Goal: Task Accomplishment & Management: Manage account settings

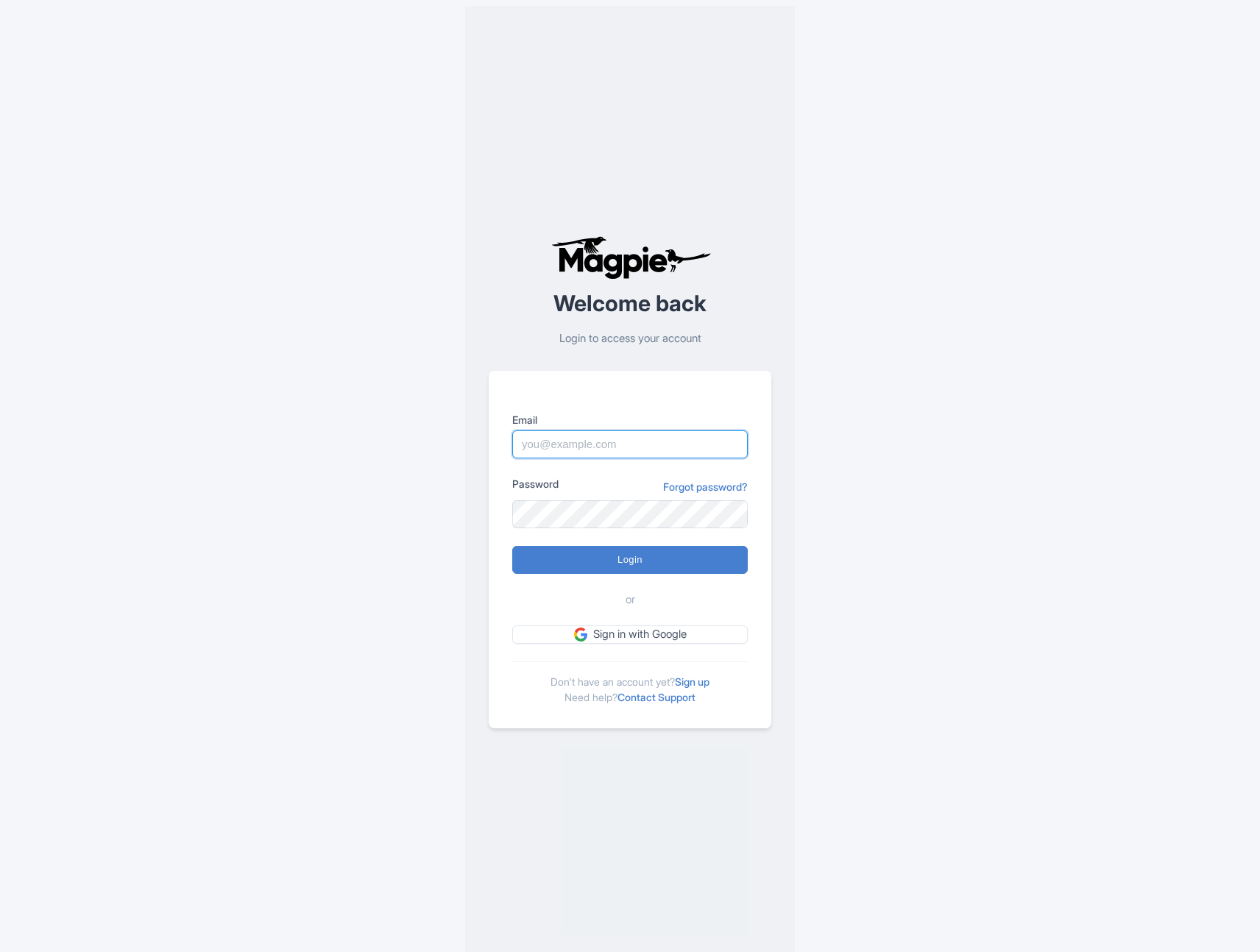
click at [604, 439] on input "Email" at bounding box center [629, 445] width 235 height 28
type input "info@thethaipass.com"
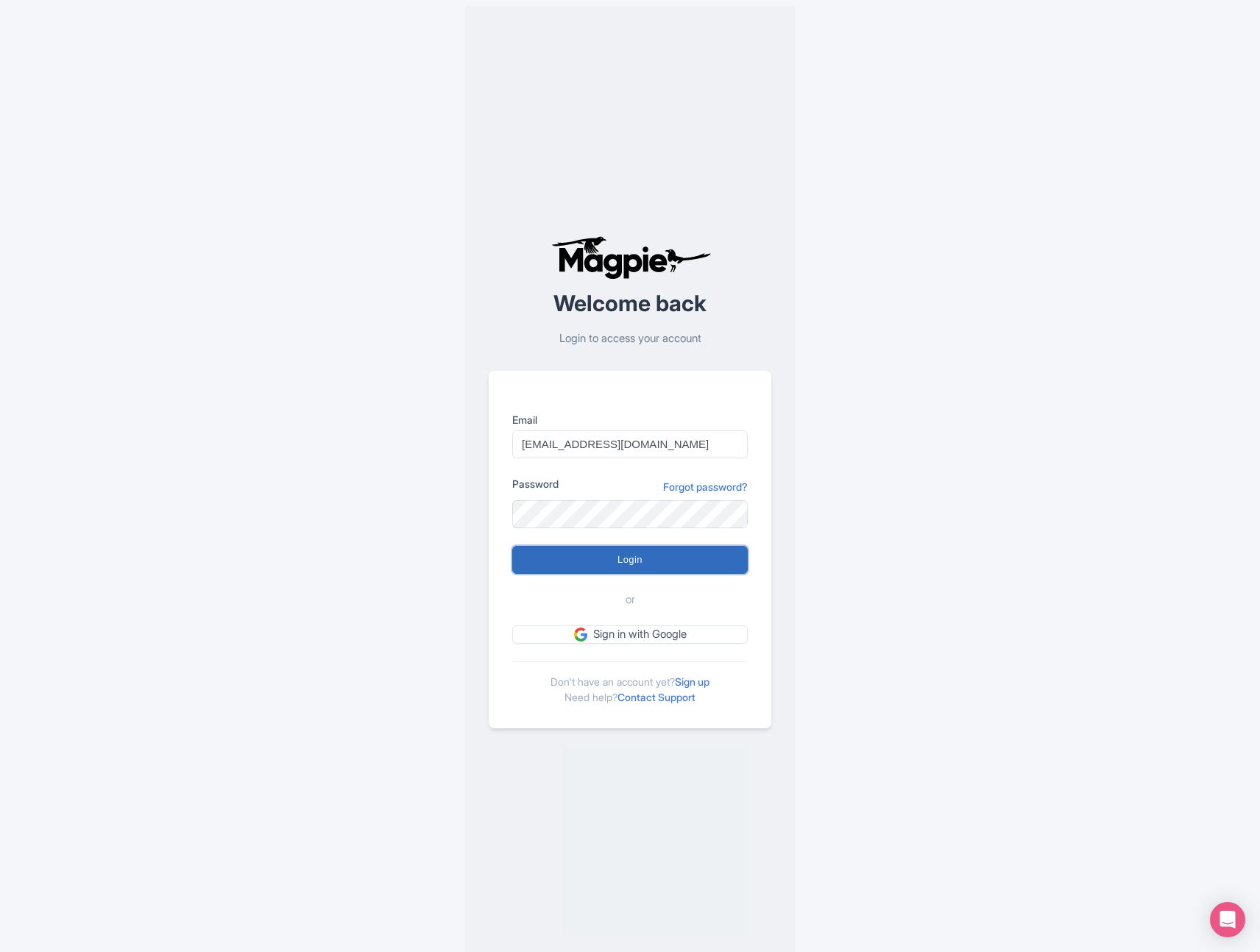
click at [614, 568] on input "Login" at bounding box center [629, 560] width 235 height 28
type input "Logging in..."
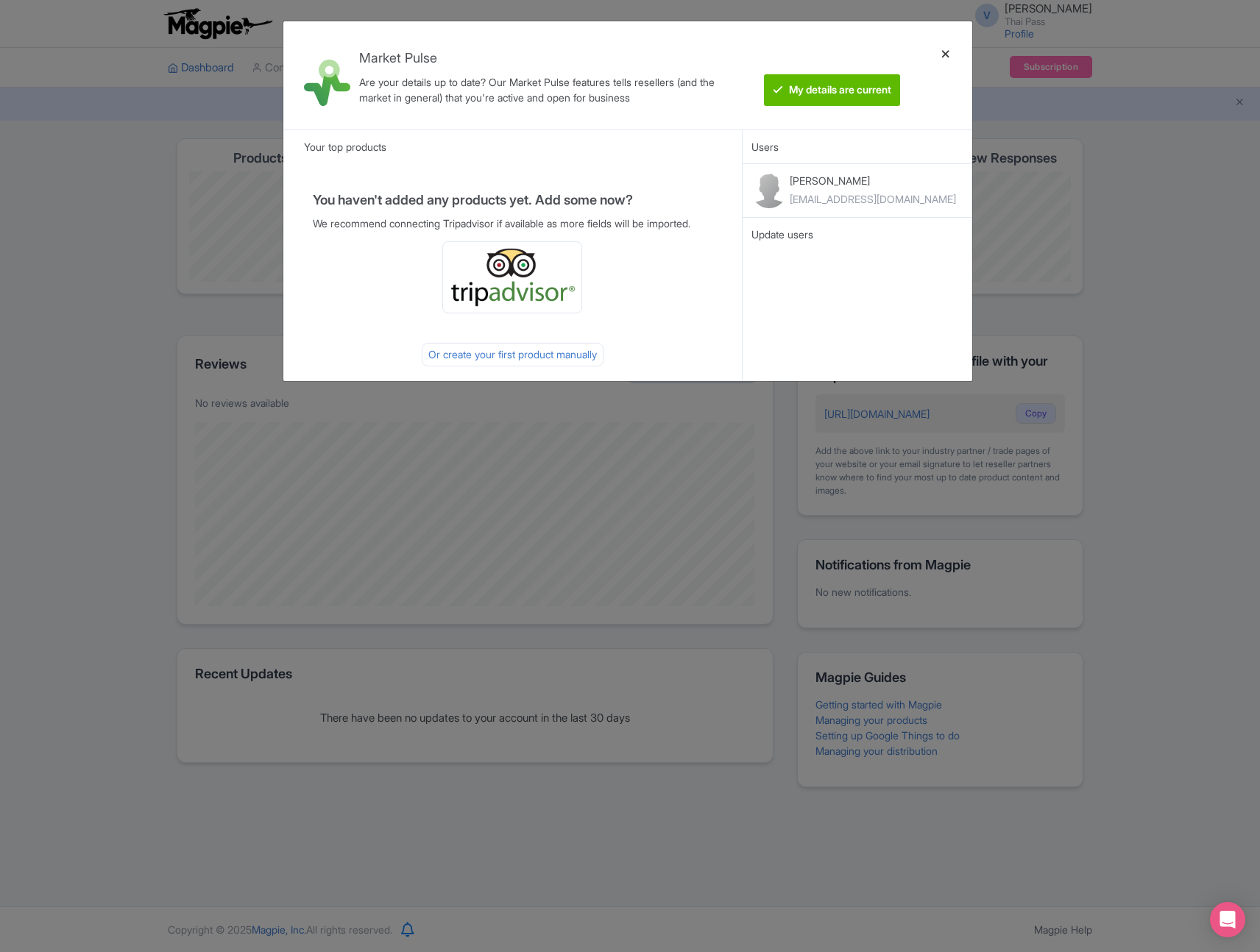
click at [941, 51] on div at bounding box center [945, 76] width 35 height 85
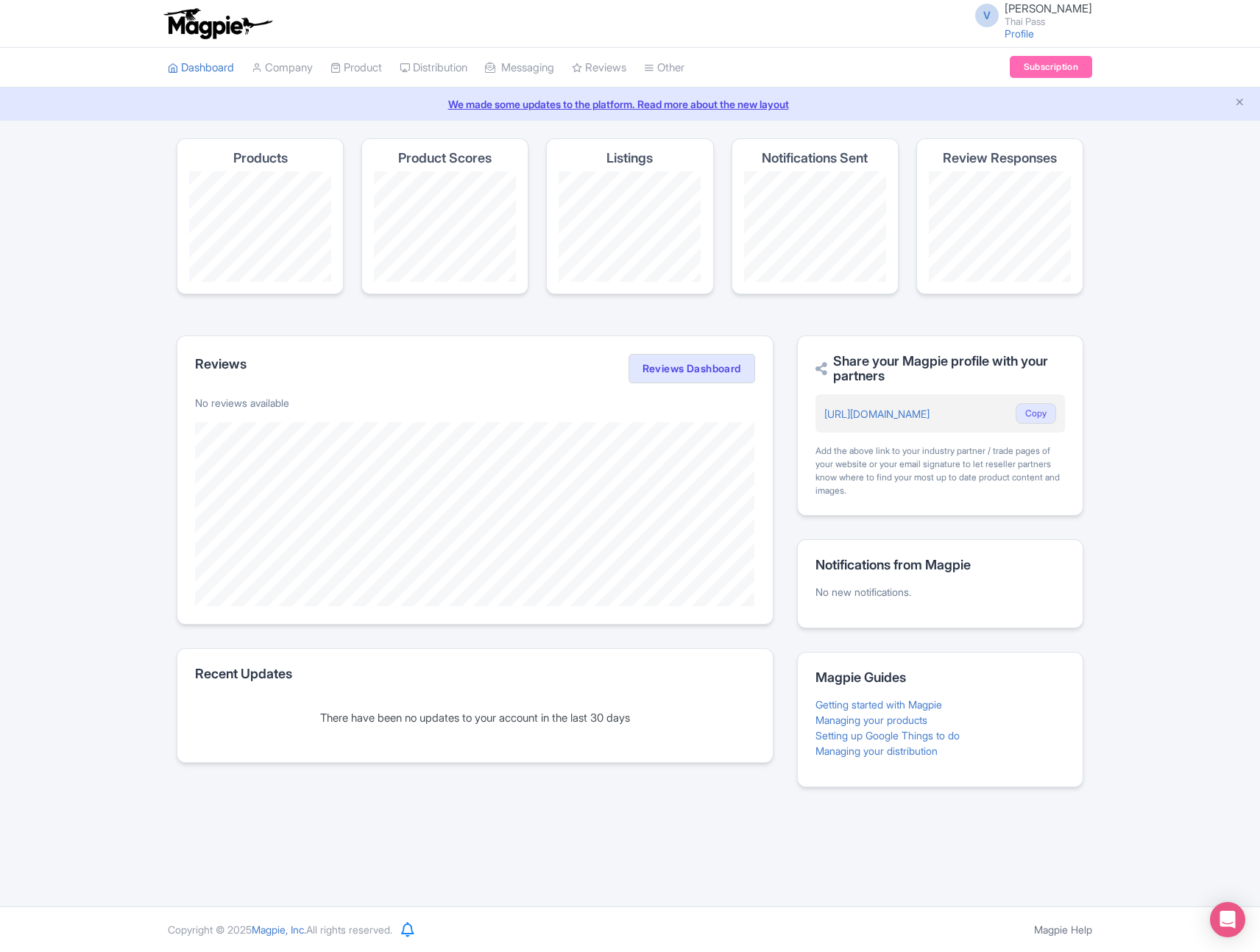
click at [946, 55] on ul "Dashboard Company Product My Products Image Library Rate Sheets Distribution Ma…" at bounding box center [629, 67] width 942 height 40
click at [1034, 35] on link "Profile" at bounding box center [1019, 33] width 29 height 12
click at [1034, 32] on link "Profile" at bounding box center [1019, 33] width 29 height 12
click at [734, 149] on link "View All Magpie Products" at bounding box center [725, 150] width 160 height 23
click at [285, 69] on link "Company" at bounding box center [282, 68] width 61 height 41
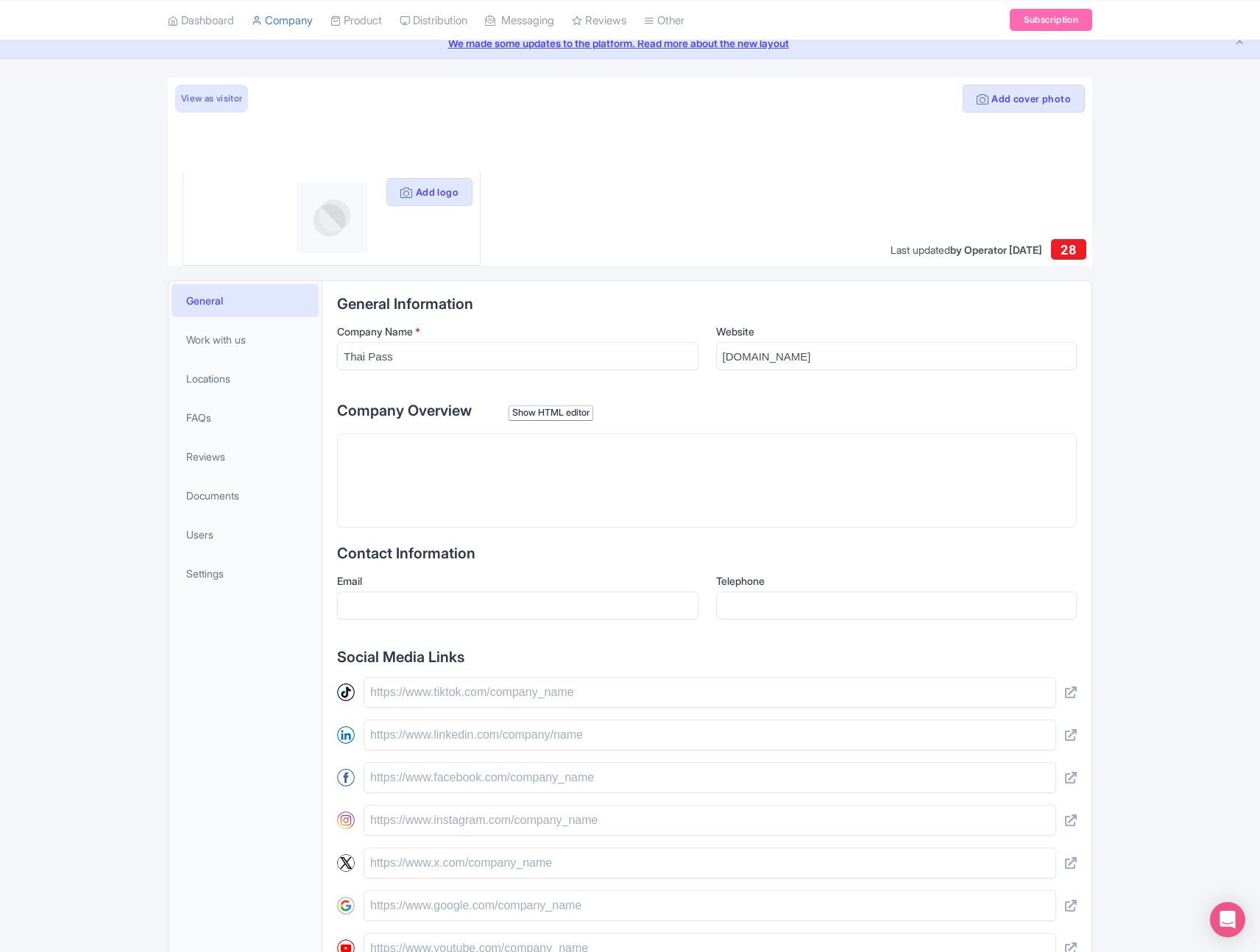
scroll to position [70, 0]
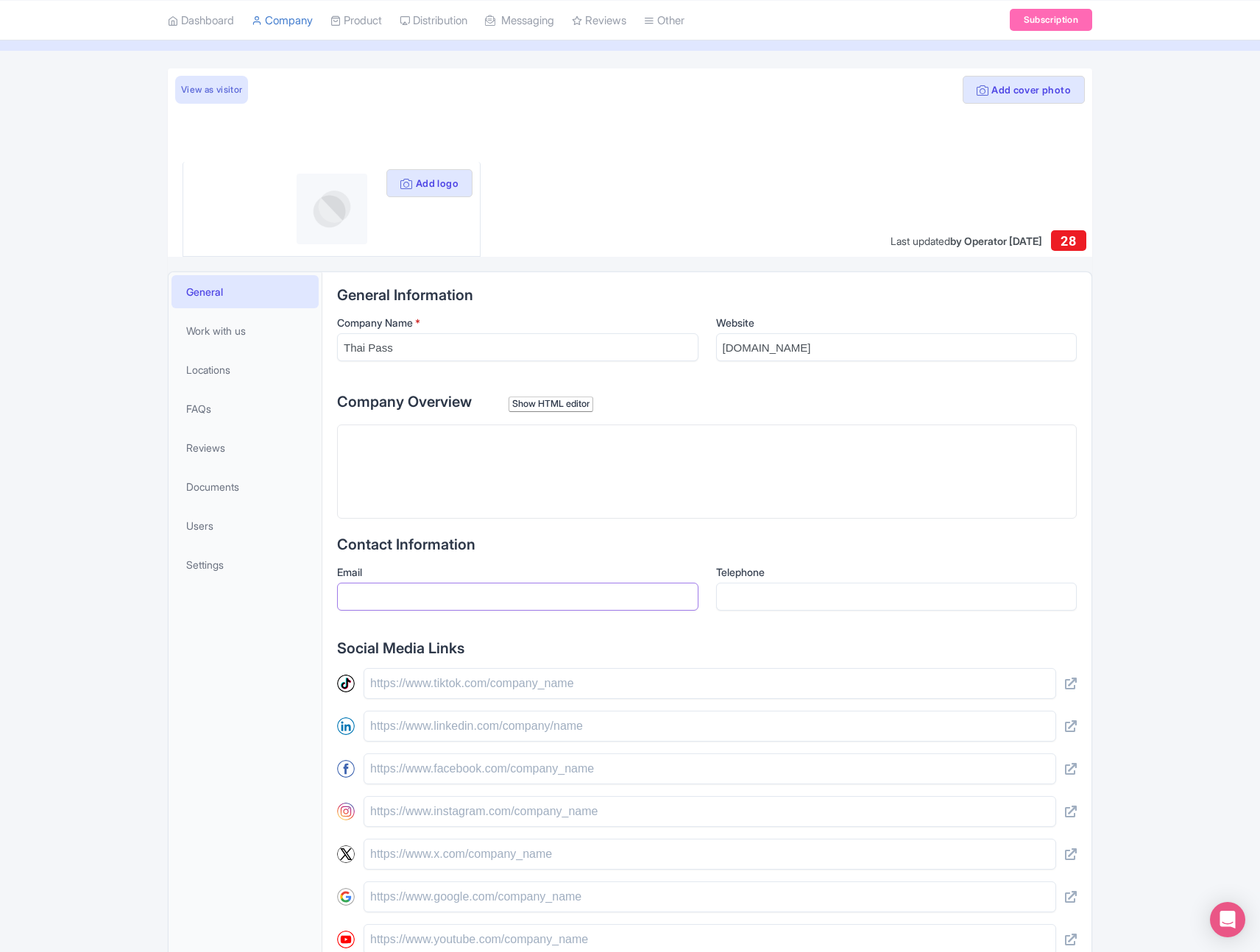
click at [514, 594] on input "Email" at bounding box center [518, 597] width 361 height 28
type input "i"
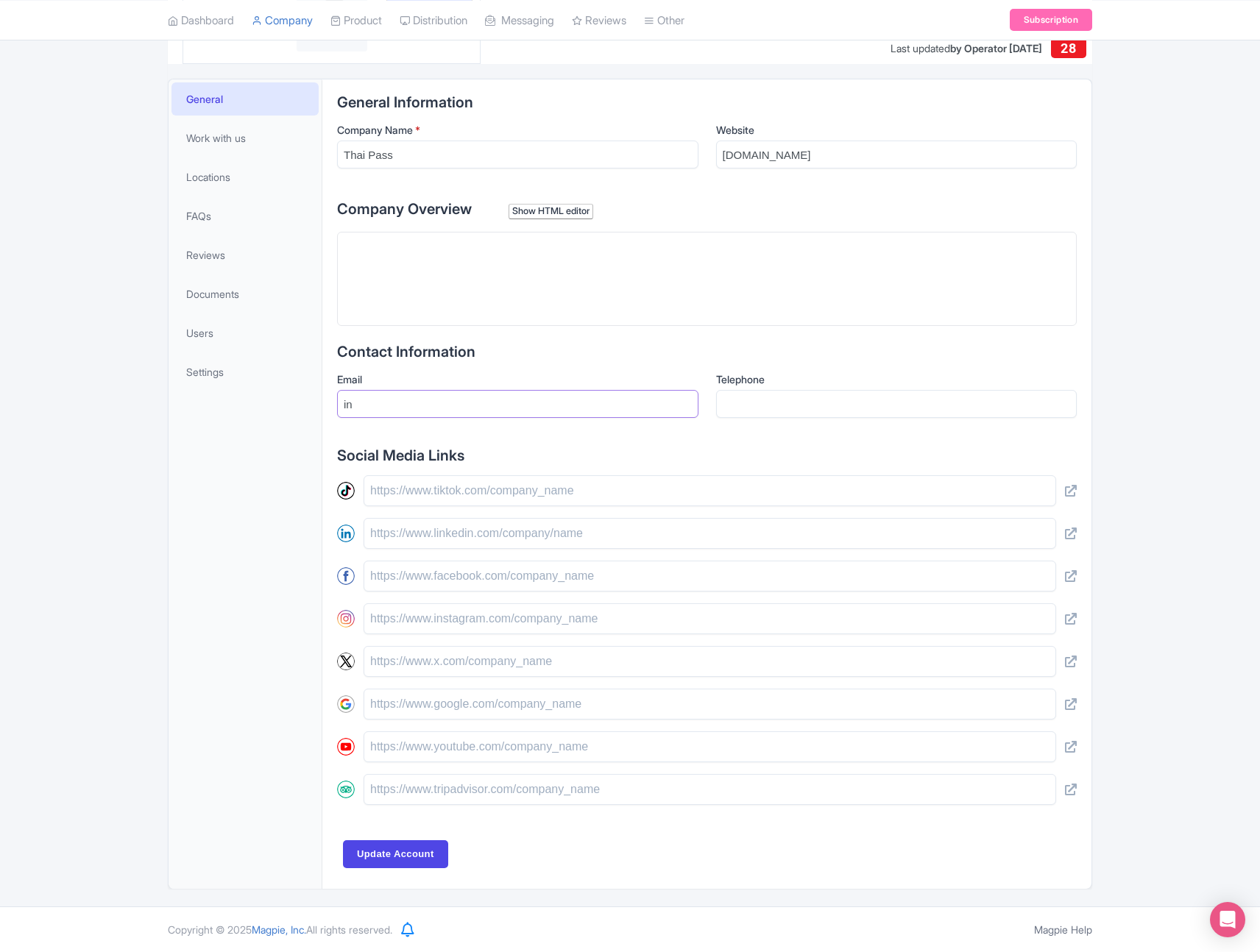
type input "i"
type input "info@thethaipass.com"
click at [1162, 249] on div "Add cover photo View as visitor Add logo Last updated by Operator Mar 05, 2025 …" at bounding box center [630, 382] width 1260 height 1013
click at [751, 404] on input "Telephone" at bounding box center [897, 404] width 361 height 28
paste input "+ 66 806-530-994"
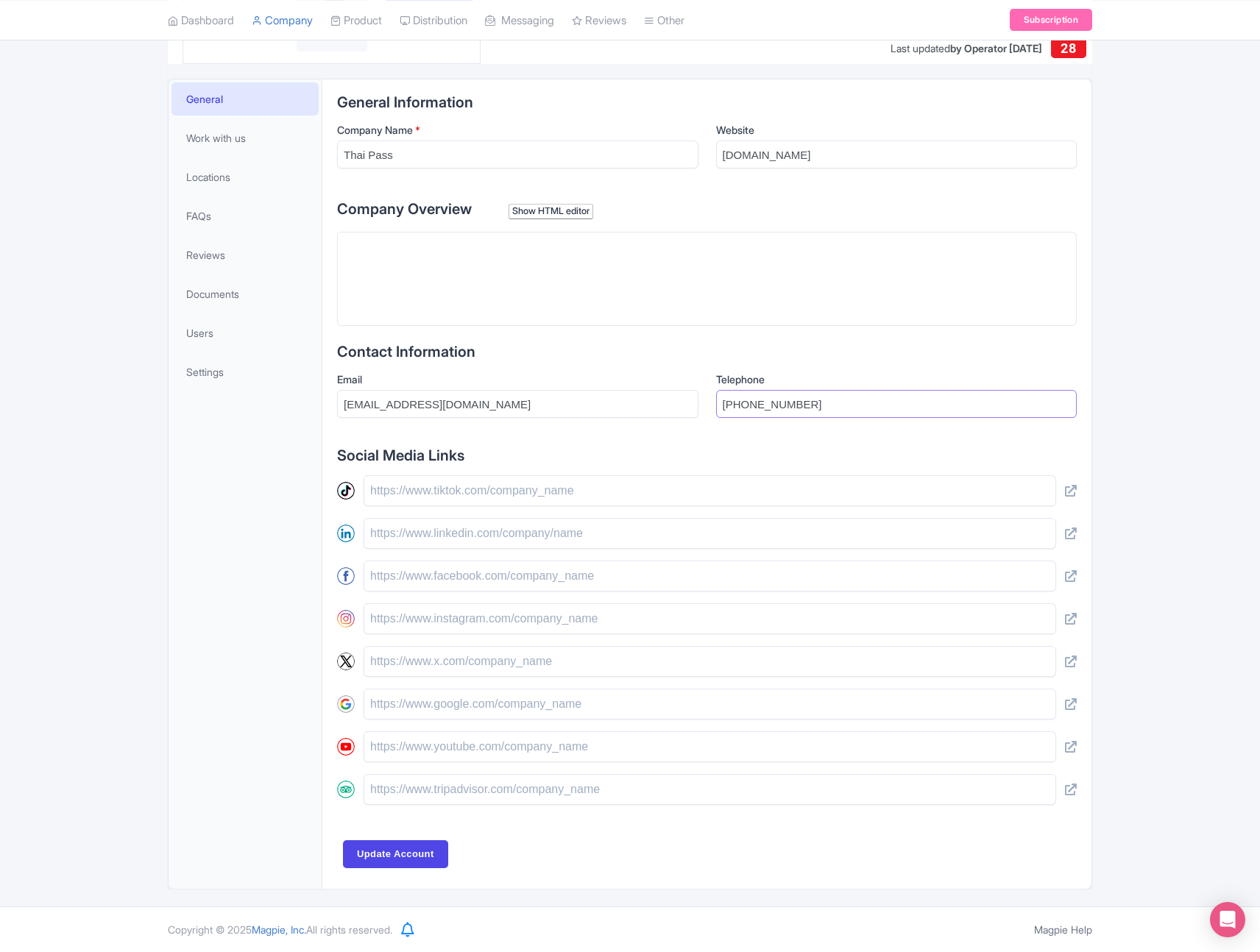
type input "+66 806-530-994"
click at [860, 445] on div "General Information Company Name * Thai Pass Website thethaipass.com Company Ov…" at bounding box center [708, 464] width 740 height 740
click at [526, 535] on input "text" at bounding box center [710, 533] width 693 height 31
click at [550, 576] on input "text" at bounding box center [710, 576] width 693 height 31
paste input "https://www.facebook.com/thethaipass"
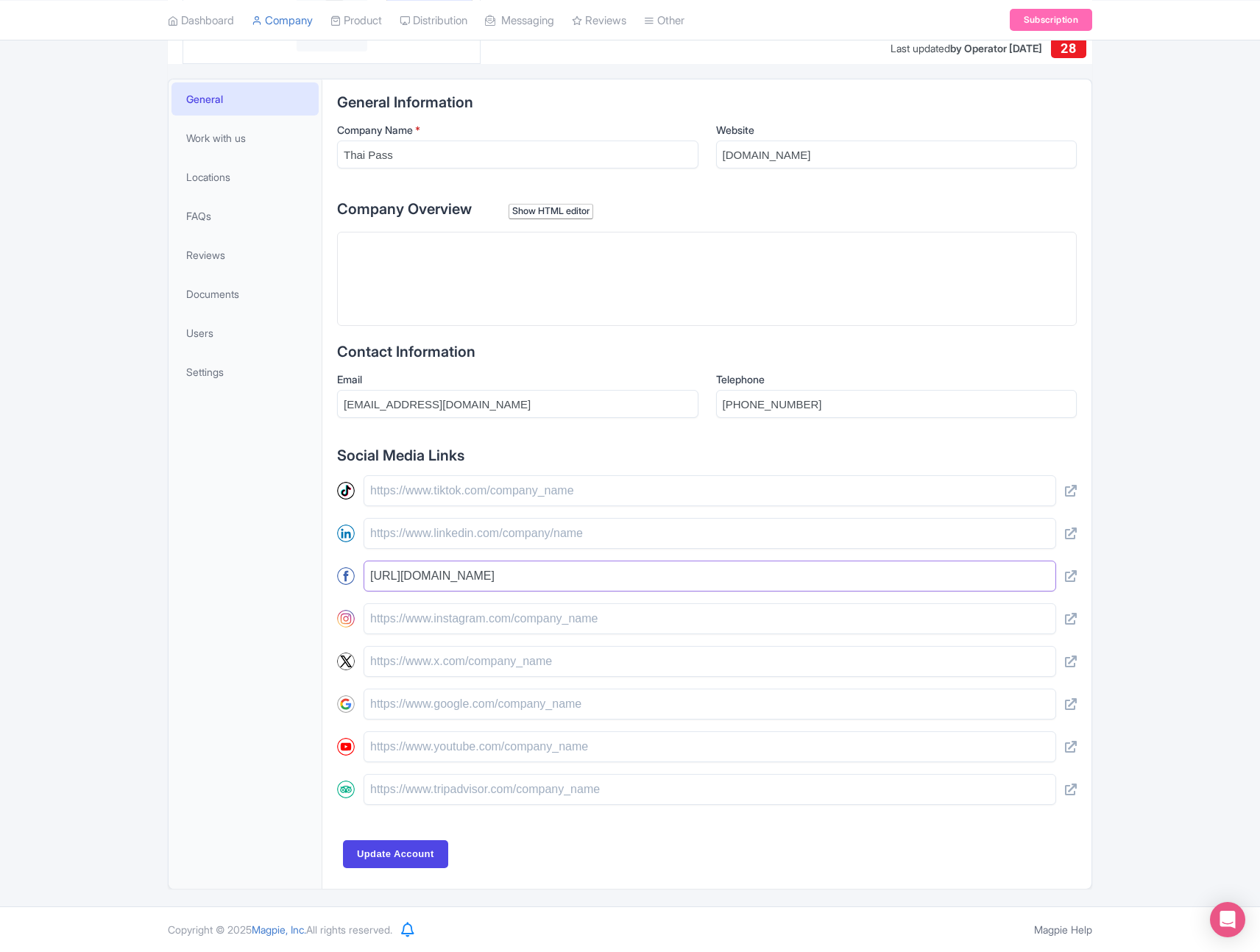
type input "https://www.facebook.com/thethaipass"
click at [1169, 452] on div "Add cover photo View as visitor Add logo Last updated by Operator Mar 05, 2025 …" at bounding box center [630, 382] width 1260 height 1013
click at [454, 620] on input "text" at bounding box center [710, 618] width 693 height 31
paste input "https://www.instagram.com/_thai_pass_india/"
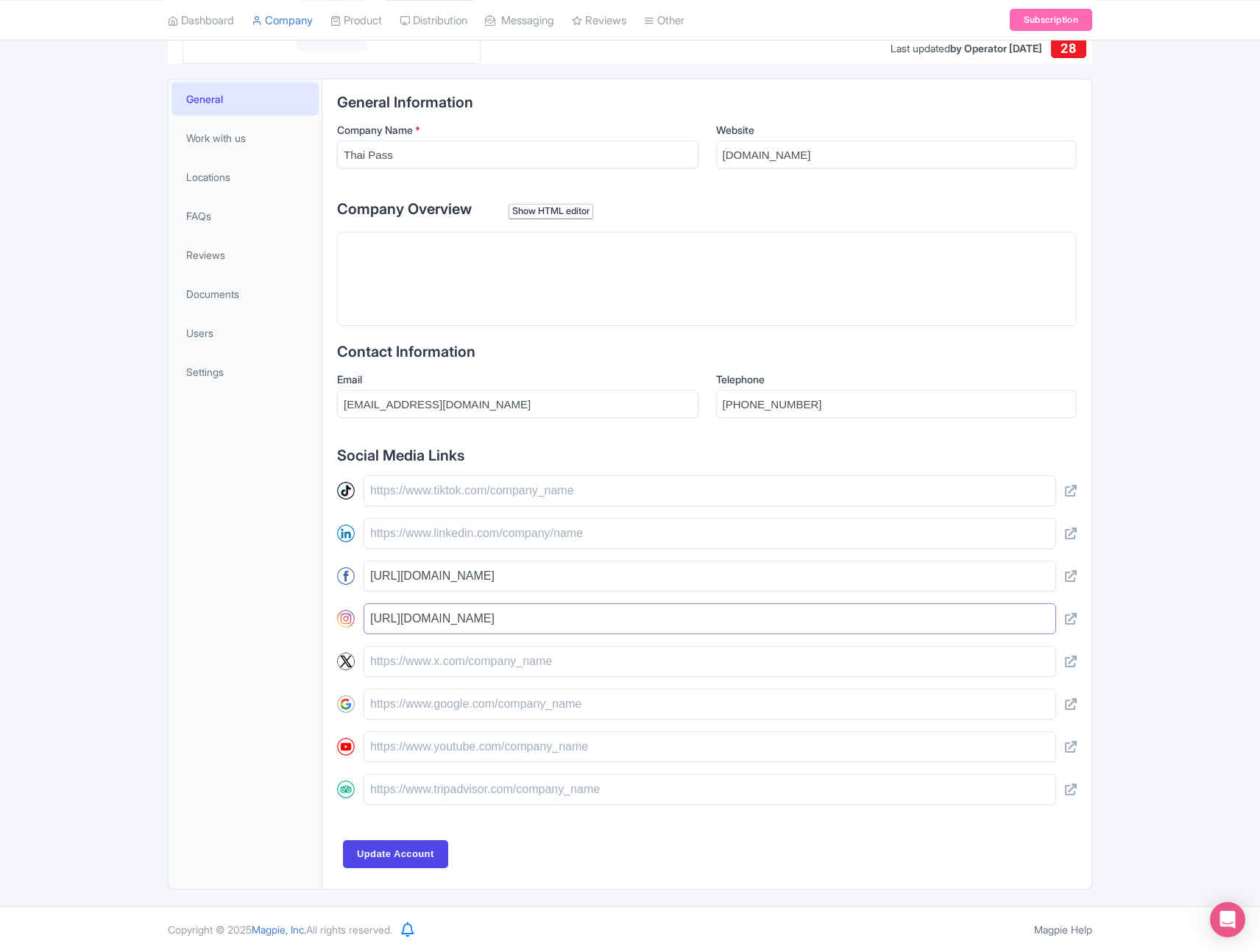
type input "https://www.instagram.com/_thai_pass_india/"
click at [480, 667] on input "text" at bounding box center [710, 660] width 693 height 31
paste input "https://x.com/_thai_pass"
type input "https://x.com/_thai_pass"
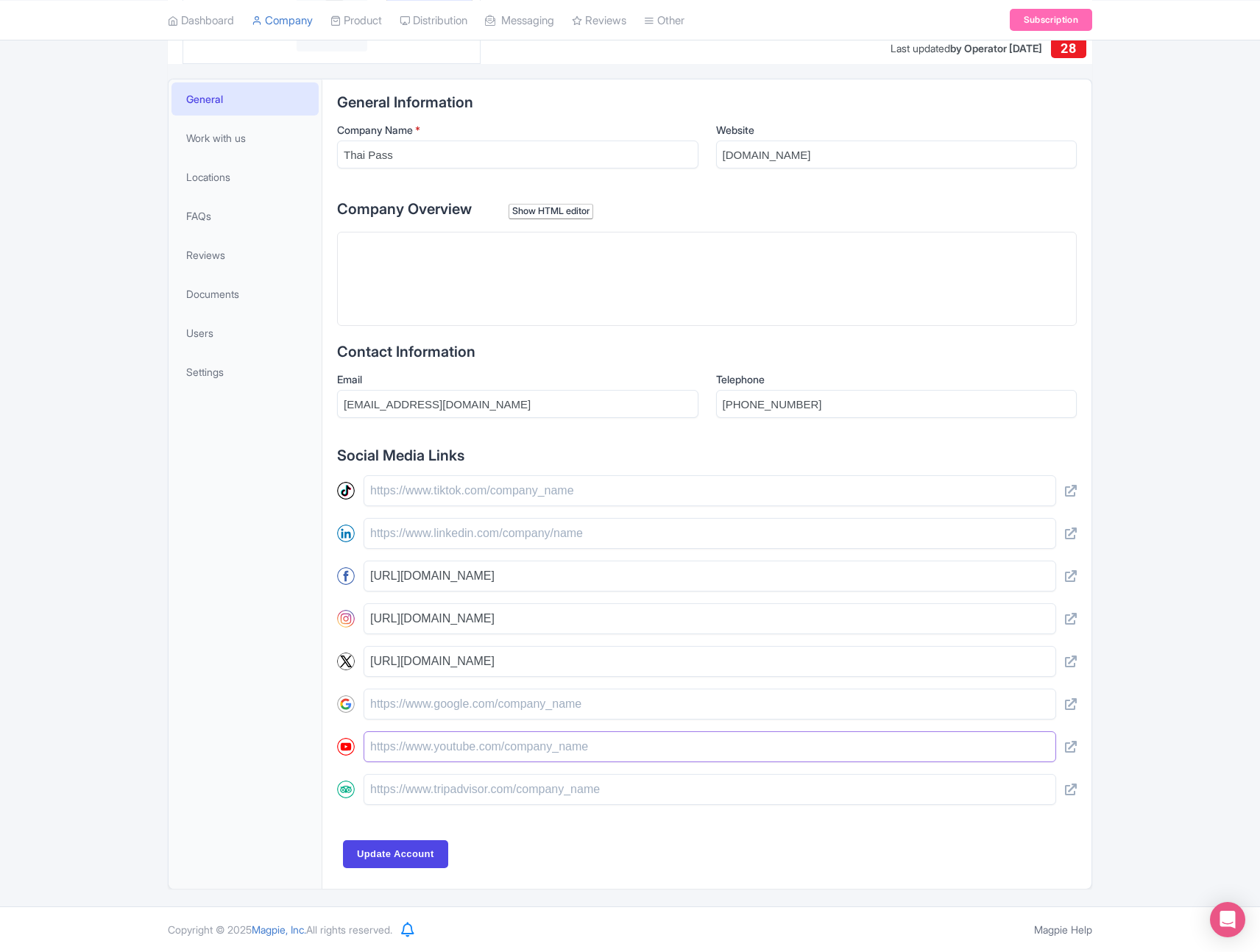
click at [452, 752] on input "text" at bounding box center [710, 746] width 693 height 31
paste input "https://www.youtube.com/@thai_pass"
type input "https://www.youtube.com/@thai_pass"
click at [506, 787] on input "text" at bounding box center [710, 789] width 693 height 31
paste input "https://www.tripadvisor.com/Attraction_Review-g293916-d32985353-Reviews-Thai_Pa…"
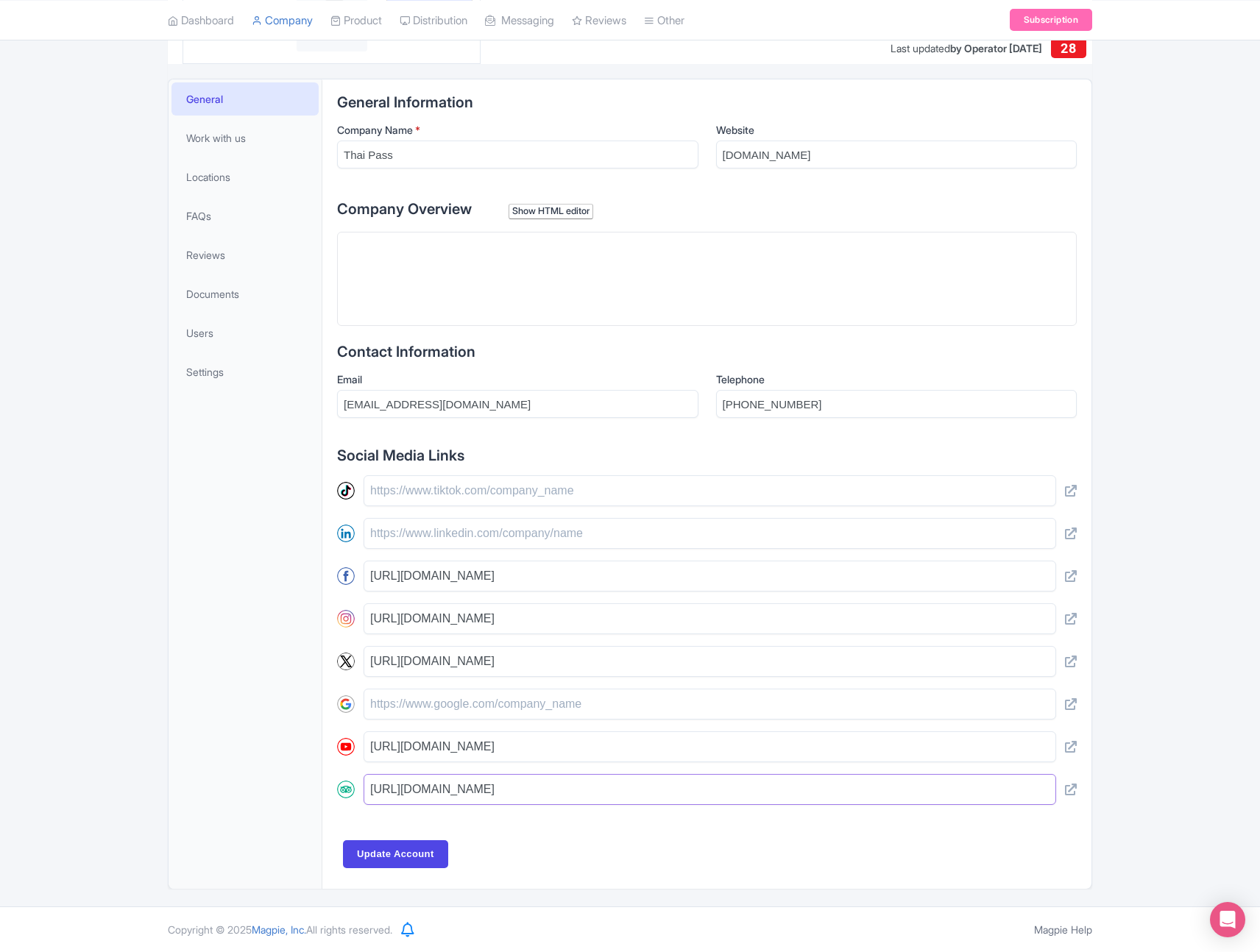
type input "https://www.tripadvisor.com/Attraction_Review-g293916-d32985353-Reviews-Thai_Pa…"
click at [386, 856] on input "Update Account" at bounding box center [395, 854] width 105 height 28
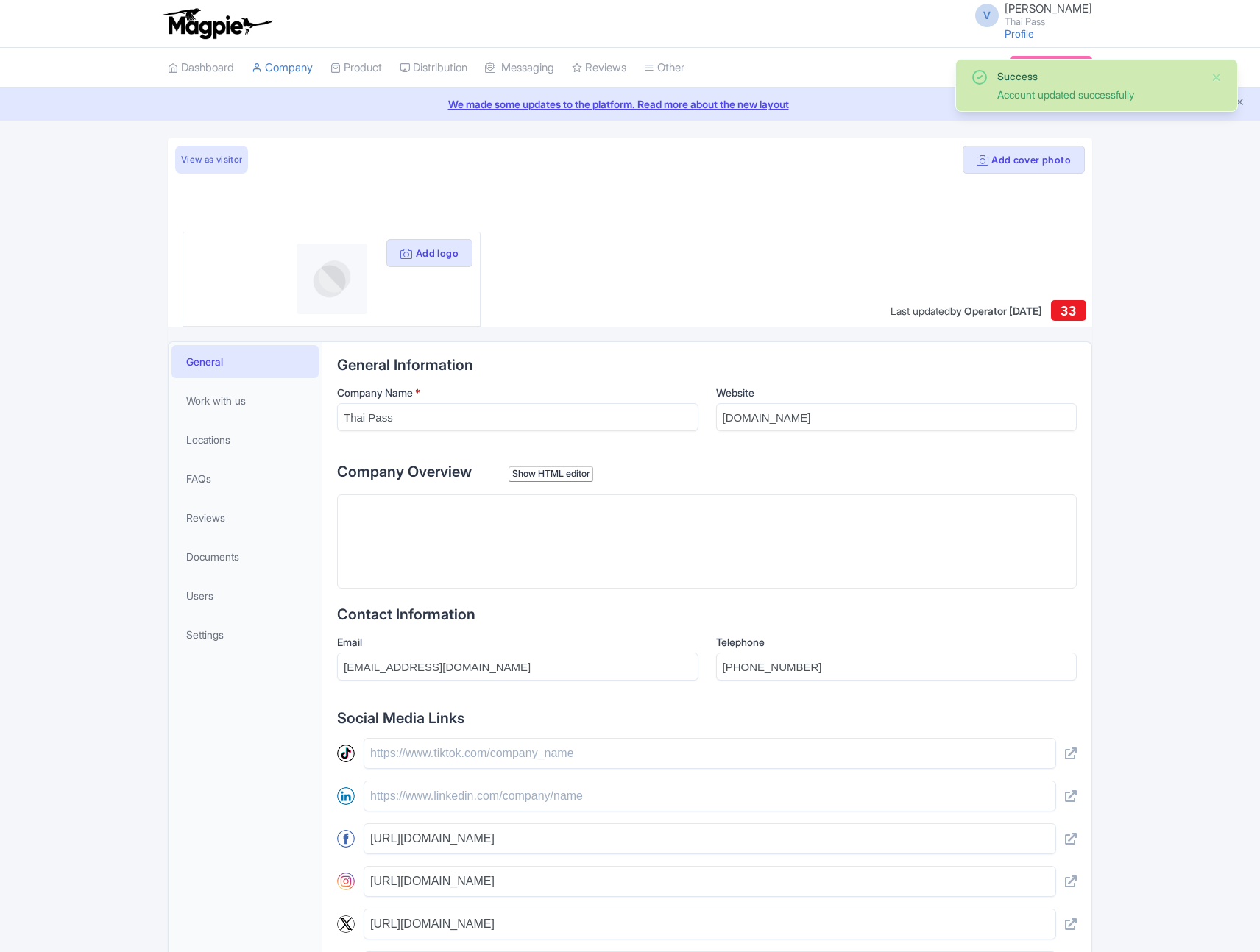
scroll to position [262, 0]
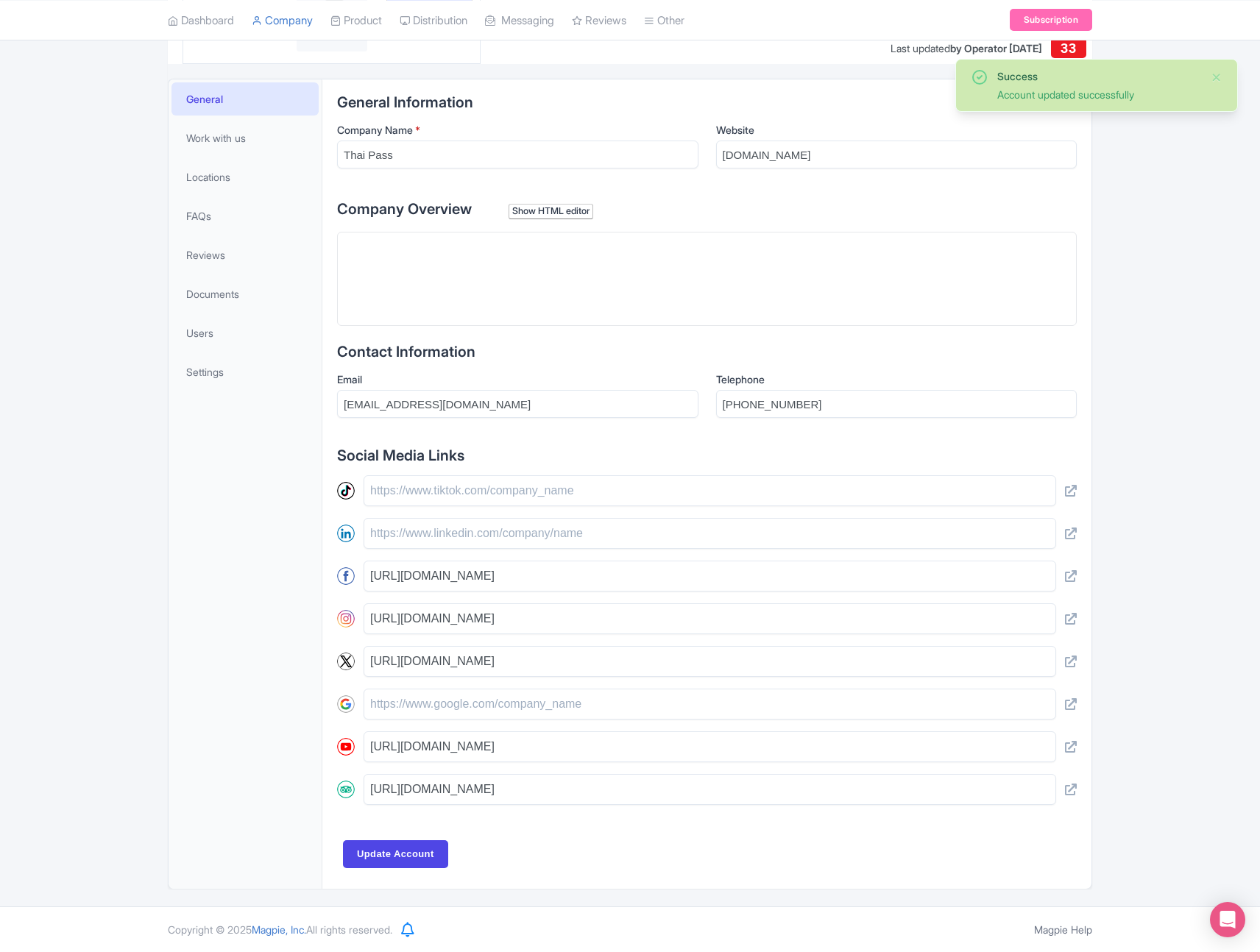
click at [1191, 203] on div "Success Account updated successfully Add cover photo View as visitor Add logo L…" at bounding box center [630, 382] width 1260 height 1013
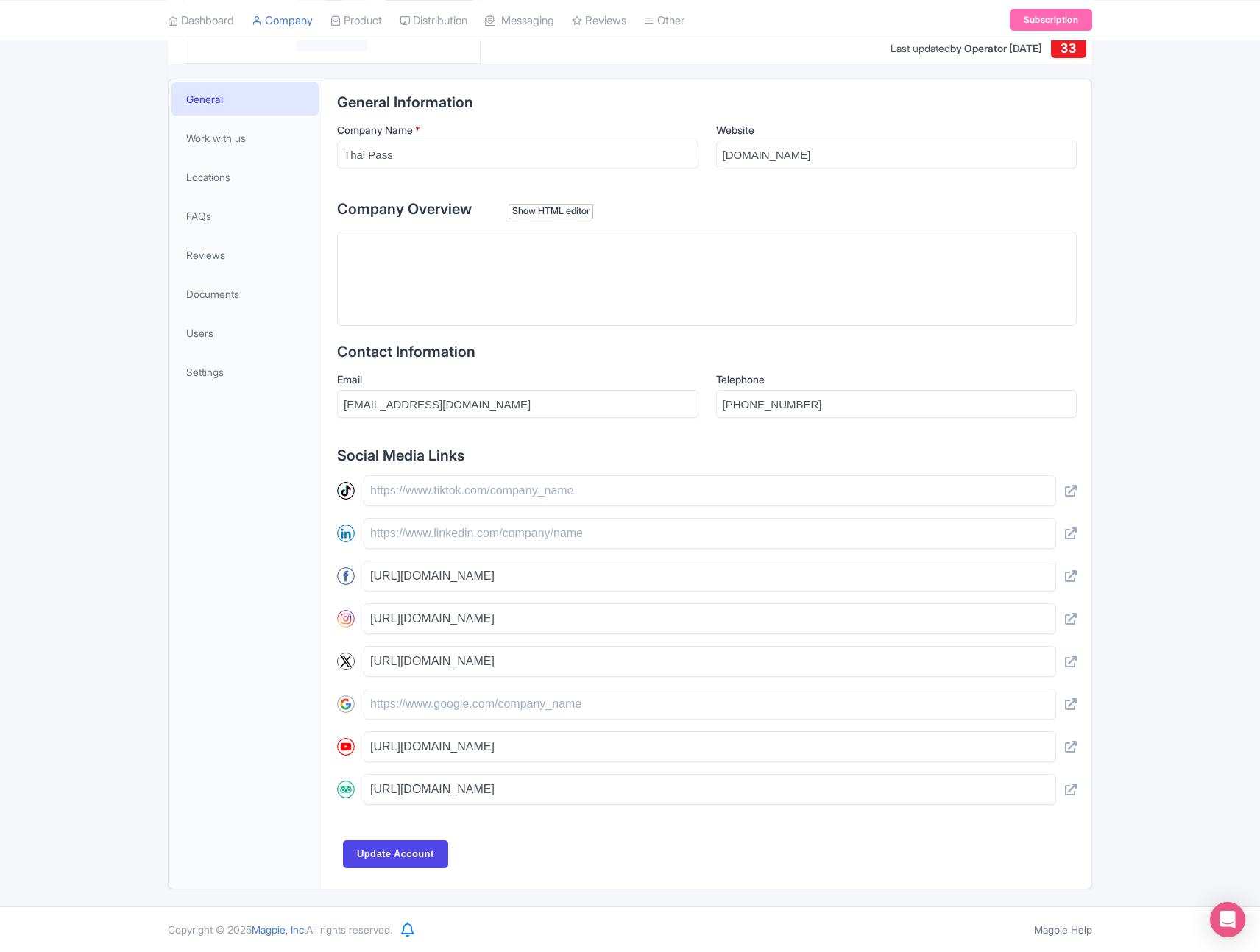
click at [613, 260] on trix-editor at bounding box center [708, 278] width 740 height 94
paste trix-editor "<div><strong>Thai Pass</strong> is your easy way to explore Thailand while savi…"
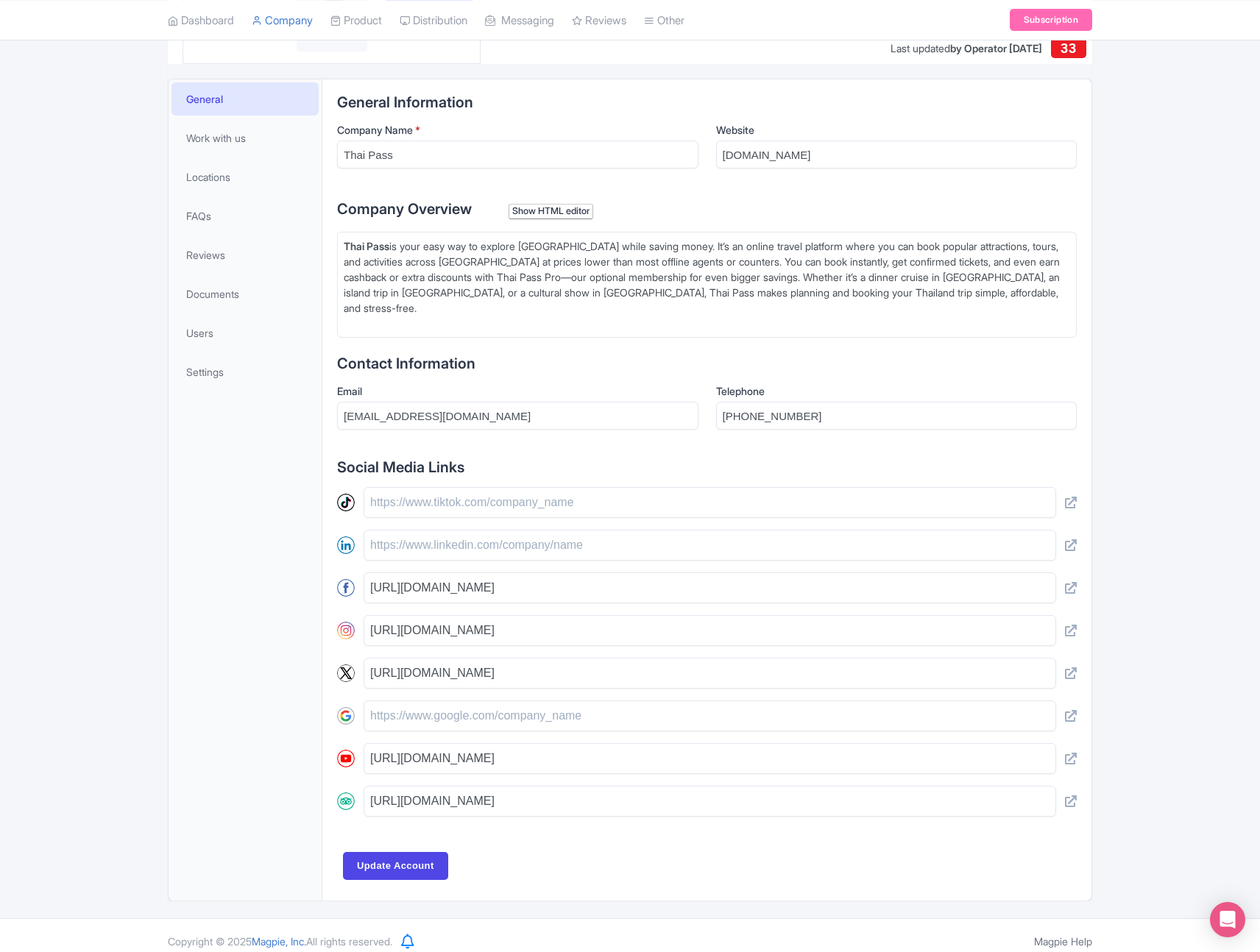
type trix-editor "<div><strong>Thai Pass</strong> is your easy way to explore Thailand while savi…"
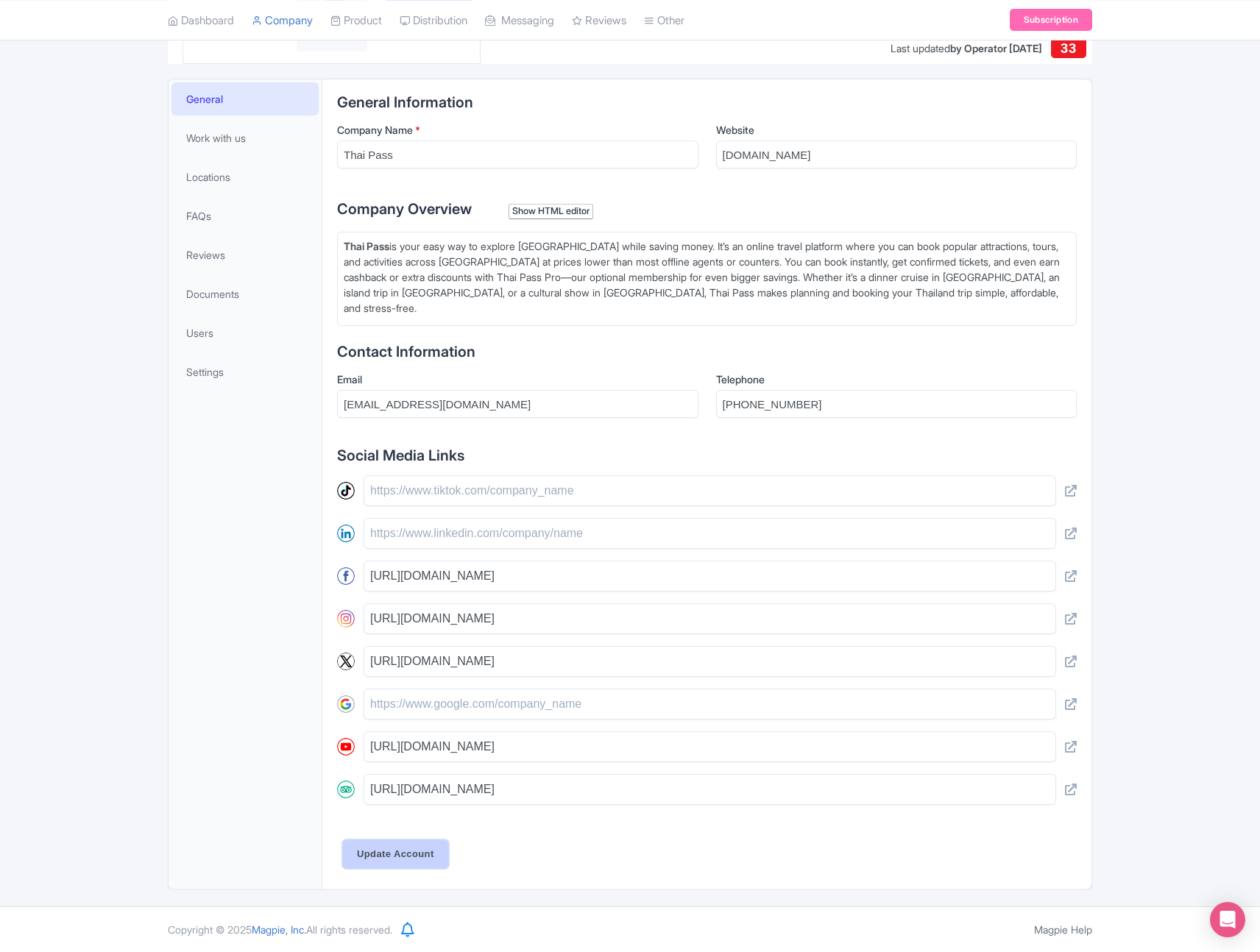
click at [419, 852] on input "Update Account" at bounding box center [395, 854] width 105 height 28
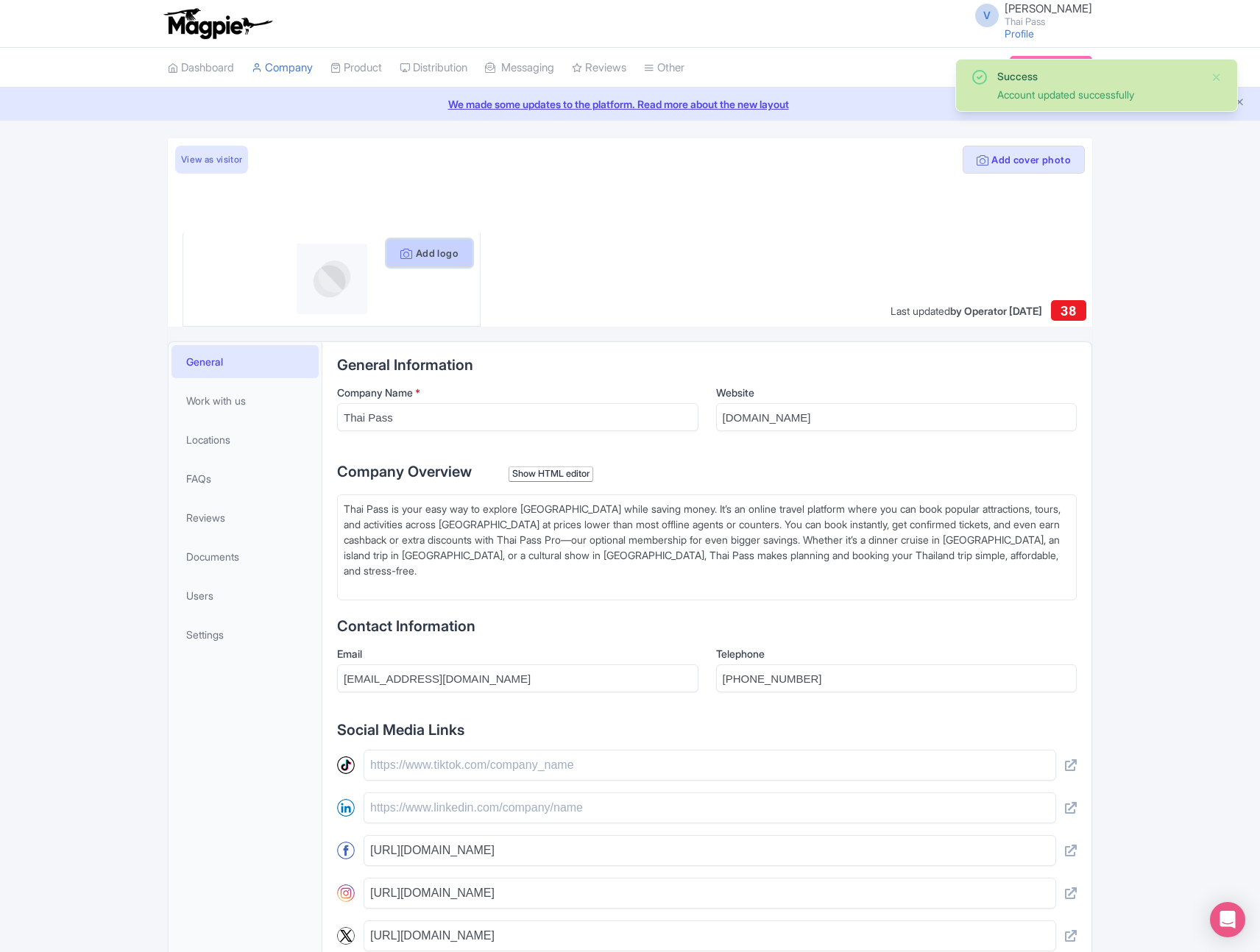
click at [445, 252] on button "Add logo" at bounding box center [430, 253] width 86 height 28
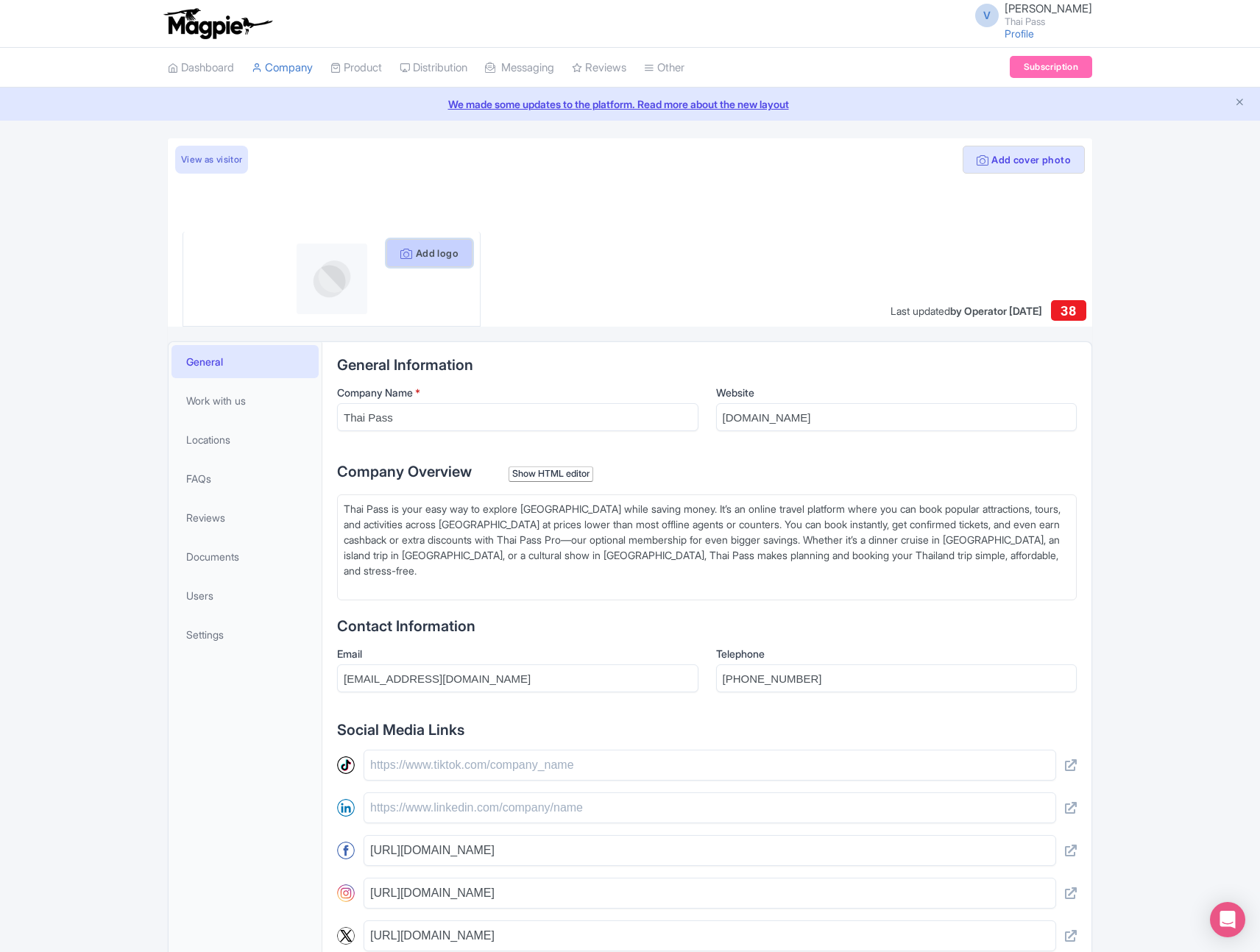
click at [428, 257] on button "Add logo" at bounding box center [430, 253] width 86 height 28
click at [420, 255] on button "Add logo" at bounding box center [430, 253] width 86 height 28
click at [211, 402] on span "Work with us" at bounding box center [216, 401] width 60 height 16
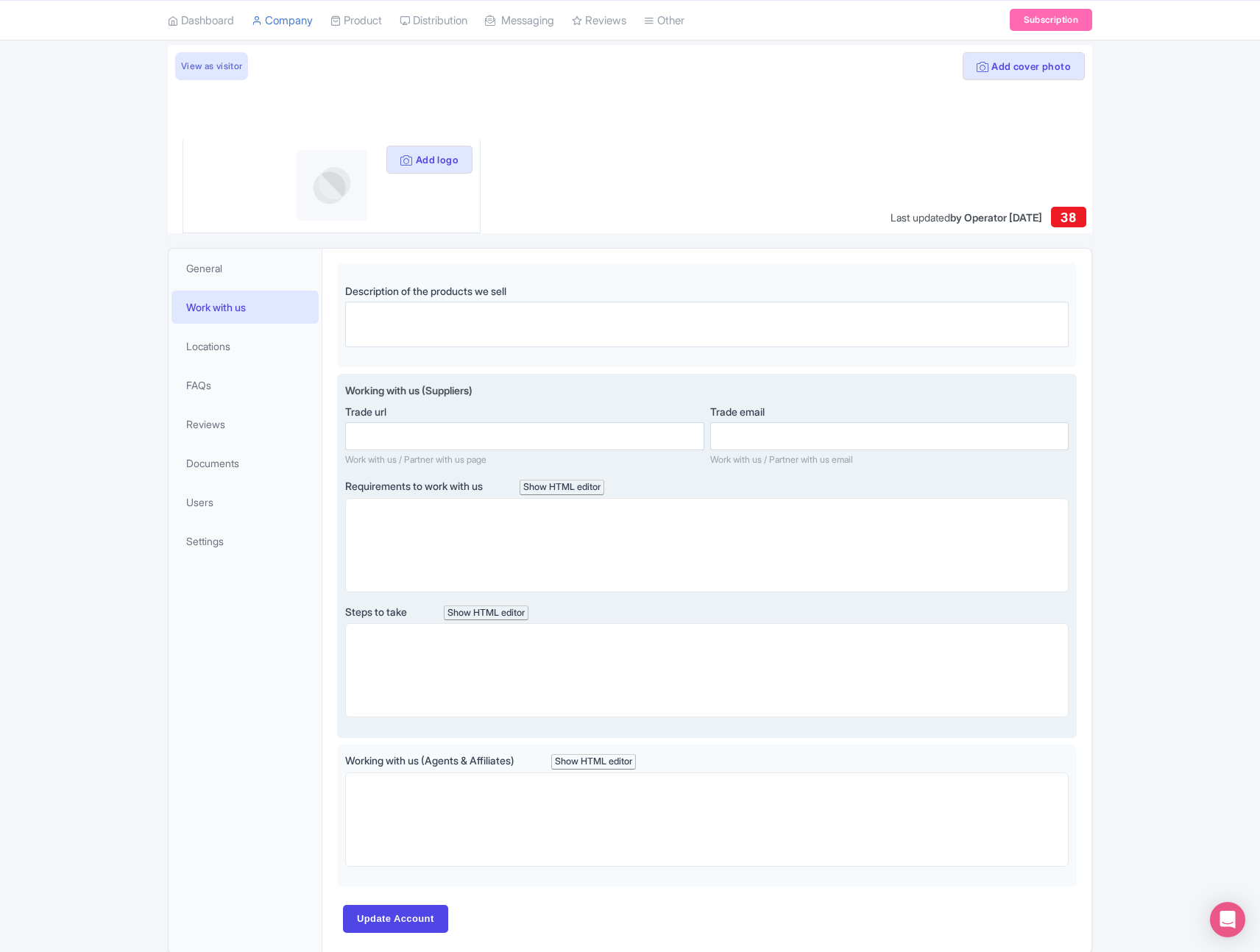
scroll to position [159, 0]
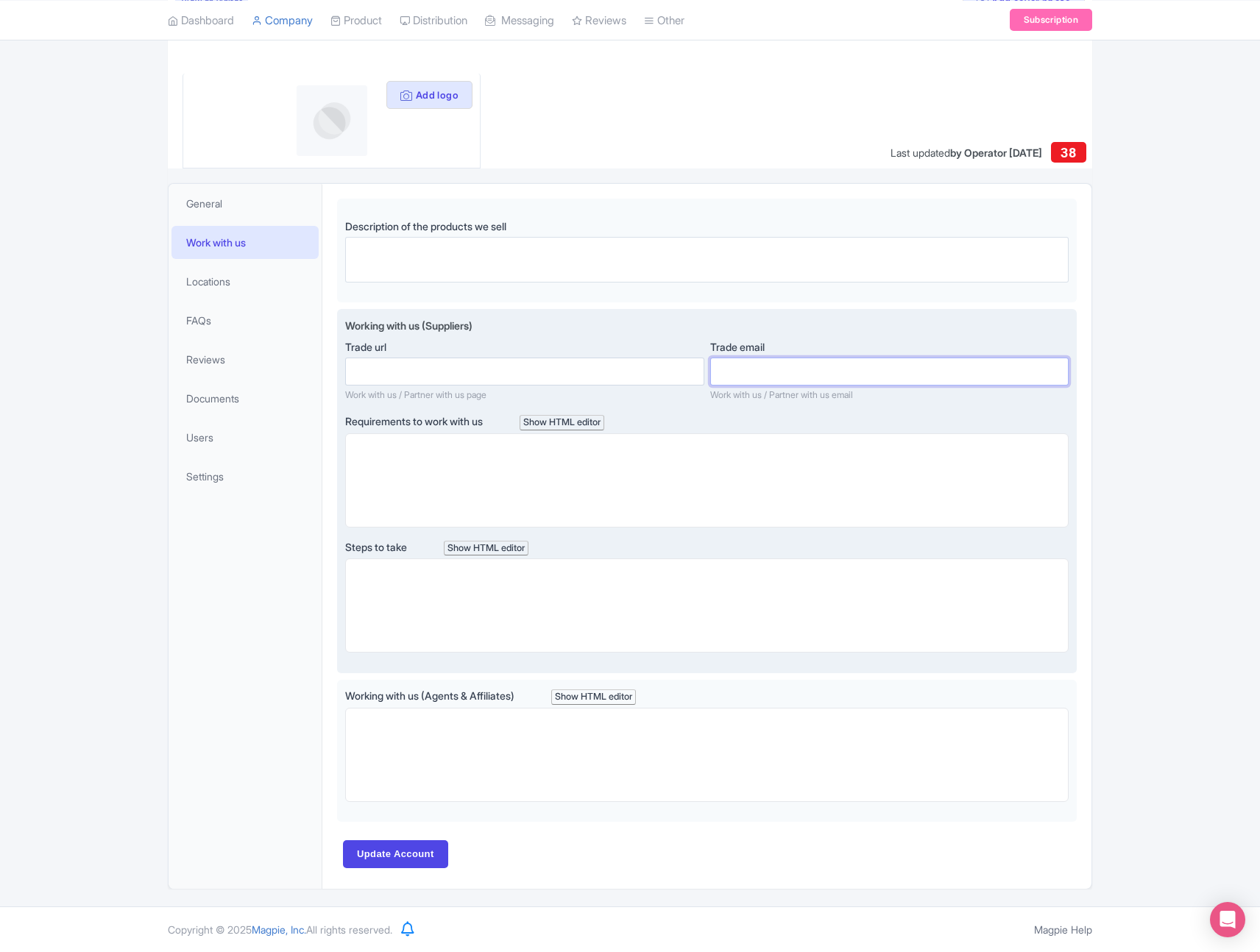
click at [780, 369] on input "Trade email" at bounding box center [889, 372] width 359 height 28
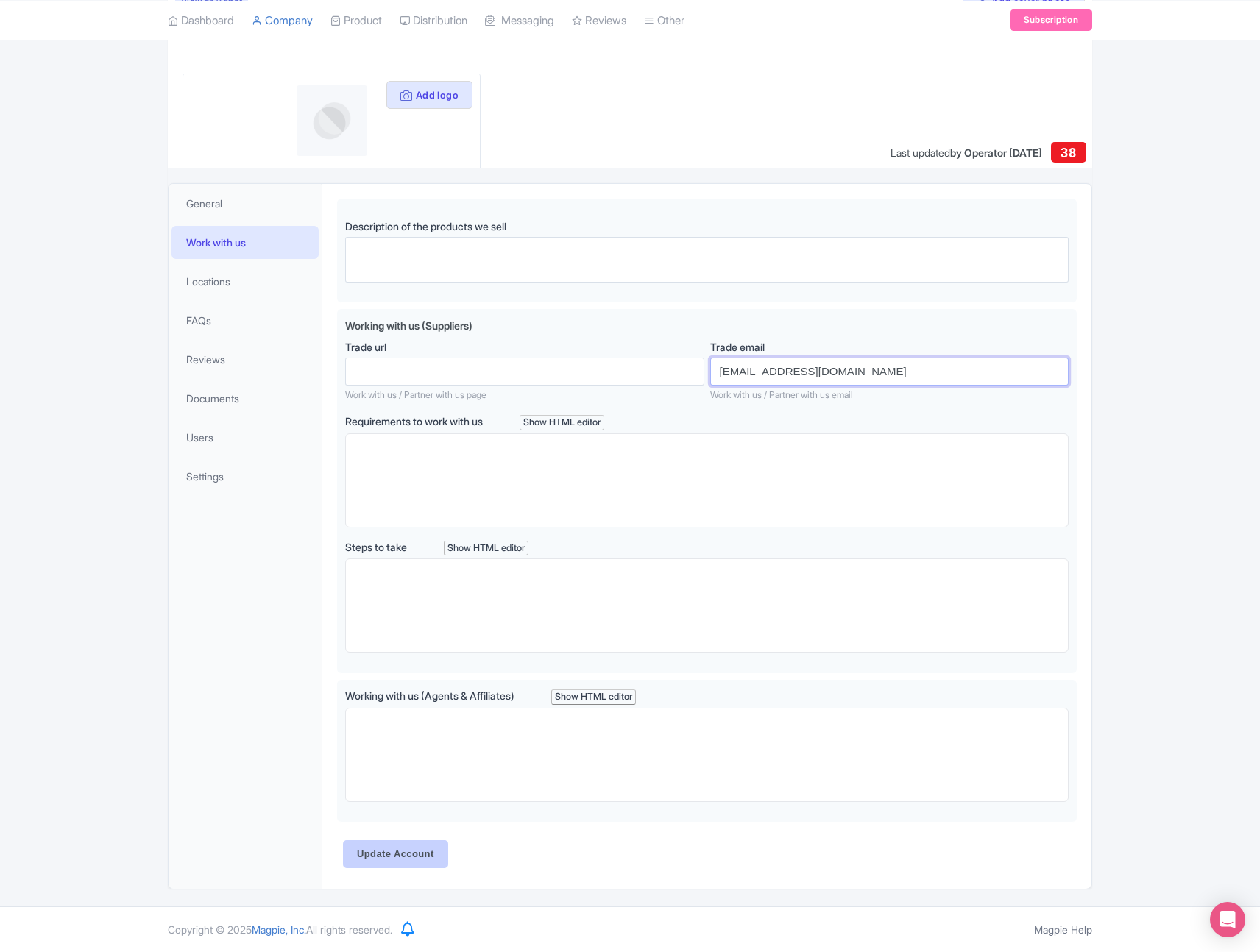
type input "info@thethaipass.com"
click at [418, 860] on input "Update Account" at bounding box center [395, 854] width 105 height 28
click at [217, 316] on link "FAQs" at bounding box center [245, 321] width 147 height 33
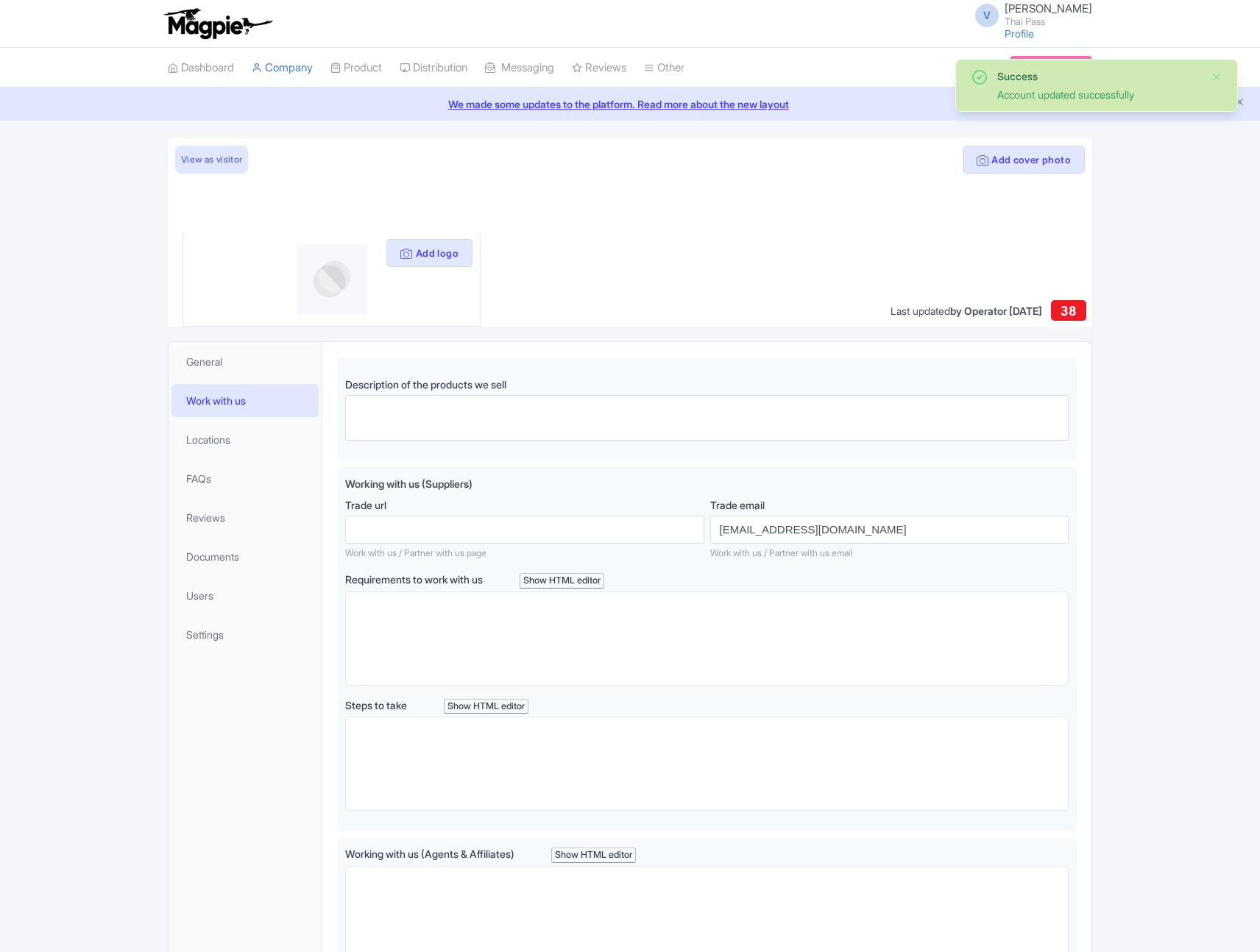
scroll to position [159, 0]
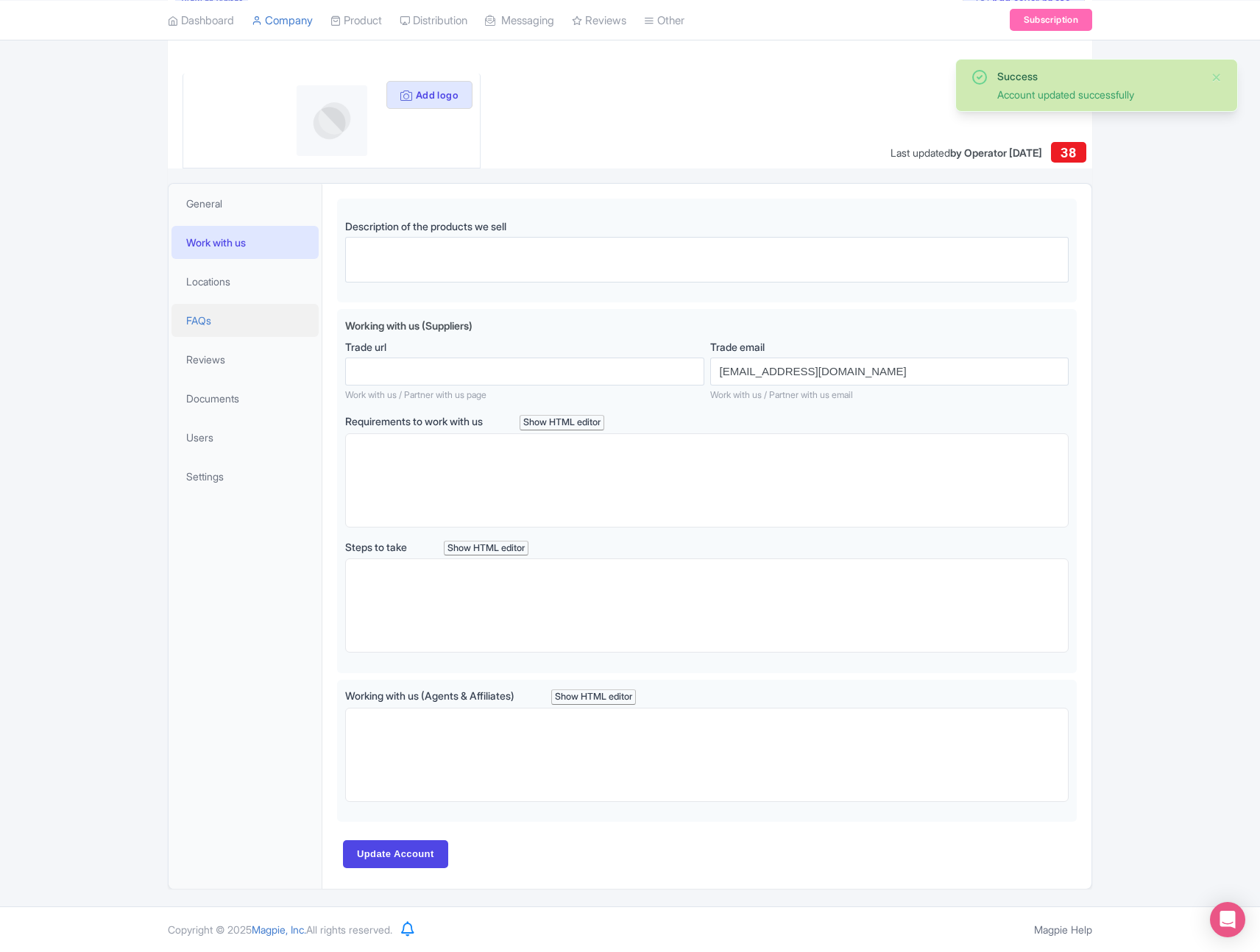
click at [224, 320] on link "FAQs" at bounding box center [245, 321] width 147 height 33
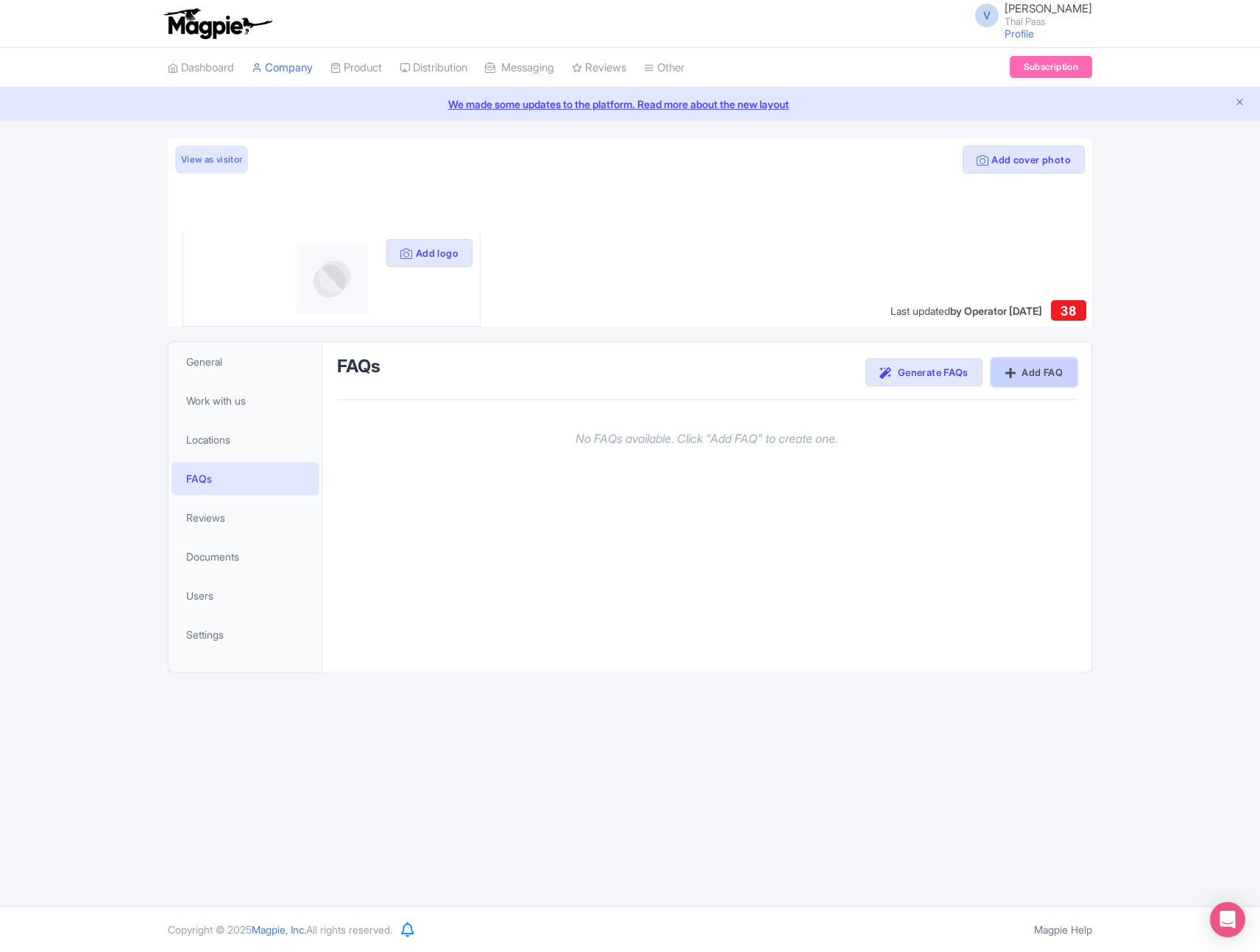
click at [1034, 372] on link "Add FAQ" at bounding box center [1034, 373] width 85 height 28
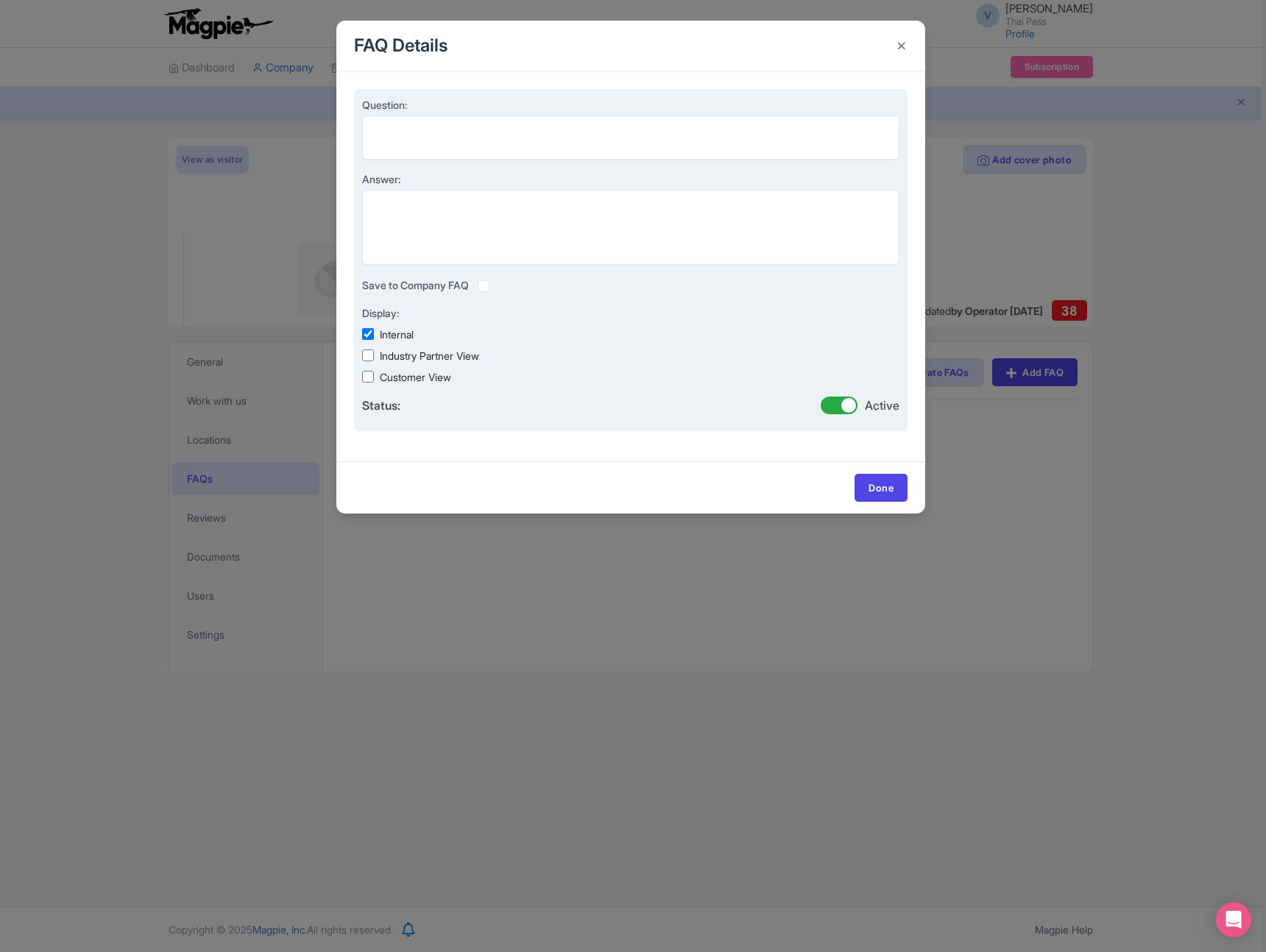
click at [404, 380] on label "Customer View" at bounding box center [415, 377] width 71 height 16
click at [374, 380] on input "Customer View" at bounding box center [367, 376] width 11 height 11
checkbox input "true"
click at [361, 334] on div "Question: Answer: Save to Company FAQ Display: Internal Industry Partner View C…" at bounding box center [631, 260] width 553 height 343
click at [366, 334] on input "Internal" at bounding box center [367, 334] width 11 height 11
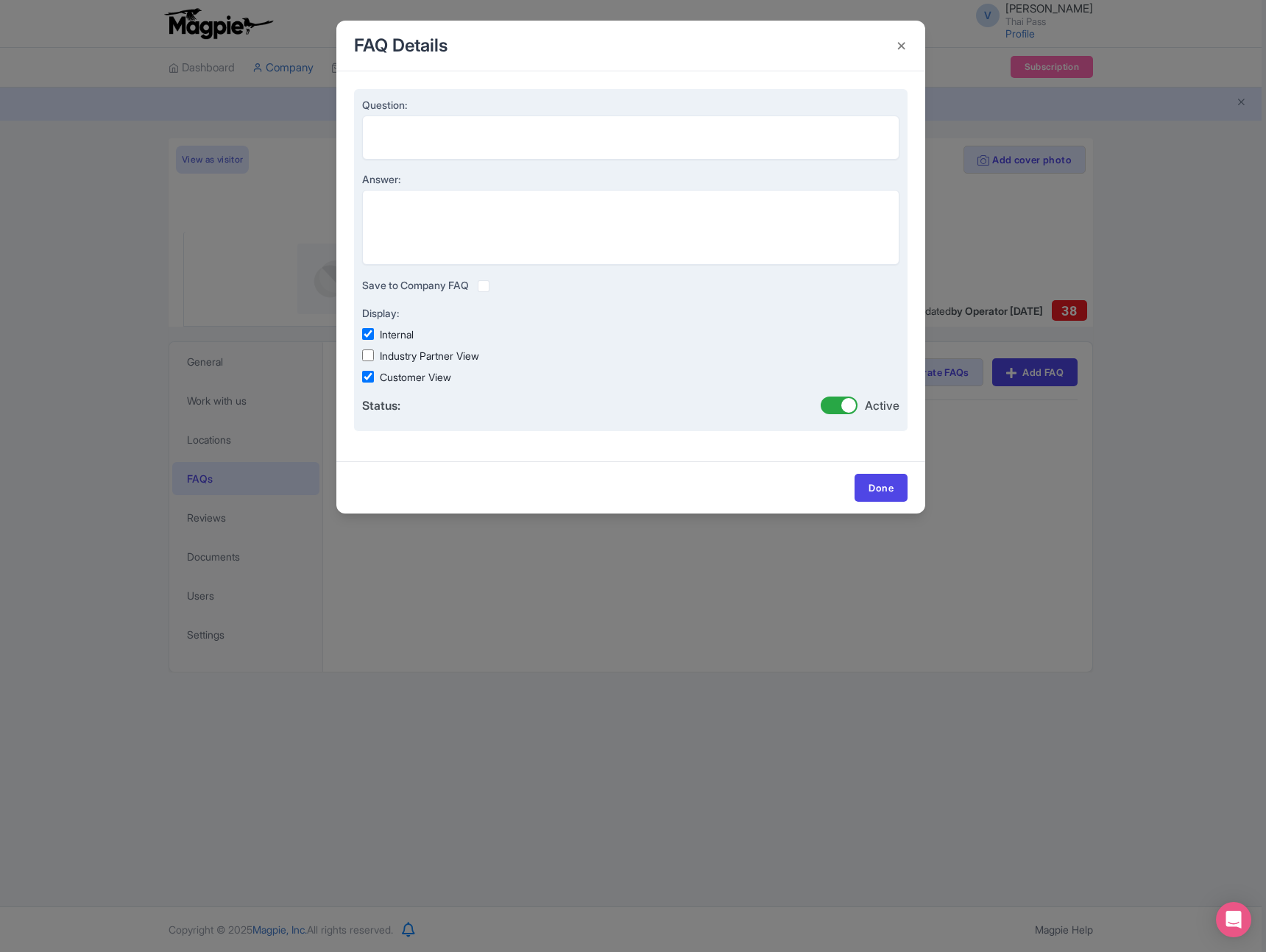
checkbox input "false"
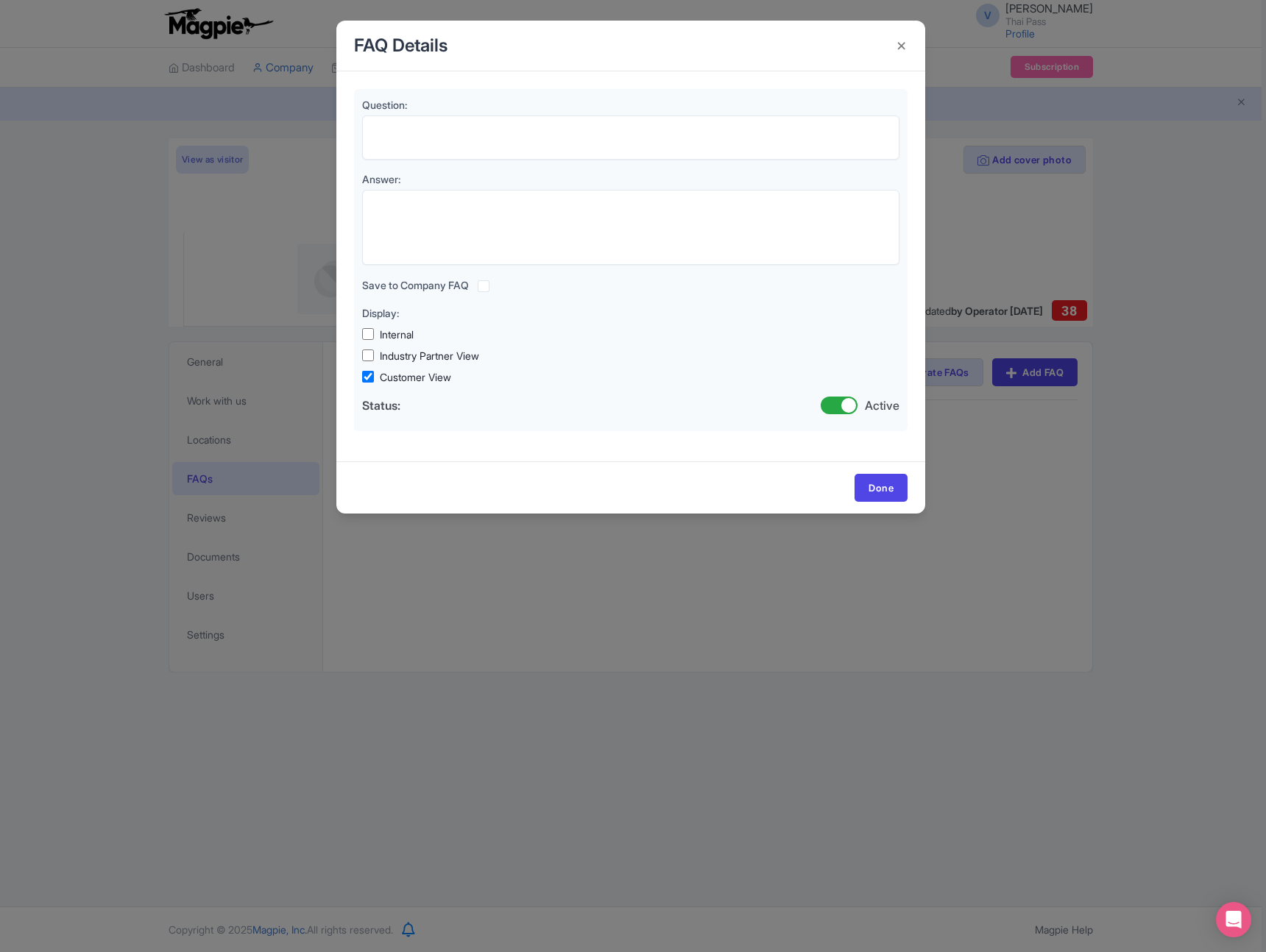
click at [1185, 155] on div "FAQ Details Question: Answer: Save to Company FAQ Display: Internal Industry Pa…" at bounding box center [633, 476] width 1266 height 952
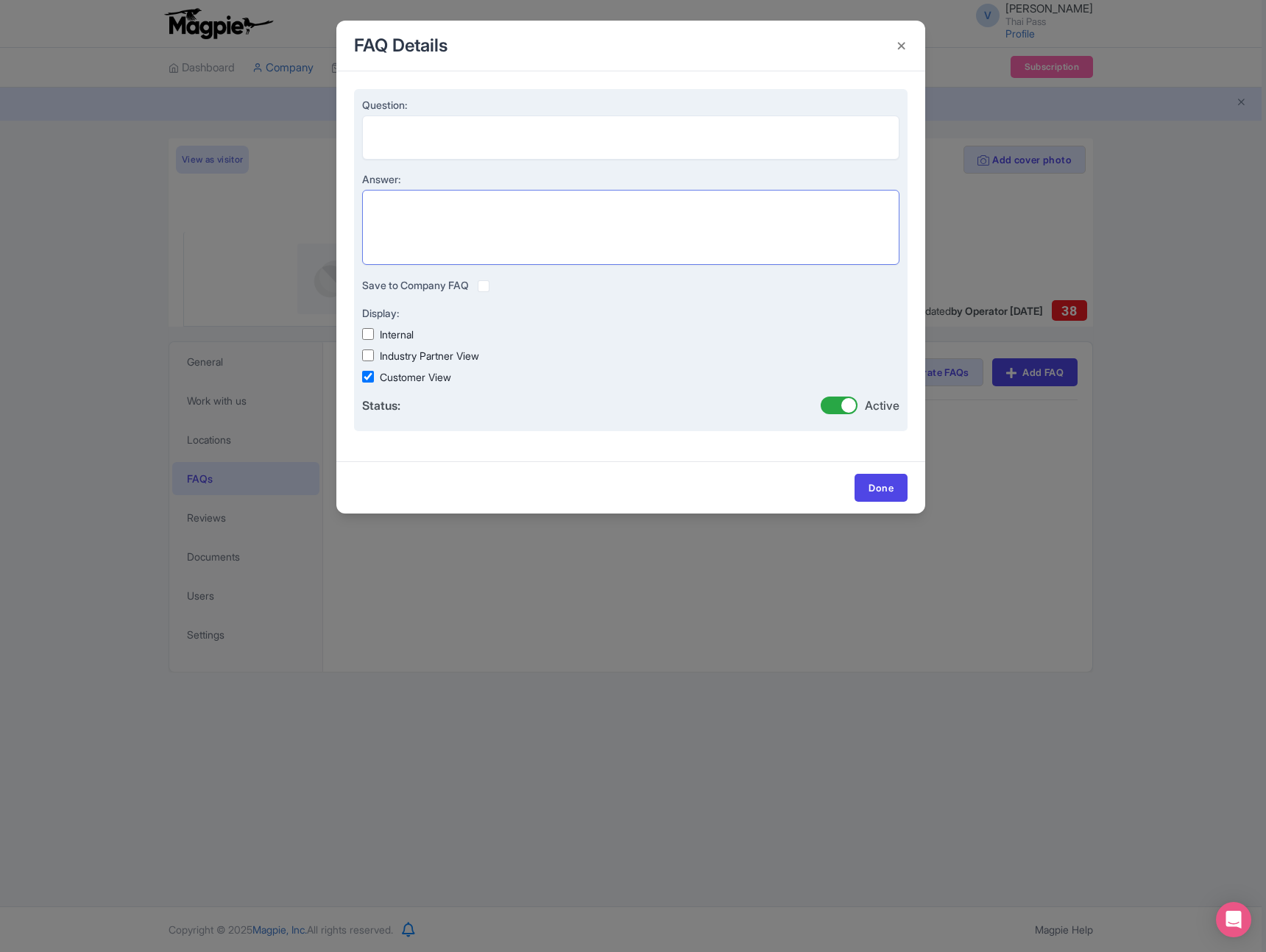
click at [475, 196] on textarea "Answer:" at bounding box center [631, 227] width 537 height 75
paste textarea "Thai Pass is your one-stop platform to discover and book top-rated tours, attra…"
type textarea "Thai Pass is your one-stop platform to discover and book top-rated tours, attra…"
click at [418, 132] on textarea "Question:" at bounding box center [631, 137] width 537 height 44
type textarea "What is Thai Pass ?"
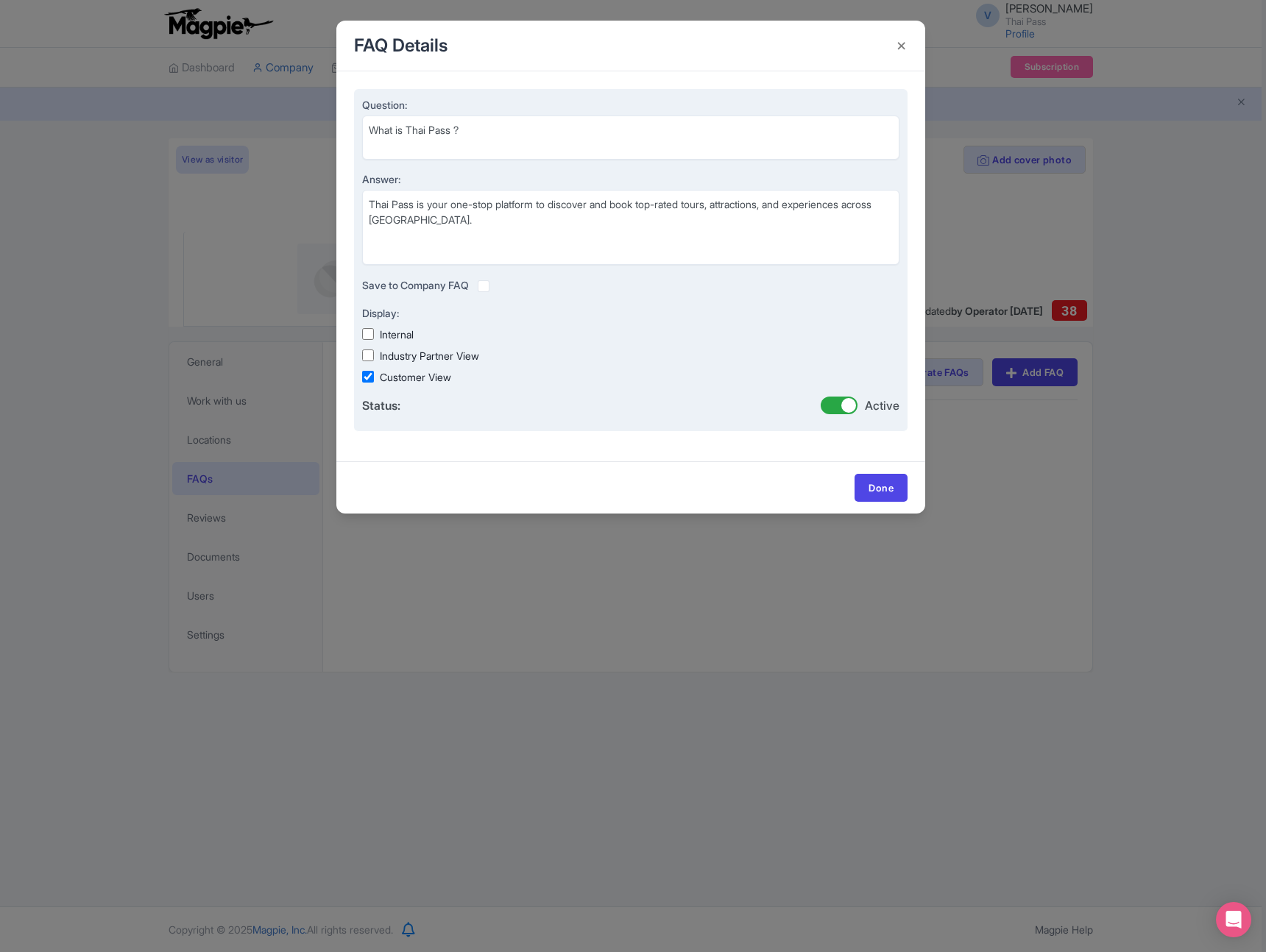
click at [495, 277] on label at bounding box center [495, 277] width 0 height 0
click at [0, 0] on input "checkbox" at bounding box center [0, 0] width 0 height 0
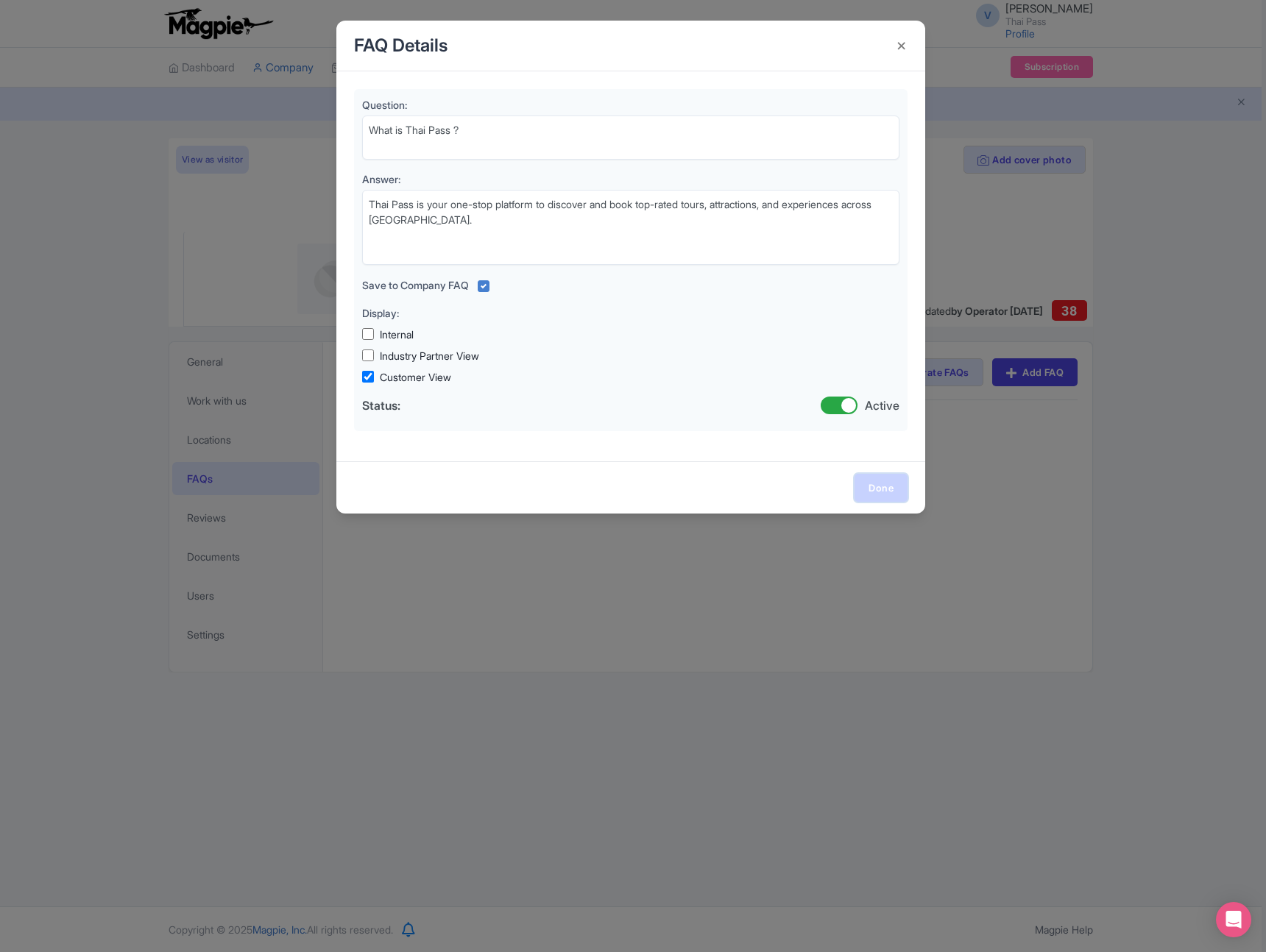
click at [879, 479] on link "Done" at bounding box center [881, 488] width 53 height 28
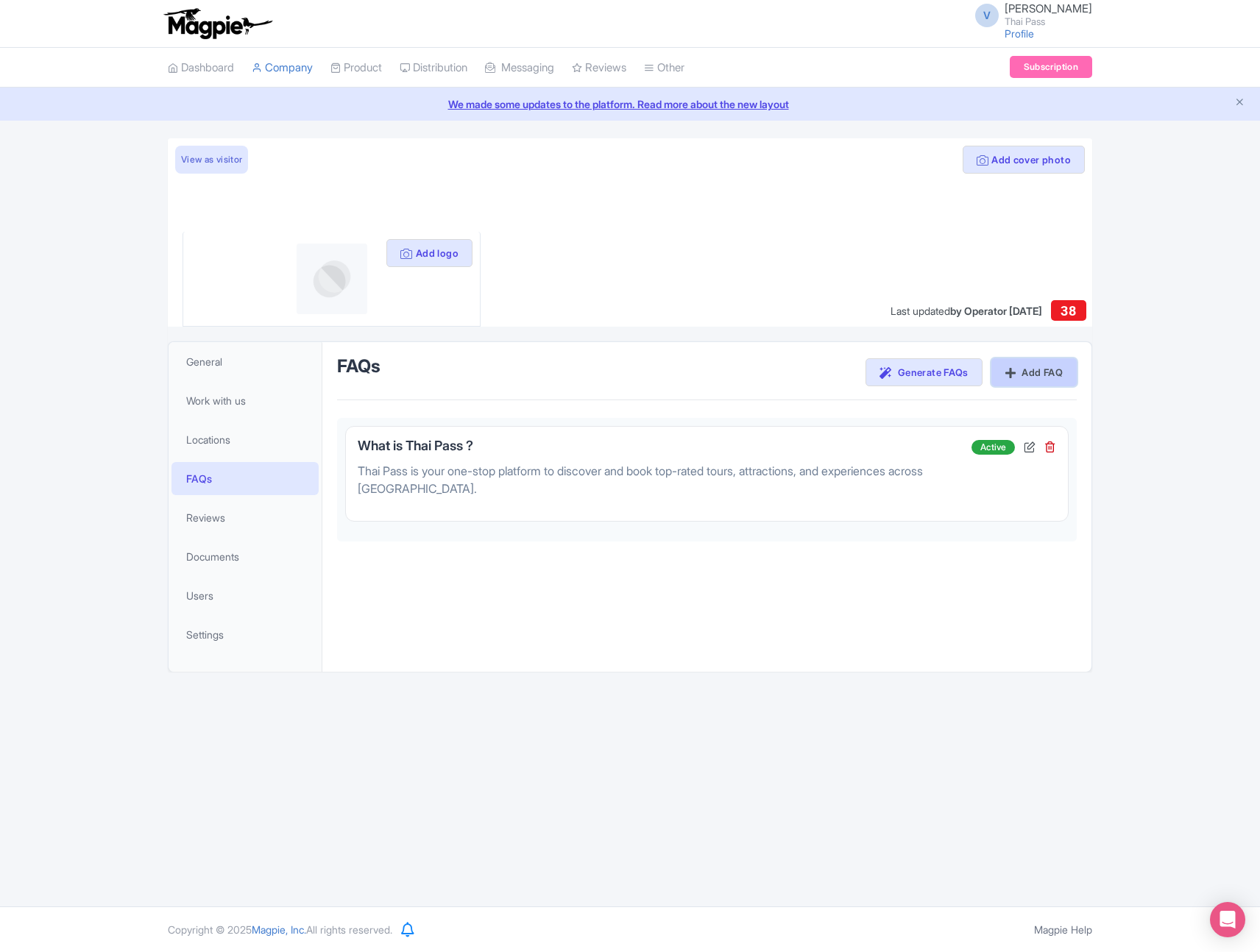
click at [1019, 373] on link "Add FAQ" at bounding box center [1034, 373] width 85 height 28
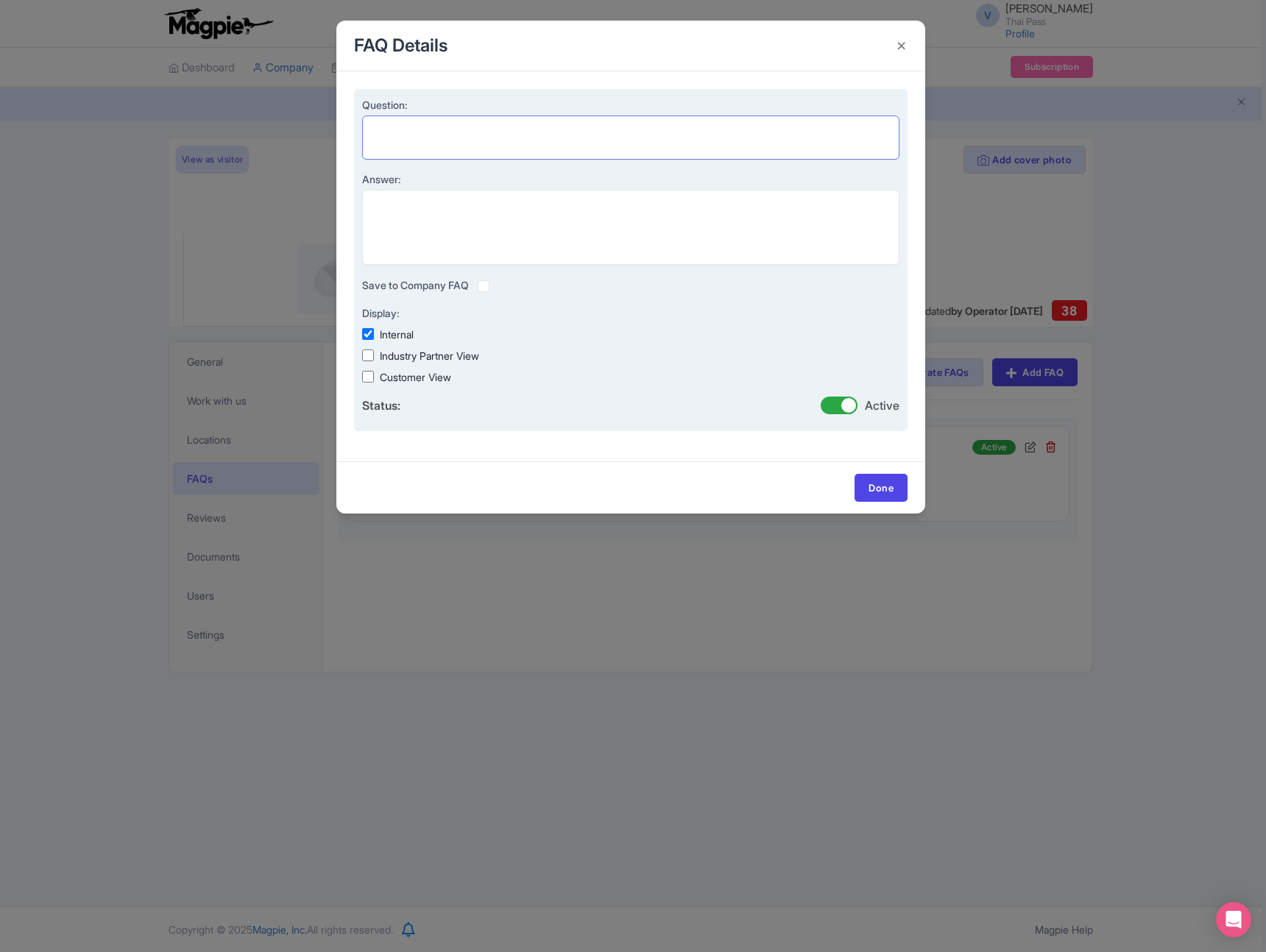
click at [432, 138] on textarea "Question:" at bounding box center [631, 137] width 537 height 44
paste textarea "What is Thai Pass Pro membership?"
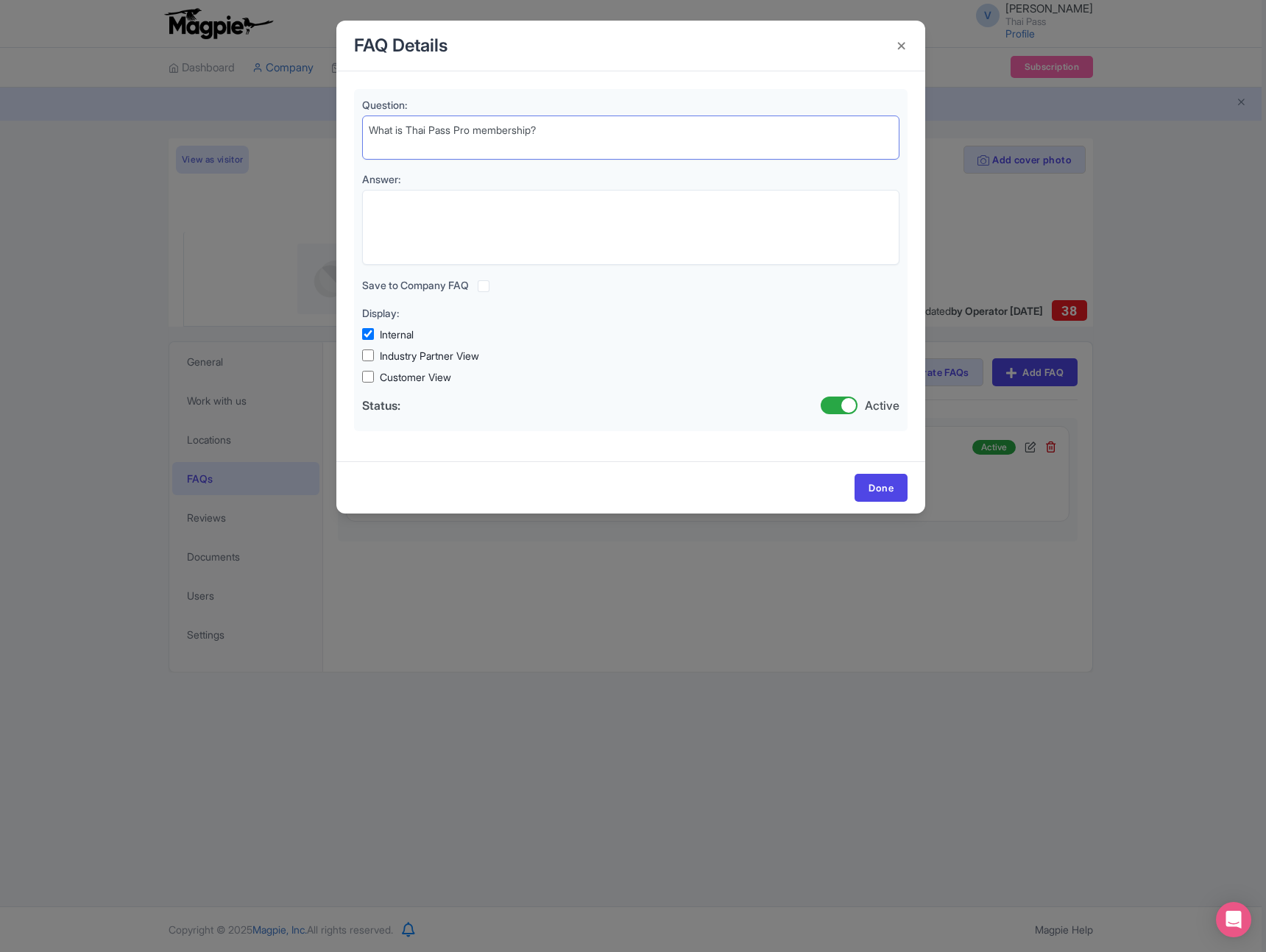
type textarea "What is Thai Pass Pro membership?"
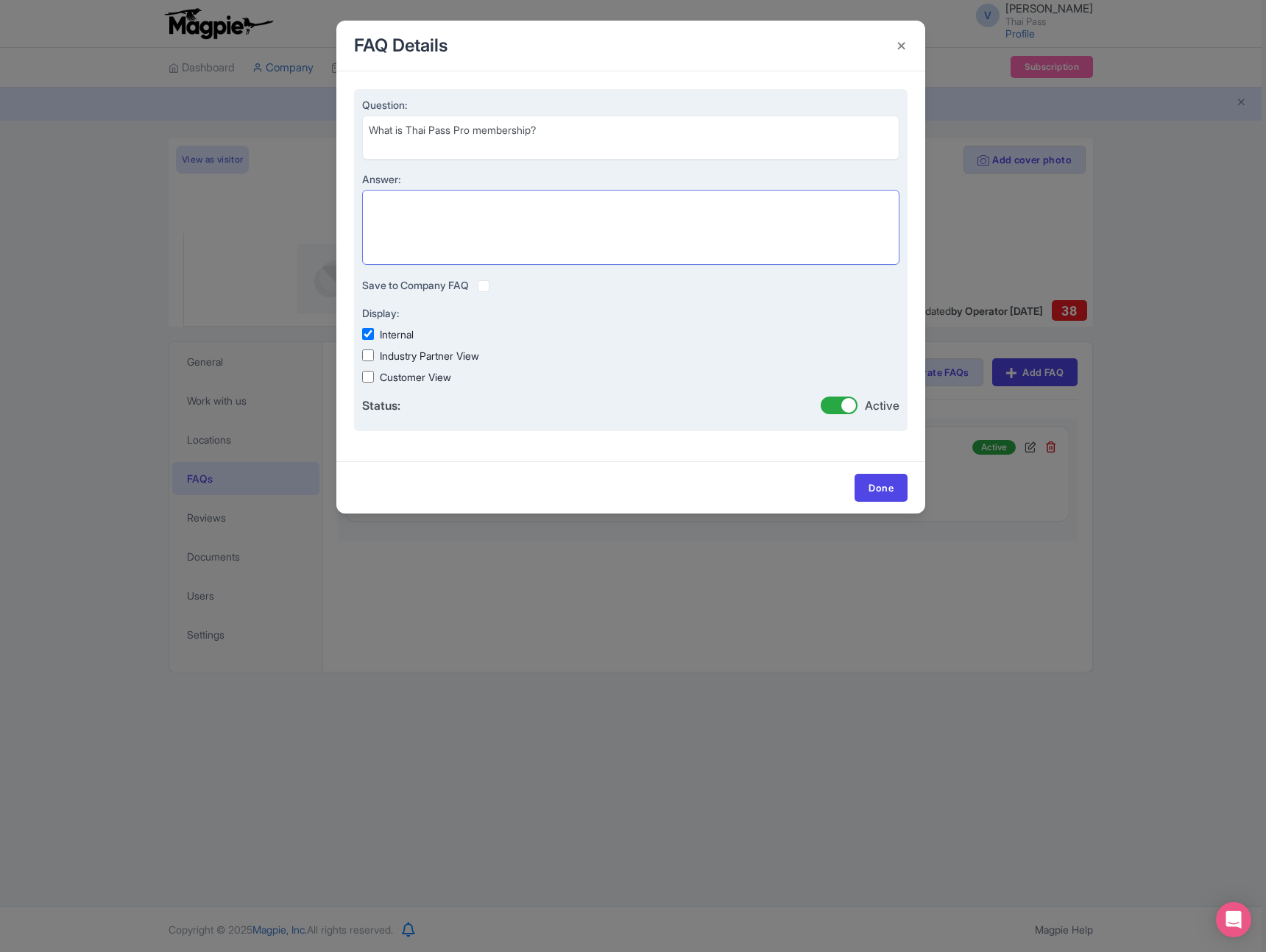
click at [417, 211] on textarea "Answer:" at bounding box center [631, 227] width 537 height 75
paste textarea "Thai Pass Pro is an optional membership that gives you access to exclusive disc…"
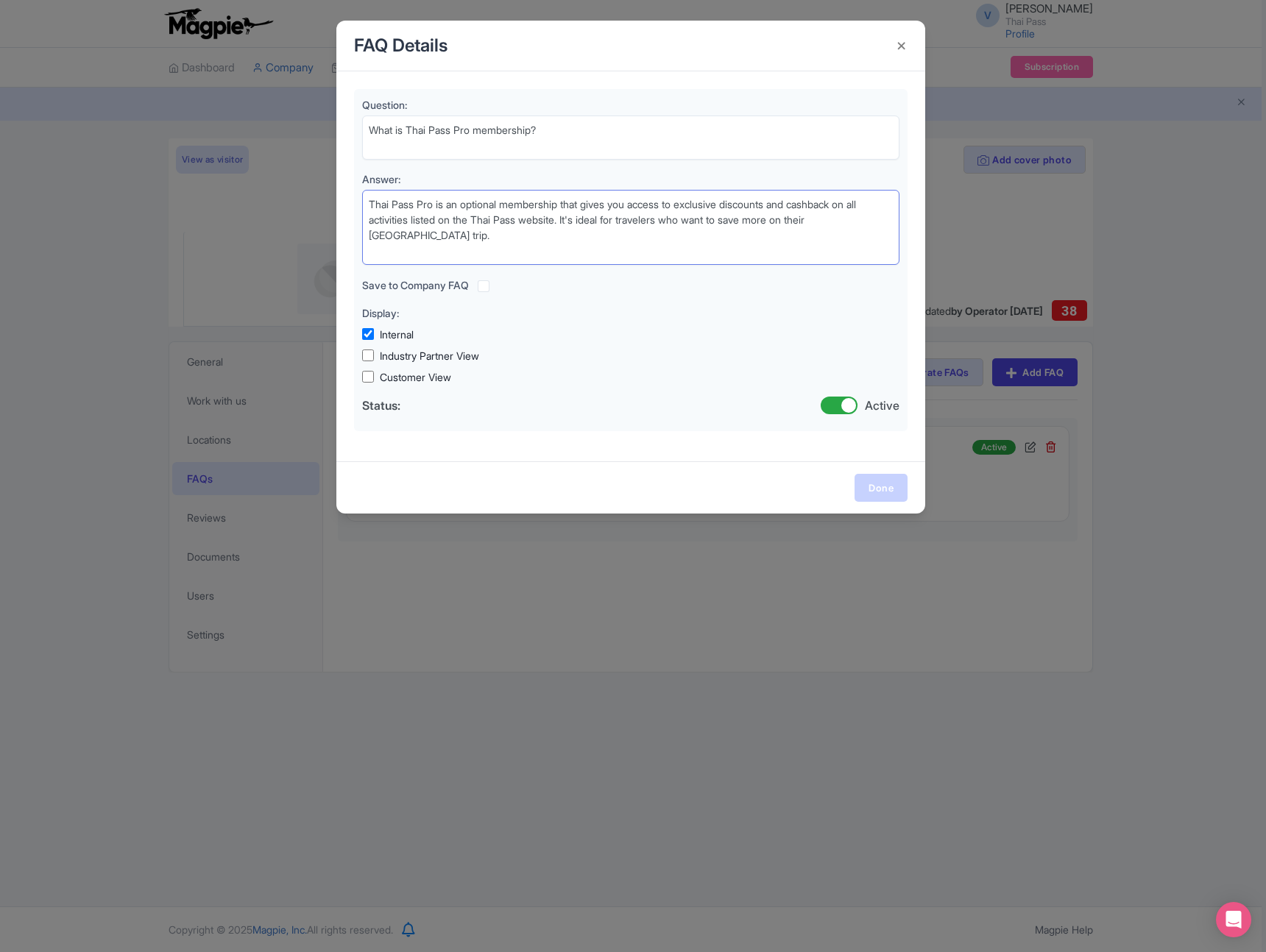
type textarea "Thai Pass Pro is an optional membership that gives you access to exclusive disc…"
click at [877, 483] on link "Done" at bounding box center [881, 488] width 53 height 28
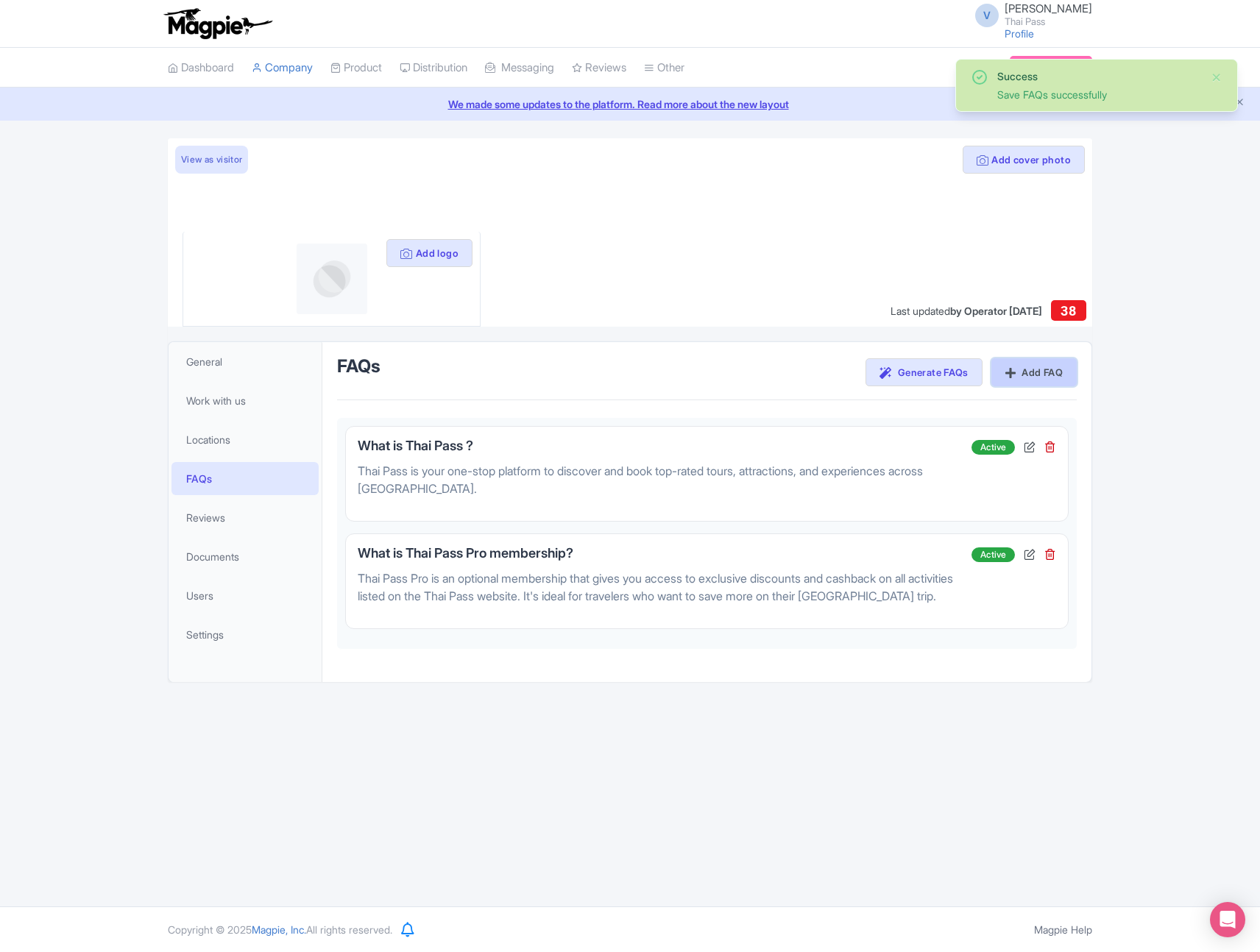
click at [1020, 369] on link "Add FAQ" at bounding box center [1034, 373] width 85 height 28
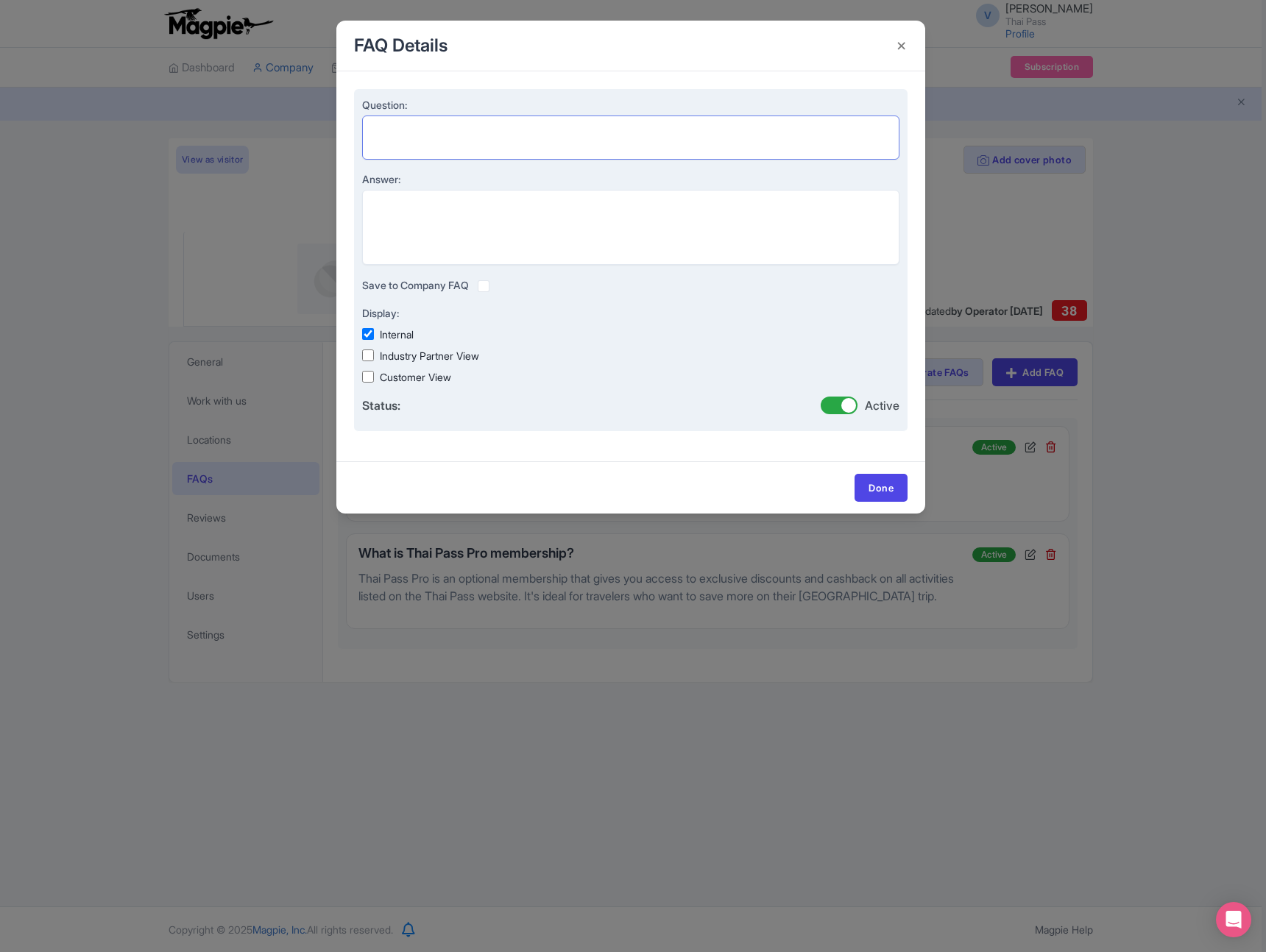
click at [441, 132] on textarea "Question:" at bounding box center [631, 137] width 537 height 44
paste textarea "Can I book activities without Thai Pass Pro membership?"
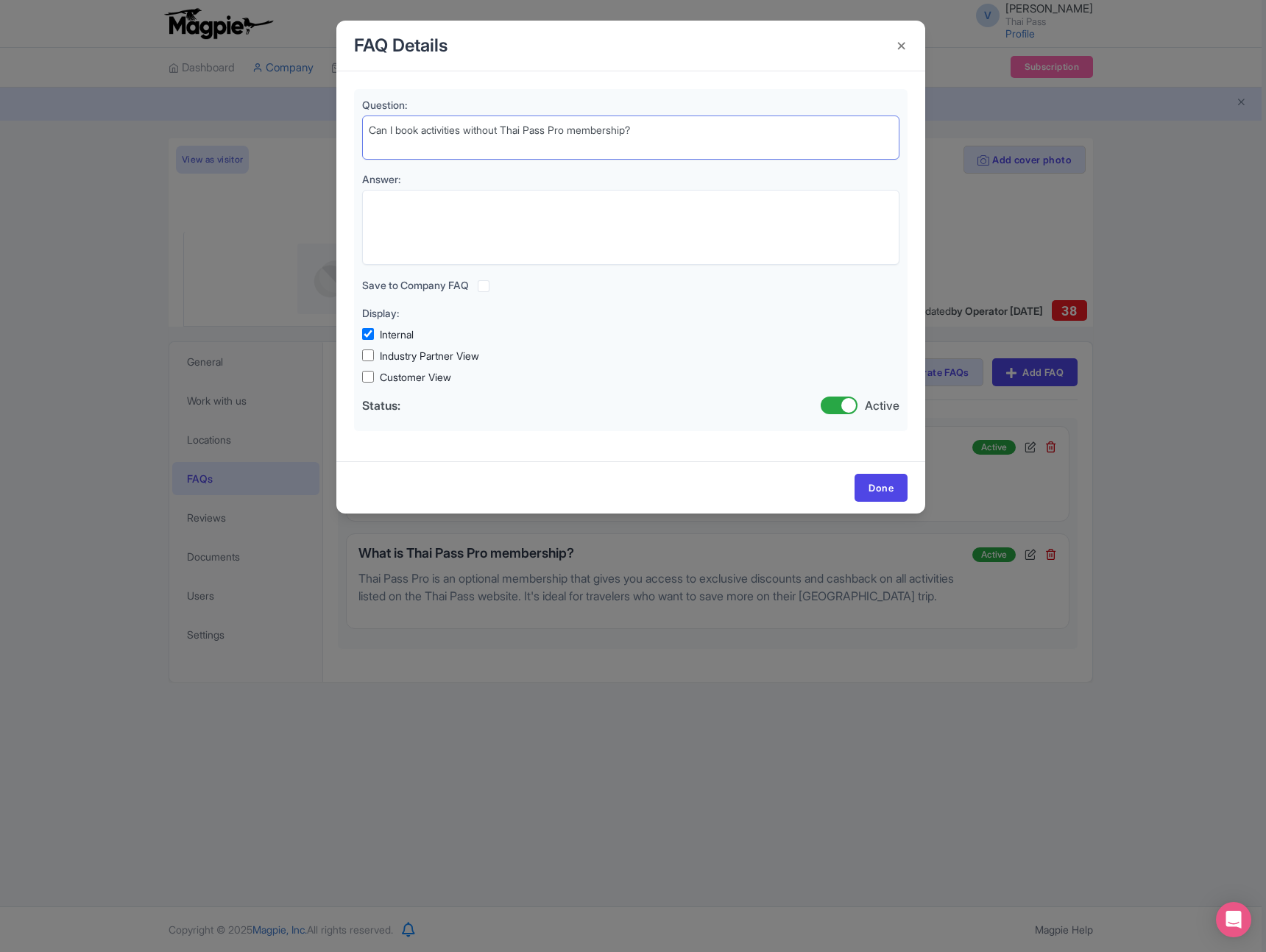
type textarea "Can I book activities without Thai Pass Pro membership?"
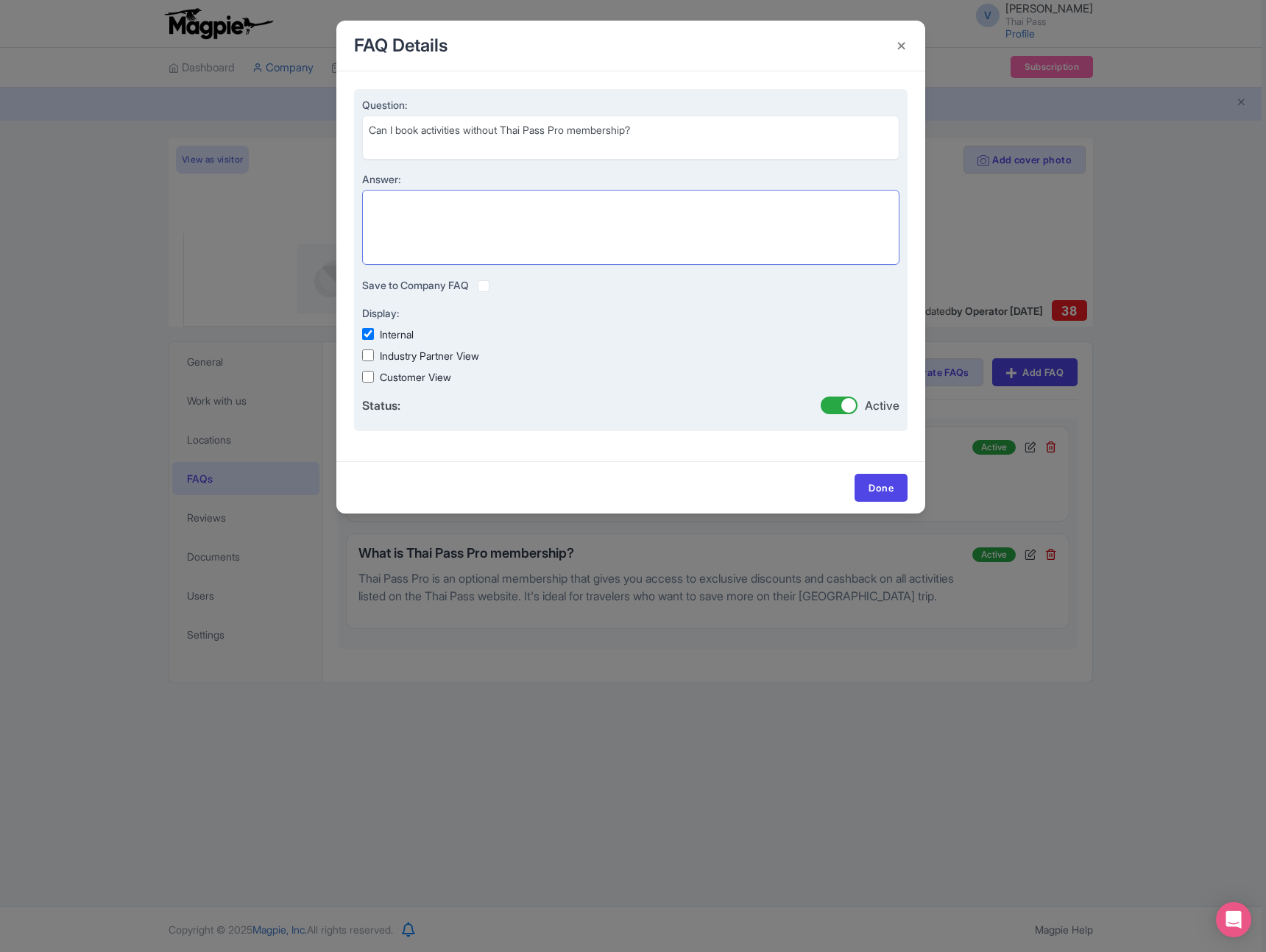
click at [435, 205] on textarea "Answer:" at bounding box center [631, 227] width 537 height 75
paste textarea "Yes, absolutely! You can book any activity on Thai Pass without being a Pro mem…"
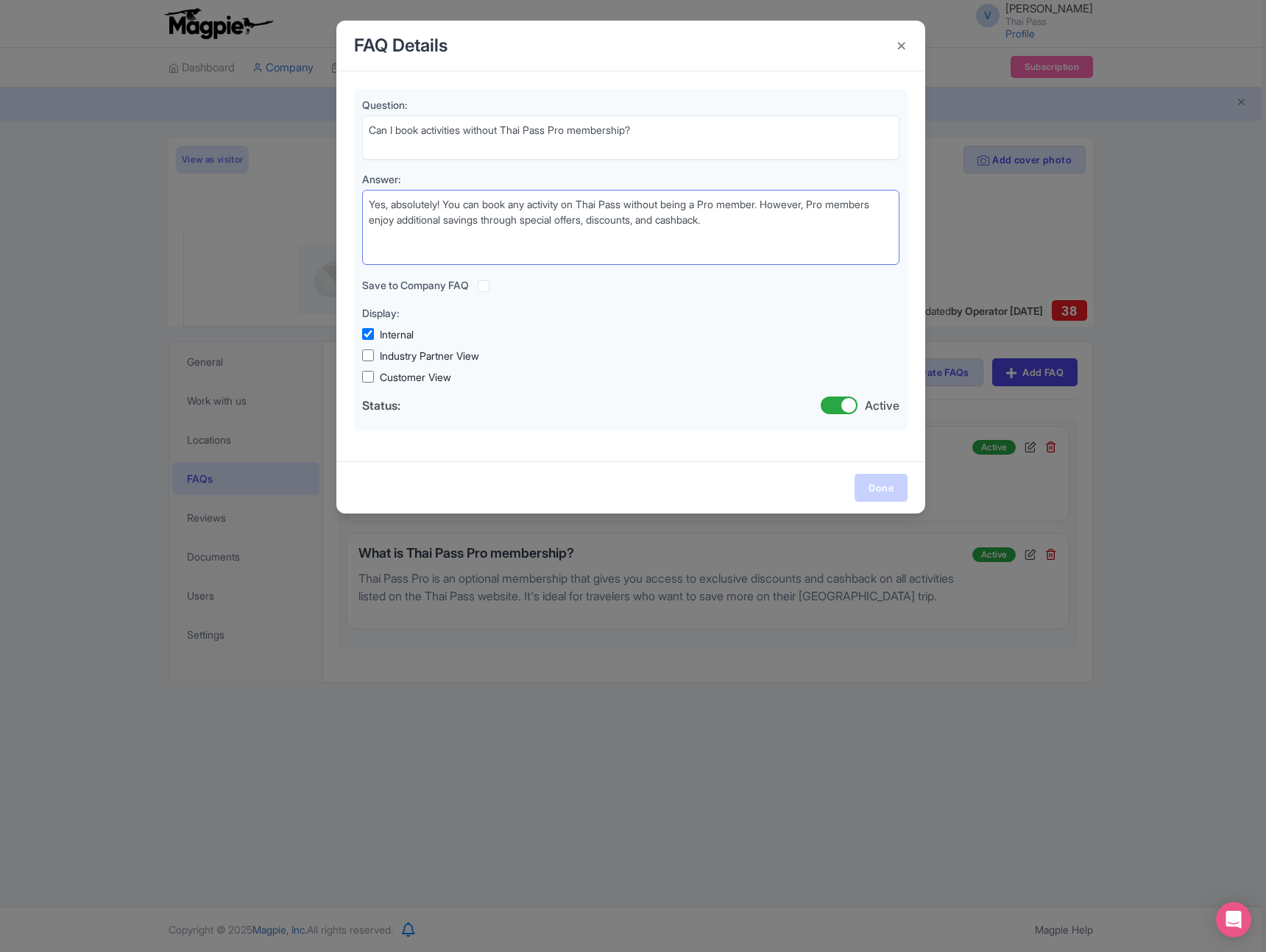
type textarea "Yes, absolutely! You can book any activity on Thai Pass without being a Pro mem…"
click at [884, 483] on link "Done" at bounding box center [881, 488] width 53 height 28
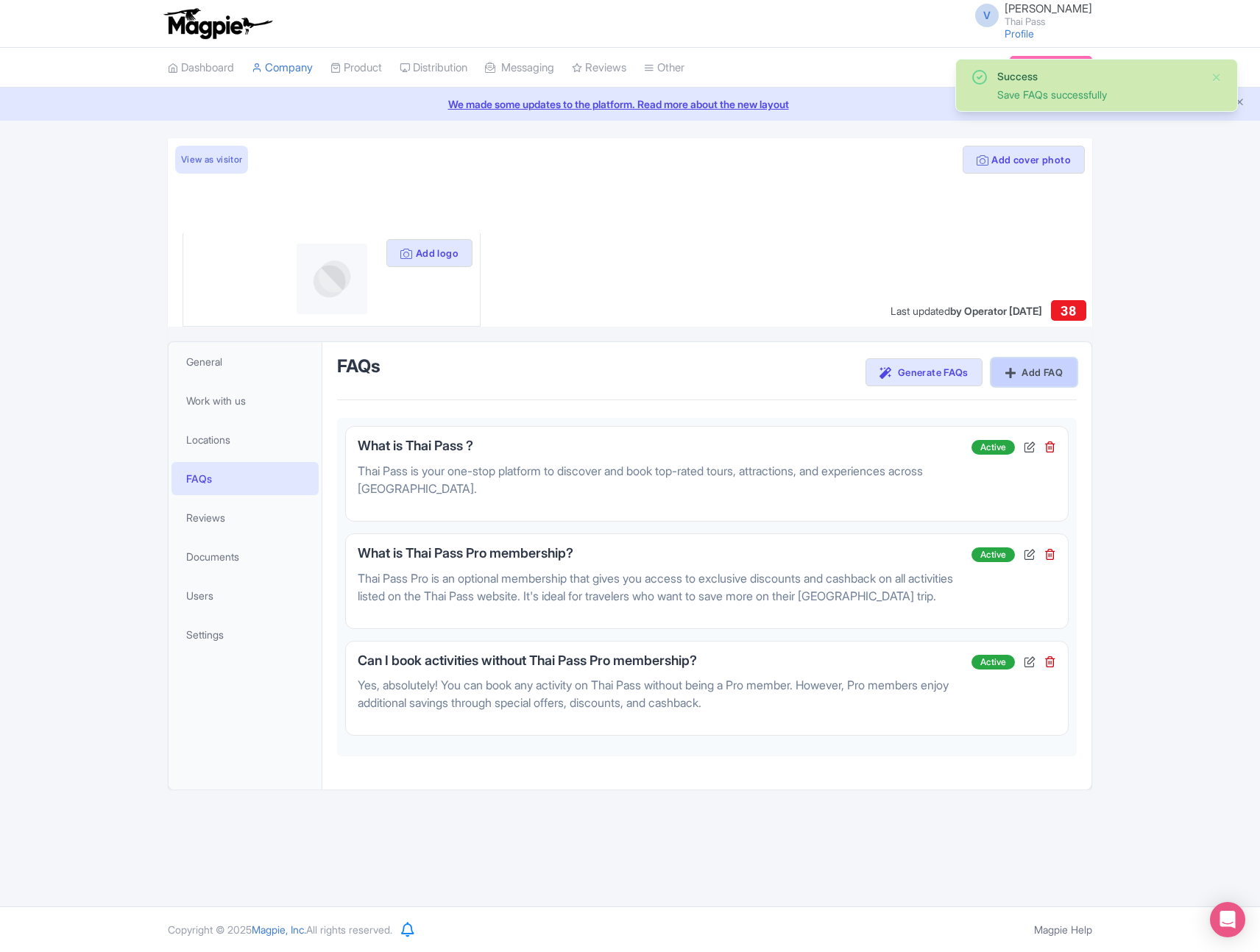
click at [1034, 379] on link "Add FAQ" at bounding box center [1034, 373] width 85 height 28
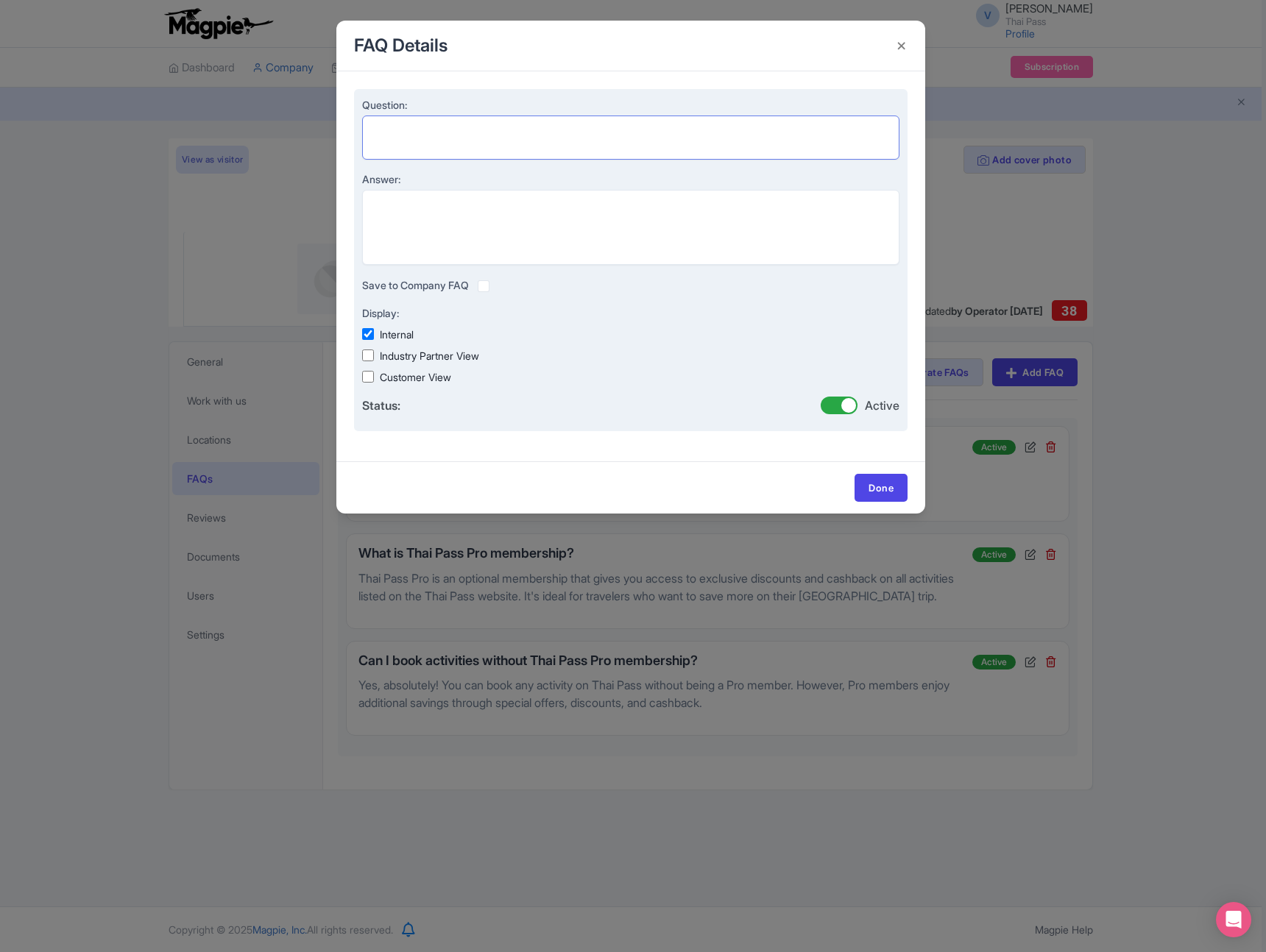
click at [430, 137] on textarea "Question:" at bounding box center [631, 137] width 537 height 44
paste textarea "Is Thai Pass a trustworthy platform?"
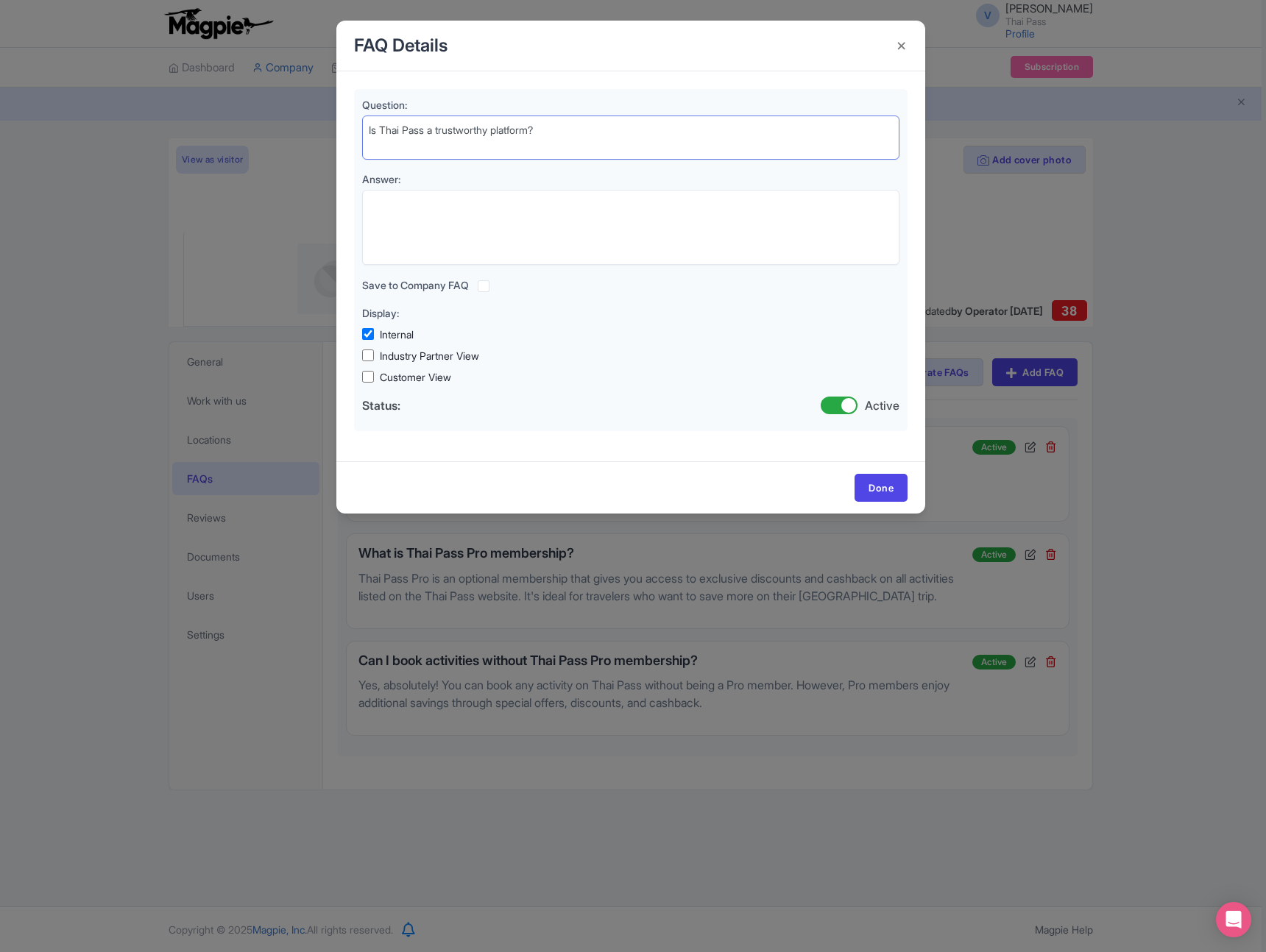
type textarea "Is Thai Pass a trustworthy platform?"
click at [1170, 138] on div "FAQ Details Question: Is Thai Pass a trustworthy platform? Answer: Save to Comp…" at bounding box center [633, 476] width 1266 height 952
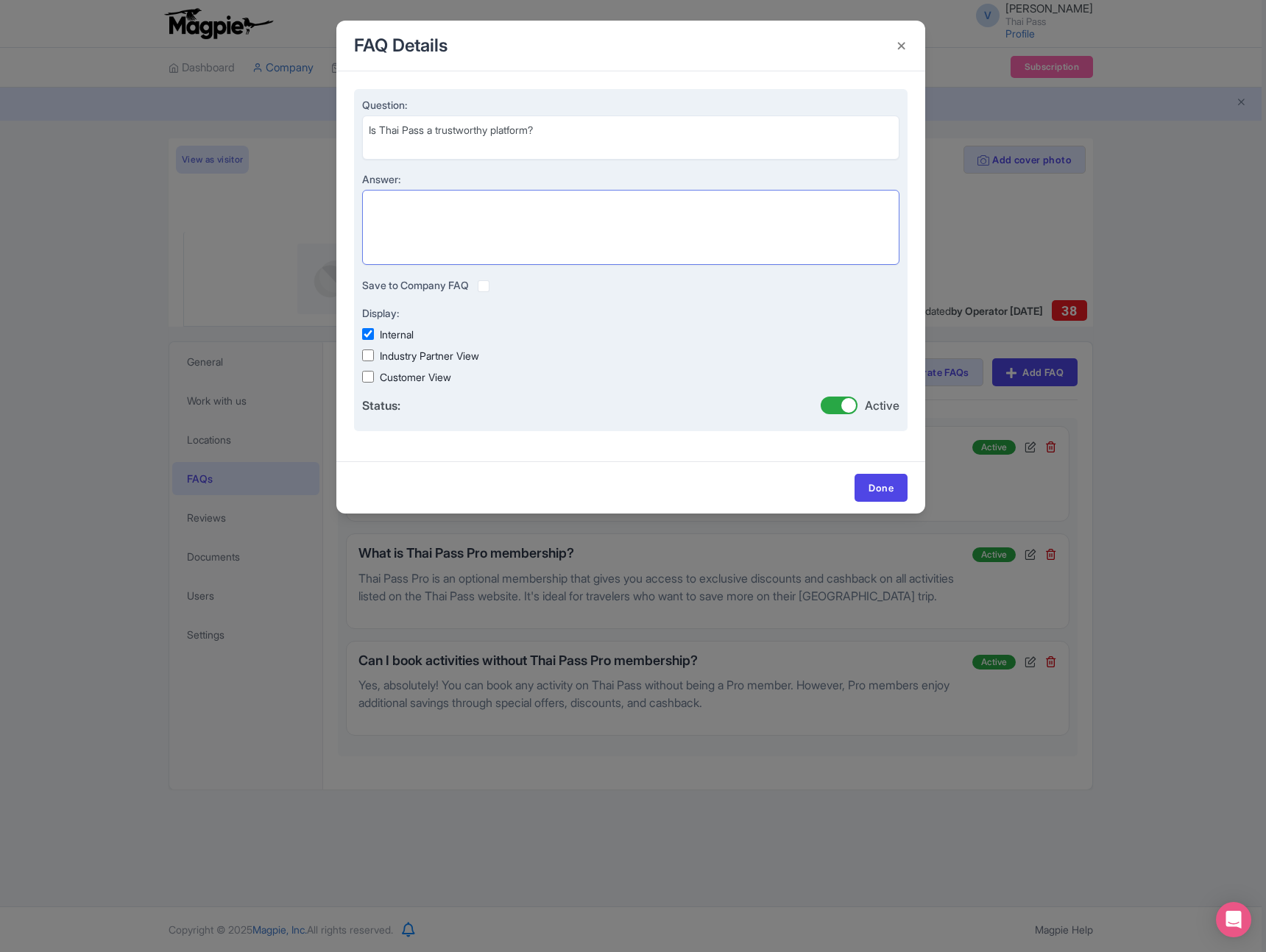
click at [786, 218] on textarea "Answer:" at bounding box center [631, 227] width 537 height 75
paste textarea "Yes, Thai Pass is a reliable and secure platform trusted by thousands of travel…"
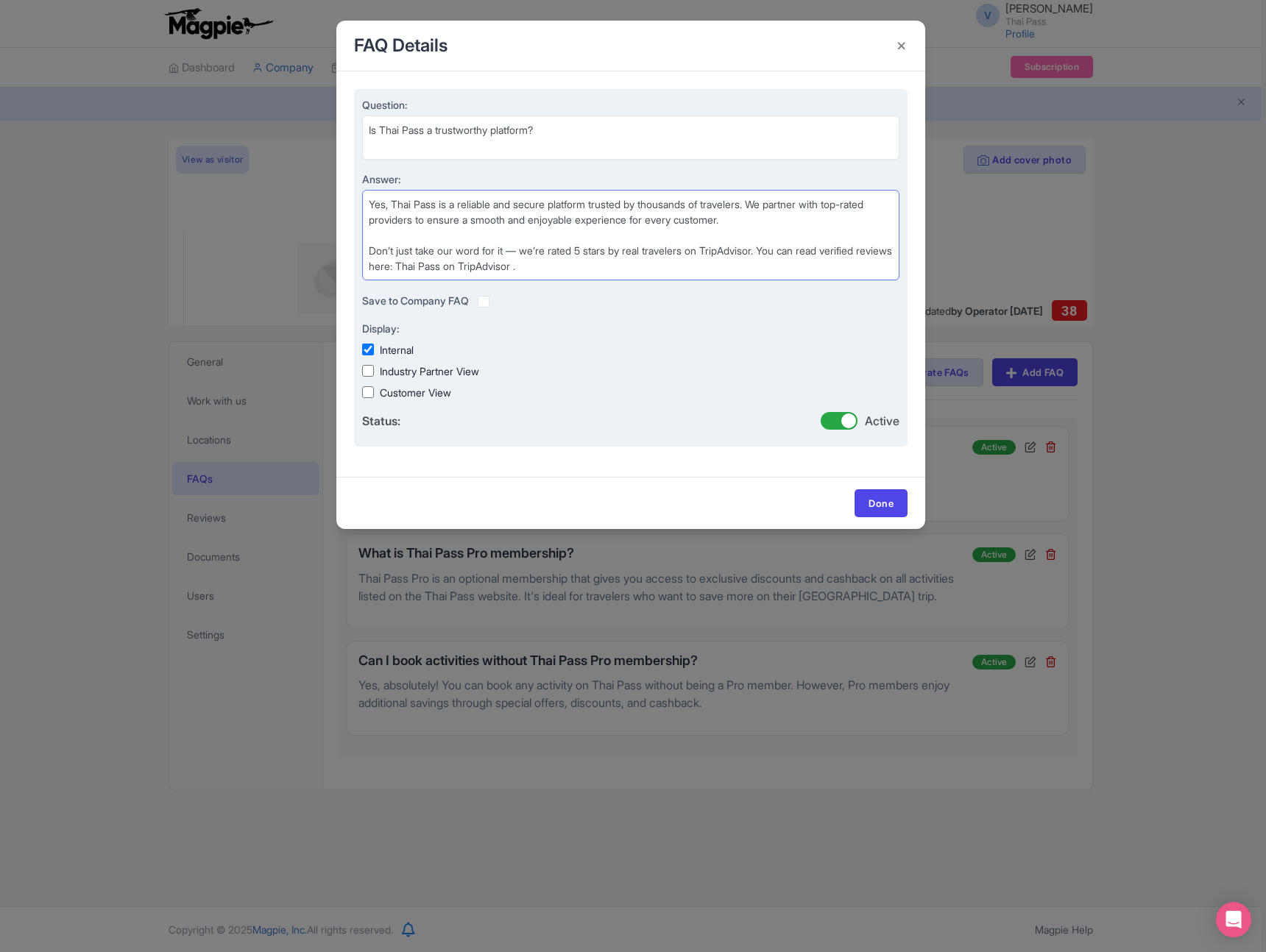
click at [435, 264] on textarea "Yes, Thai Pass is a reliable and secure platform trusted by thousands of travel…" at bounding box center [631, 235] width 537 height 91
click at [735, 206] on textarea "Yes, Thai Pass is a reliable and secure platform trusted by thousands of travel…" at bounding box center [631, 235] width 537 height 91
click at [559, 267] on textarea "Yes, Thai Pass is a reliable and secure platform trusted by thousands of travel…" at bounding box center [631, 235] width 537 height 91
click at [405, 266] on textarea "Yes, Thai Pass is a reliable and secure platform trusted by thousands of travel…" at bounding box center [631, 235] width 537 height 91
type textarea "Yes, Thai Pass is a reliable and secure platform trusted by thousands of travel…"
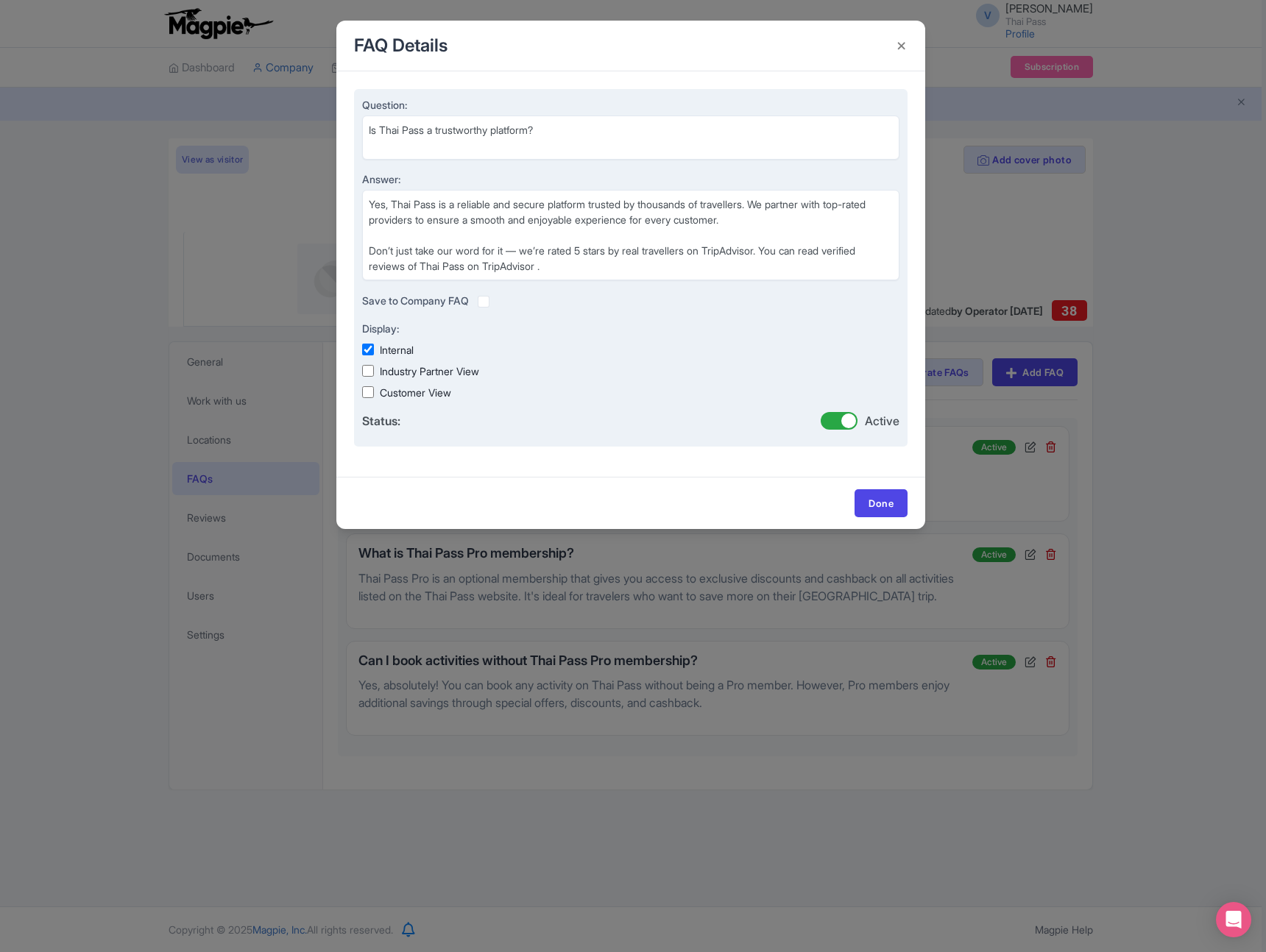
click at [360, 391] on div "Question: Is Thai Pass a trustworthy platform? Answer: Yes, Thai Pass is a reli…" at bounding box center [631, 268] width 553 height 358
click at [366, 392] on input "Customer View" at bounding box center [367, 392] width 11 height 11
checkbox input "true"
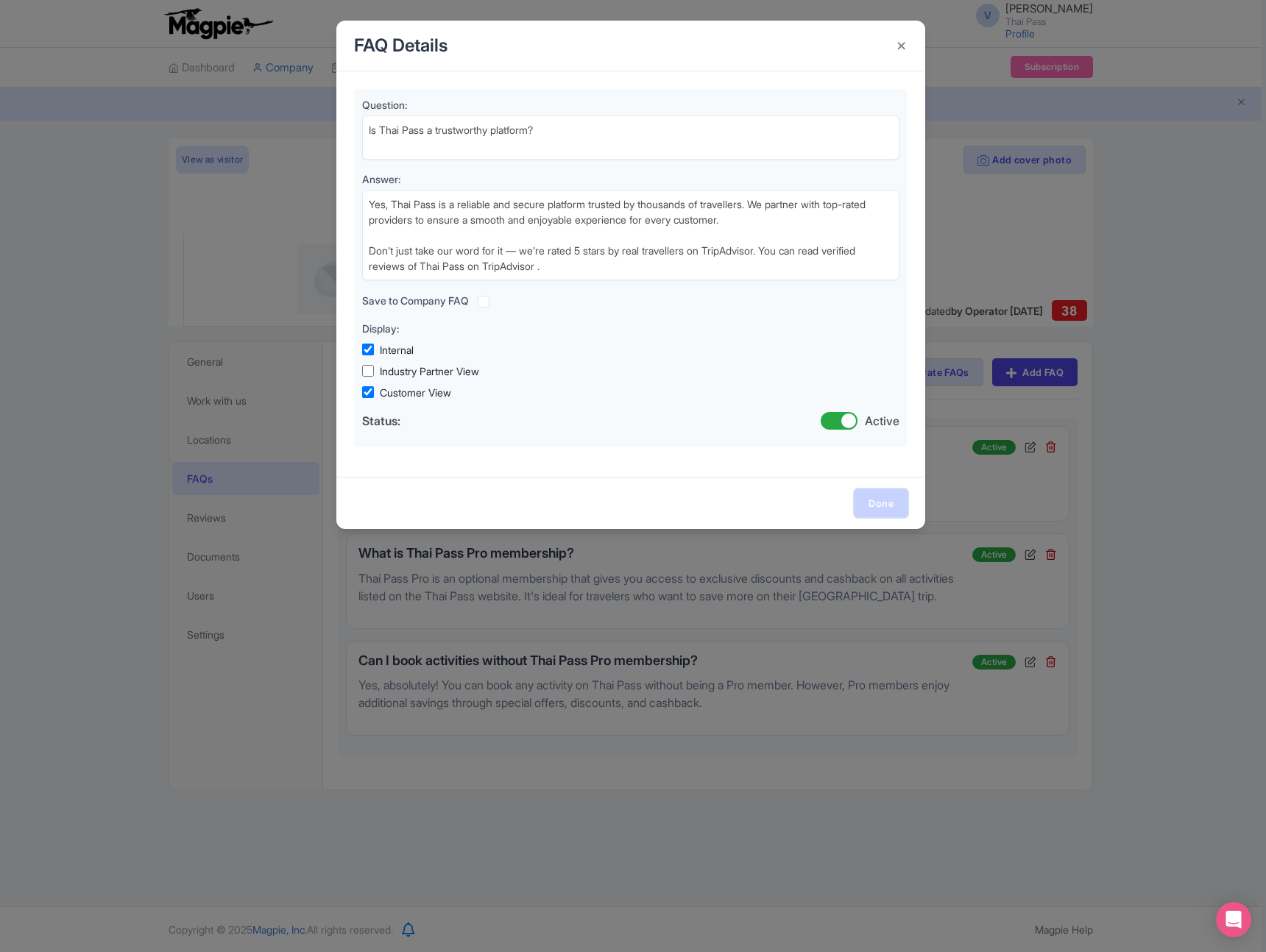
click at [883, 502] on link "Done" at bounding box center [881, 504] width 53 height 28
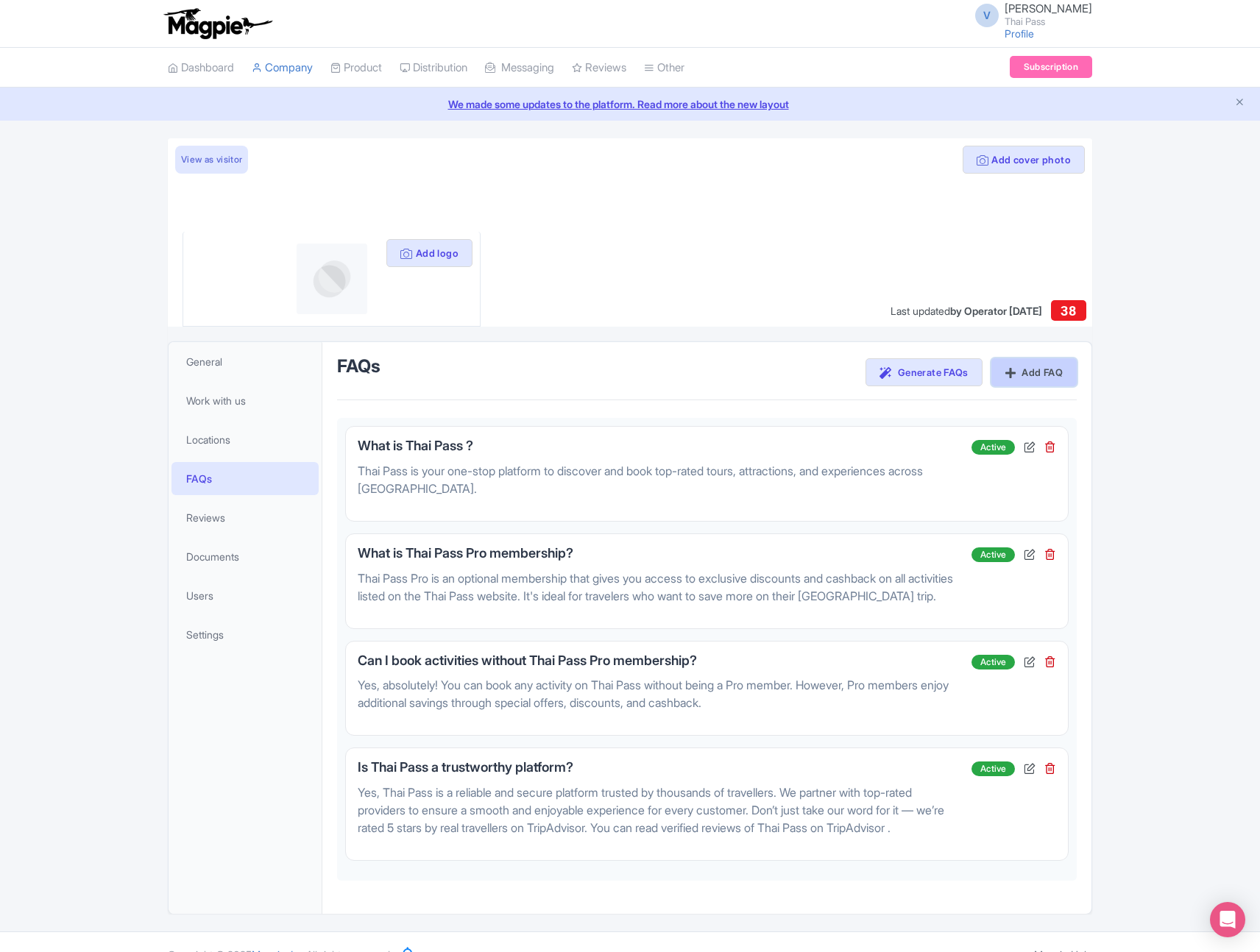
click at [1035, 372] on link "Add FAQ" at bounding box center [1034, 373] width 85 height 28
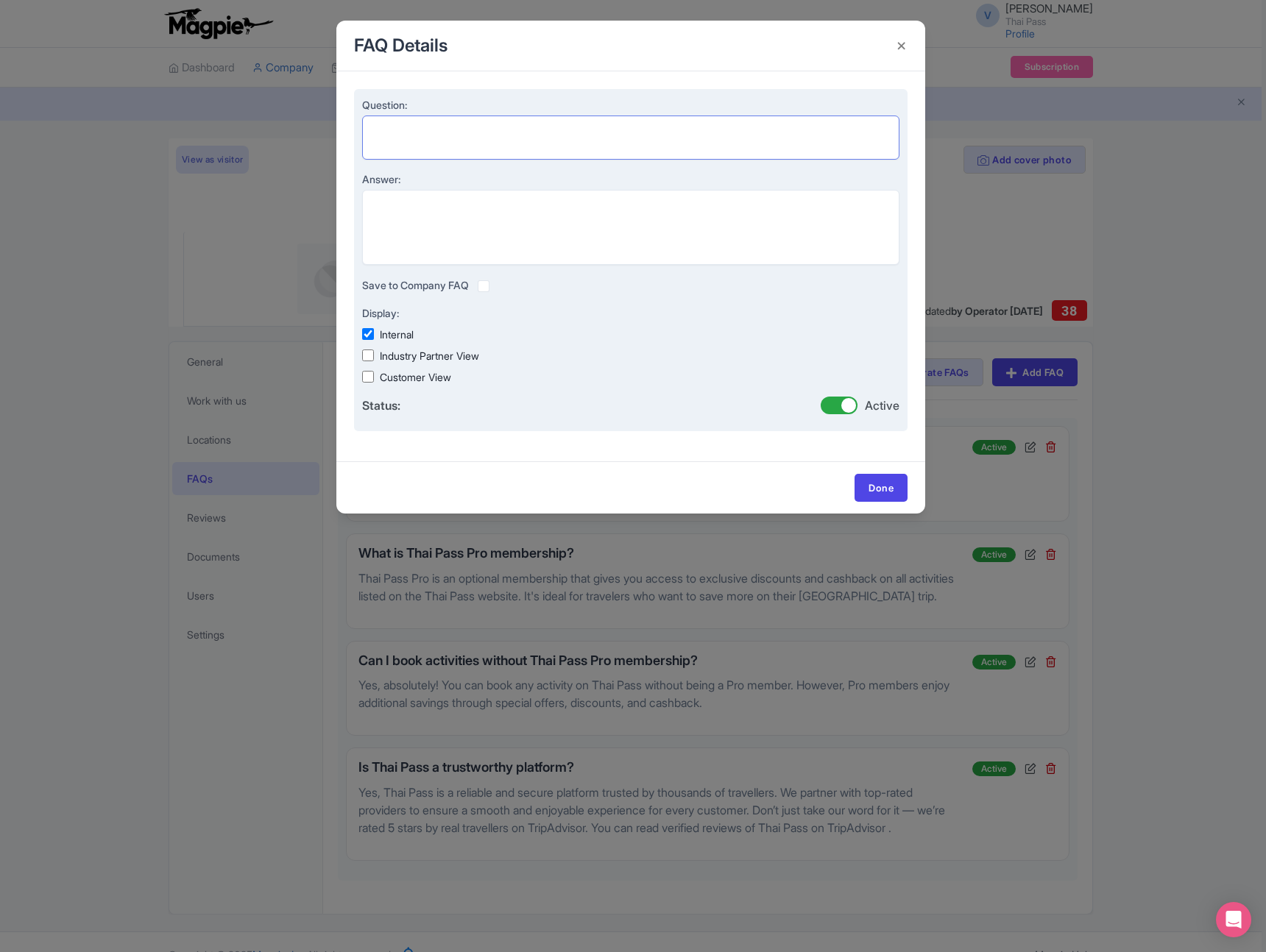
click at [520, 128] on textarea "Question:" at bounding box center [631, 137] width 537 height 44
paste textarea "'What are Thai Pass Points and how do I use them?"
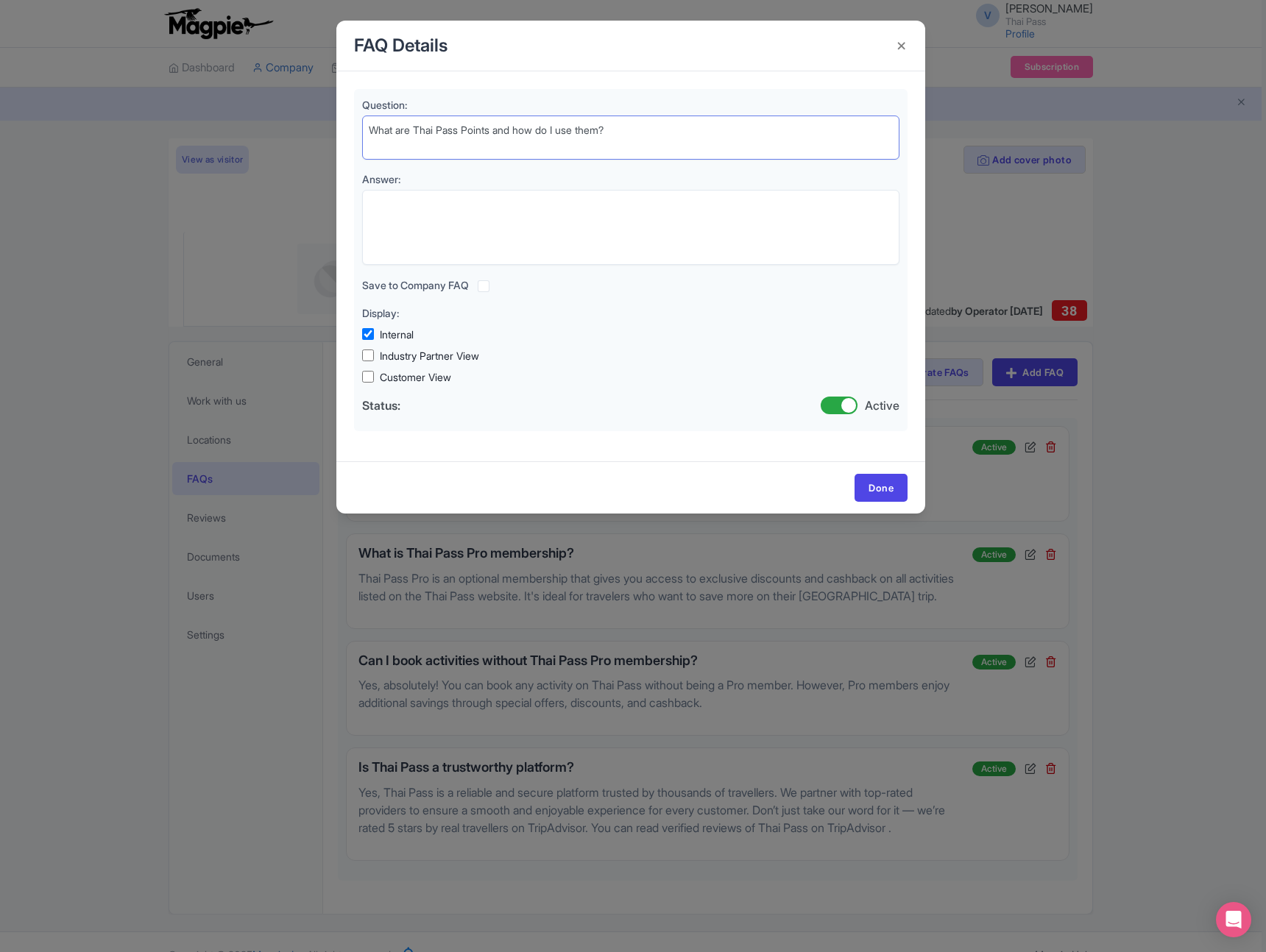
type textarea "What are Thai Pass Points and how do I use them?"
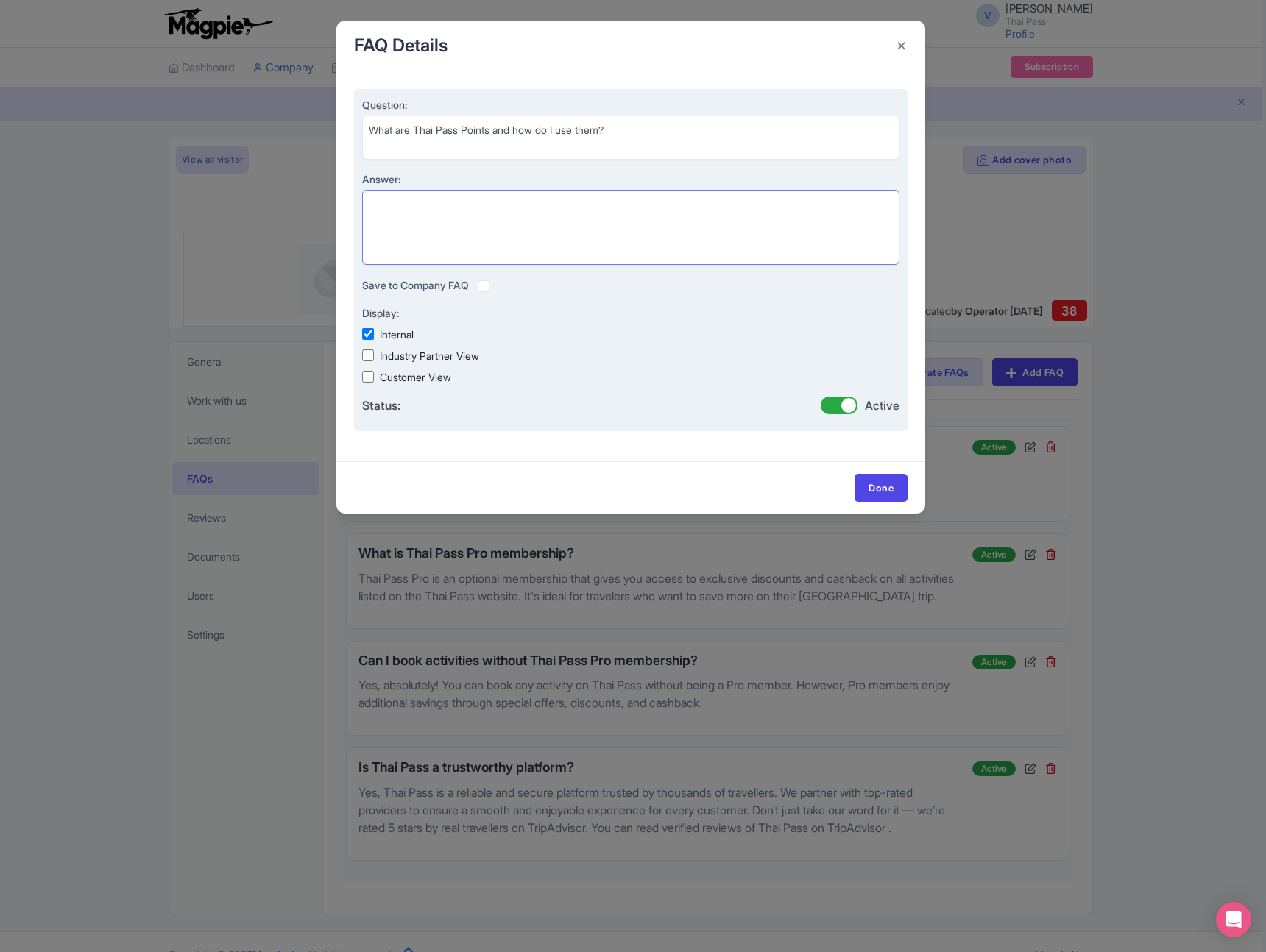
click at [840, 204] on textarea "Answer:" at bounding box center [631, 227] width 537 height 75
paste textarea "Thai Pass Points are reward points you earn when you complete activities or mak…"
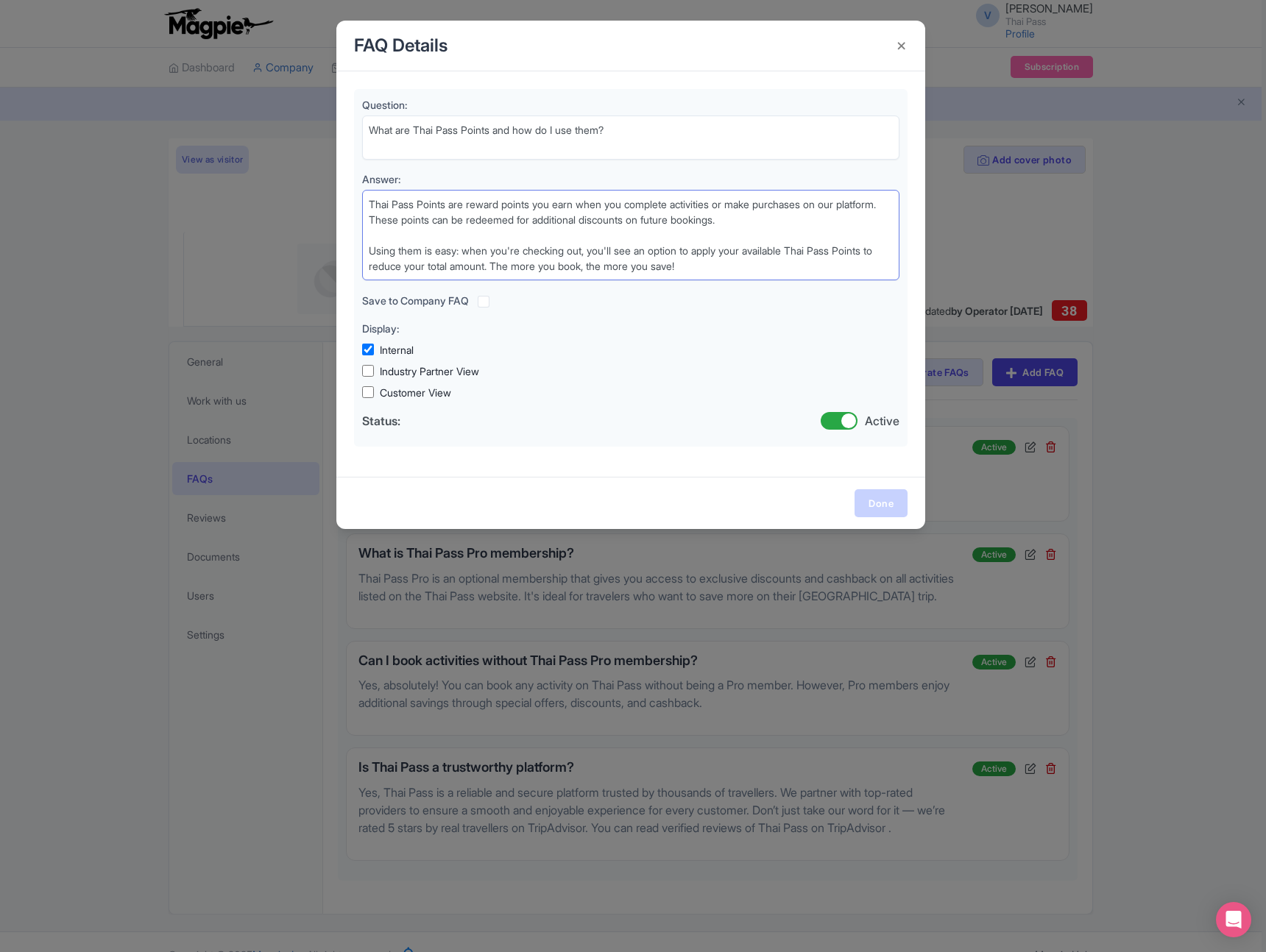
type textarea "Thai Pass Points are reward points you earn when you complete activities or mak…"
click at [883, 503] on link "Done" at bounding box center [881, 504] width 53 height 28
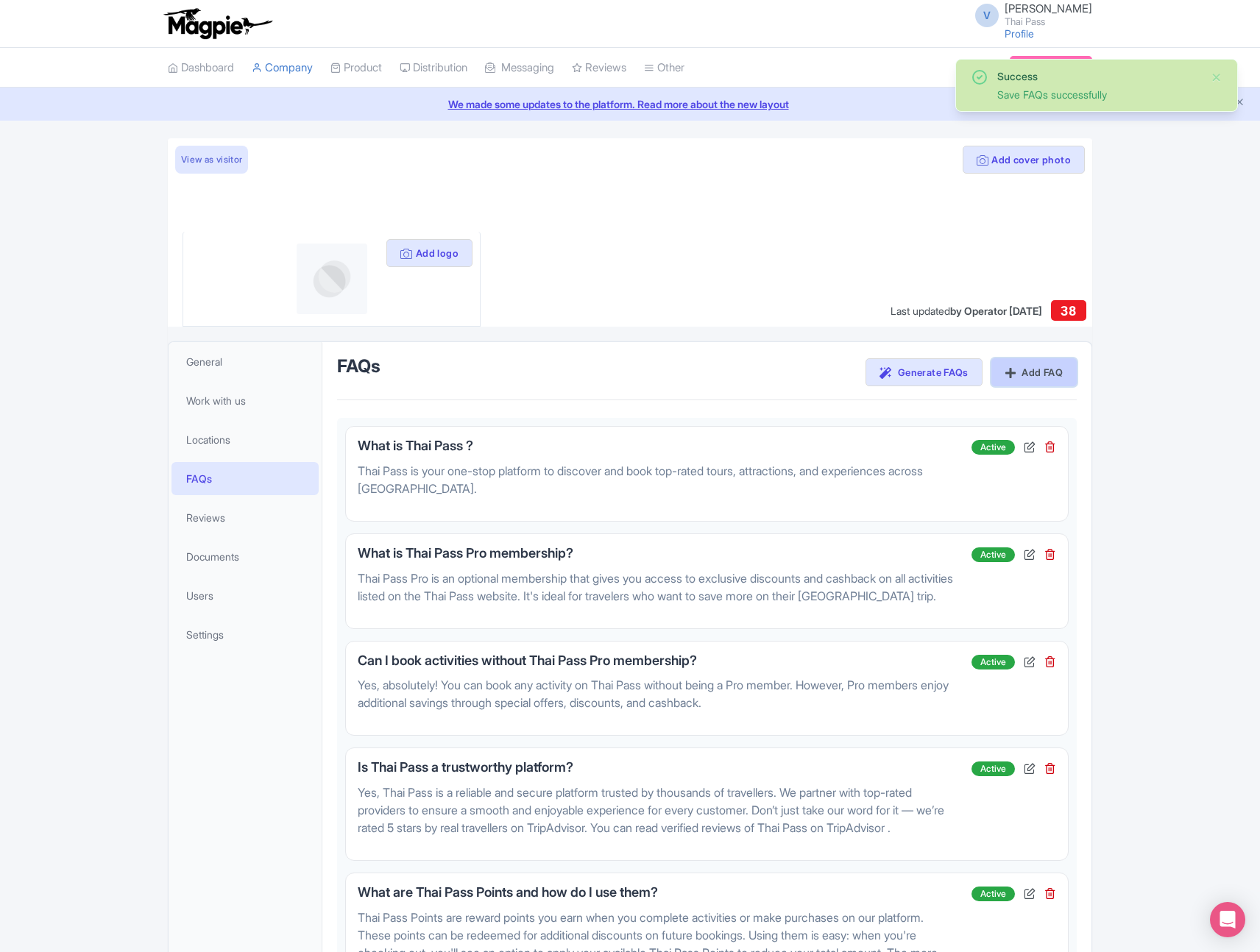
click at [1025, 371] on link "Add FAQ" at bounding box center [1034, 373] width 85 height 28
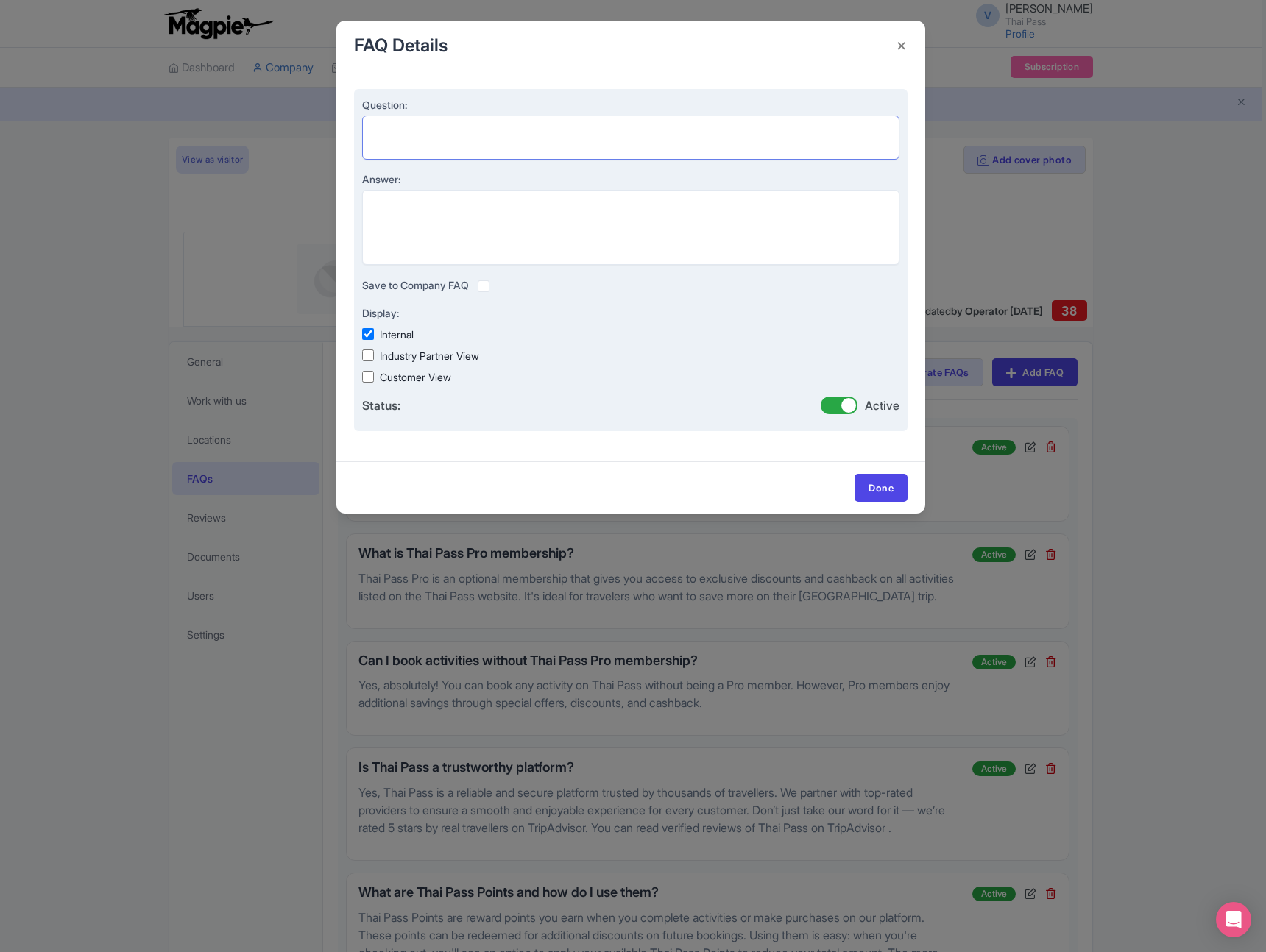
click at [443, 131] on textarea "Question:" at bounding box center [631, 137] width 537 height 44
paste textarea "When do I receive Thai Pass Points?"
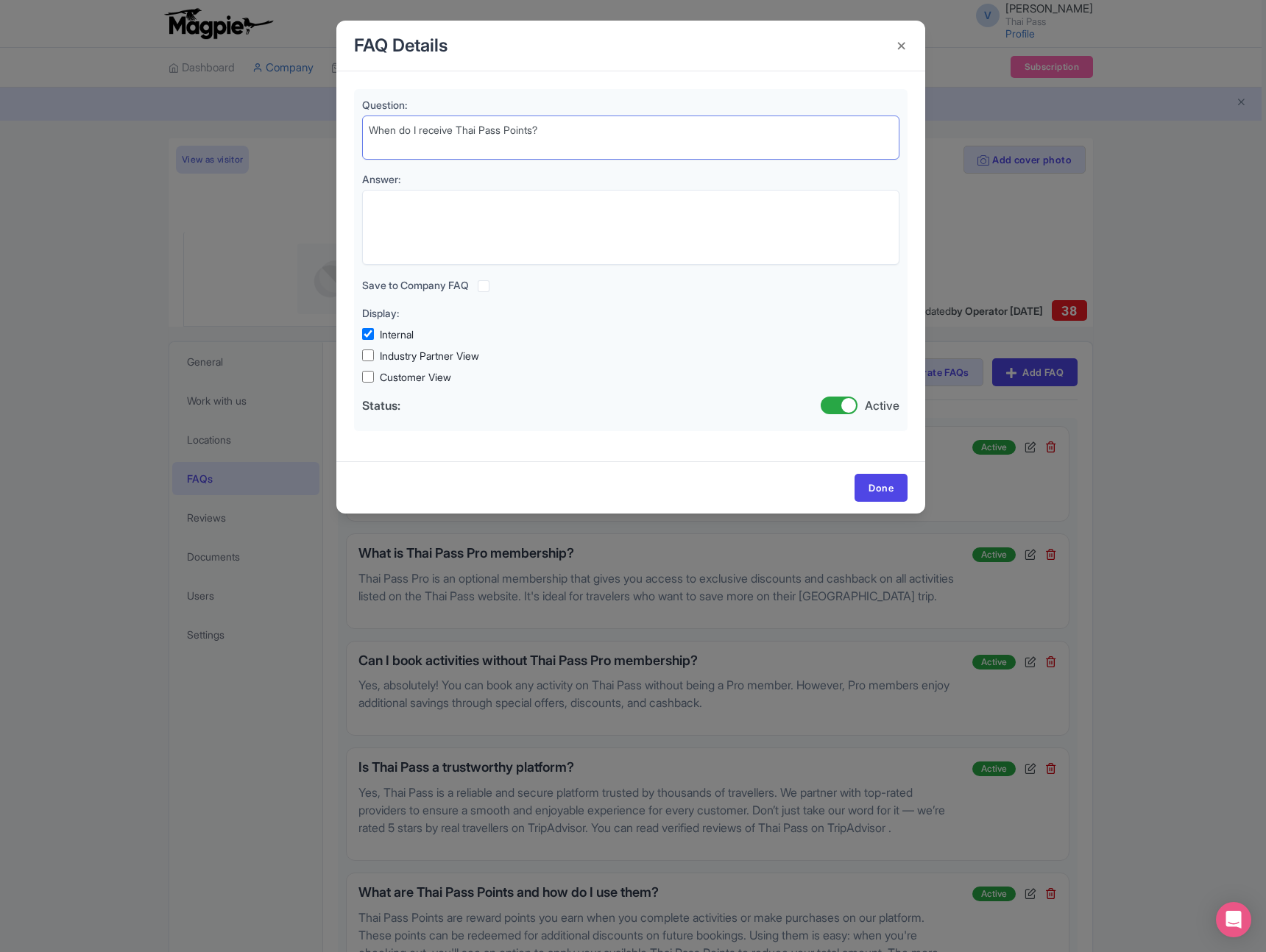
type textarea "When do I receive Thai Pass Points?"
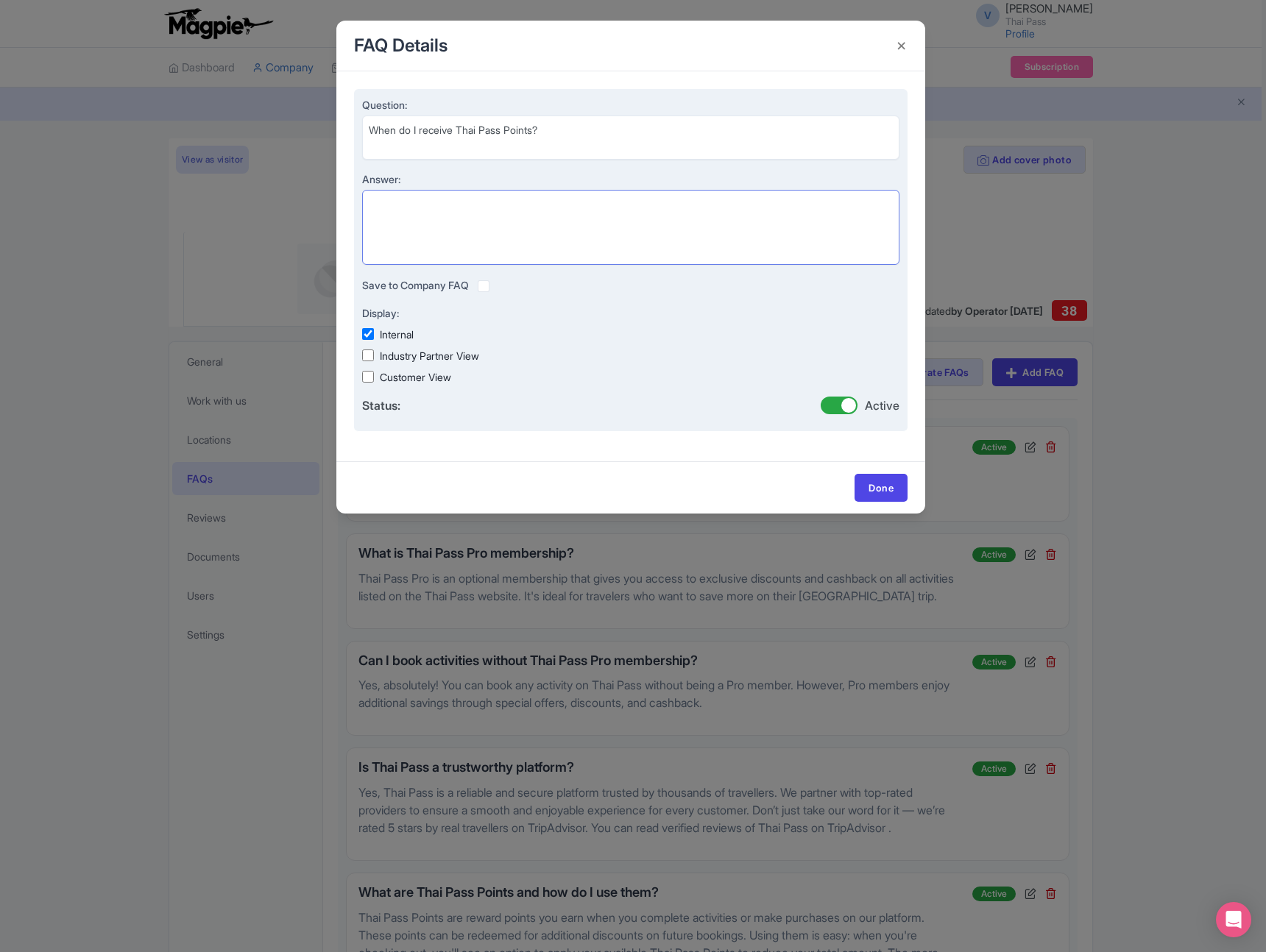
click at [811, 209] on textarea "Answer:" at bounding box center [631, 227] width 537 height 75
paste textarea "You receive Thai Pass Points after you complete an activity booked through Thai…"
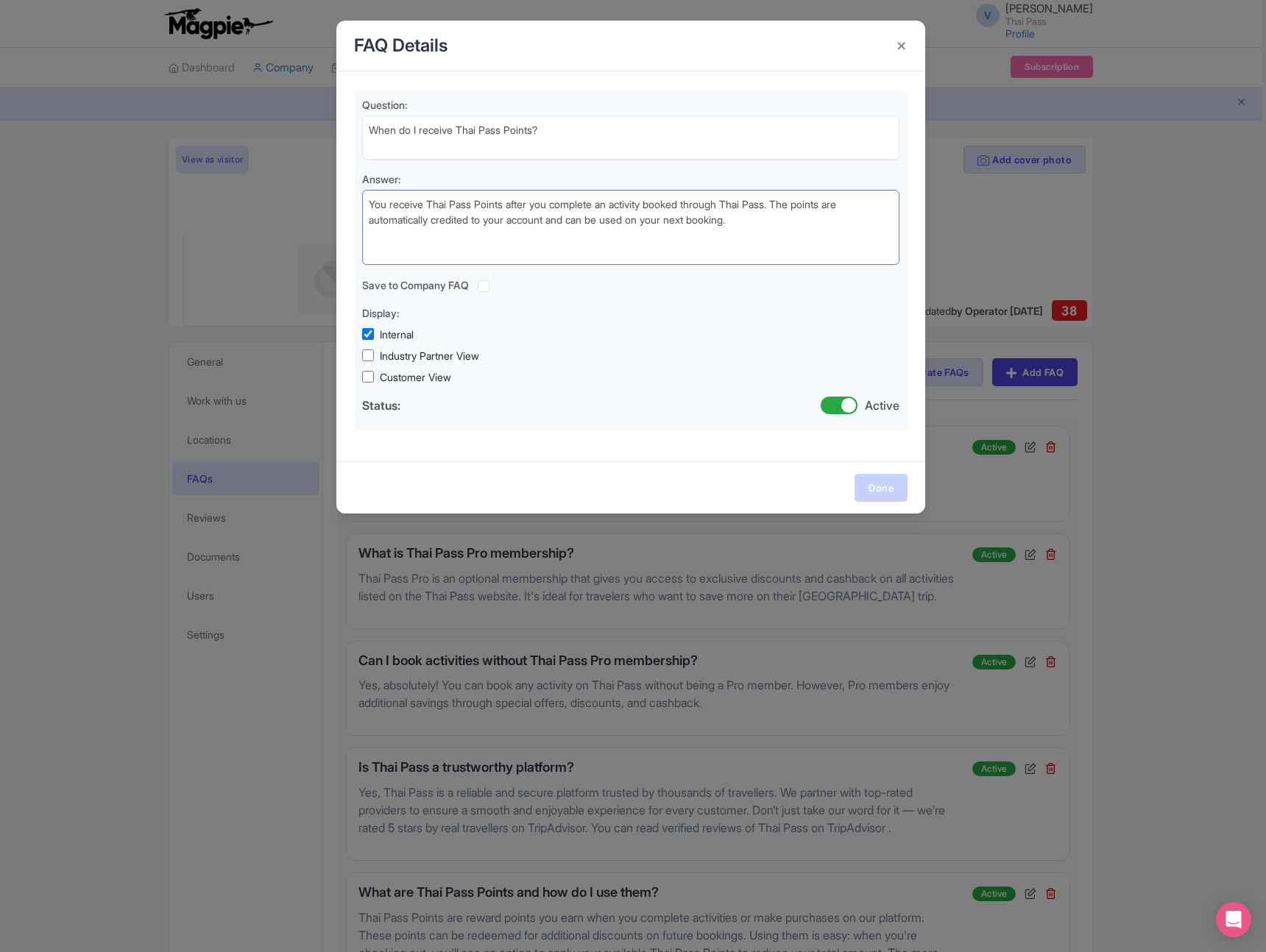
type textarea "You receive Thai Pass Points after you complete an activity booked through Thai…"
click at [870, 488] on link "Done" at bounding box center [881, 488] width 53 height 28
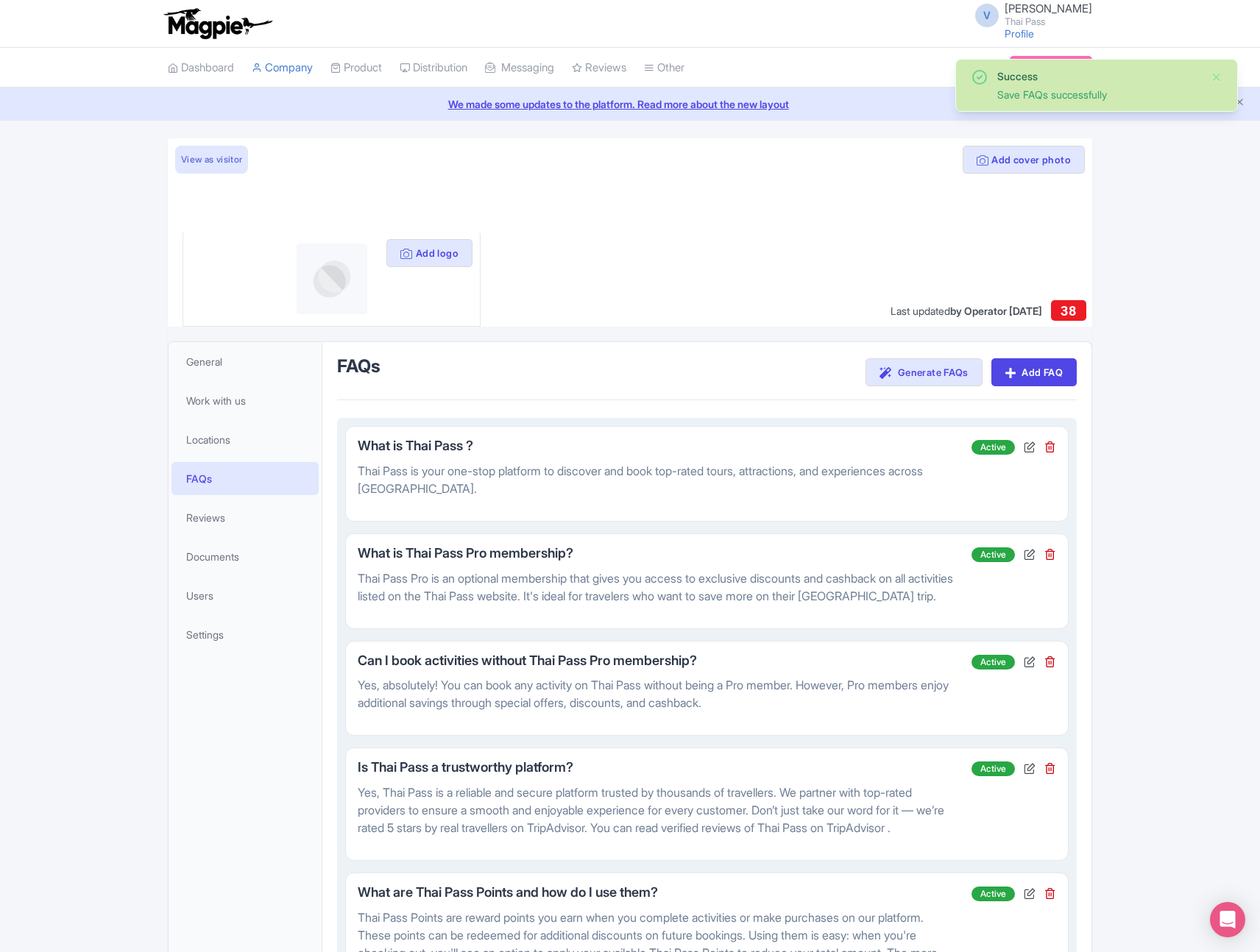
scroll to position [292, 0]
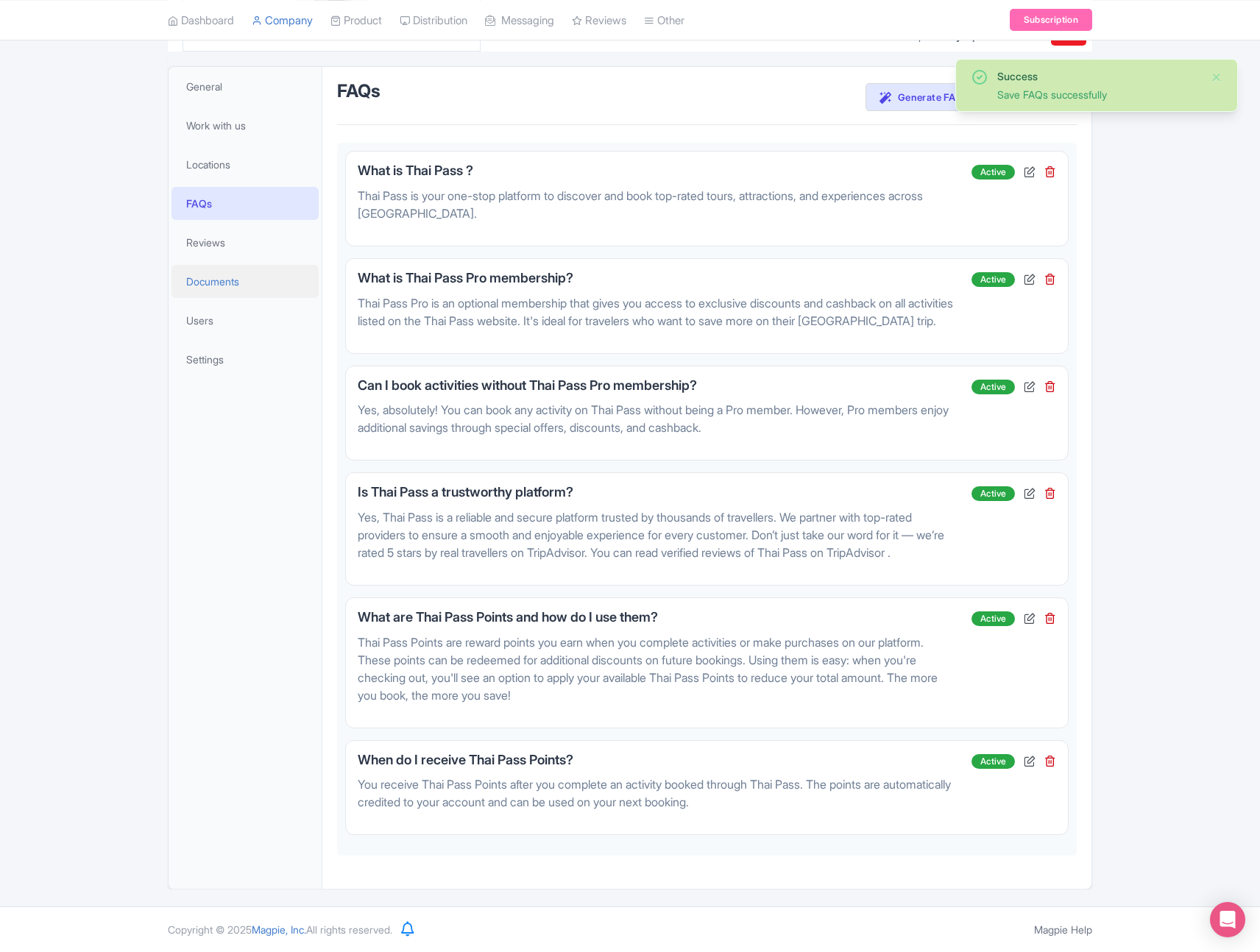
click at [226, 274] on span "Documents" at bounding box center [212, 282] width 53 height 16
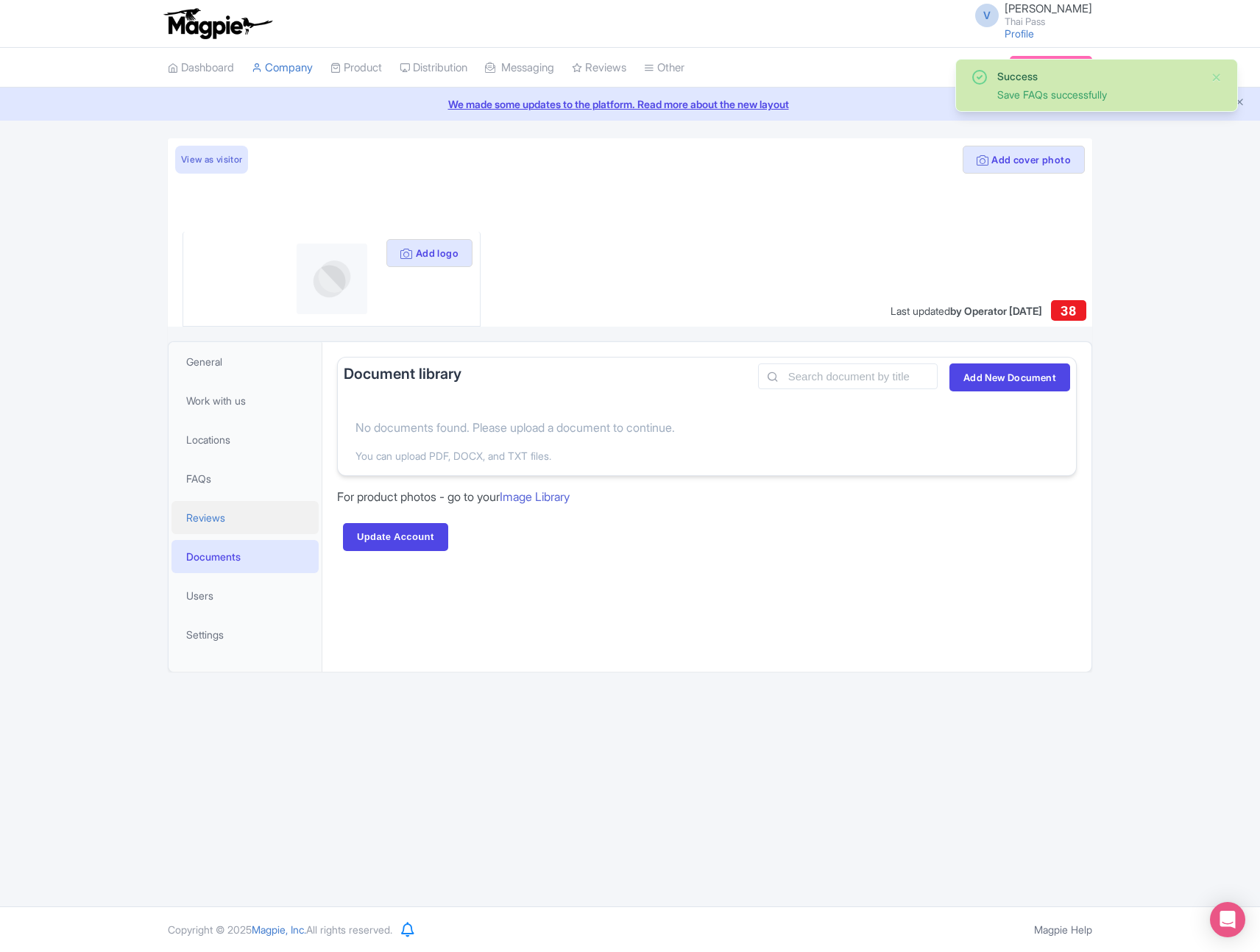
click at [218, 514] on span "Reviews" at bounding box center [205, 518] width 39 height 16
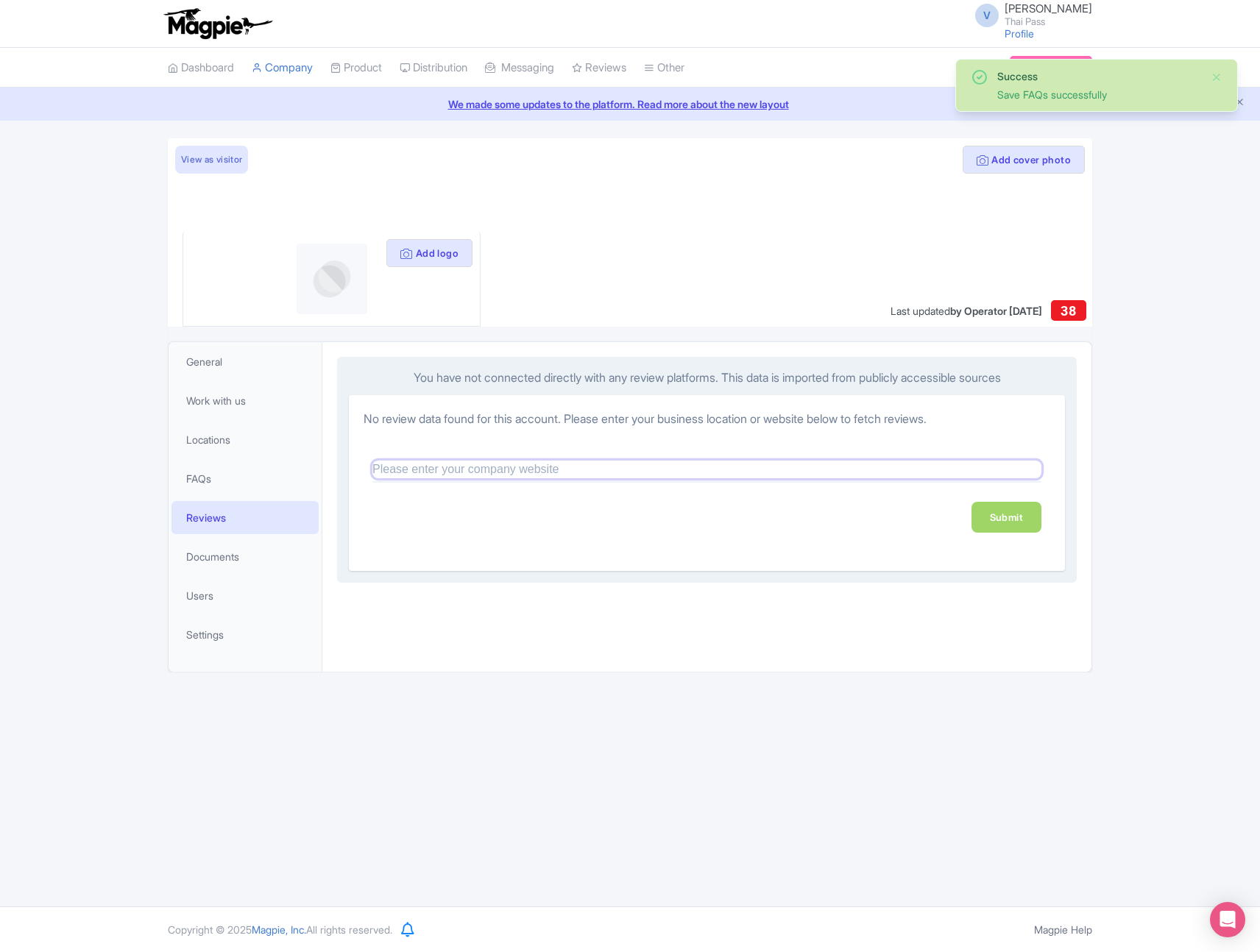
click at [528, 471] on input "text" at bounding box center [707, 469] width 669 height 18
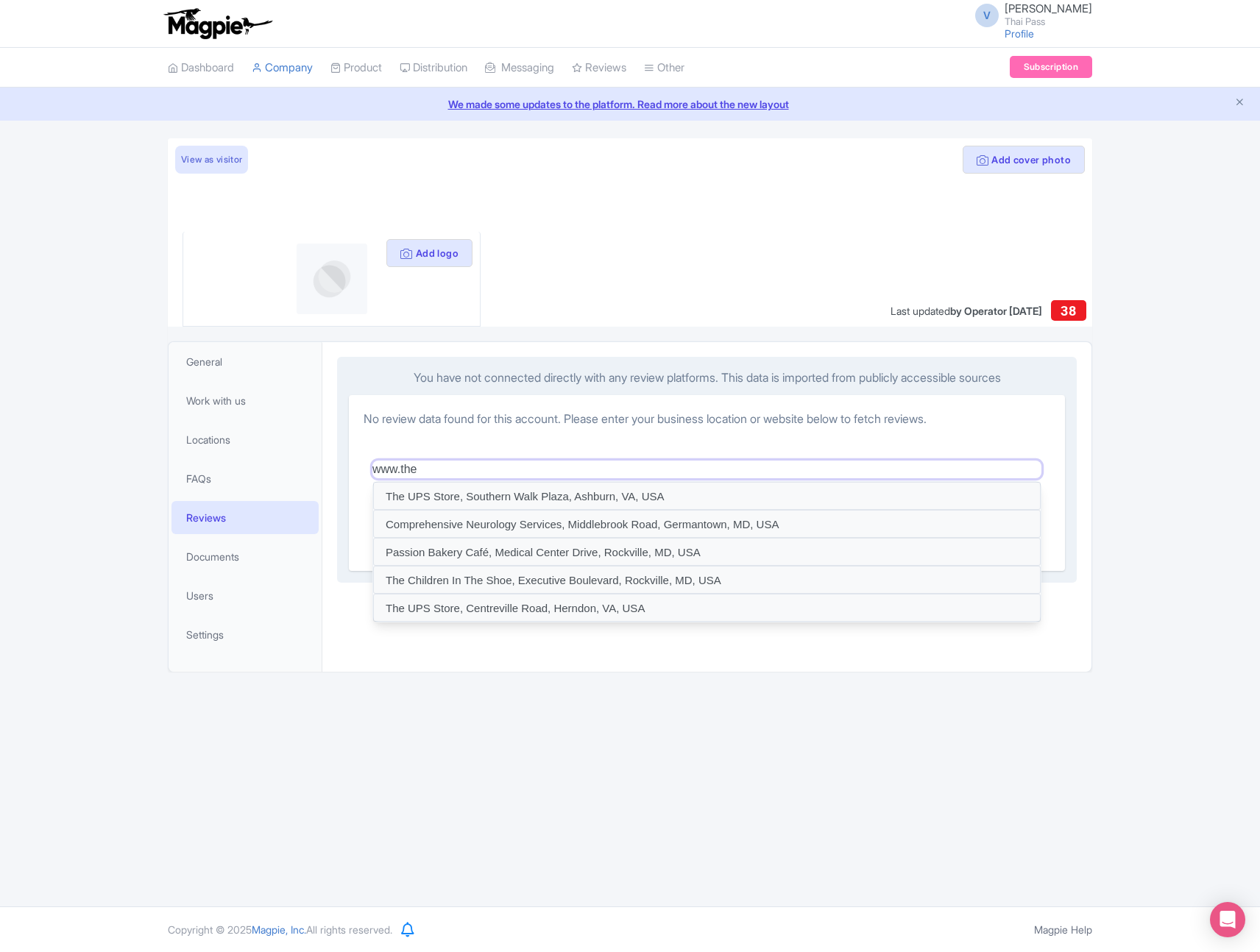
type input "www.thet"
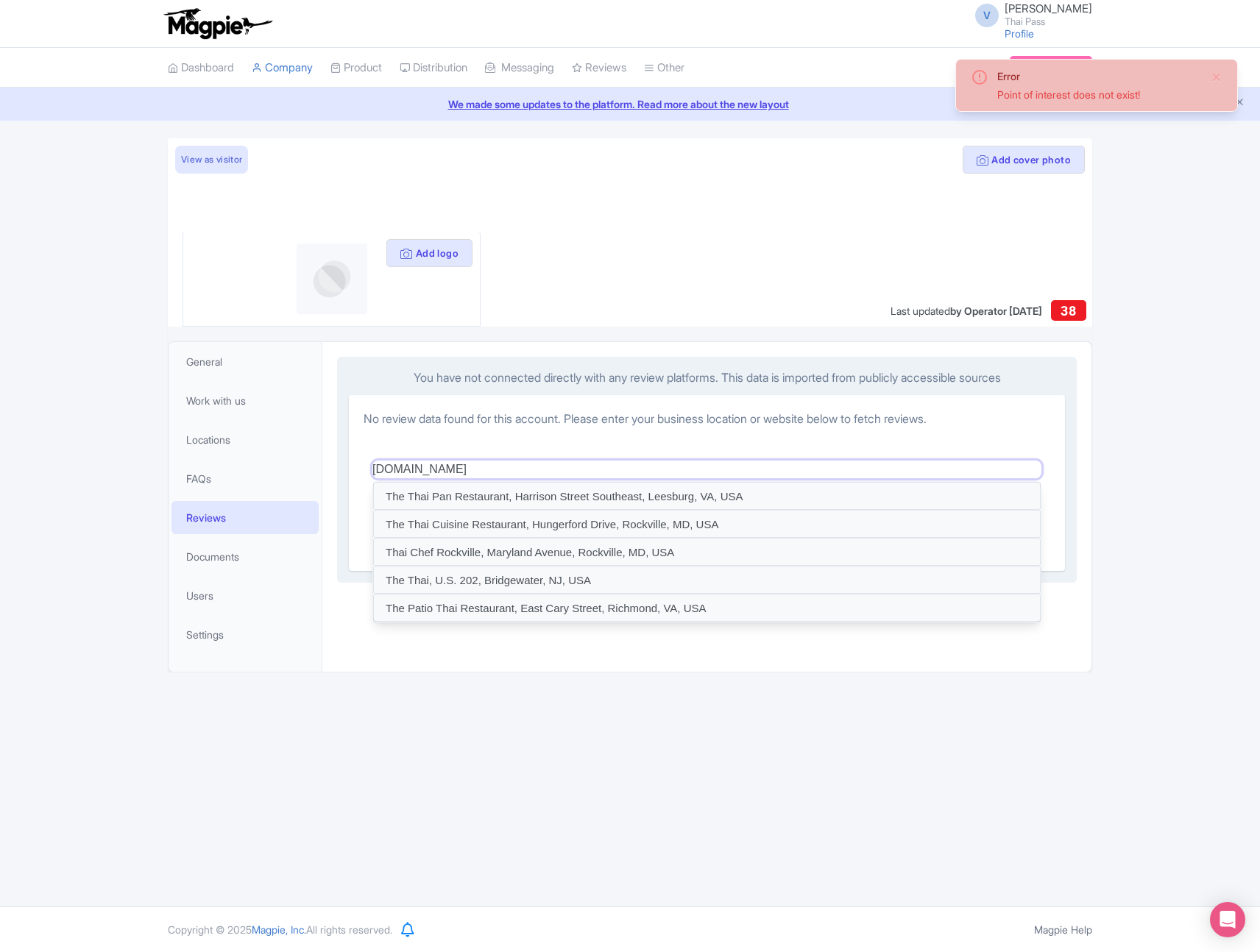
type input "www.thethaipass.com"
click at [591, 438] on div "www.thethaipass.com Submit" at bounding box center [707, 496] width 686 height 120
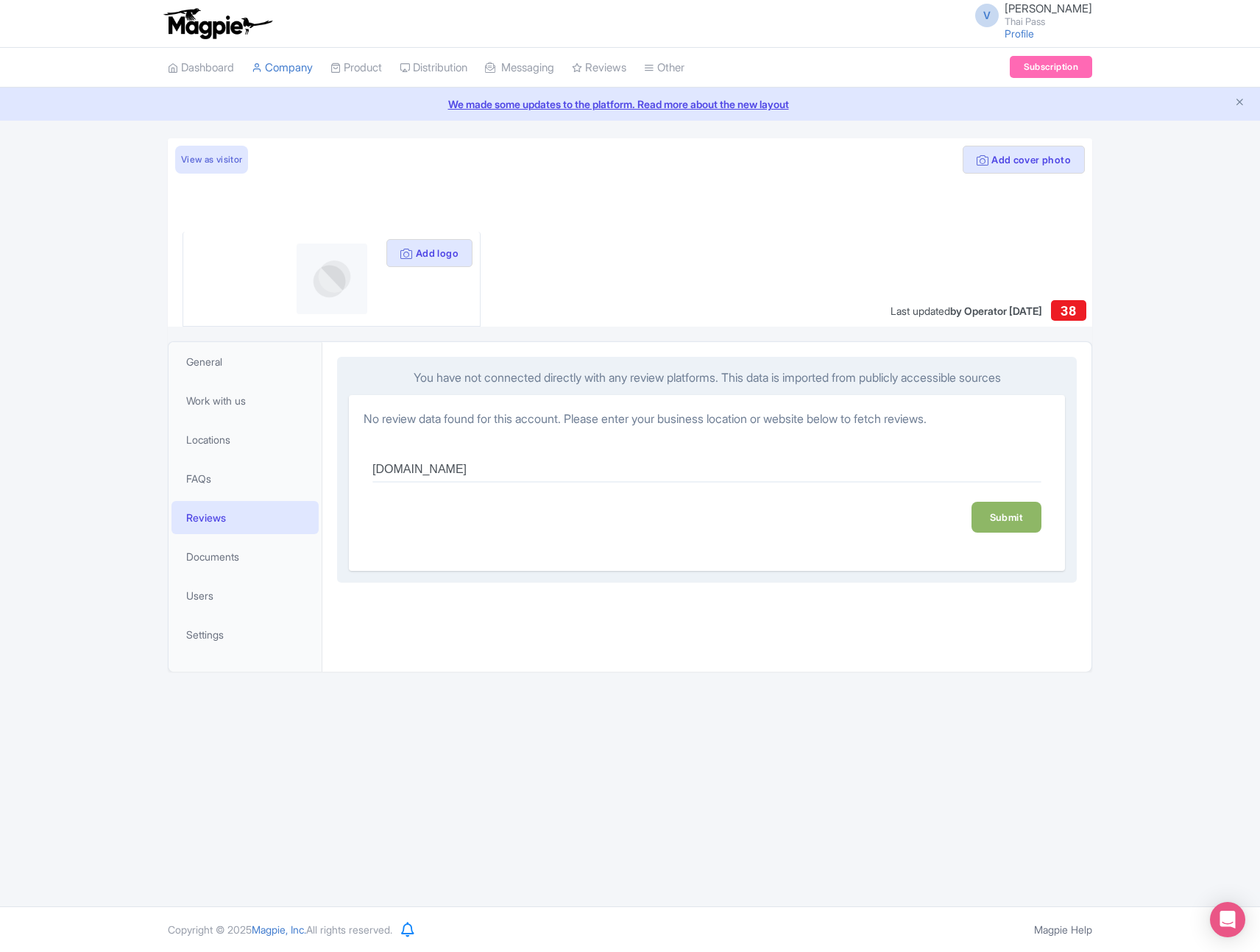
click at [1008, 523] on link "Submit" at bounding box center [1006, 517] width 70 height 31
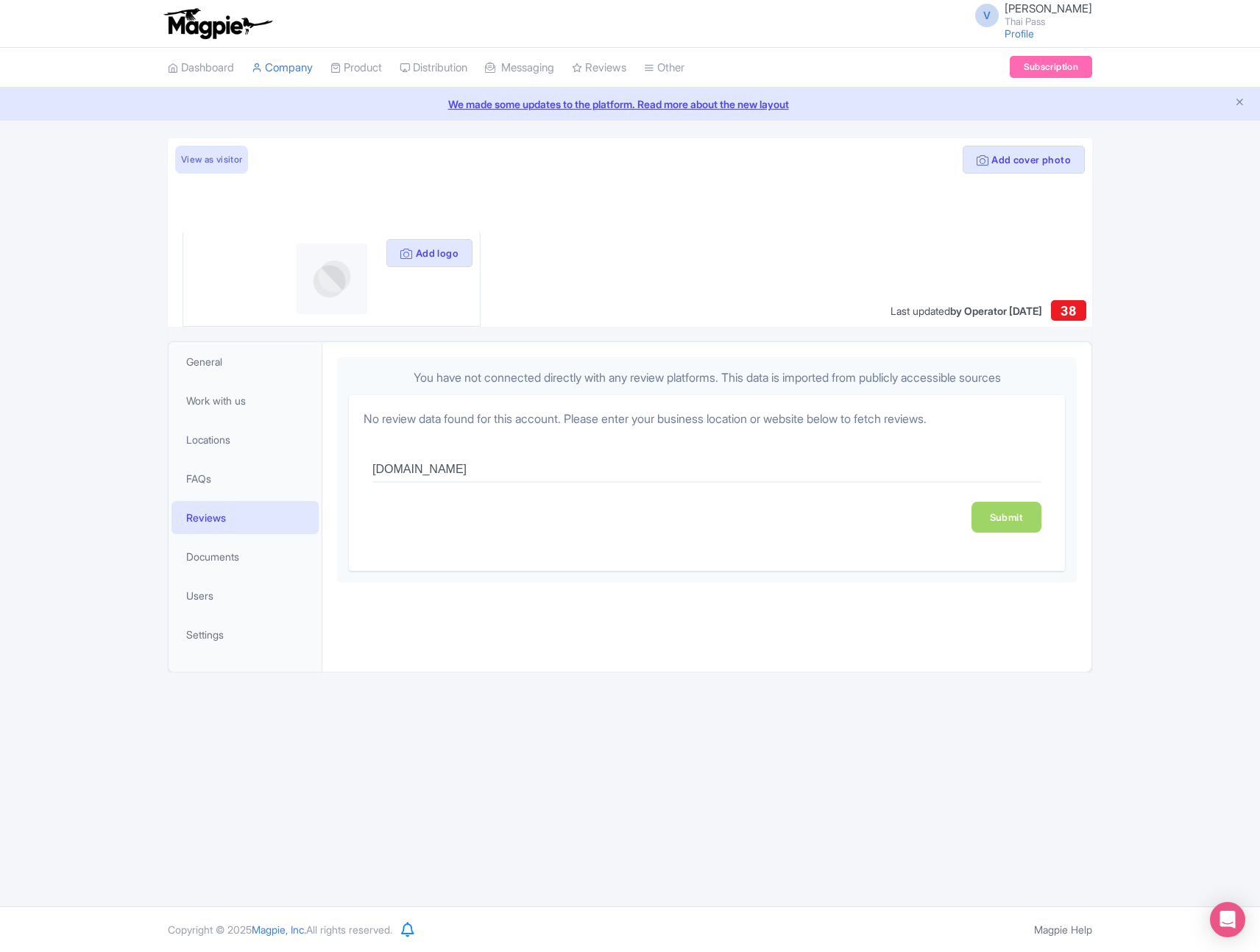
click at [747, 105] on link "We made some updates to the platform. Read more about the new layout" at bounding box center [630, 104] width 1242 height 16
click at [226, 608] on link "Users" at bounding box center [245, 595] width 147 height 33
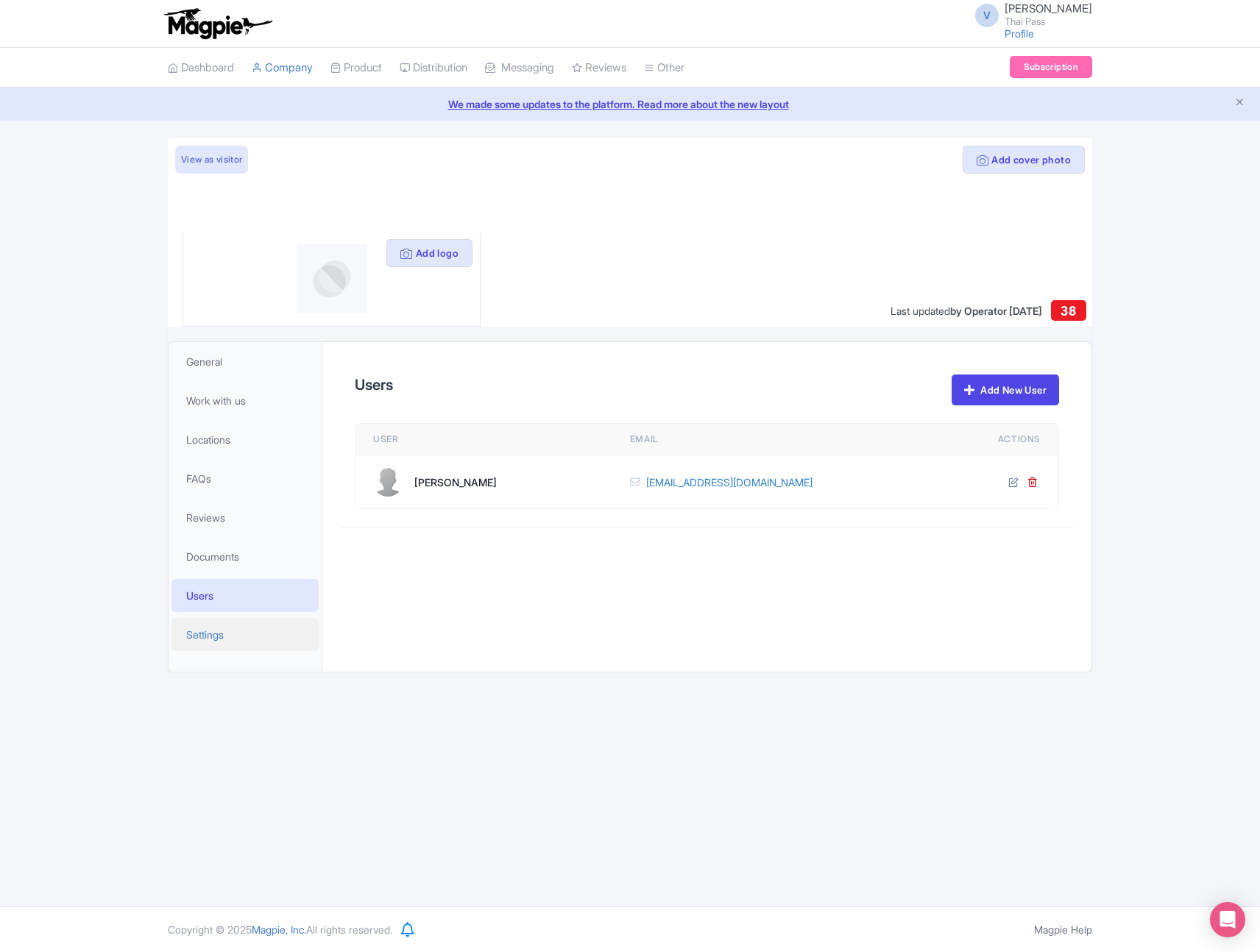
click at [232, 632] on link "Settings" at bounding box center [245, 635] width 147 height 33
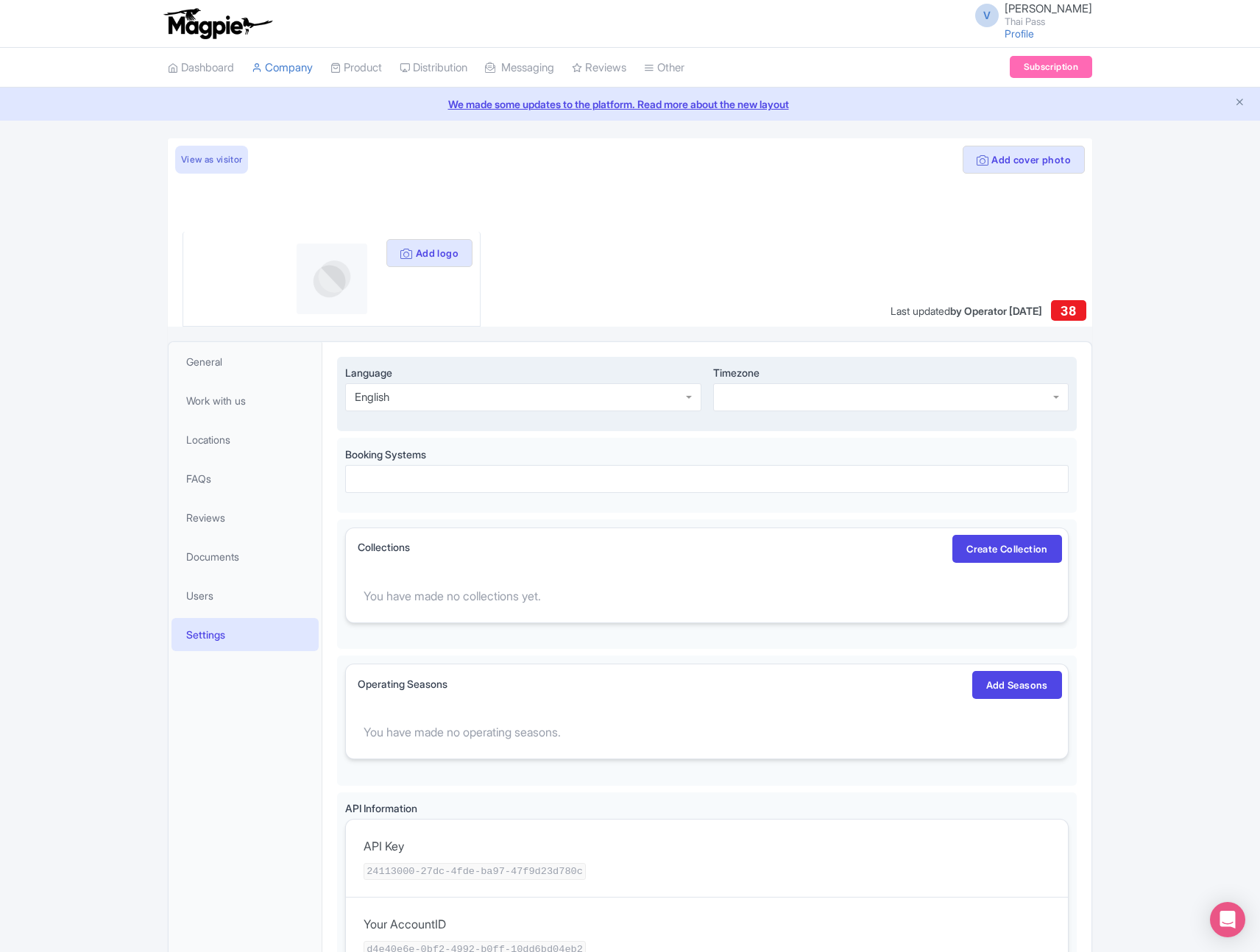
click at [764, 402] on div at bounding box center [890, 397] width 355 height 28
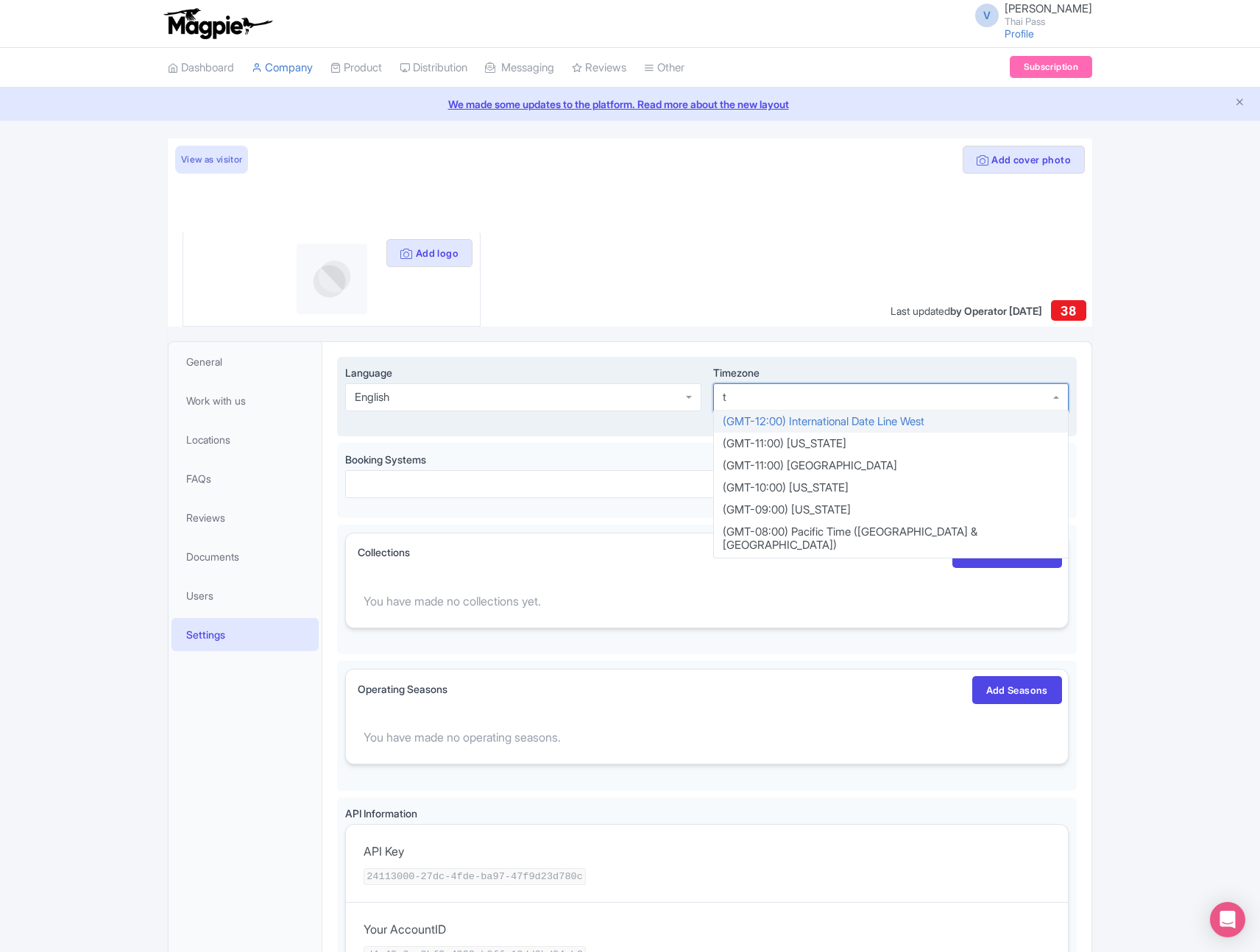
scroll to position [3119, 0]
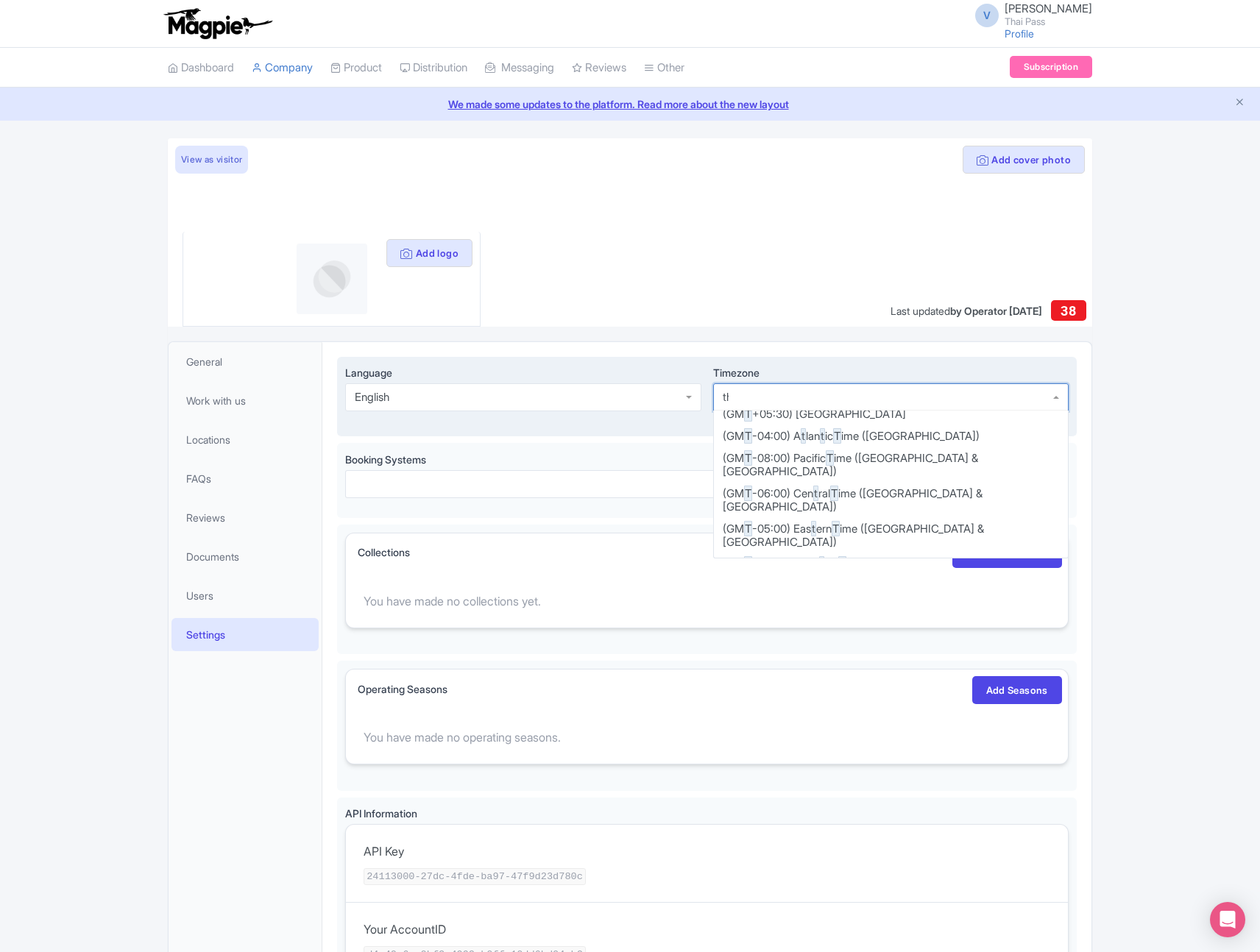
type input "thai"
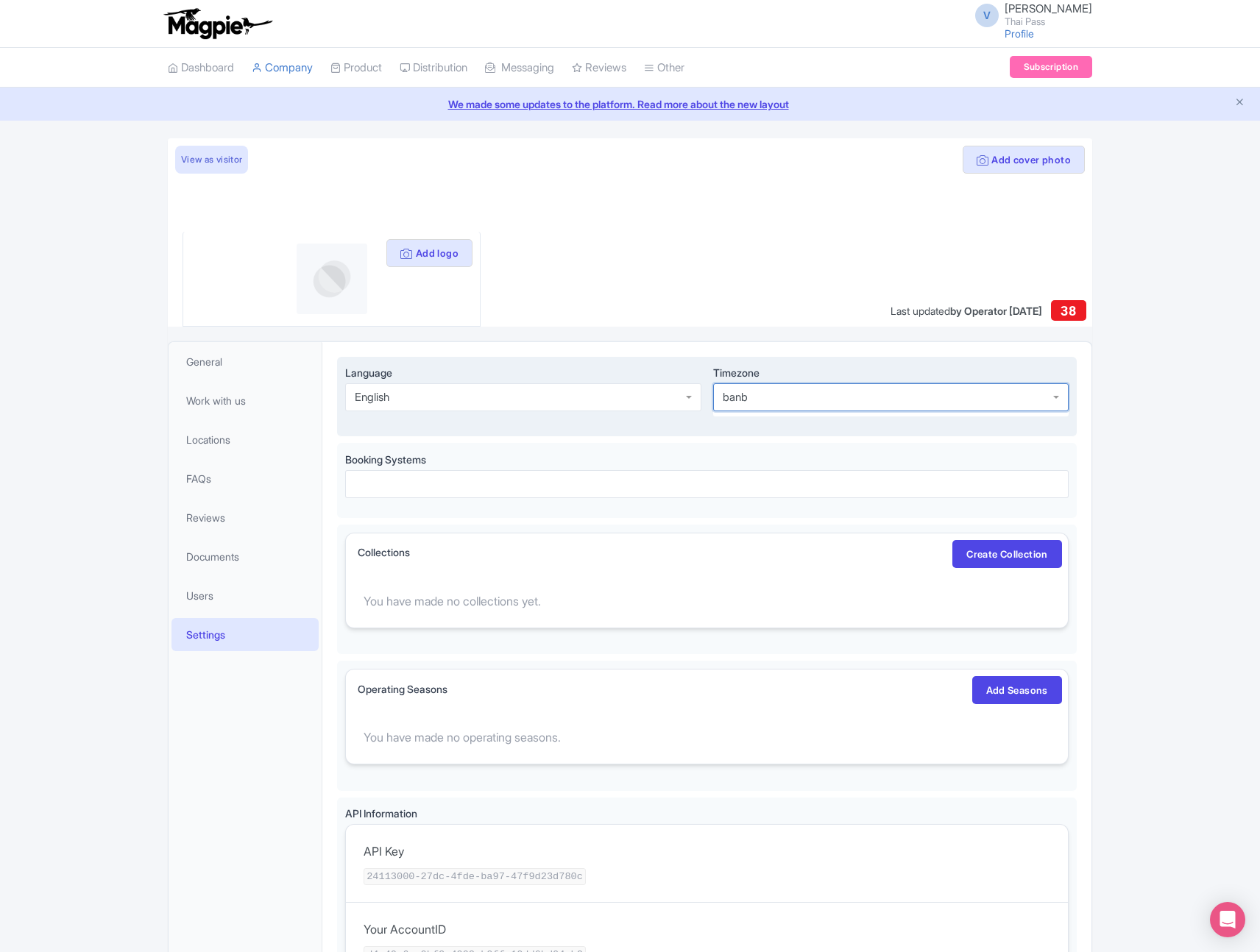
type input "ban"
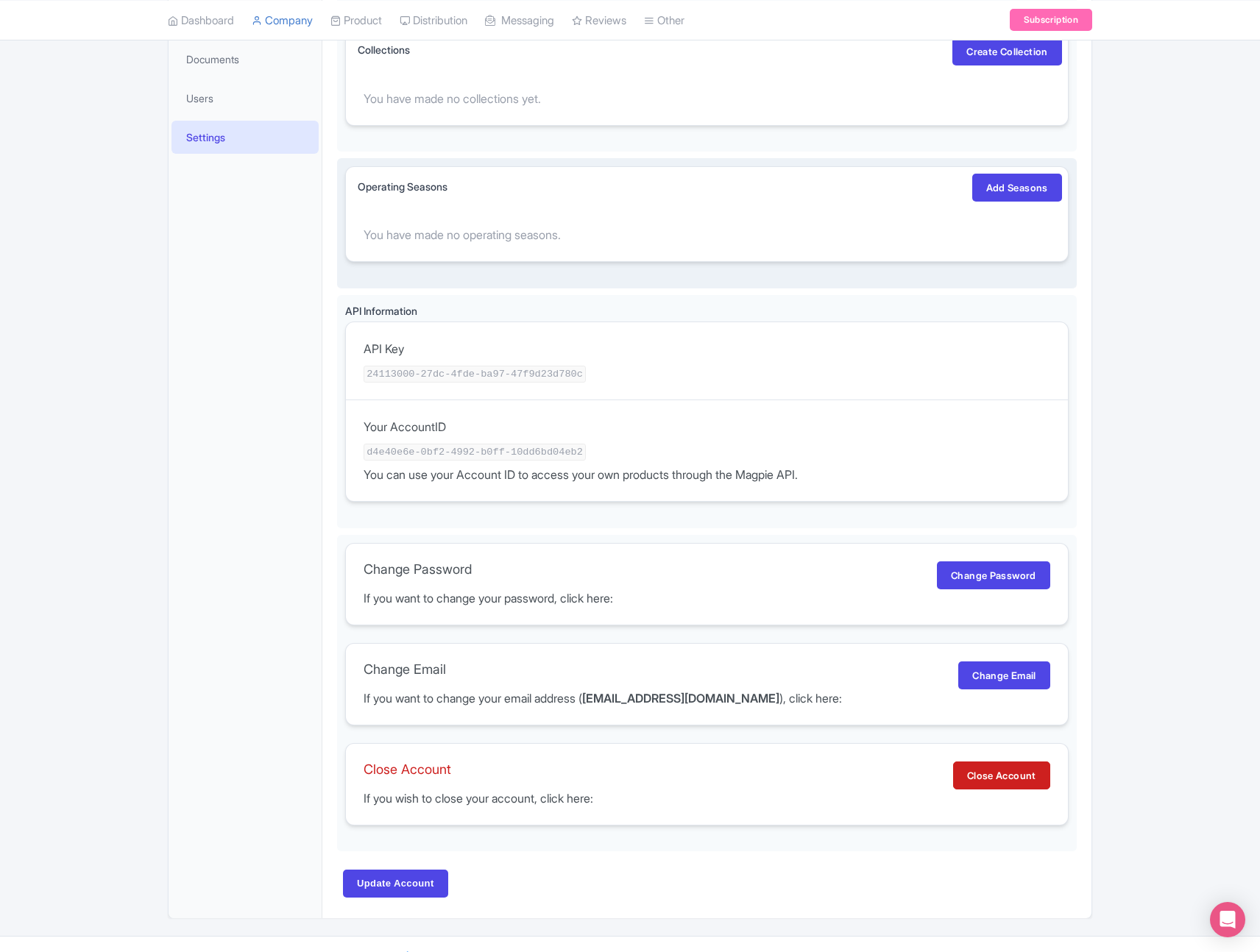
scroll to position [525, 0]
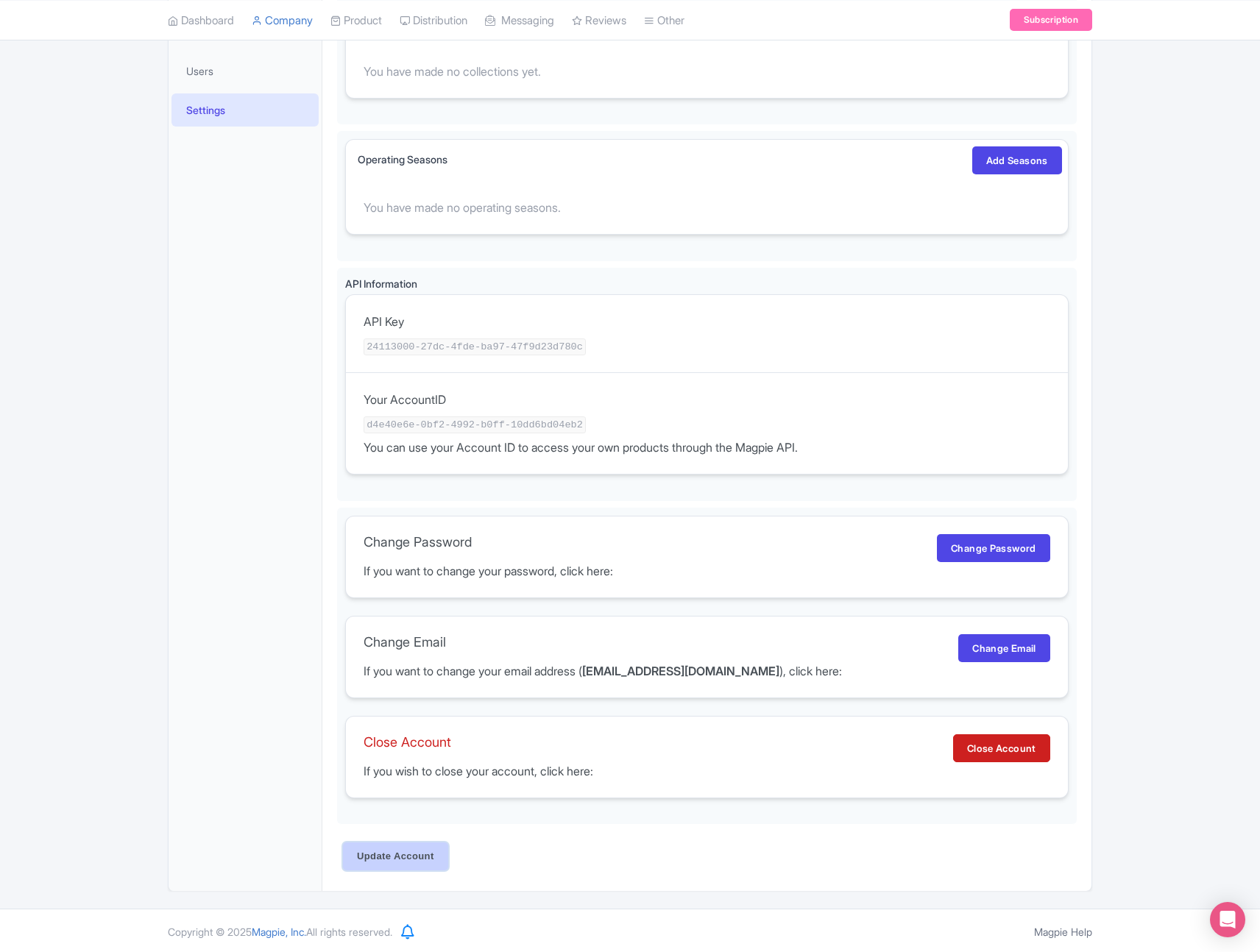
click at [408, 854] on input "Update Account" at bounding box center [395, 857] width 105 height 28
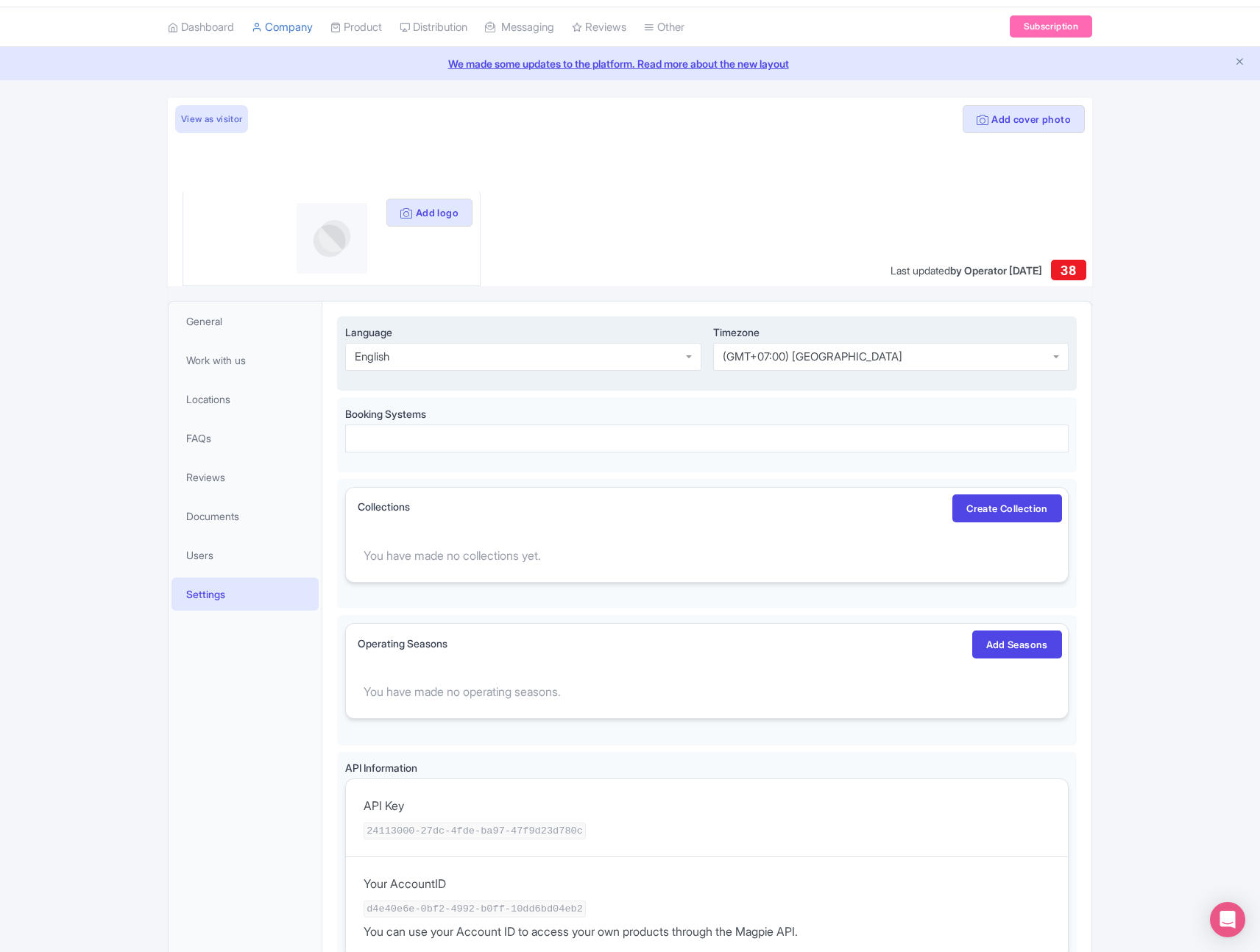
scroll to position [0, 0]
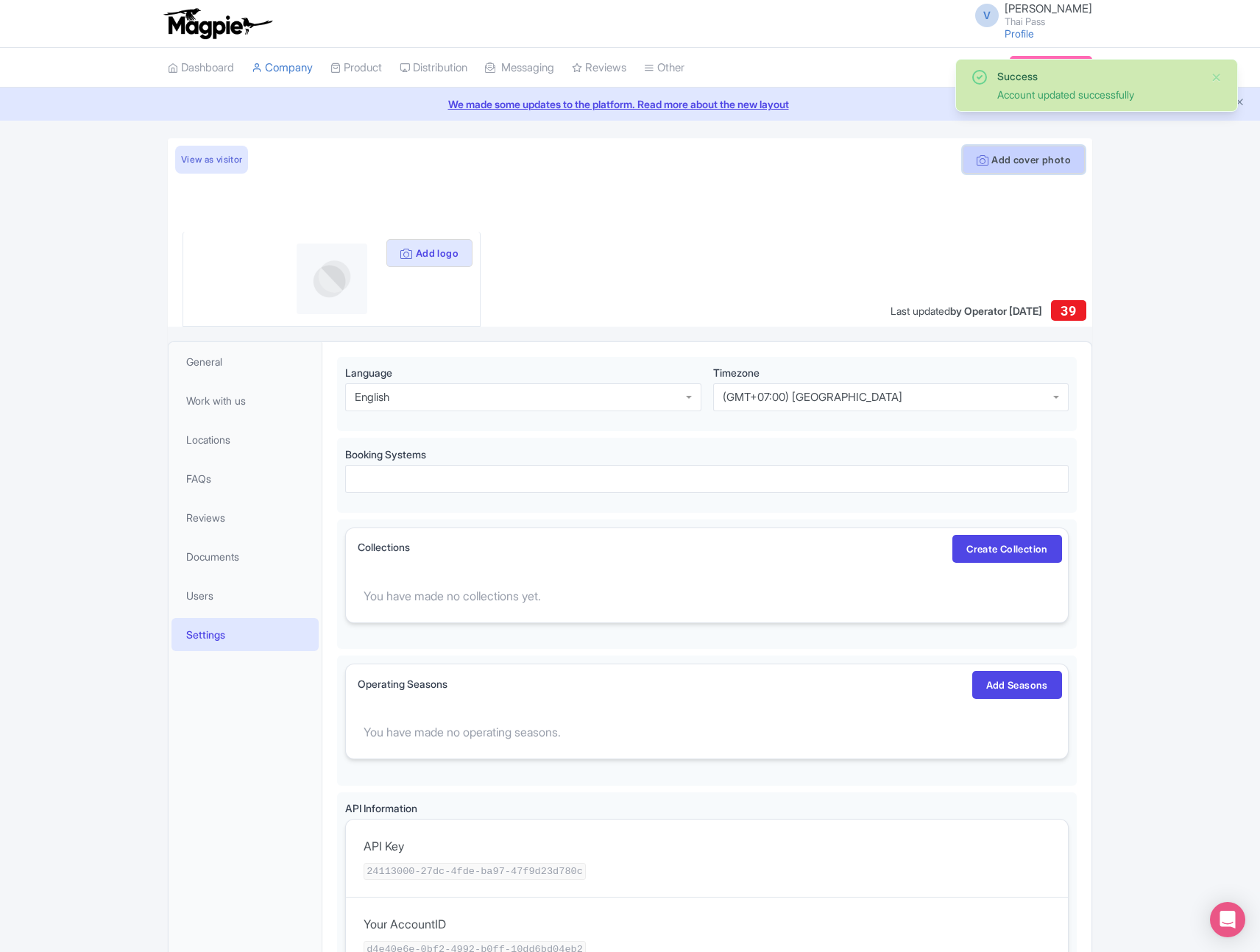
click at [1018, 166] on button "Add cover photo" at bounding box center [1024, 159] width 122 height 28
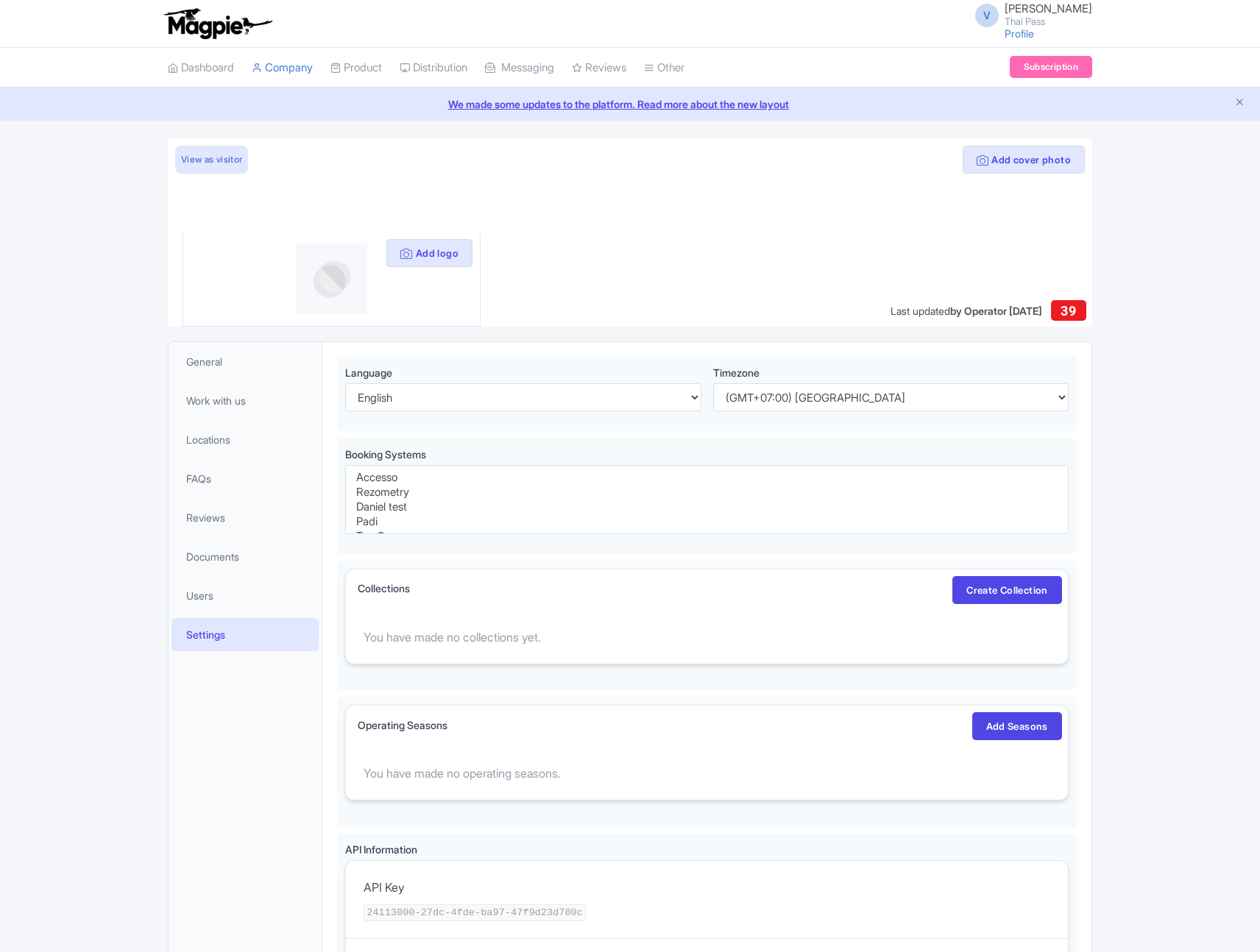
select select
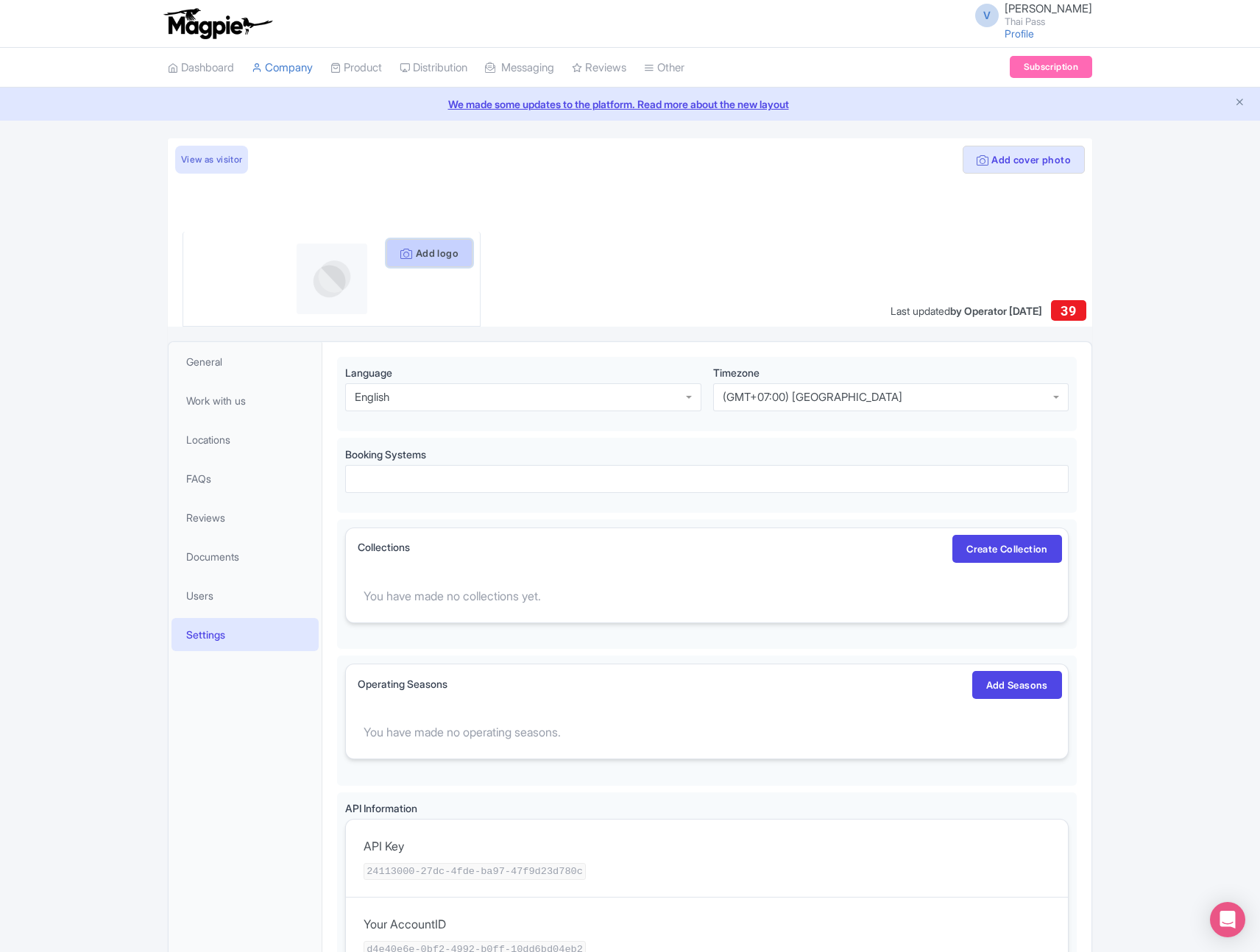
click at [418, 253] on button "Add logo" at bounding box center [430, 253] width 86 height 28
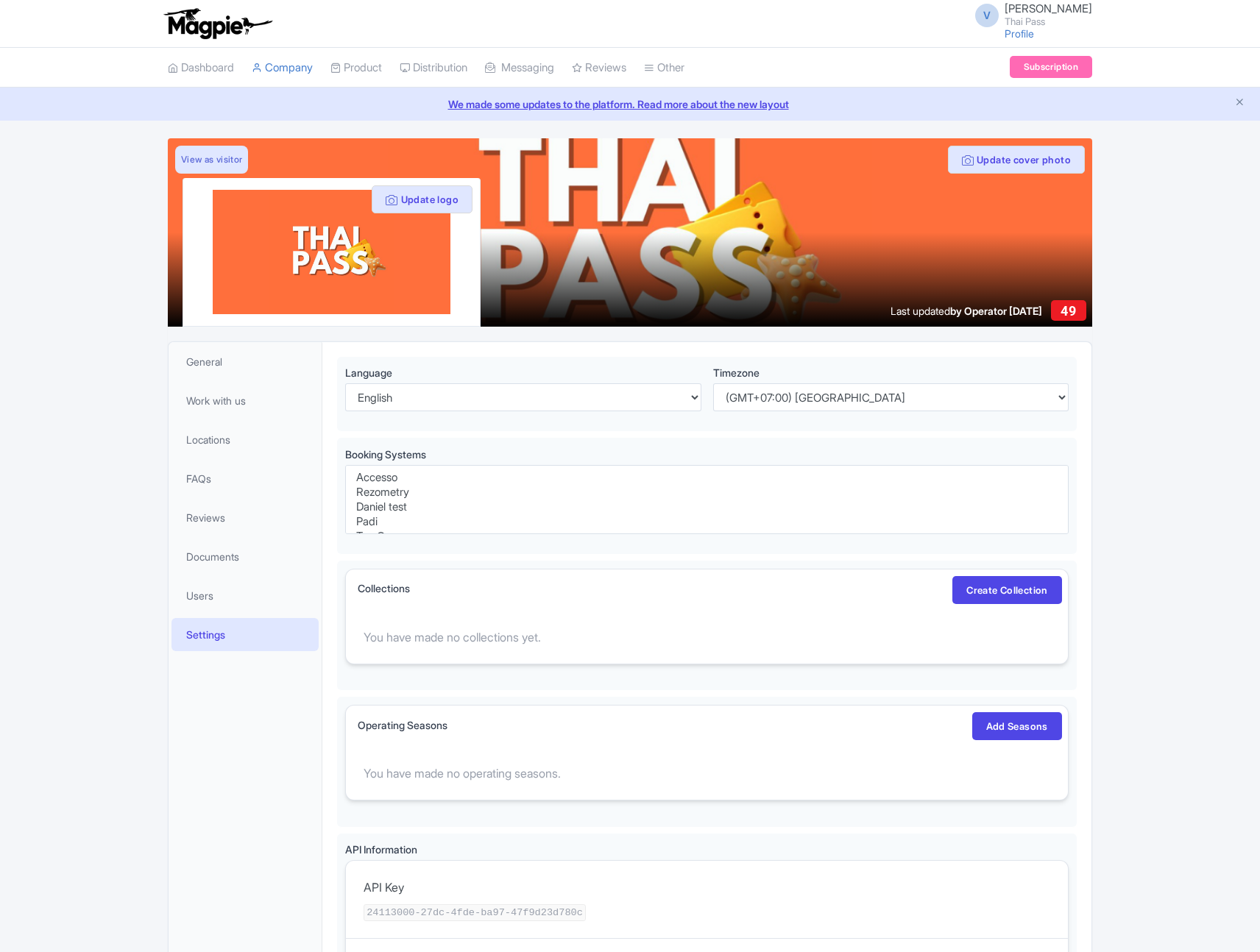
select select
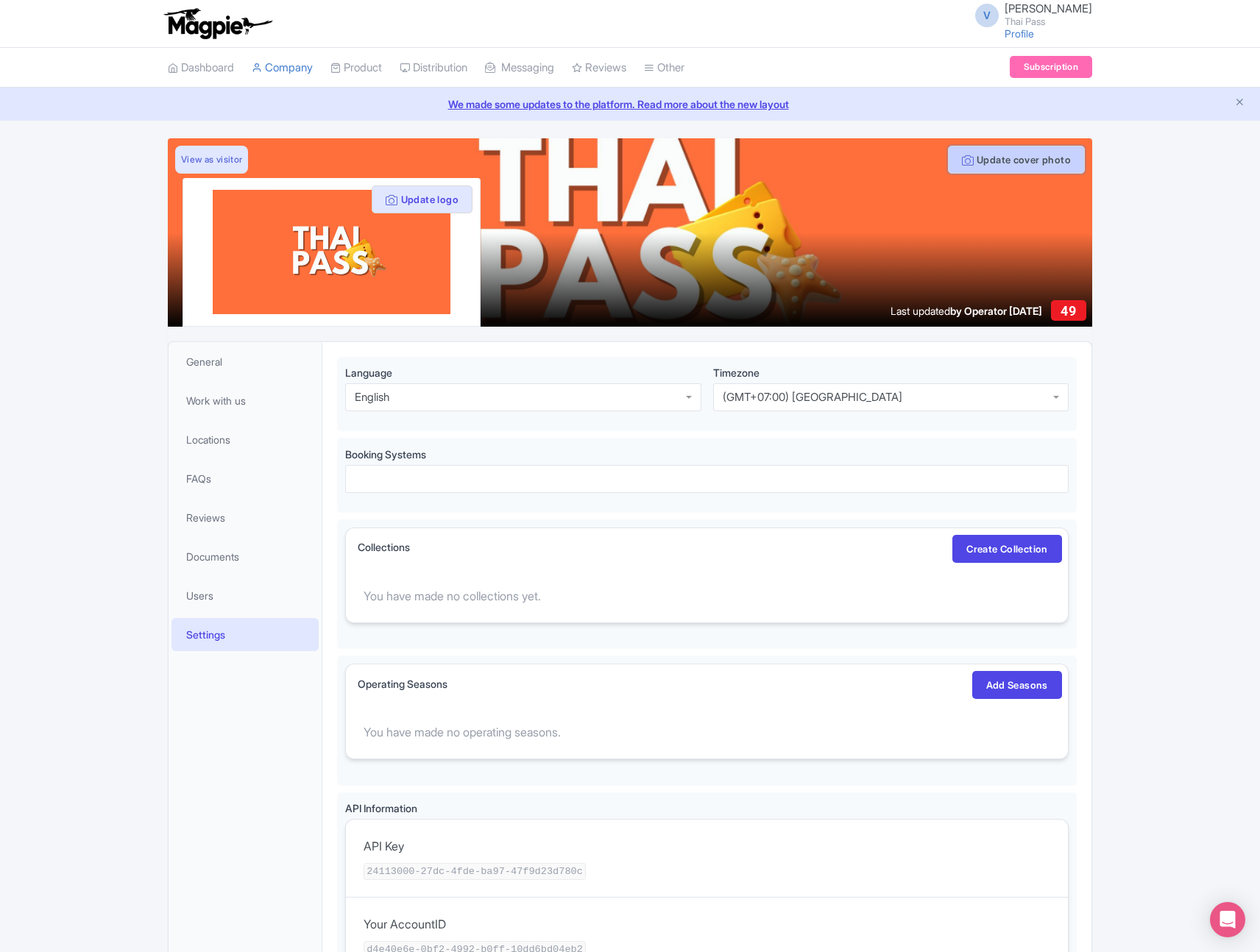
click at [1022, 167] on button "Update cover photo" at bounding box center [1016, 159] width 137 height 28
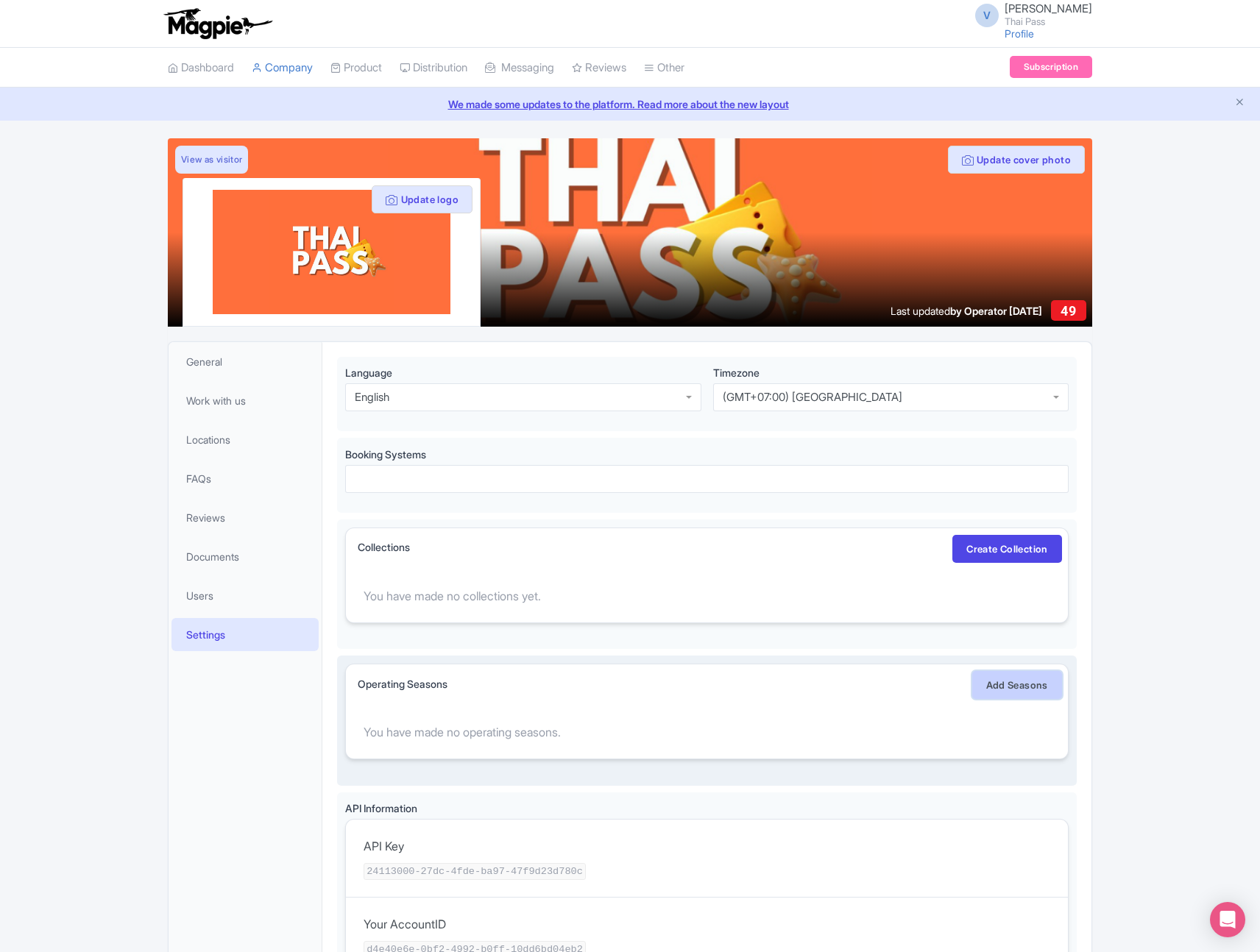
click at [1017, 675] on link "Add Seasons" at bounding box center [1018, 685] width 90 height 28
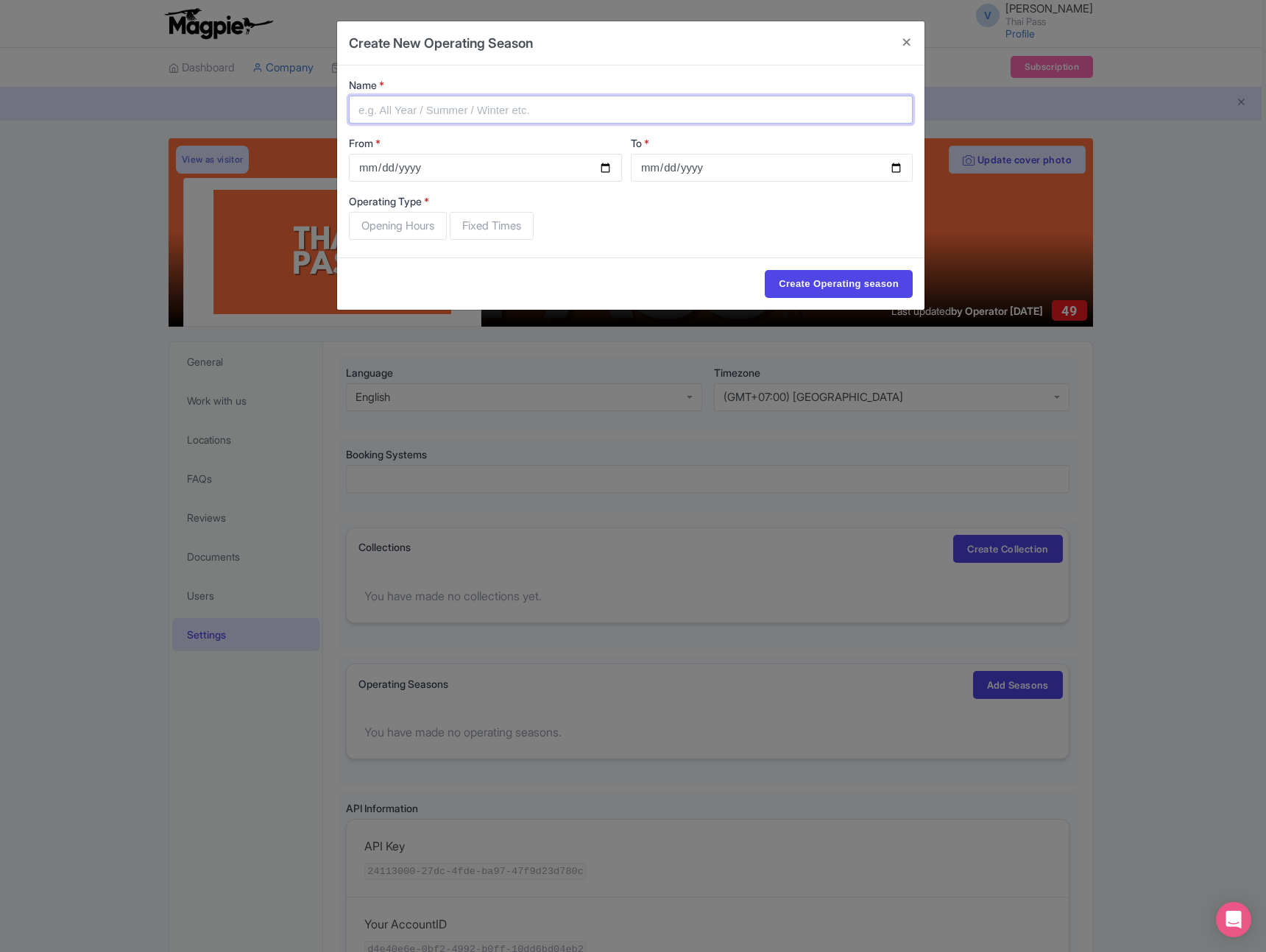
click at [582, 105] on input "Name *" at bounding box center [631, 110] width 564 height 28
type input "All year"
click at [565, 167] on input "From *" at bounding box center [485, 168] width 273 height 28
click at [606, 172] on input "From *" at bounding box center [485, 168] width 273 height 28
click at [610, 217] on div "Operating Type * Opening Hours Fixed Times" at bounding box center [631, 219] width 564 height 52
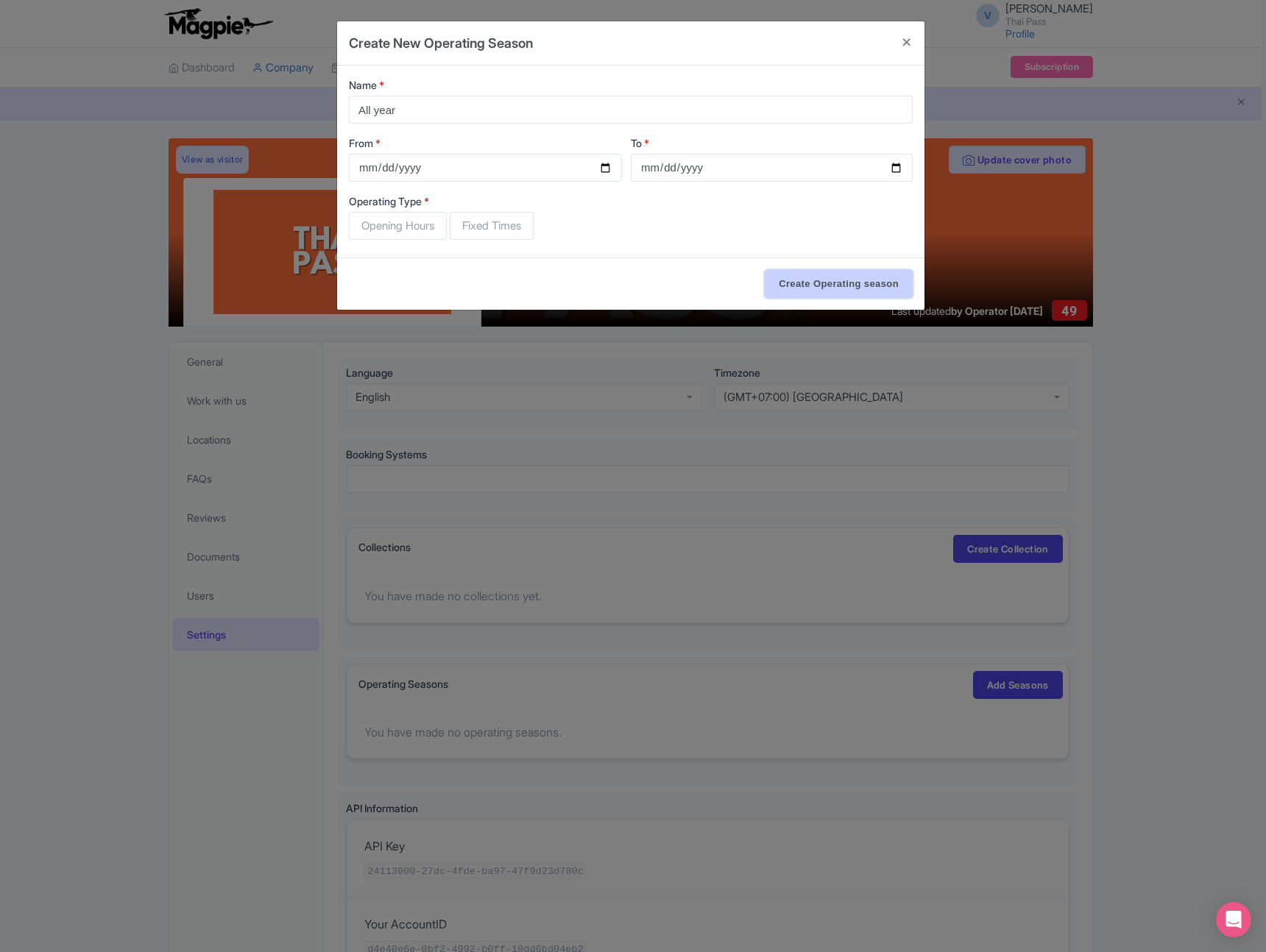
click at [813, 286] on input "Create Operating season" at bounding box center [839, 284] width 148 height 28
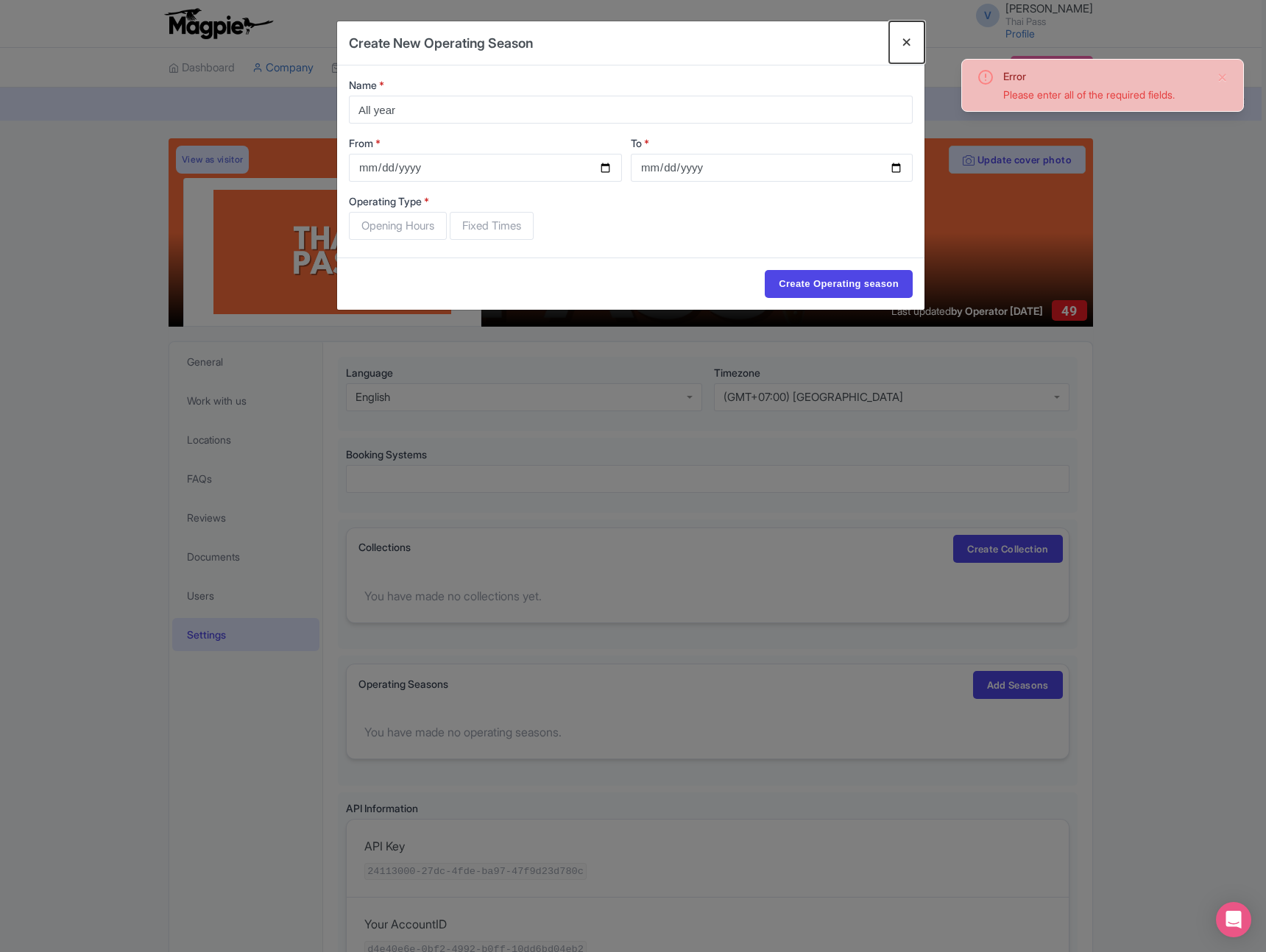
click at [902, 44] on button "Close" at bounding box center [907, 42] width 35 height 42
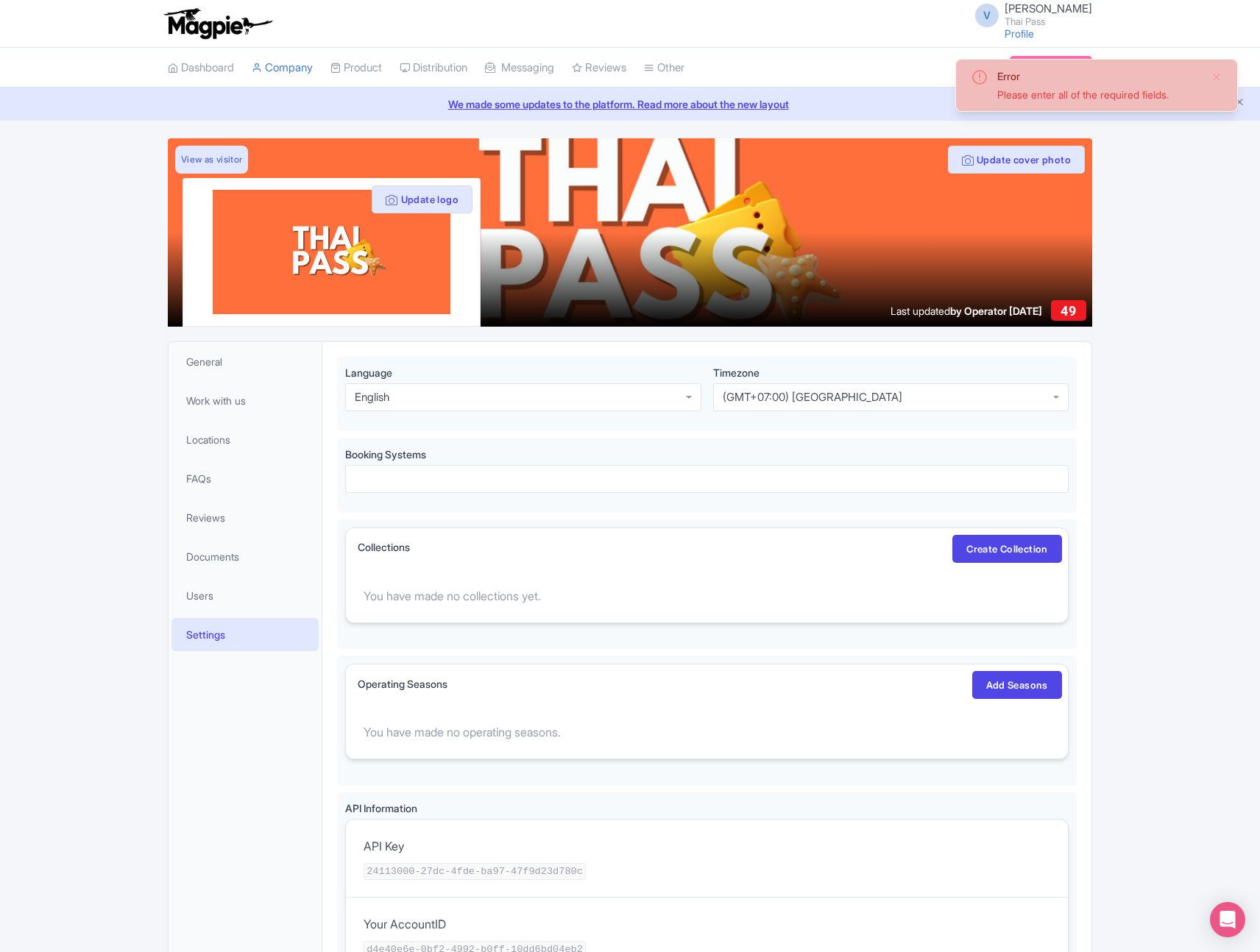
click at [1138, 304] on div "Error Please enter all of the required fields. Update cover photo View as visit…" at bounding box center [630, 777] width 1260 height 1277
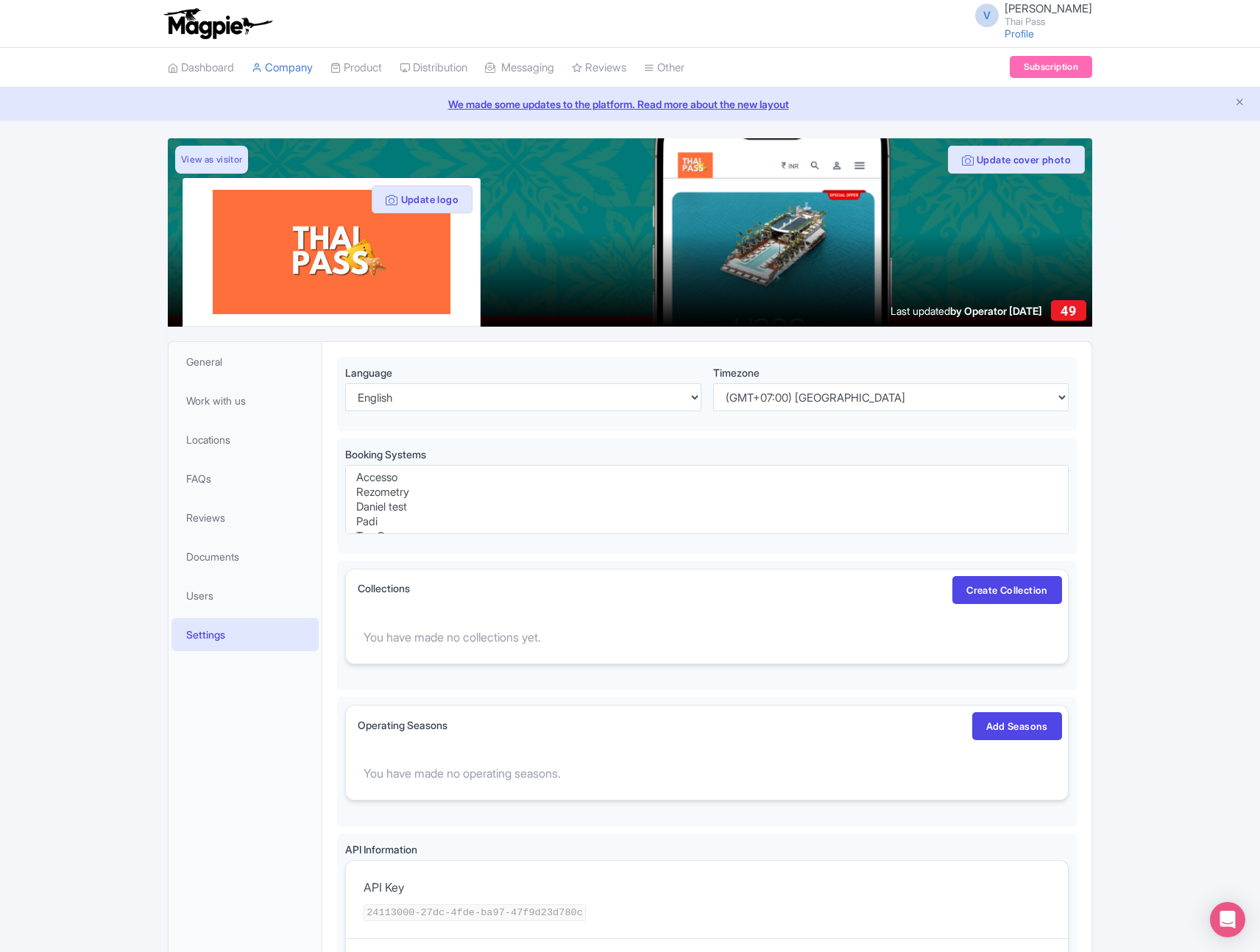
select select
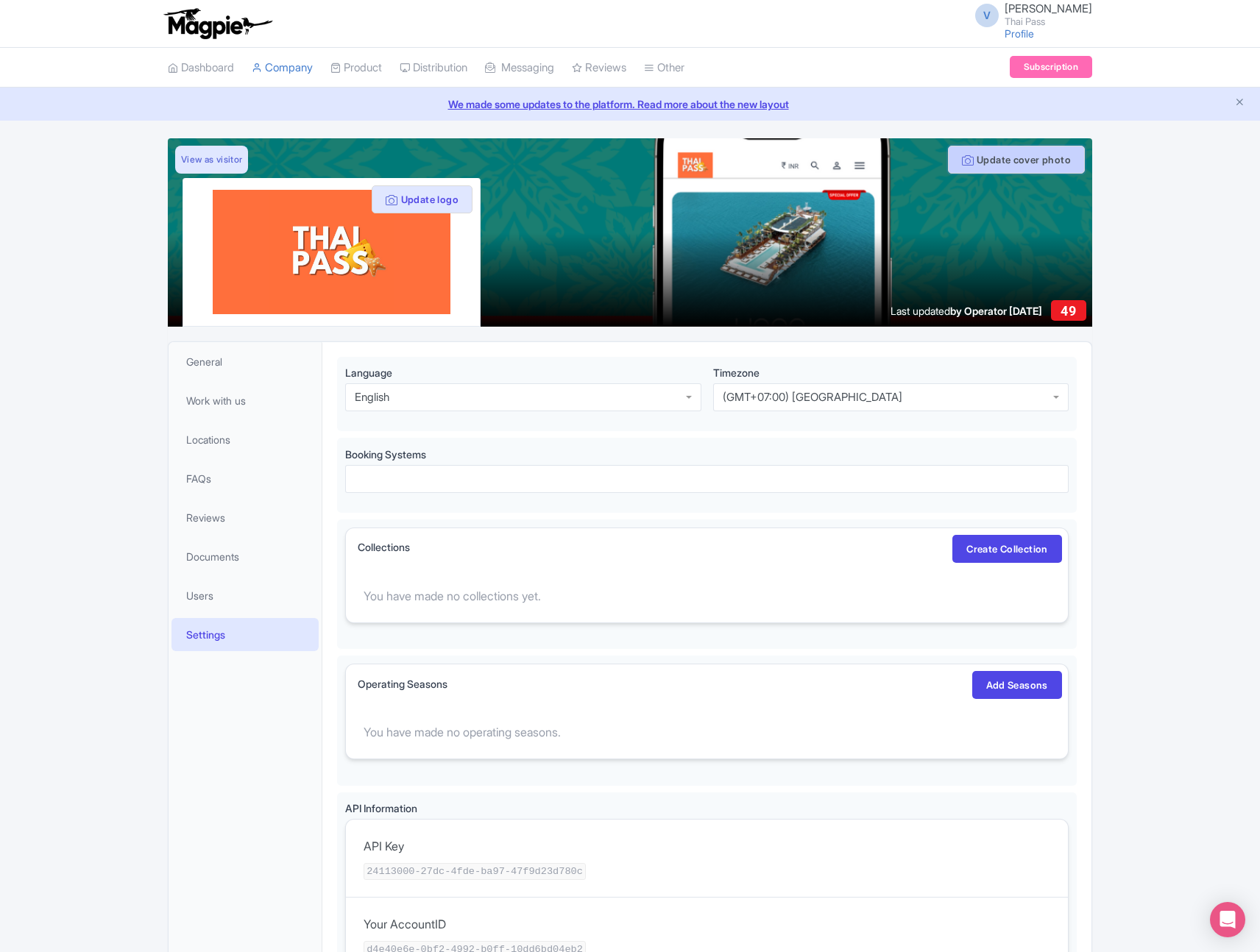
click at [984, 162] on button "Update cover photo" at bounding box center [1016, 159] width 137 height 28
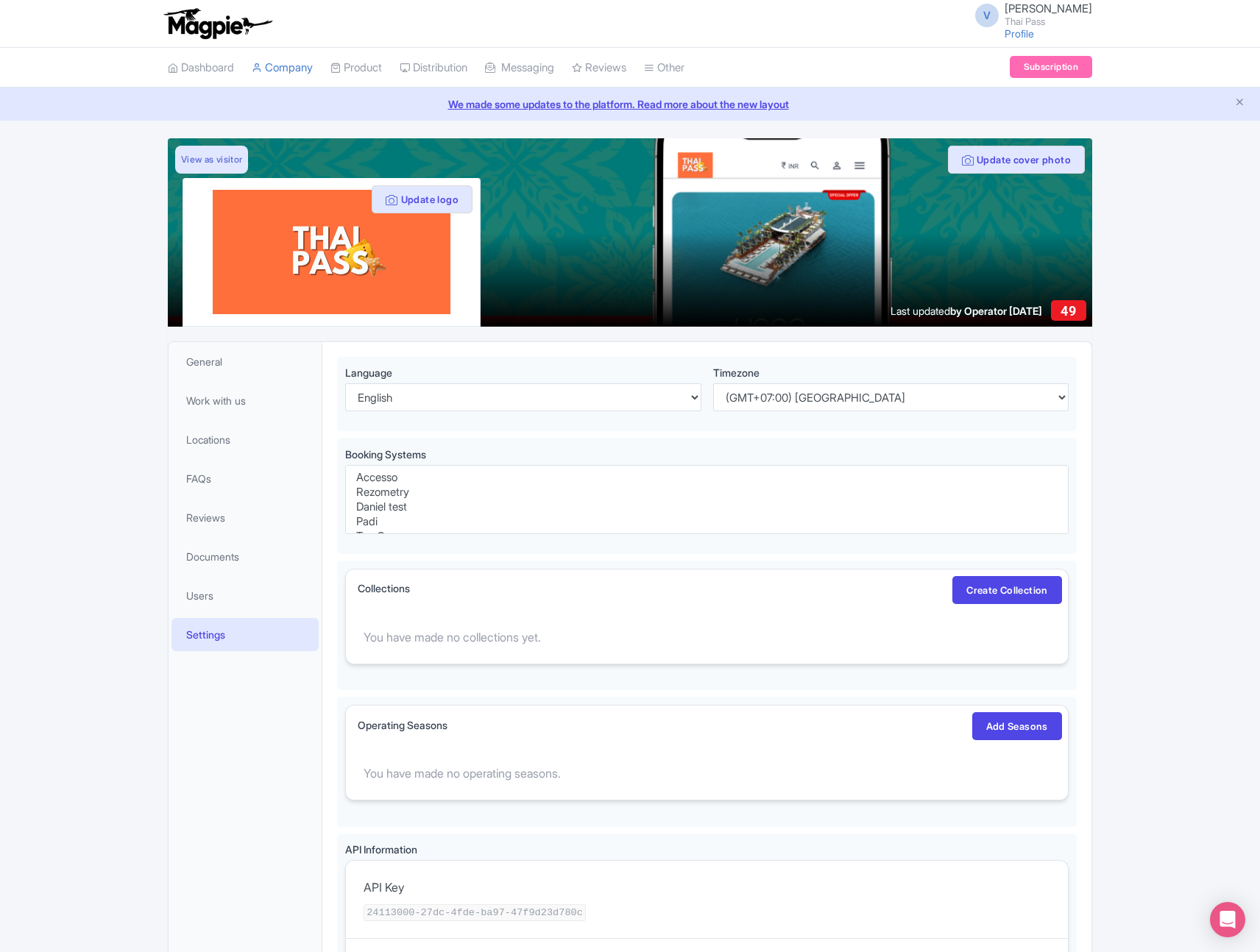
select select
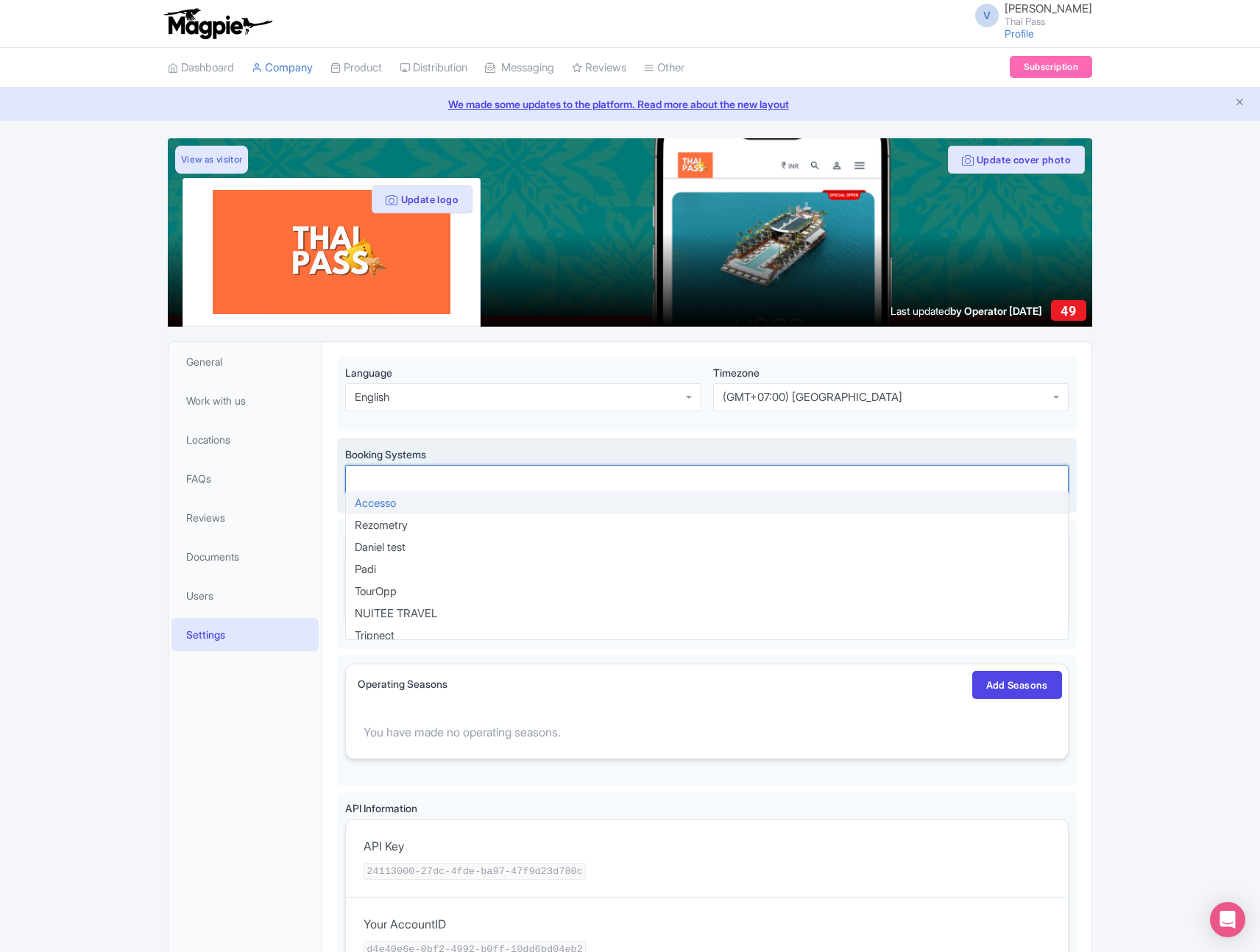
click at [819, 476] on div at bounding box center [707, 479] width 723 height 28
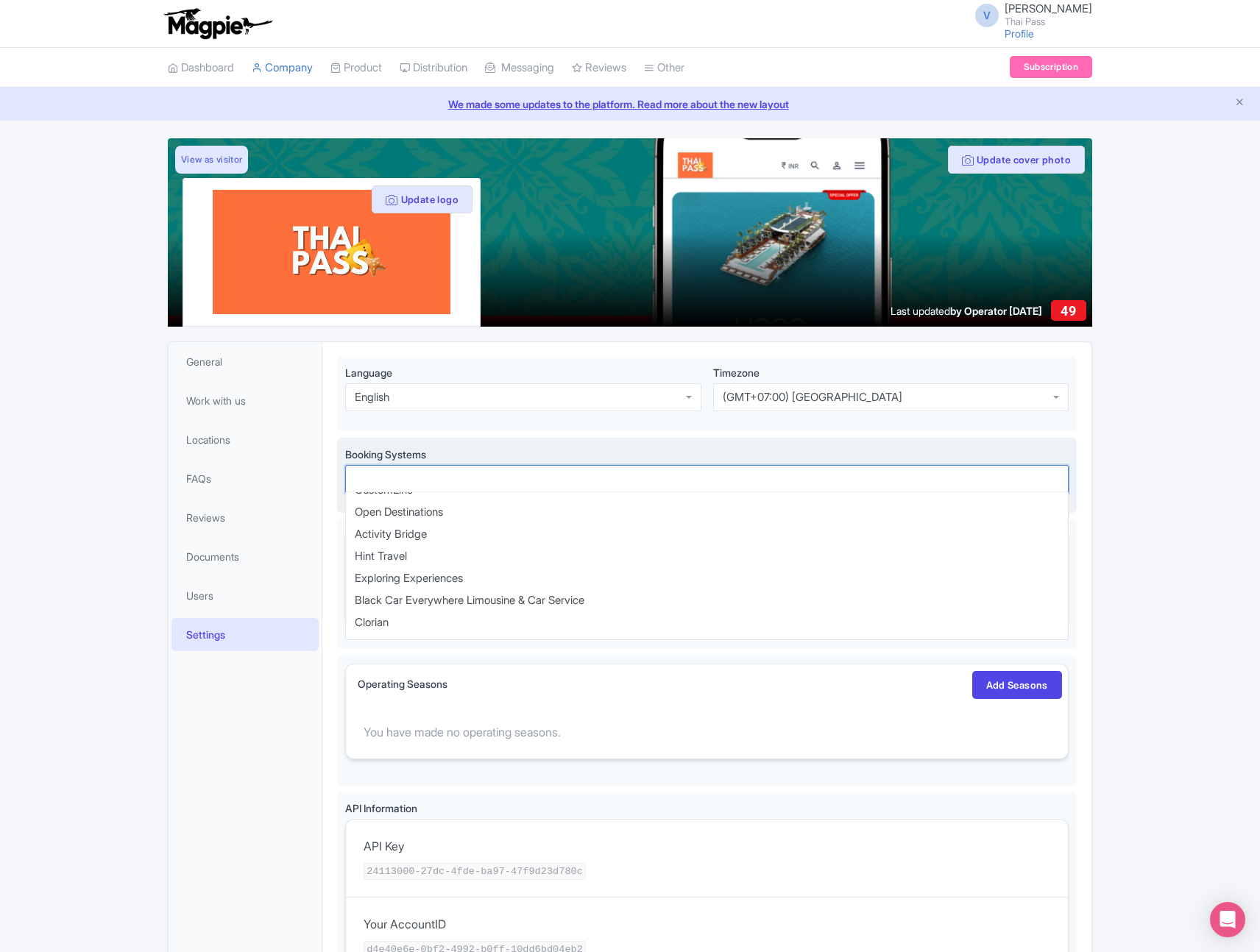
scroll to position [2567, 0]
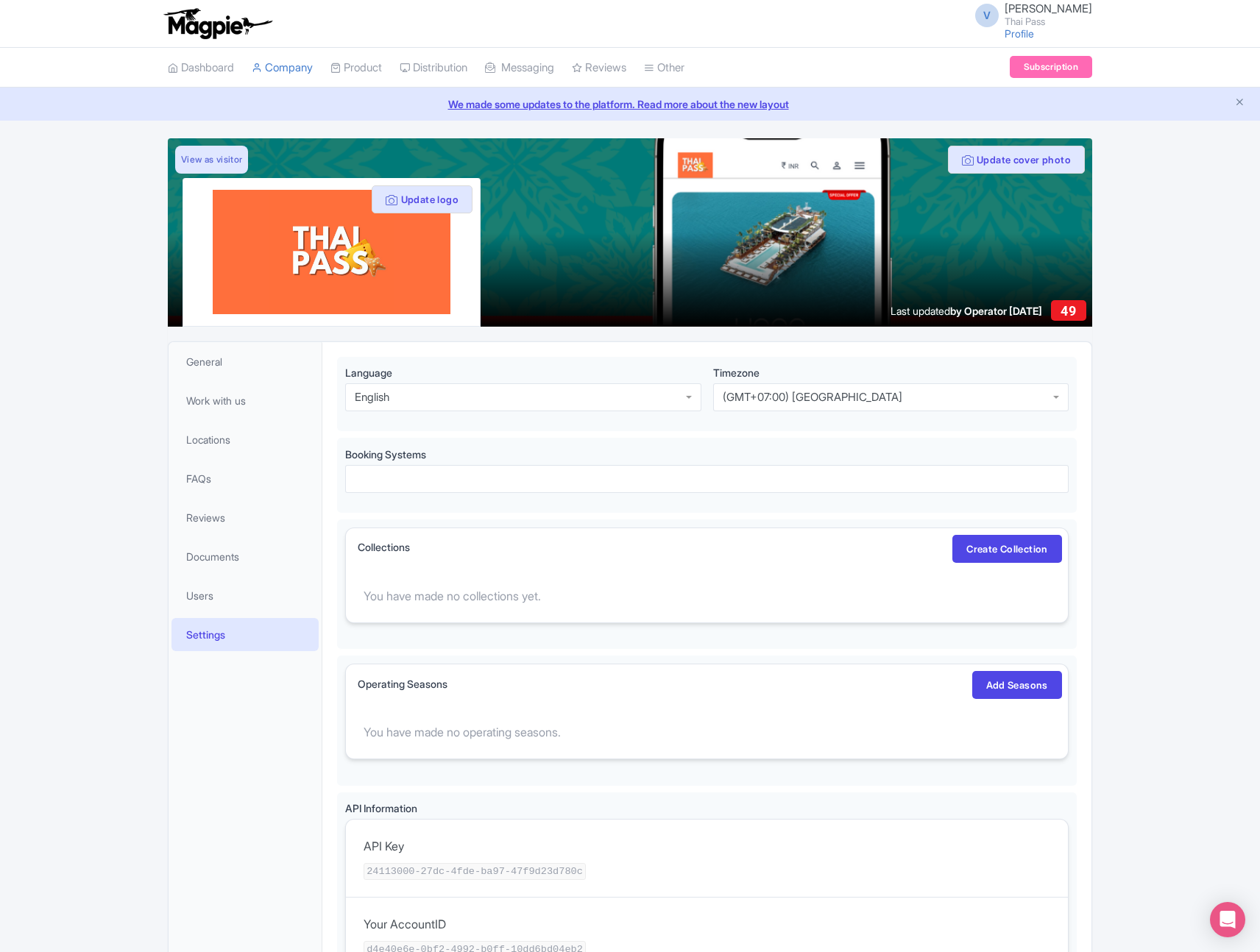
click at [1130, 529] on div "Update cover photo View as visitor Update logo Last updated by Operator [DATE] …" at bounding box center [630, 777] width 1260 height 1277
click at [1015, 550] on link "Create Collection" at bounding box center [1007, 549] width 109 height 28
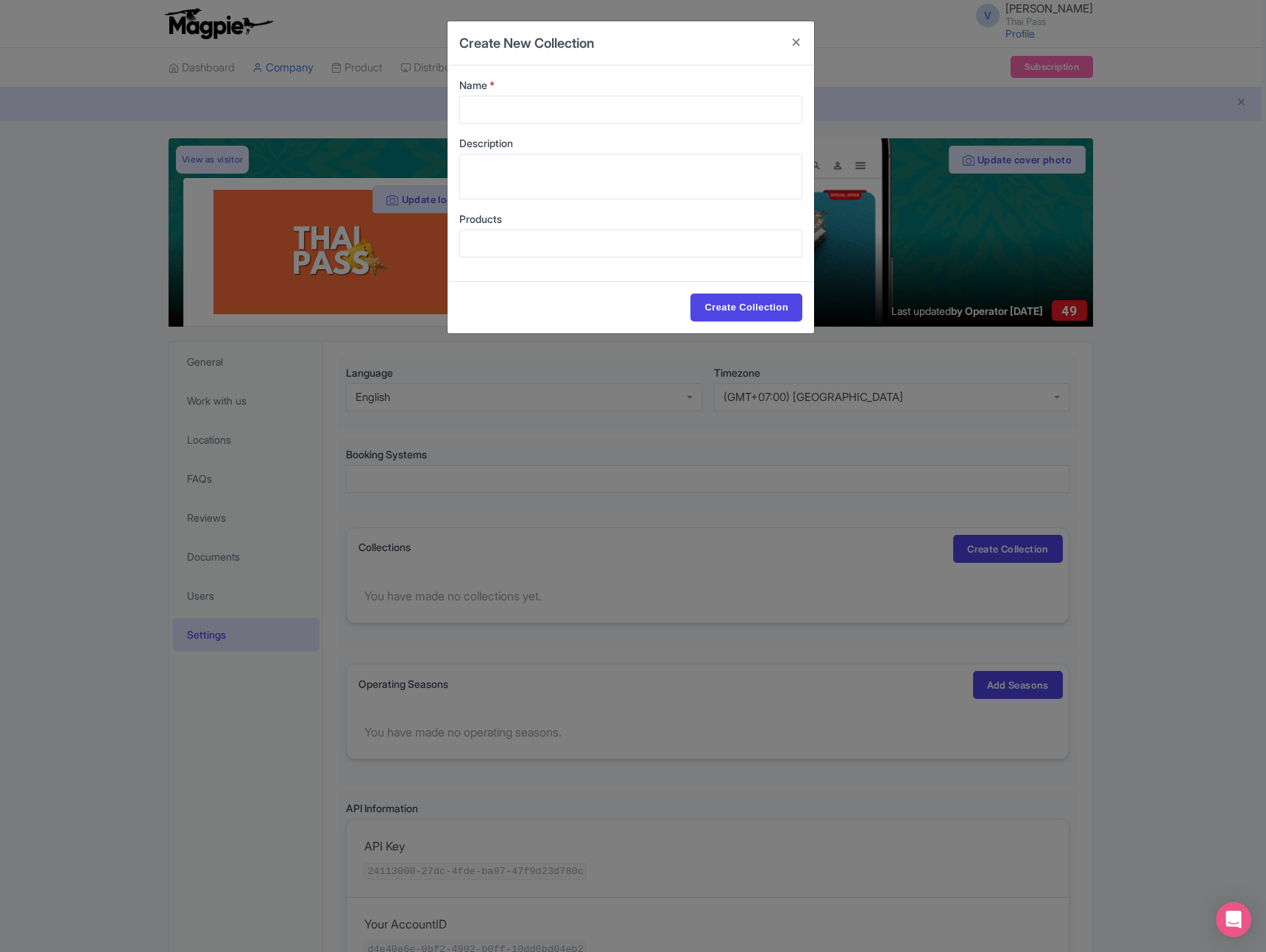
click at [740, 234] on div at bounding box center [630, 244] width 343 height 28
click at [794, 46] on button "Close" at bounding box center [796, 42] width 35 height 42
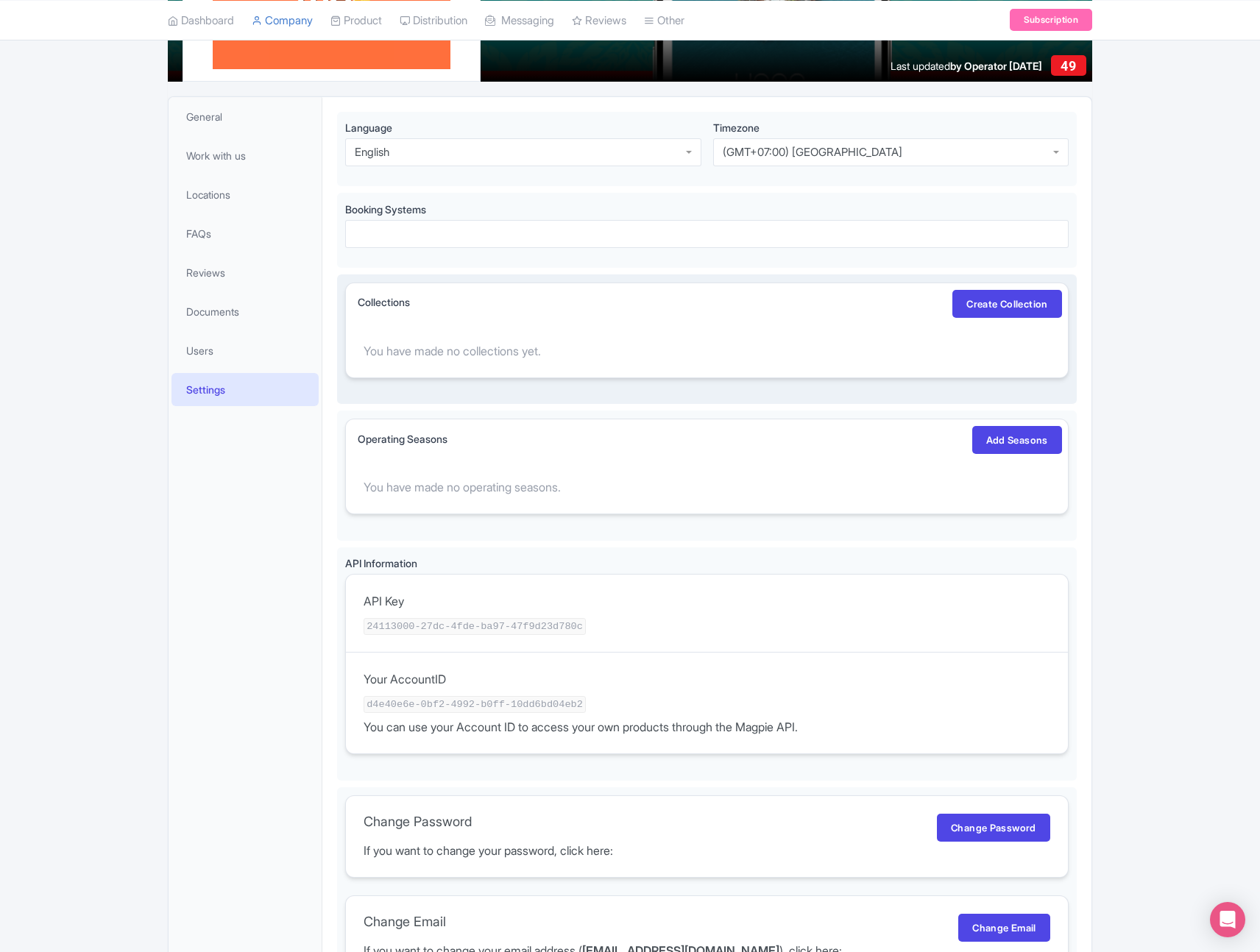
scroll to position [0, 0]
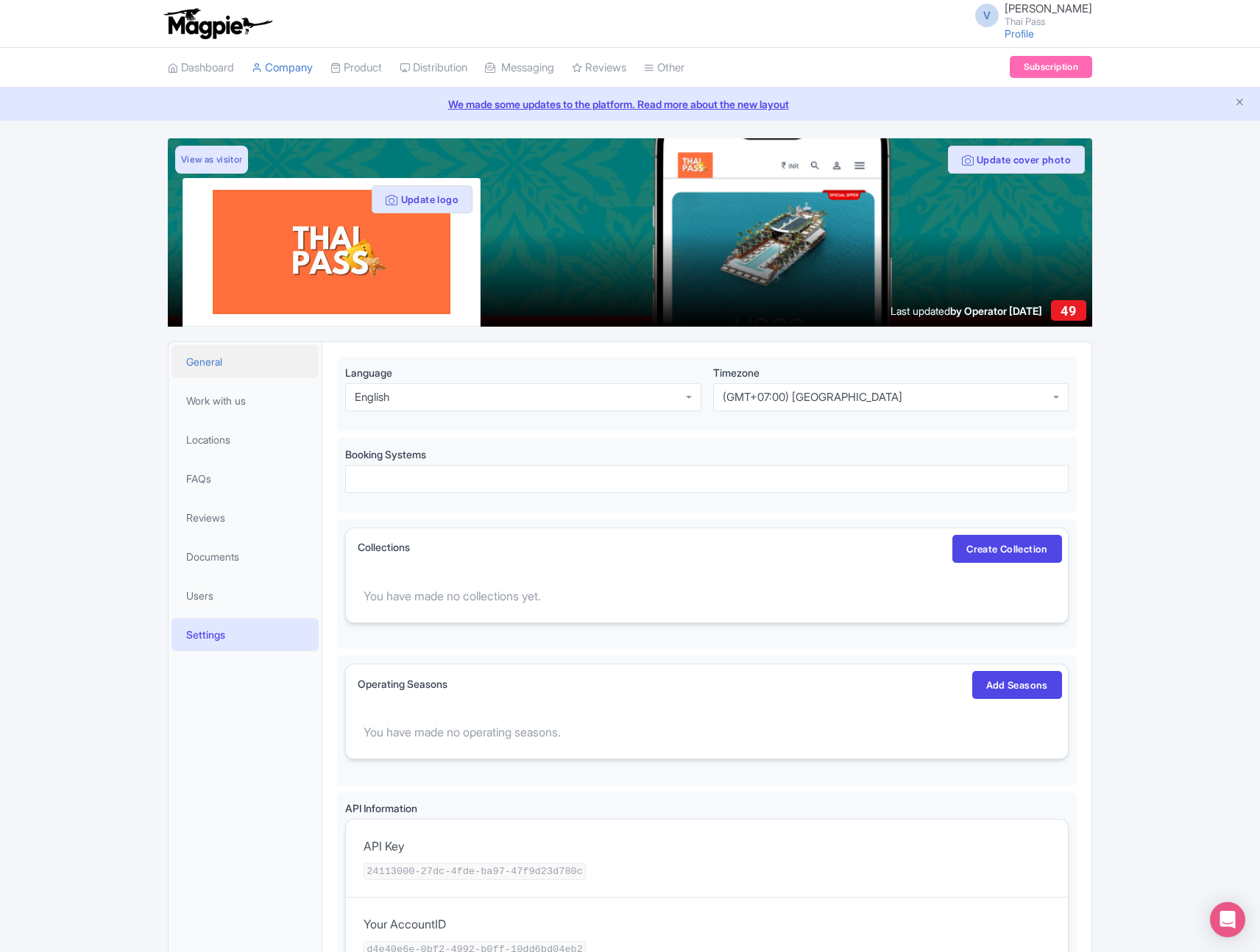
click at [219, 366] on span "General" at bounding box center [204, 362] width 36 height 16
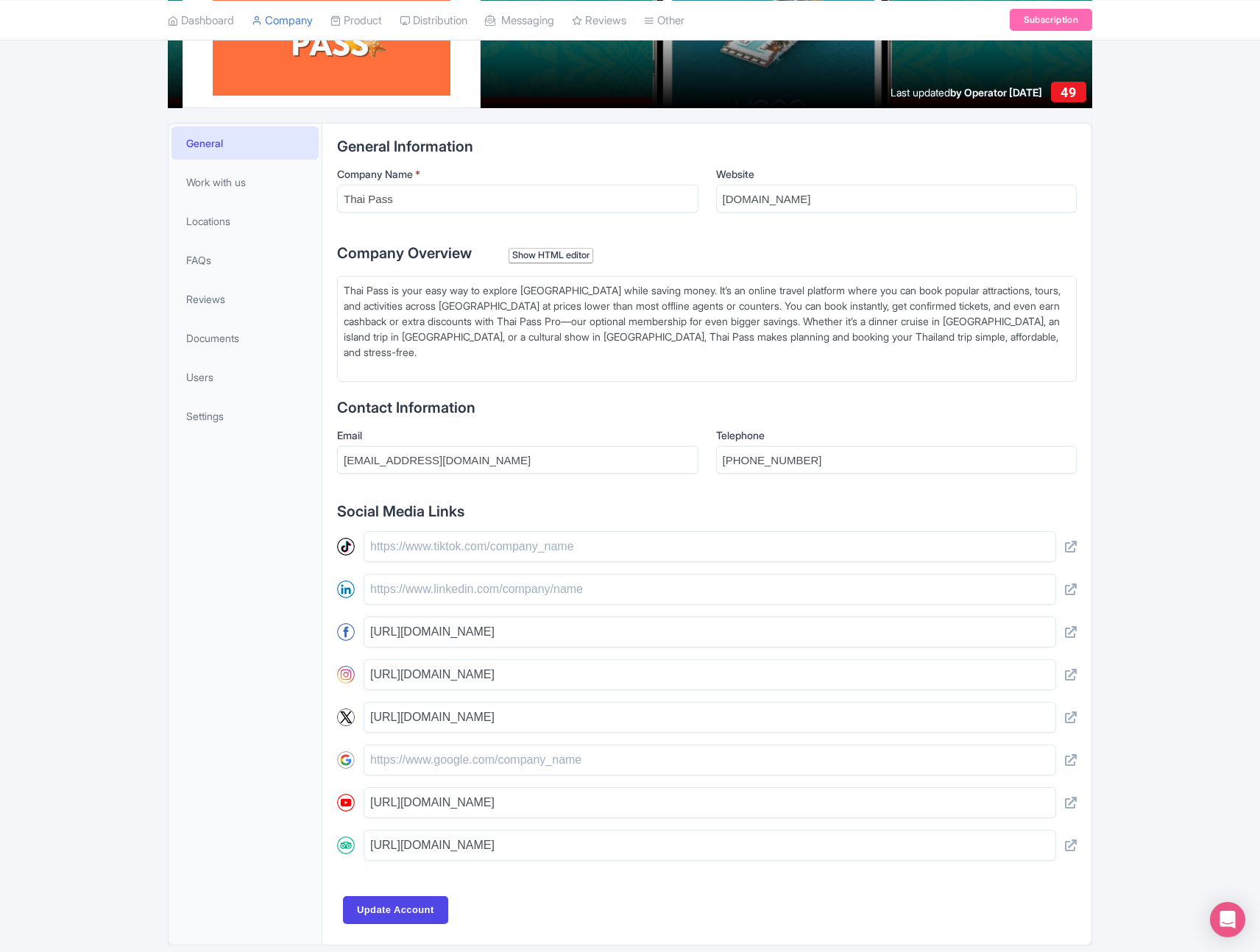
scroll to position [223, 0]
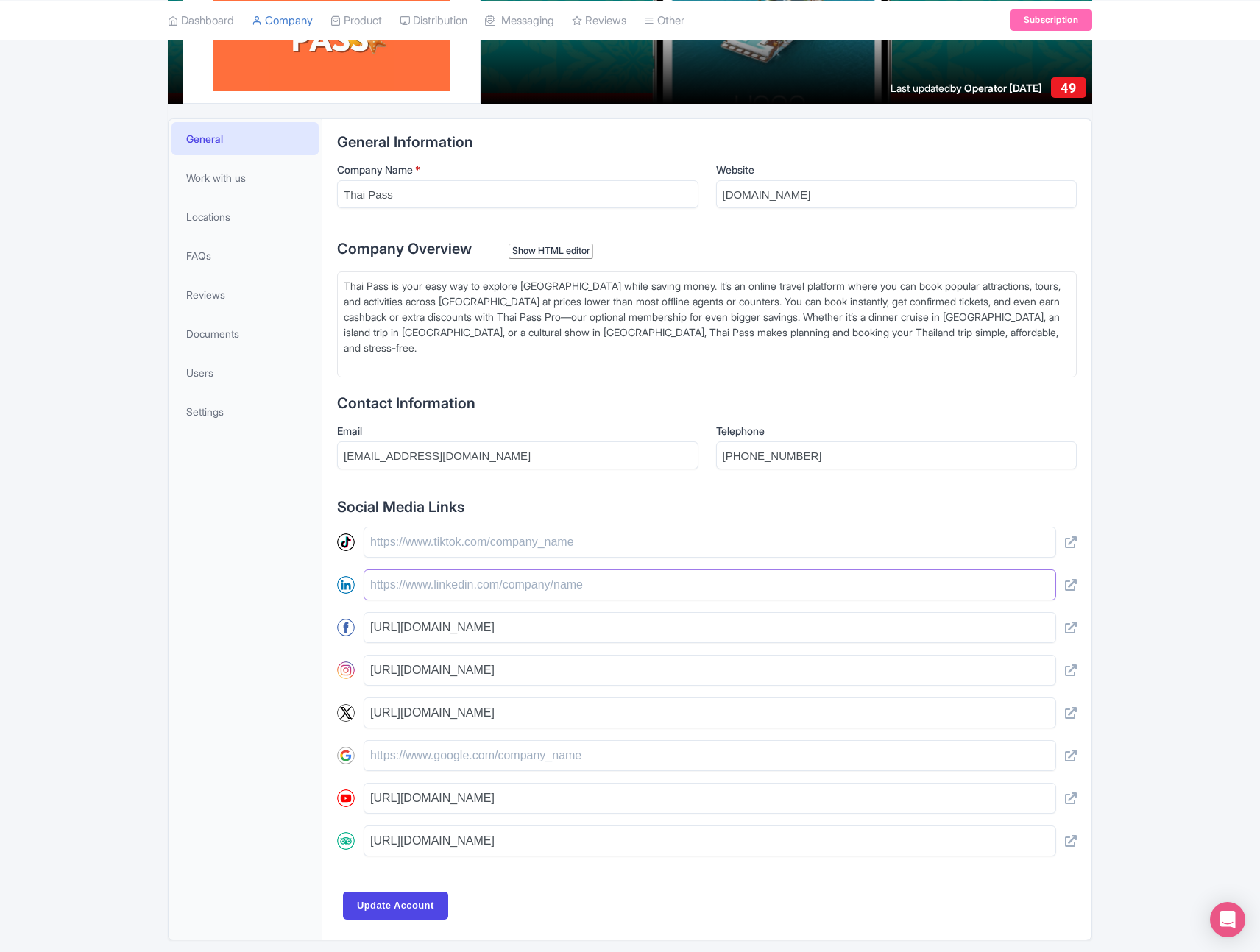
click at [641, 579] on input "text" at bounding box center [710, 585] width 693 height 31
paste input "[URL][DOMAIN_NAME]"
type input "[URL][DOMAIN_NAME]"
click at [410, 891] on input "Update Account" at bounding box center [395, 905] width 105 height 28
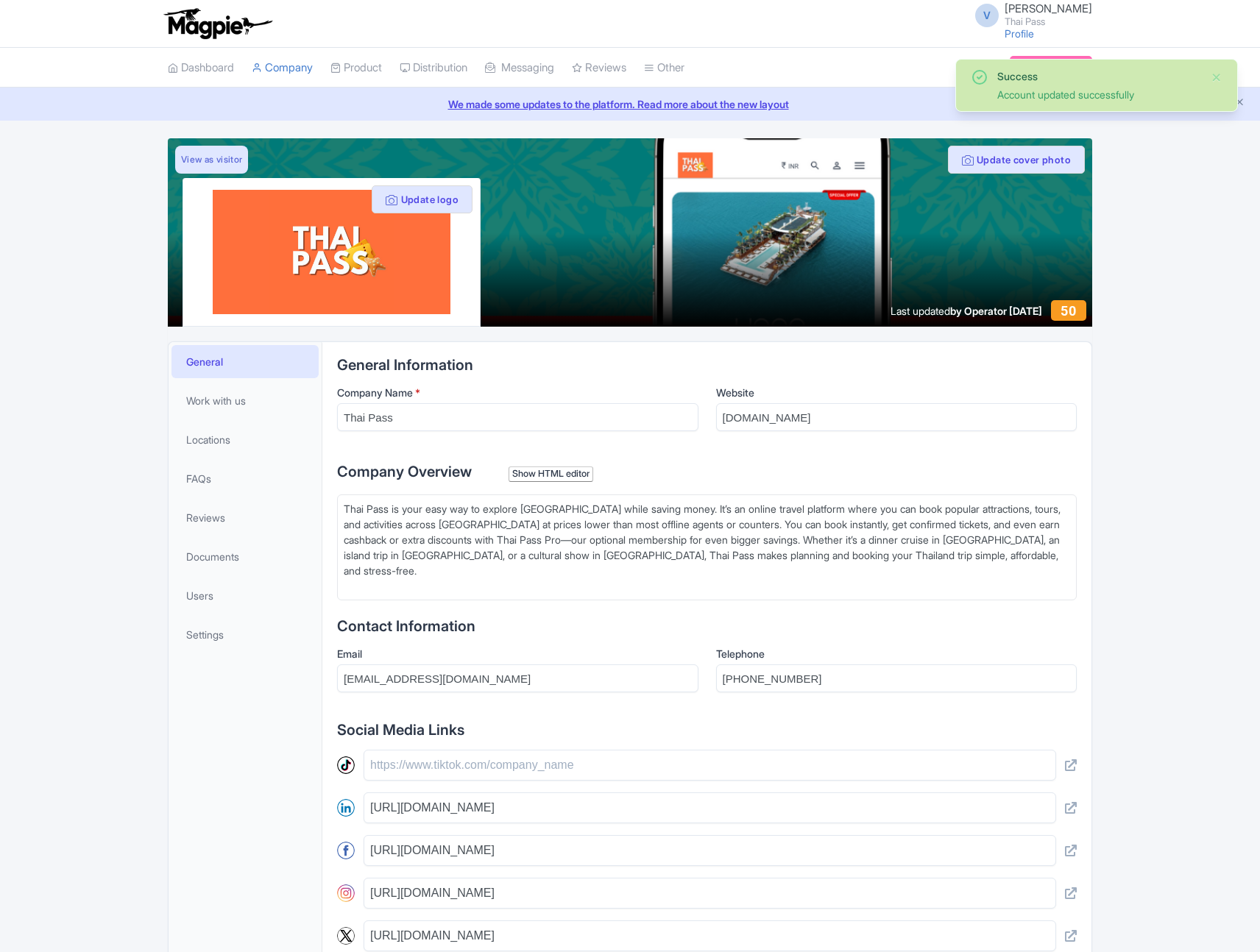
scroll to position [262, 0]
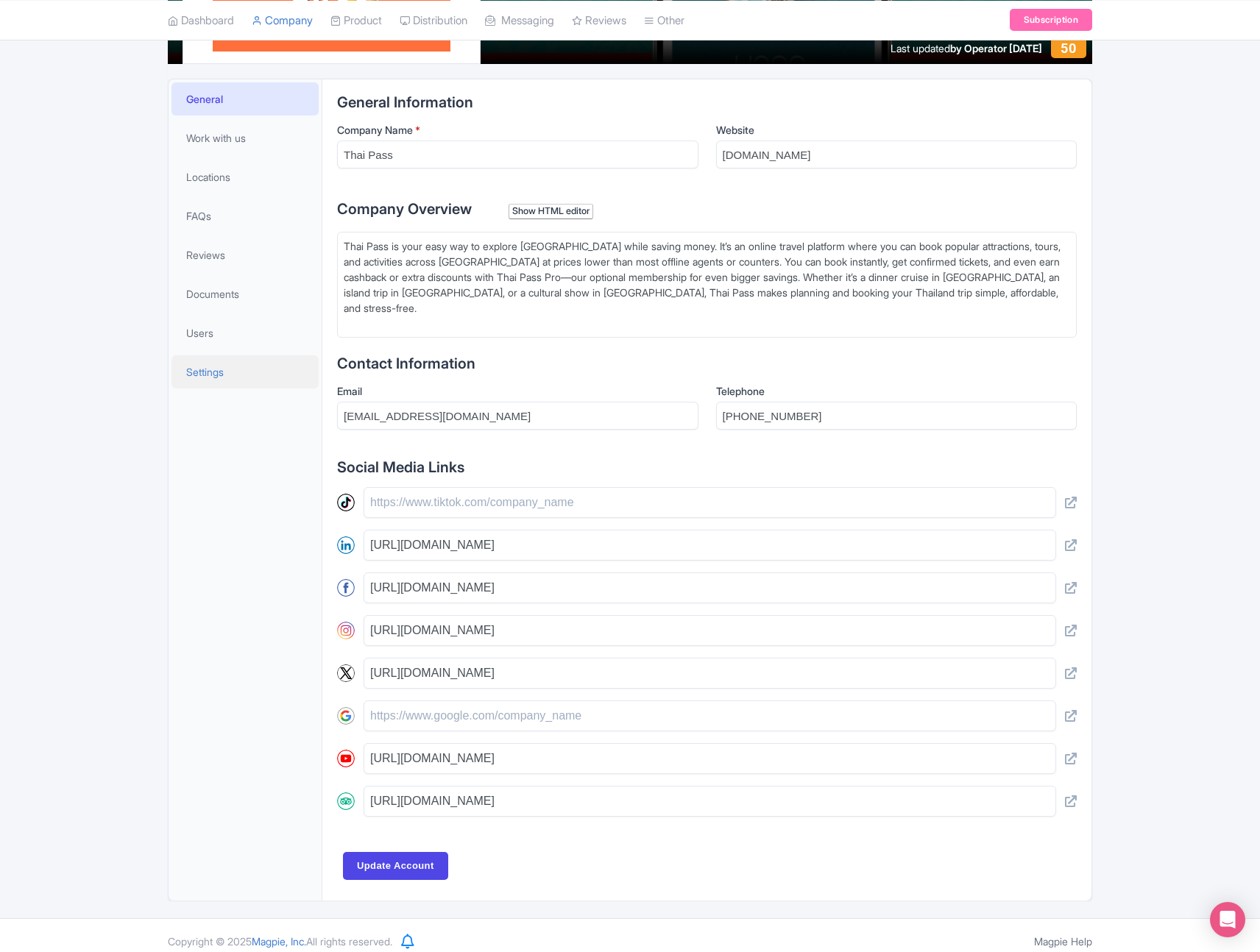
click at [234, 365] on link "Settings" at bounding box center [245, 372] width 147 height 33
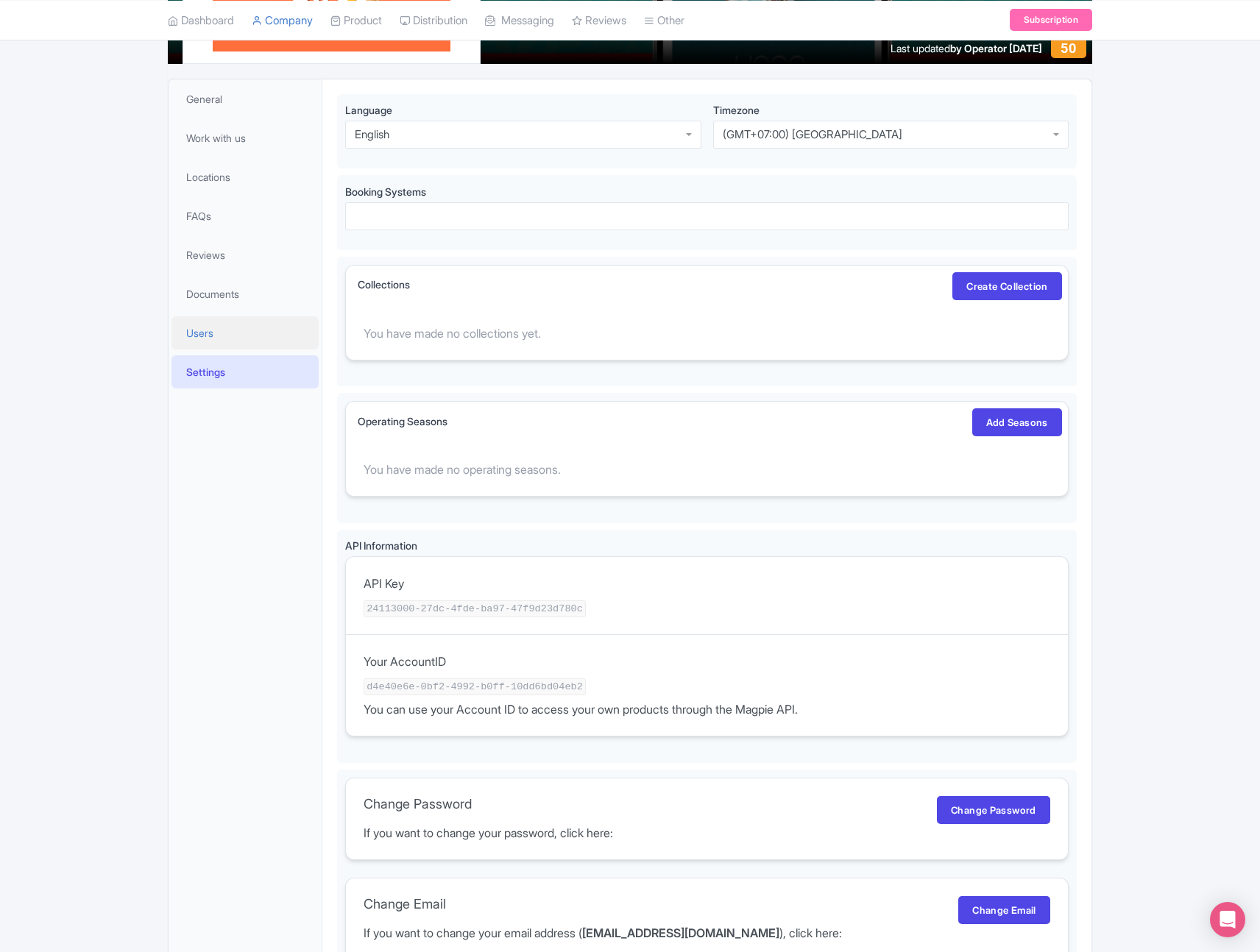
click at [236, 334] on link "Users" at bounding box center [245, 333] width 147 height 33
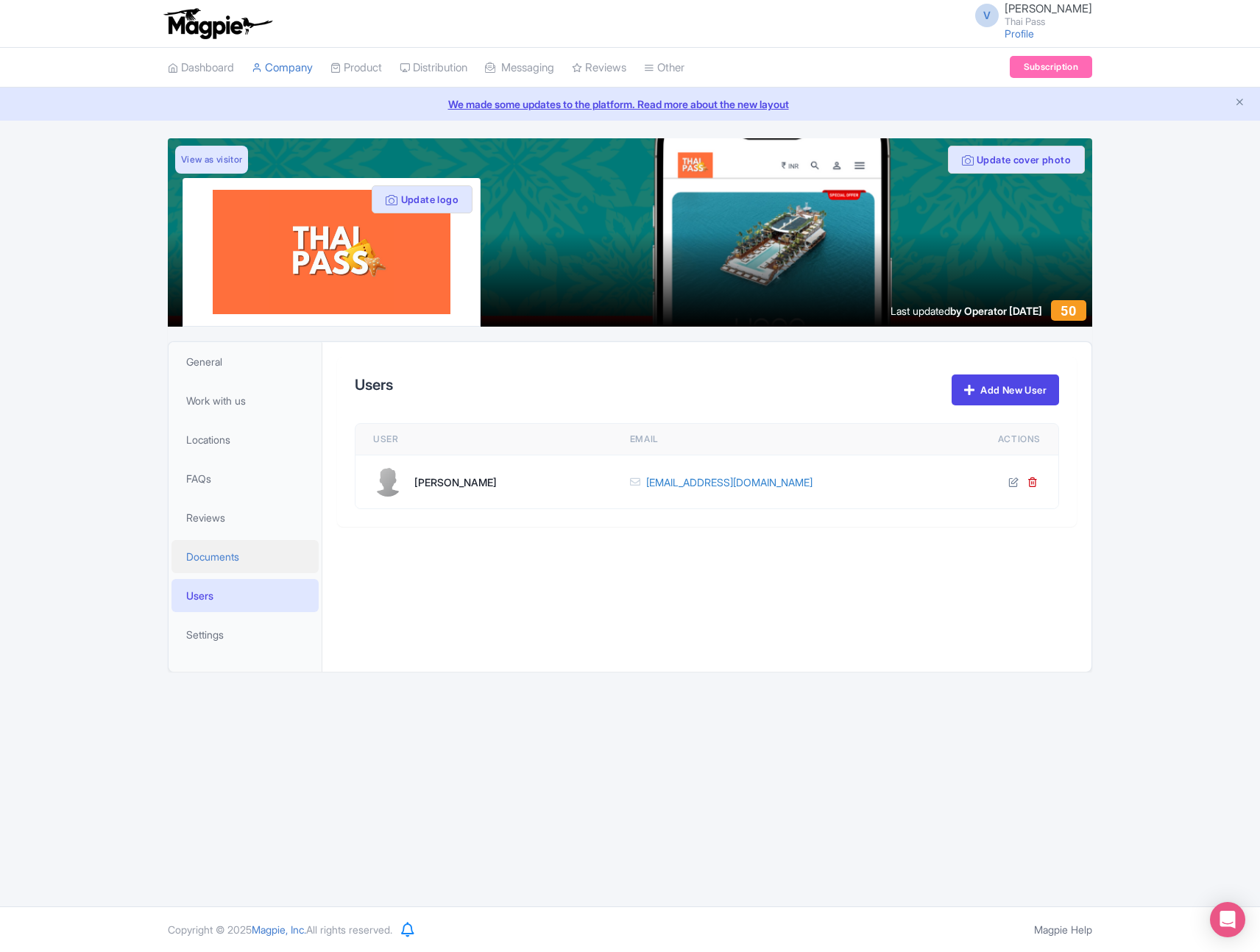
click at [229, 557] on span "Documents" at bounding box center [212, 557] width 53 height 16
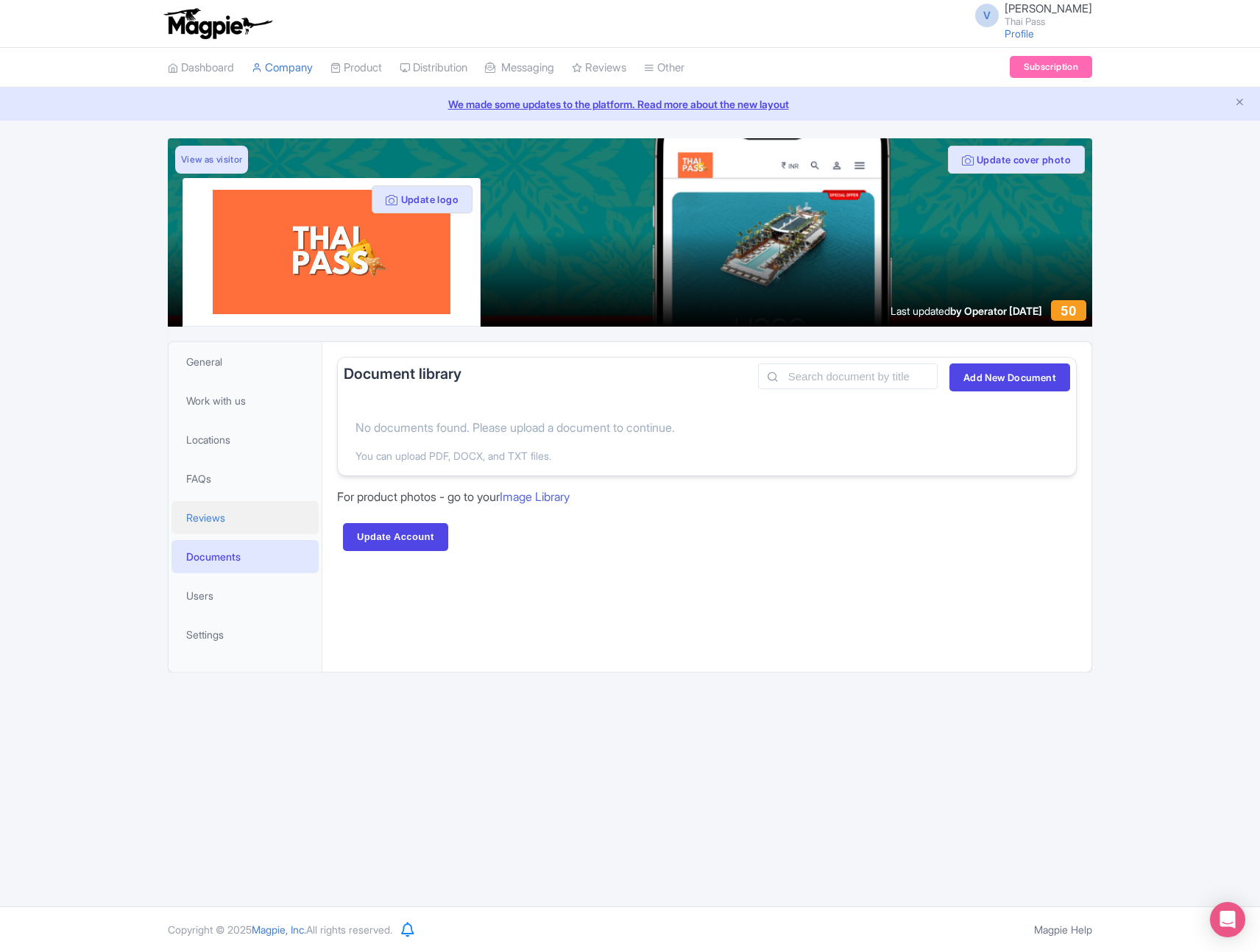
click at [227, 525] on link "Reviews" at bounding box center [245, 518] width 147 height 33
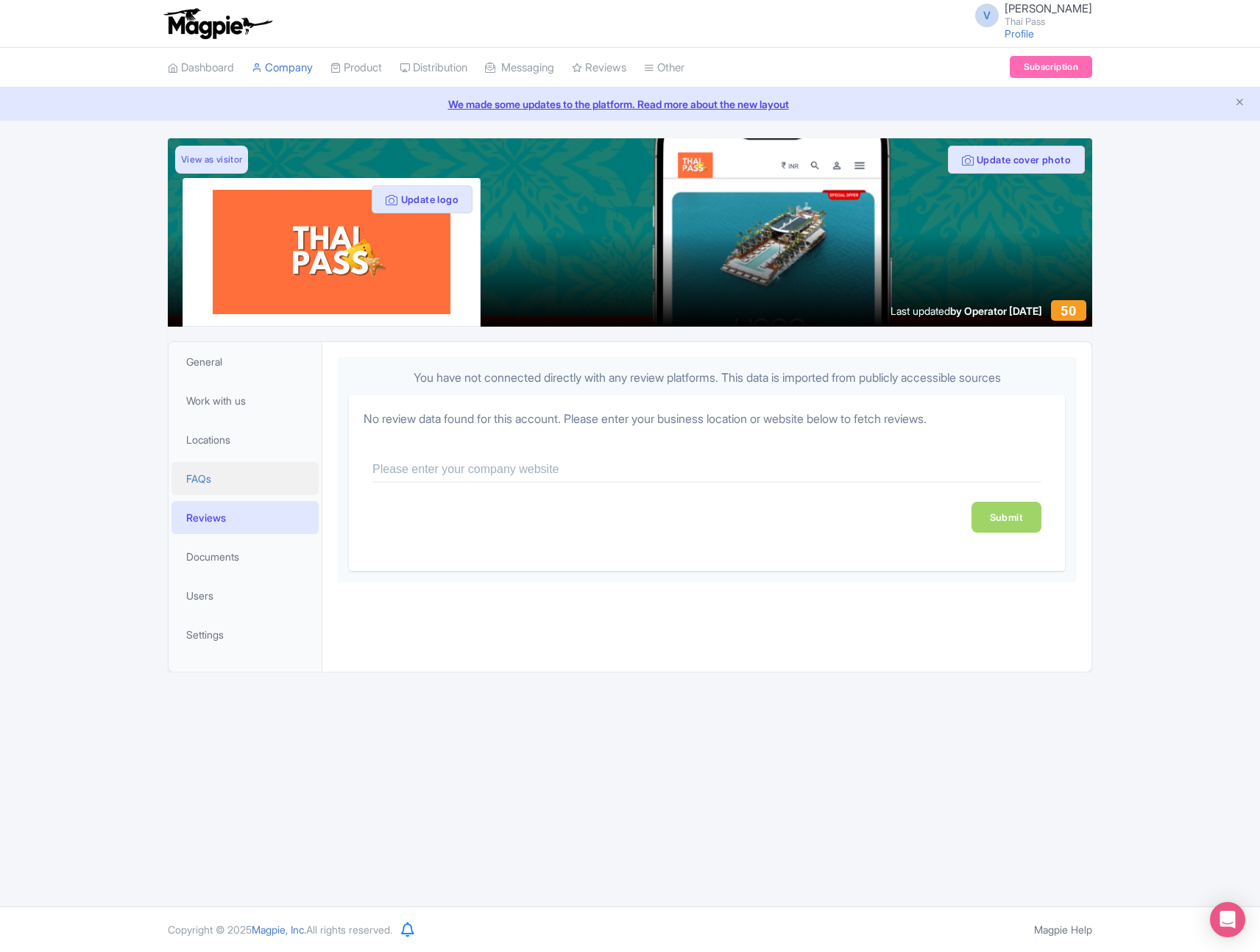
click at [230, 483] on link "FAQs" at bounding box center [245, 479] width 147 height 33
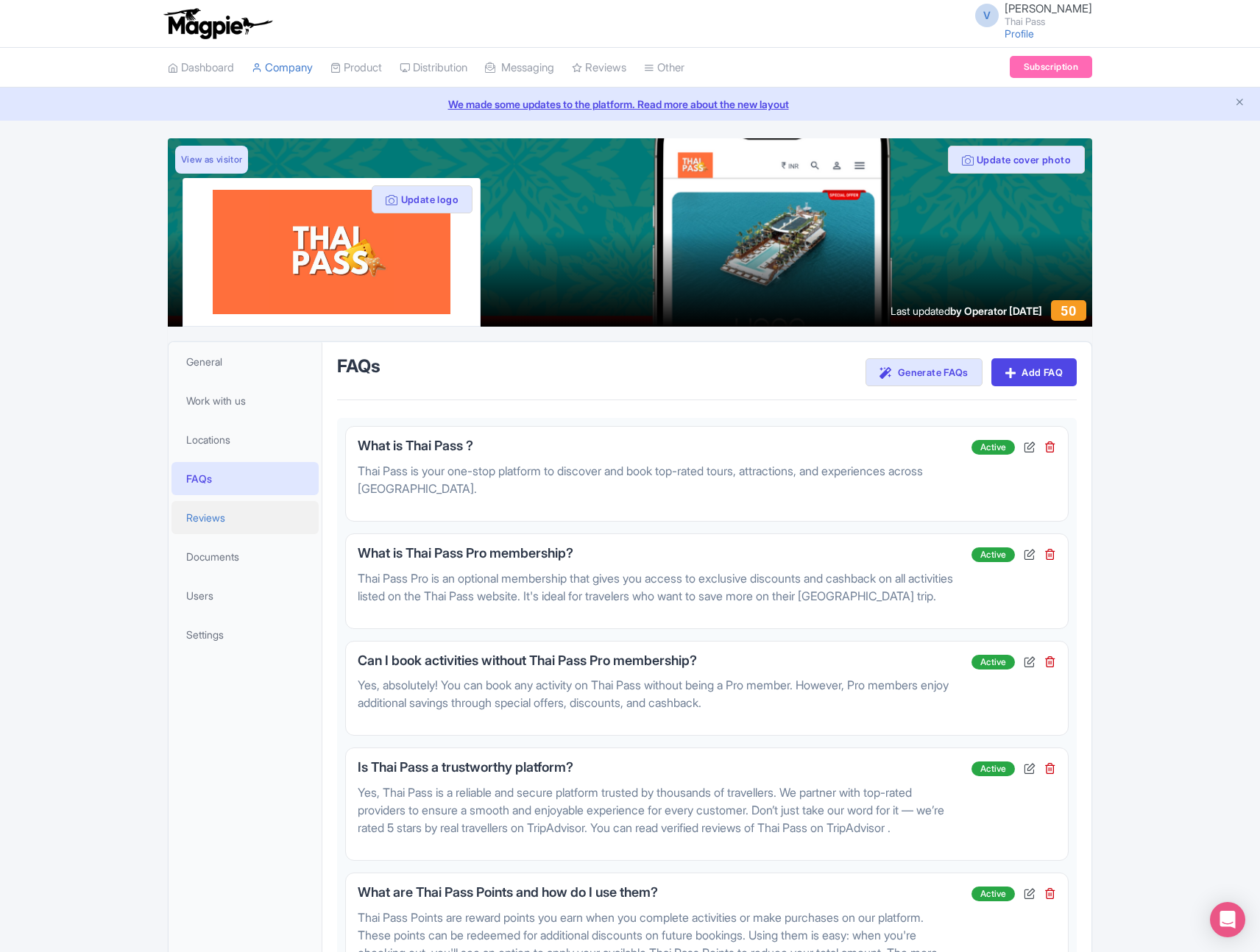
click at [228, 520] on link "Reviews" at bounding box center [245, 518] width 147 height 33
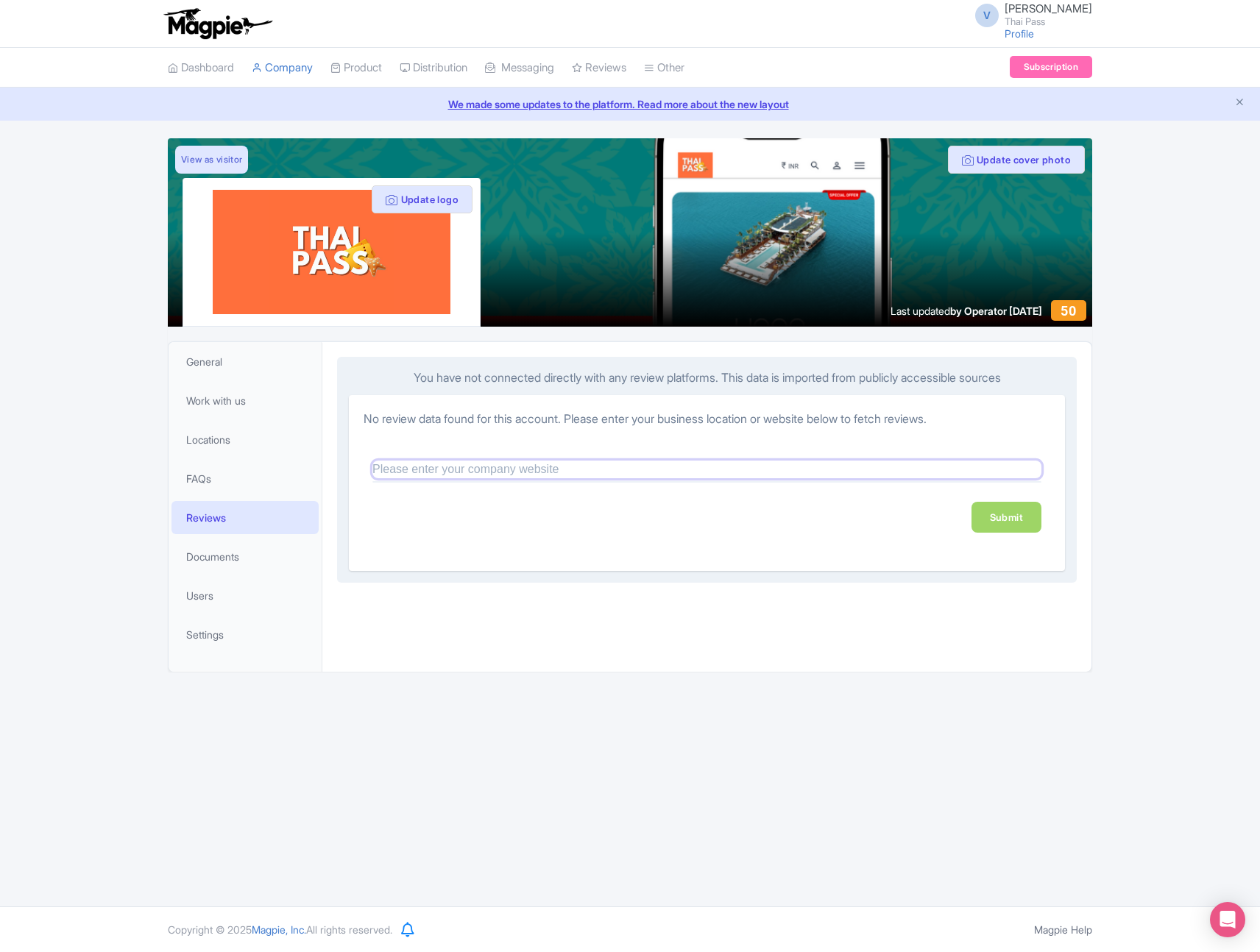
click at [609, 463] on input "text" at bounding box center [707, 469] width 669 height 18
type input "[DOMAIN_NAME]"
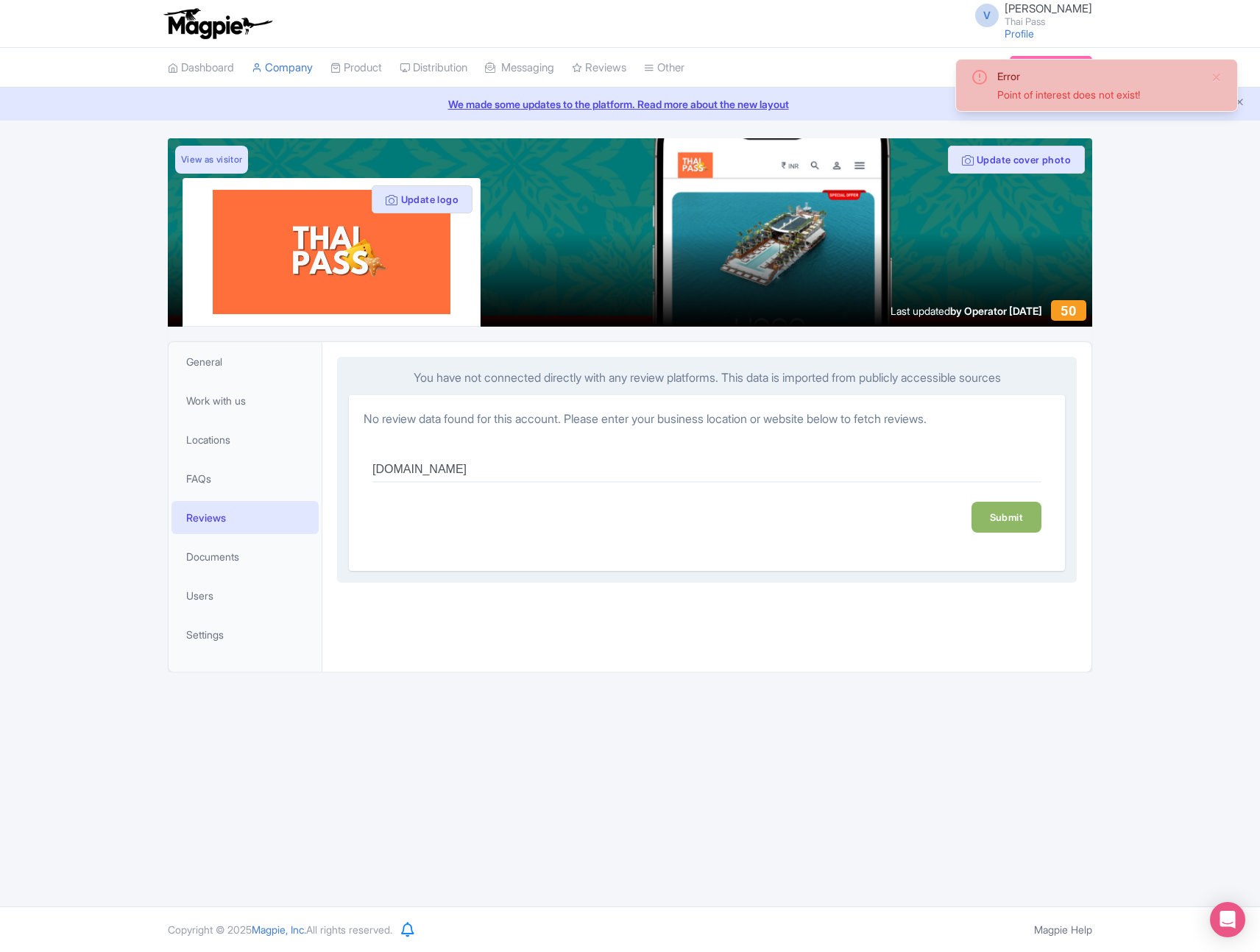
click at [997, 520] on link "Submit" at bounding box center [1006, 517] width 70 height 31
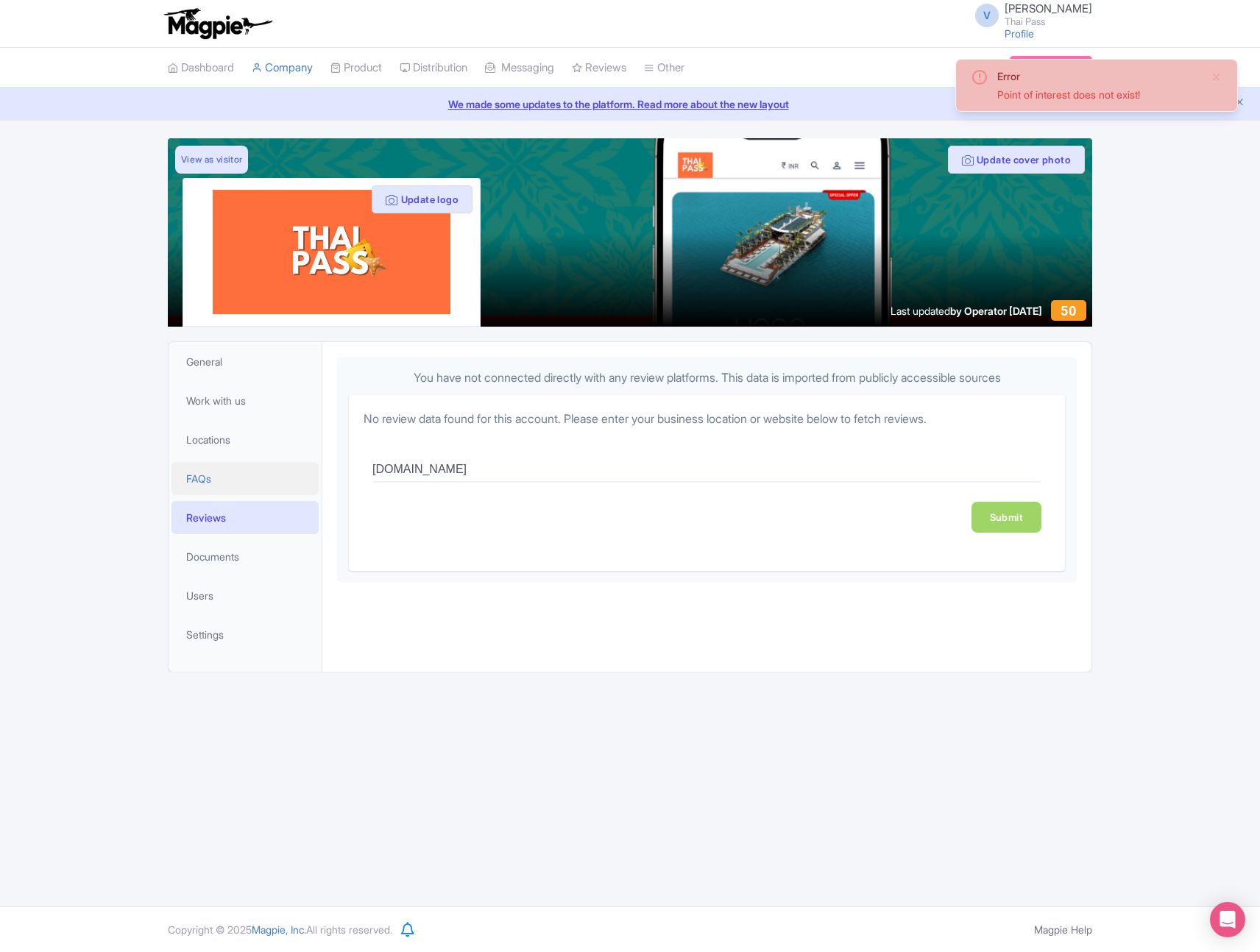
click at [234, 478] on link "FAQs" at bounding box center [245, 479] width 147 height 33
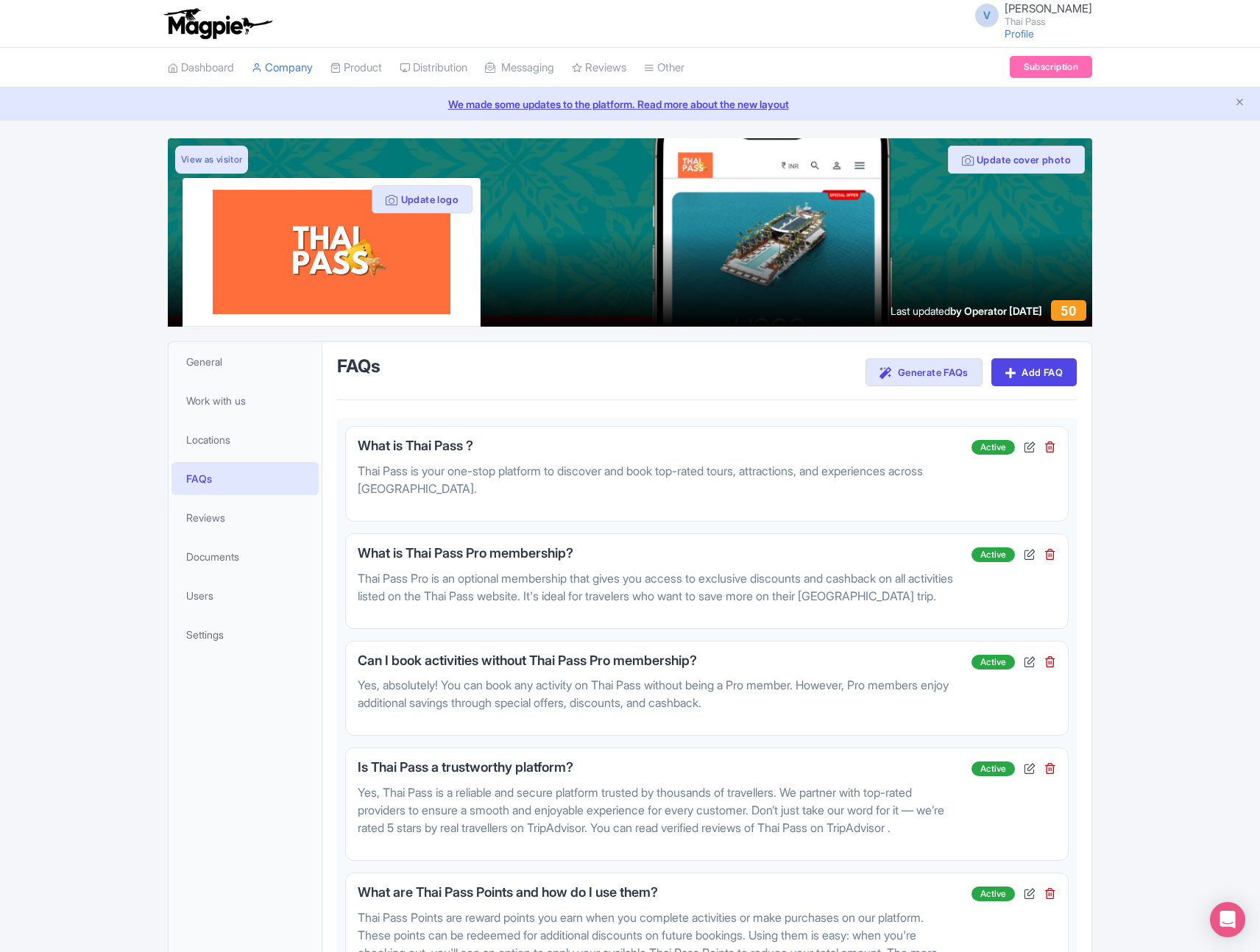
click at [217, 409] on link "Work with us" at bounding box center [245, 401] width 147 height 33
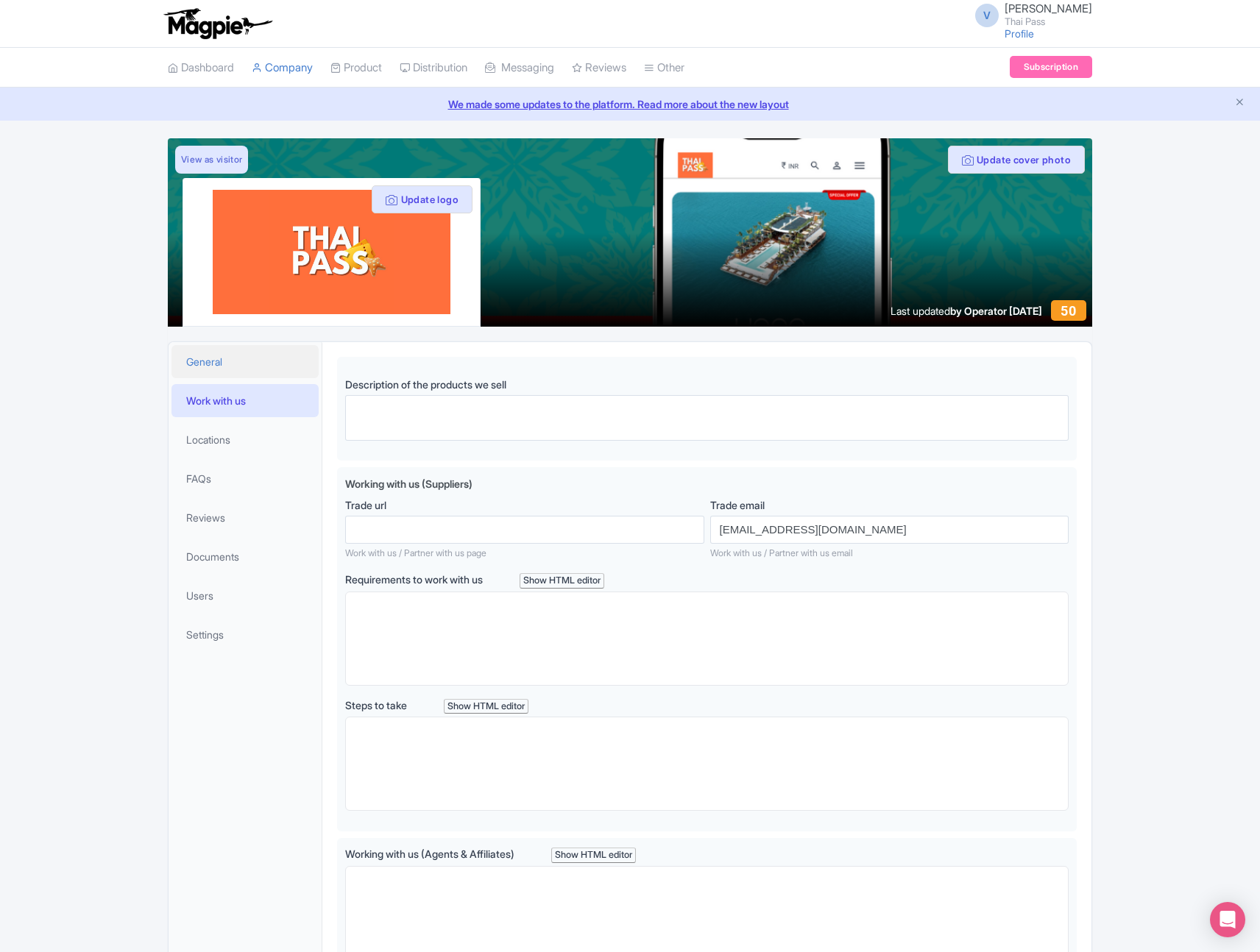
click at [214, 358] on span "General" at bounding box center [204, 362] width 36 height 16
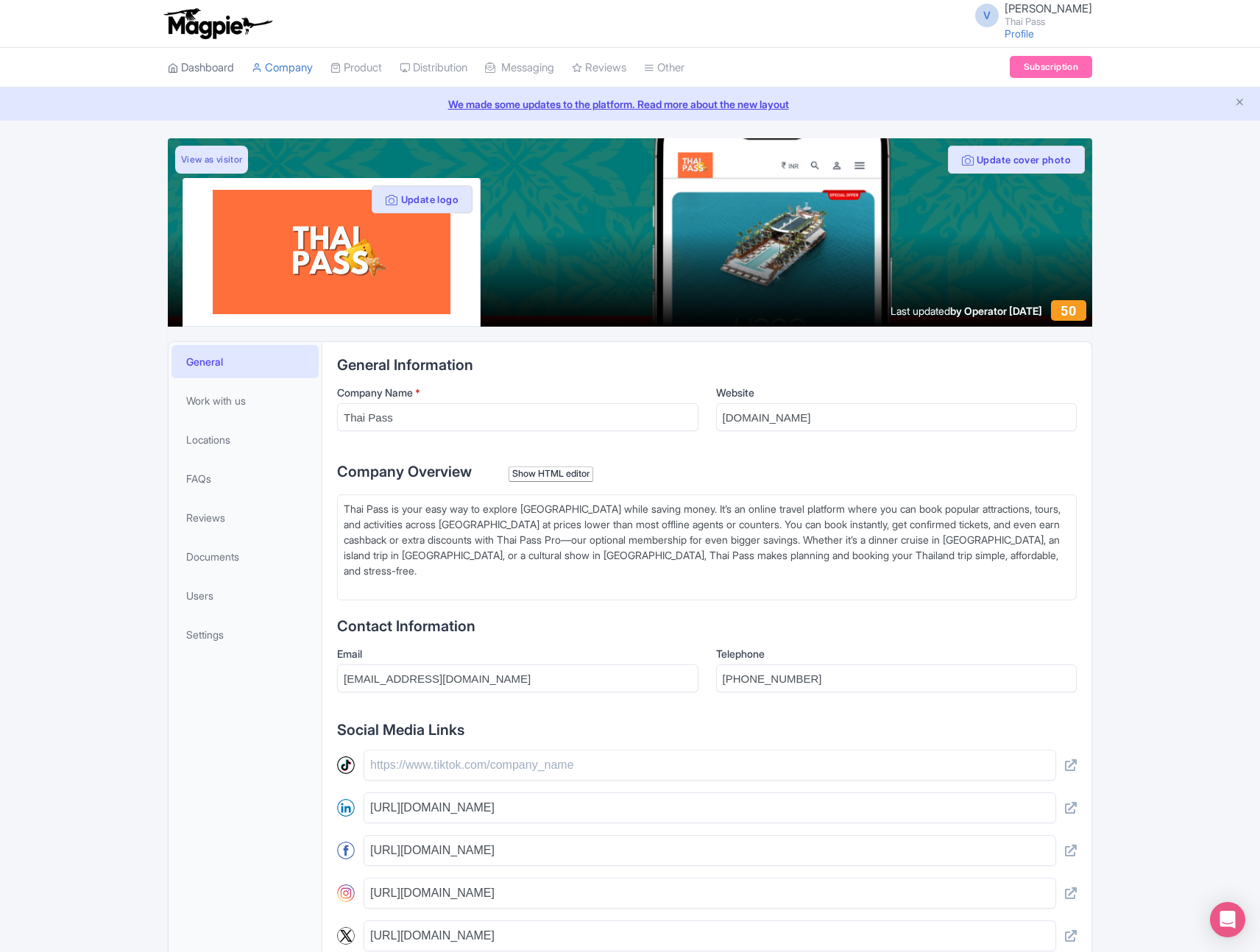
click at [212, 67] on link "Dashboard" at bounding box center [200, 68] width 66 height 41
click at [211, 159] on link "View as visitor" at bounding box center [211, 159] width 73 height 28
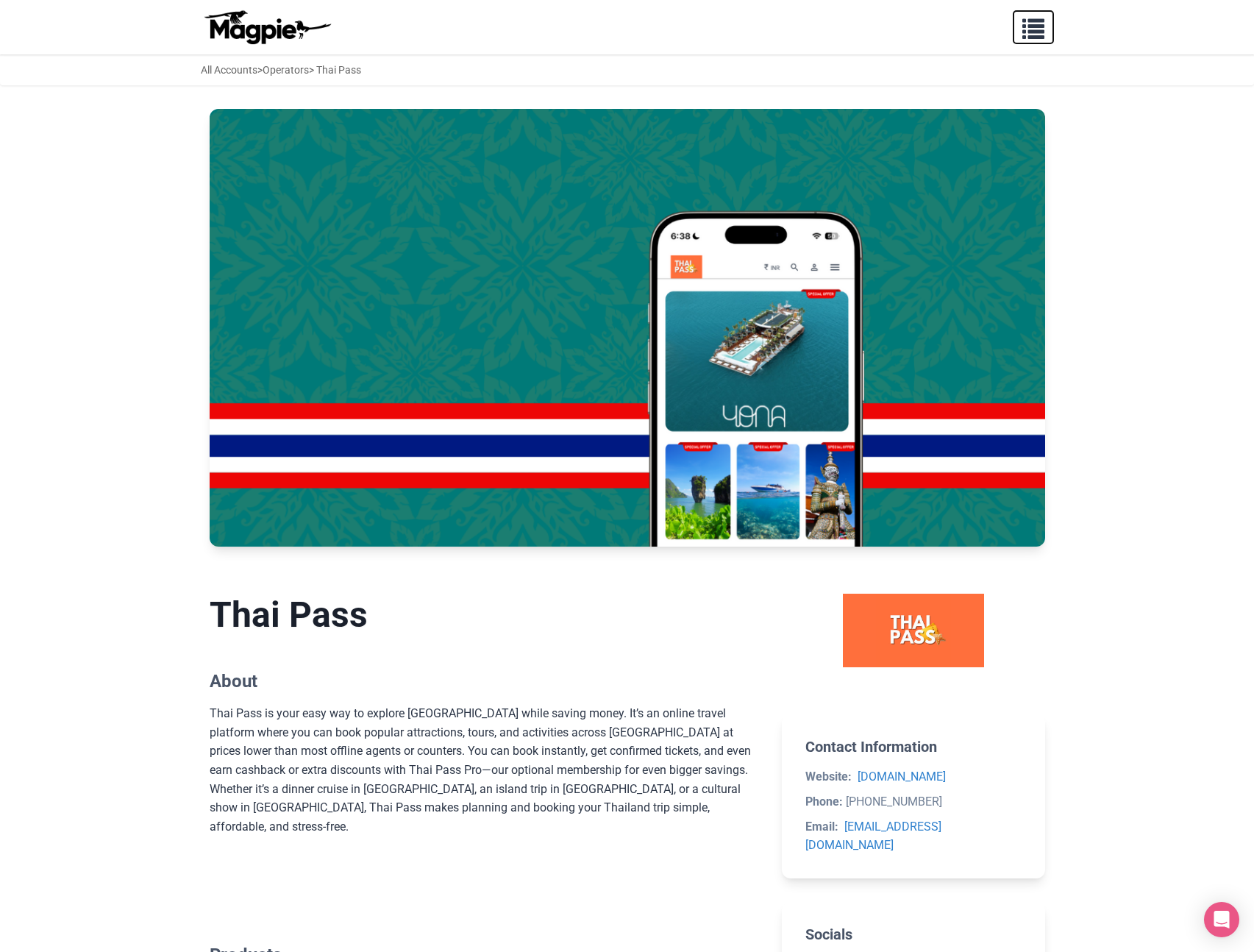
click at [1032, 29] on span "button" at bounding box center [1033, 26] width 22 height 22
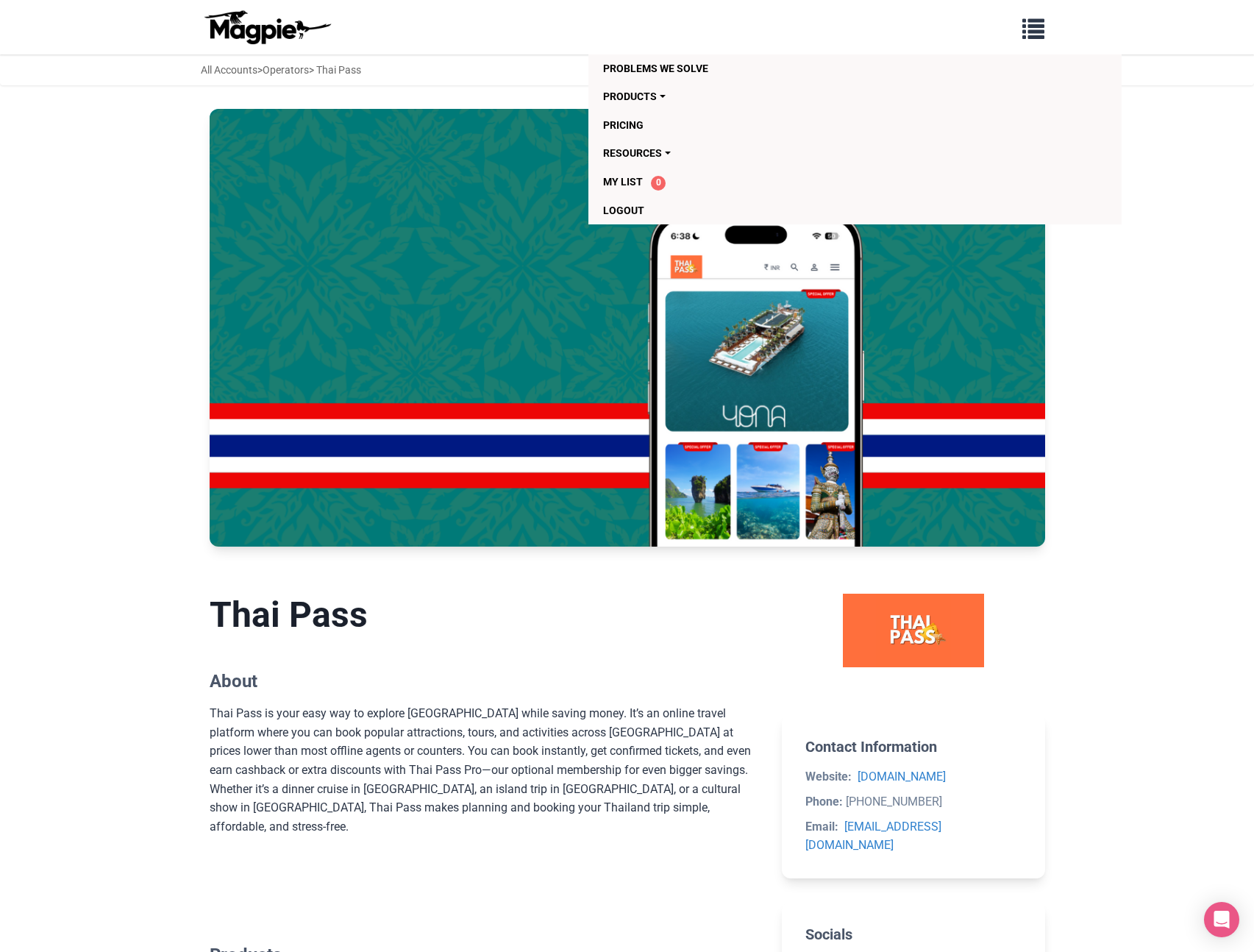
click at [1103, 400] on body "Problems we solve Products Content Management and Distribution Magpie for Resel…" at bounding box center [627, 948] width 1254 height 1895
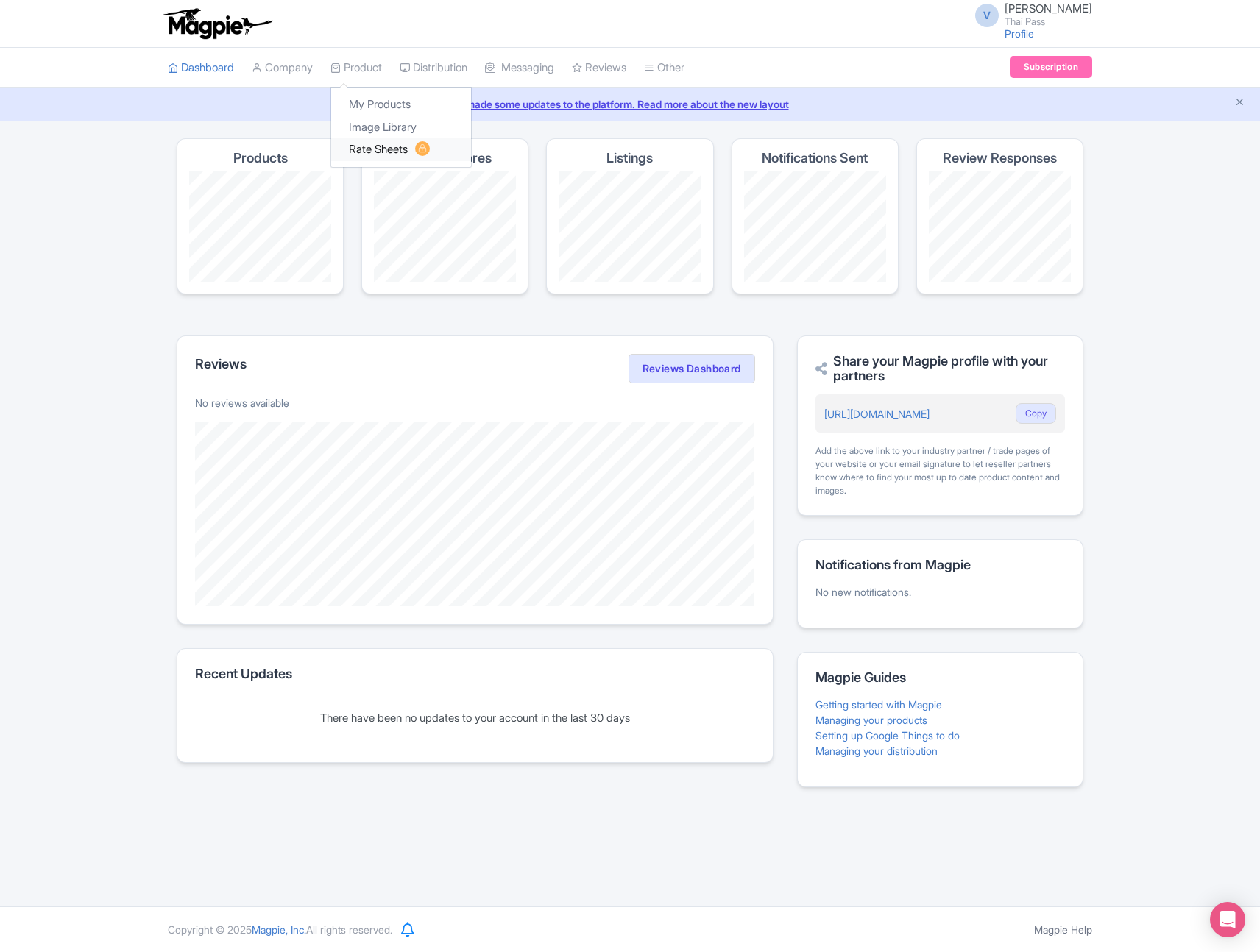
click at [392, 144] on link "Rate Sheets" at bounding box center [401, 150] width 140 height 23
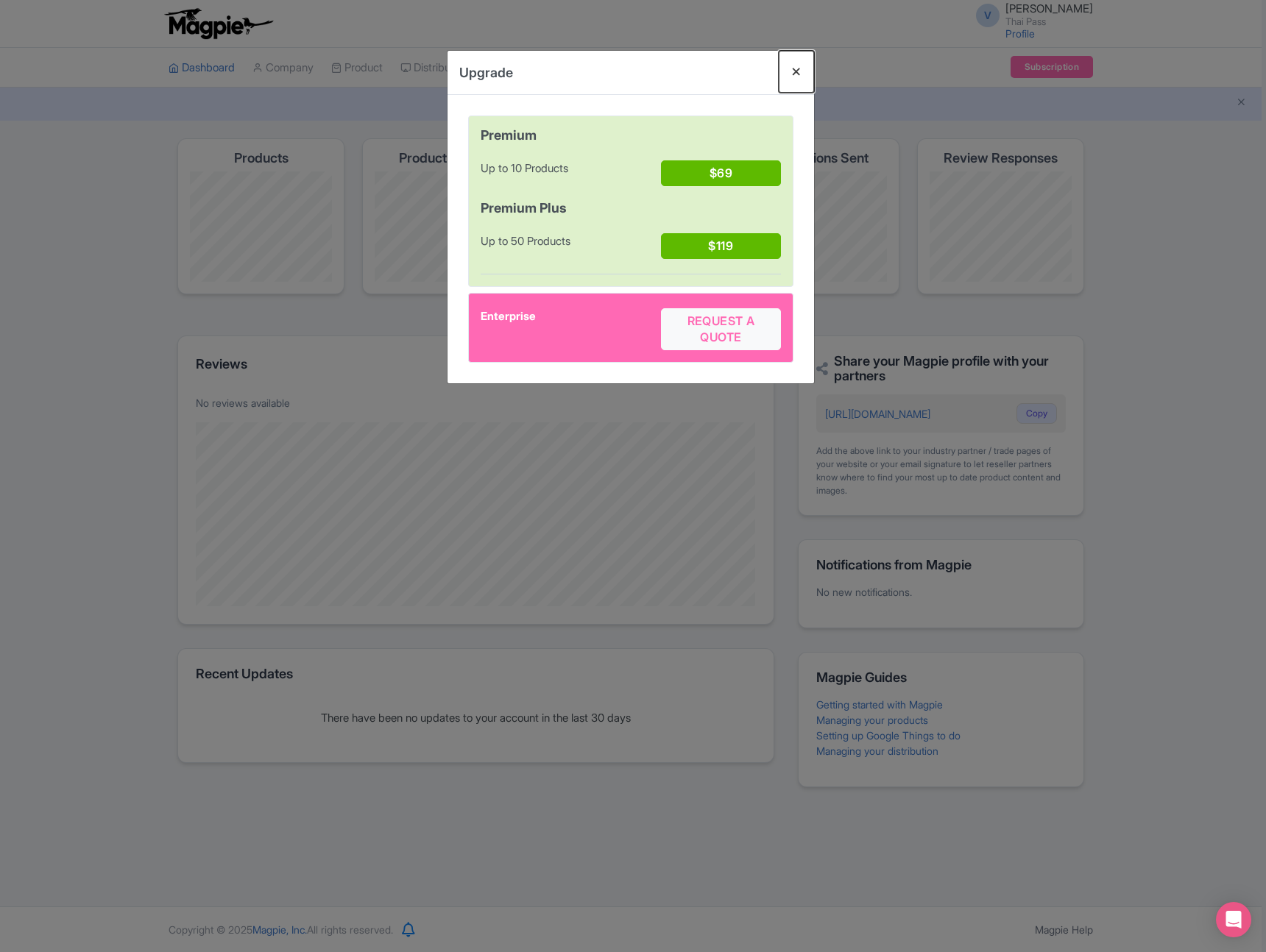
click at [794, 70] on button "Close" at bounding box center [796, 72] width 35 height 42
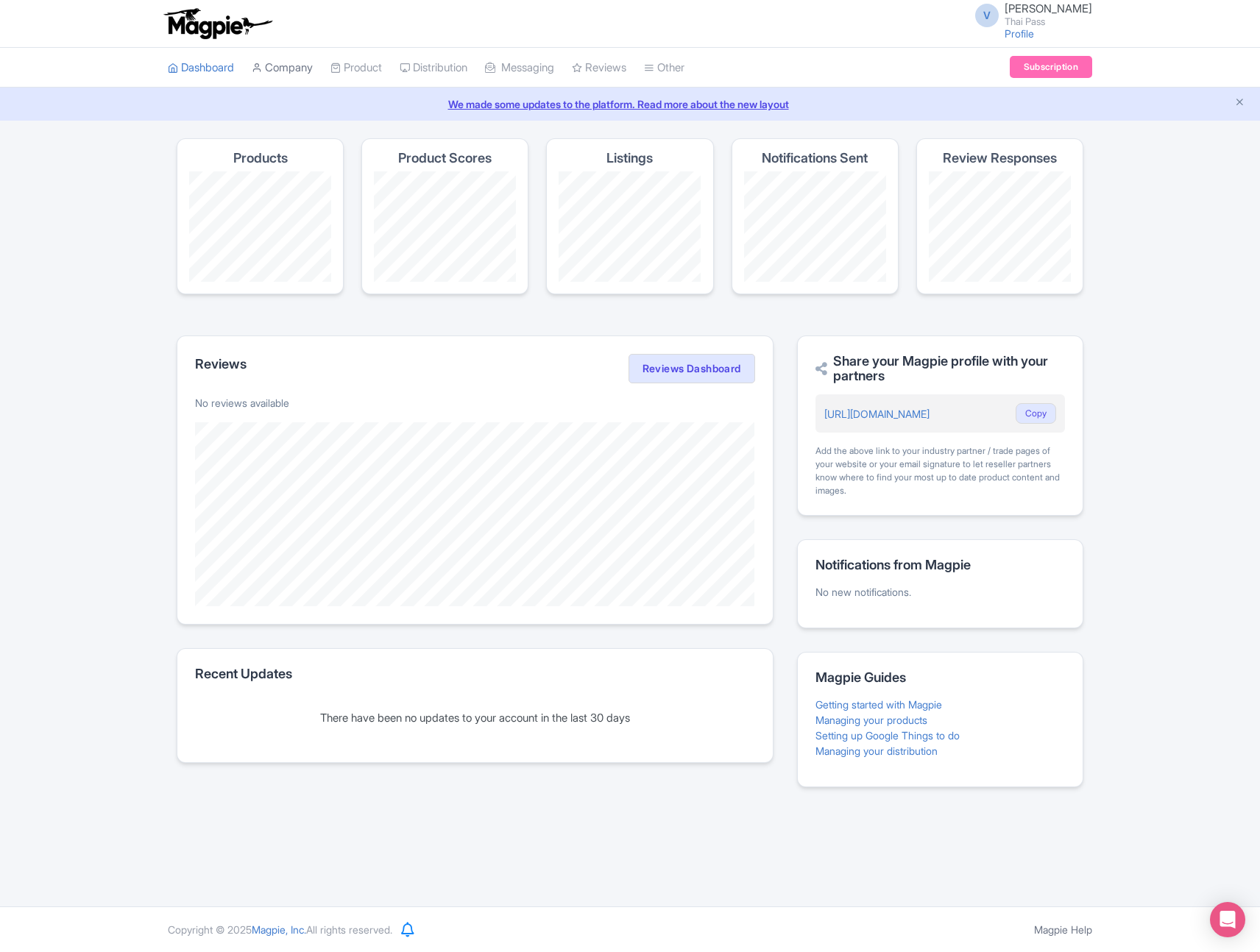
click at [292, 71] on link "Company" at bounding box center [282, 68] width 61 height 41
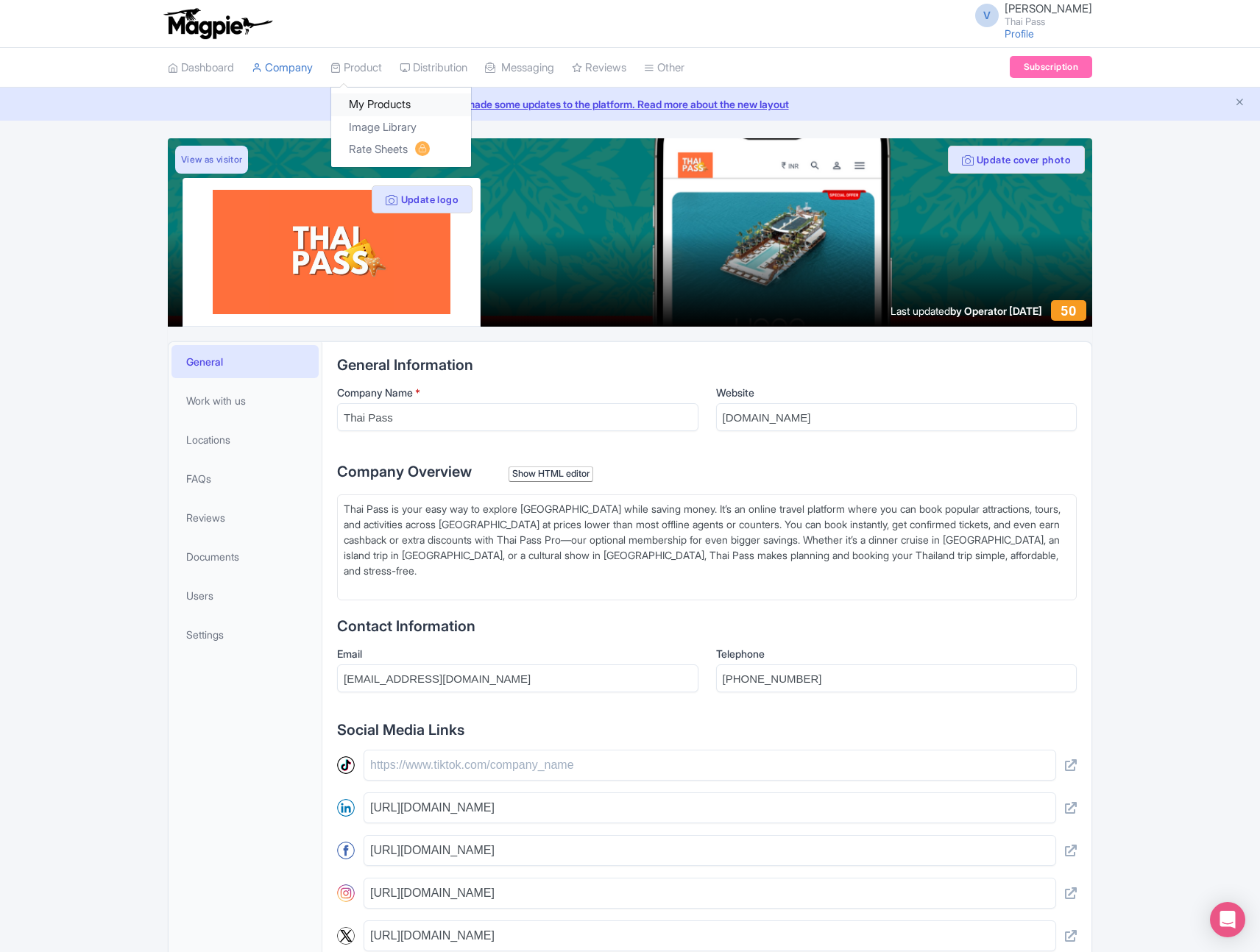
click at [378, 98] on link "My Products" at bounding box center [401, 105] width 140 height 23
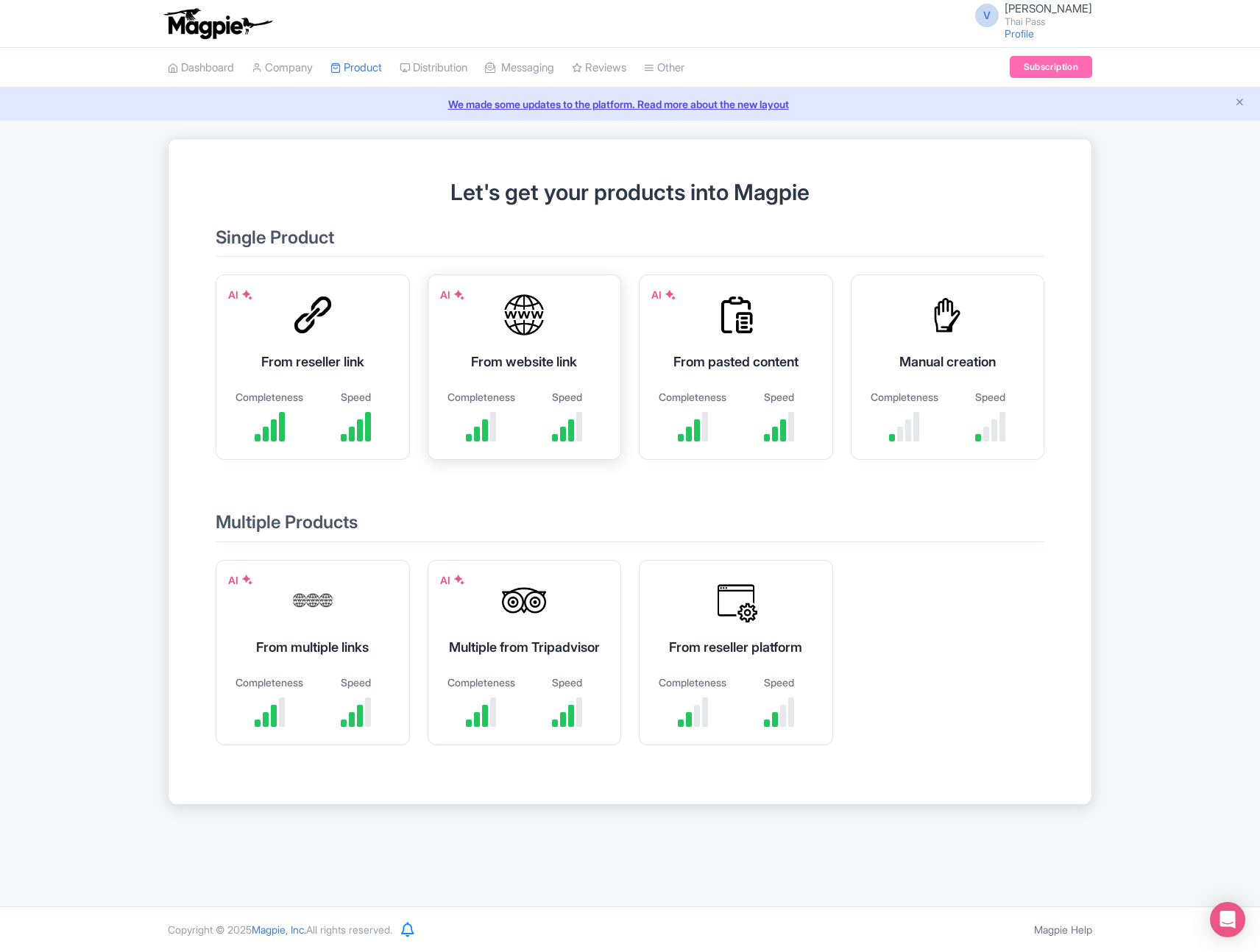
click at [509, 344] on div "AI From website link Completeness Speed" at bounding box center [524, 367] width 195 height 186
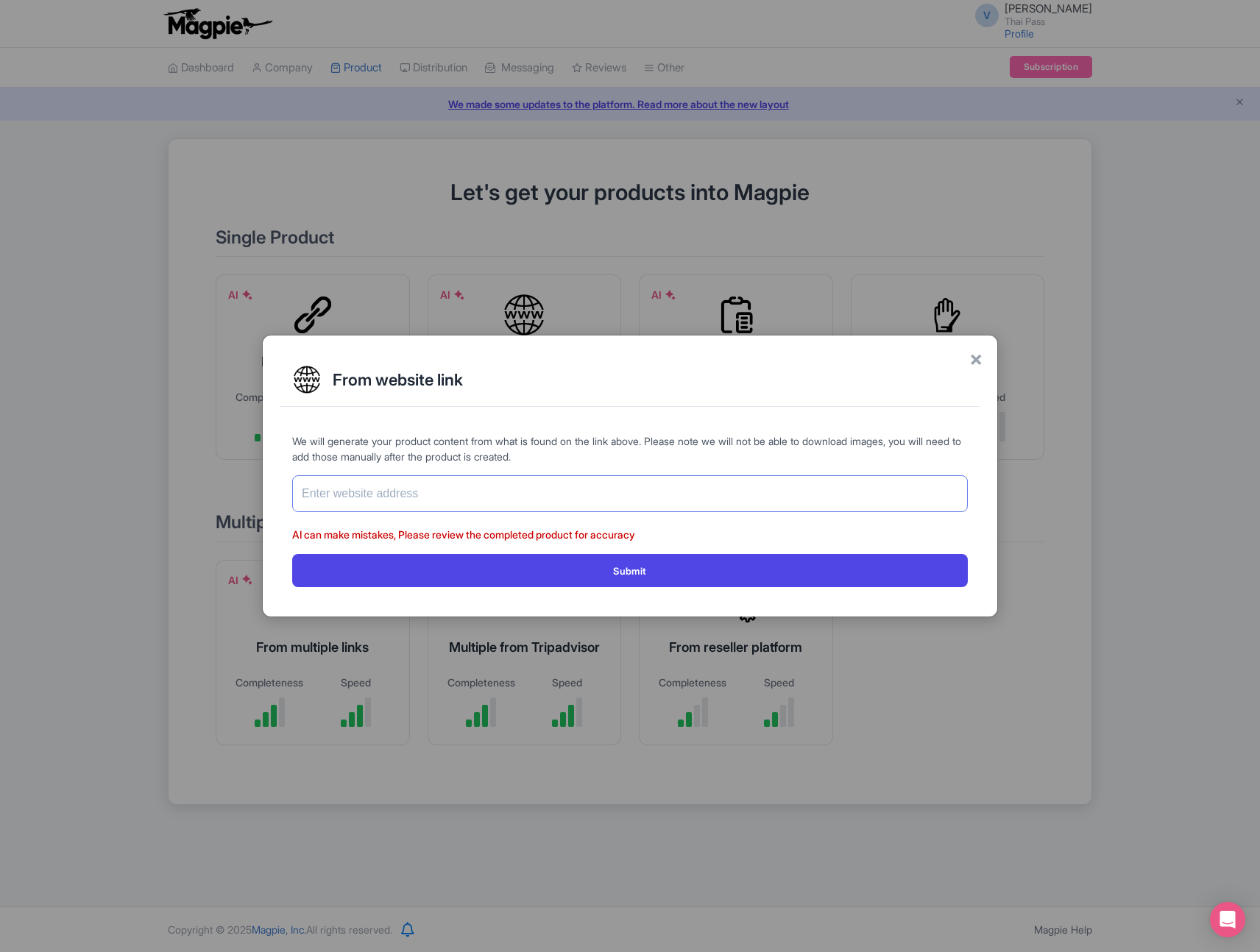
click at [755, 494] on input "text" at bounding box center [630, 494] width 676 height 37
paste input "[URL][DOMAIN_NAME]"
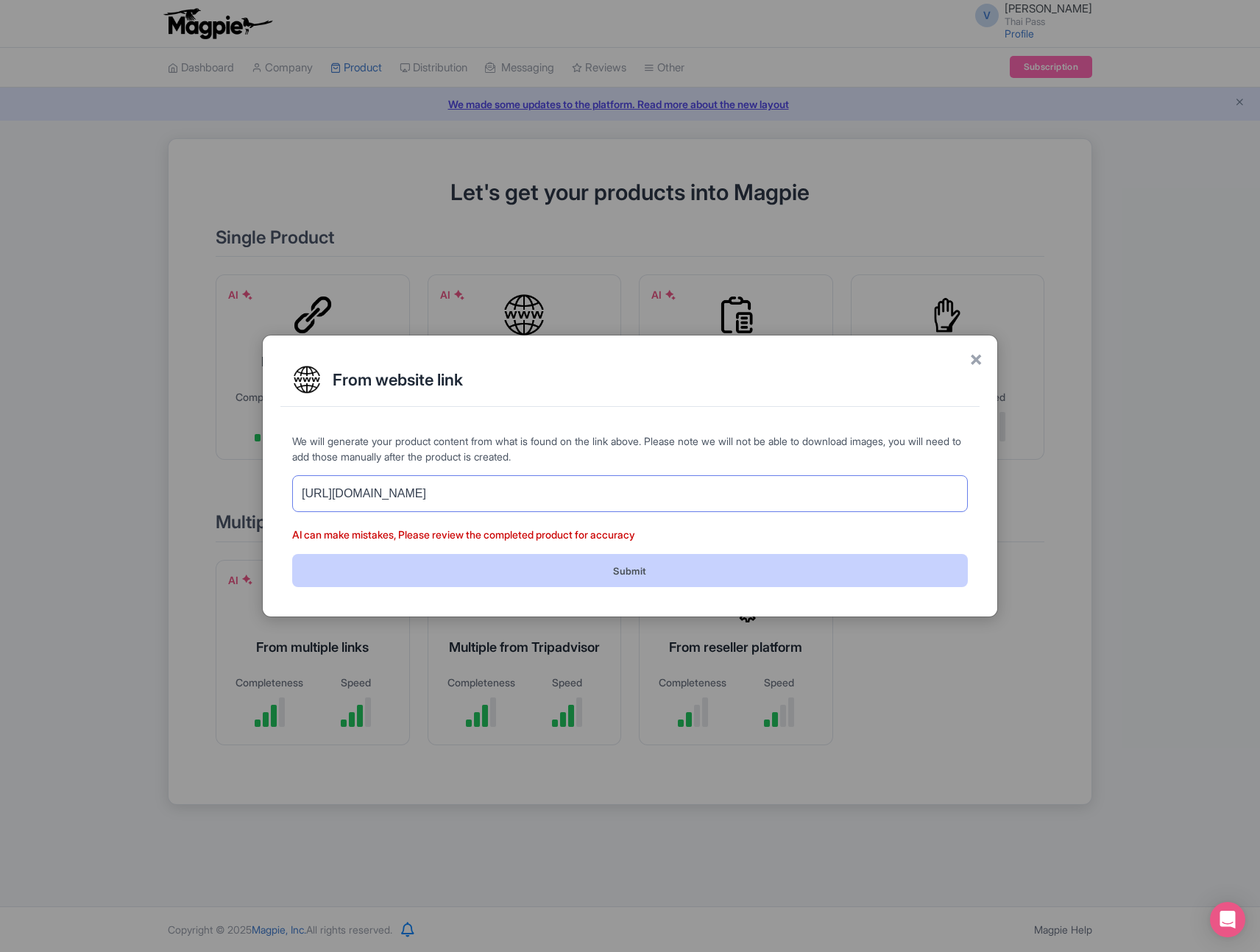
type input "[URL][DOMAIN_NAME]"
click at [726, 569] on button "Submit" at bounding box center [630, 571] width 676 height 33
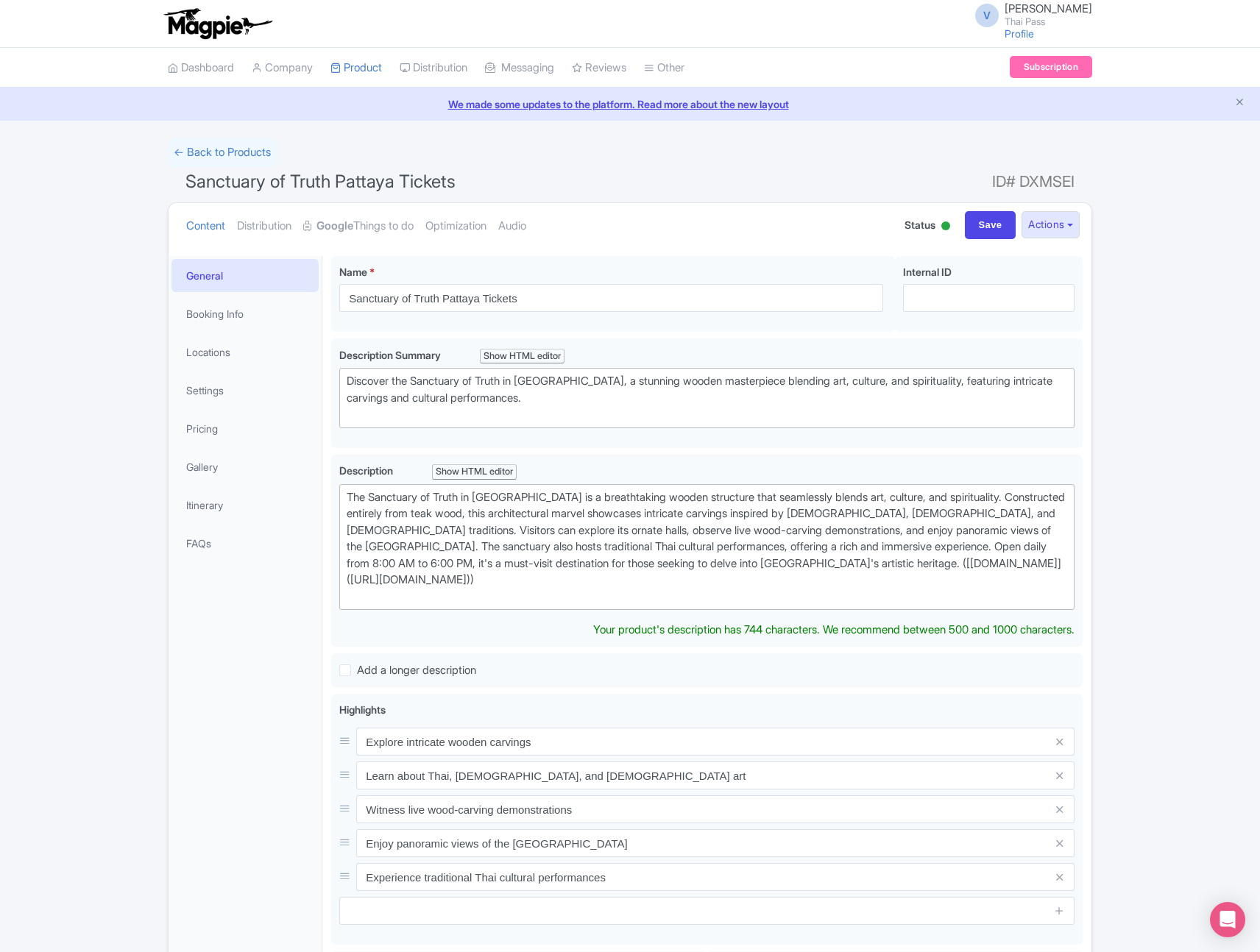
type trix-editor "<div>The Sanctuary of Truth in [GEOGRAPHIC_DATA] is a breathtaking wooden struc…"
click at [1049, 230] on button "Actions" at bounding box center [1050, 225] width 58 height 27
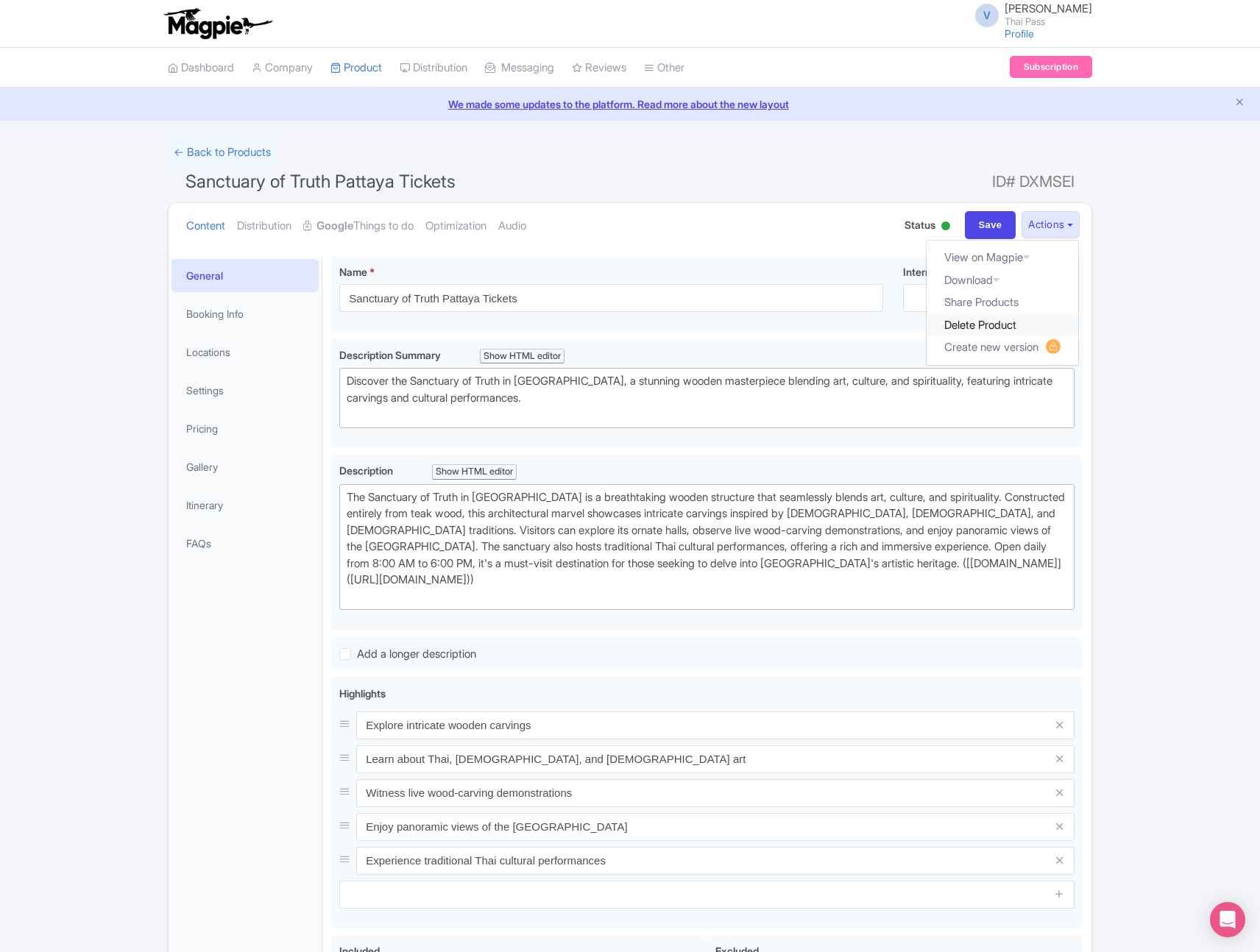
click at [997, 324] on link "Delete Product" at bounding box center [1003, 326] width 152 height 23
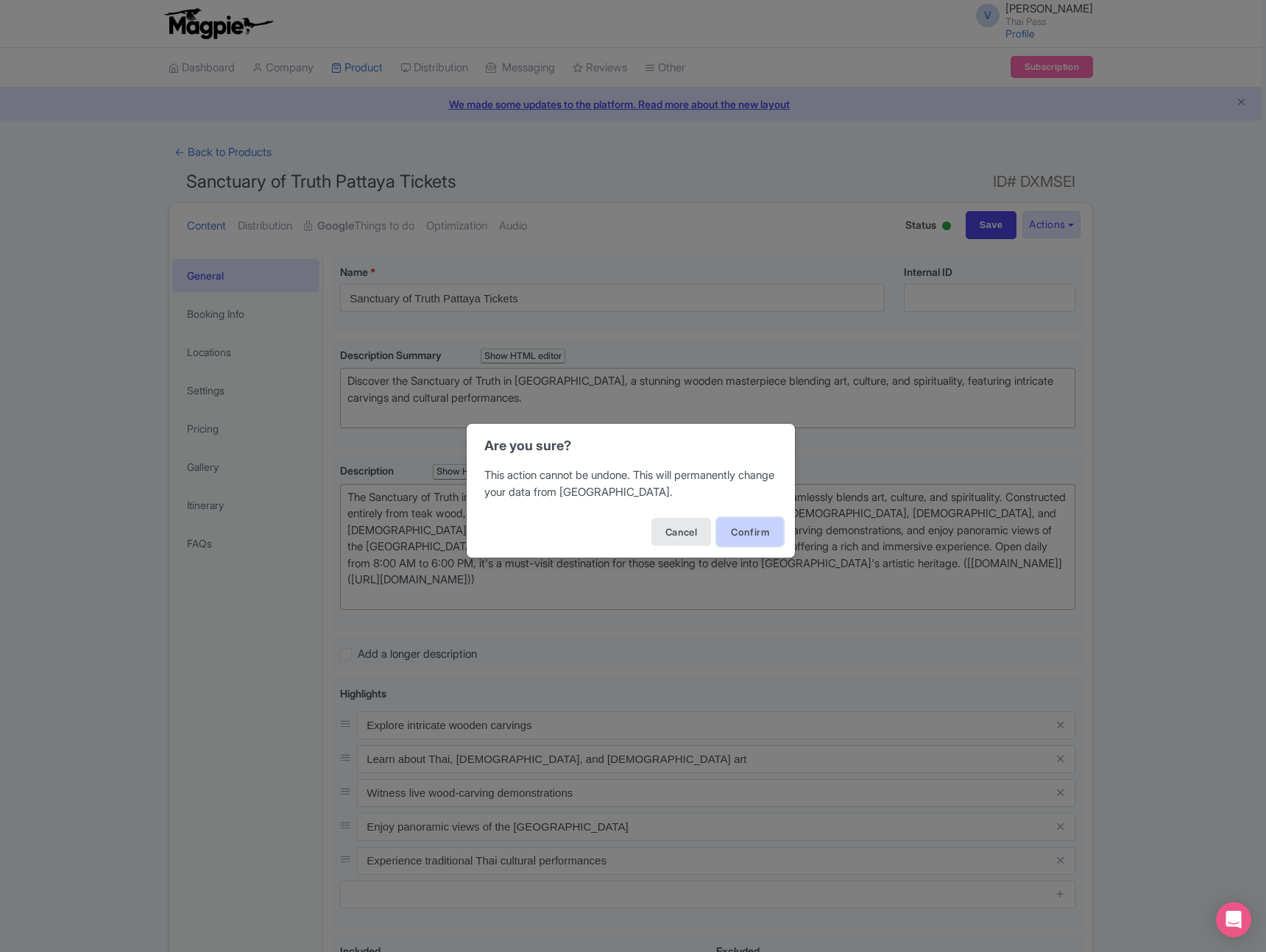
click at [746, 533] on button "Confirm" at bounding box center [750, 532] width 66 height 28
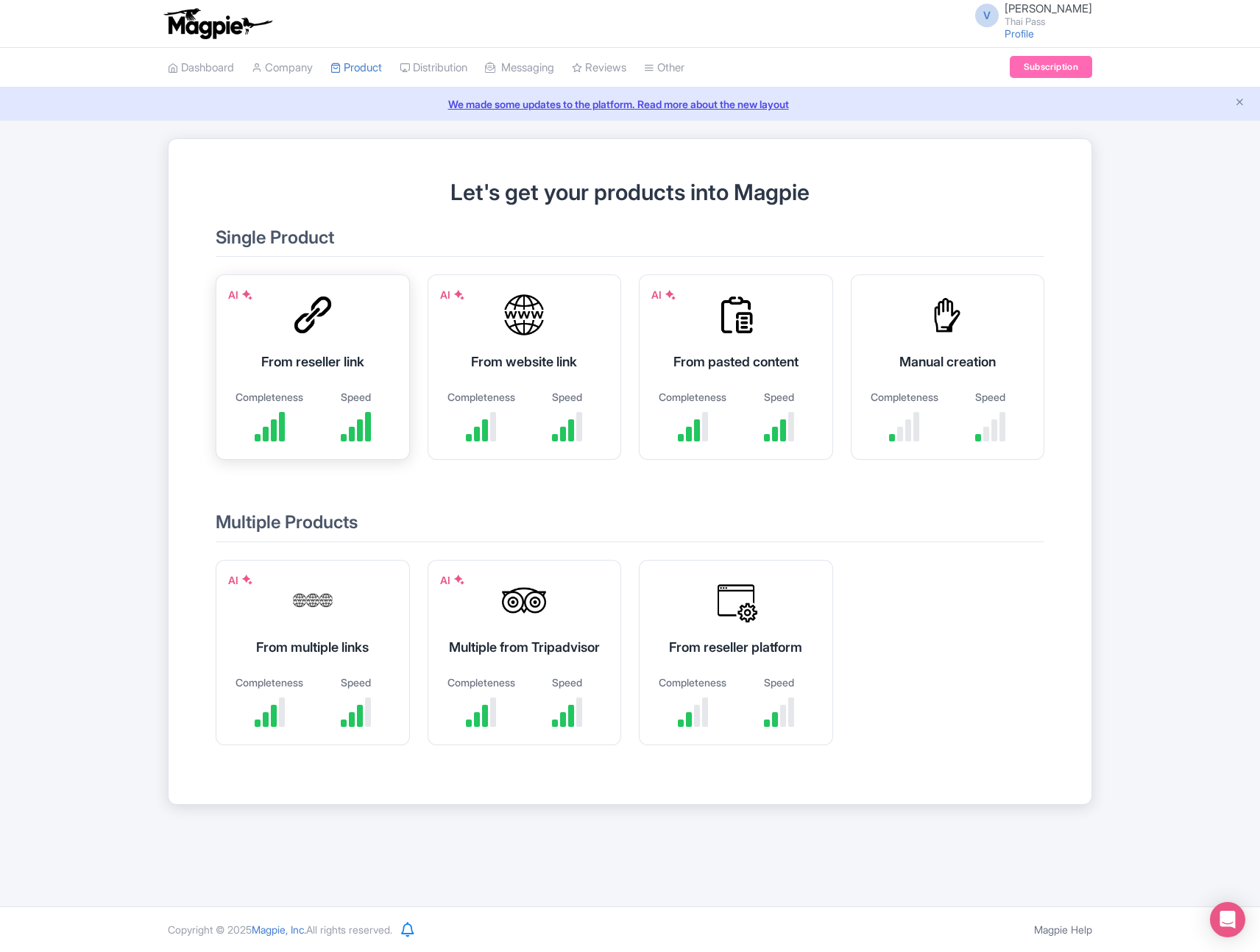
click at [346, 347] on div "AI From reseller link Completeness Speed" at bounding box center [313, 367] width 195 height 186
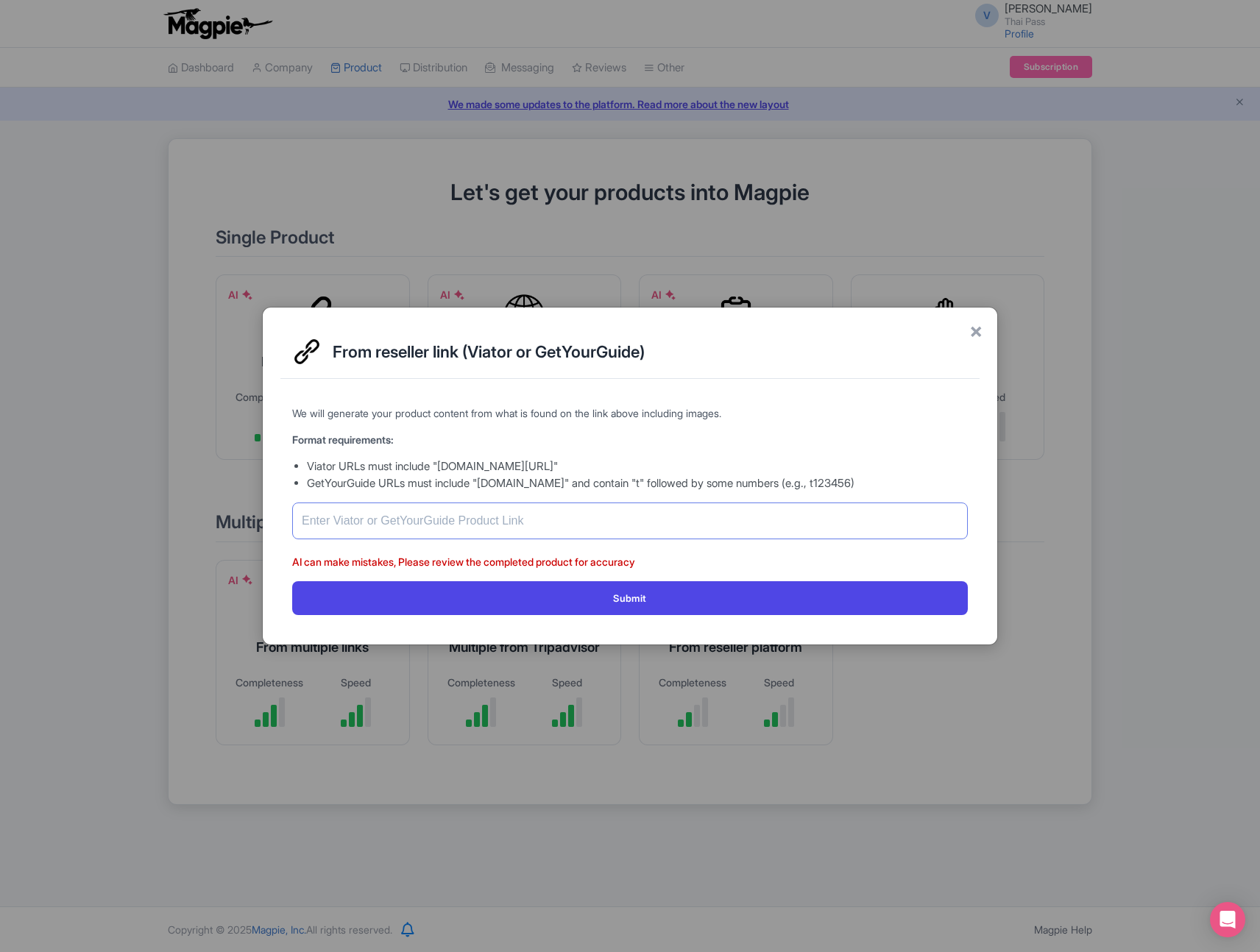
click at [493, 525] on input "text" at bounding box center [630, 521] width 676 height 37
click at [975, 333] on span "×" at bounding box center [975, 330] width 13 height 31
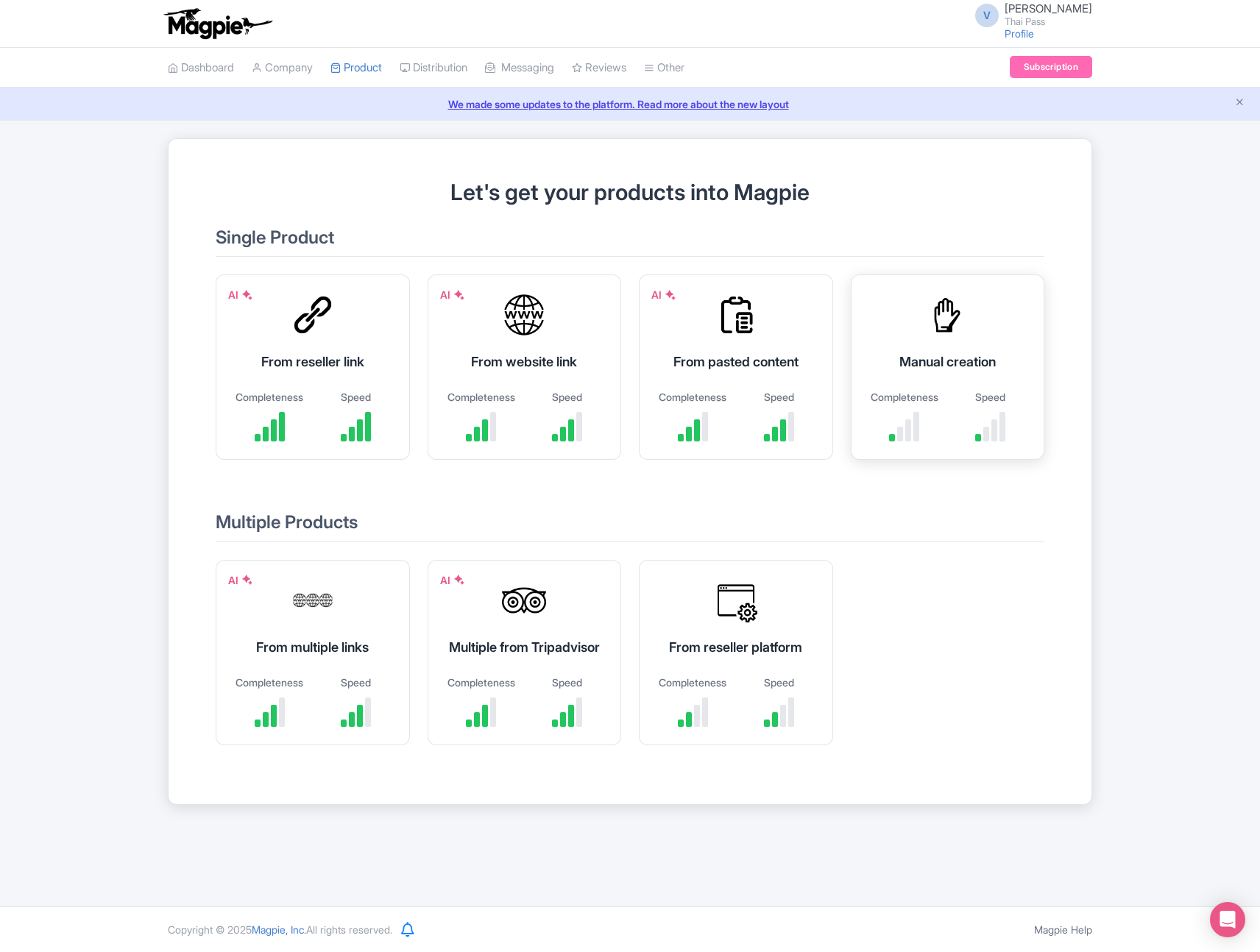
click at [958, 356] on div "Manual creation" at bounding box center [948, 361] width 158 height 20
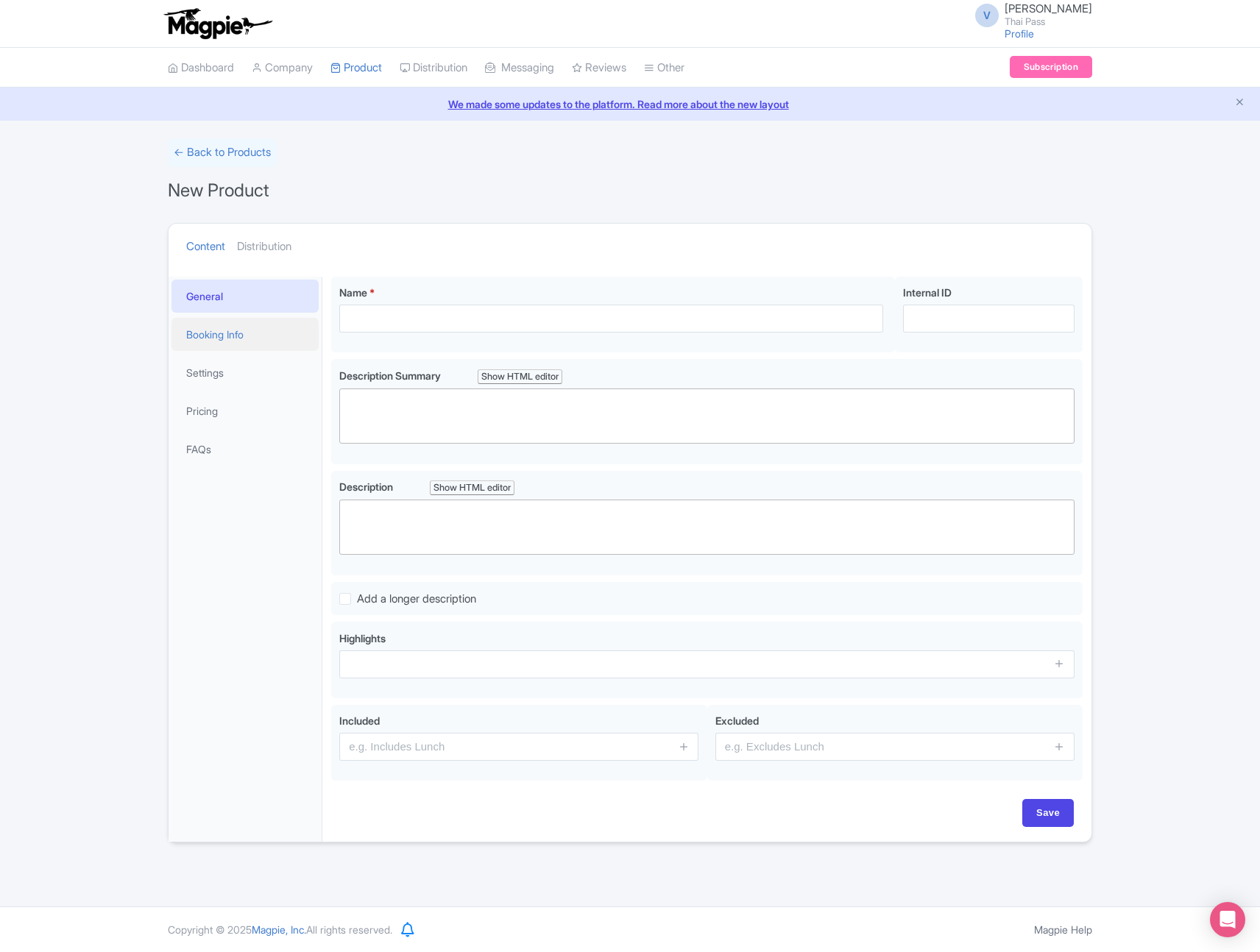
click at [226, 329] on link "Booking Info" at bounding box center [245, 335] width 147 height 33
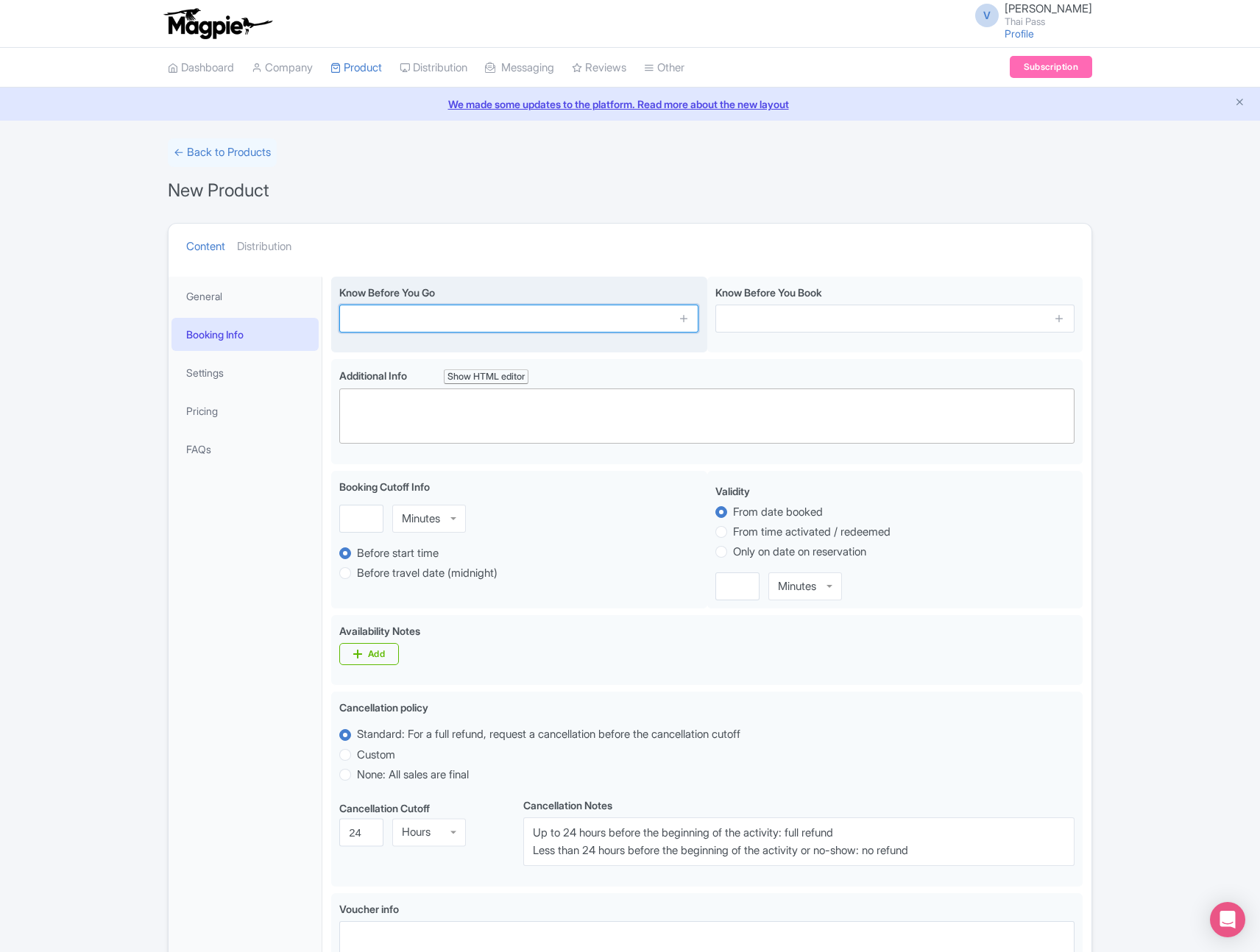
click at [521, 312] on input "text" at bounding box center [519, 319] width 359 height 28
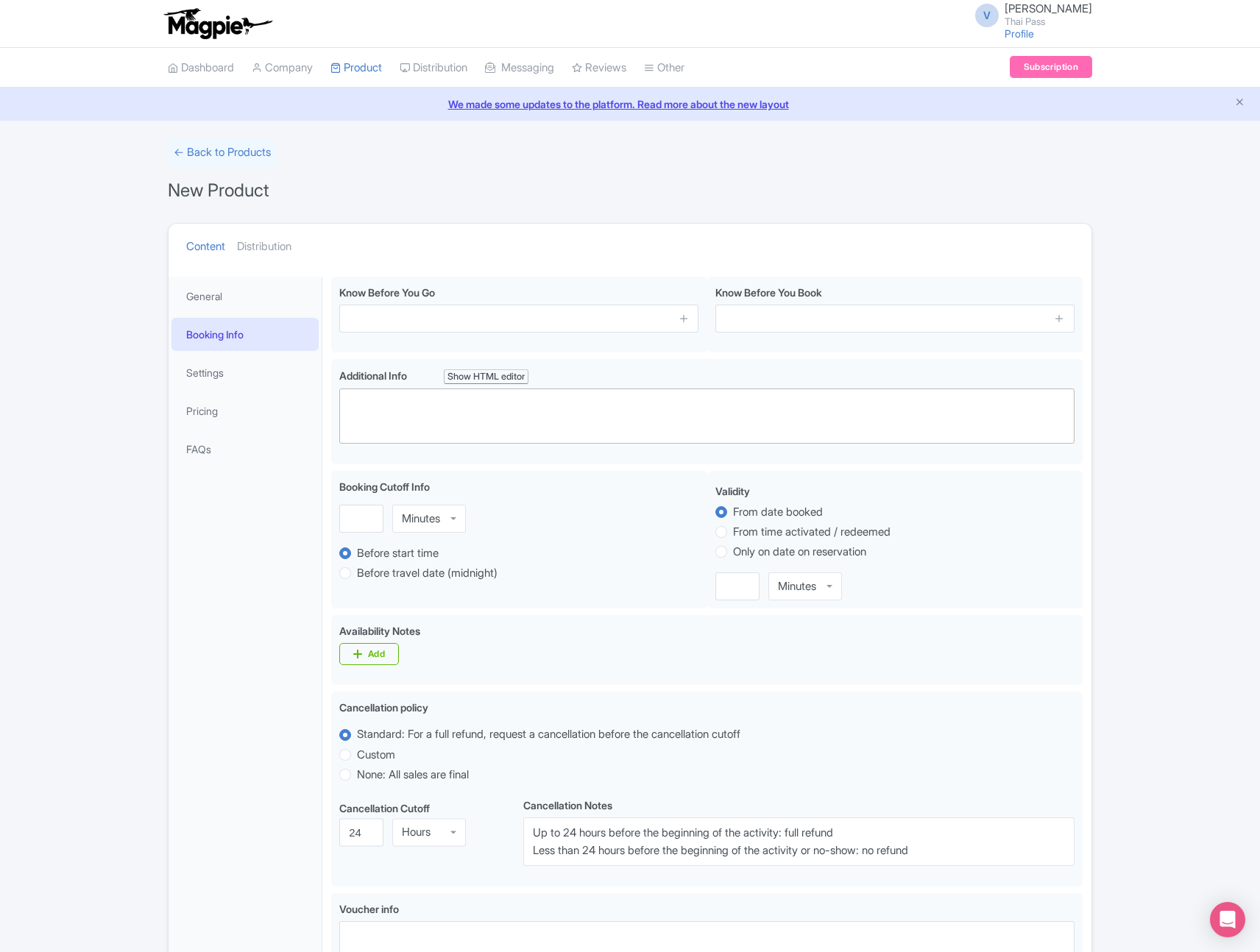
click at [754, 218] on form "← Back to Products New Product Content Distribution Confirm Copy Operation Yes,…" at bounding box center [629, 693] width 924 height 1111
click at [226, 377] on link "Settings" at bounding box center [245, 373] width 147 height 33
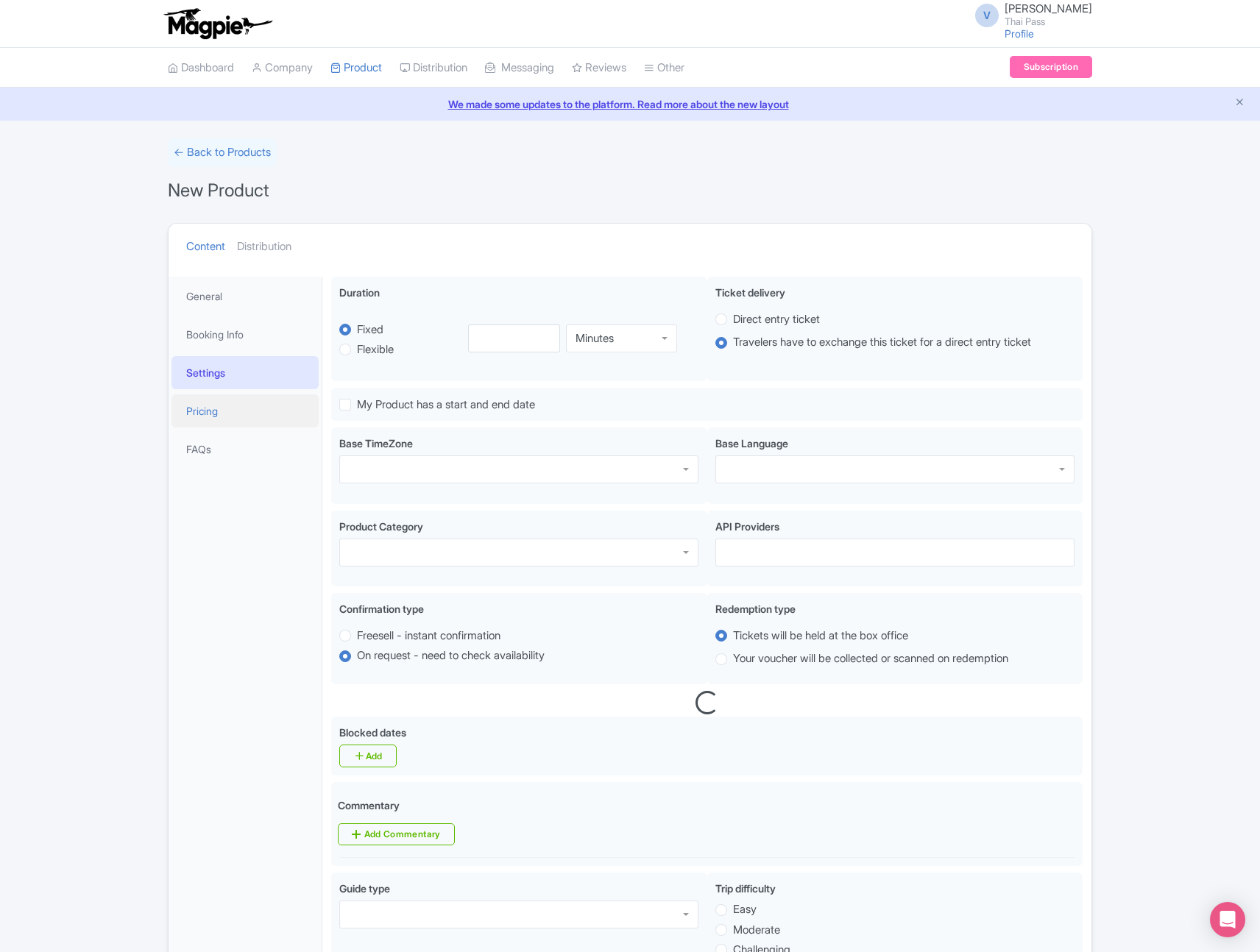
click at [230, 406] on link "Pricing" at bounding box center [245, 411] width 147 height 33
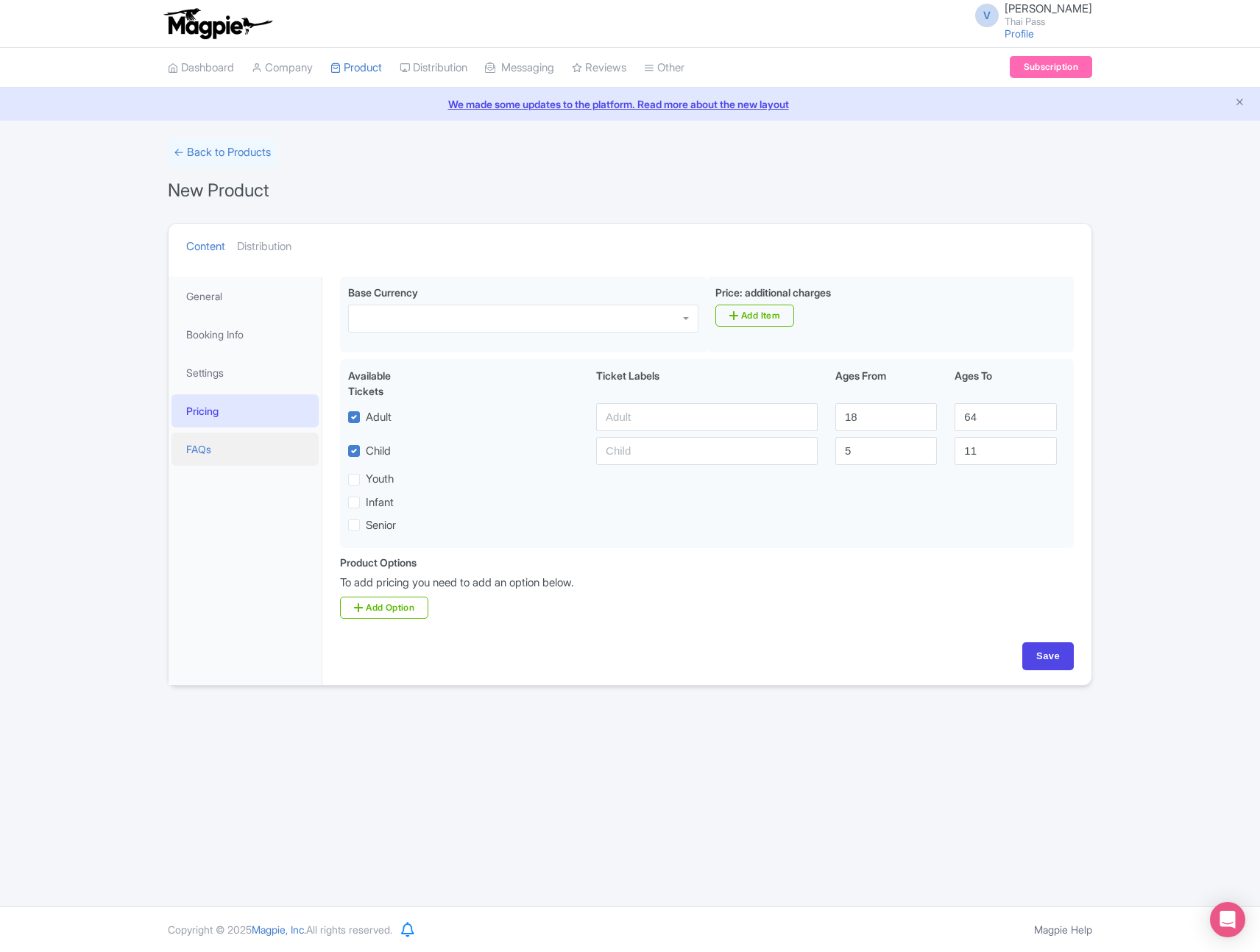
click at [230, 432] on link "FAQs" at bounding box center [245, 449] width 147 height 33
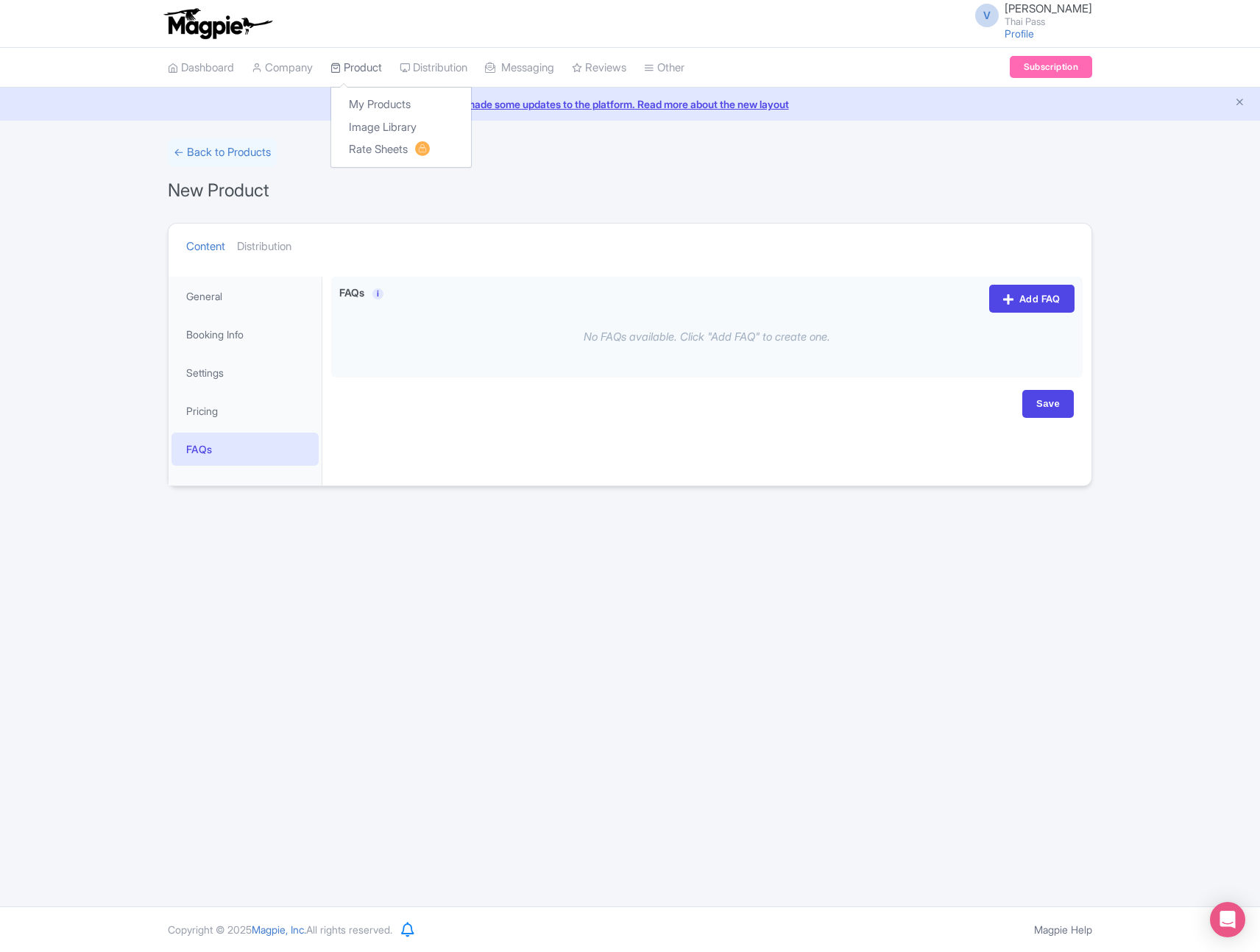
click at [365, 69] on link "Product" at bounding box center [356, 68] width 51 height 41
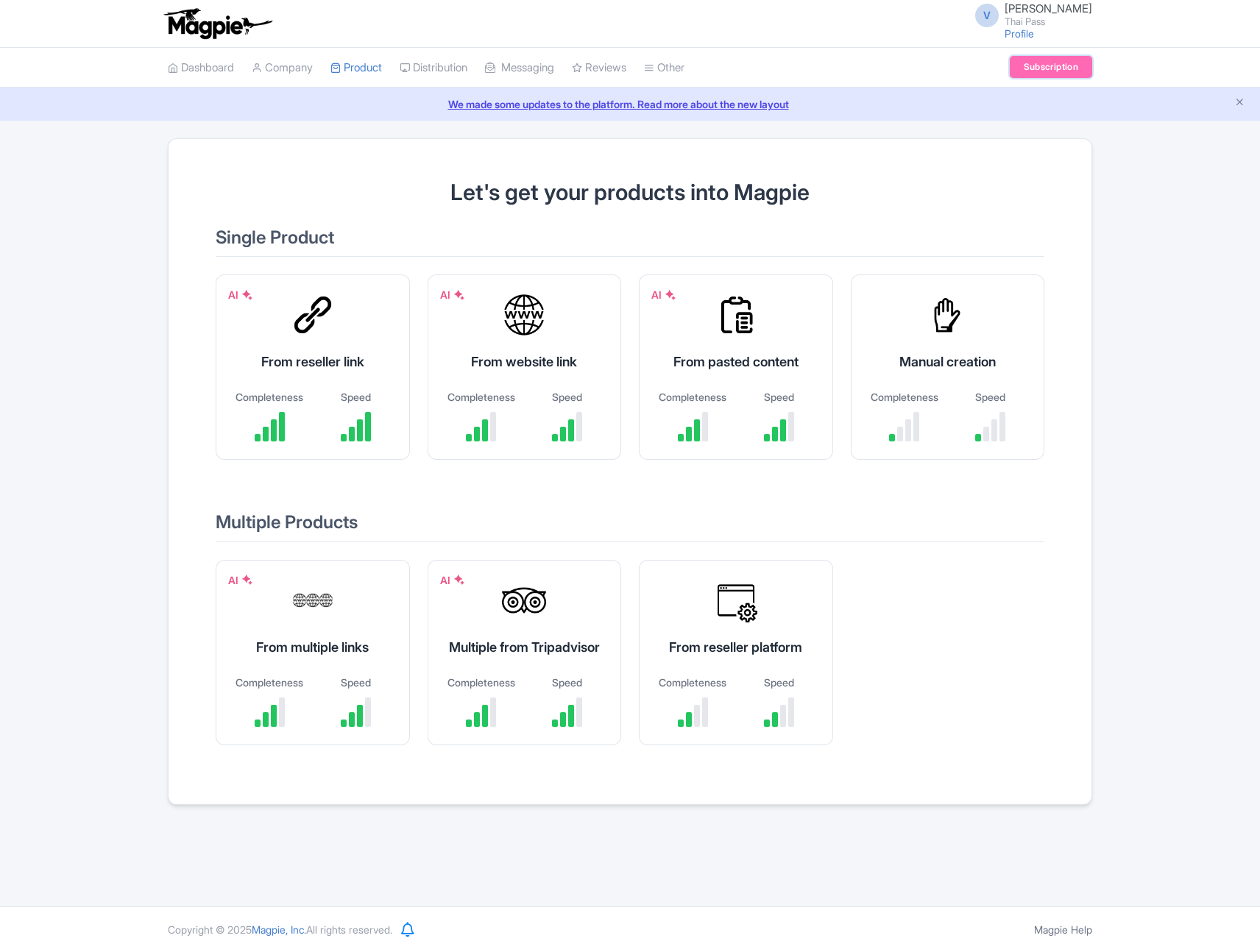
click at [1049, 61] on link "Subscription" at bounding box center [1051, 66] width 83 height 22
click at [686, 406] on div "Completeness" at bounding box center [693, 415] width 71 height 52
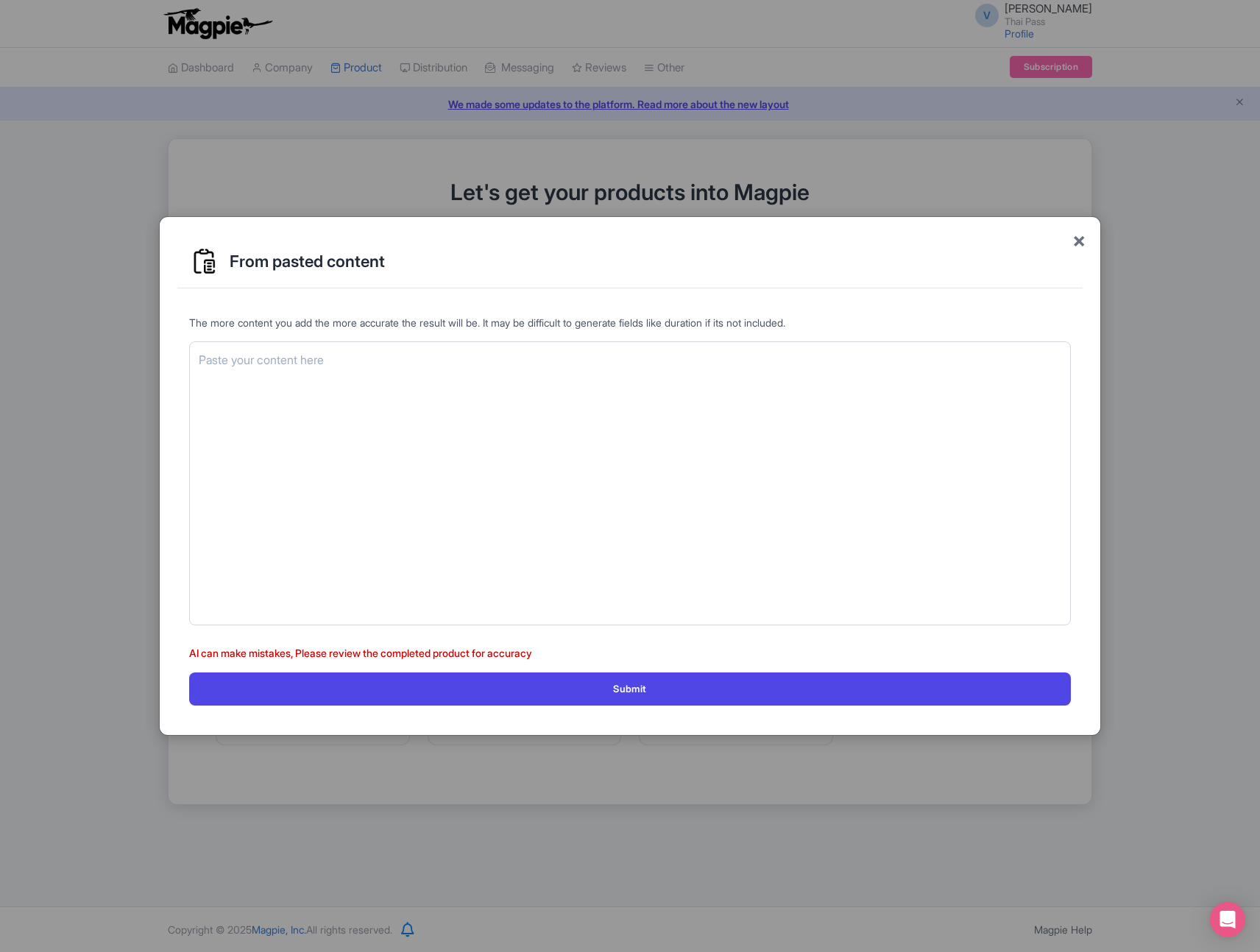
click at [1077, 248] on span "×" at bounding box center [1078, 240] width 13 height 31
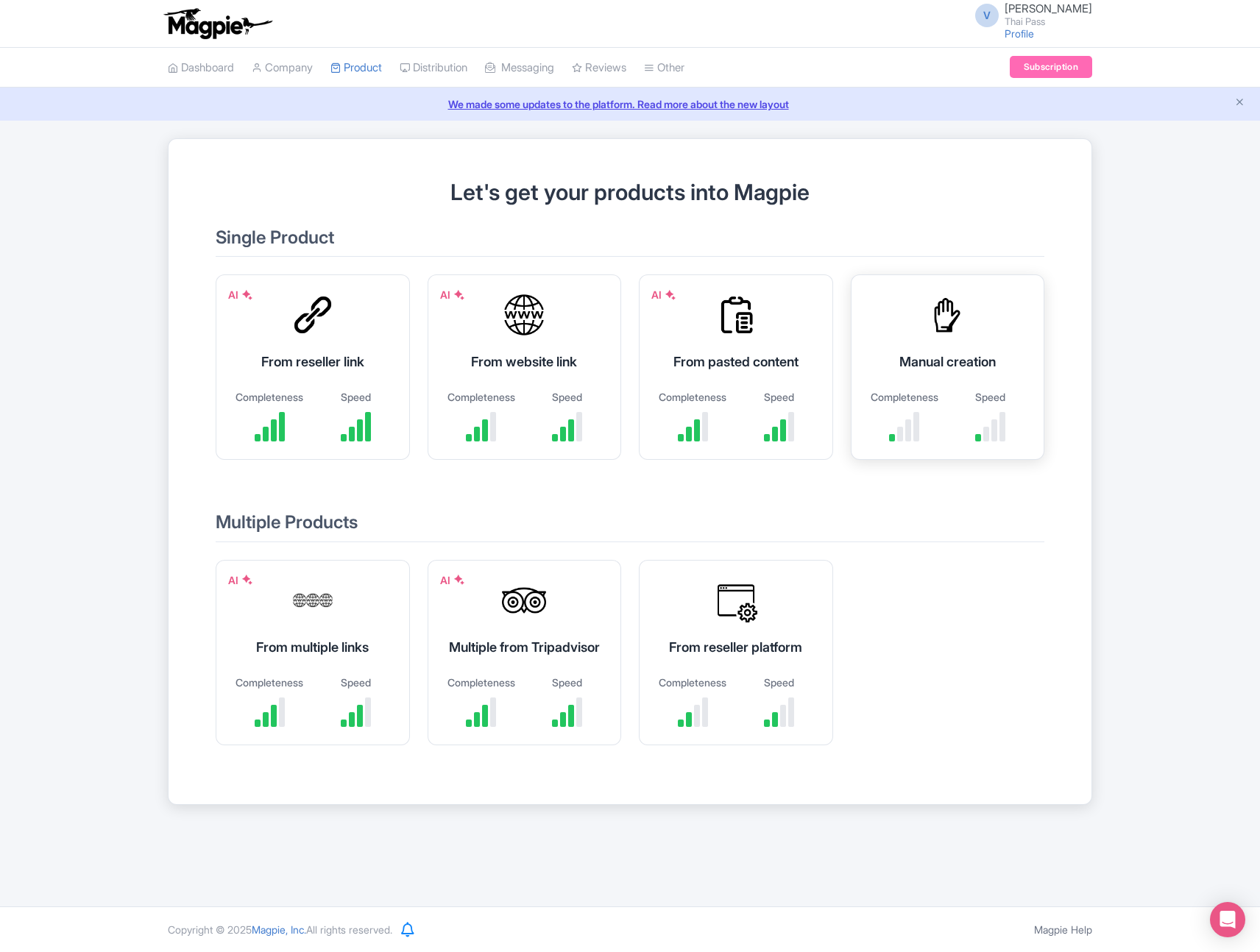
click at [975, 377] on div "Manual creation Completeness Speed" at bounding box center [948, 367] width 195 height 186
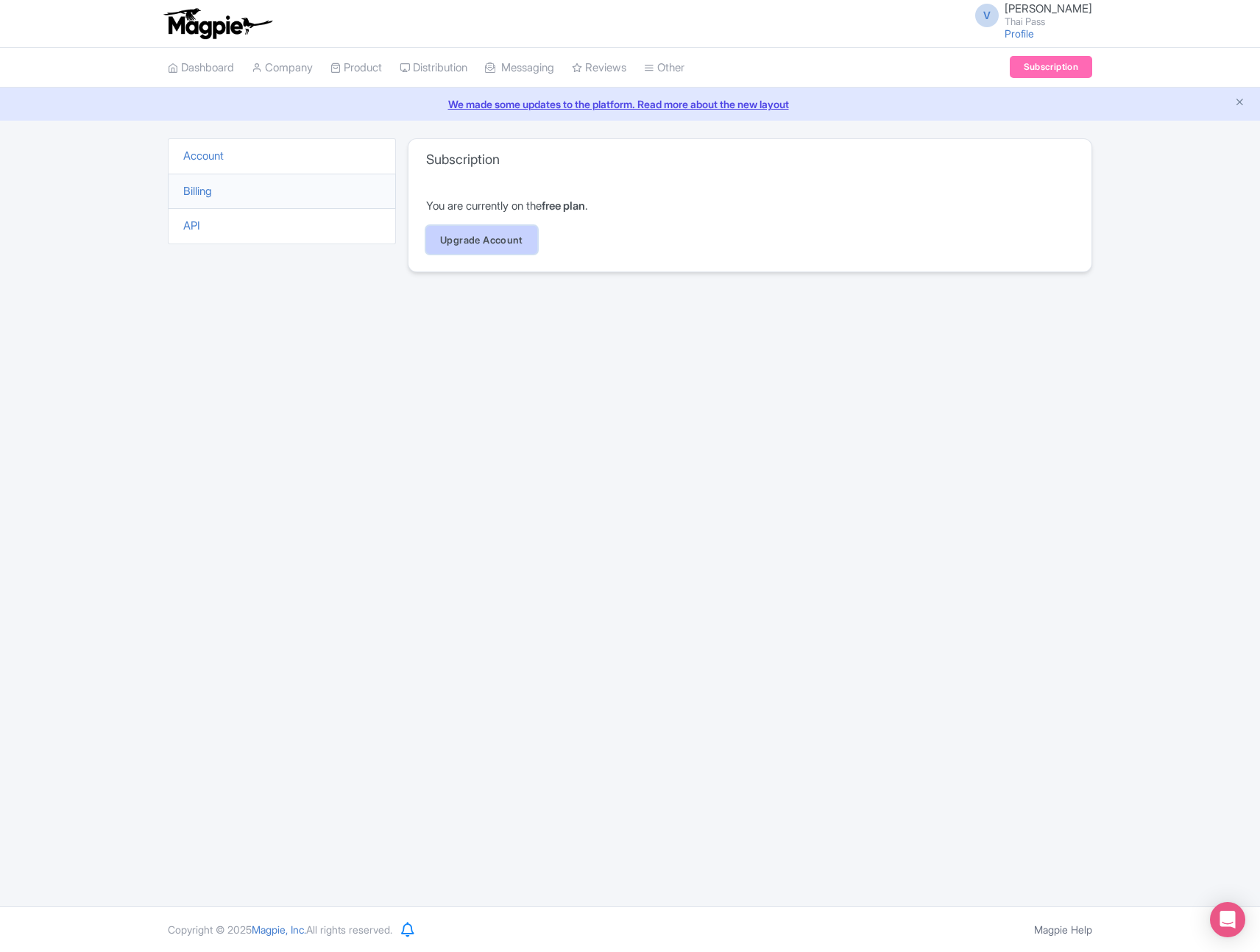
click at [471, 225] on link "Upgrade Account" at bounding box center [482, 240] width 111 height 28
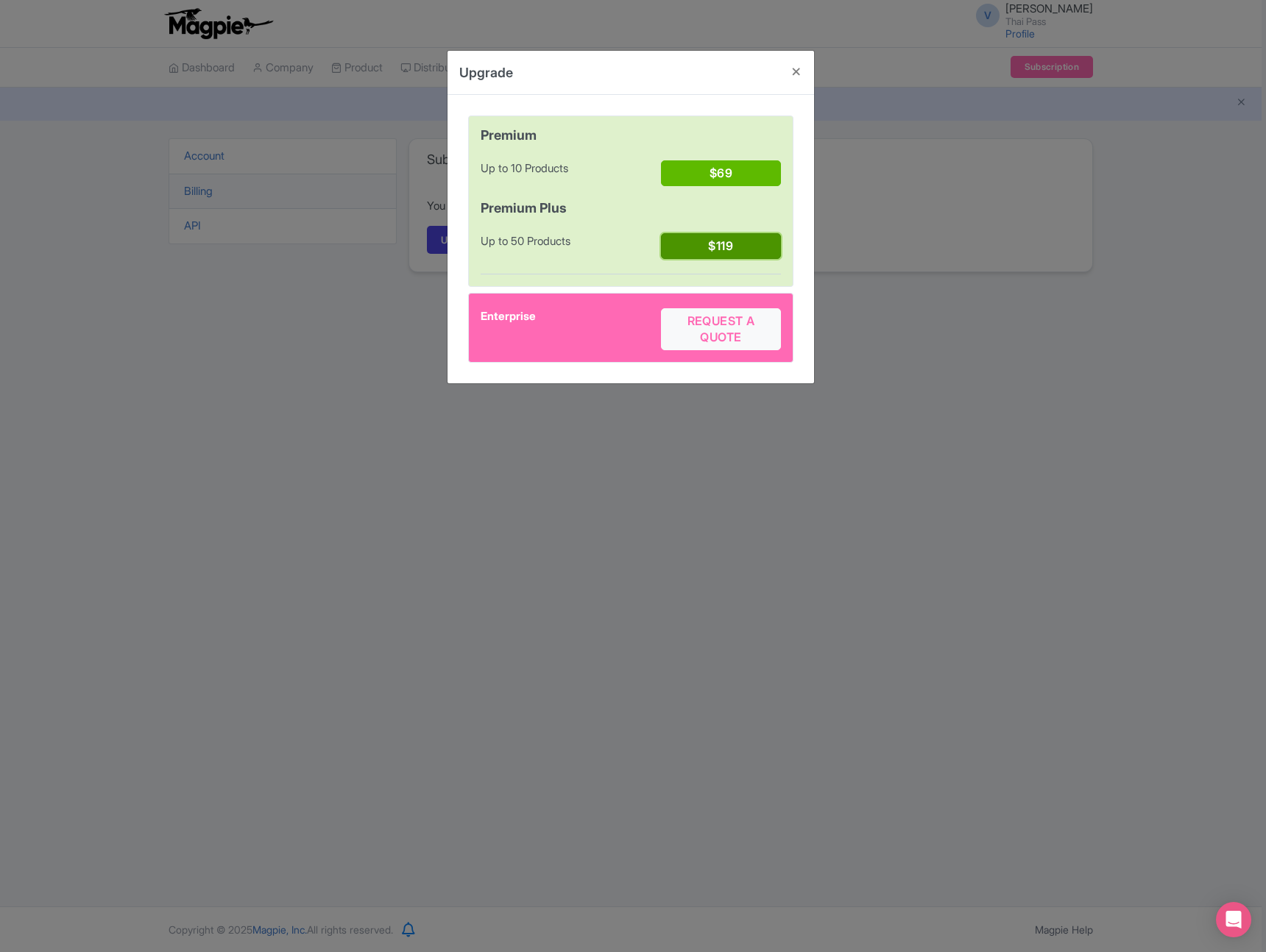
click at [716, 247] on button "$119" at bounding box center [721, 246] width 120 height 26
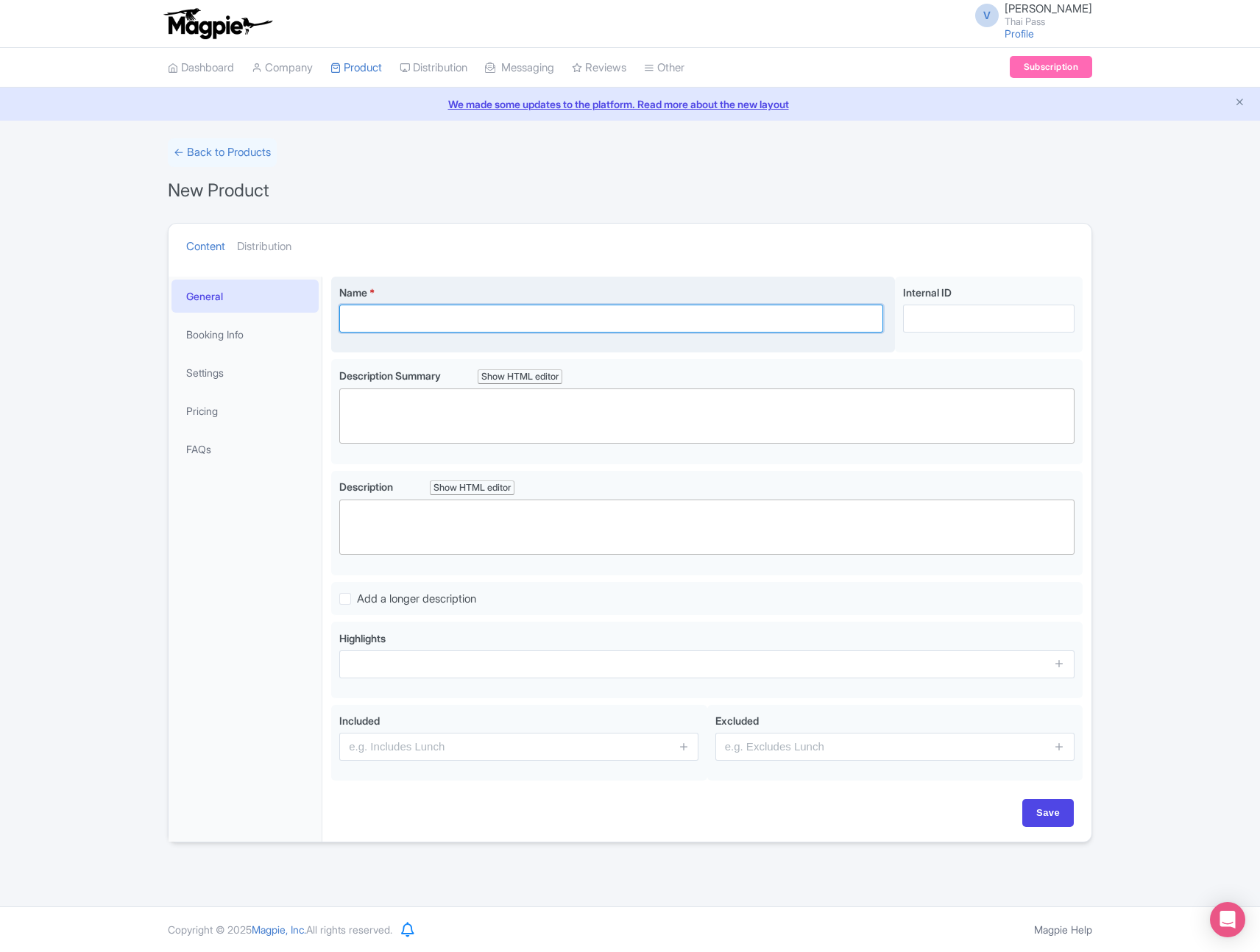
click at [753, 324] on input "Name *" at bounding box center [611, 319] width 544 height 28
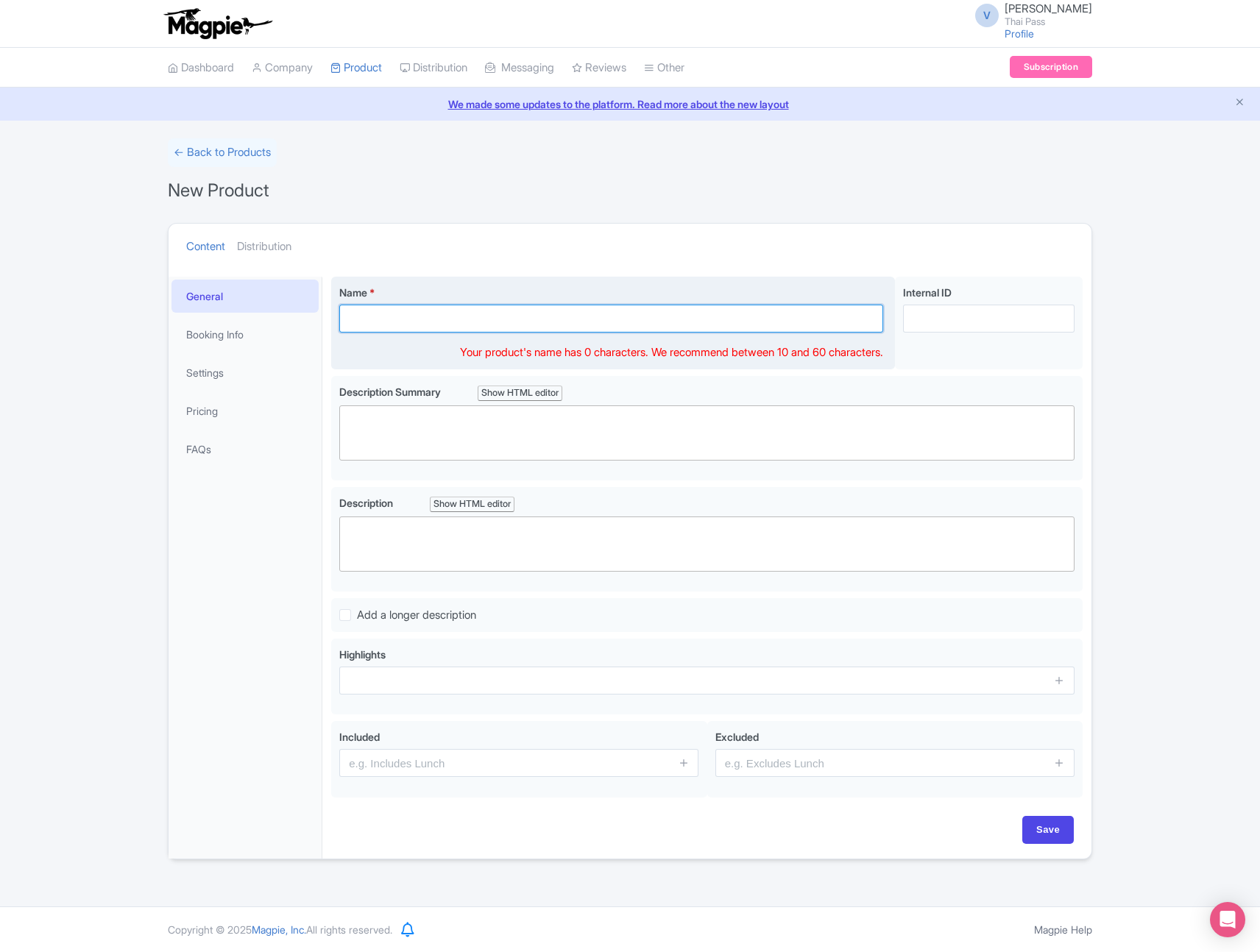
click at [753, 324] on input "Name *" at bounding box center [611, 319] width 544 height 28
paste input "The Sanctuary of Truth Ticket in [GEOGRAPHIC_DATA]"
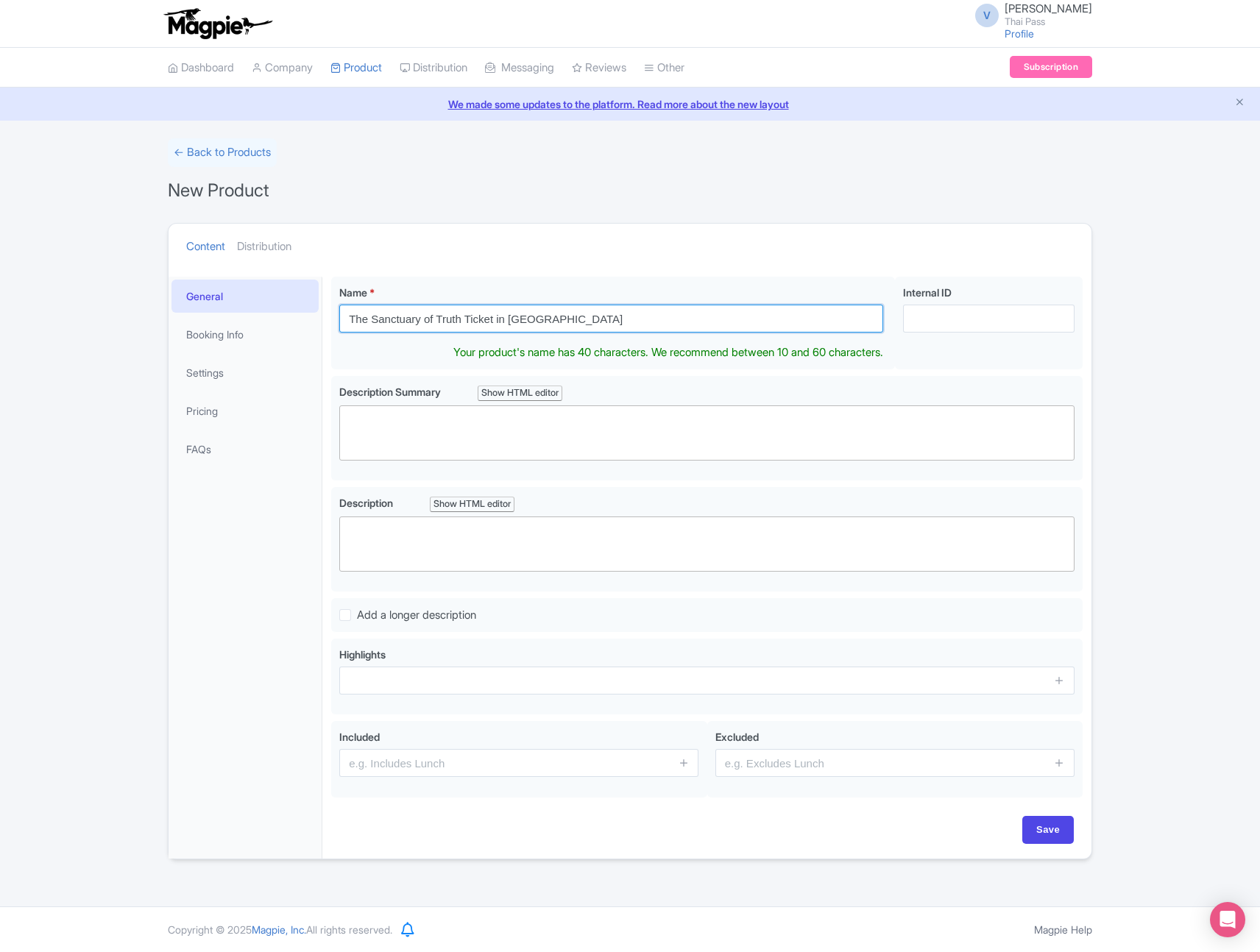
type input "The Sanctuary of Truth Ticket in [GEOGRAPHIC_DATA]"
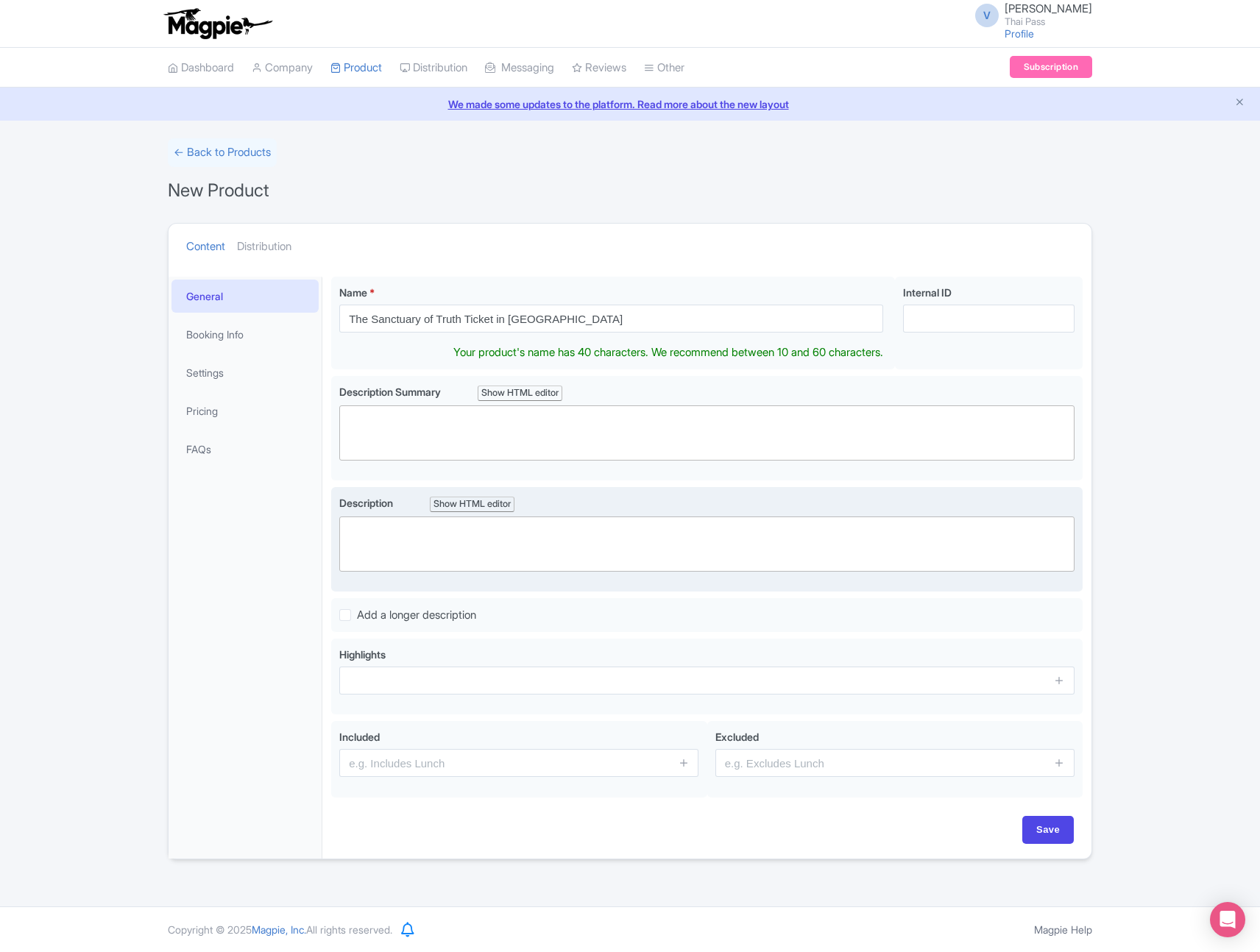
click at [613, 524] on trix-editor at bounding box center [707, 543] width 736 height 55
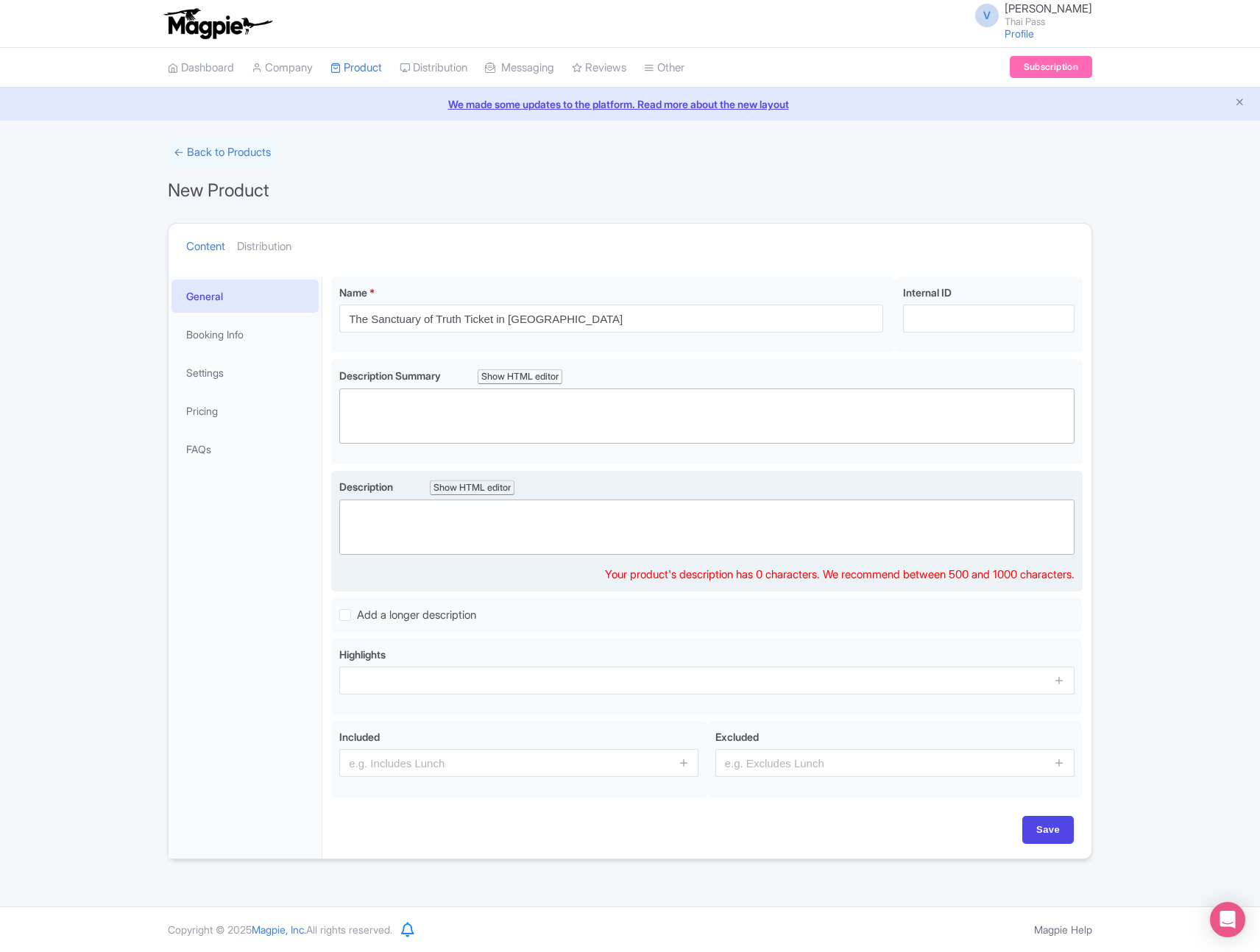
paste trix-editor "<div>The Sanctuary of Truth Pattaya is a stunning wooden masterpiece that mixes…"
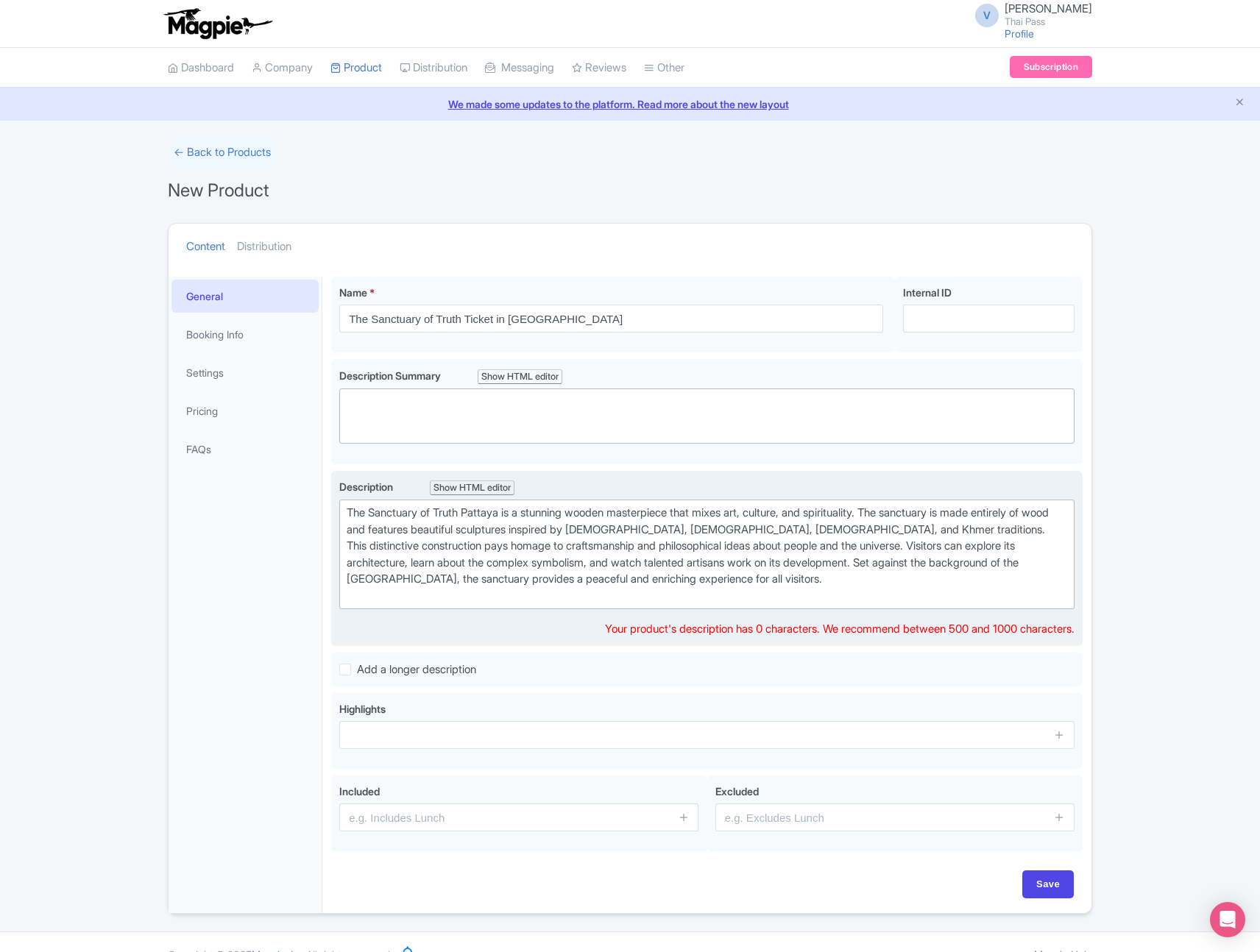
type trix-editor "<div>The Sanctuary of Truth Pattaya is a stunning wooden masterpiece that mixes…"
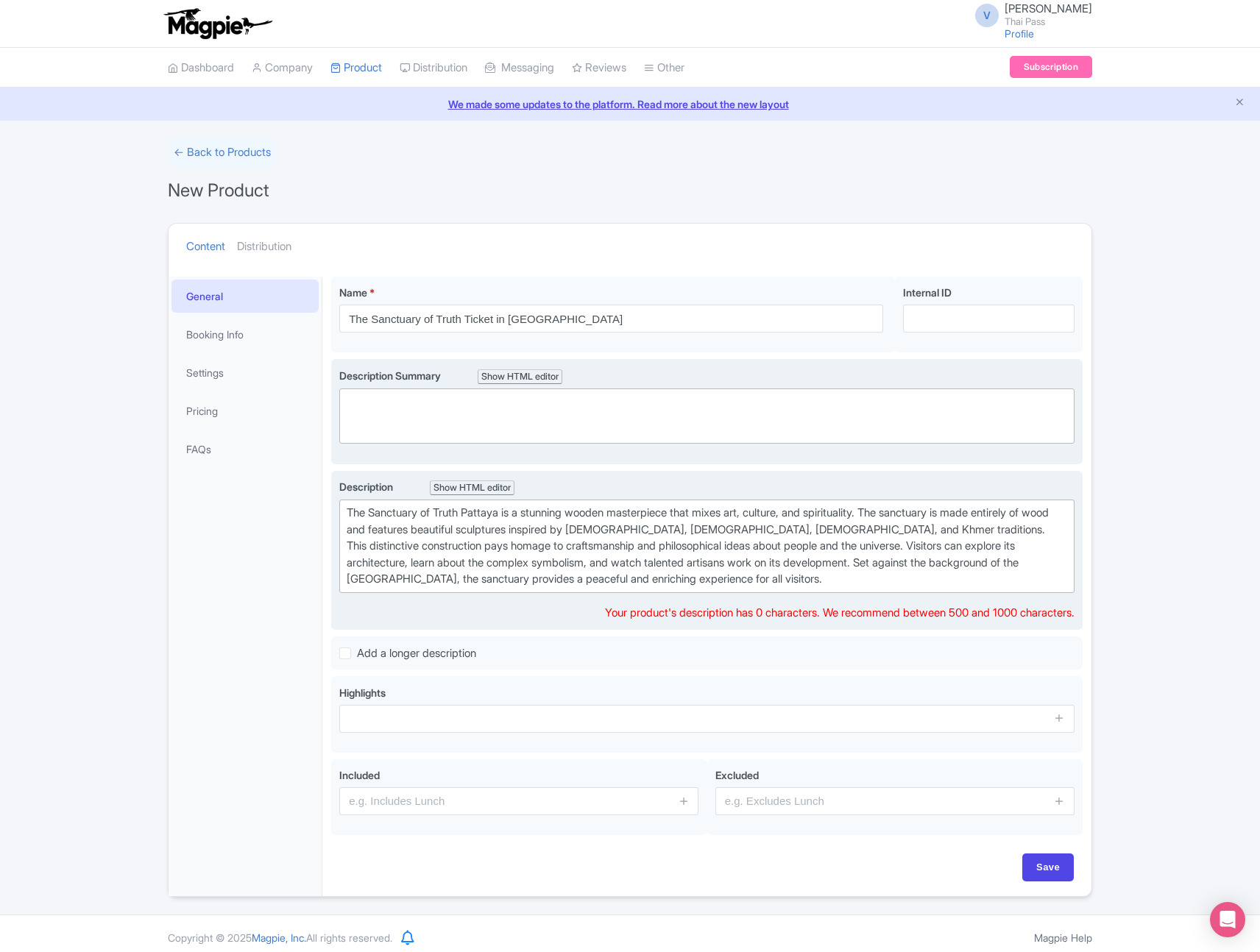
click at [511, 423] on trix-editor at bounding box center [707, 416] width 736 height 55
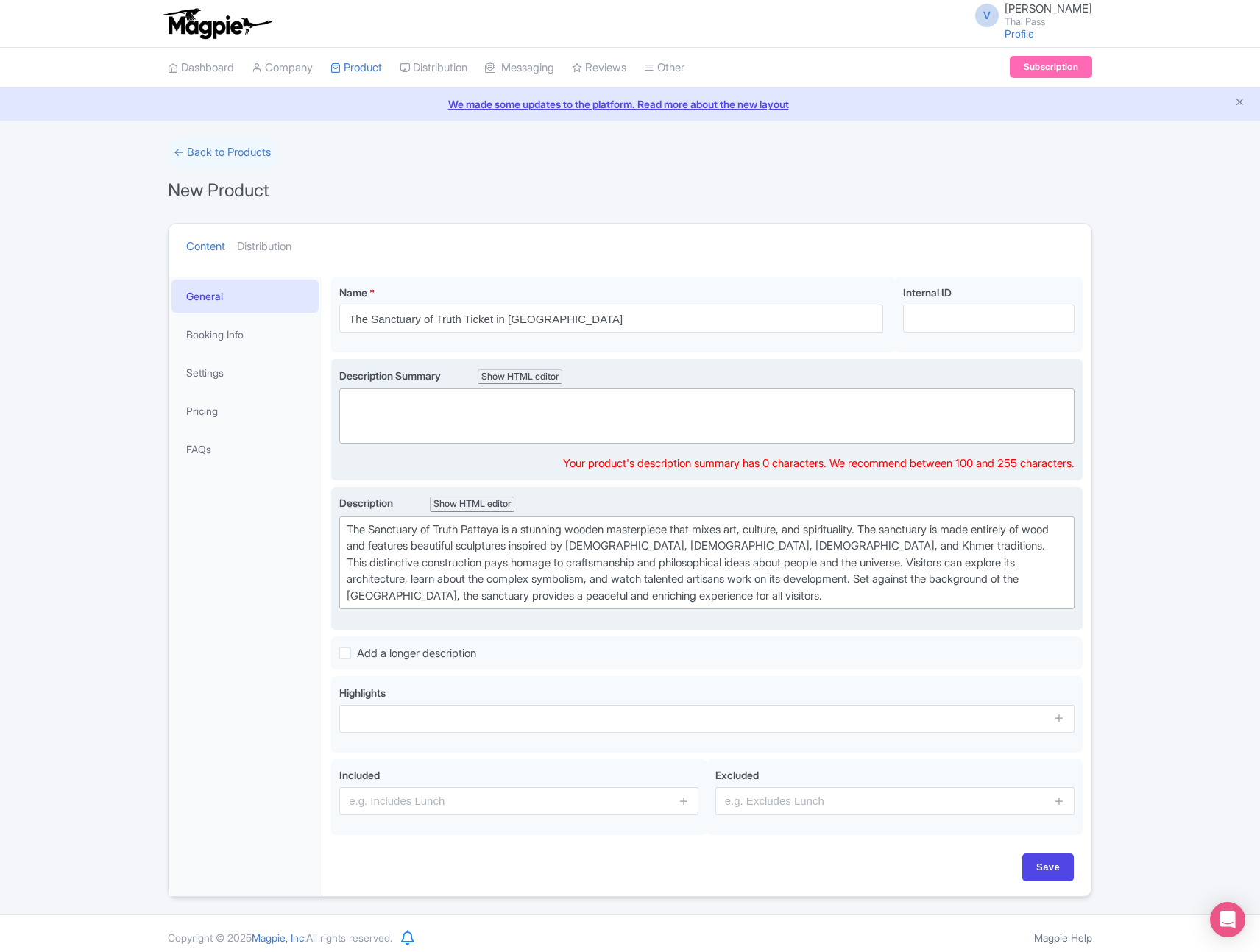
paste trix-editor "<div>Book Sanctuary of Truth Pattaya tickets and explore this stunning all-wood…"
type trix-editor "<div>Book Sanctuary of Truth Pattaya tickets and explore this stunning all-wood…"
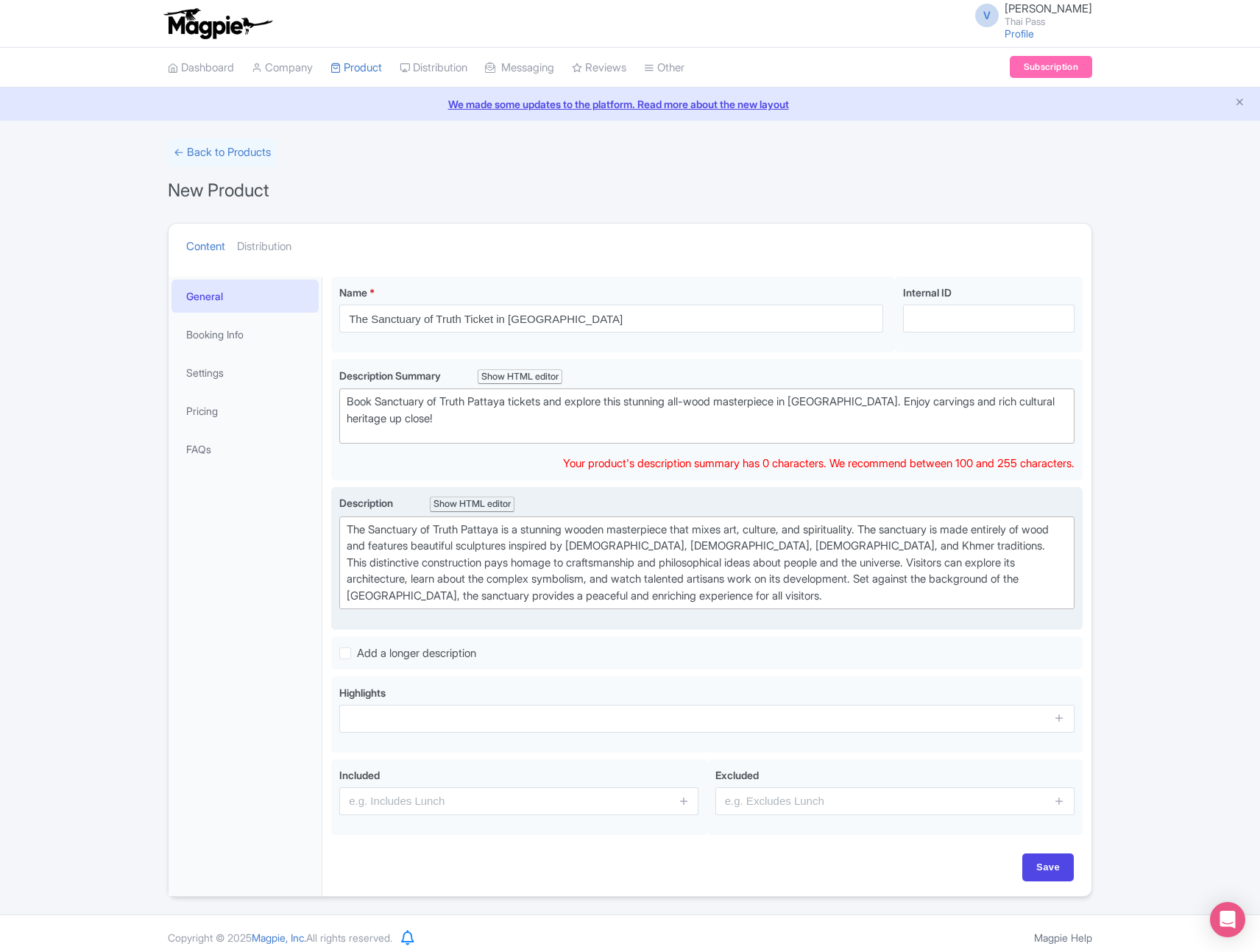
click at [1152, 484] on div "← Back to Products New Product Content Distribution Confirm Copy Operation Yes,…" at bounding box center [630, 517] width 1260 height 758
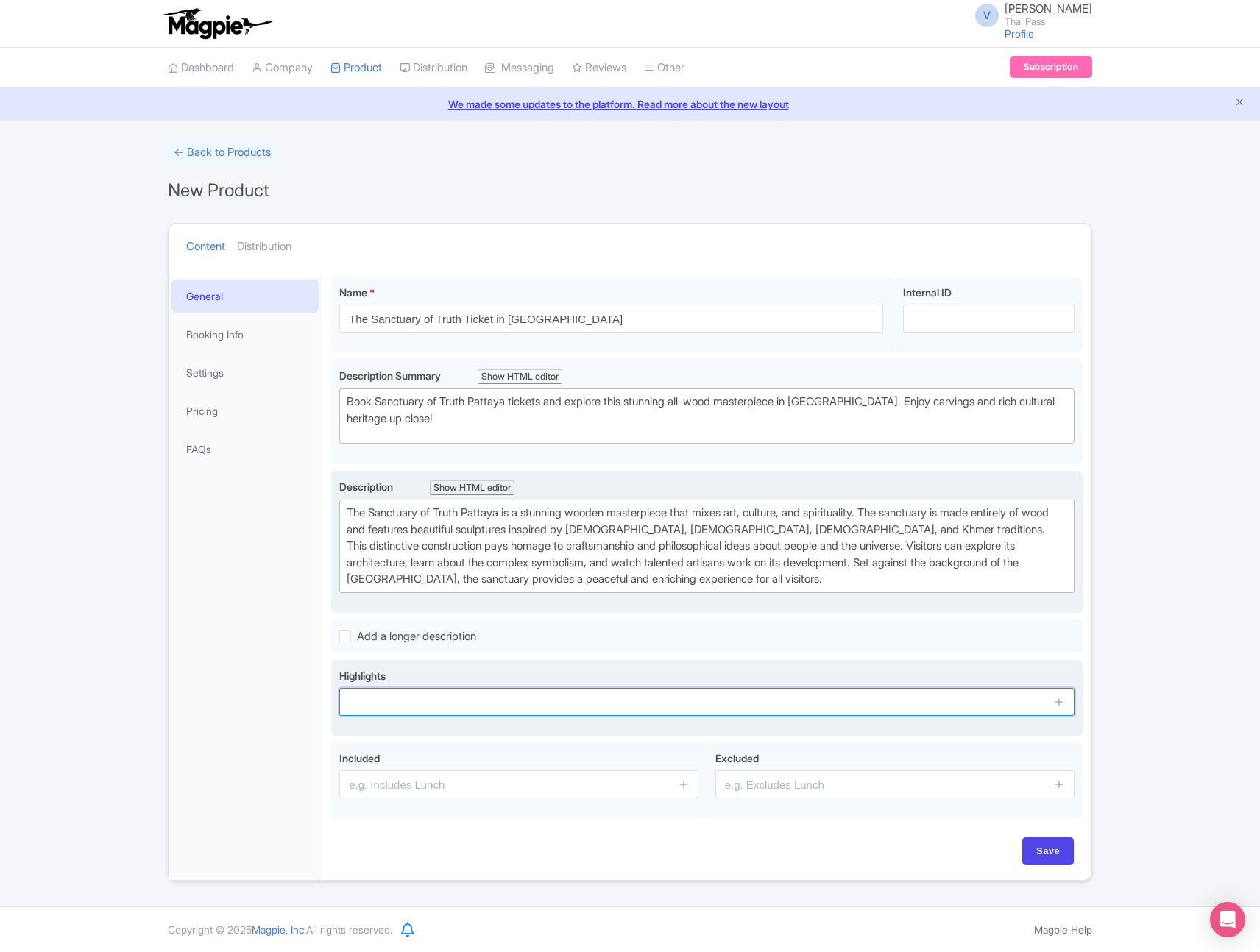
click at [787, 698] on input "text" at bounding box center [707, 702] width 736 height 28
paste input "Soak in the beautiful sight of the Sanctuary of Truth, an amazing structure ent…"
type input "Soak in the beautiful sight of the Sanctuary of Truth, an amazing structure ent…"
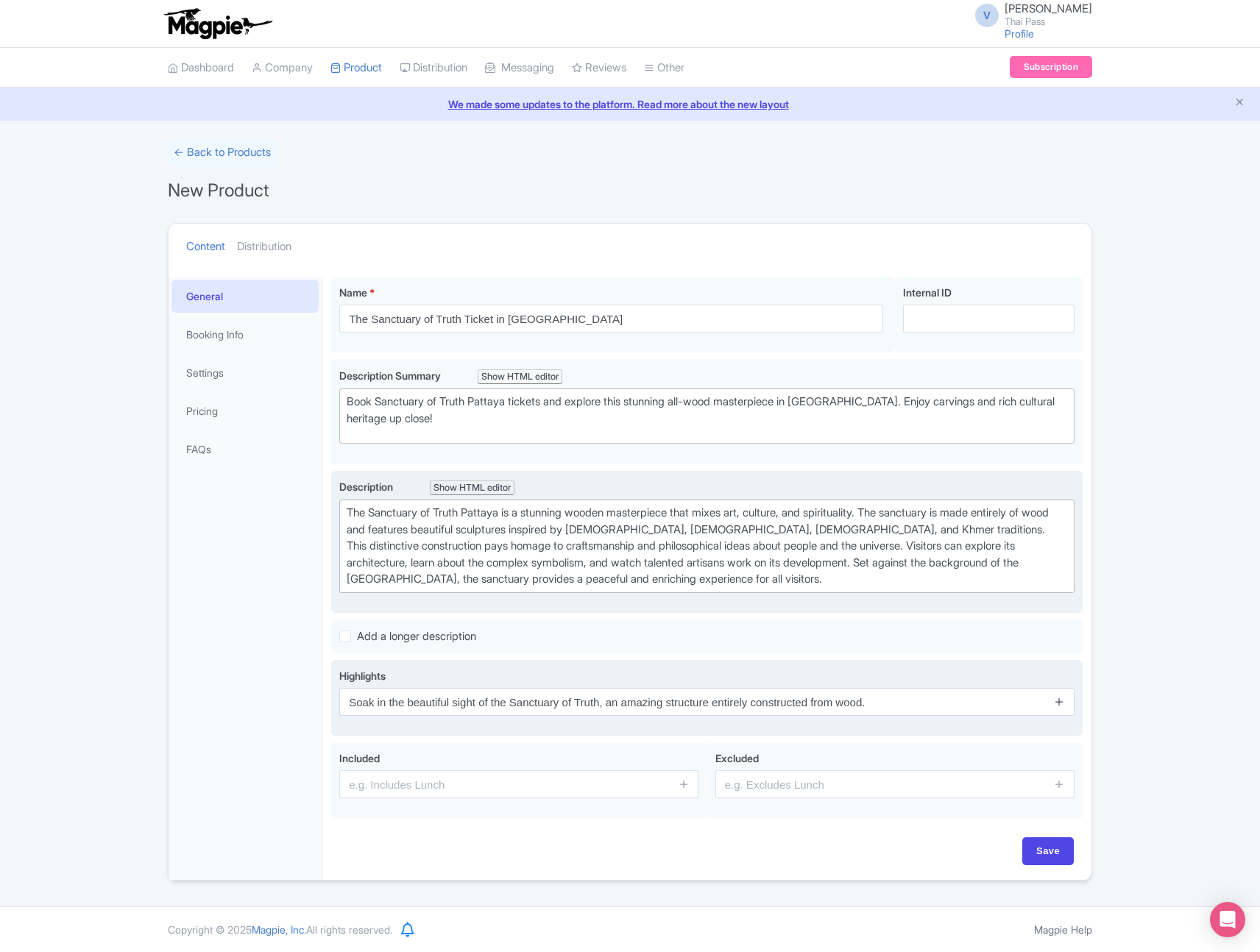
click at [1060, 708] on link at bounding box center [1059, 702] width 11 height 17
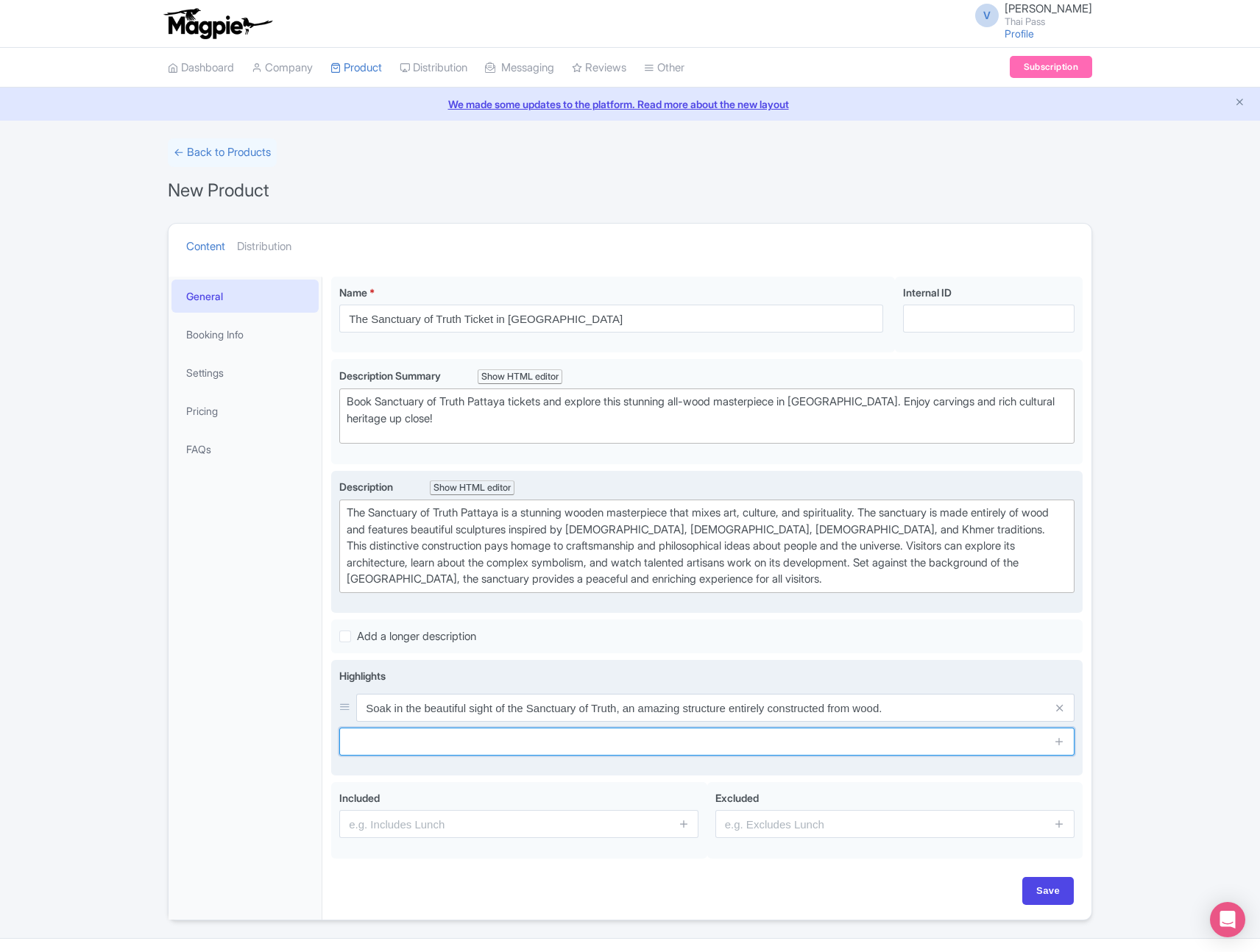
click at [880, 740] on input "text" at bounding box center [707, 742] width 736 height 28
paste input "Relax in the peaceful surroundings with views of the ocean, or attend adjacent …"
type input "Relax in the peaceful surroundings with views of the ocean, or attend adjacent …"
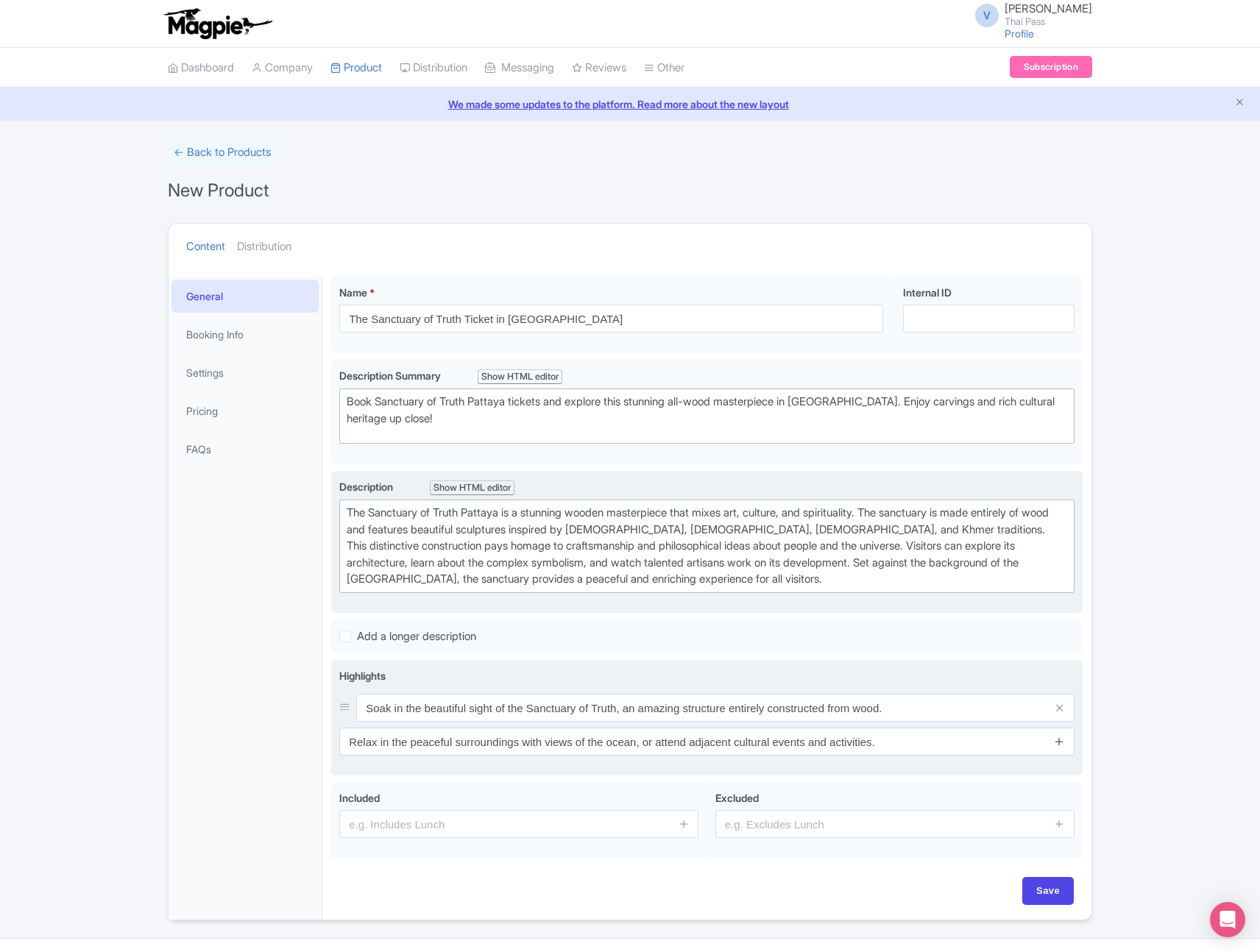
click at [1062, 742] on icon at bounding box center [1059, 741] width 11 height 11
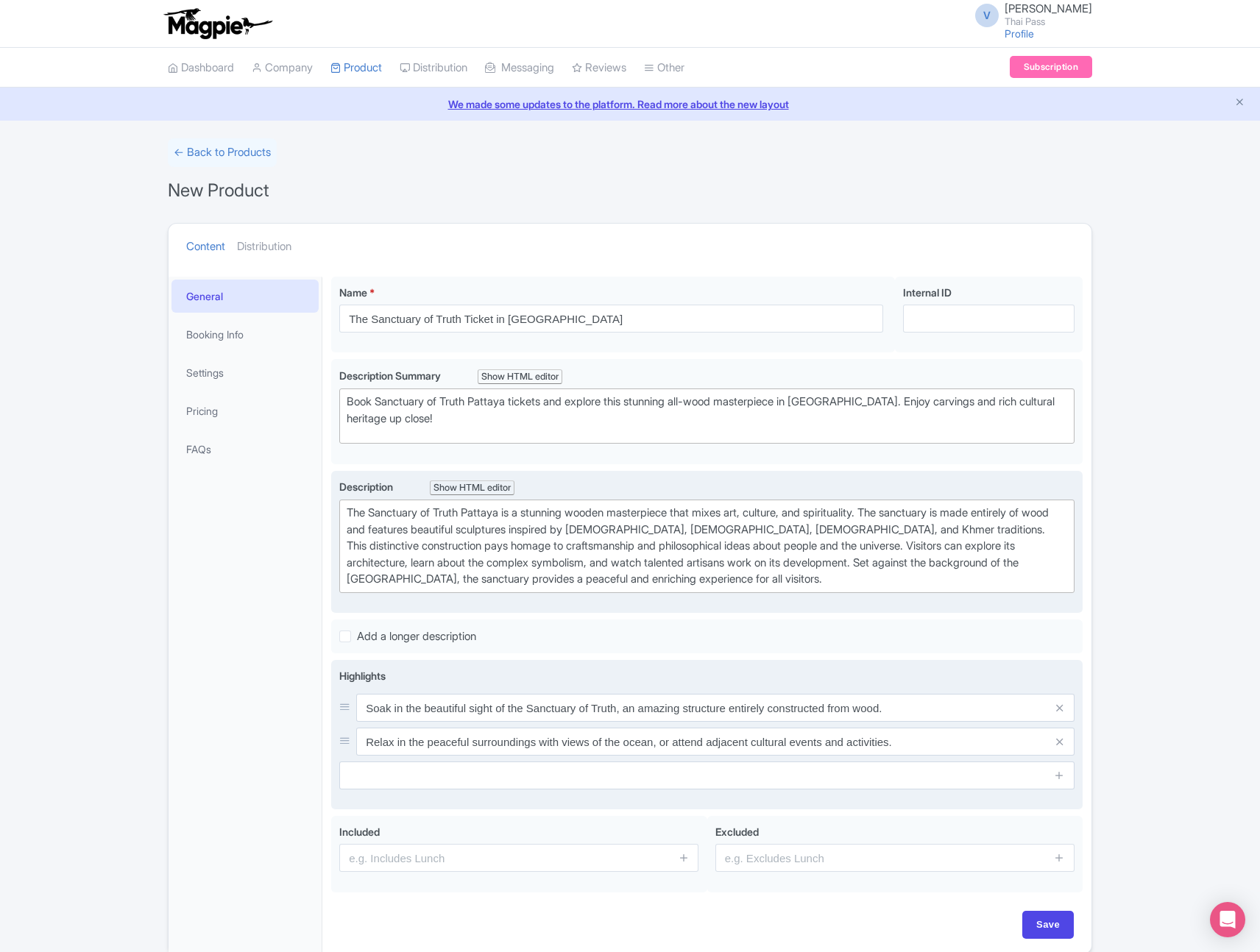
scroll to position [65, 0]
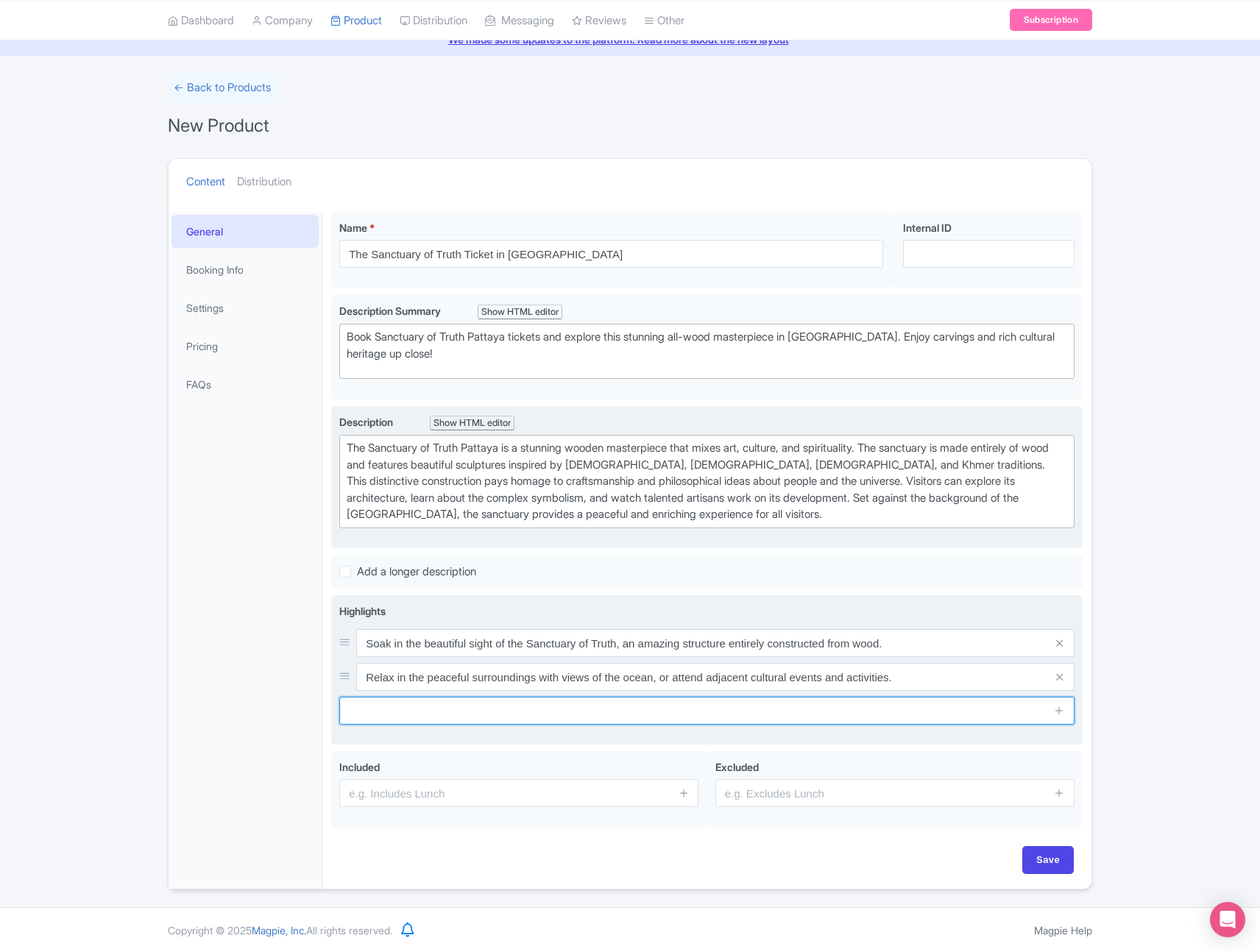
click at [855, 708] on input "text" at bounding box center [707, 711] width 736 height 28
paste input "Explore the Sanctuary of Truth's interior and exterior adorned with countless w…"
type input "Explore the Sanctuary of Truth's interior and exterior adorned with countless w…"
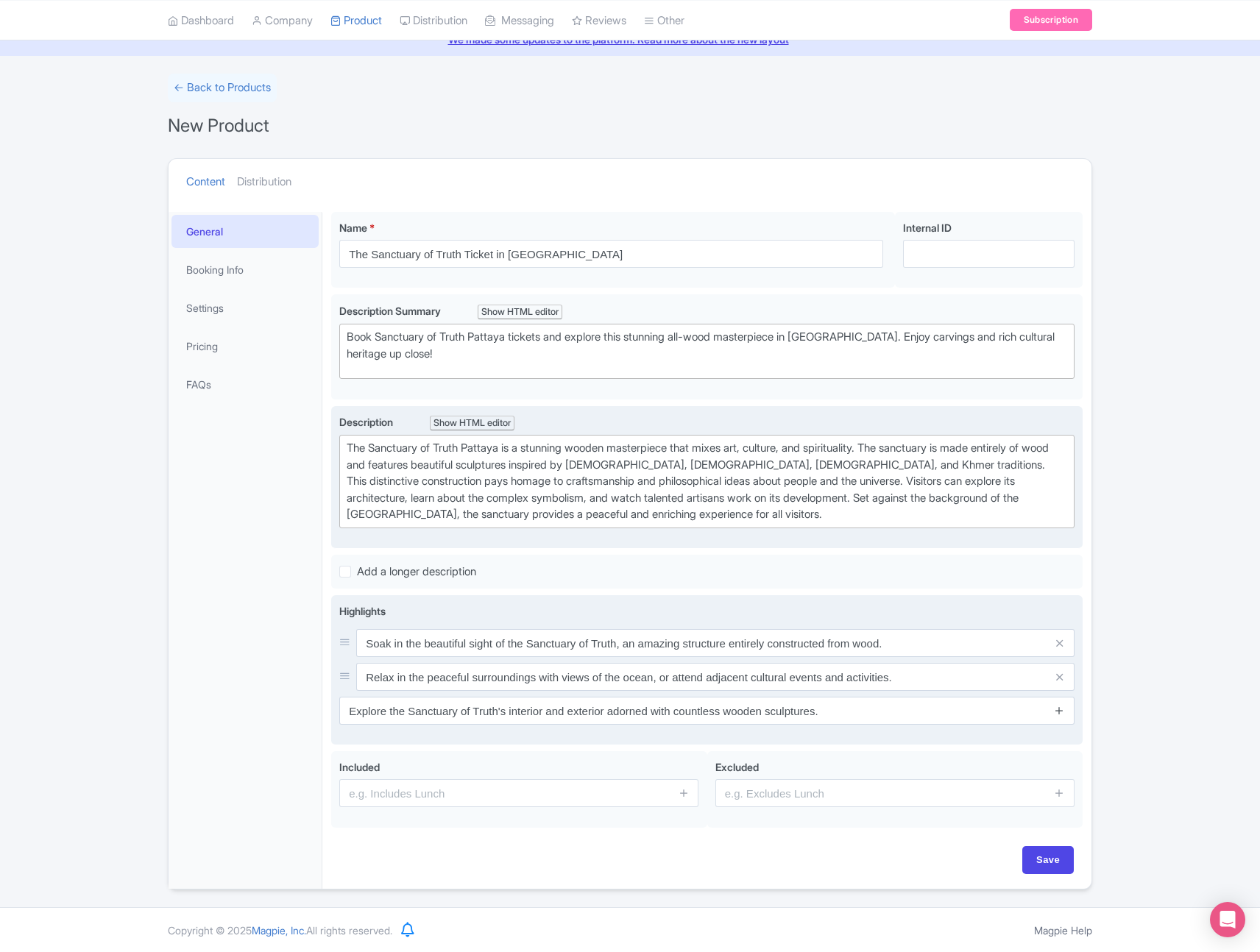
click at [1057, 712] on icon at bounding box center [1059, 710] width 11 height 11
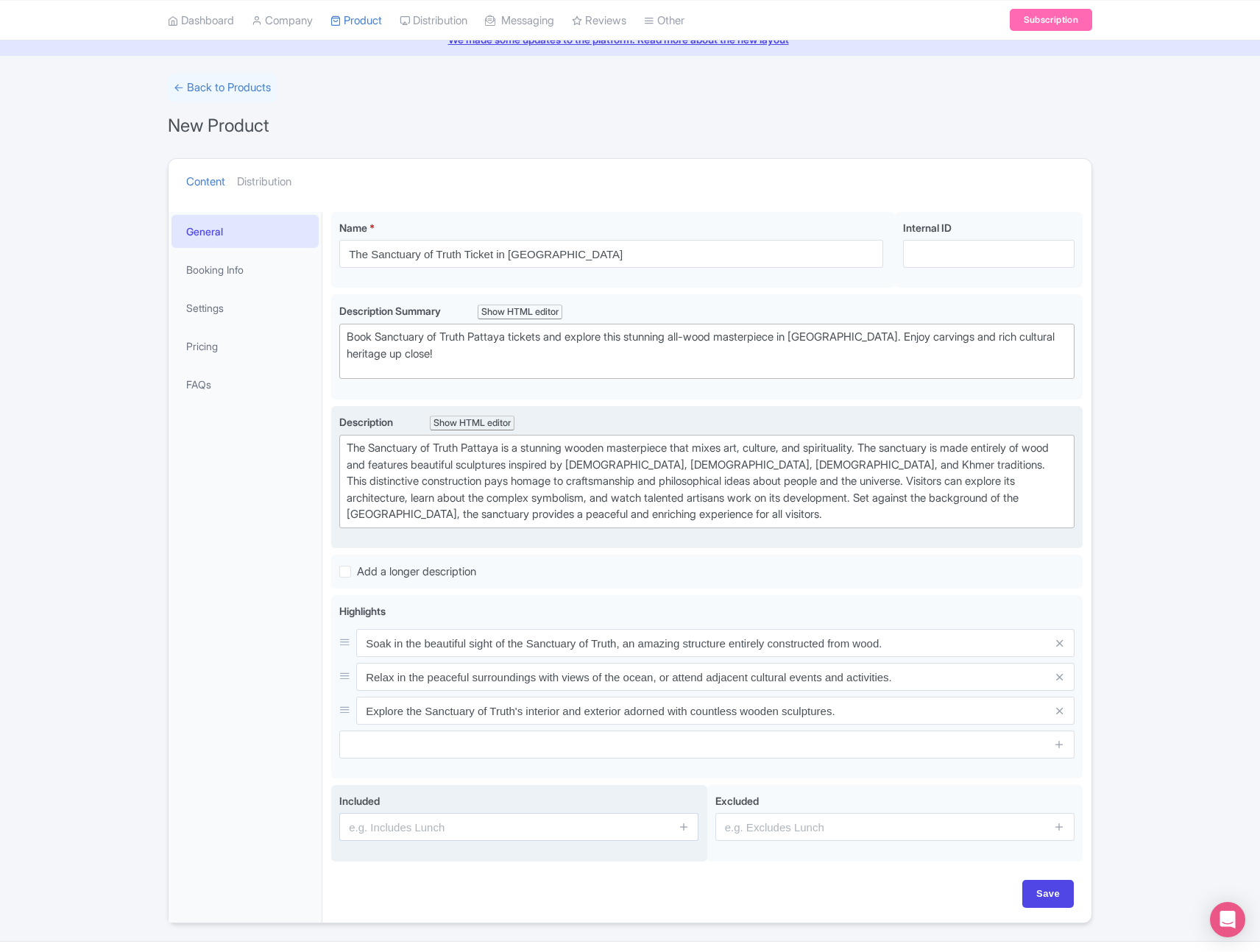
scroll to position [99, 0]
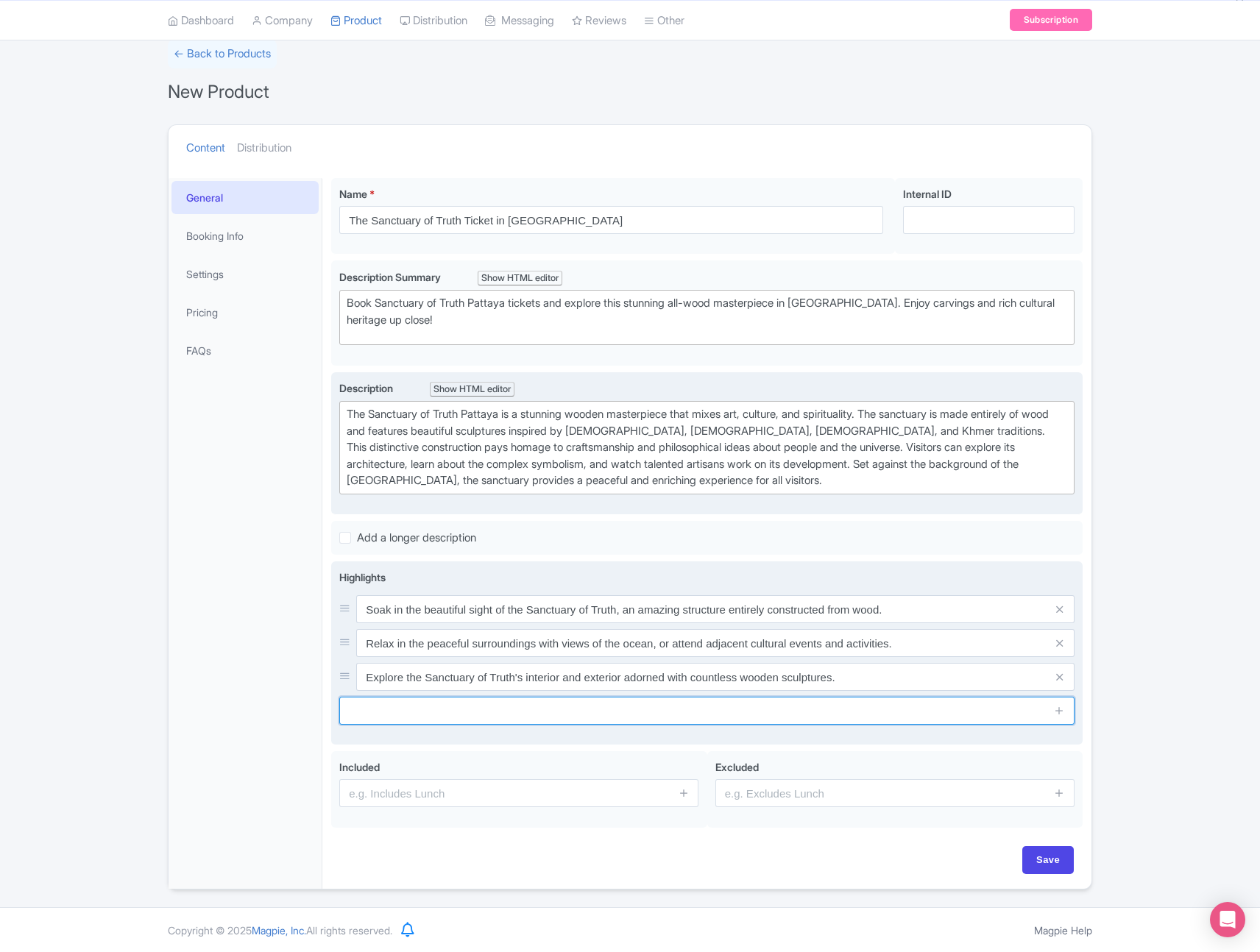
click at [793, 711] on input "text" at bounding box center [707, 711] width 736 height 28
paste input "Experience breathtaking views of the [GEOGRAPHIC_DATA] as the sanctuary stands …"
type input "Experience breathtaking views of the [GEOGRAPHIC_DATA] as the sanctuary stands …"
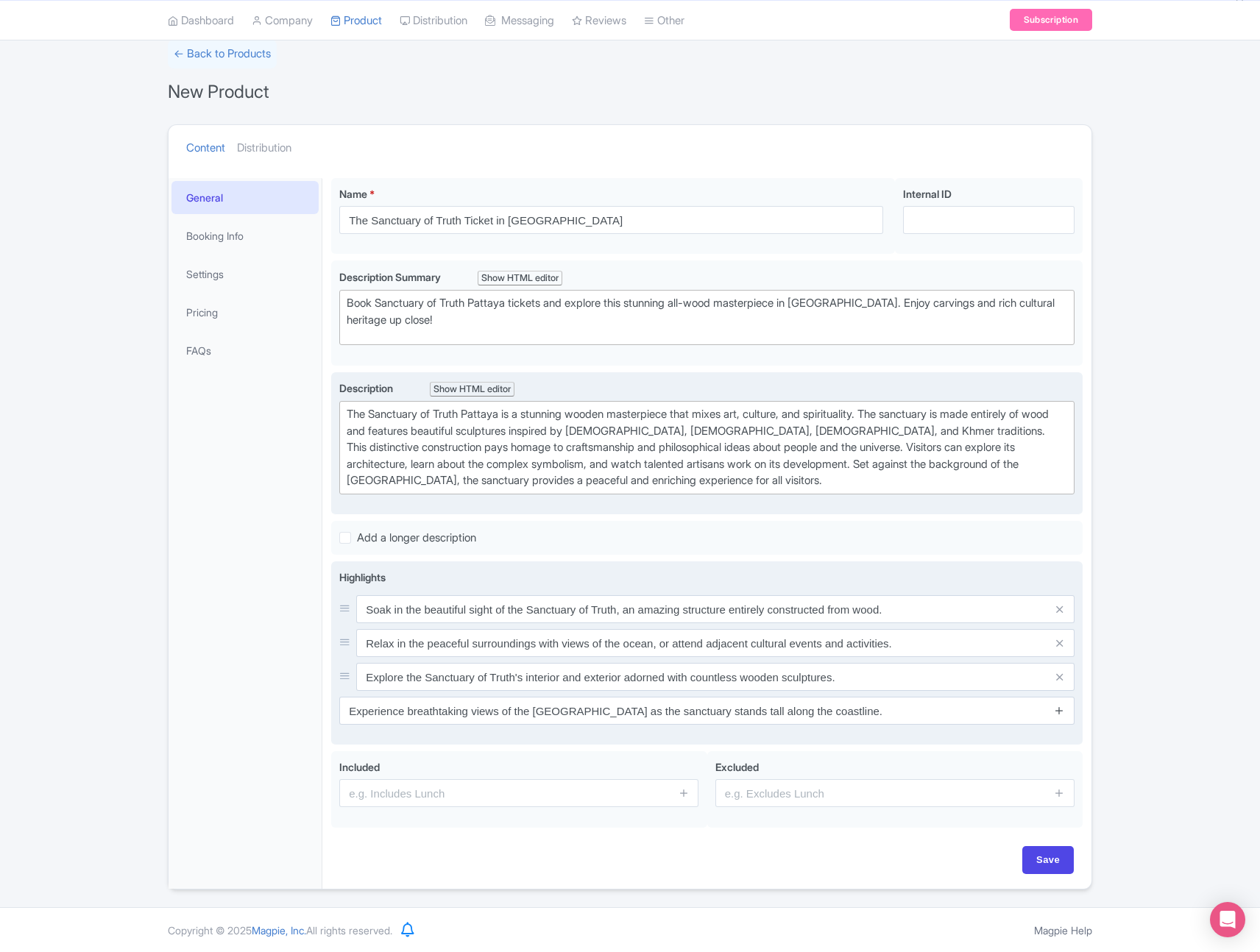
click at [1062, 713] on icon at bounding box center [1059, 710] width 11 height 11
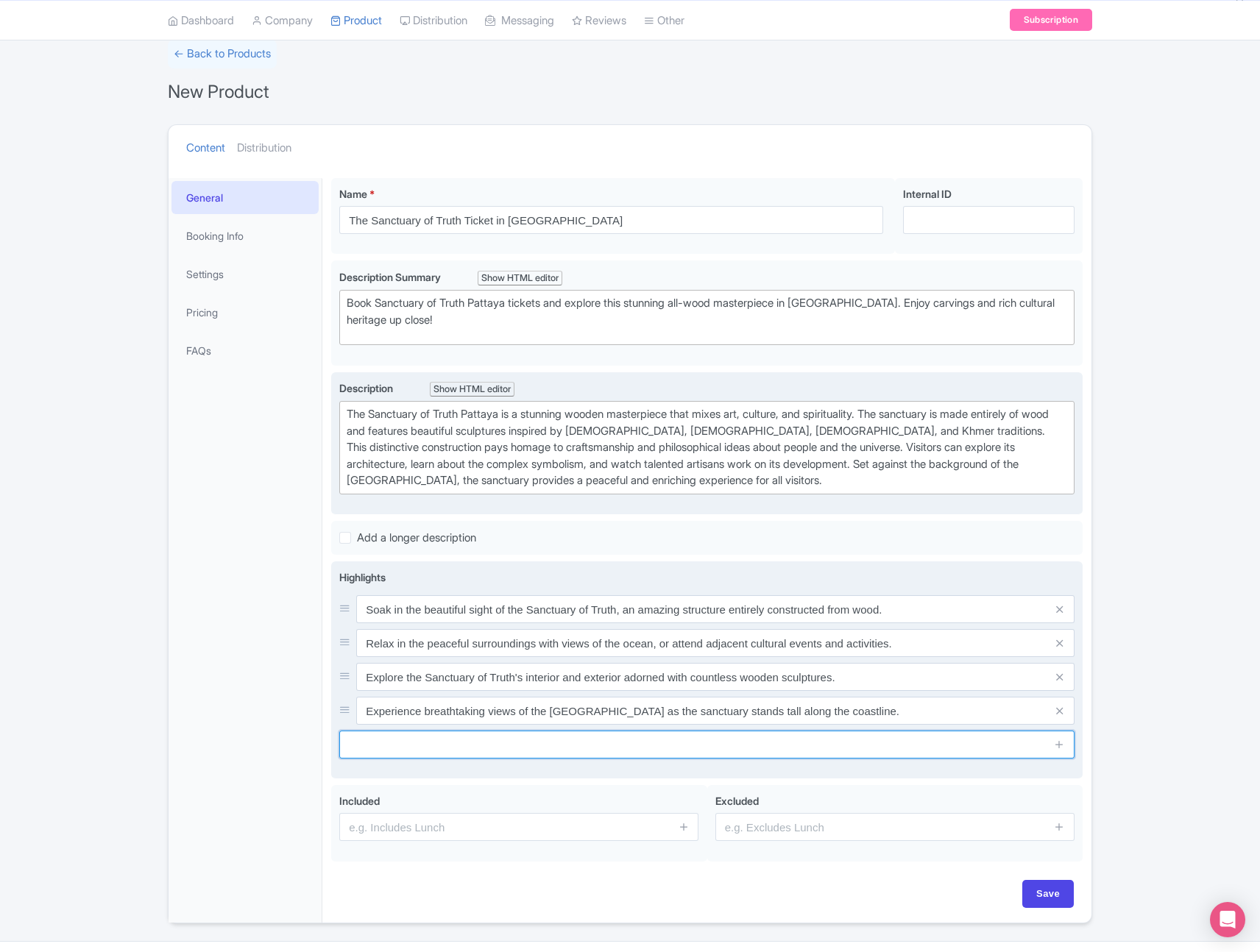
click at [844, 745] on input "text" at bounding box center [707, 745] width 736 height 28
paste input "Learn more about Thai culture, art, and philosophy through a guided tour of the…"
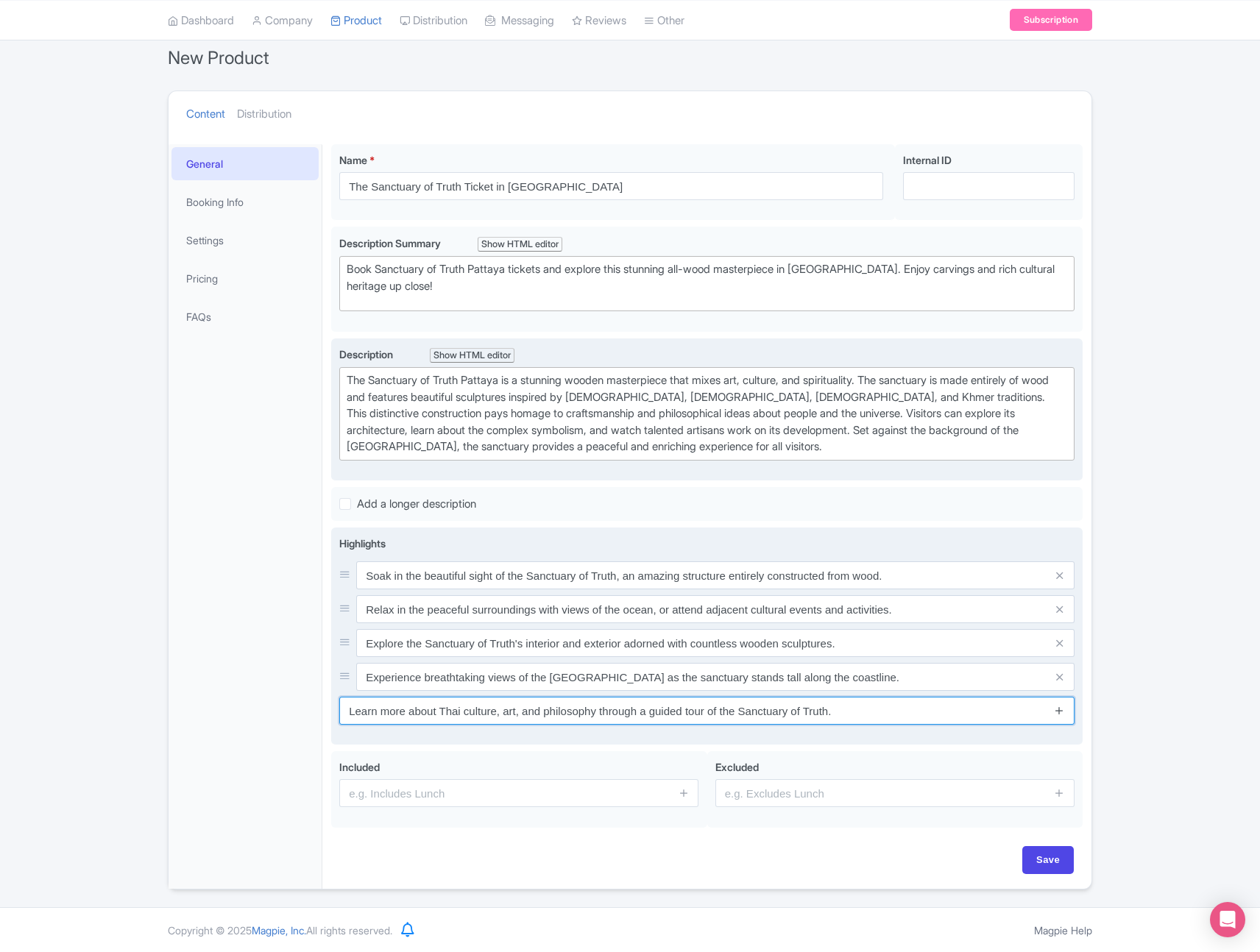
type input "Learn more about Thai culture, art, and philosophy through a guided tour of the…"
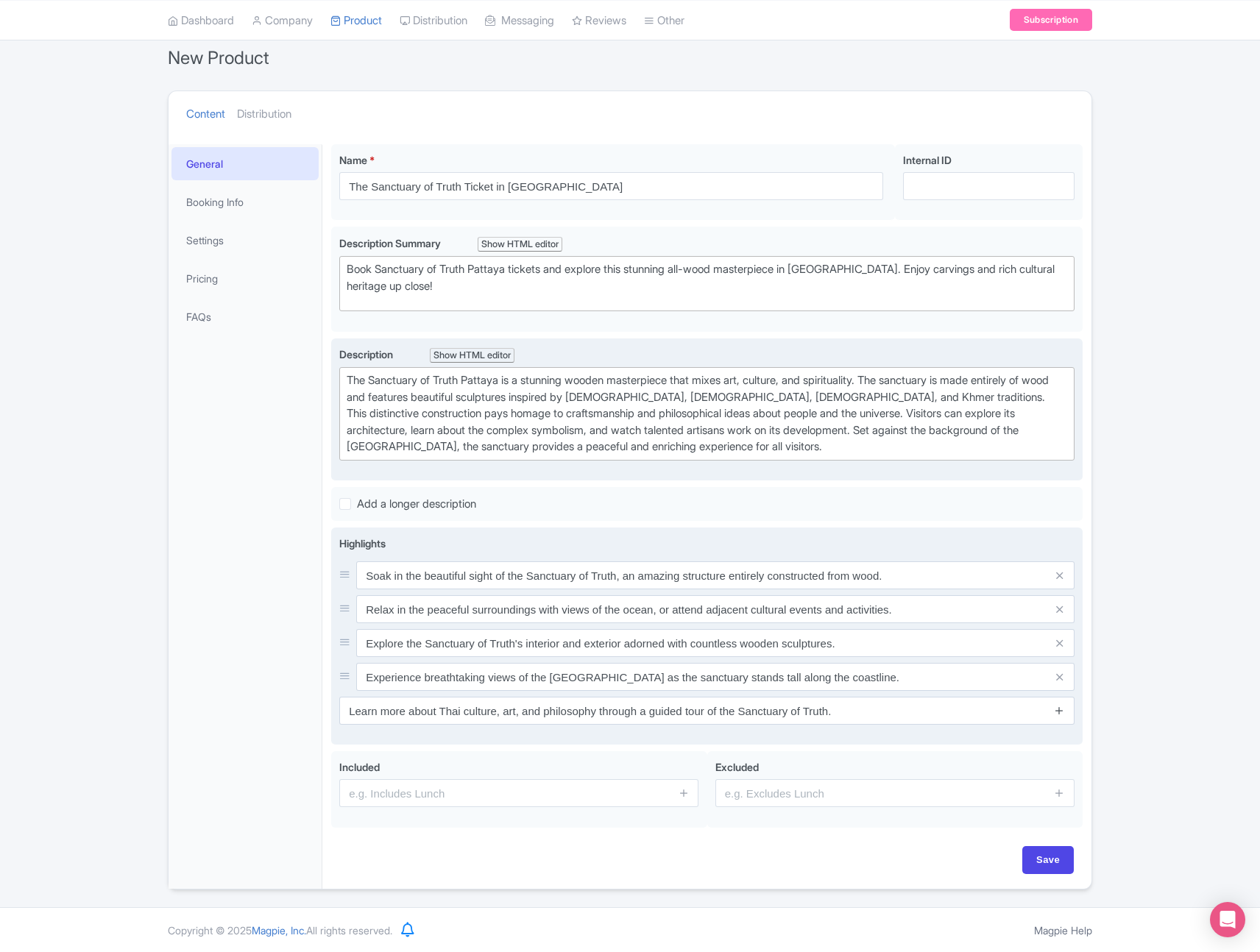
click at [1062, 710] on icon at bounding box center [1059, 710] width 11 height 11
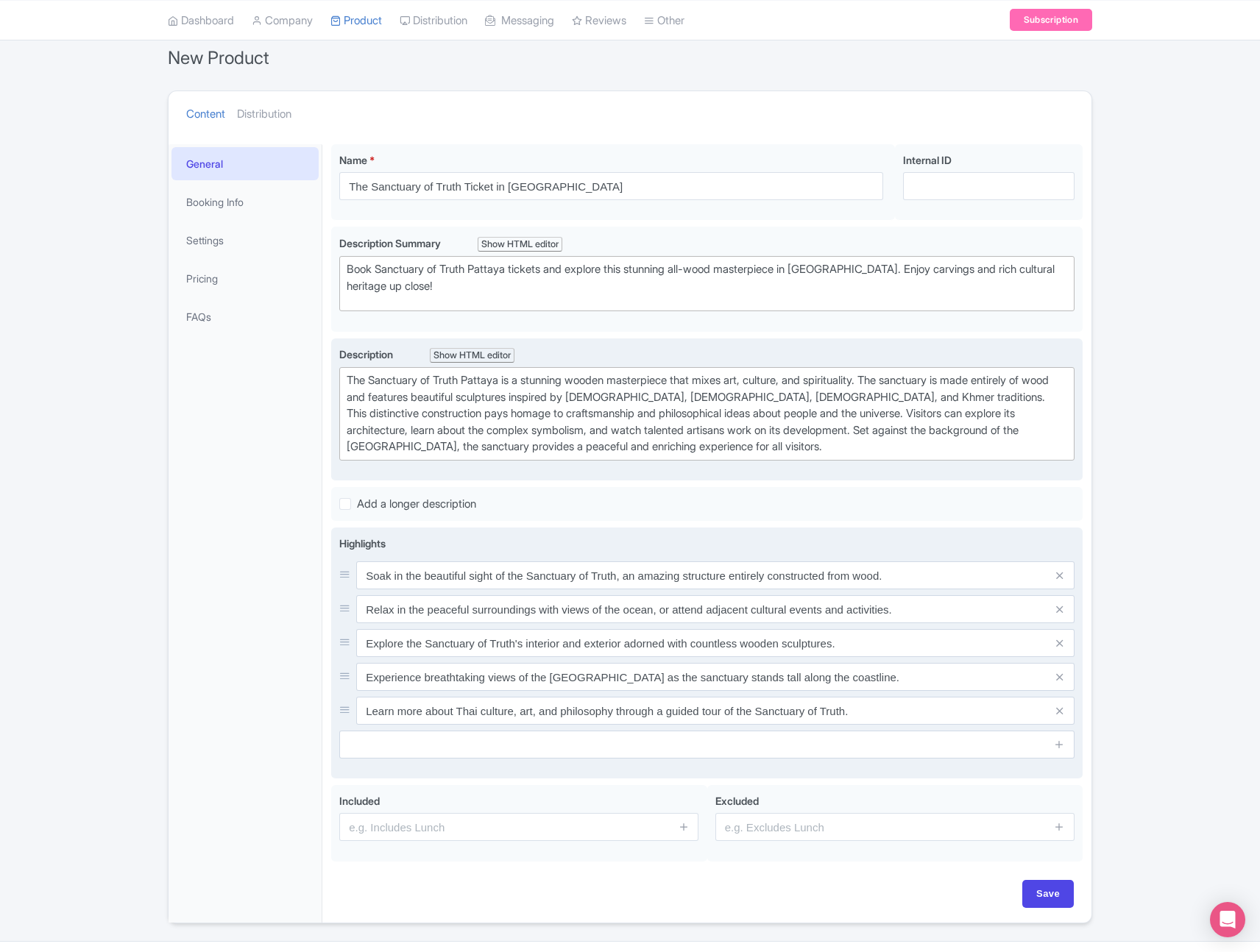
scroll to position [166, 0]
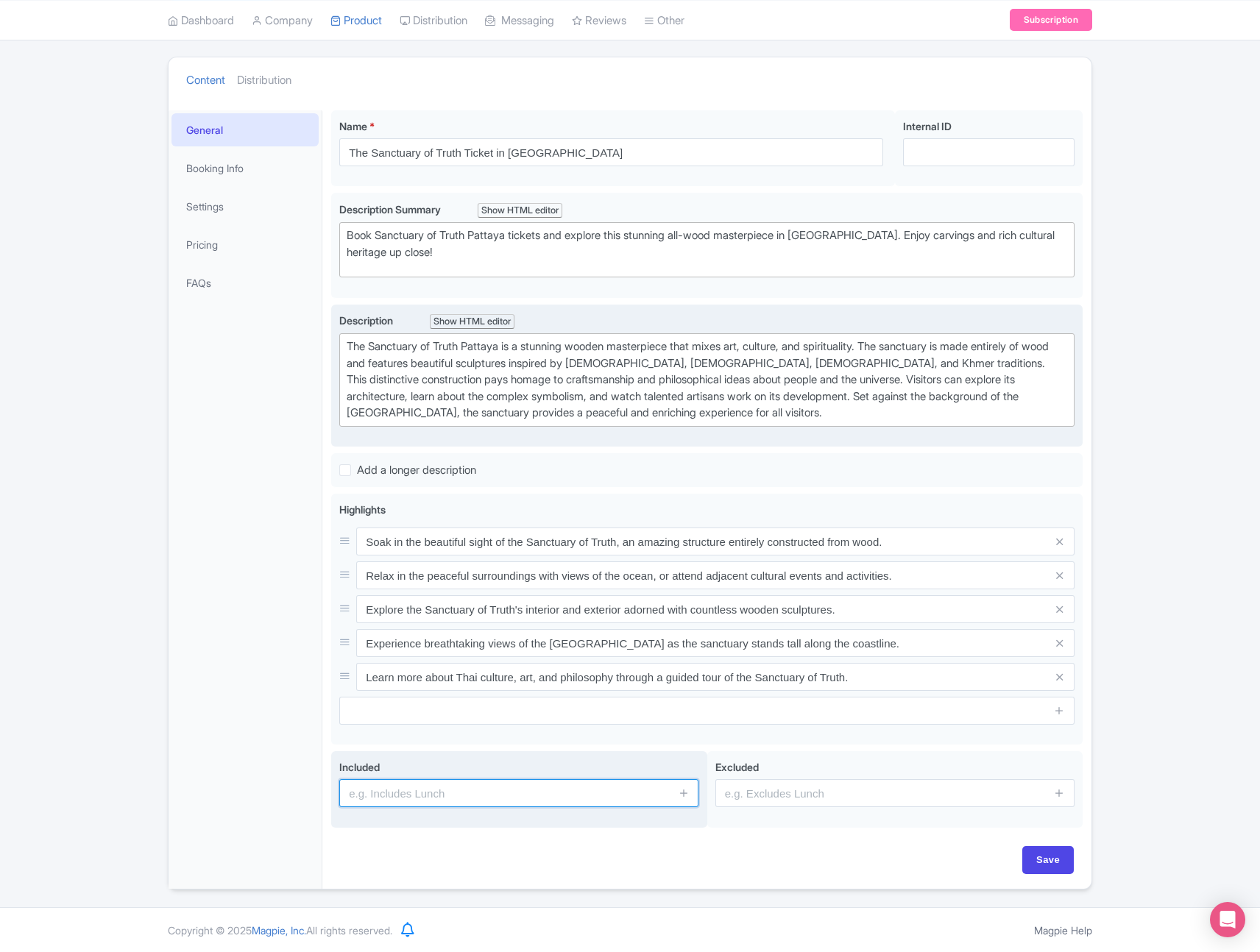
click at [521, 788] on input "text" at bounding box center [519, 793] width 359 height 28
paste input "Chinese / English / Arabic / Russian / Korean / Thai-speaking guide/ Japanese /…"
type input "Chinese / English / Arabic / Russian / Korean / Thai-speaking guide/ Japanese /…"
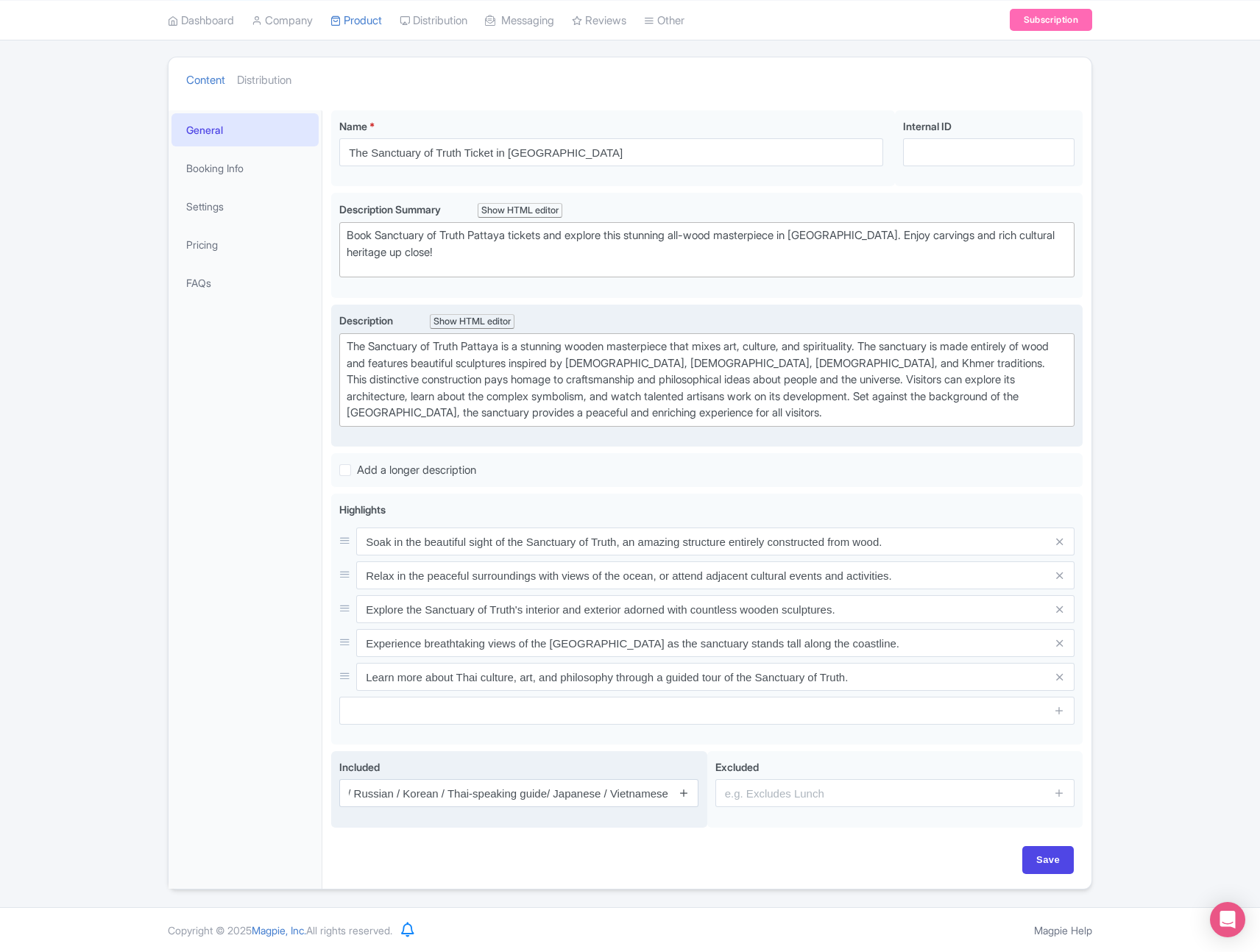
click at [681, 793] on icon at bounding box center [684, 793] width 11 height 11
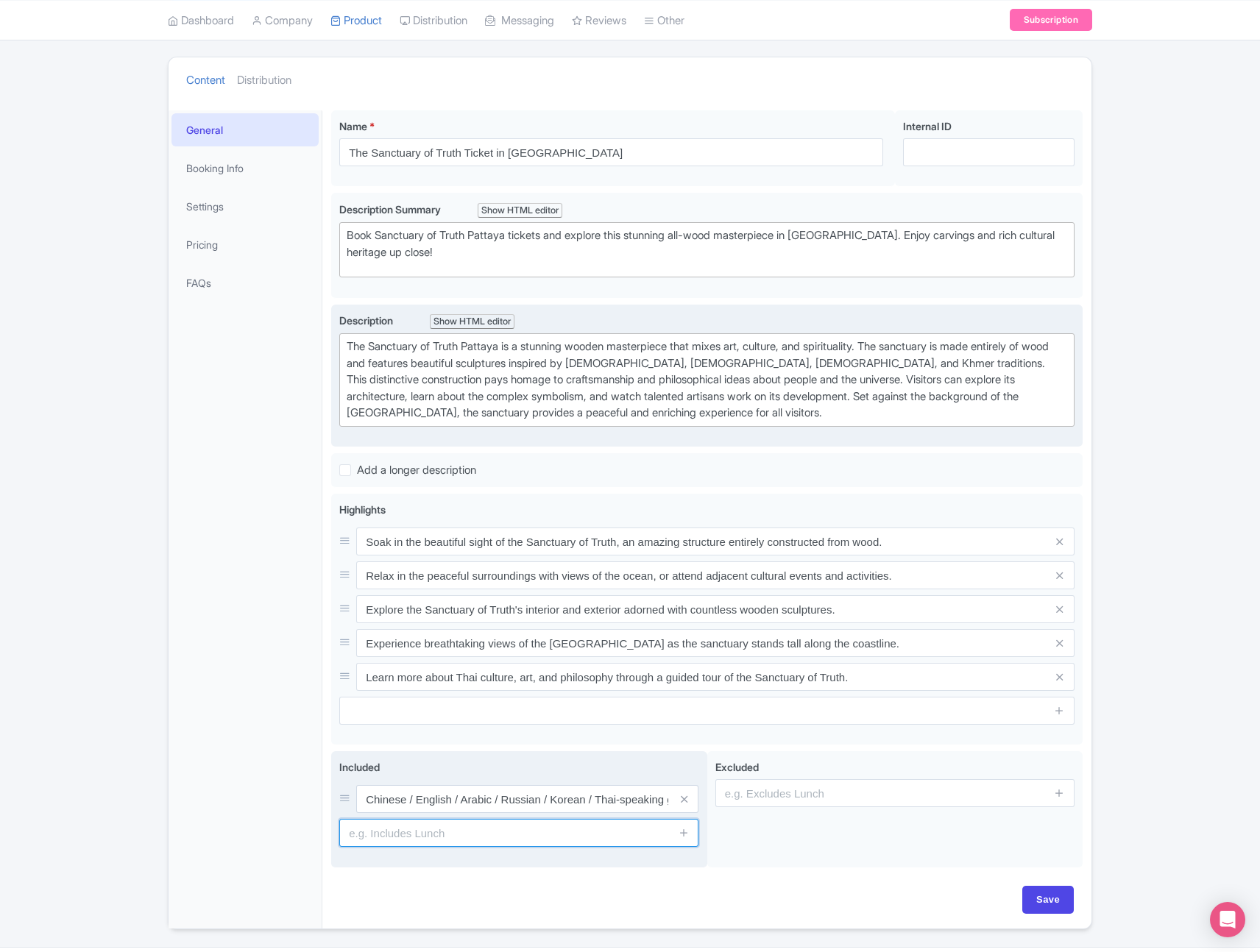
click at [602, 829] on input "text" at bounding box center [519, 833] width 359 height 28
paste input "Admission to: Sanctuary of Truth,Wood caving ,Model"
click at [413, 832] on input "Admission to: Sanctuary of Truth,Wood caving ,Model" at bounding box center [519, 833] width 359 height 28
type input "Admission to: Sanctuary of Truth"
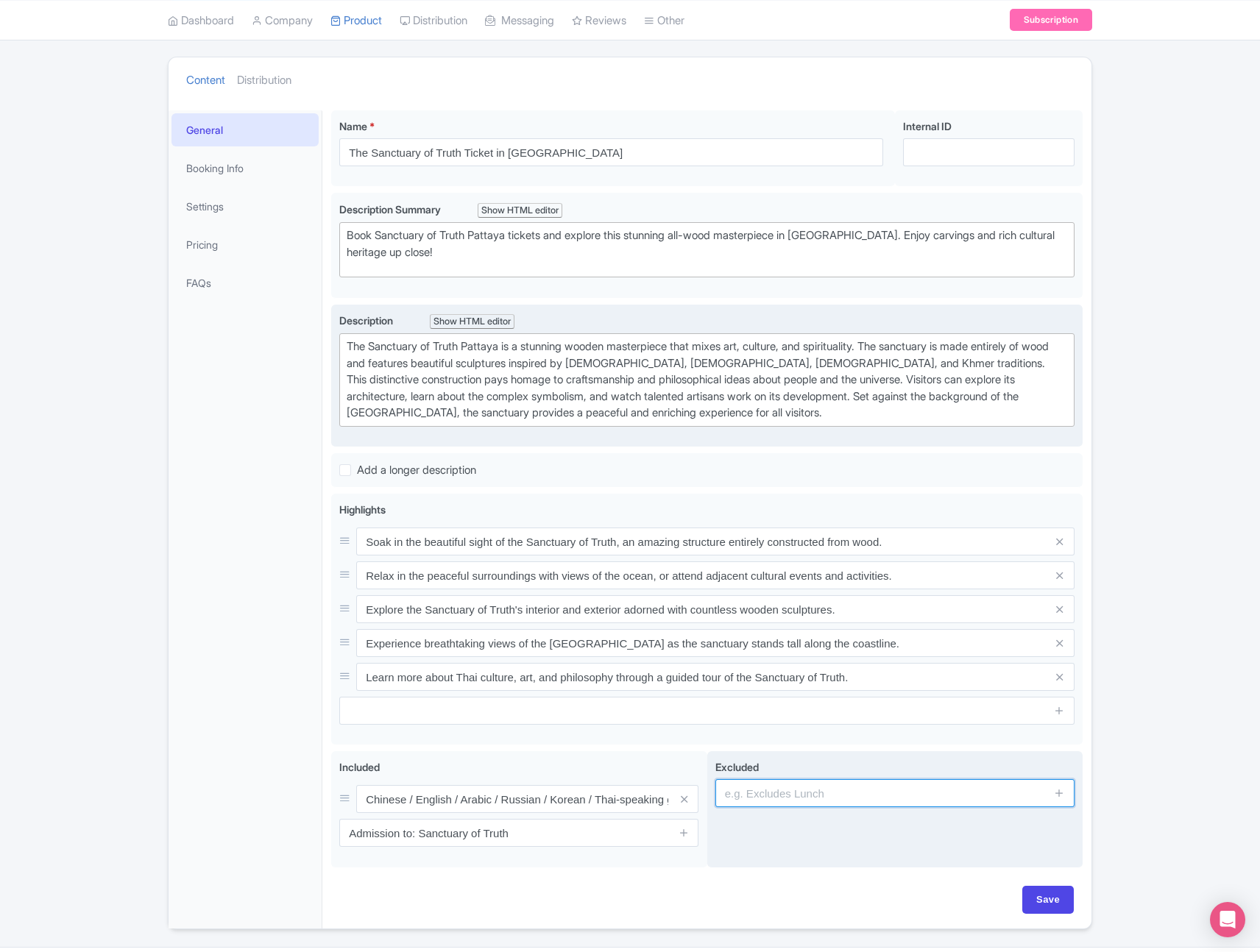
click at [982, 787] on input "text" at bounding box center [895, 793] width 359 height 28
paste input "Tips and gratuities"
type input "Tips and gratuities"
click at [1061, 794] on icon at bounding box center [1059, 793] width 11 height 11
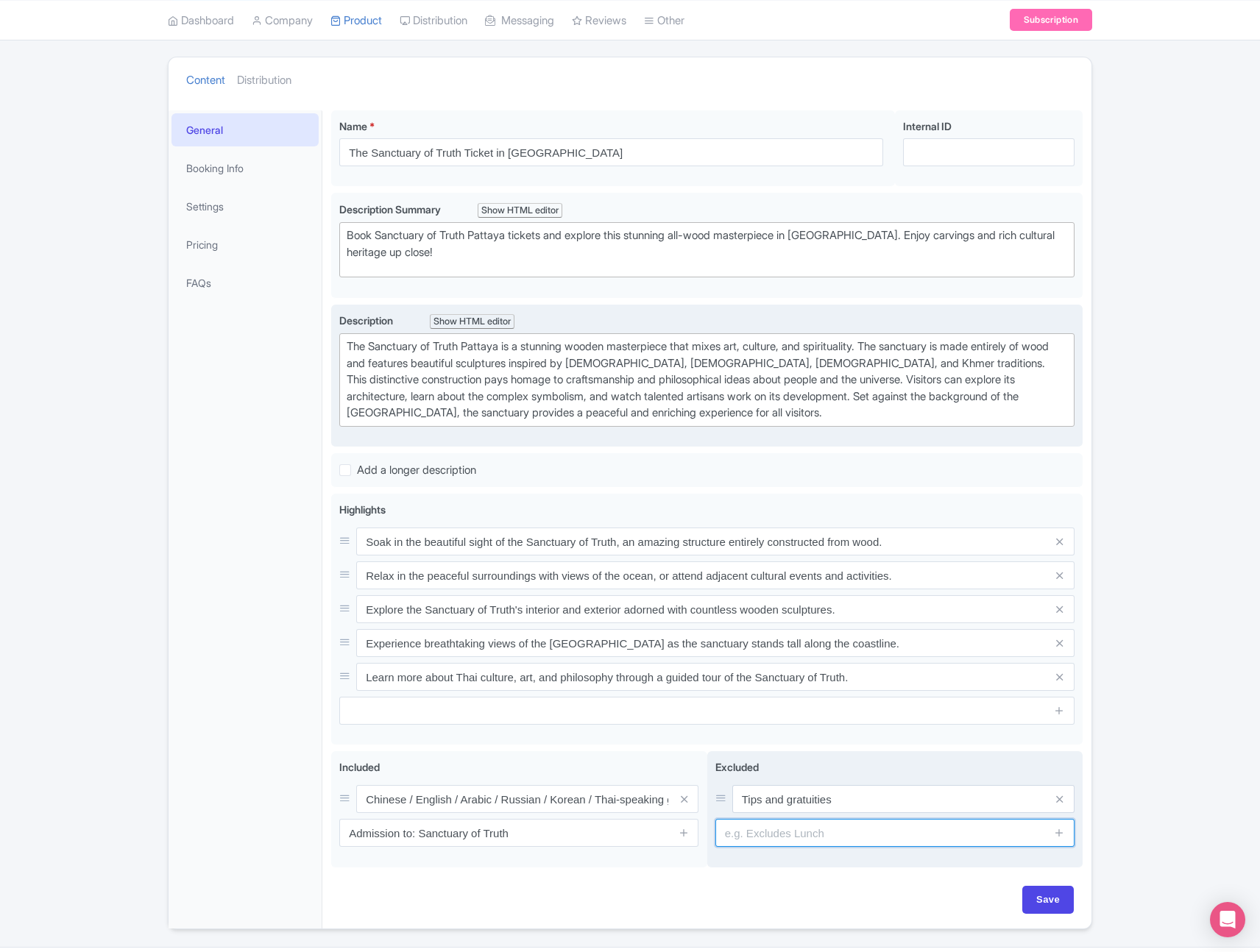
click at [911, 834] on input "text" at bounding box center [895, 833] width 359 height 28
paste input "Personal Expenses"
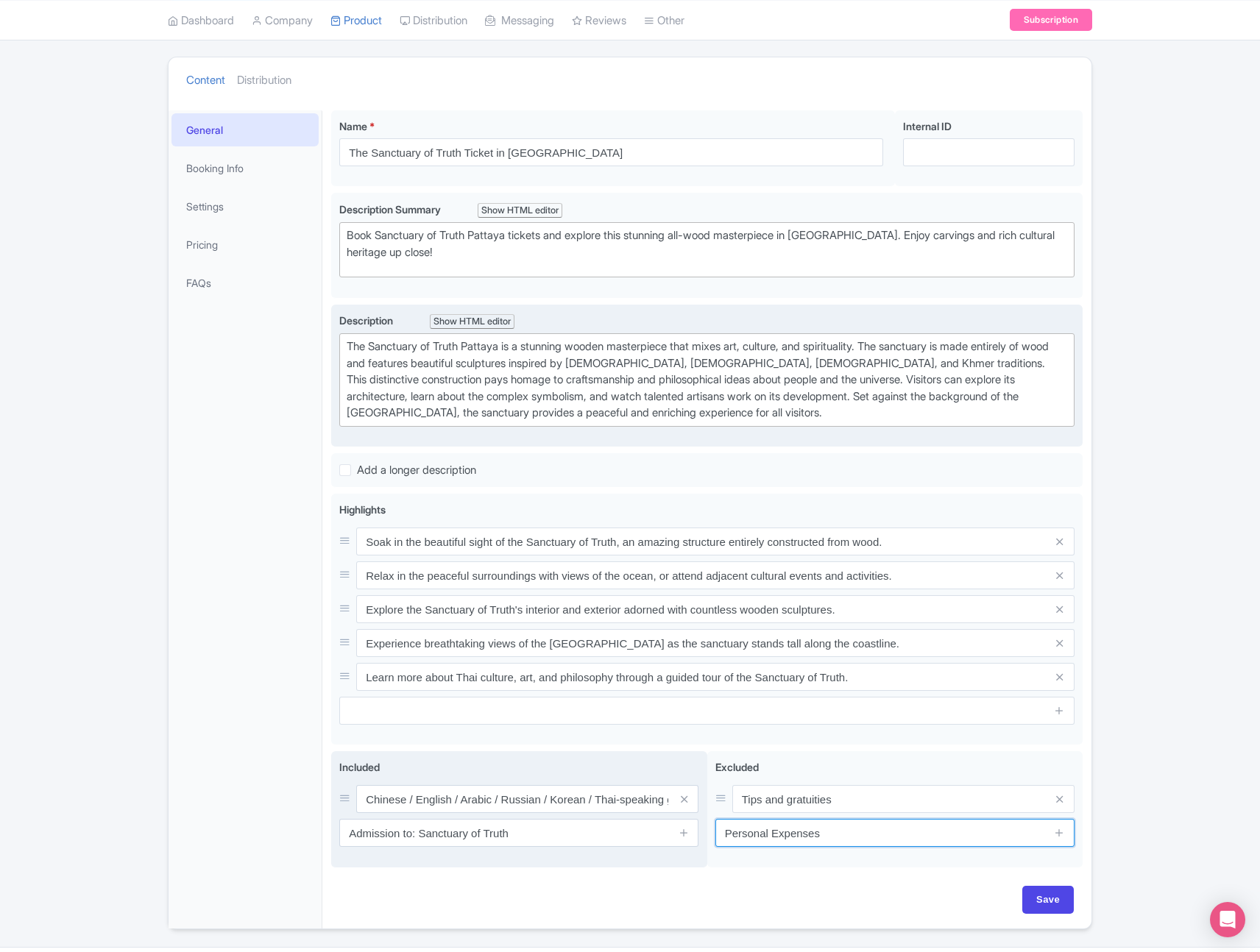
type input "Personal Expenses"
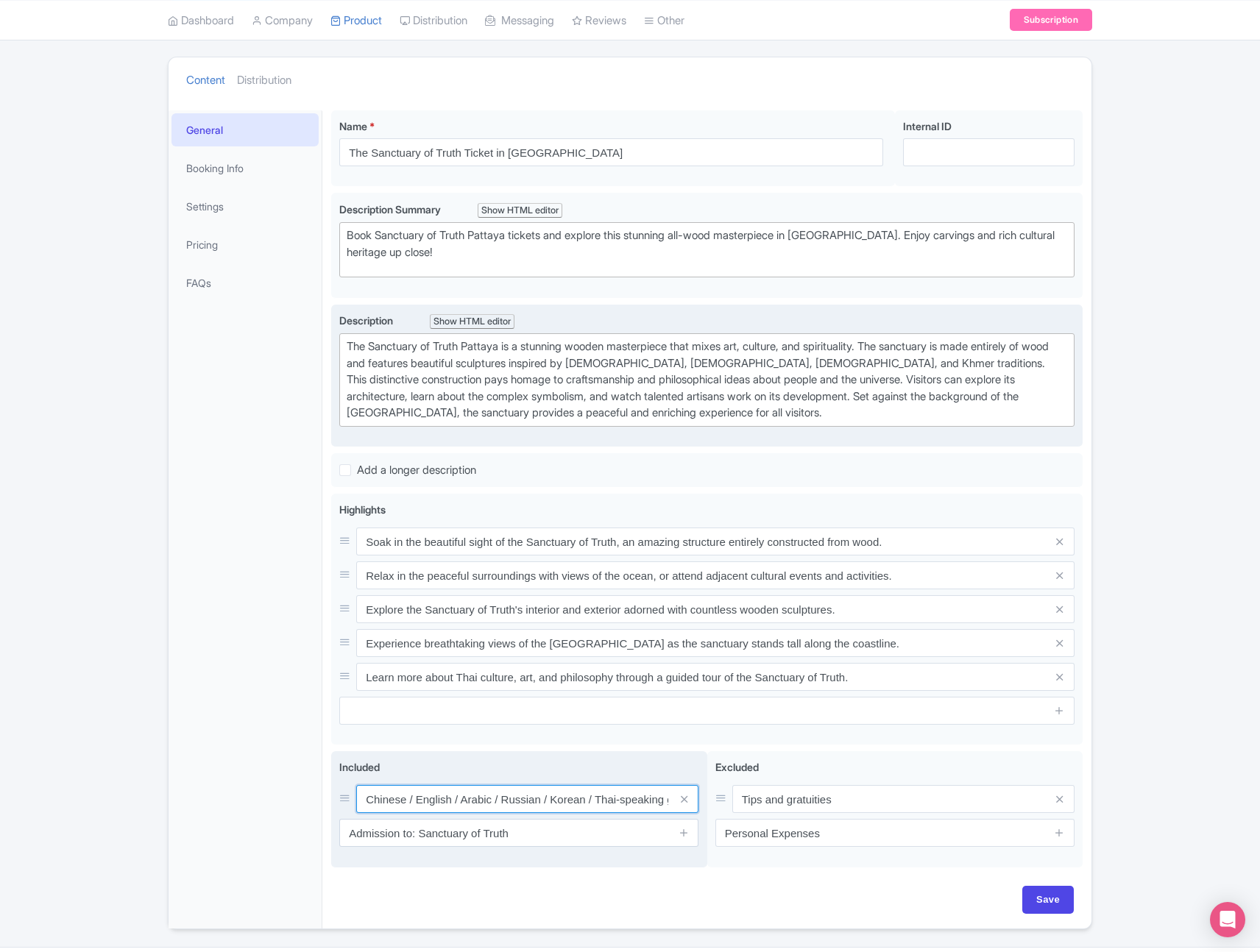
click at [467, 799] on input "Chinese / English / Arabic / Russian / Korean / Thai-speaking guide/ Japanese /…" at bounding box center [527, 799] width 342 height 28
type input "Chinese / English / Arabic / Russian / Korean / Thai-speaking guide/ Japanese /…"
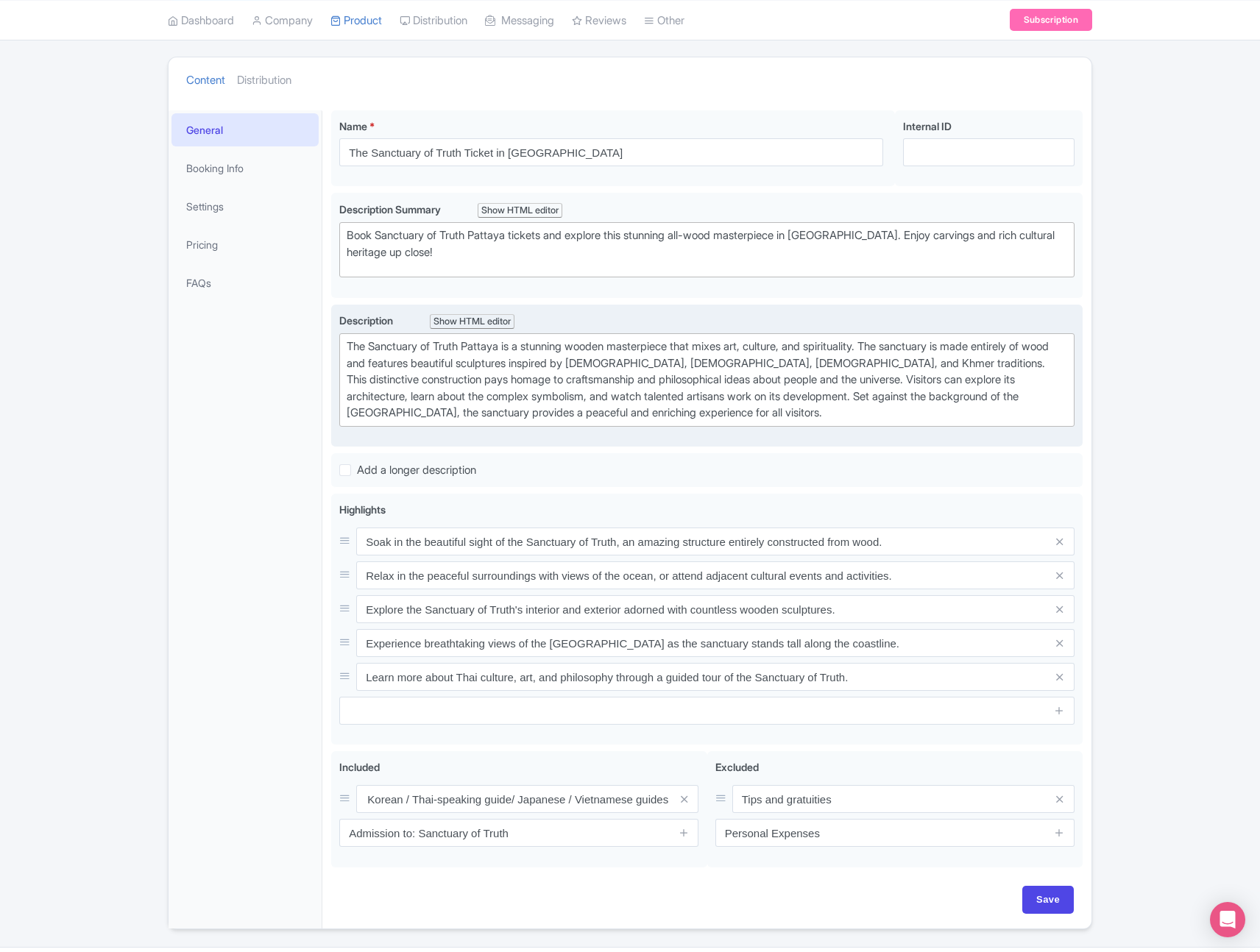
click at [898, 900] on div "Save" at bounding box center [707, 900] width 734 height 28
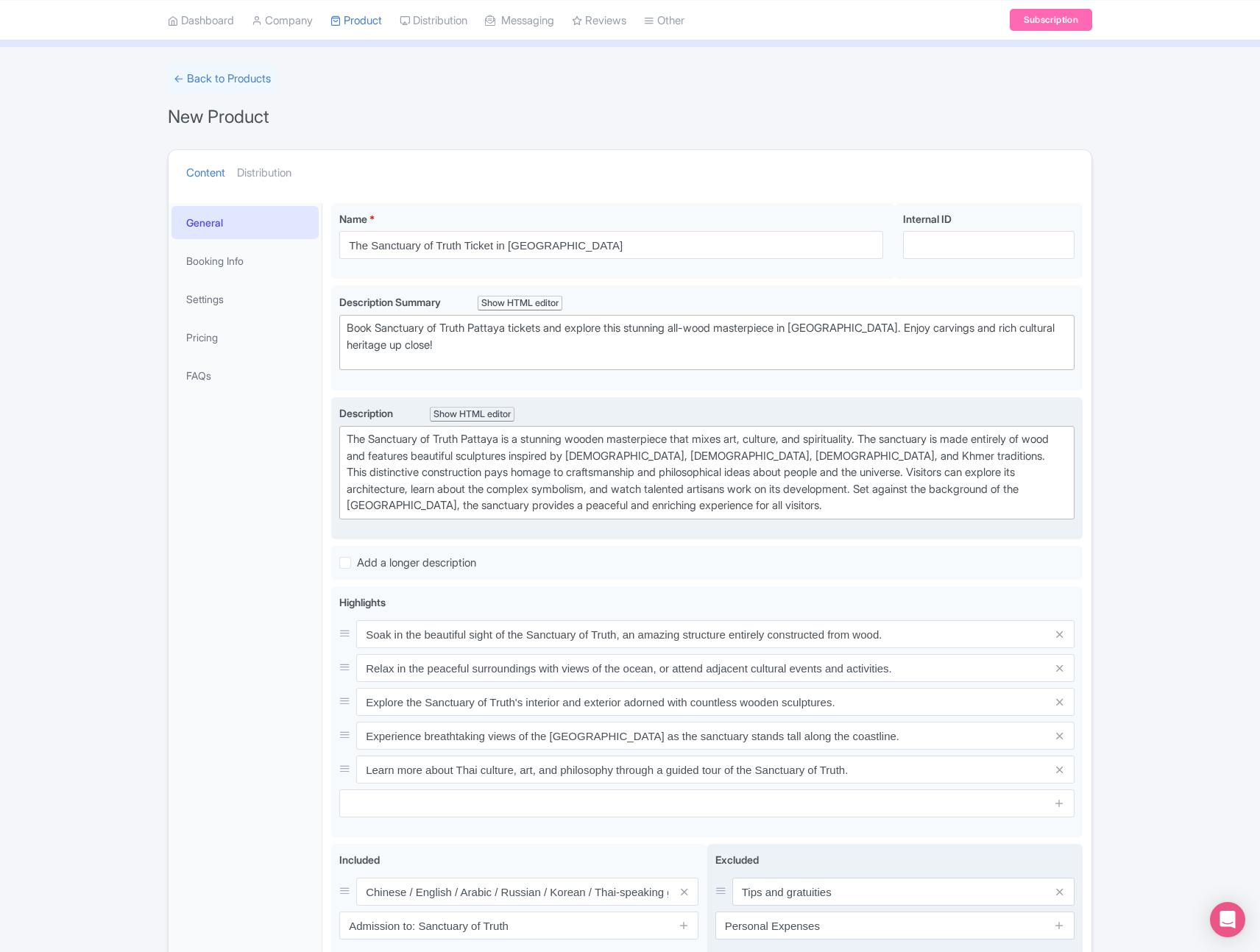
scroll to position [150, 0]
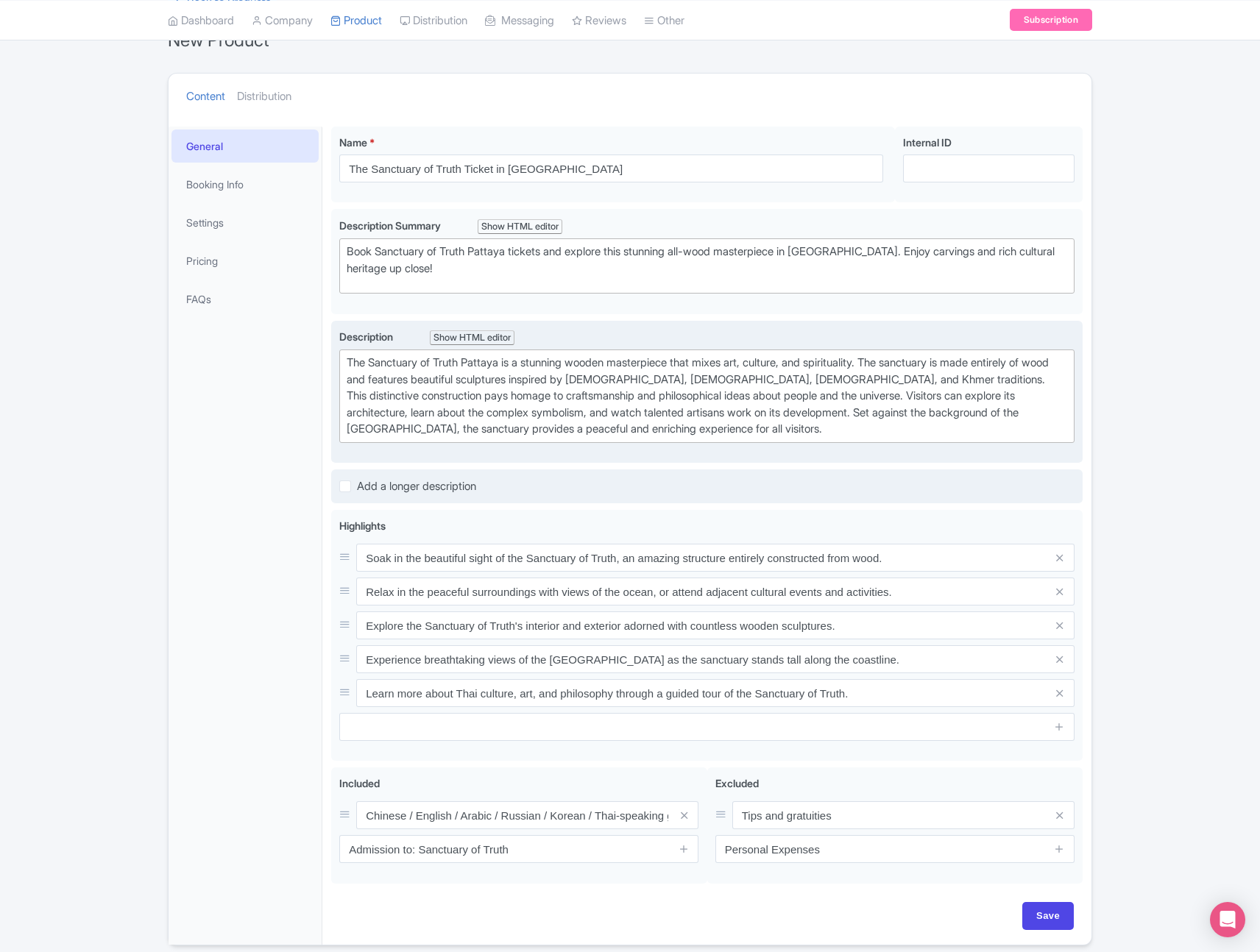
click at [357, 488] on label "Add a longer description" at bounding box center [416, 486] width 119 height 17
click at [357, 487] on input "Add a longer description" at bounding box center [361, 482] width 10 height 10
checkbox input "true"
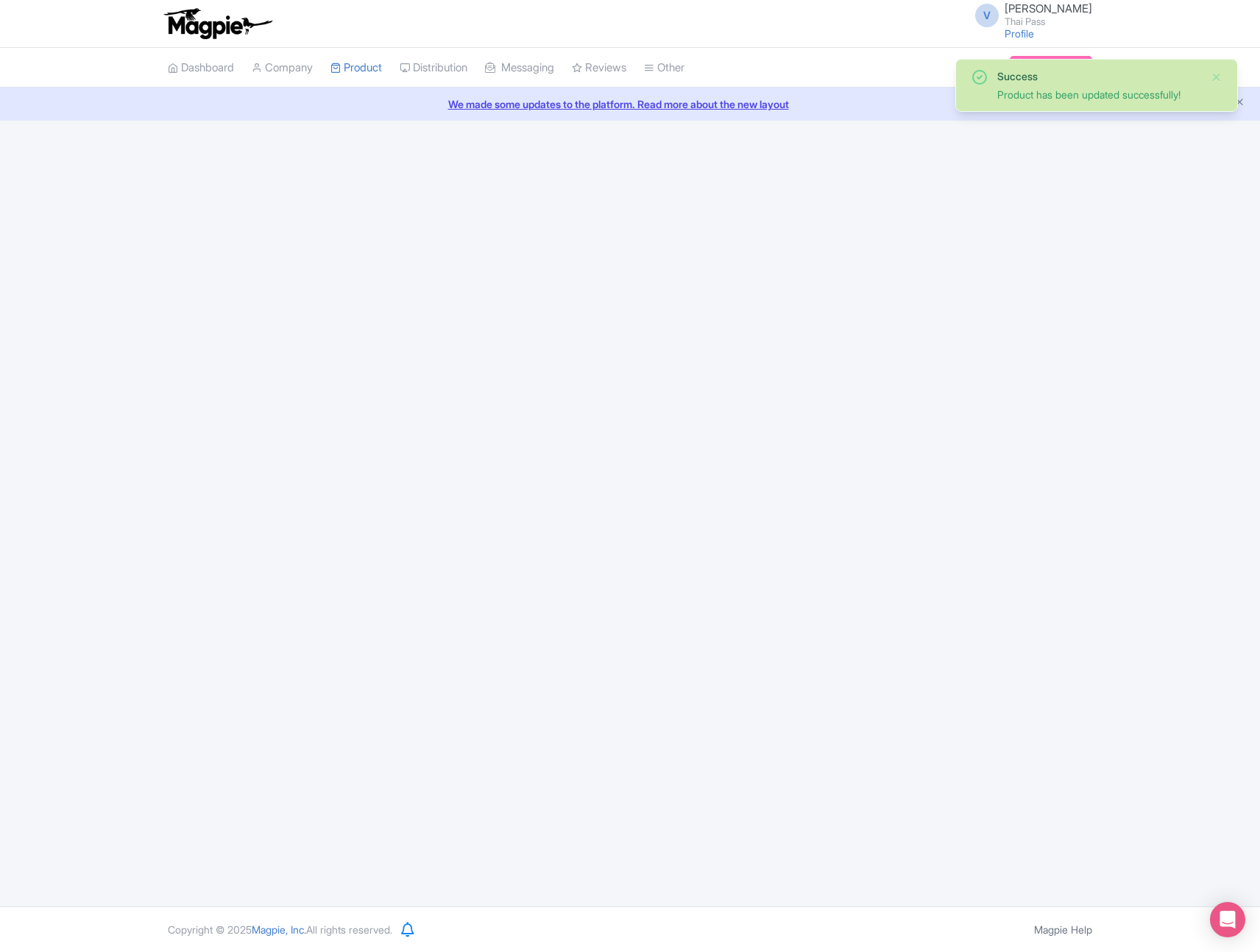
scroll to position [0, 0]
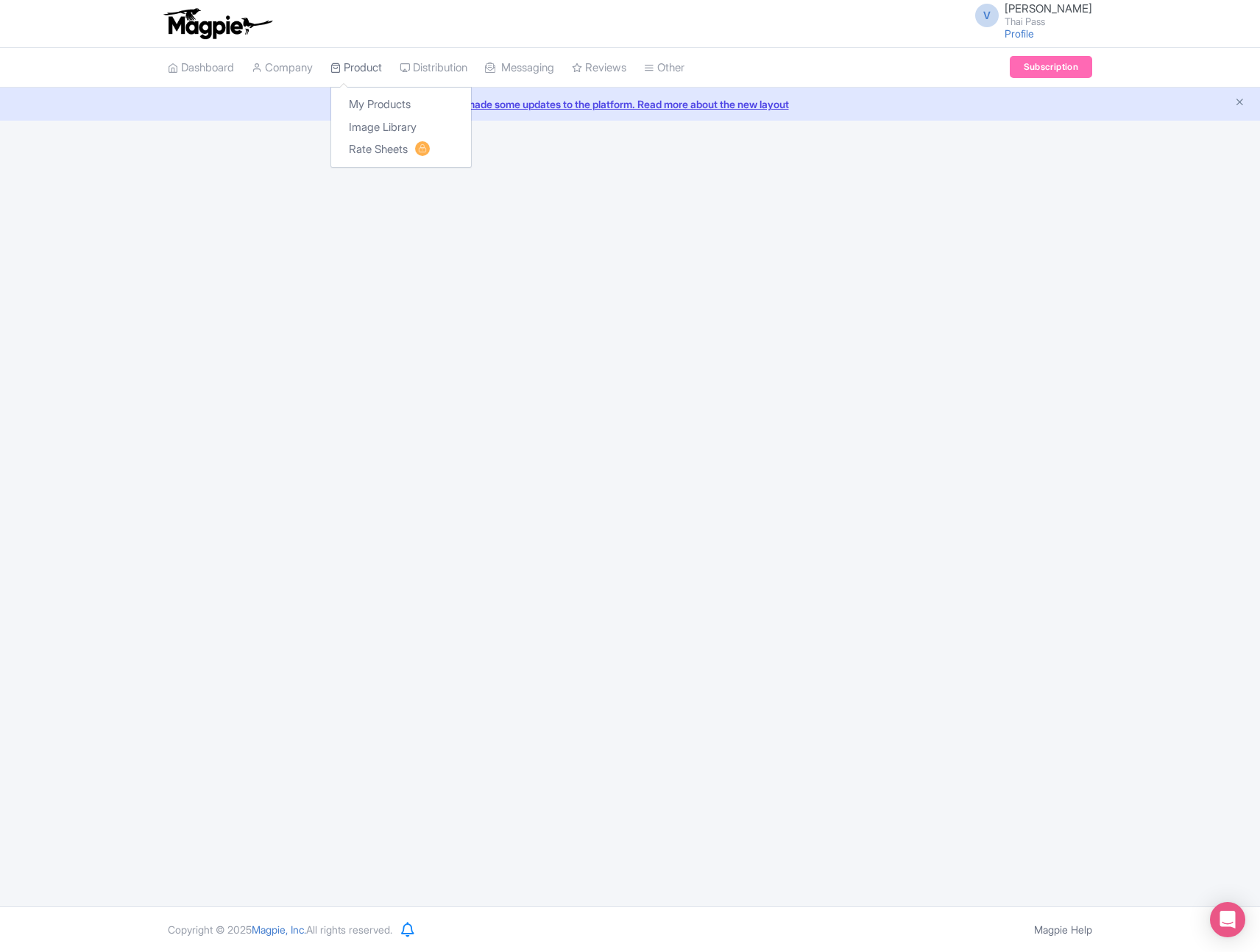
click at [368, 65] on link "Product" at bounding box center [356, 68] width 51 height 41
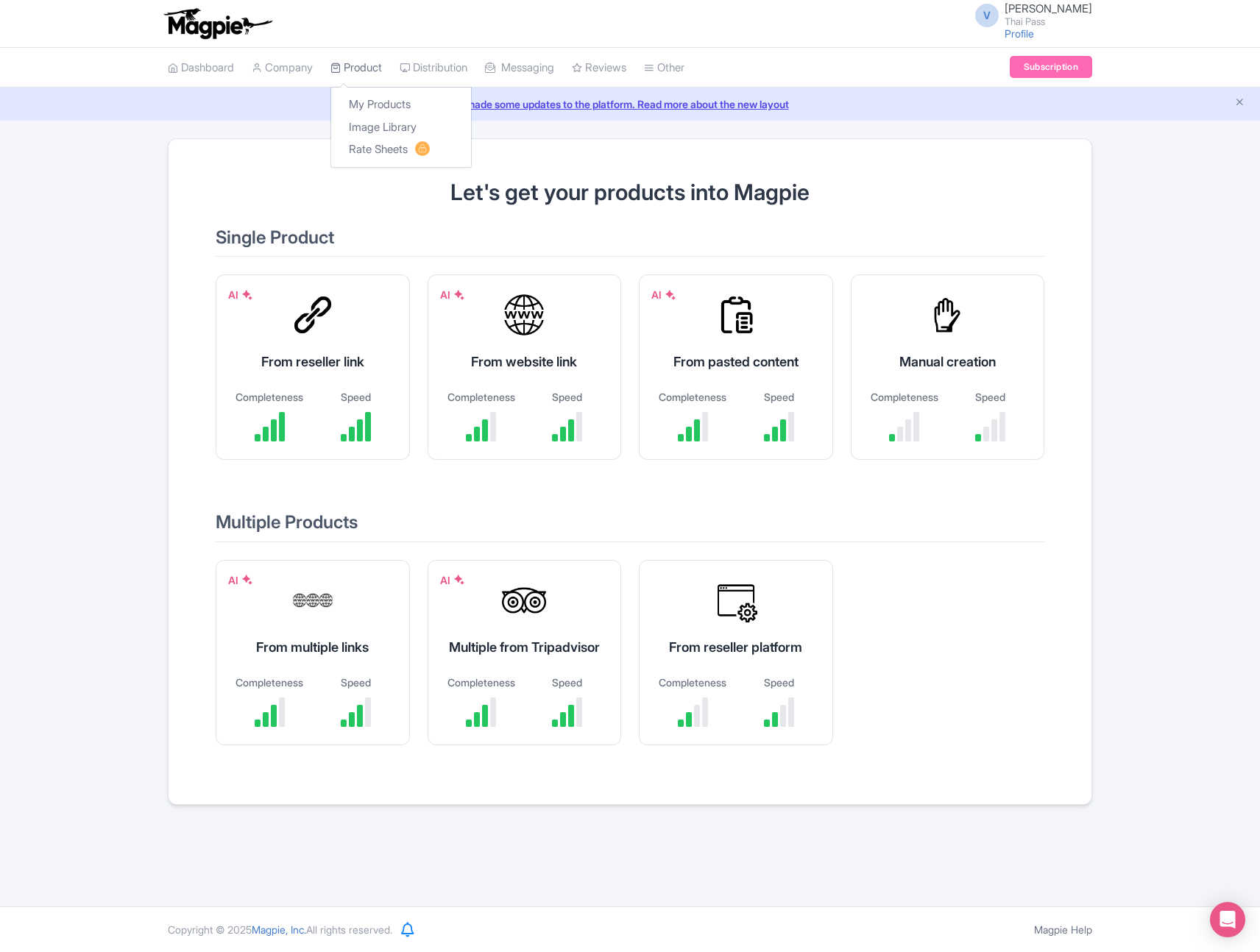
click at [364, 69] on link "Product" at bounding box center [356, 68] width 51 height 41
click at [382, 104] on link "My Products" at bounding box center [401, 105] width 140 height 23
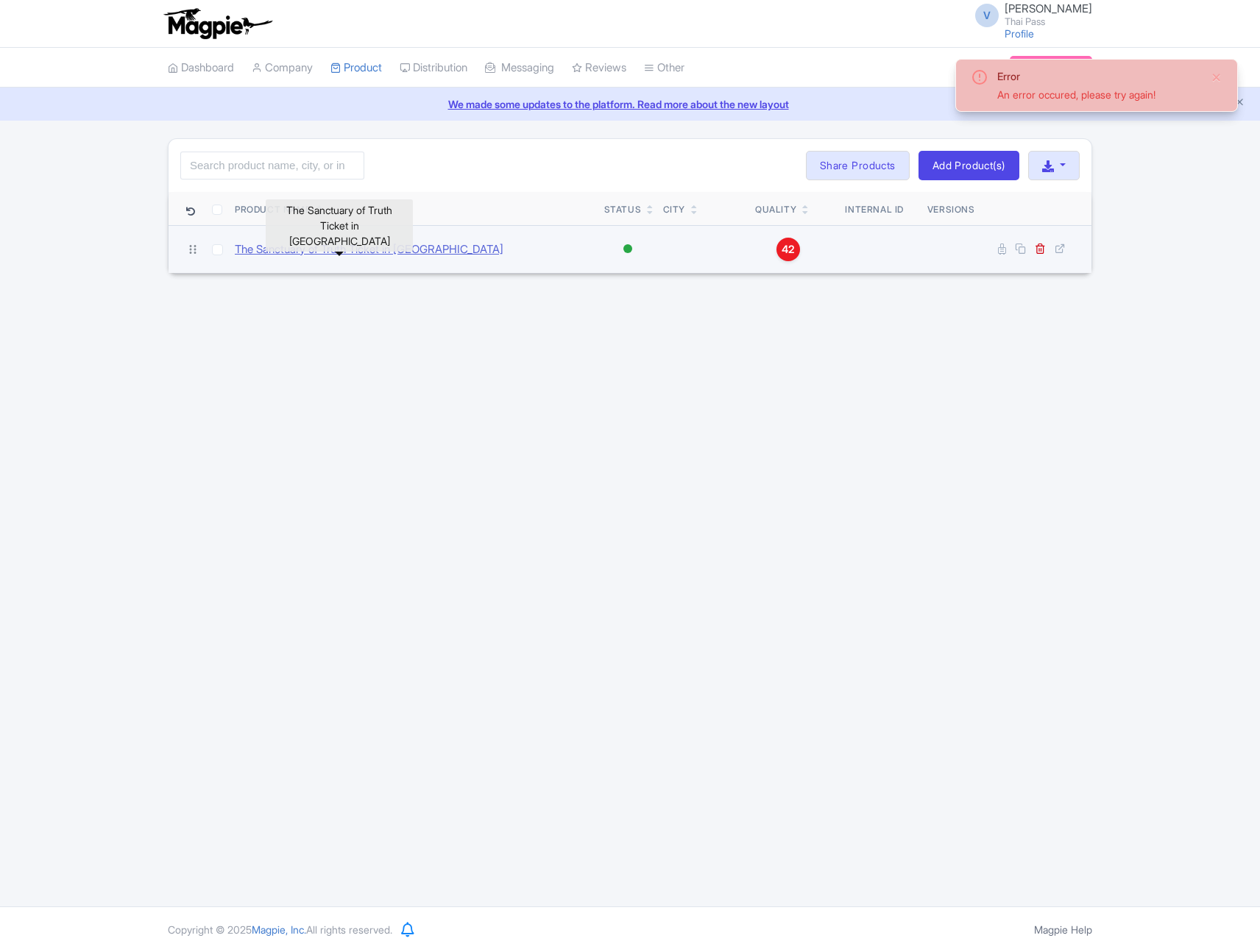
click at [423, 251] on link "The Sanctuary of Truth Ticket in [GEOGRAPHIC_DATA]" at bounding box center [368, 249] width 269 height 17
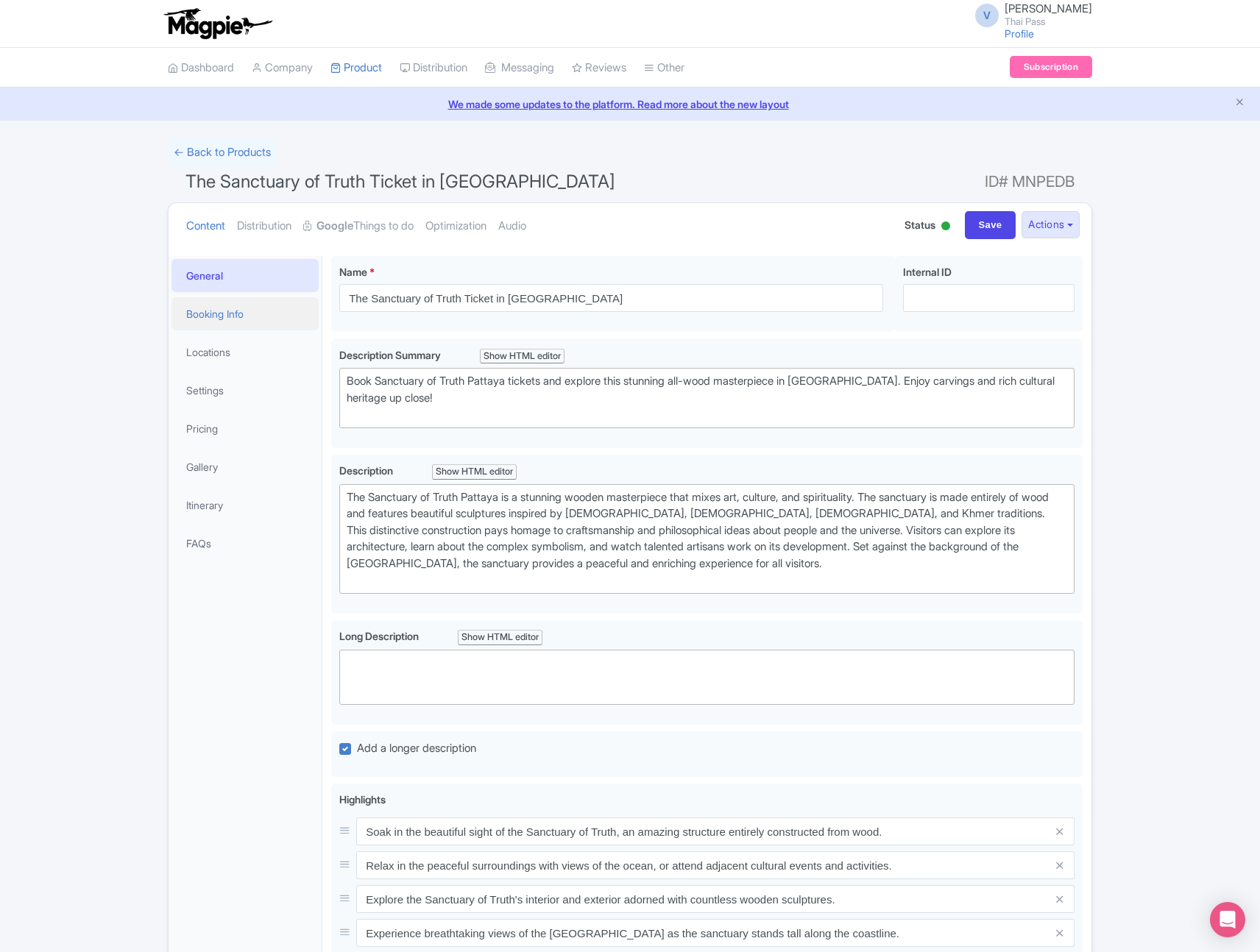
click at [248, 309] on link "Booking Info" at bounding box center [245, 314] width 147 height 33
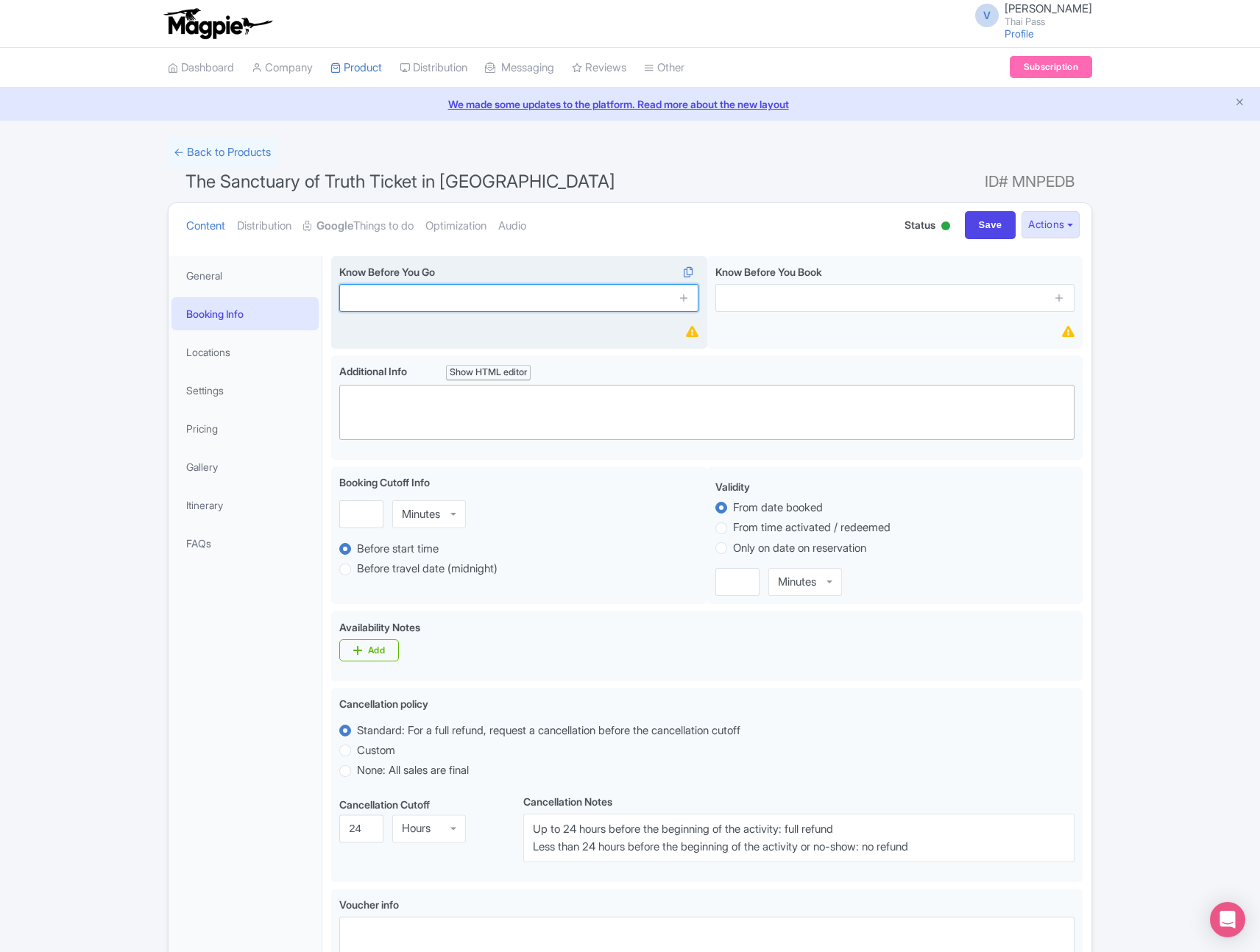
click at [486, 295] on input "text" at bounding box center [519, 298] width 359 height 28
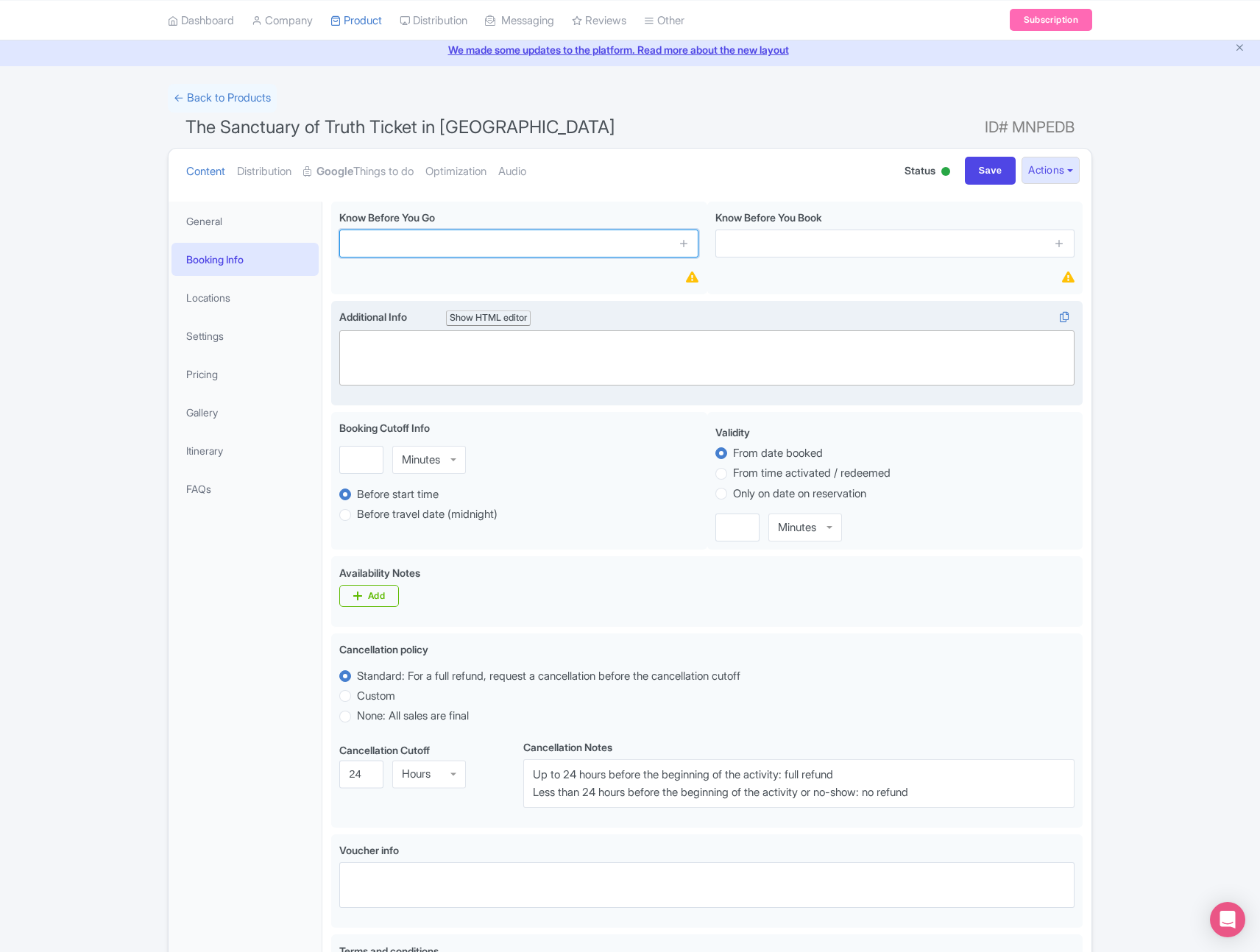
scroll to position [29, 0]
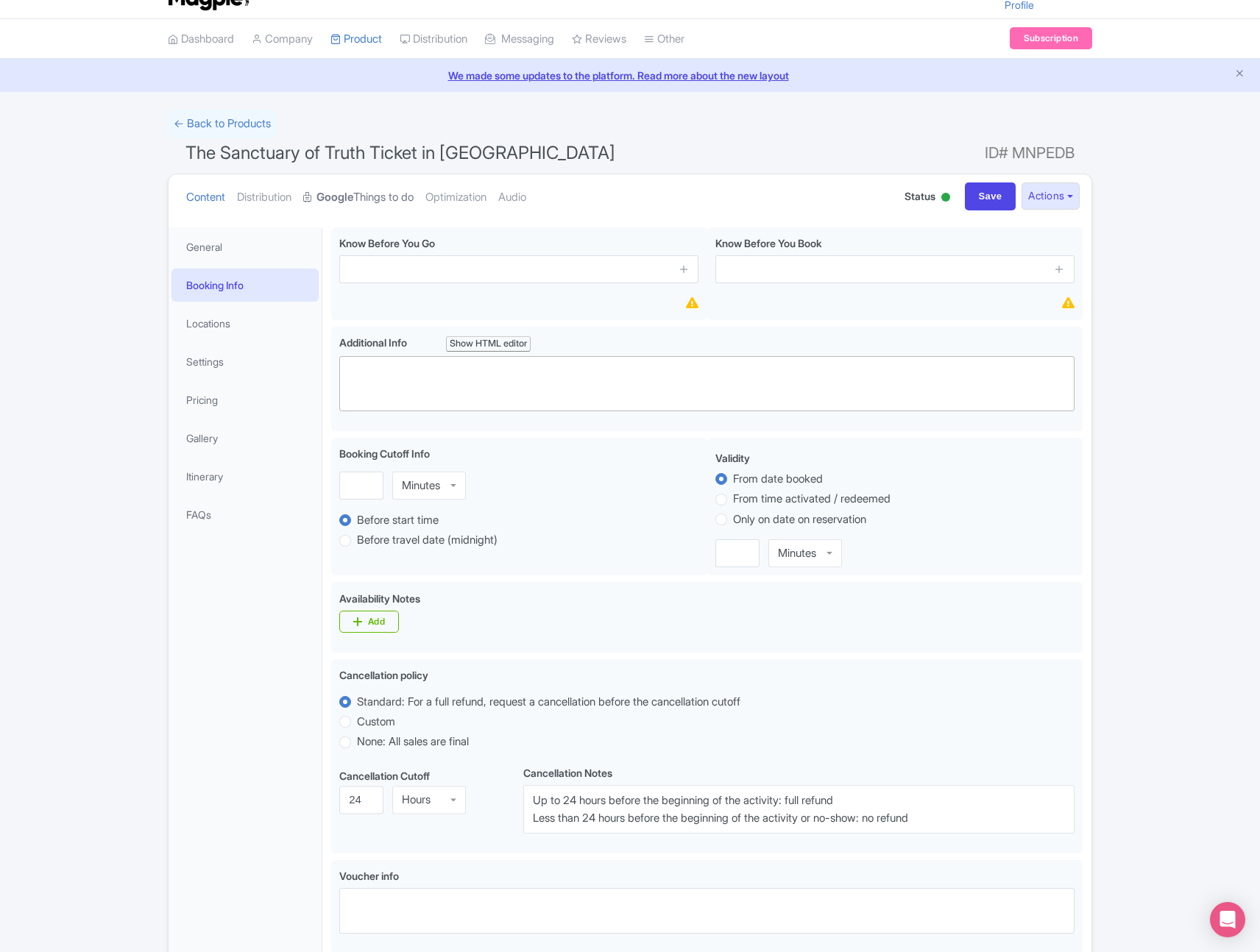
click at [389, 191] on link "Google Things to do" at bounding box center [358, 197] width 110 height 47
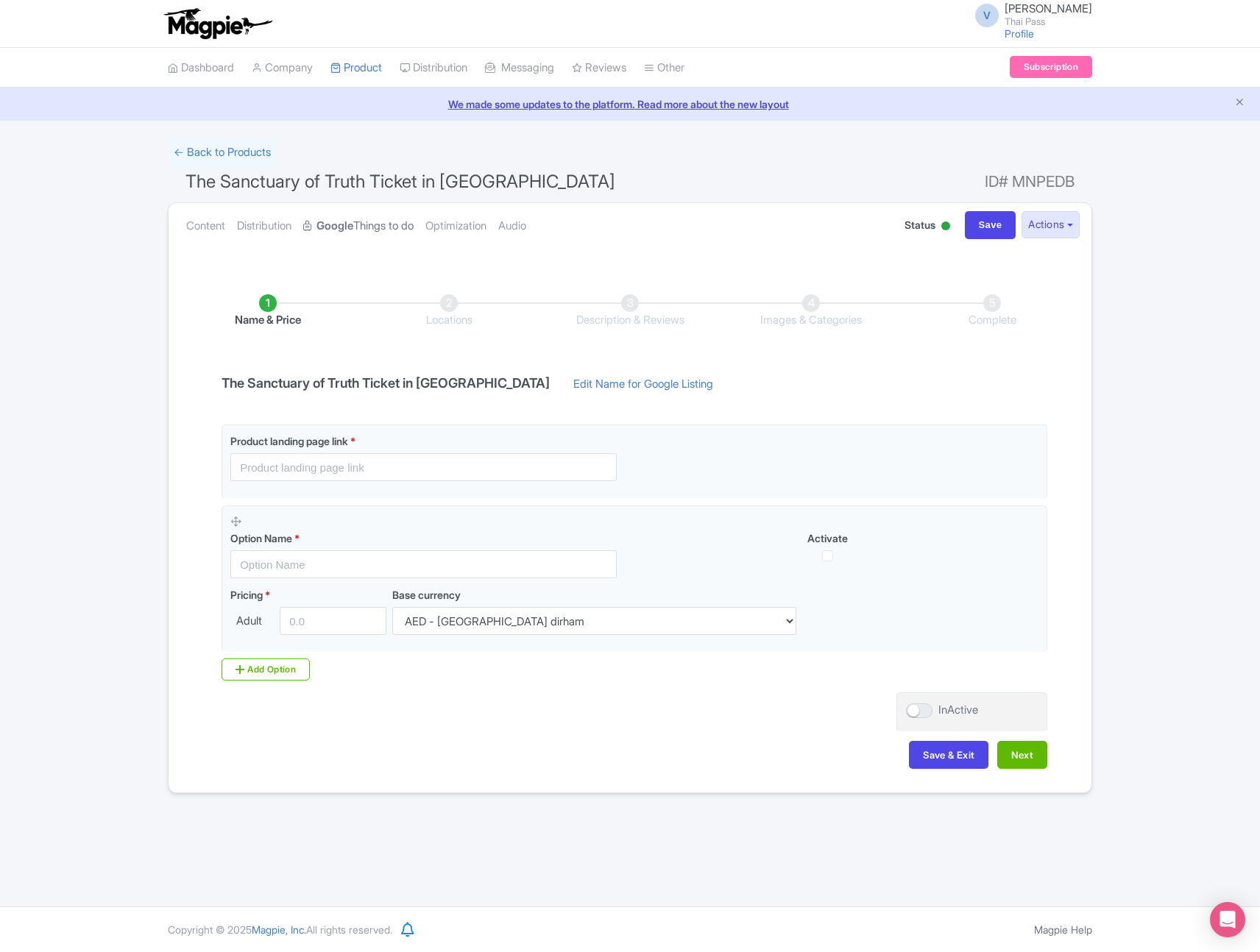
scroll to position [0, 0]
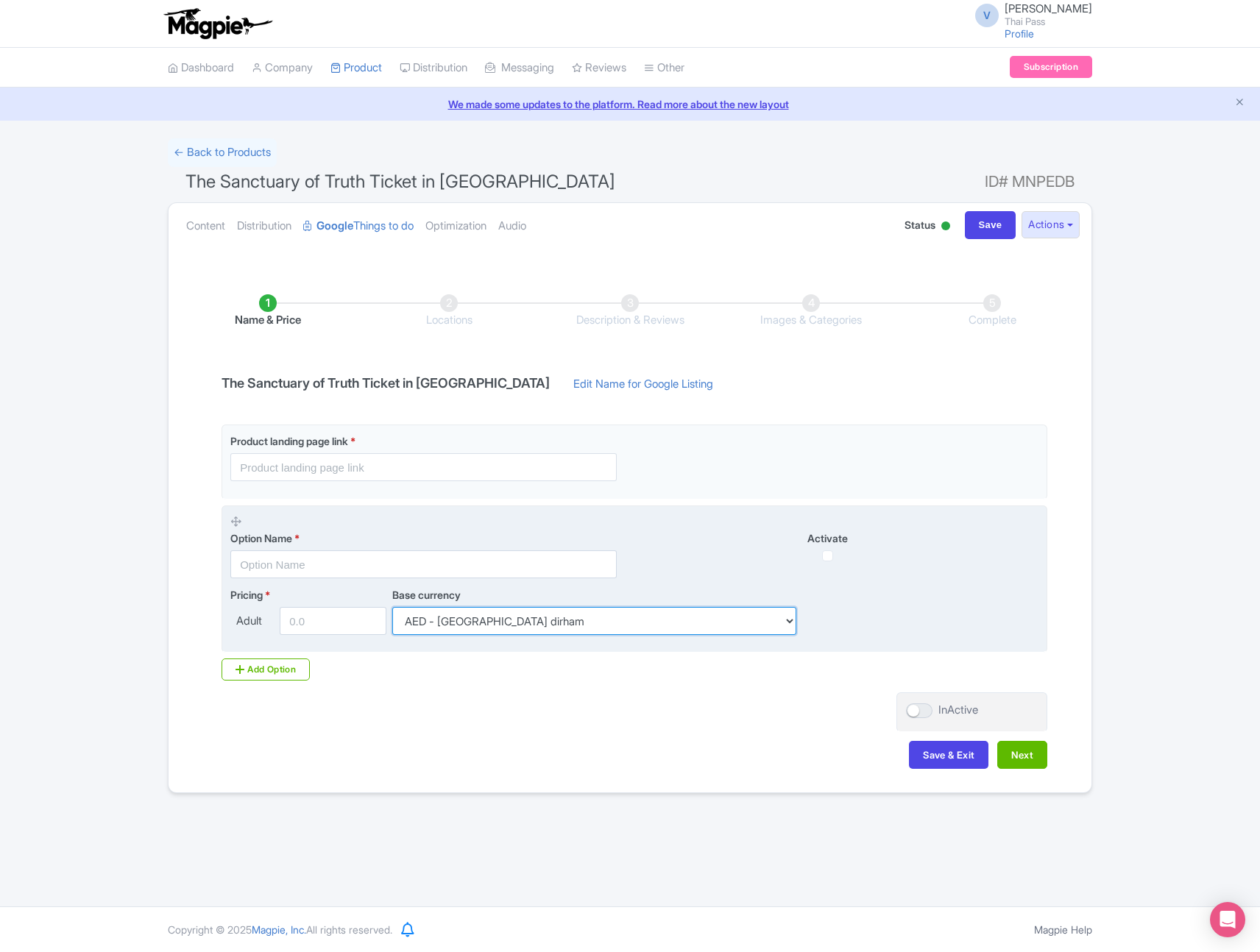
click at [441, 631] on select "AED - United Arab Emirates dirham AFN - Afghan afghani ALL - Albanian lek AMD -…" at bounding box center [594, 621] width 404 height 28
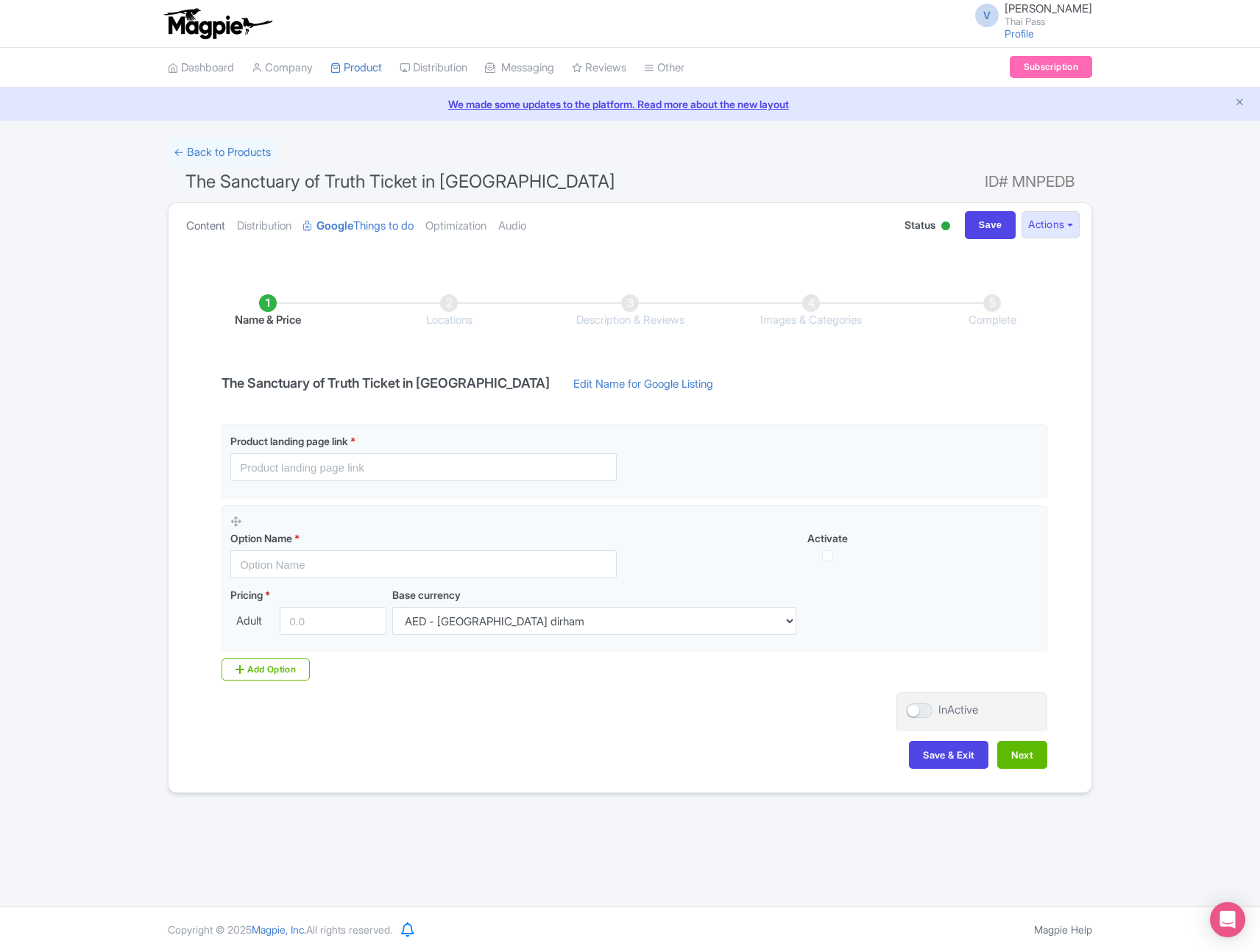
click at [202, 221] on link "Content" at bounding box center [205, 226] width 39 height 47
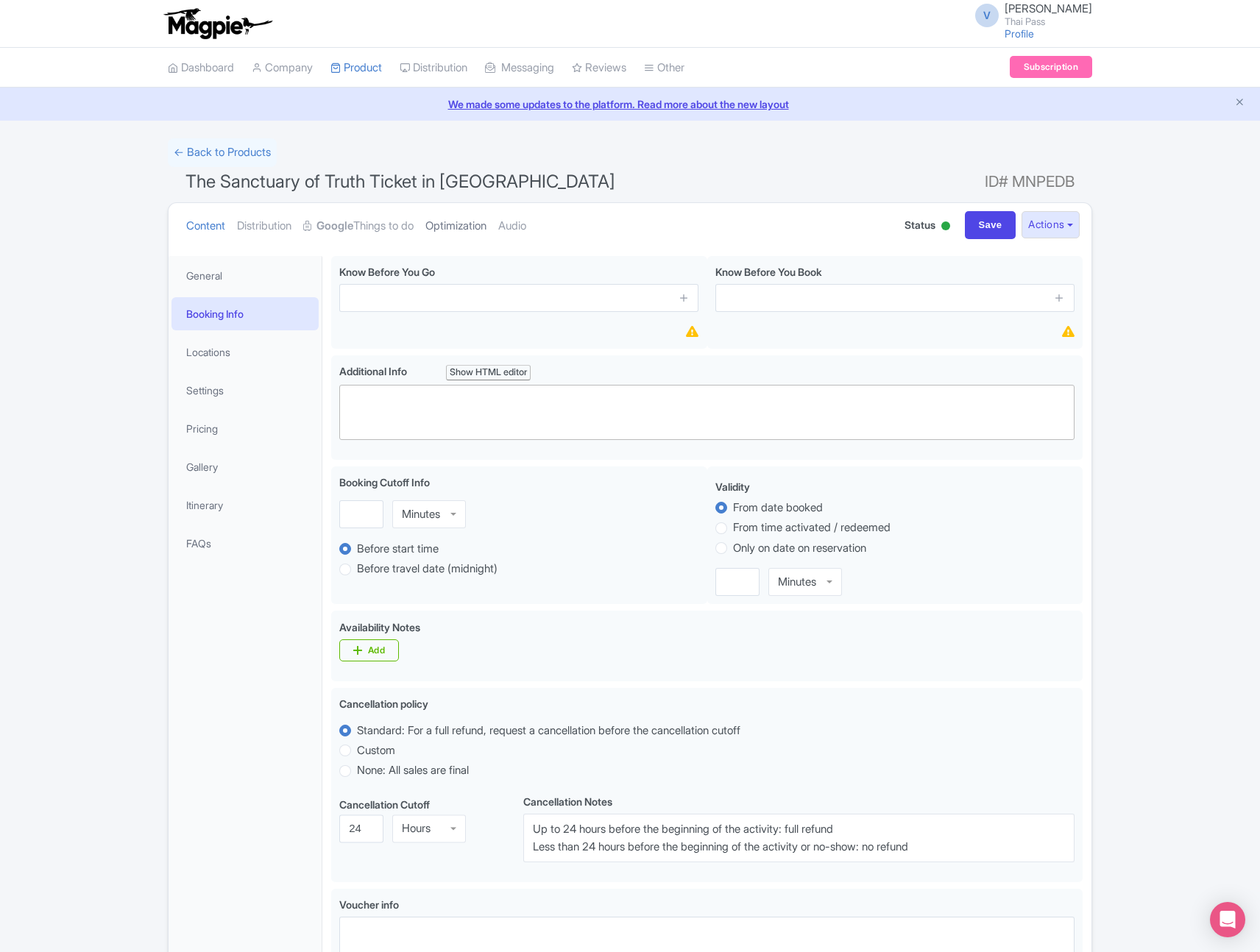
click at [471, 222] on link "Optimization" at bounding box center [456, 226] width 61 height 47
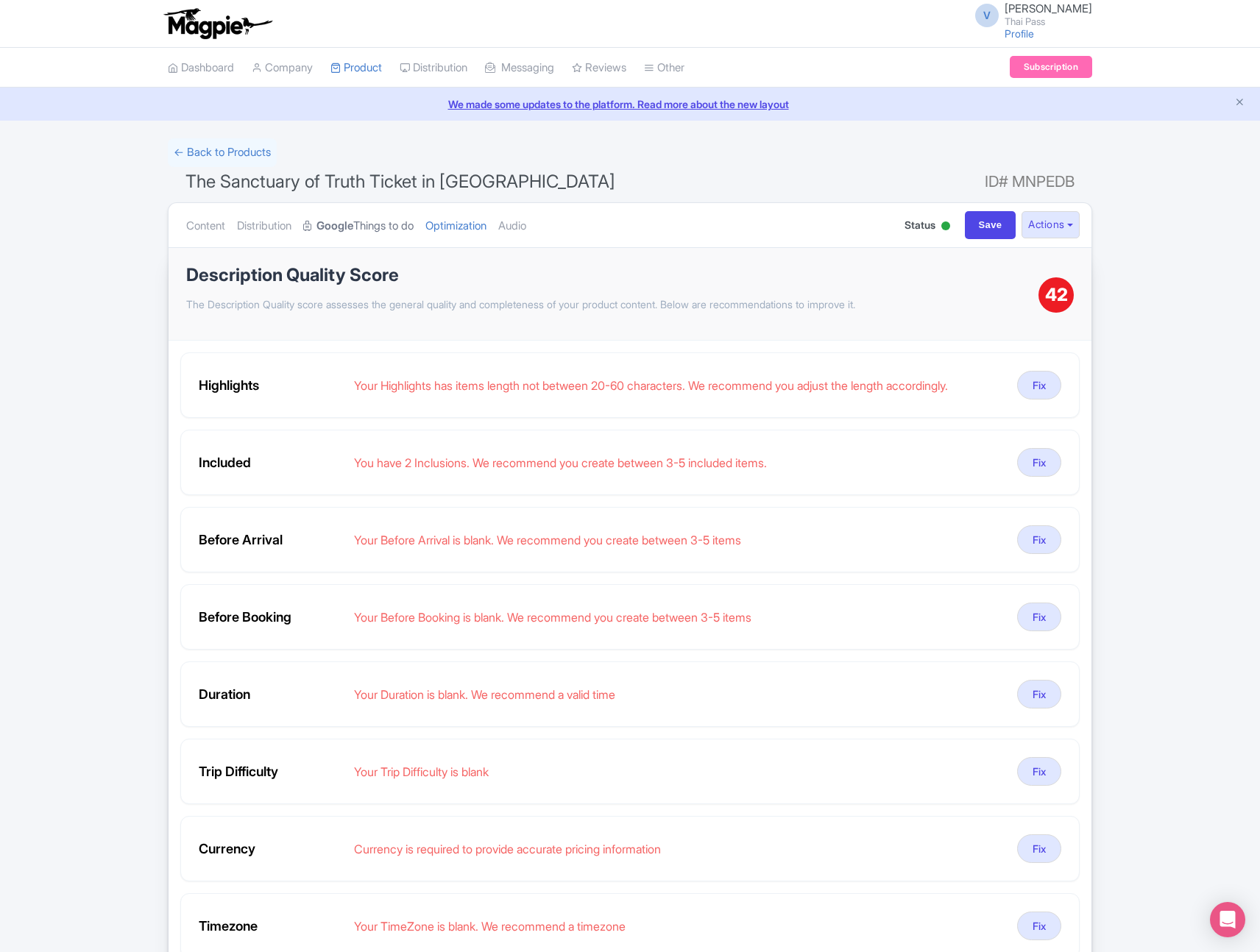
click at [367, 232] on link "Google Things to do" at bounding box center [358, 226] width 110 height 47
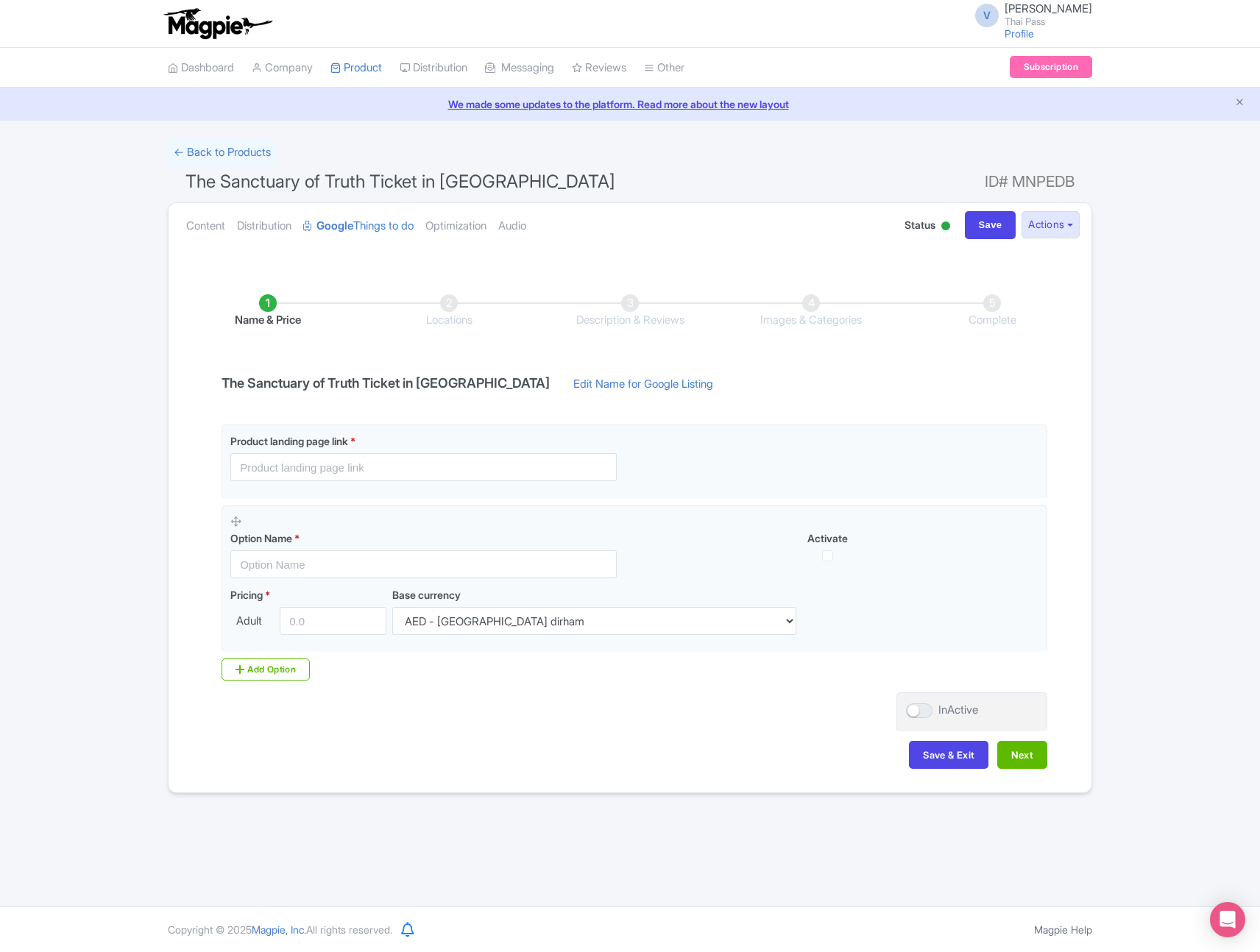
click at [341, 173] on span "The Sanctuary of Truth Ticket in [GEOGRAPHIC_DATA]" at bounding box center [401, 181] width 430 height 21
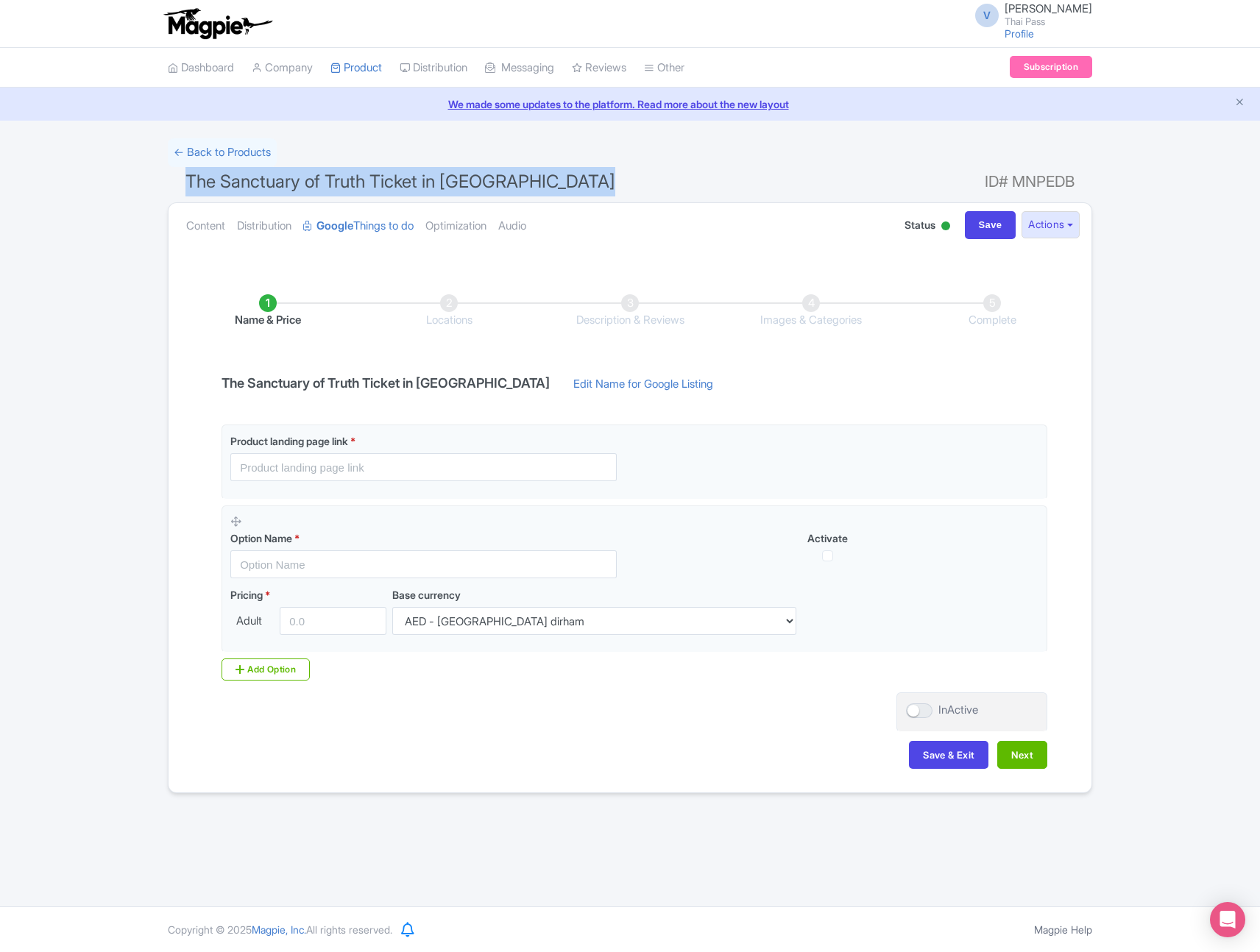
click at [341, 173] on span "The Sanctuary of Truth Ticket in [GEOGRAPHIC_DATA]" at bounding box center [401, 181] width 430 height 21
copy h1 "The Sanctuary of Truth Ticket in [GEOGRAPHIC_DATA]"
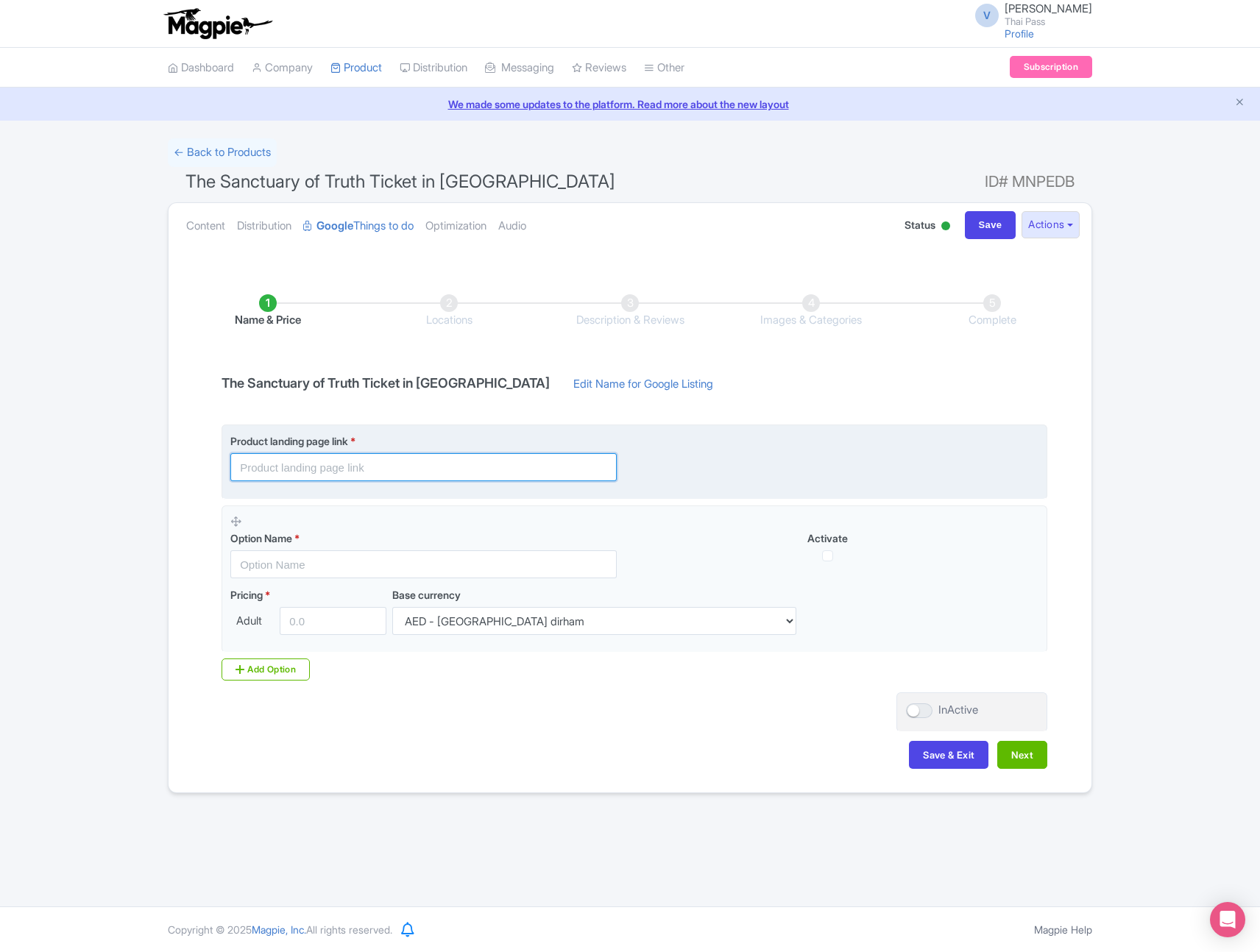
click at [421, 474] on input "text" at bounding box center [423, 468] width 387 height 28
paste input "The Sanctuary of Truth Ticket in [GEOGRAPHIC_DATA]"
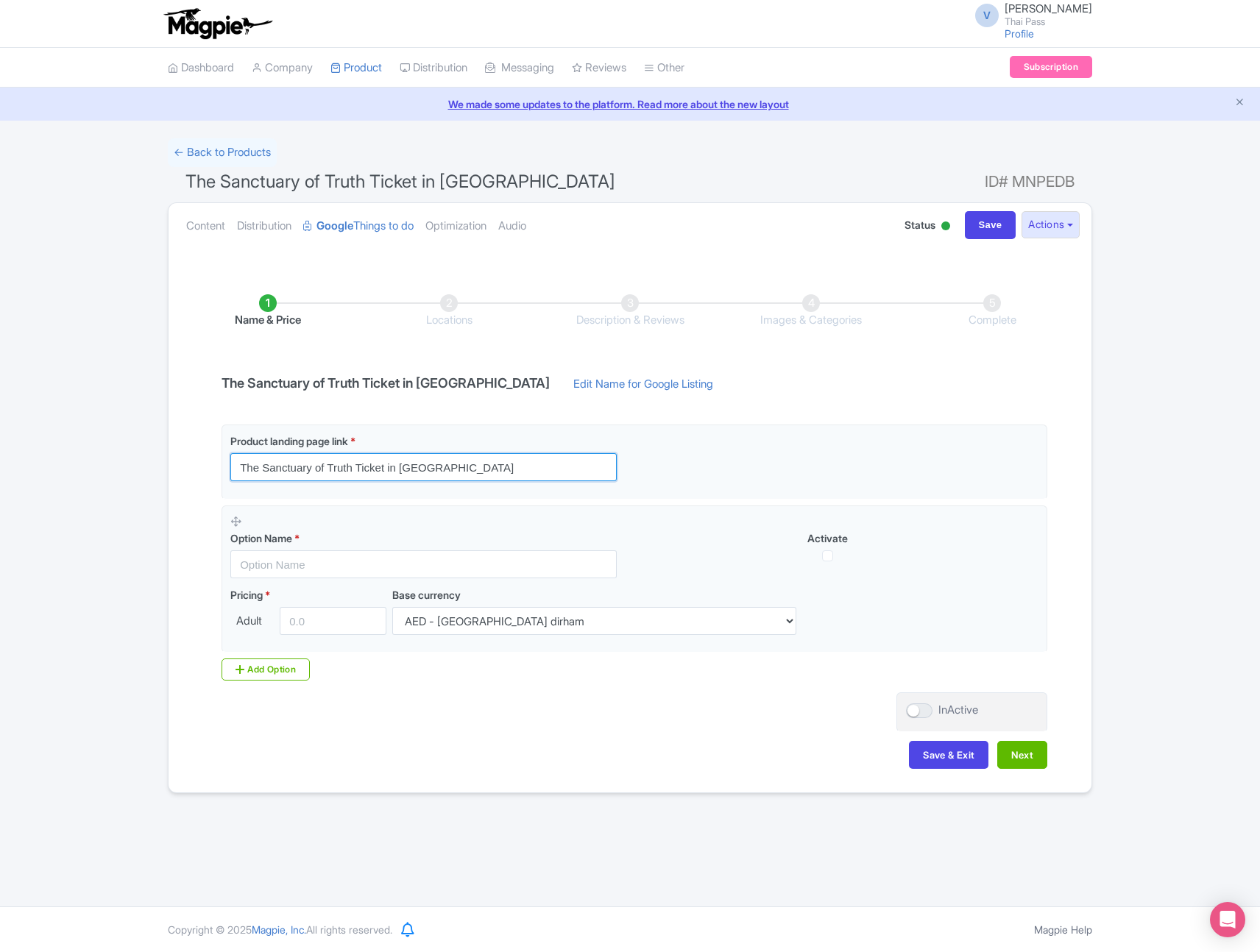
type input "The Sanctuary of Truth Ticket in [GEOGRAPHIC_DATA]"
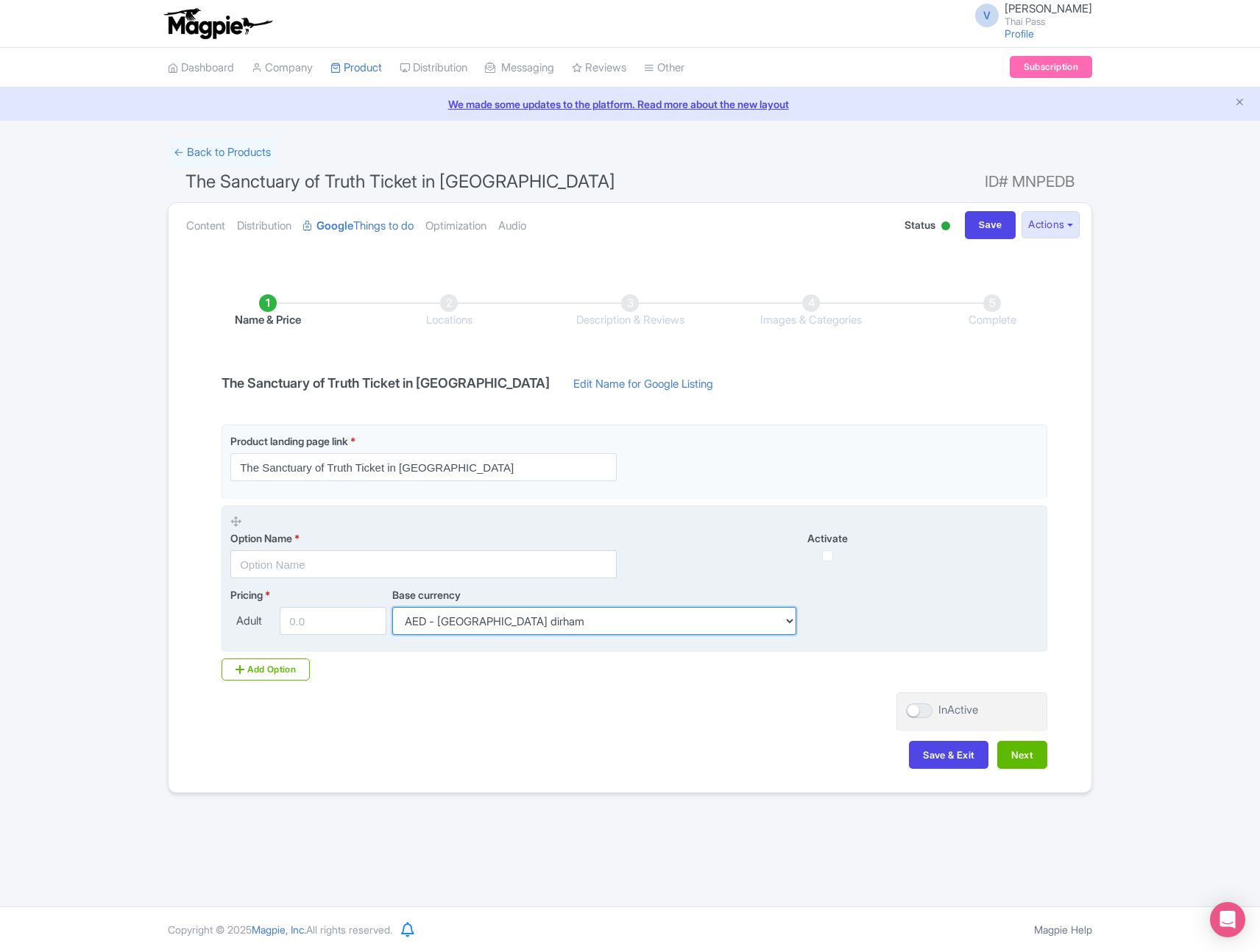
click at [636, 616] on select "AED - United Arab Emirates dirham AFN - Afghan afghani ALL - Albanian lek AMD -…" at bounding box center [594, 621] width 404 height 28
select select "USD"
click at [392, 607] on select "AED - United Arab Emirates dirham AFN - Afghan afghani ALL - Albanian lek AMD -…" at bounding box center [594, 621] width 404 height 28
click at [322, 619] on input "number" at bounding box center [332, 621] width 107 height 28
paste input "14"
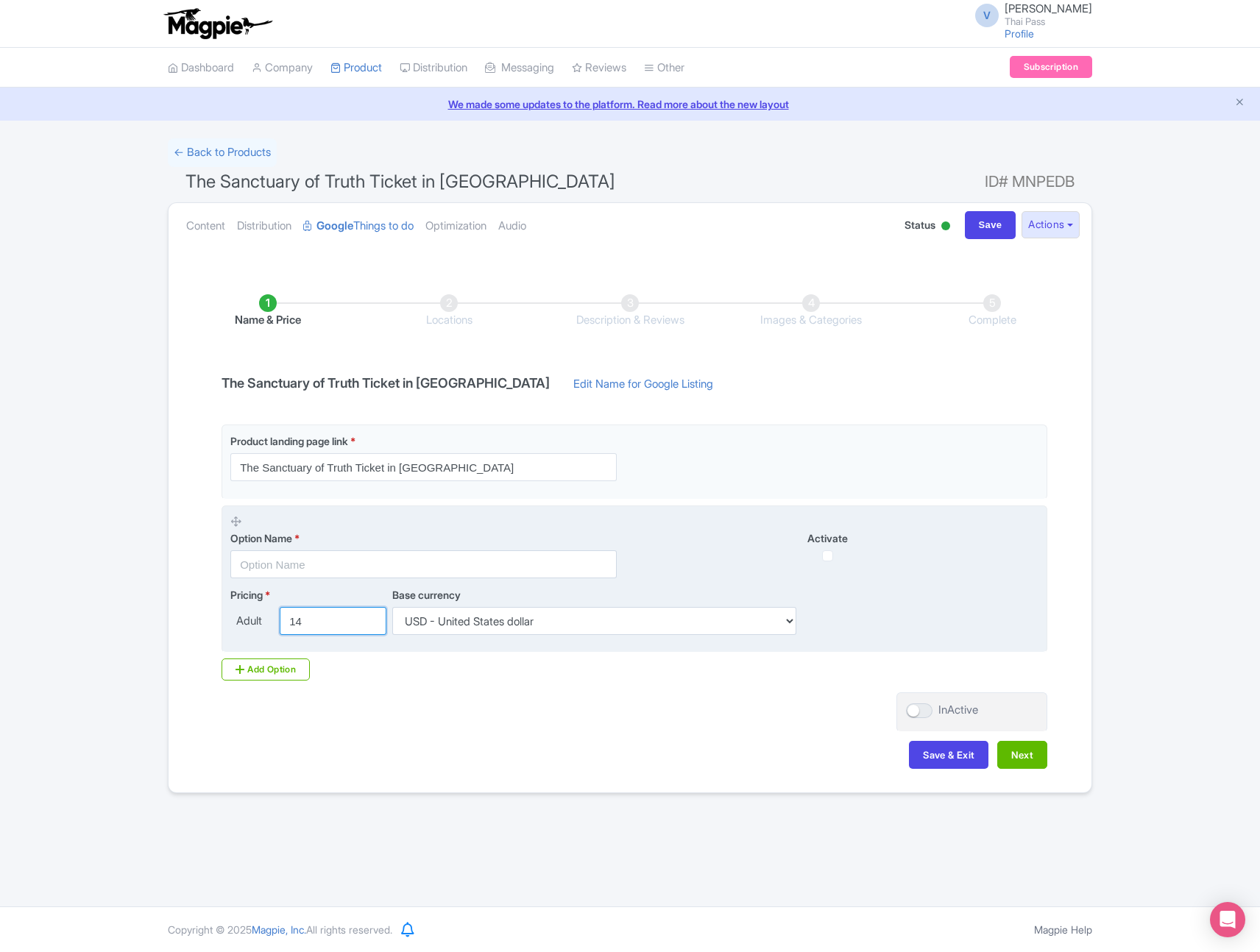
type input "14"
click at [315, 565] on input "text" at bounding box center [423, 565] width 387 height 28
click at [346, 561] on input "text" at bounding box center [423, 565] width 387 height 28
paste input "Admission fee [Morning Session : 8.00-18.00 hrs]"
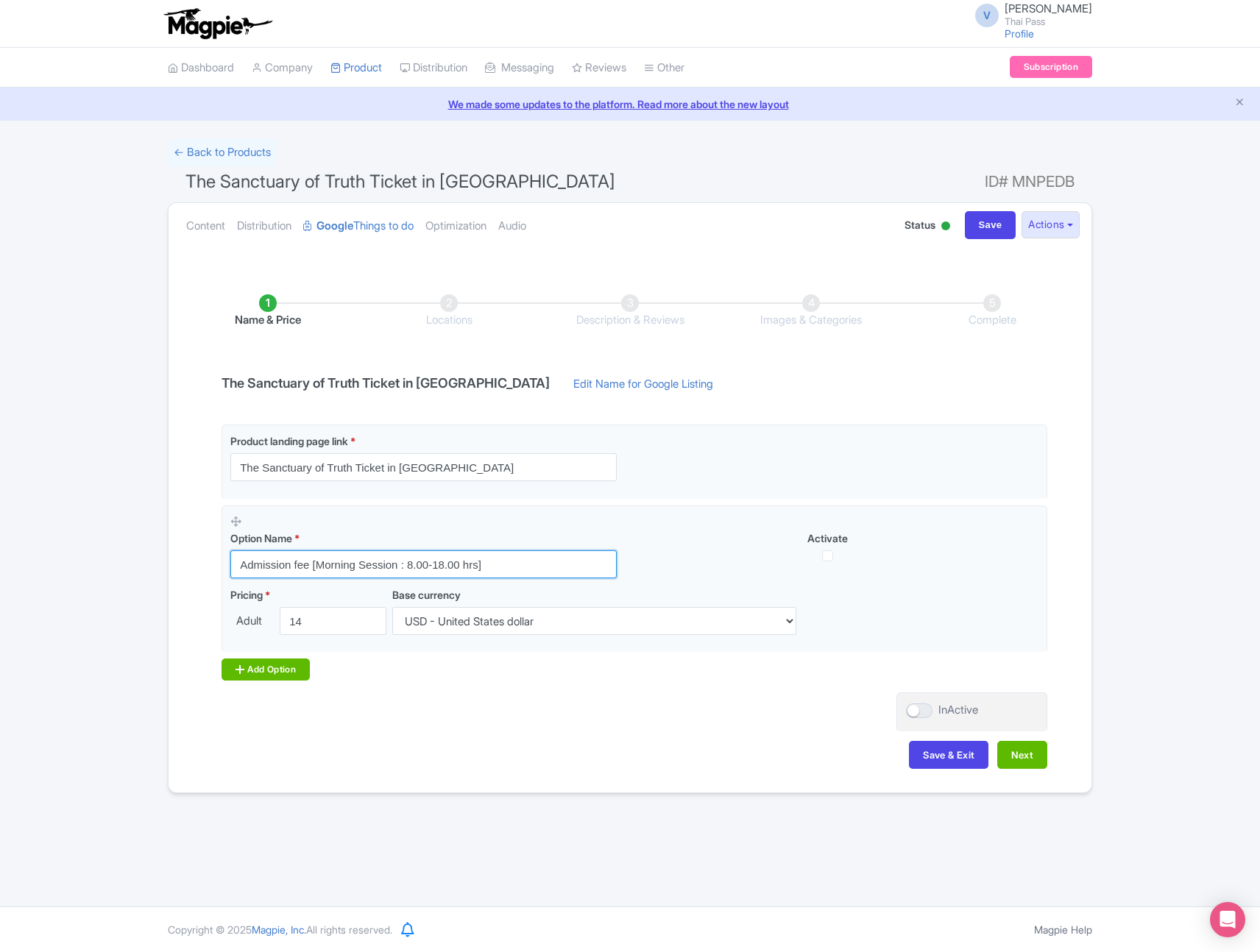
type input "Admission fee [Morning Session : 8.00-18.00 hrs]"
click at [271, 668] on div "Add Option" at bounding box center [265, 669] width 88 height 22
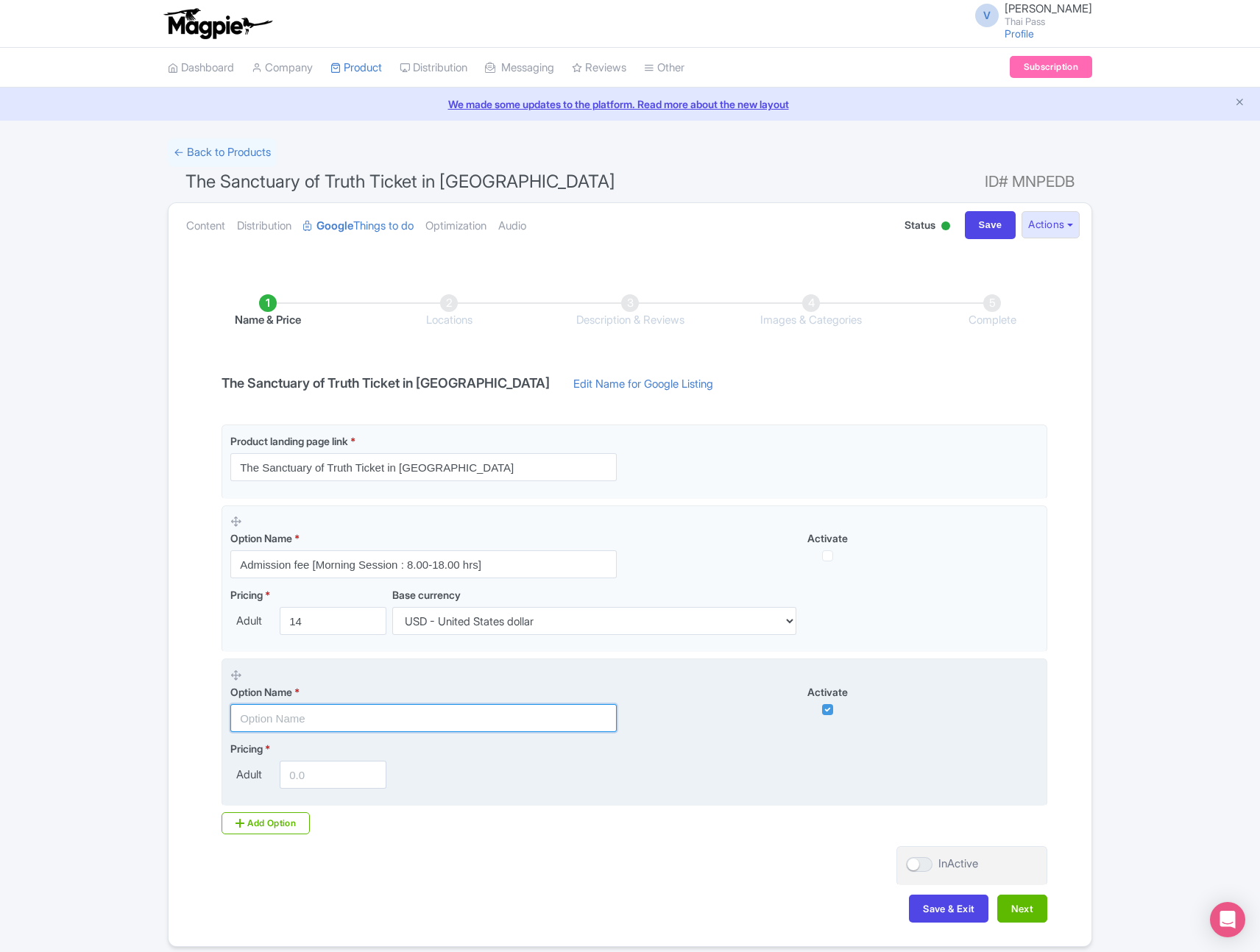
click at [530, 730] on input "text" at bounding box center [423, 718] width 387 height 28
paste input "Admission fee [Evening Session : 18.00-20.30 hrs]"
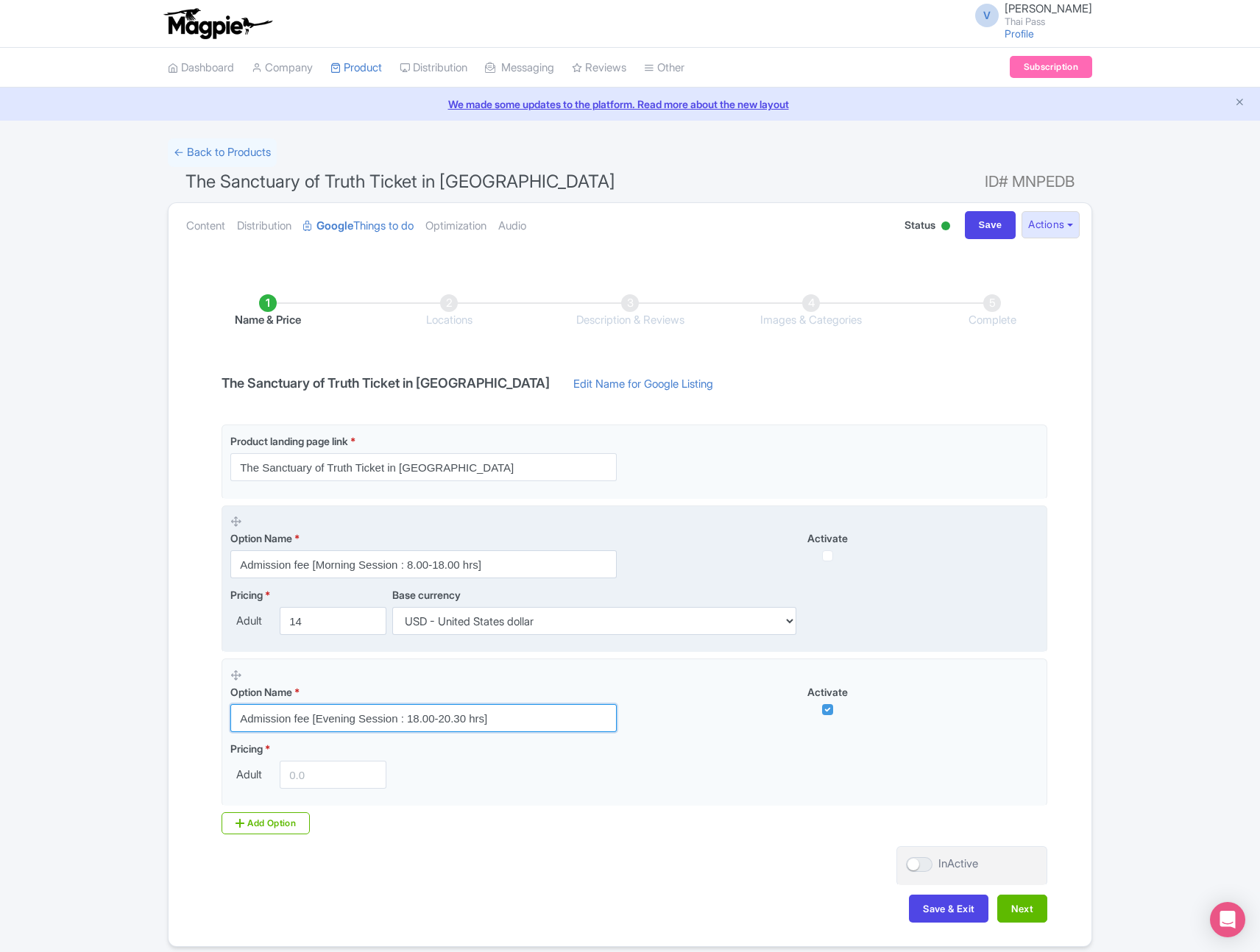
type input "Admission fee [Evening Session : 18.00-20.30 hrs]"
click at [829, 555] on input "checkbox" at bounding box center [827, 556] width 11 height 11
checkbox input "true"
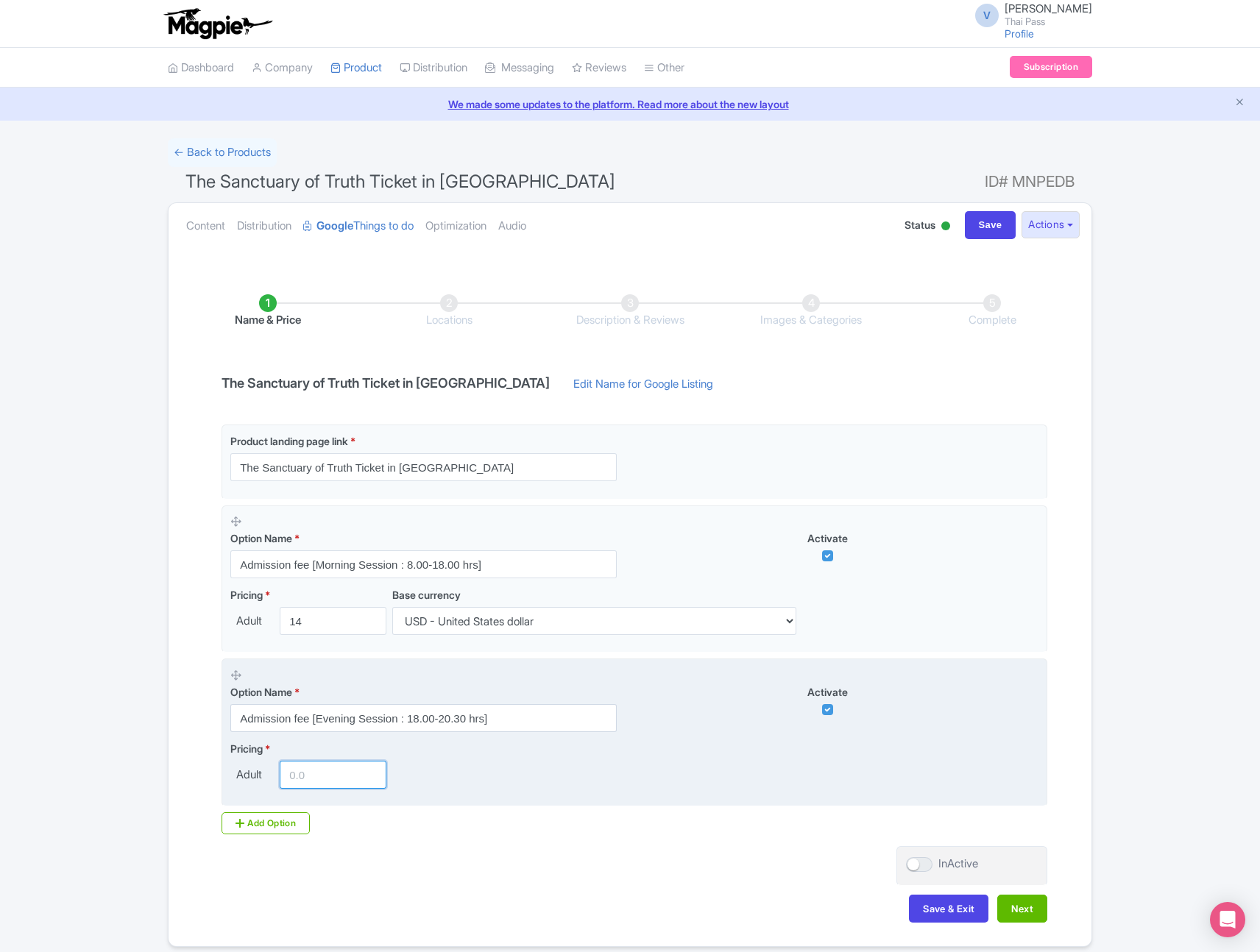
click at [311, 772] on input "number" at bounding box center [332, 775] width 107 height 28
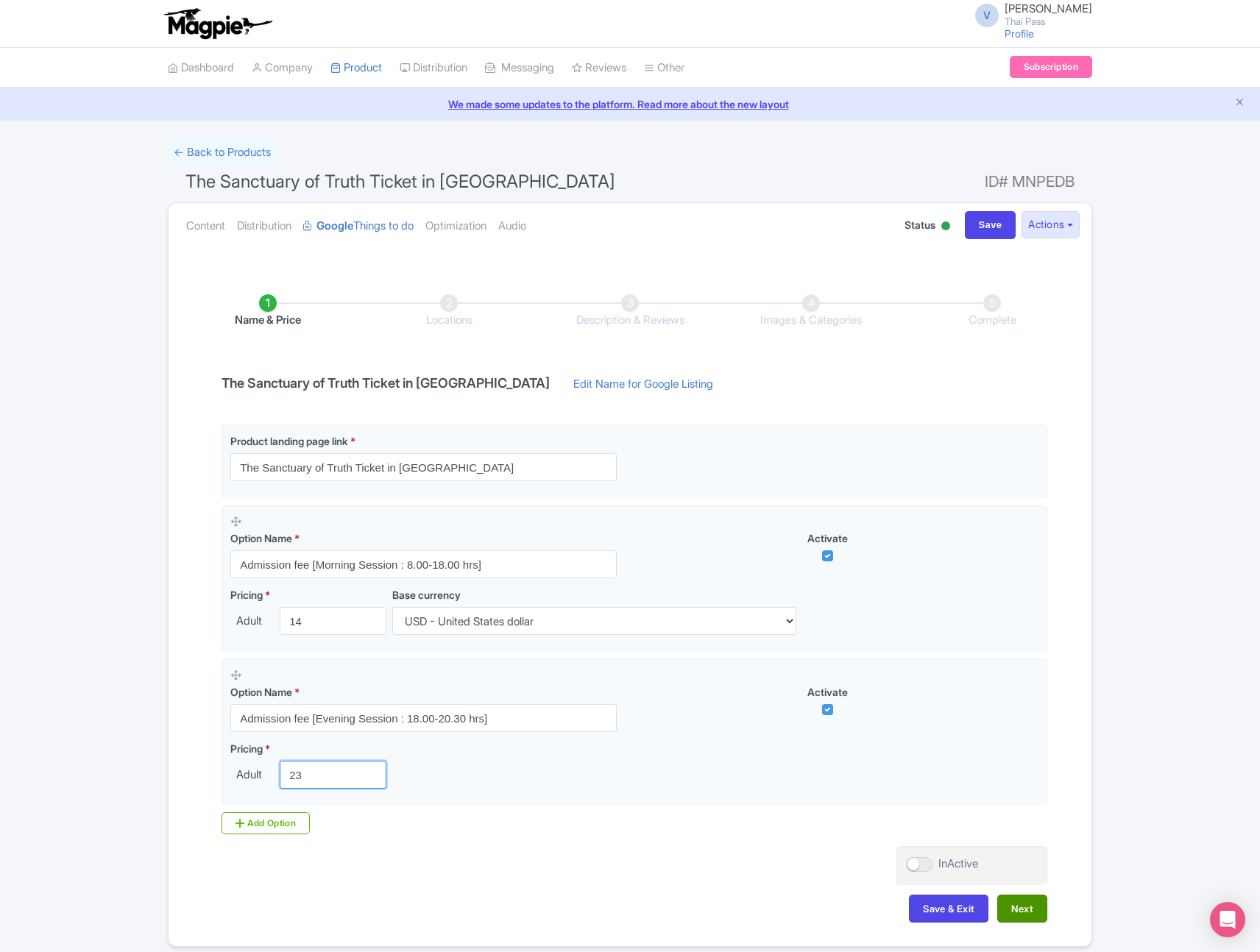
type input "23"
click at [1023, 905] on button "Next" at bounding box center [1022, 909] width 50 height 28
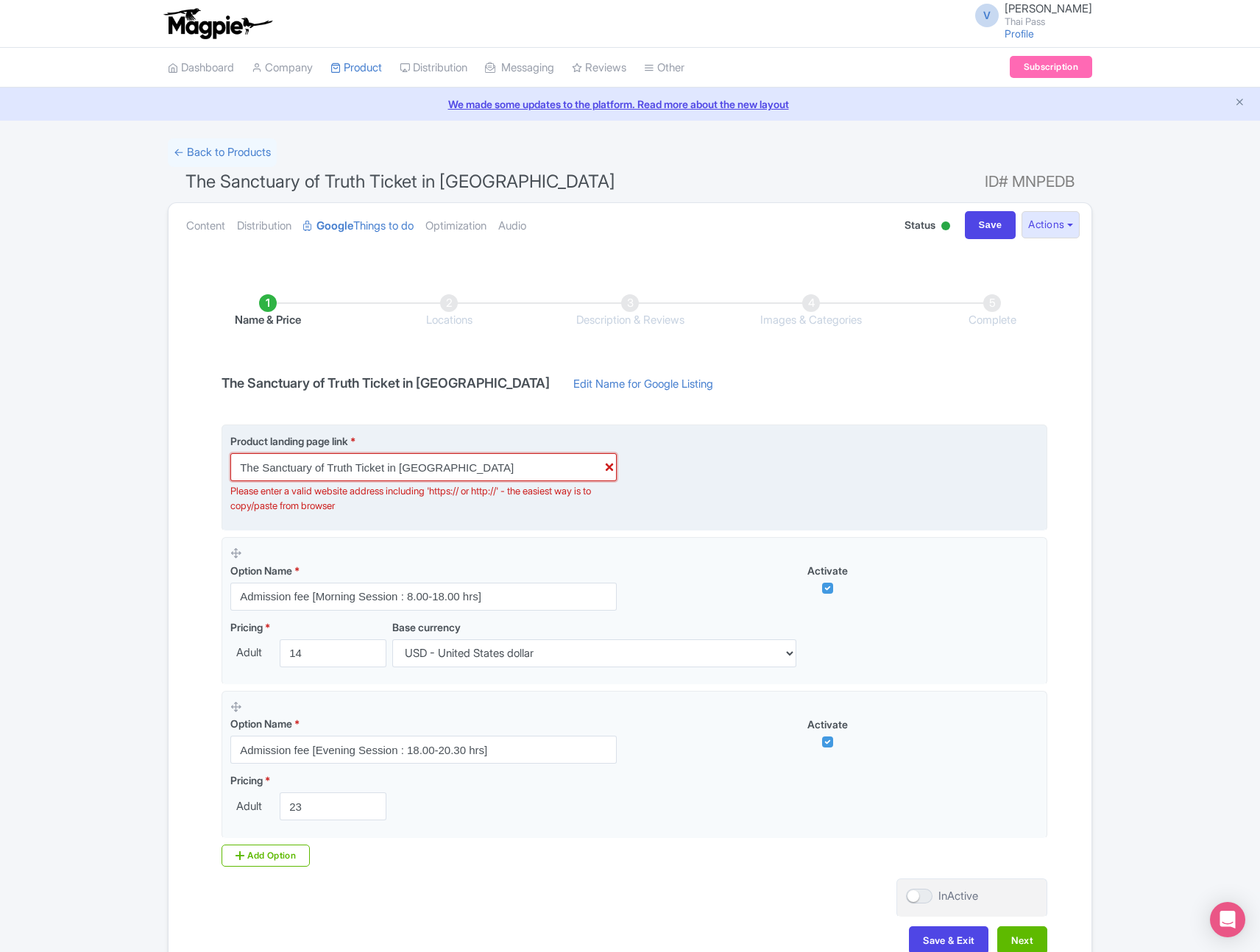
click at [520, 460] on input "The Sanctuary of Truth Ticket in [GEOGRAPHIC_DATA]" at bounding box center [423, 468] width 387 height 28
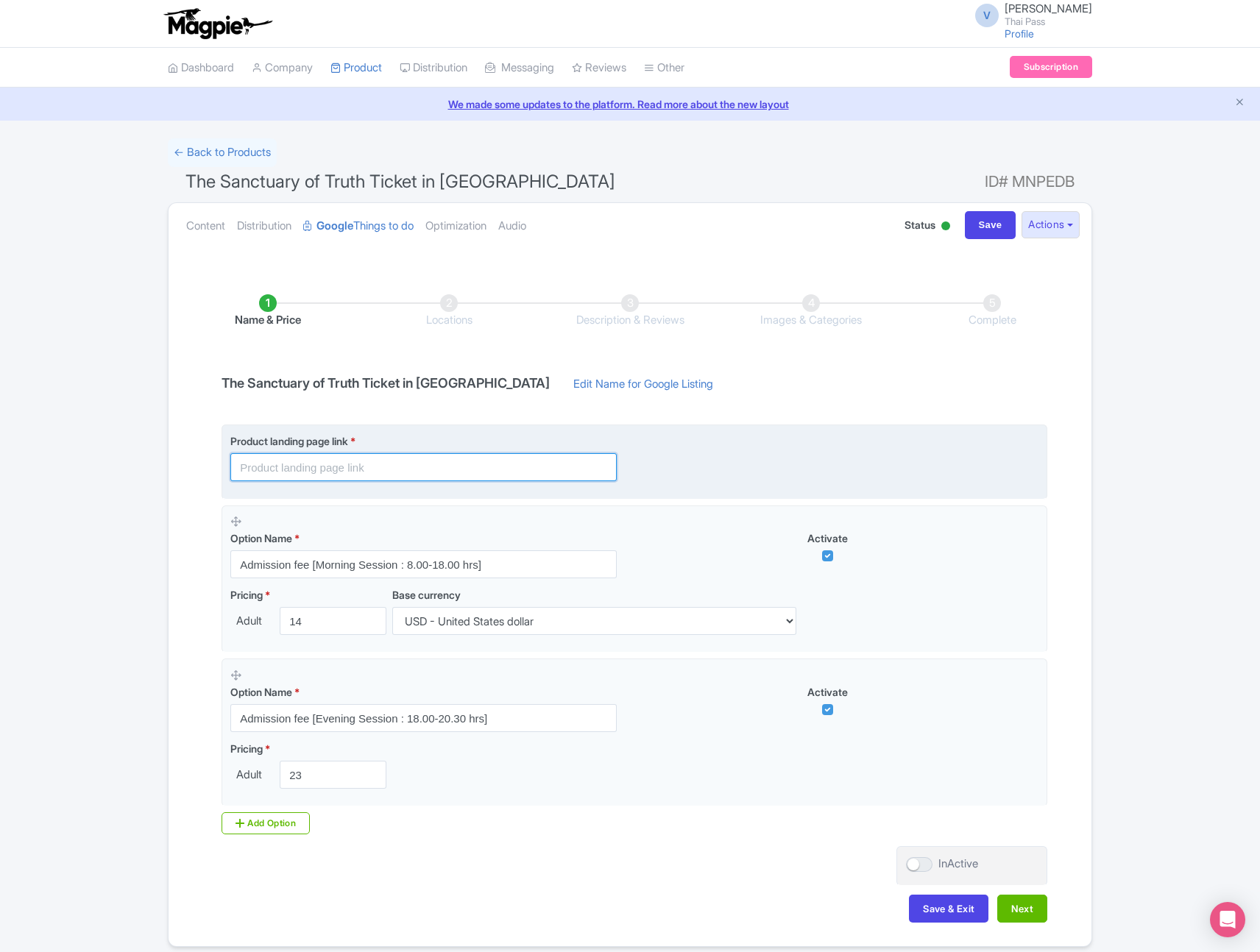
click at [421, 469] on input "text" at bounding box center [423, 468] width 387 height 28
paste input "[URL][DOMAIN_NAME]"
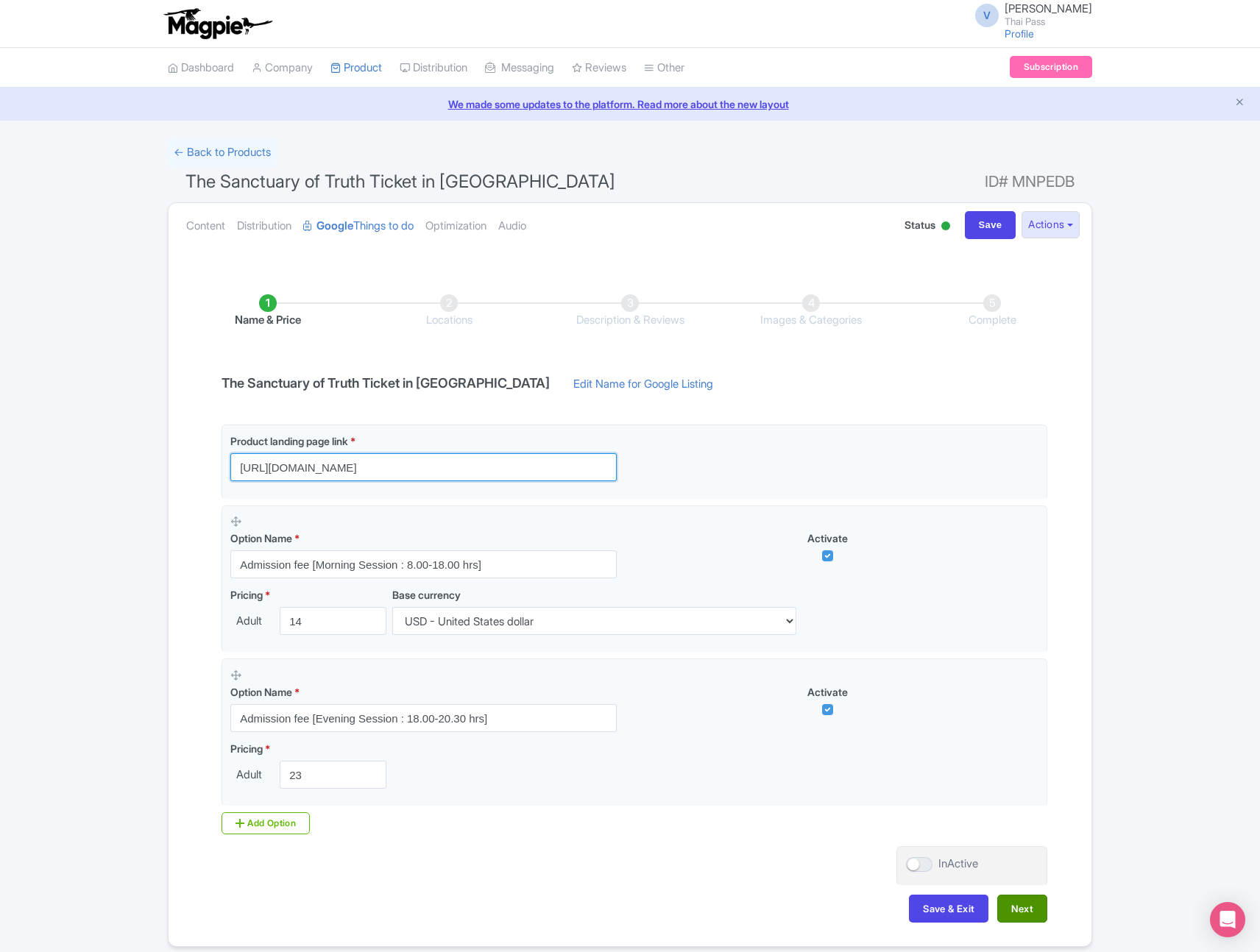
type input "[URL][DOMAIN_NAME]"
click at [1006, 914] on button "Next" at bounding box center [1022, 909] width 50 height 28
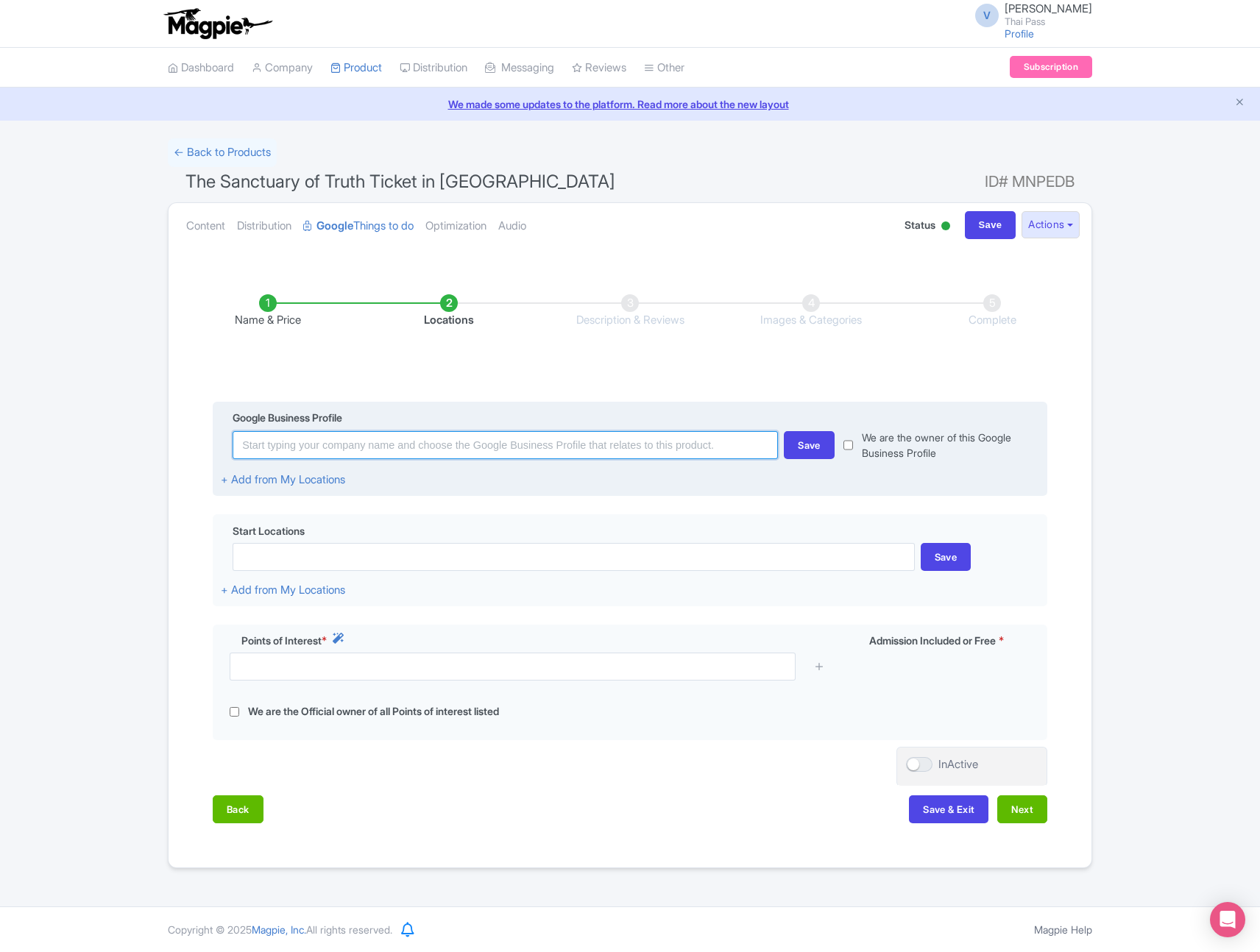
click at [614, 443] on input at bounding box center [505, 446] width 545 height 28
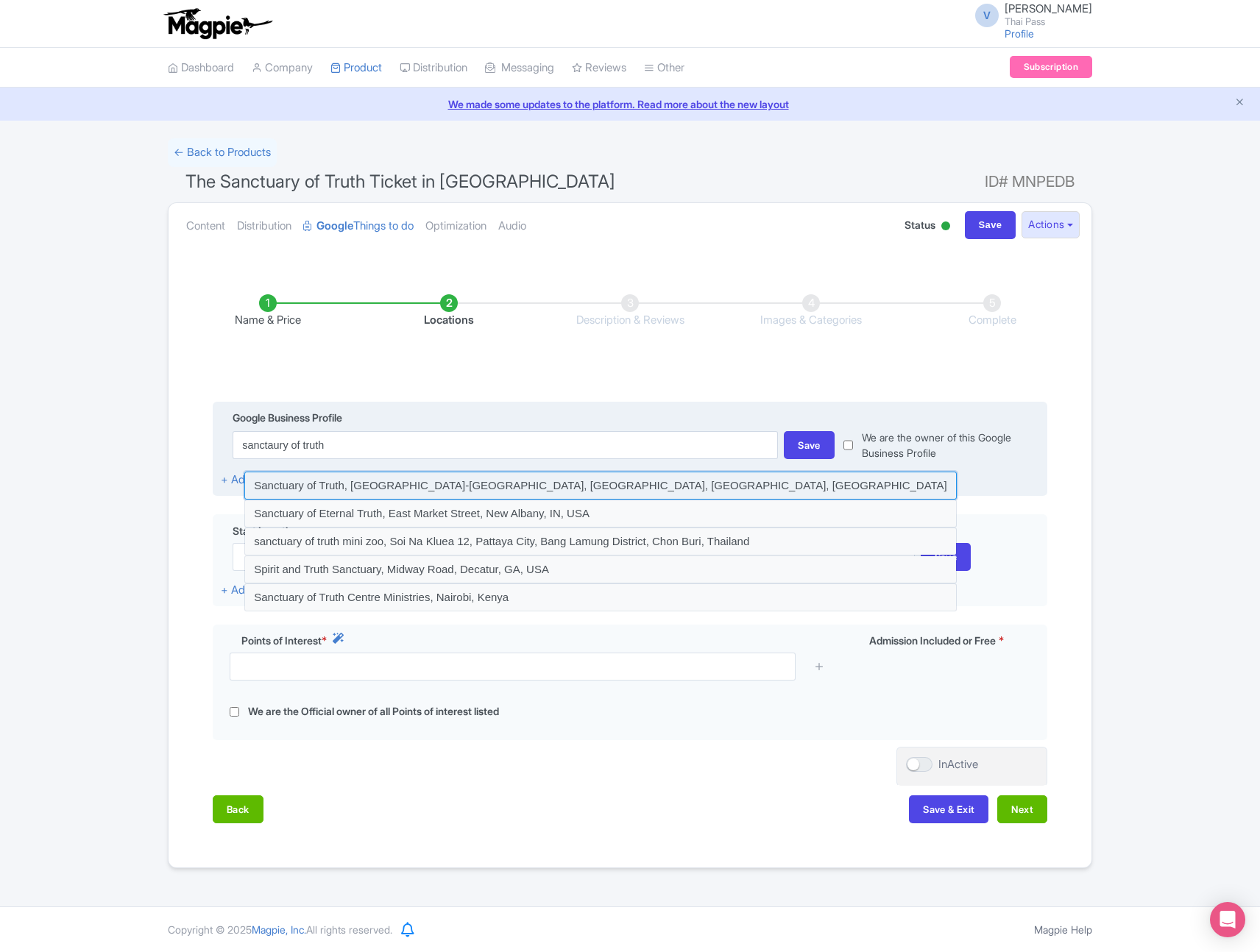
click at [412, 487] on input at bounding box center [600, 485] width 713 height 28
type input "Sanctuary of Truth, [GEOGRAPHIC_DATA]-[GEOGRAPHIC_DATA], [GEOGRAPHIC_DATA], [GE…"
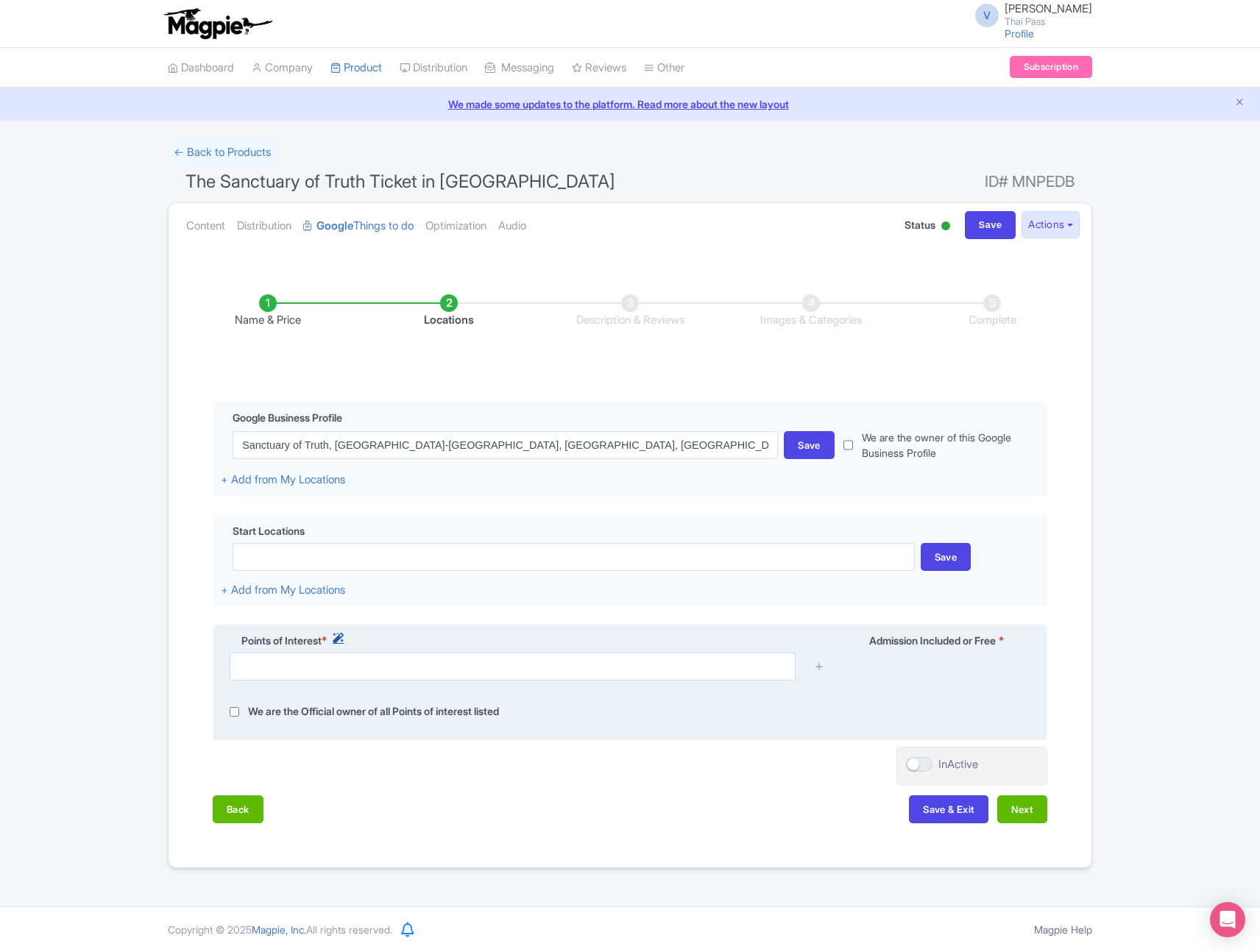
click at [344, 634] on icon at bounding box center [338, 638] width 11 height 11
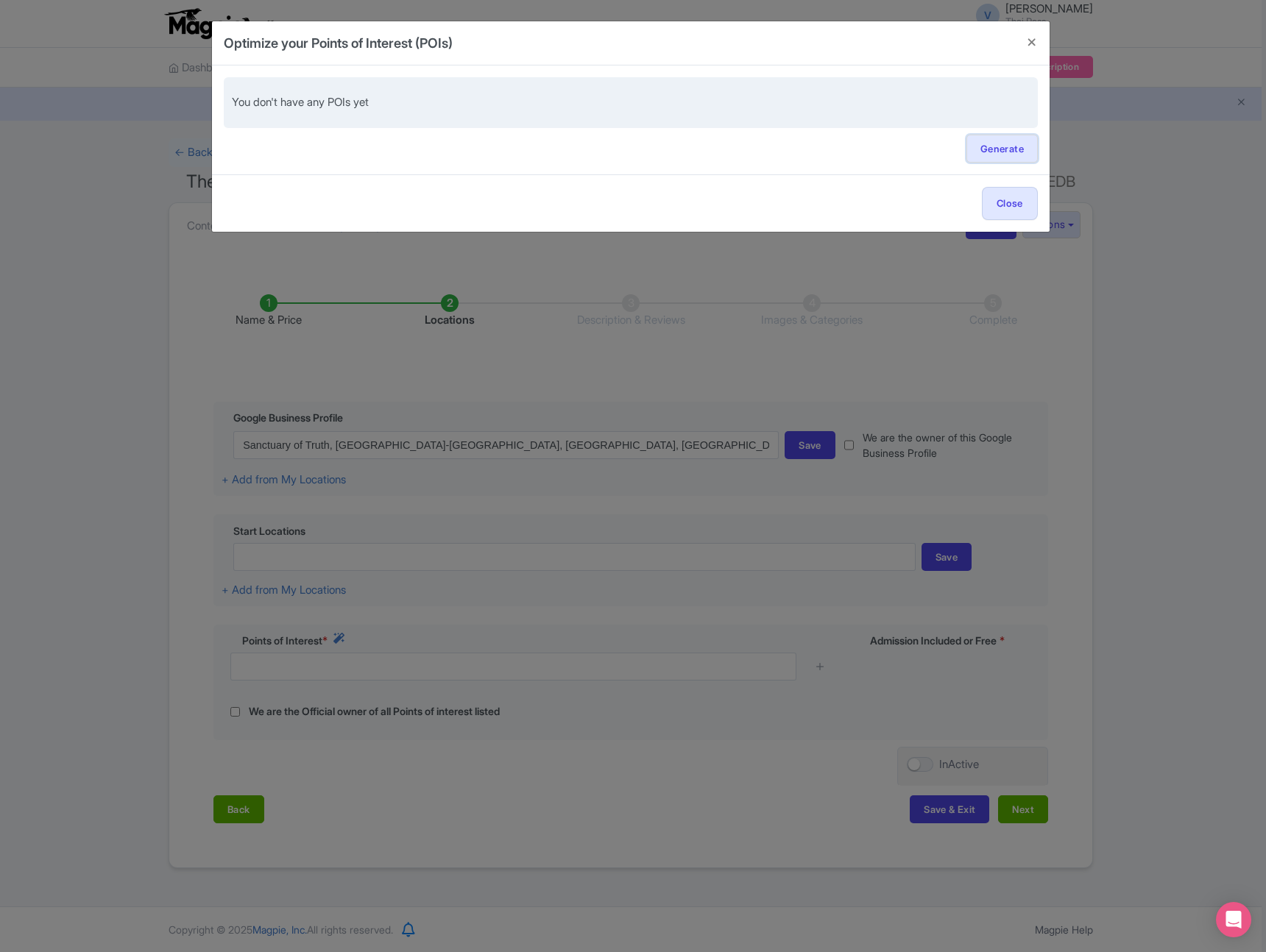
click at [1012, 151] on link "Generate" at bounding box center [1002, 149] width 71 height 28
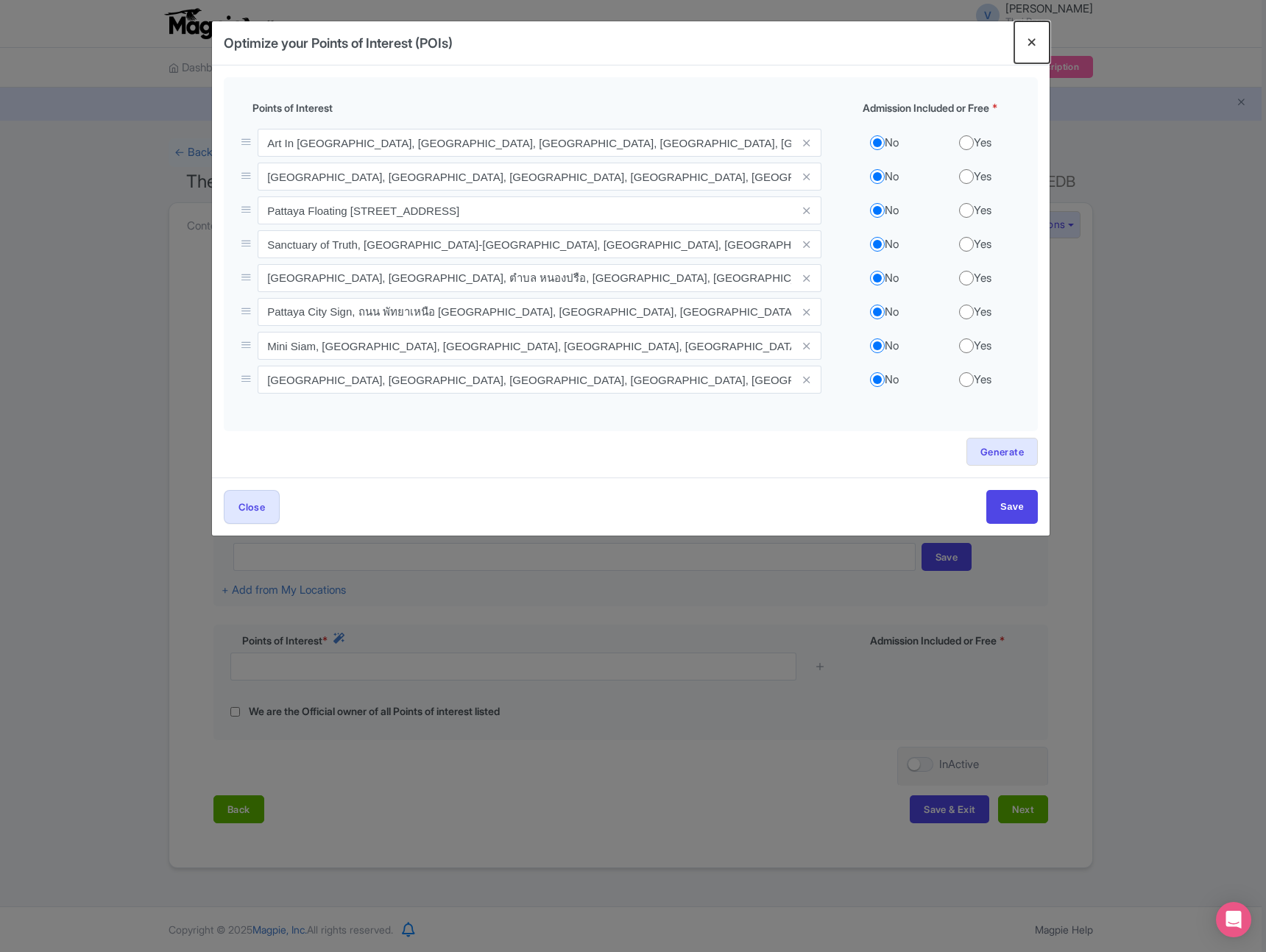
click at [1028, 49] on button "Close" at bounding box center [1032, 42] width 35 height 42
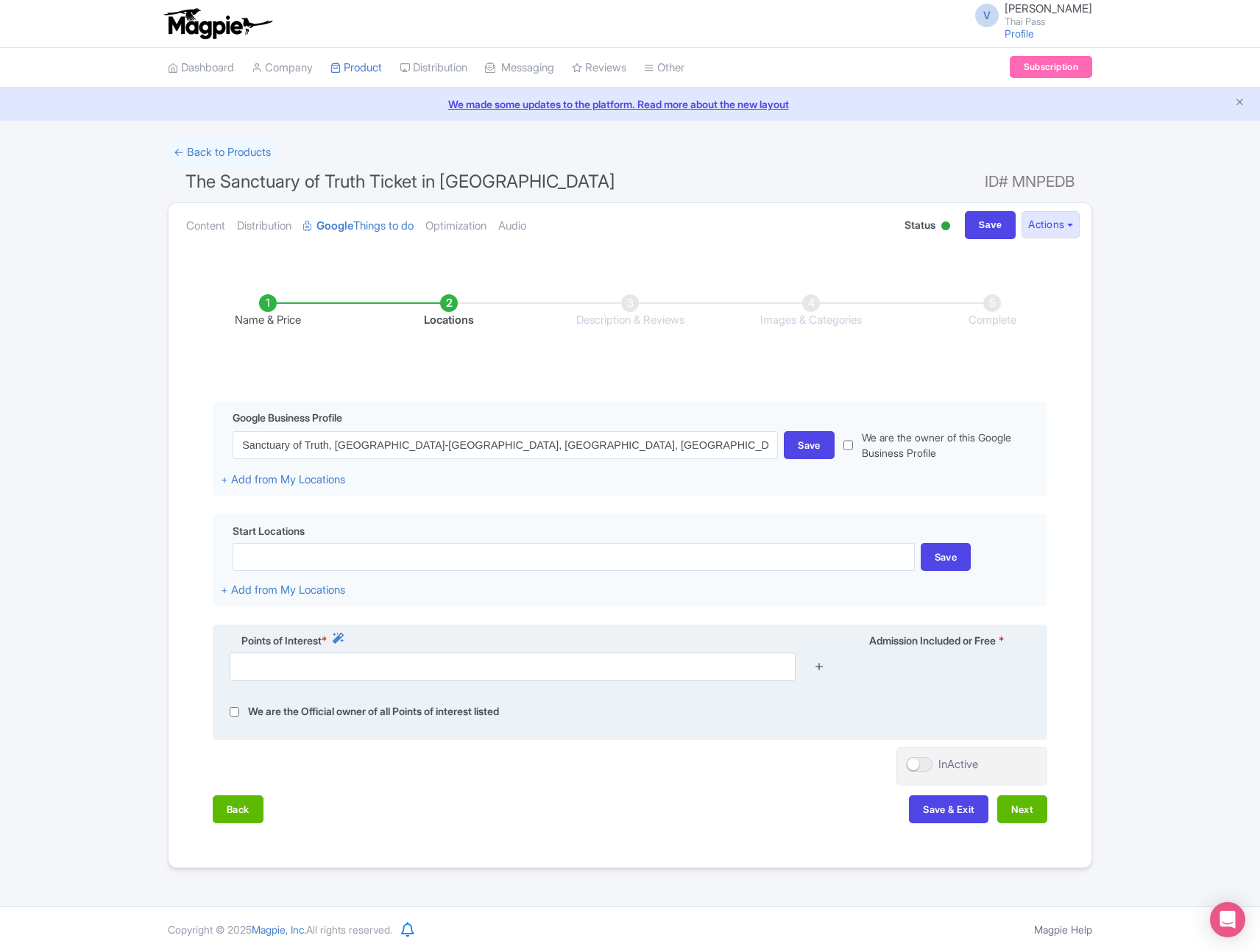
click at [825, 666] on icon at bounding box center [819, 666] width 11 height 11
click at [628, 673] on input "text" at bounding box center [513, 667] width 566 height 28
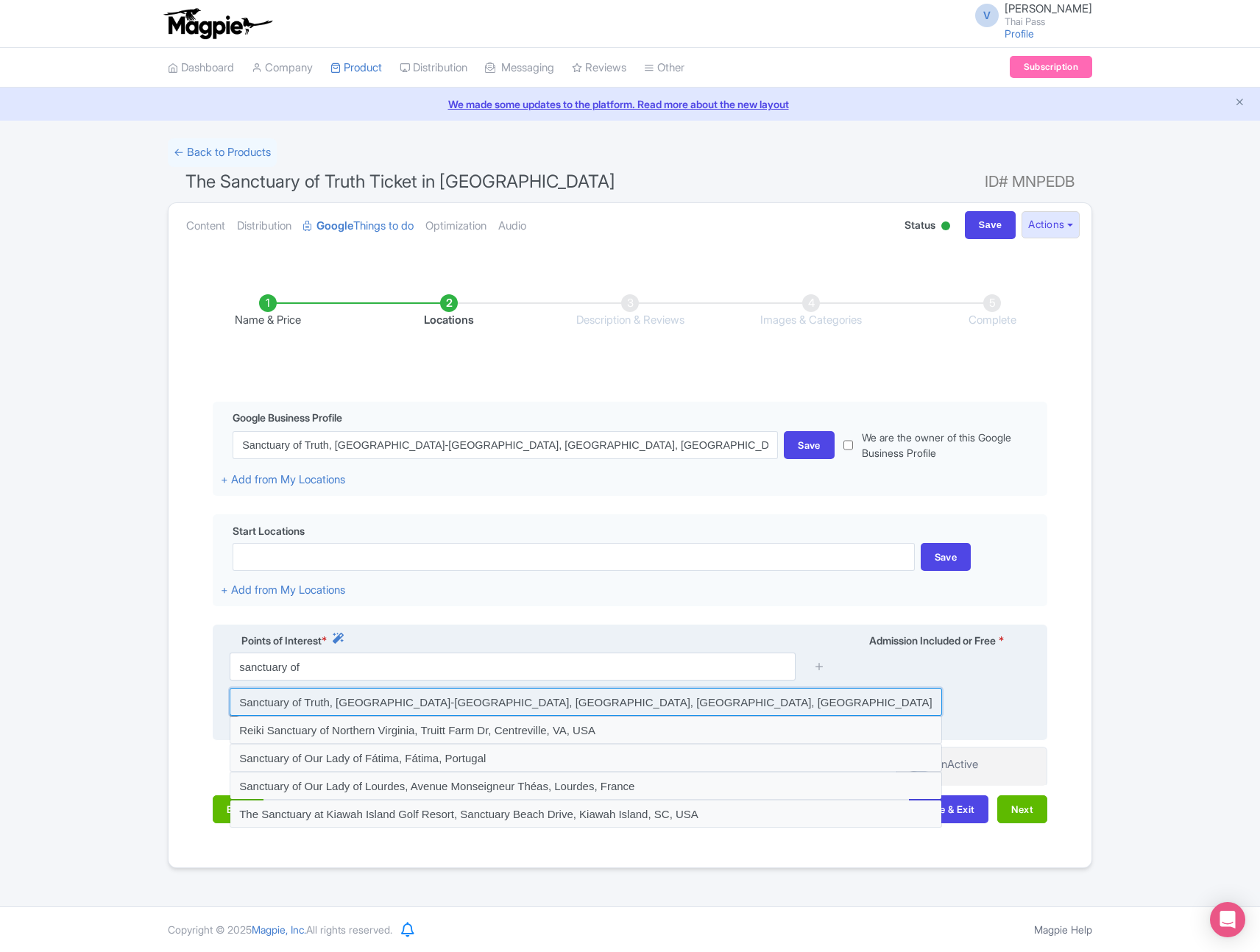
click at [609, 704] on input at bounding box center [586, 702] width 713 height 28
type input "Sanctuary of Truth, [GEOGRAPHIC_DATA]-[GEOGRAPHIC_DATA], [GEOGRAPHIC_DATA], [GE…"
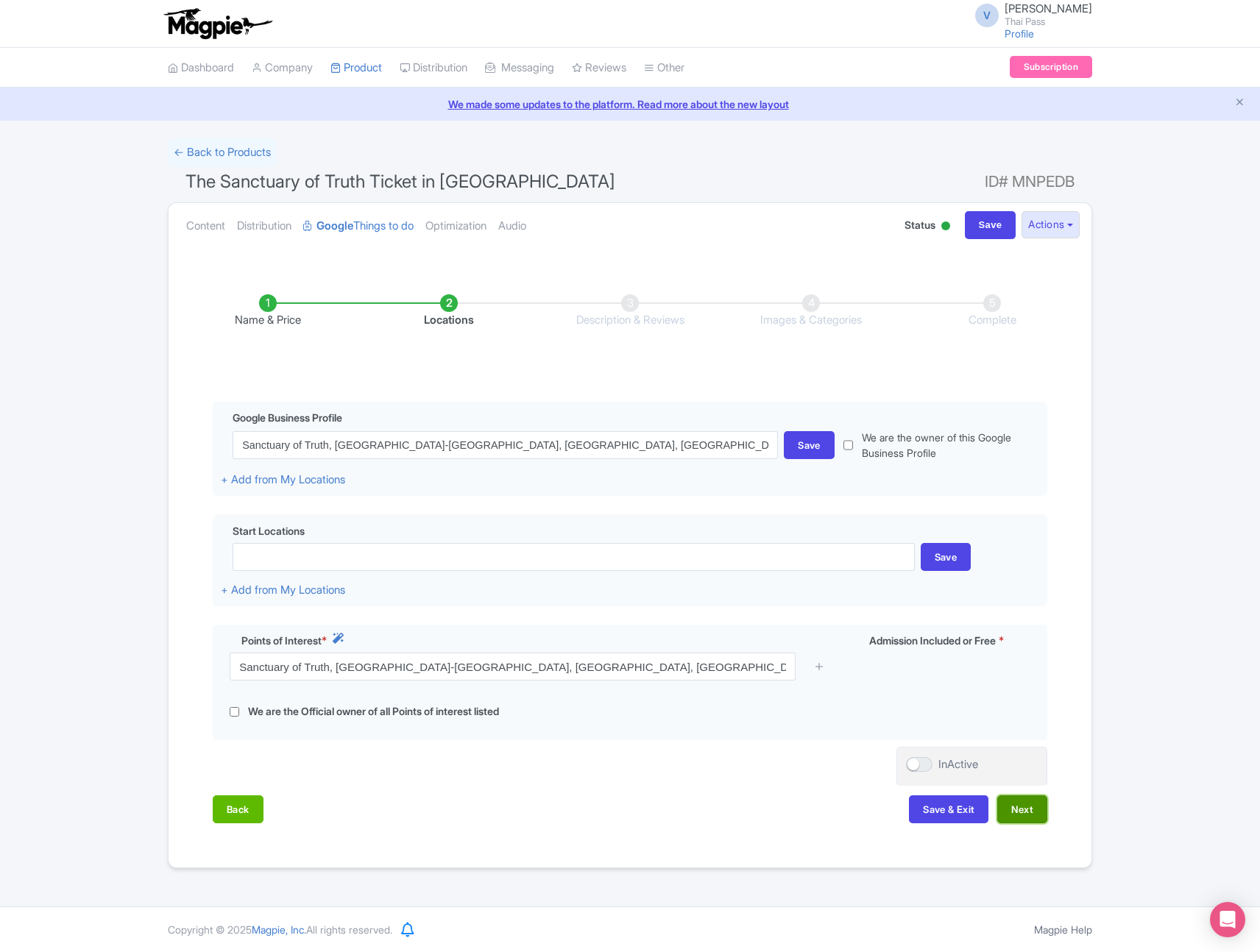
click at [1025, 817] on button "Next" at bounding box center [1022, 809] width 50 height 28
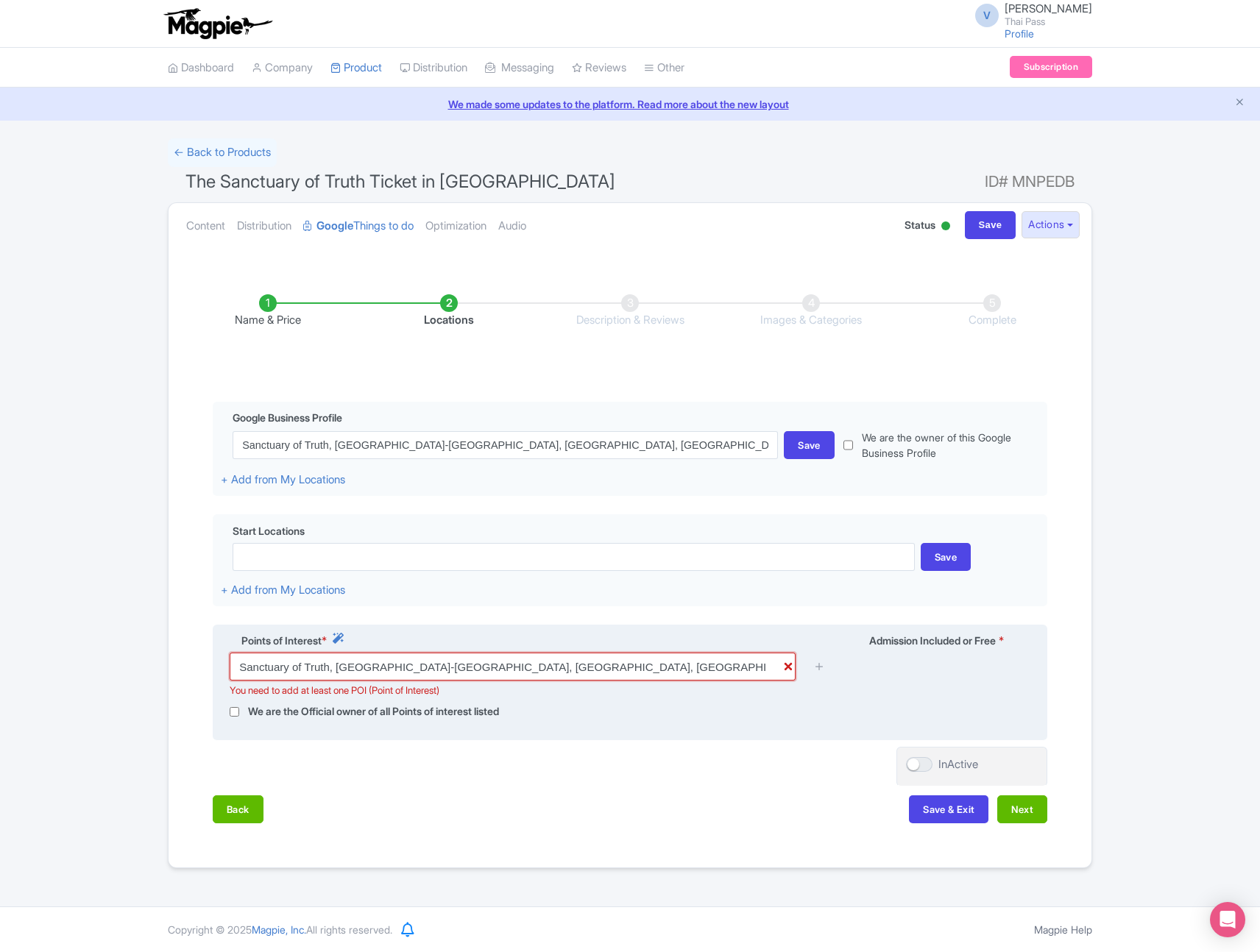
click at [746, 672] on input "Sanctuary of Truth, [GEOGRAPHIC_DATA]-[GEOGRAPHIC_DATA], [GEOGRAPHIC_DATA], [GE…" at bounding box center [513, 667] width 566 height 28
click at [820, 673] on link at bounding box center [819, 667] width 11 height 17
click at [820, 666] on icon at bounding box center [819, 666] width 11 height 11
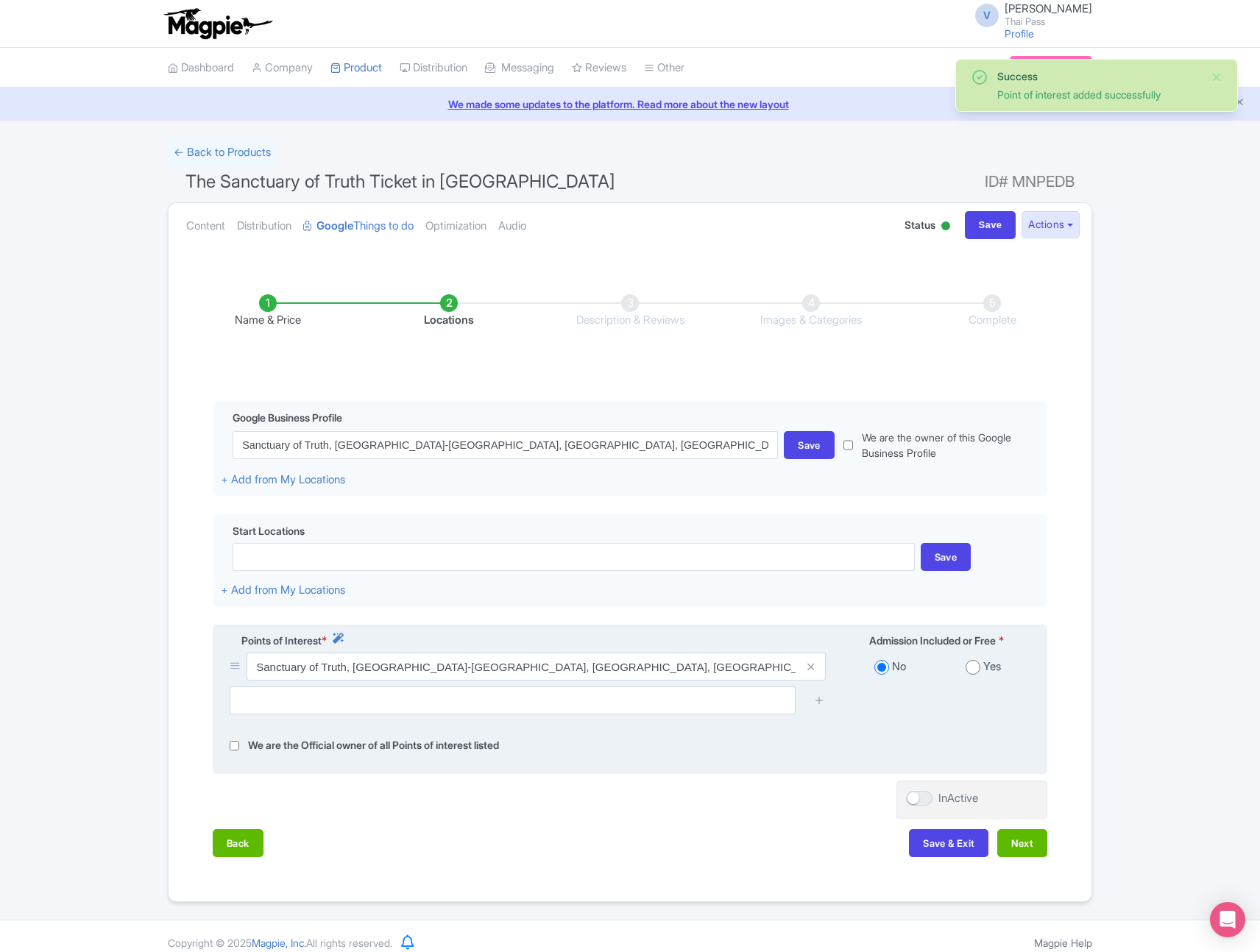
click at [975, 669] on input "radio" at bounding box center [973, 667] width 15 height 15
radio input "true"
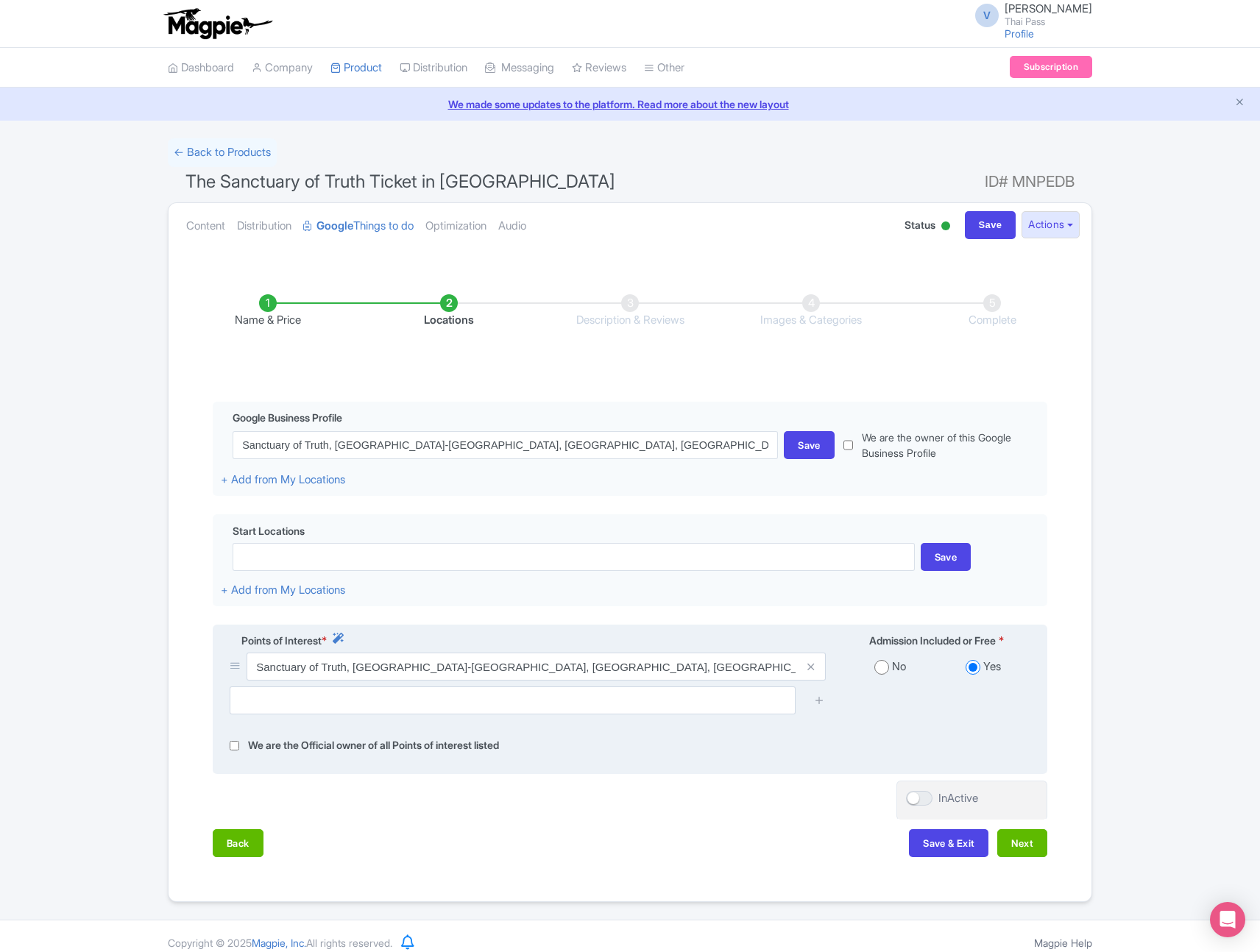
click at [948, 697] on div at bounding box center [630, 705] width 819 height 39
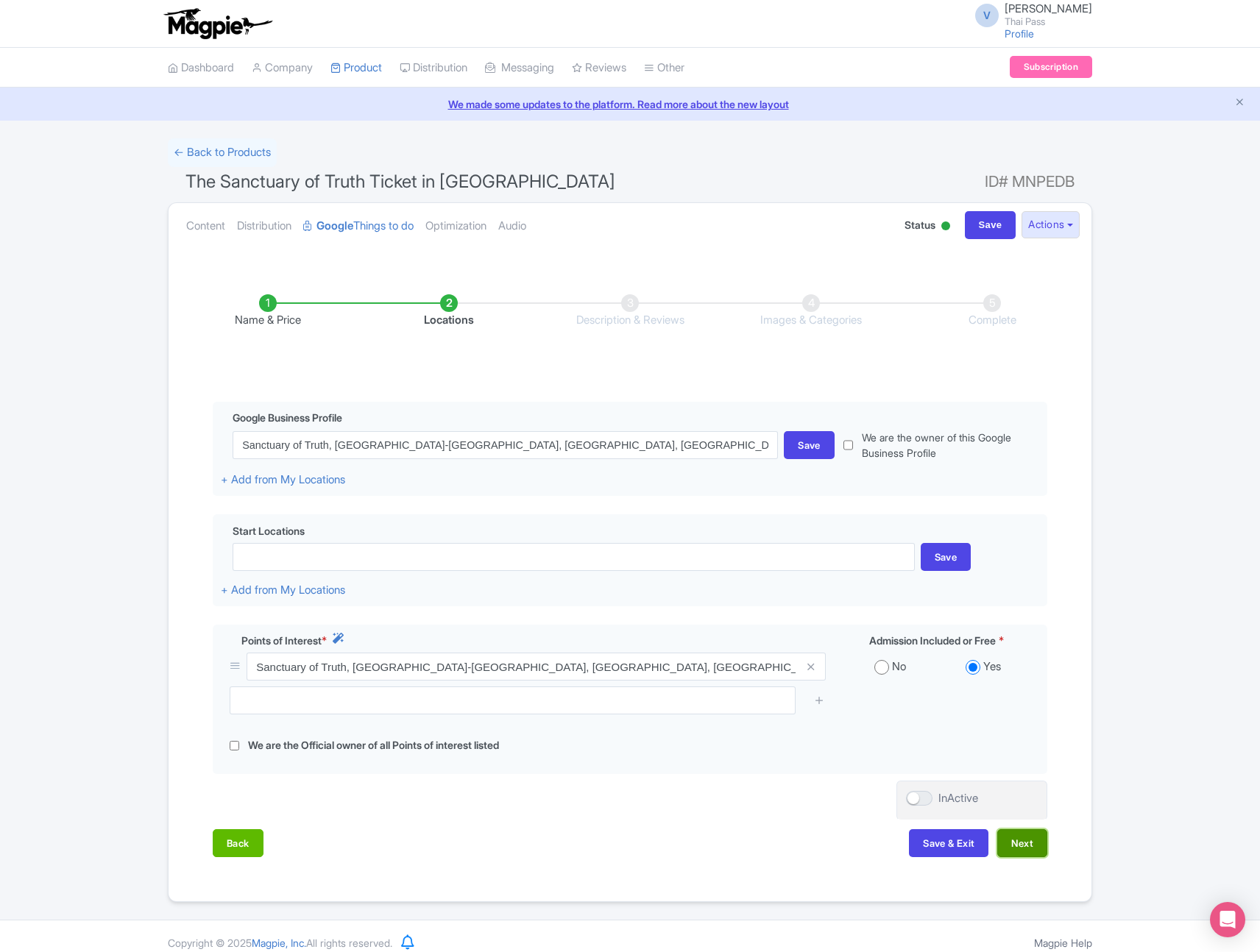
click at [1017, 836] on button "Next" at bounding box center [1022, 843] width 50 height 28
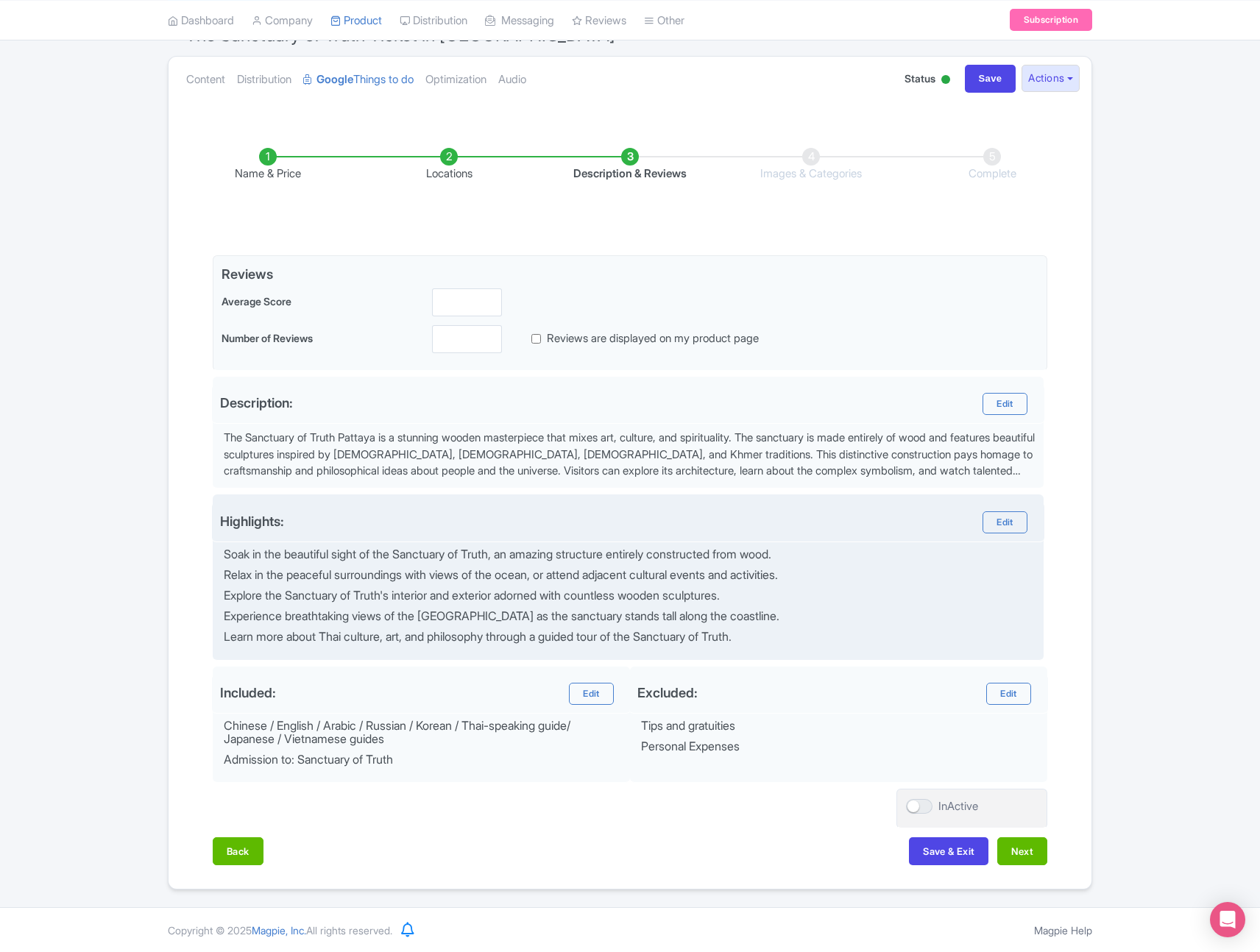
scroll to position [147, 0]
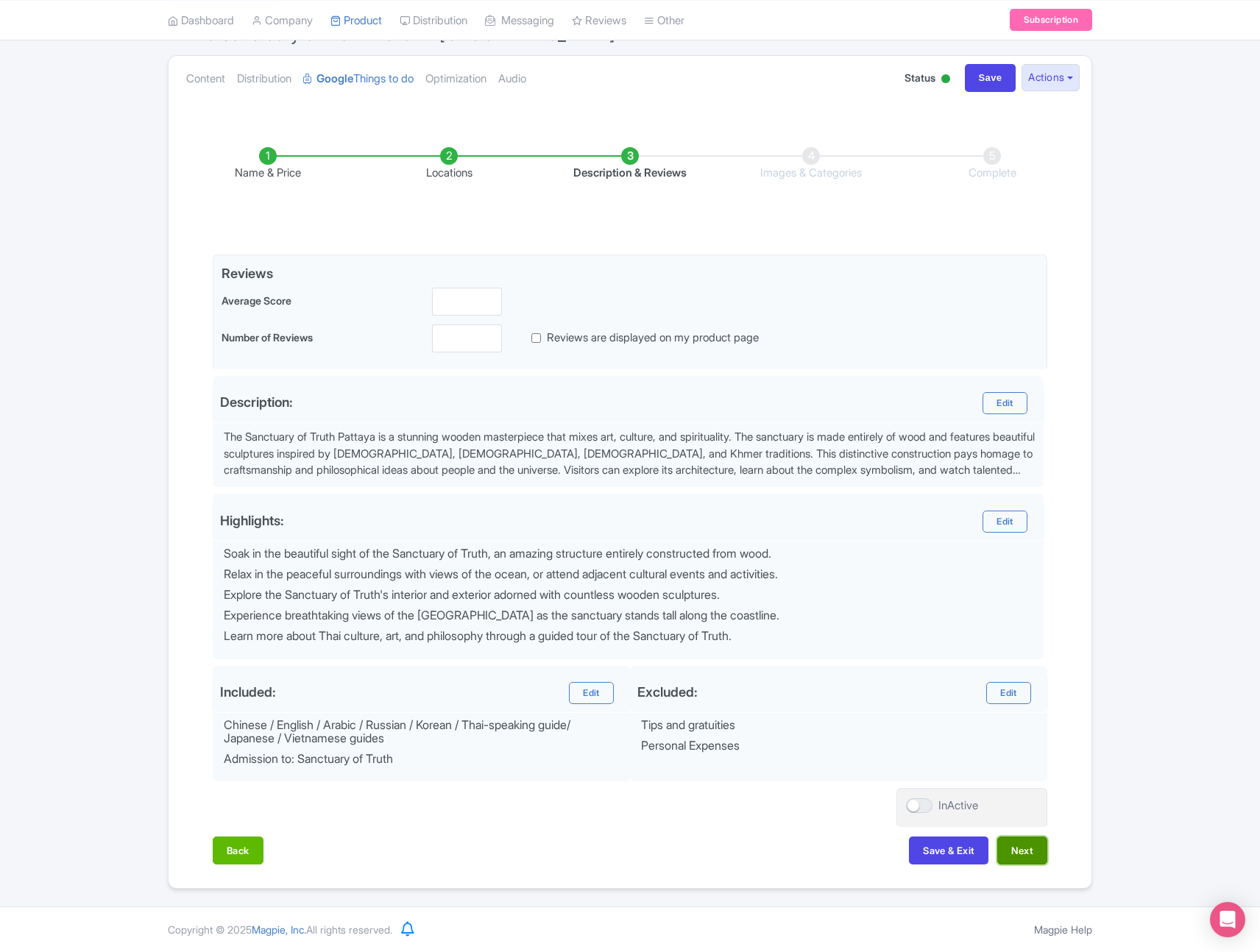
click at [1026, 848] on button "Next" at bounding box center [1022, 851] width 50 height 28
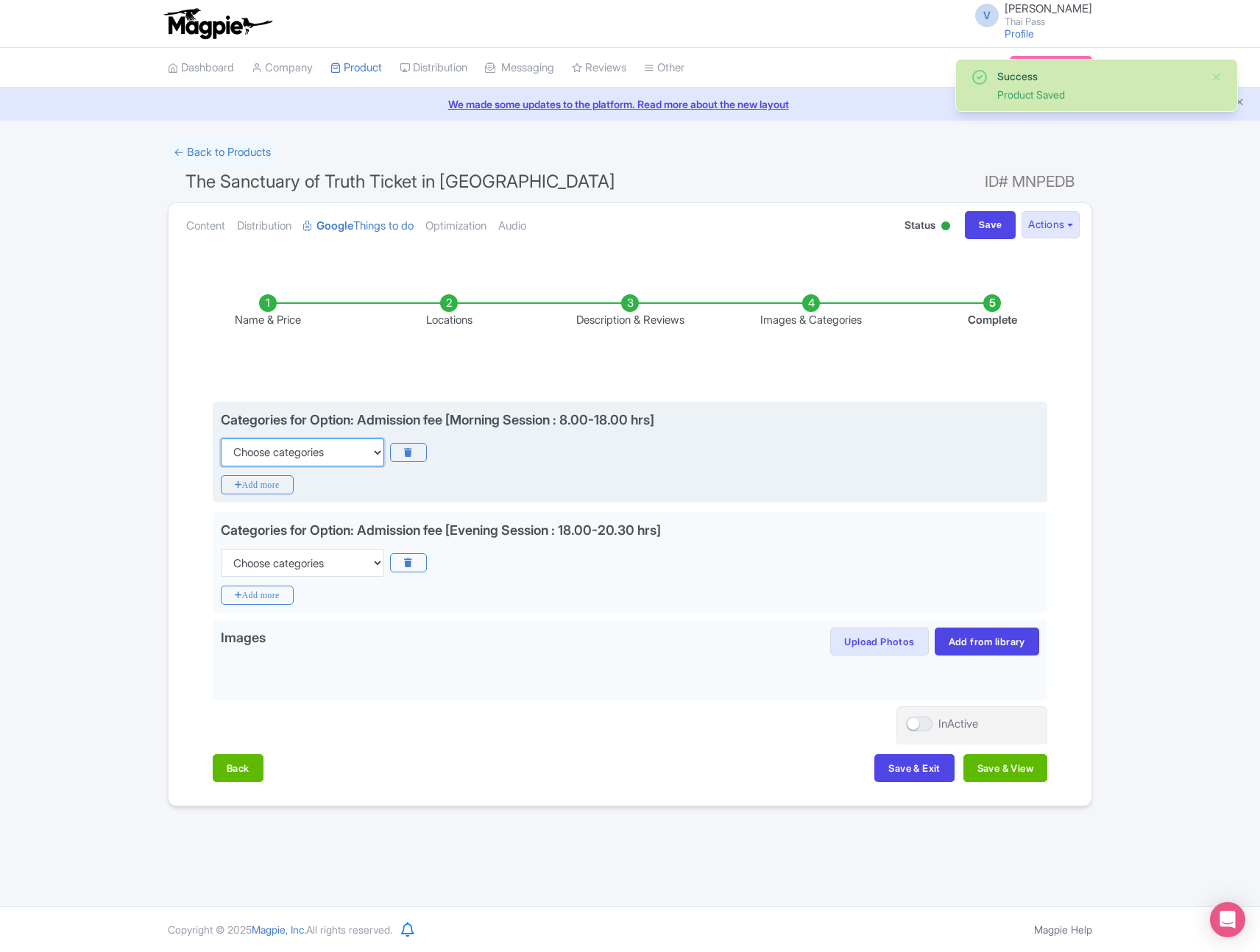
click at [342, 456] on select "Choose categories Adults Only Animals Audio Guide Beaches Bike Tours Boat Tours…" at bounding box center [302, 453] width 163 height 28
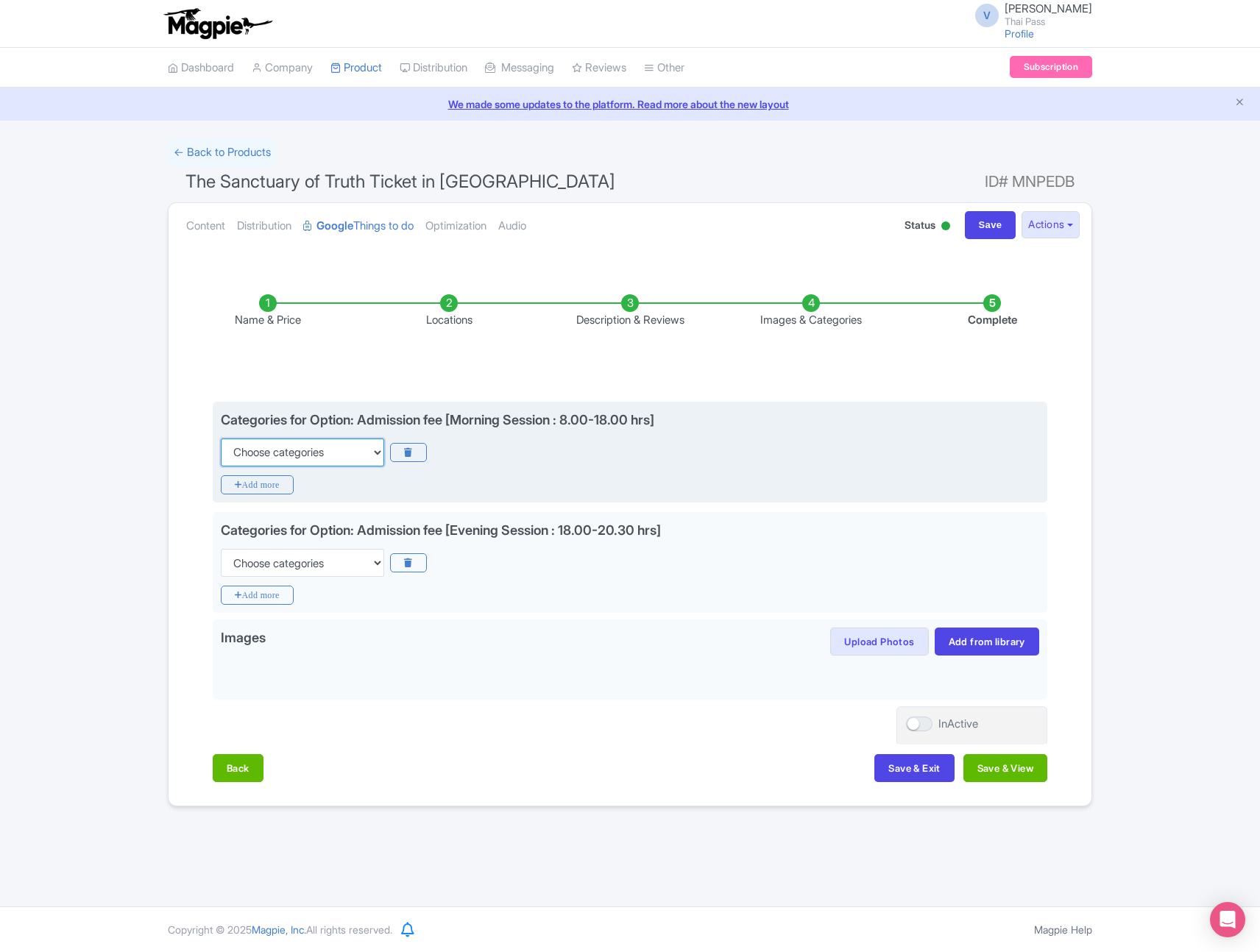
select select "guided-tours"
click at [221, 439] on select "Choose categories Adults Only Animals Audio Guide Beaches Bike Tours Boat Tours…" at bounding box center [302, 453] width 163 height 28
click at [275, 480] on icon "Add more" at bounding box center [257, 485] width 73 height 19
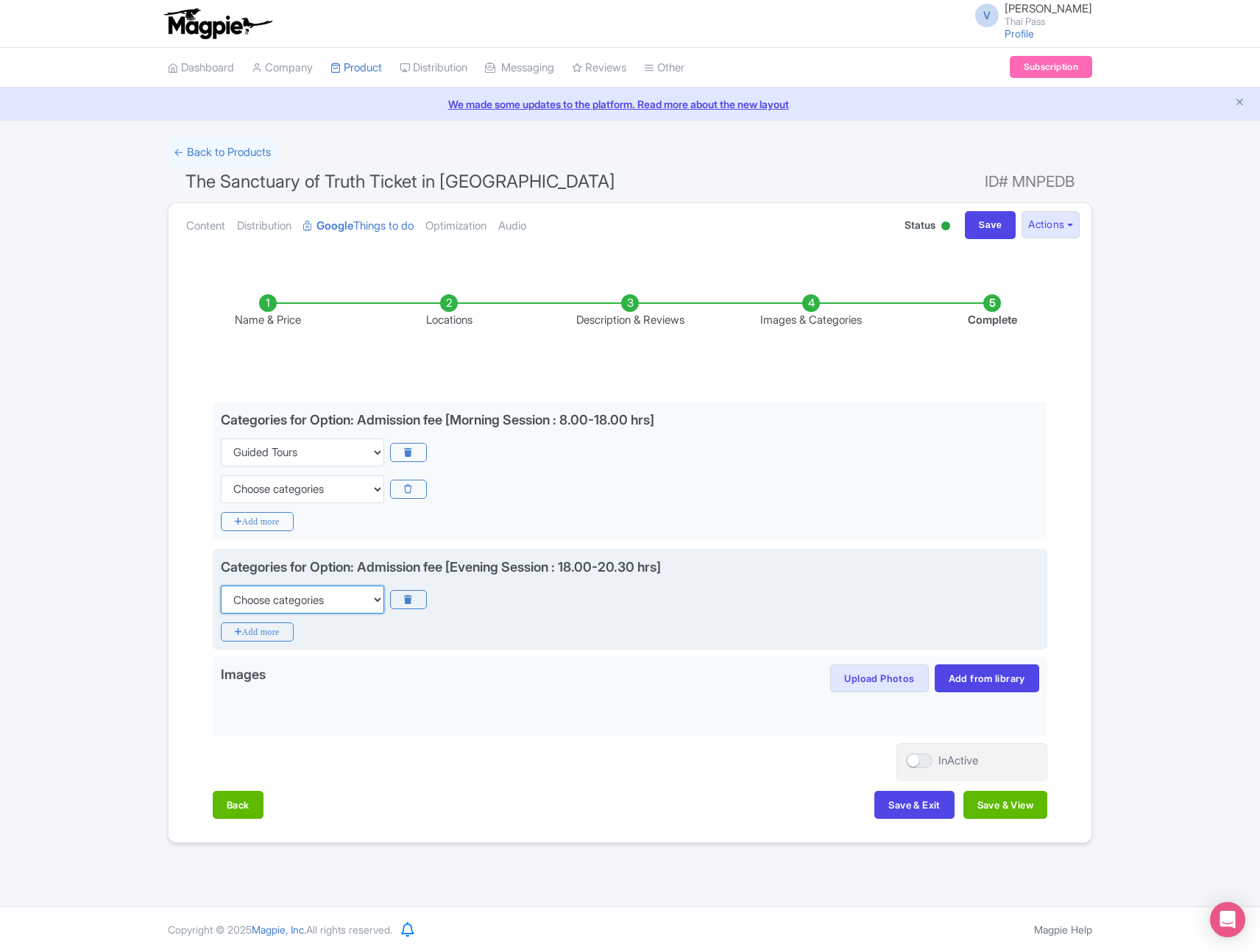
click at [322, 597] on select "Choose categories Adults Only Animals Audio Guide Beaches Bike Tours Boat Tours…" at bounding box center [302, 600] width 163 height 28
select select "museums"
click at [221, 586] on select "Choose categories Adults Only Animals Audio Guide Beaches Bike Tours Boat Tours…" at bounding box center [302, 600] width 163 height 28
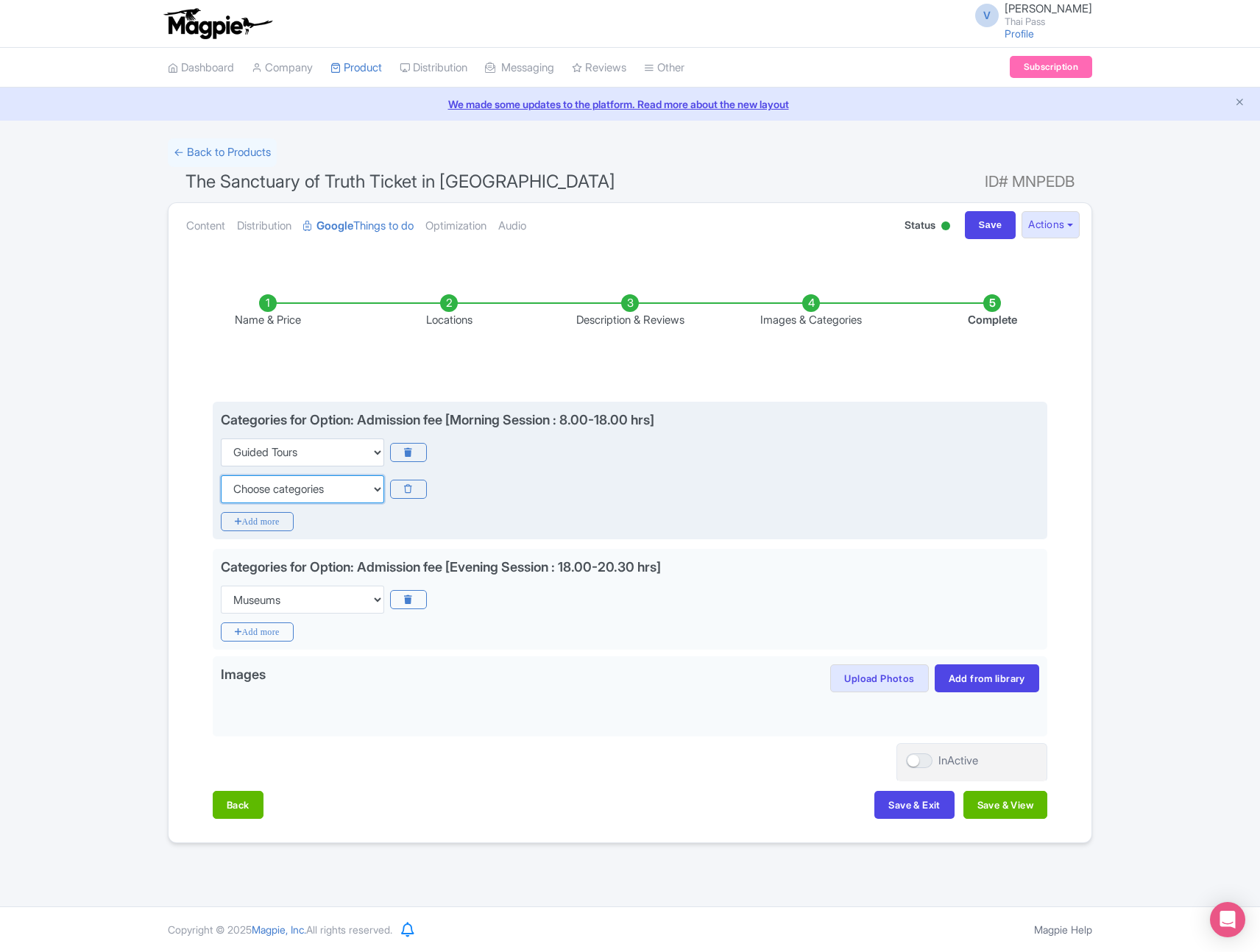
click at [319, 488] on select "Choose categories Adults Only Animals Audio Guide Beaches Bike Tours Boat Tours…" at bounding box center [302, 490] width 163 height 28
click at [333, 495] on select "Choose categories Adults Only Animals Audio Guide Beaches Bike Tours Boat Tours…" at bounding box center [302, 490] width 163 height 28
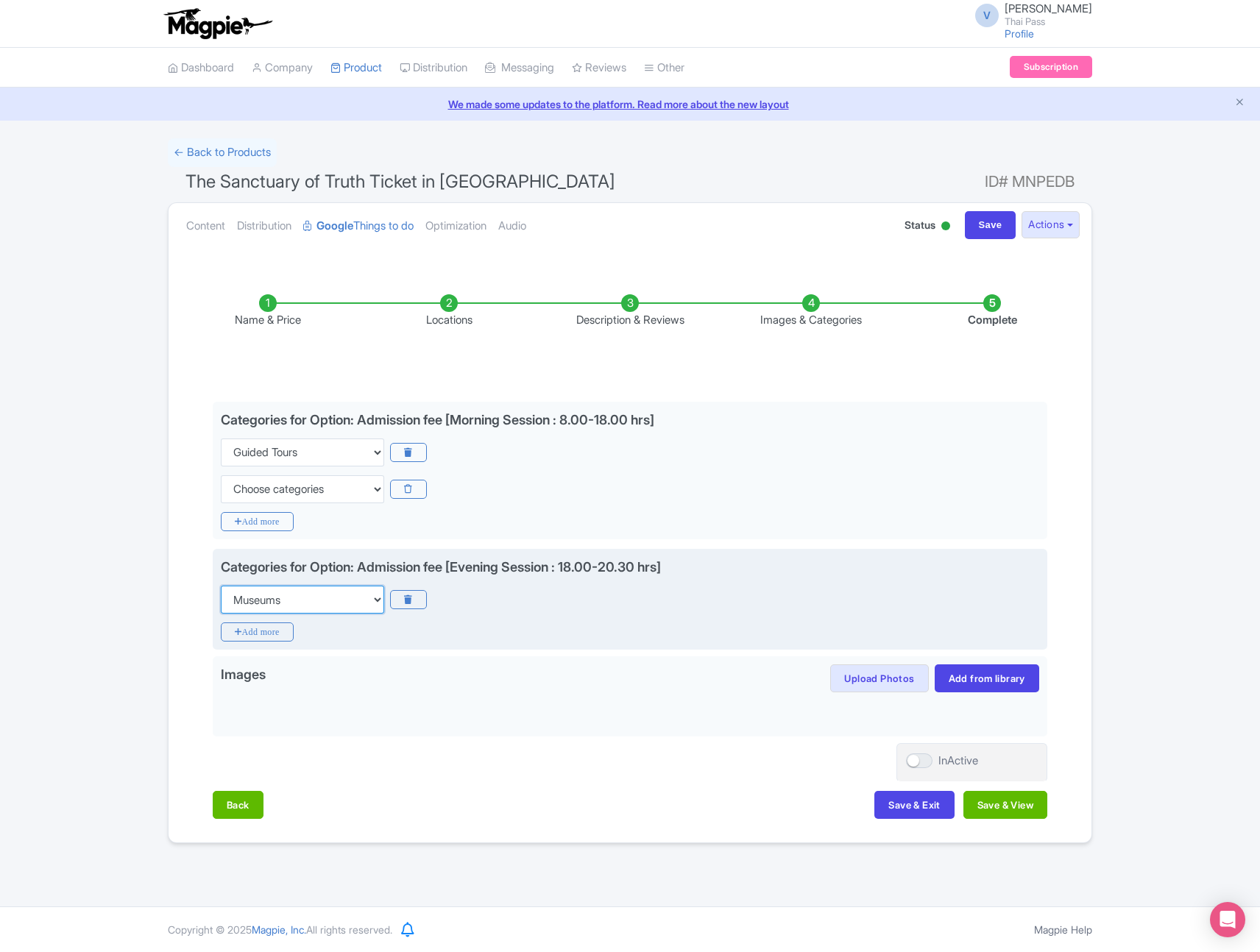
click at [340, 604] on select "Choose categories Adults Only Animals Audio Guide Beaches Bike Tours Boat Tours…" at bounding box center [302, 600] width 163 height 28
click at [410, 600] on icon at bounding box center [408, 600] width 36 height 19
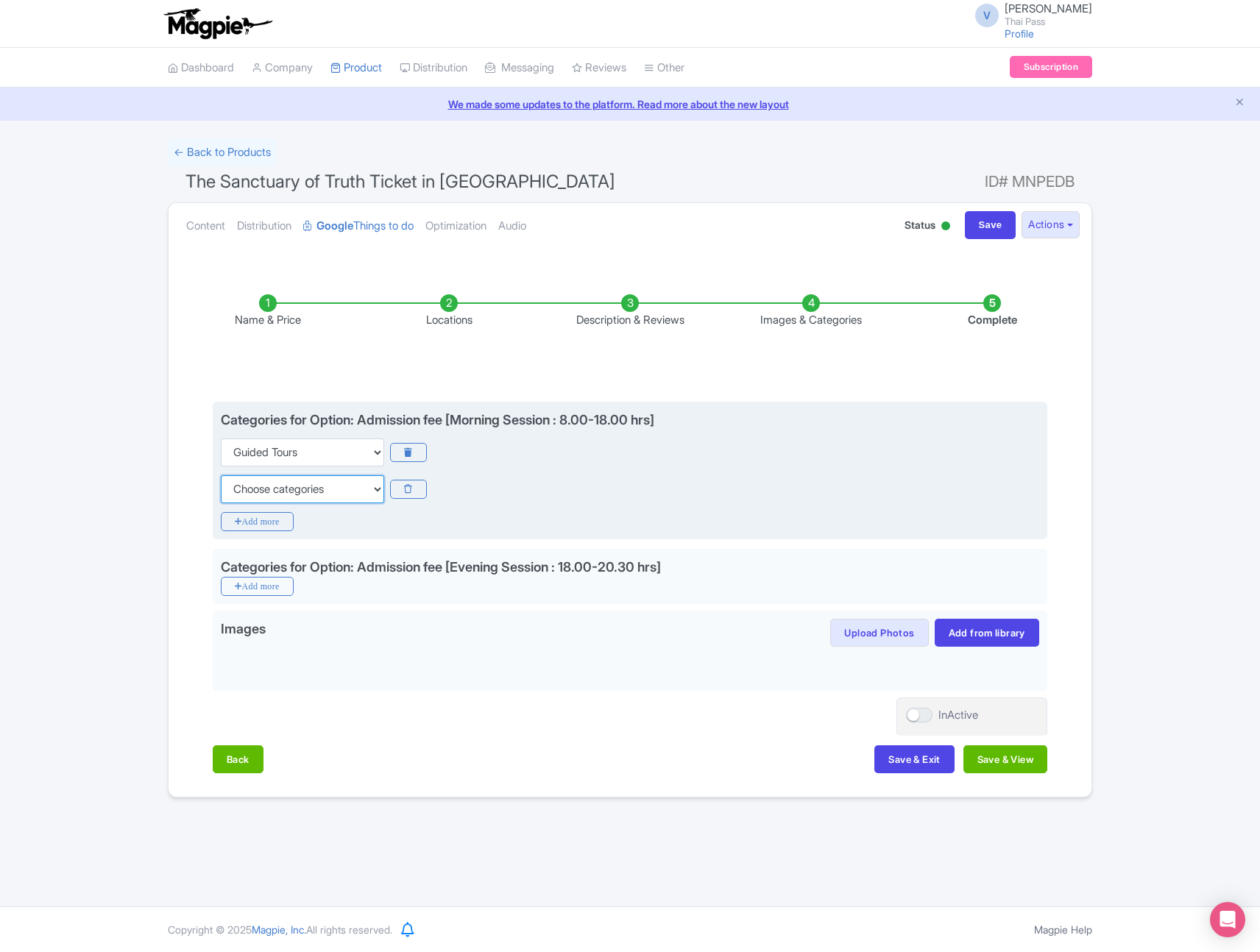
click at [320, 487] on select "Choose categories Adults Only Animals Audio Guide Beaches Bike Tours Boat Tours…" at bounding box center [302, 490] width 163 height 28
select select "museums"
click at [221, 476] on select "Choose categories Adults Only Animals Audio Guide Beaches Bike Tours Boat Tours…" at bounding box center [302, 490] width 163 height 28
click at [281, 516] on icon "Add more" at bounding box center [257, 521] width 73 height 19
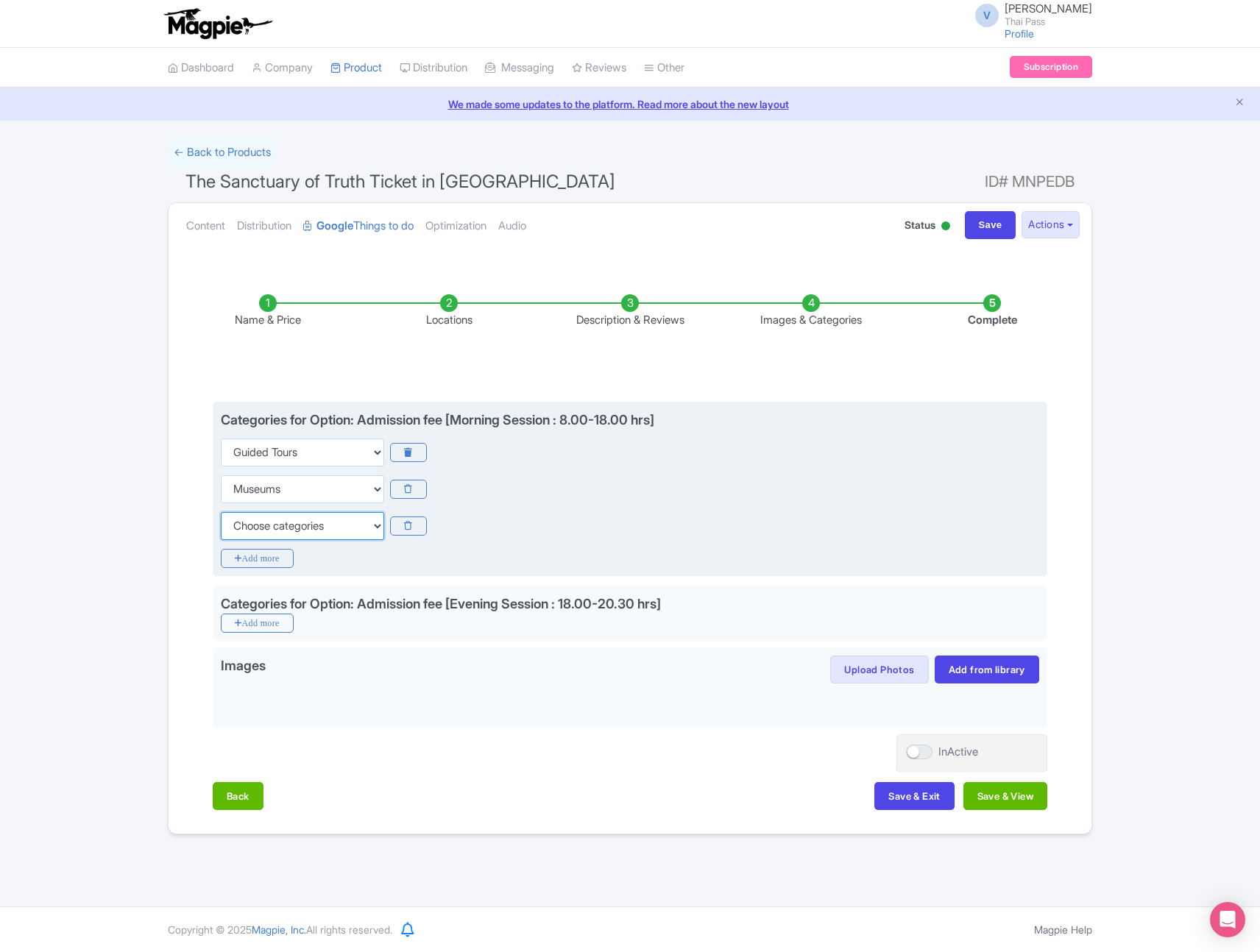
click at [293, 527] on select "Choose categories Adults Only Animals Audio Guide Beaches Bike Tours Boat Tours…" at bounding box center [302, 526] width 163 height 28
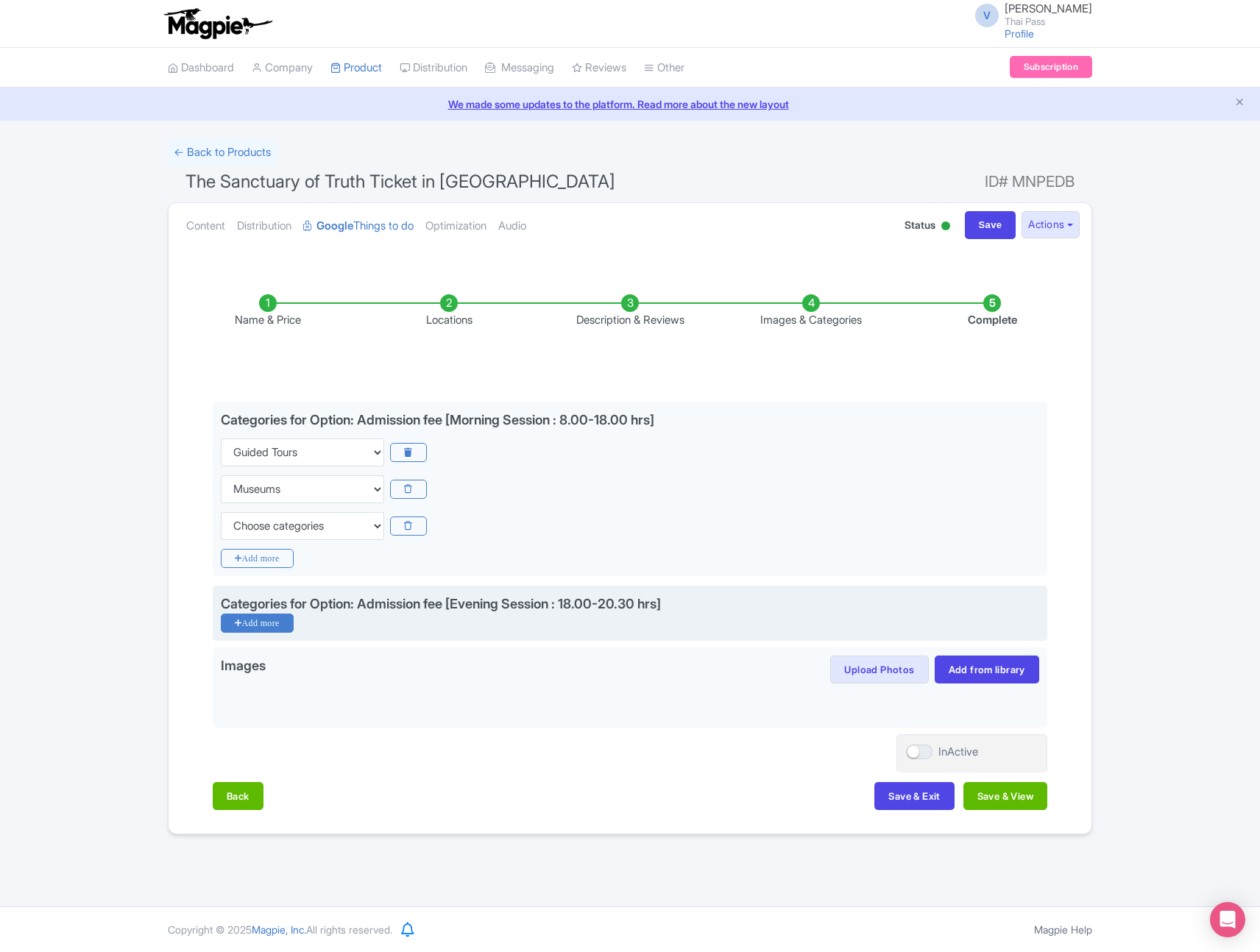
click at [278, 630] on icon "Add more" at bounding box center [257, 624] width 73 height 19
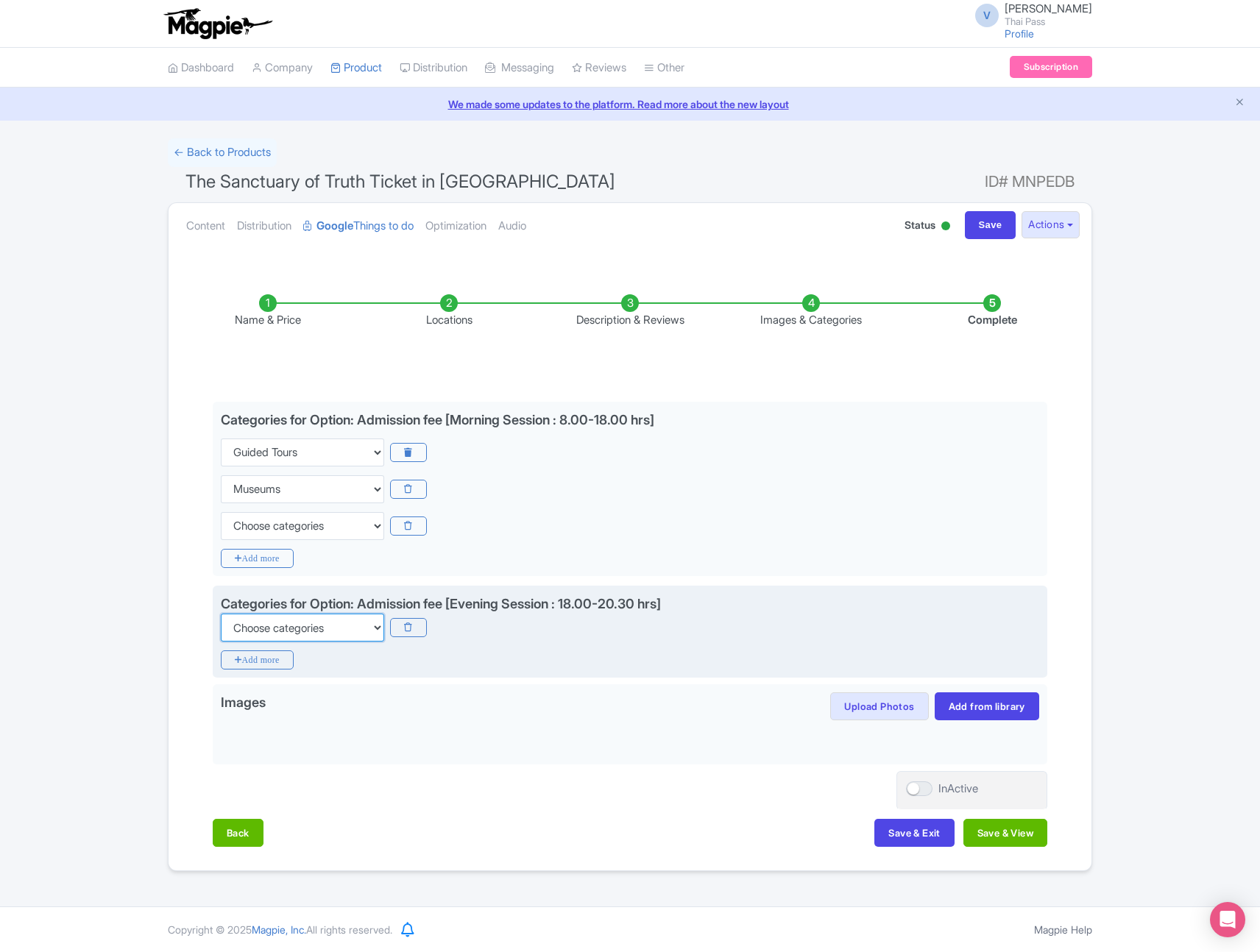
click at [293, 637] on select "Choose categories Adults Only Animals Audio Guide Beaches Bike Tours Boat Tours…" at bounding box center [302, 628] width 163 height 28
select select "guided-tours"
click at [221, 614] on select "Choose categories Adults Only Animals Audio Guide Beaches Bike Tours Boat Tours…" at bounding box center [302, 628] width 163 height 28
click at [270, 672] on div "Categories for Option: Admission fee [Evening Session : 18.00-20.30 hrs] Choose…" at bounding box center [629, 631] width 834 height 92
click at [270, 659] on icon "Add more" at bounding box center [257, 660] width 73 height 19
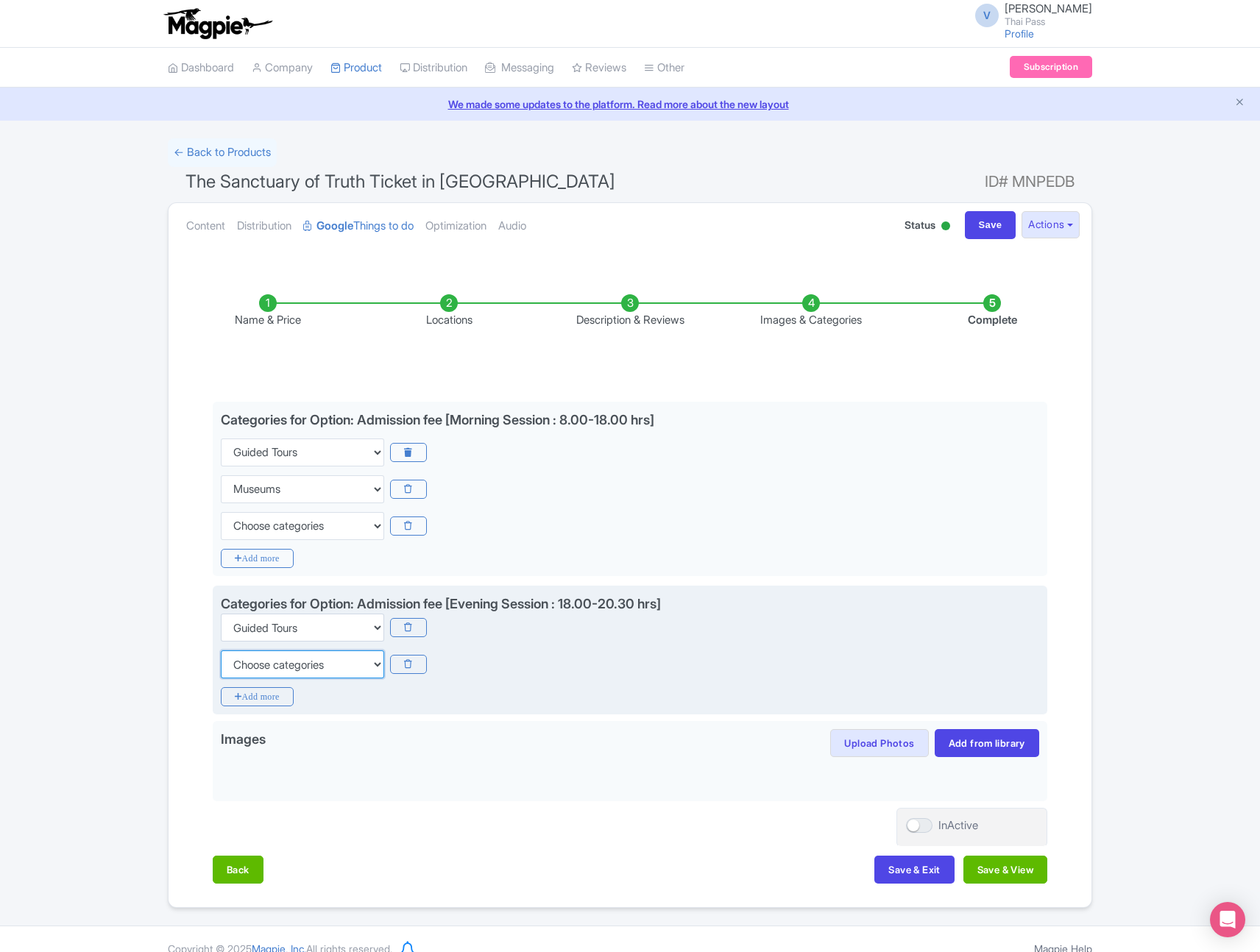
click at [305, 662] on select "Choose categories Adults Only Animals Audio Guide Beaches Bike Tours Boat Tours…" at bounding box center [302, 664] width 163 height 28
select select "museums"
click at [221, 650] on select "Choose categories Adults Only Animals Audio Guide Beaches Bike Tours Boat Tours…" at bounding box center [302, 664] width 163 height 28
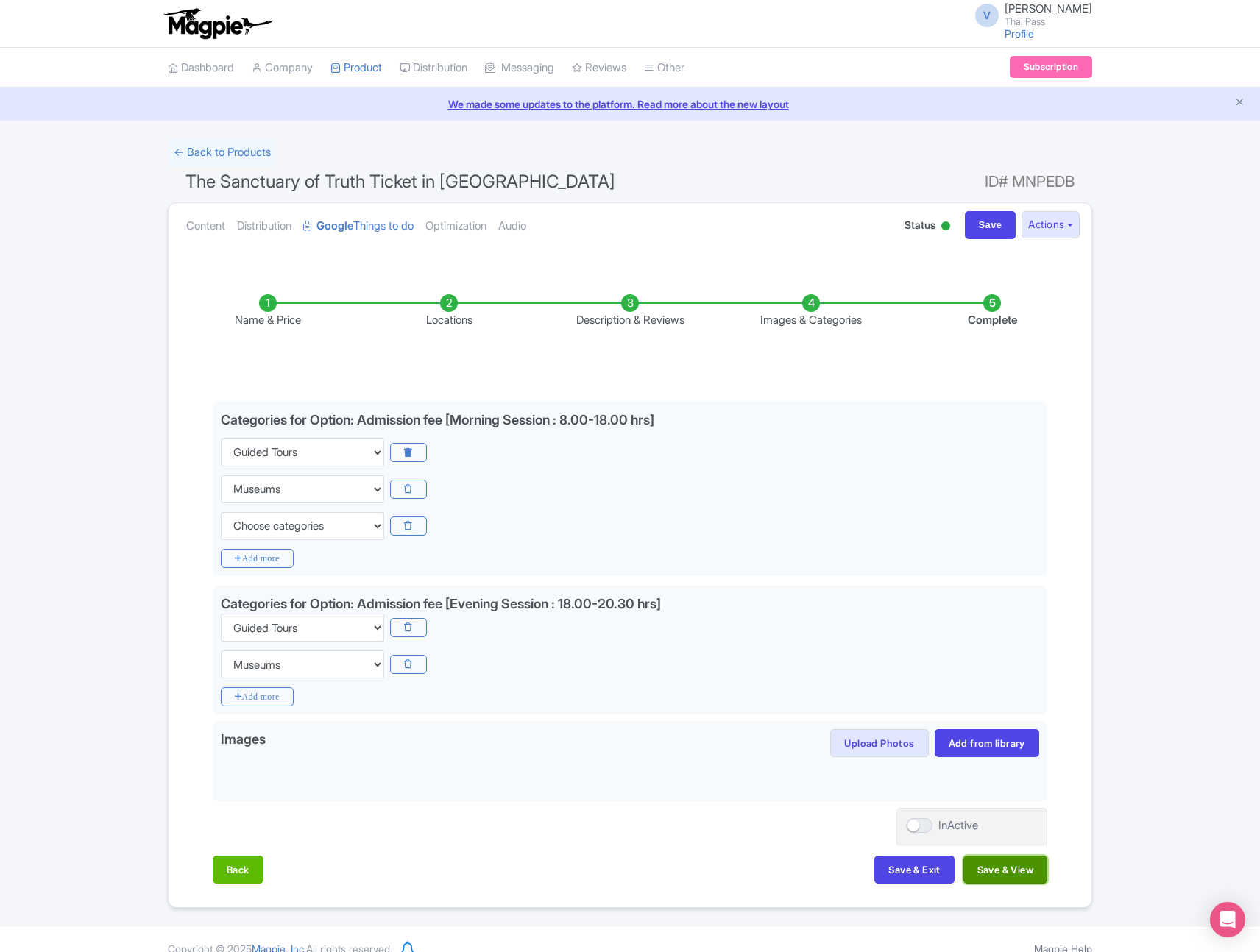
click at [995, 874] on button "Save & View" at bounding box center [1005, 870] width 84 height 28
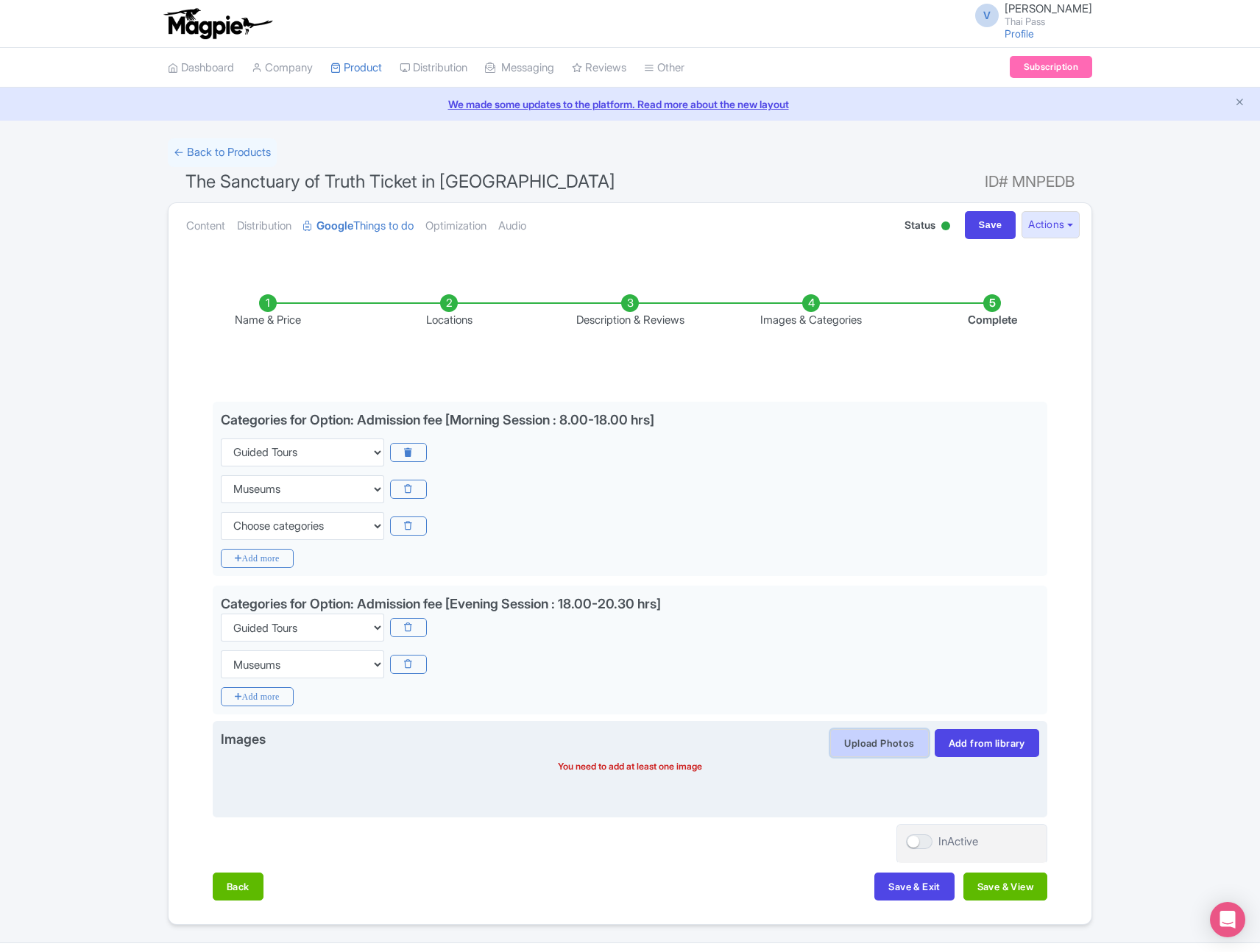
click at [883, 743] on button "Upload Photos" at bounding box center [878, 743] width 98 height 28
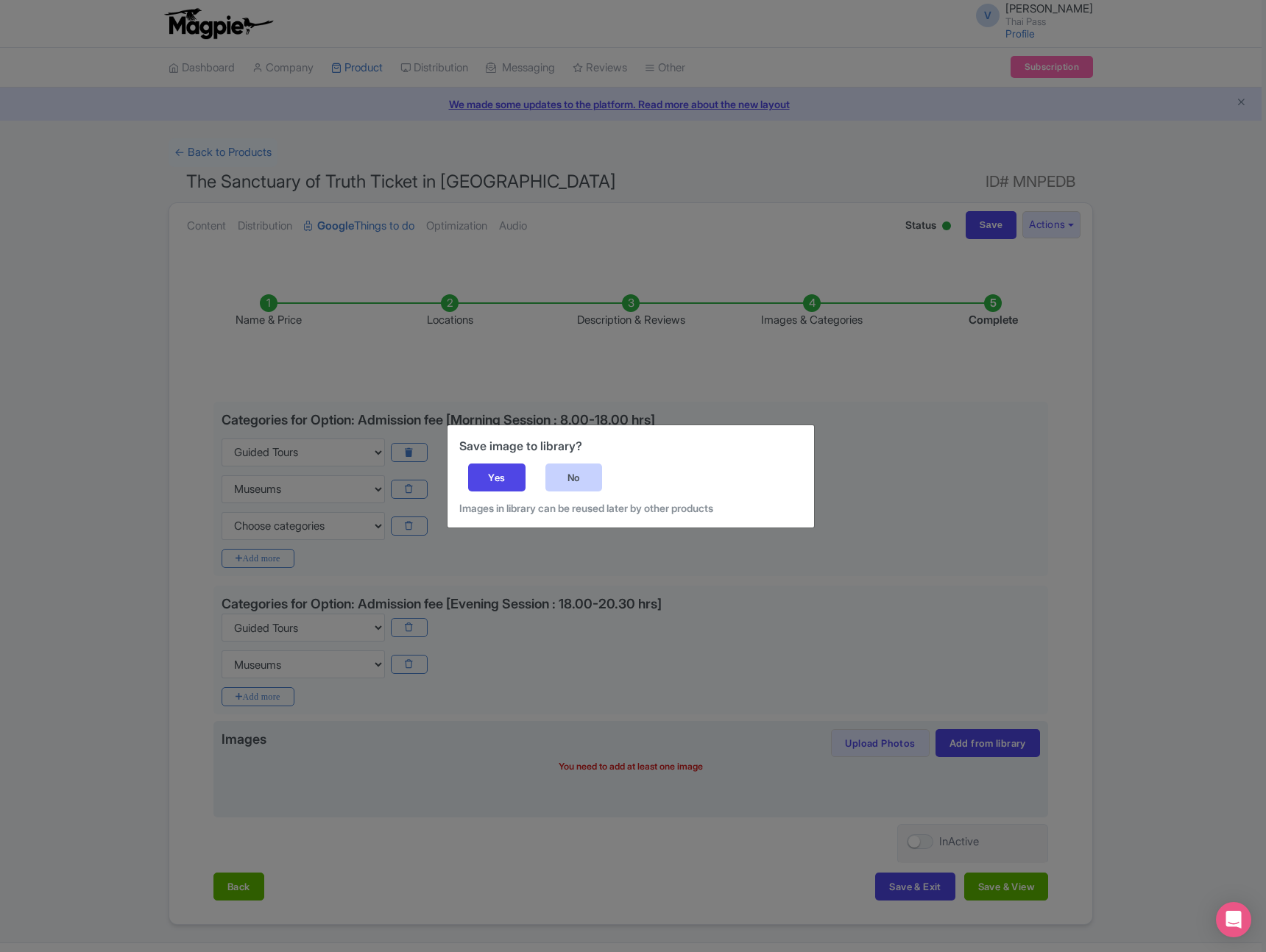
click at [577, 481] on div "No" at bounding box center [574, 477] width 57 height 28
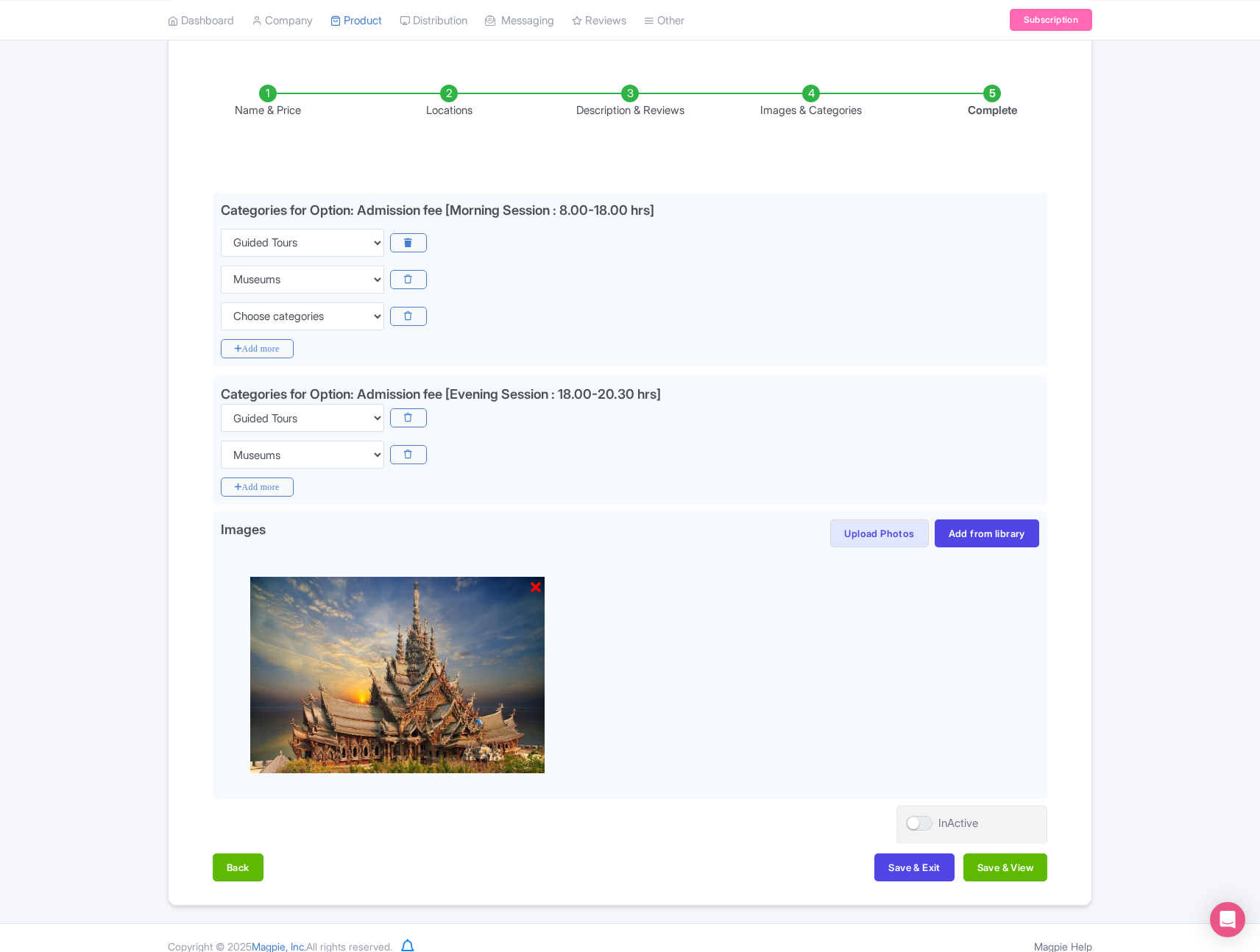
scroll to position [226, 0]
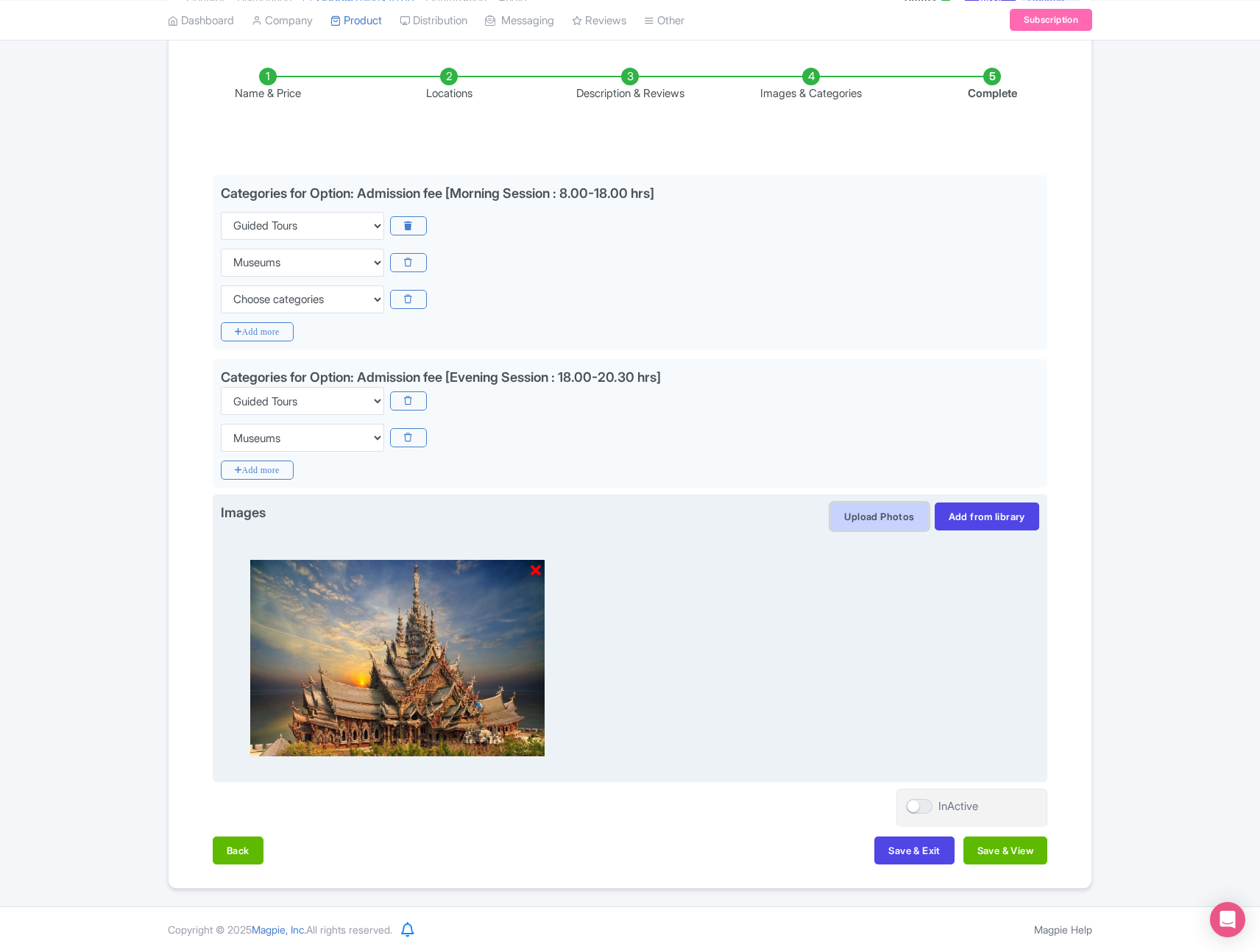
click at [877, 516] on button "Upload Photos" at bounding box center [878, 517] width 98 height 28
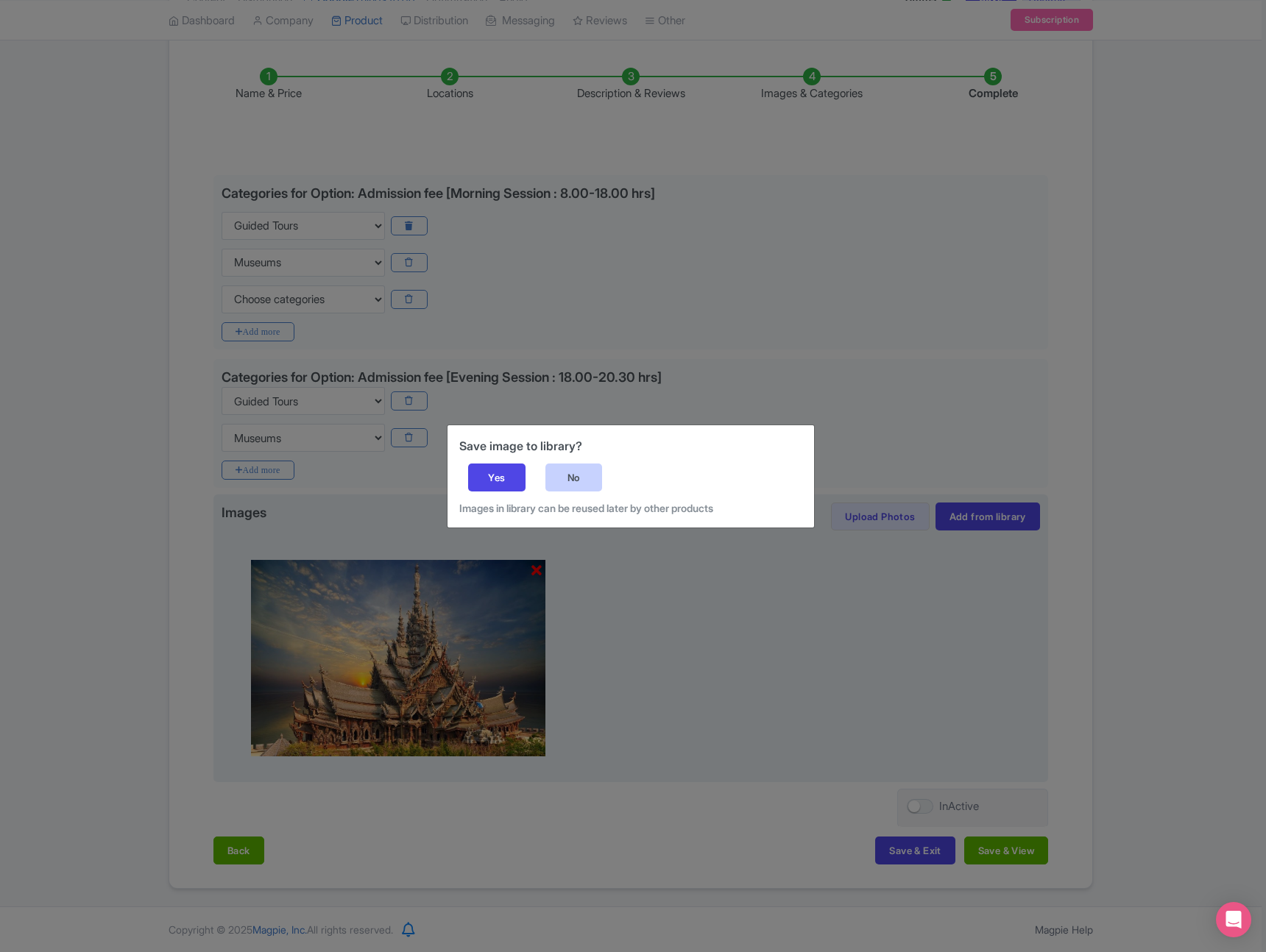
click at [566, 478] on div "No" at bounding box center [574, 477] width 57 height 28
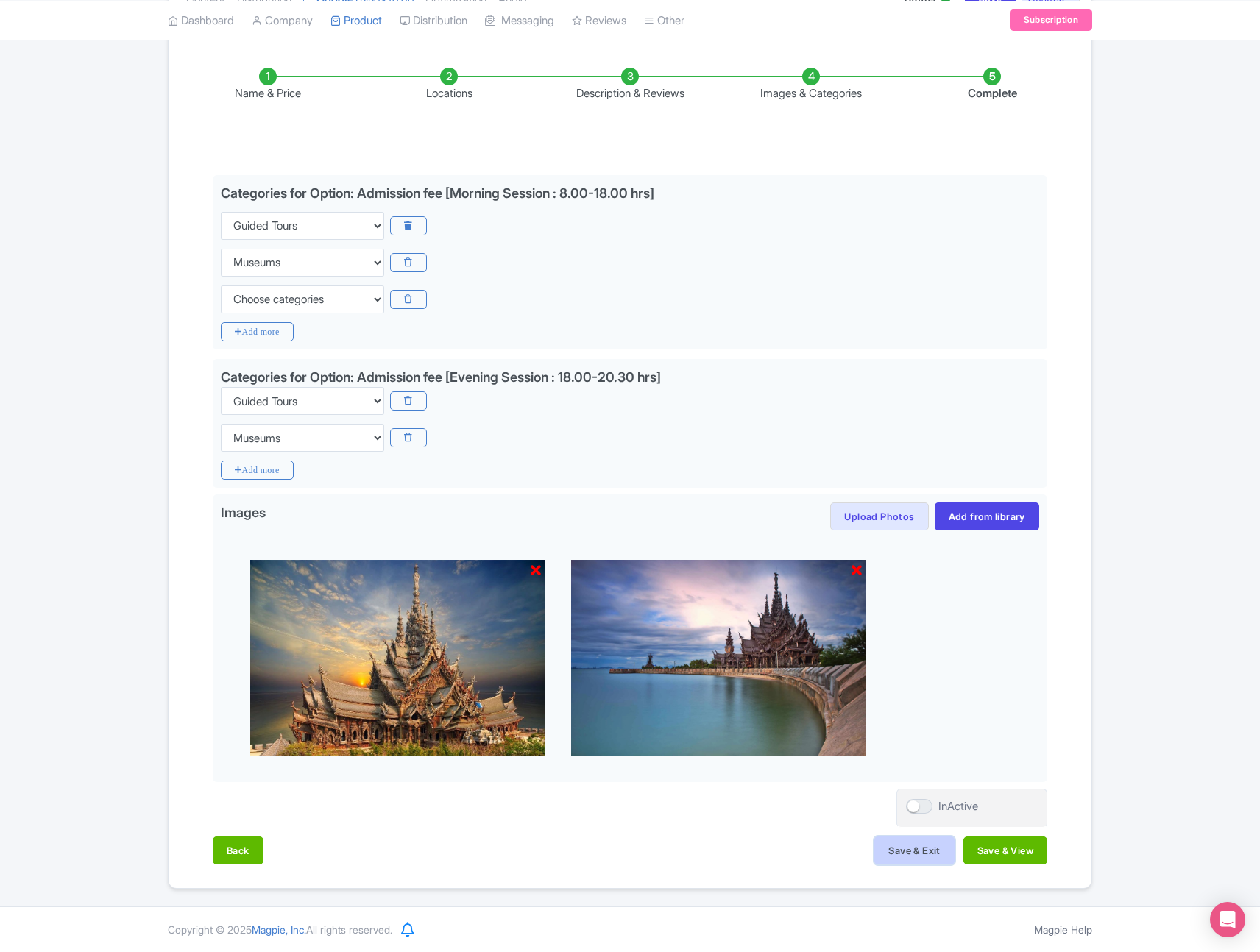
click at [928, 853] on button "Save & Exit" at bounding box center [914, 851] width 79 height 28
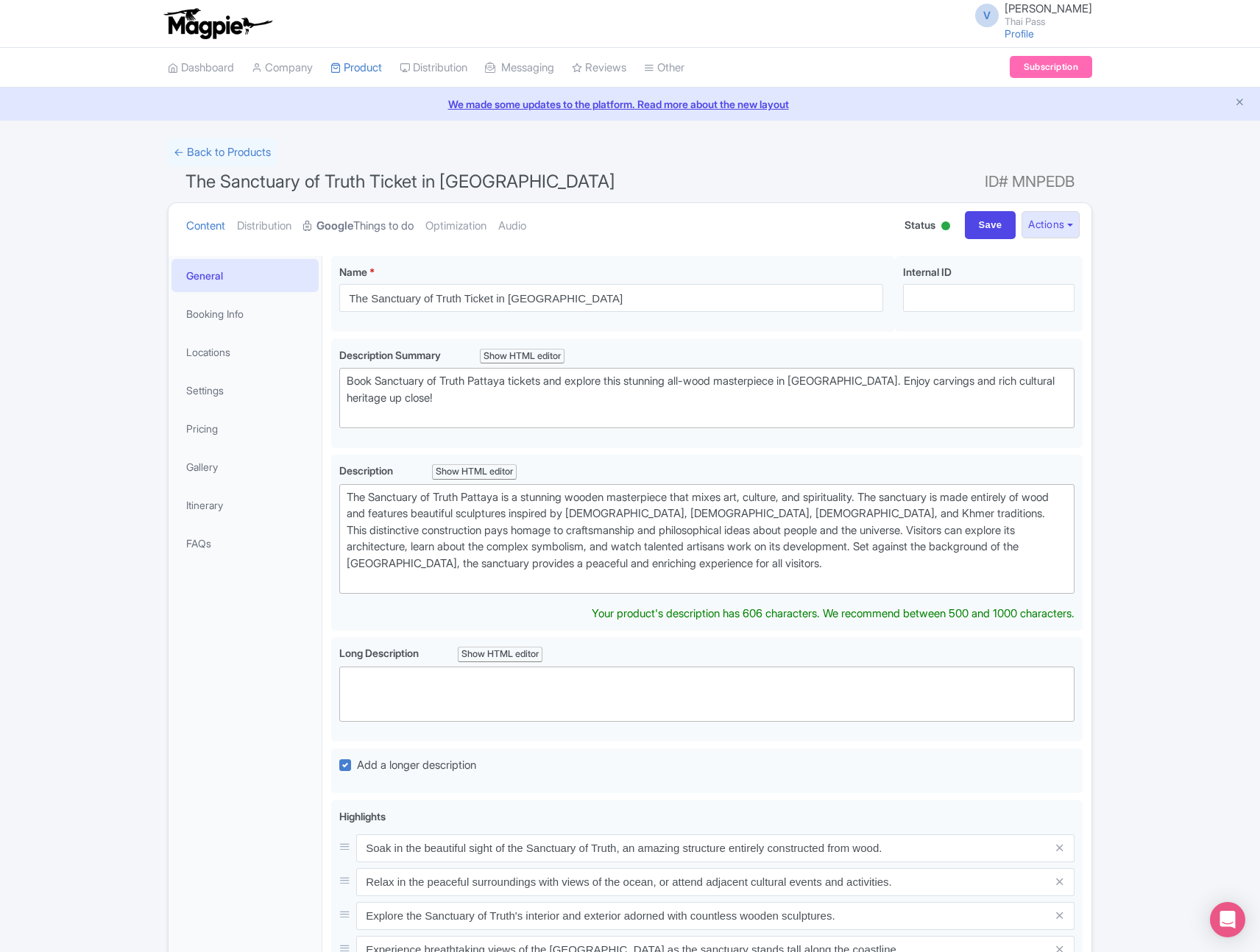
click at [345, 216] on link "Google Things to do" at bounding box center [358, 226] width 110 height 47
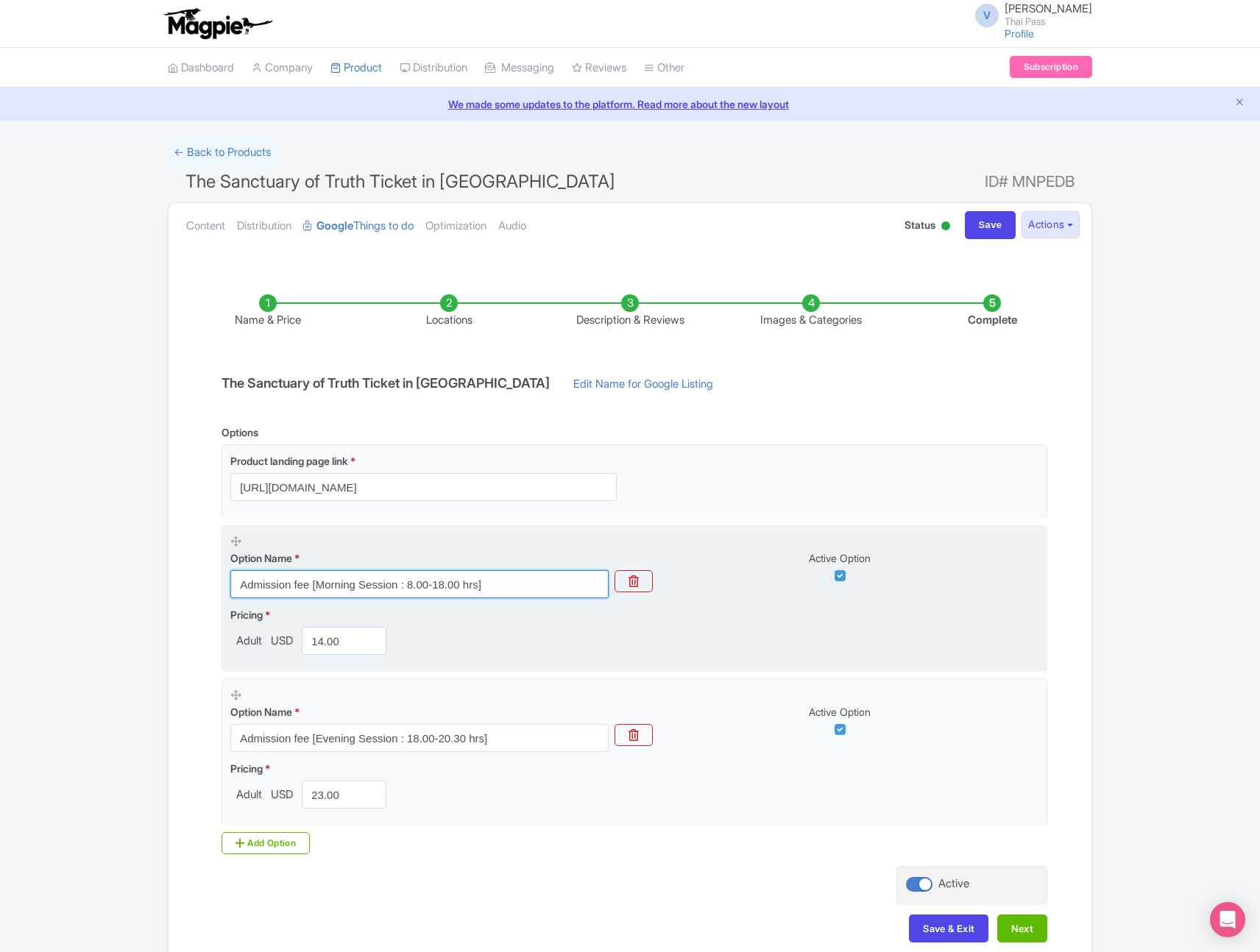
click at [283, 587] on input "Admission fee [Morning Session : 8.00-18.00 hrs]" at bounding box center [419, 584] width 378 height 28
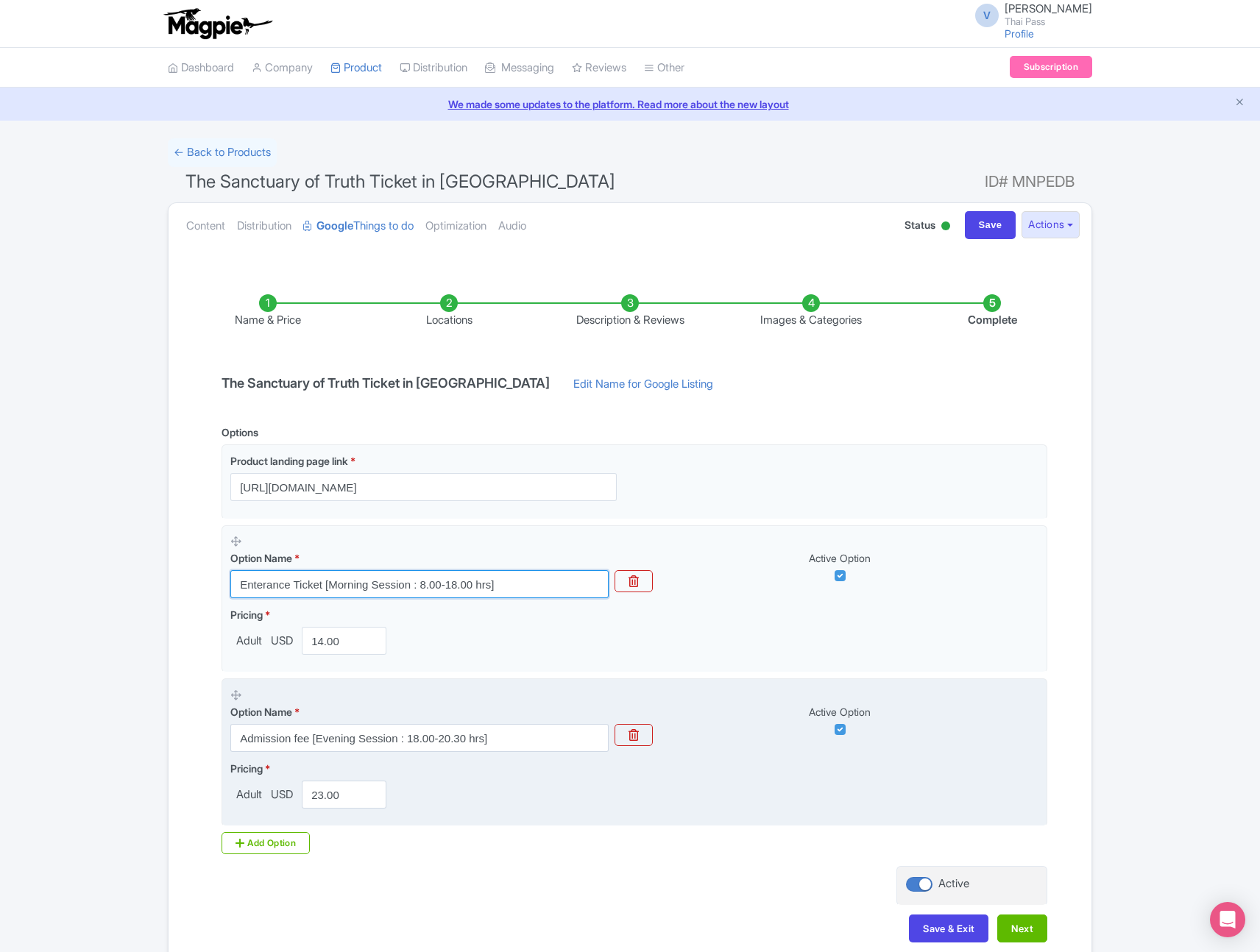
type input "Enterance Ticket [Morning Session : 8.00-18.00 hrs]"
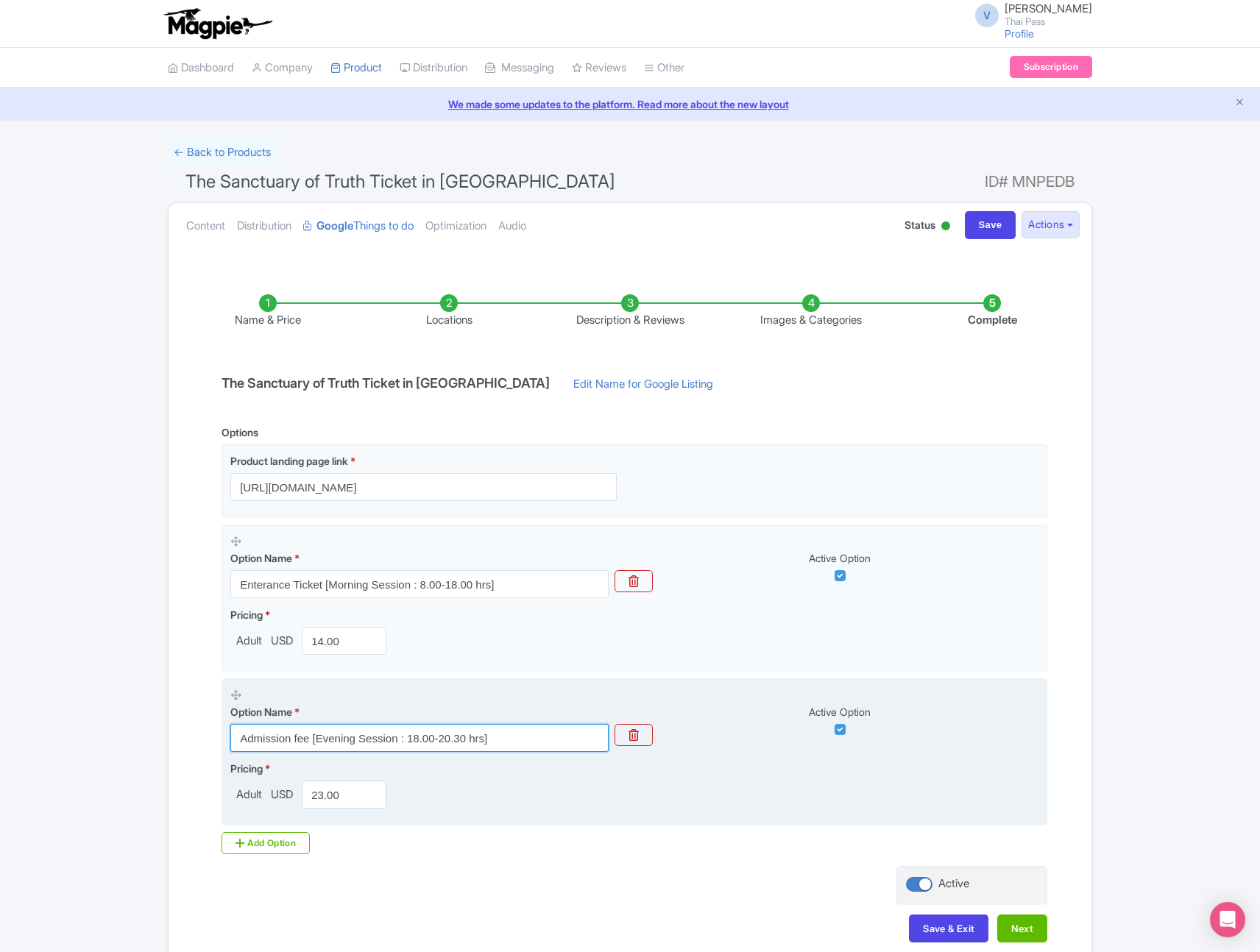
click at [302, 740] on input "Admission fee [Evening Session : 18.00-20.30 hrs]" at bounding box center [419, 738] width 378 height 28
paste input "Ticket"
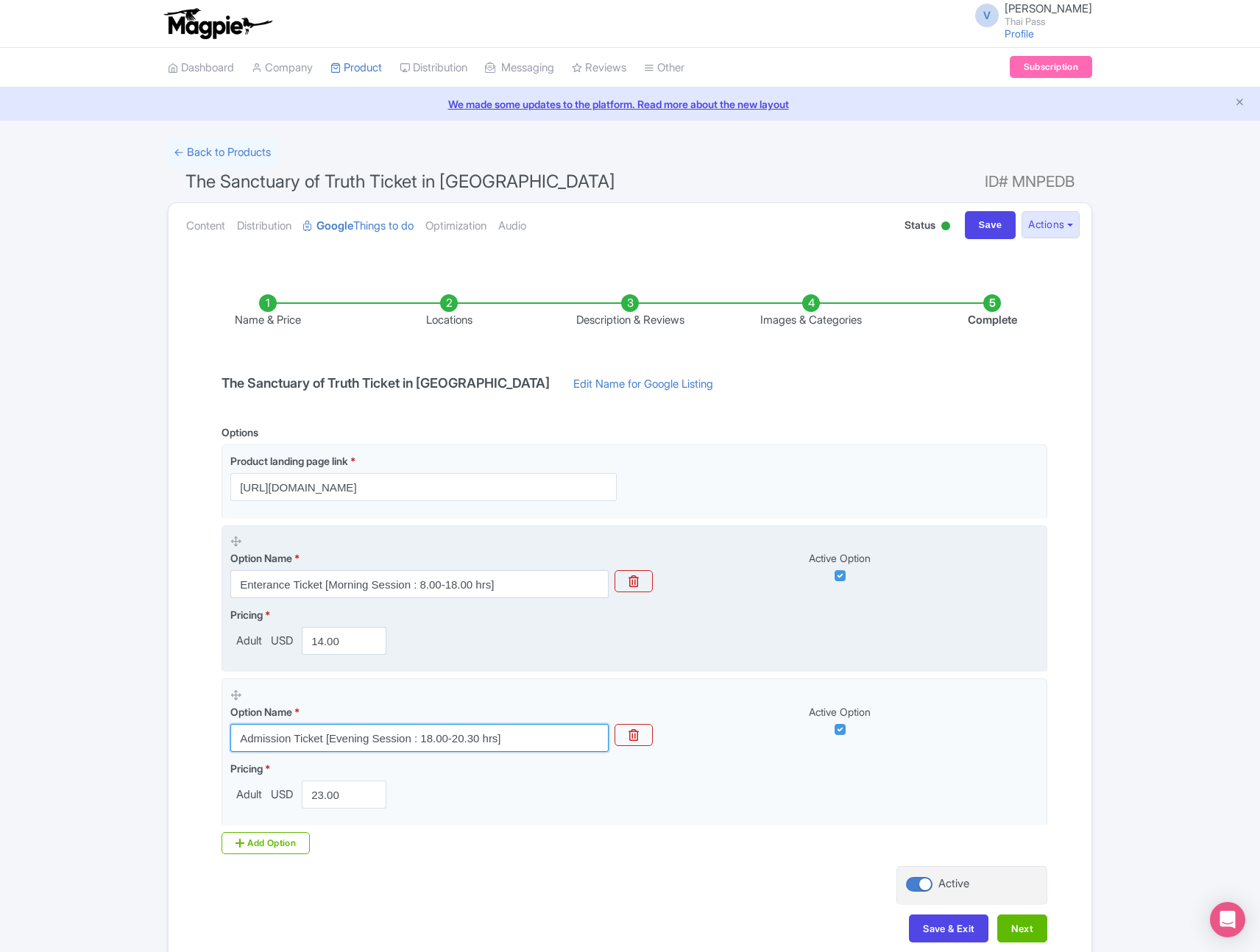
type input "Admission Ticket [Evening Session : 18.00-20.30 hrs]"
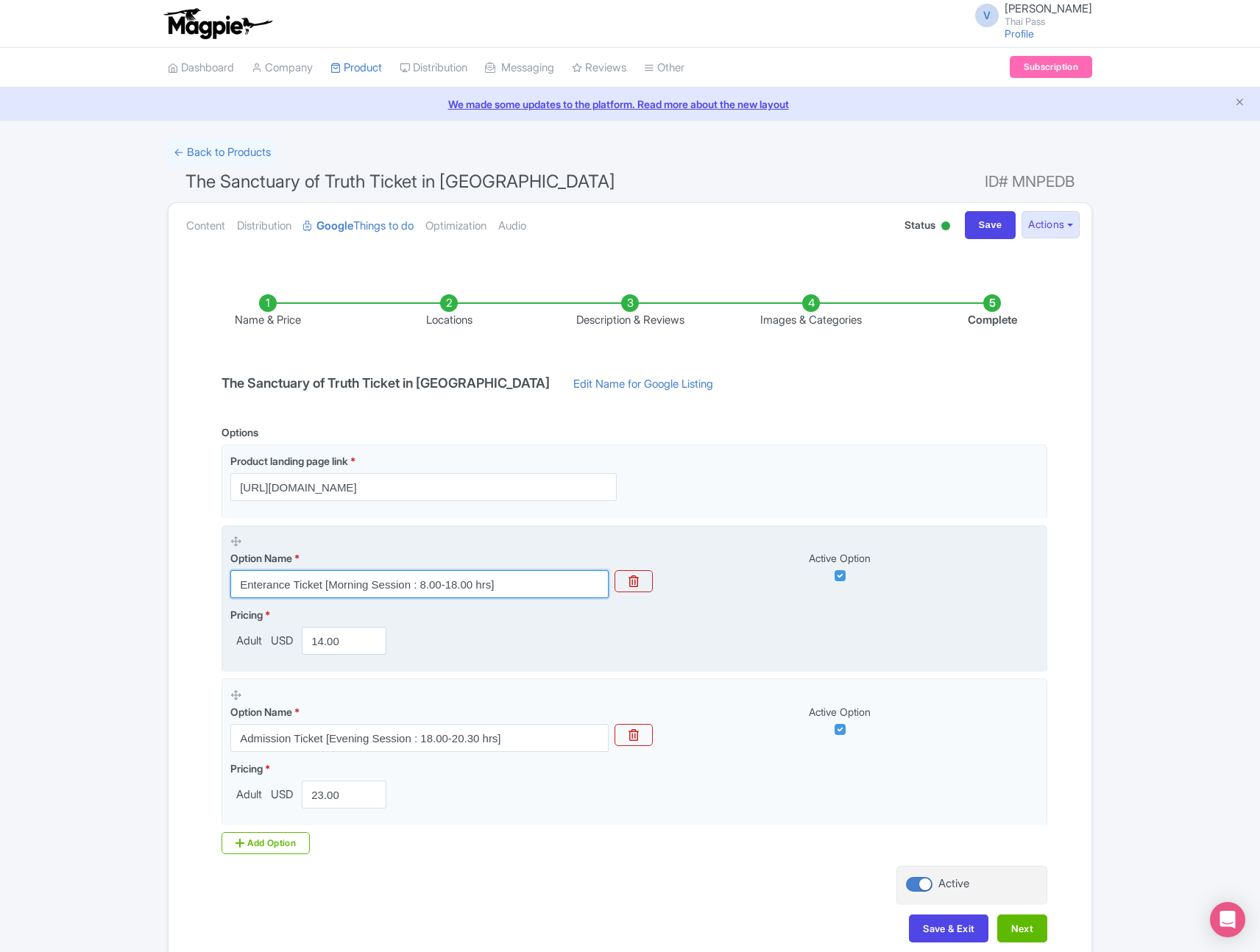
click at [265, 586] on input "Enterance Ticket [Morning Session : 8.00-18.00 hrs]" at bounding box center [419, 584] width 378 height 28
click at [264, 587] on input "Enterance Ticket [Morning Session : 8.00-18.00 hrs]" at bounding box center [419, 584] width 378 height 28
paste input "ent"
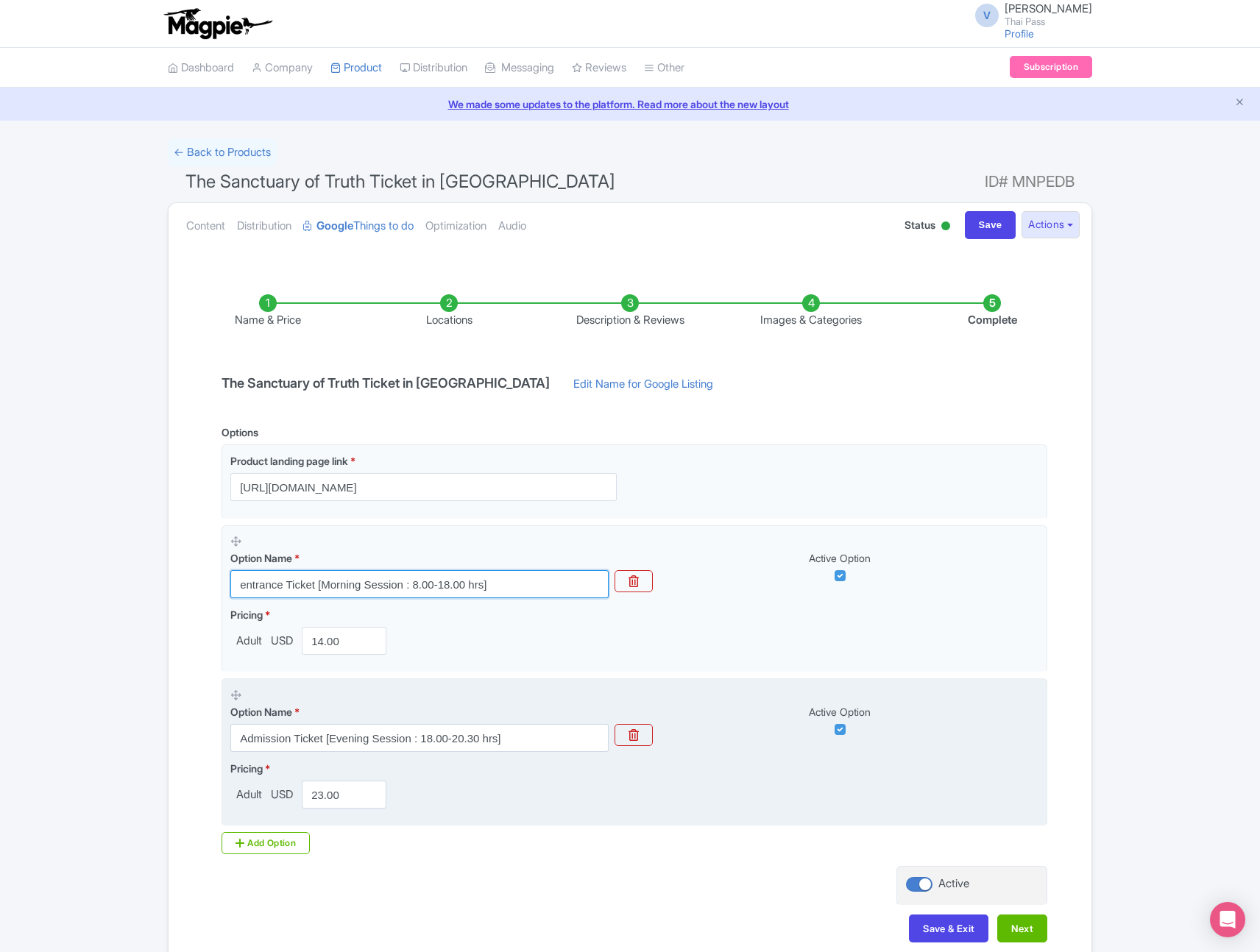
type input "entrance Ticket [Morning Session : 8.00-18.00 hrs]"
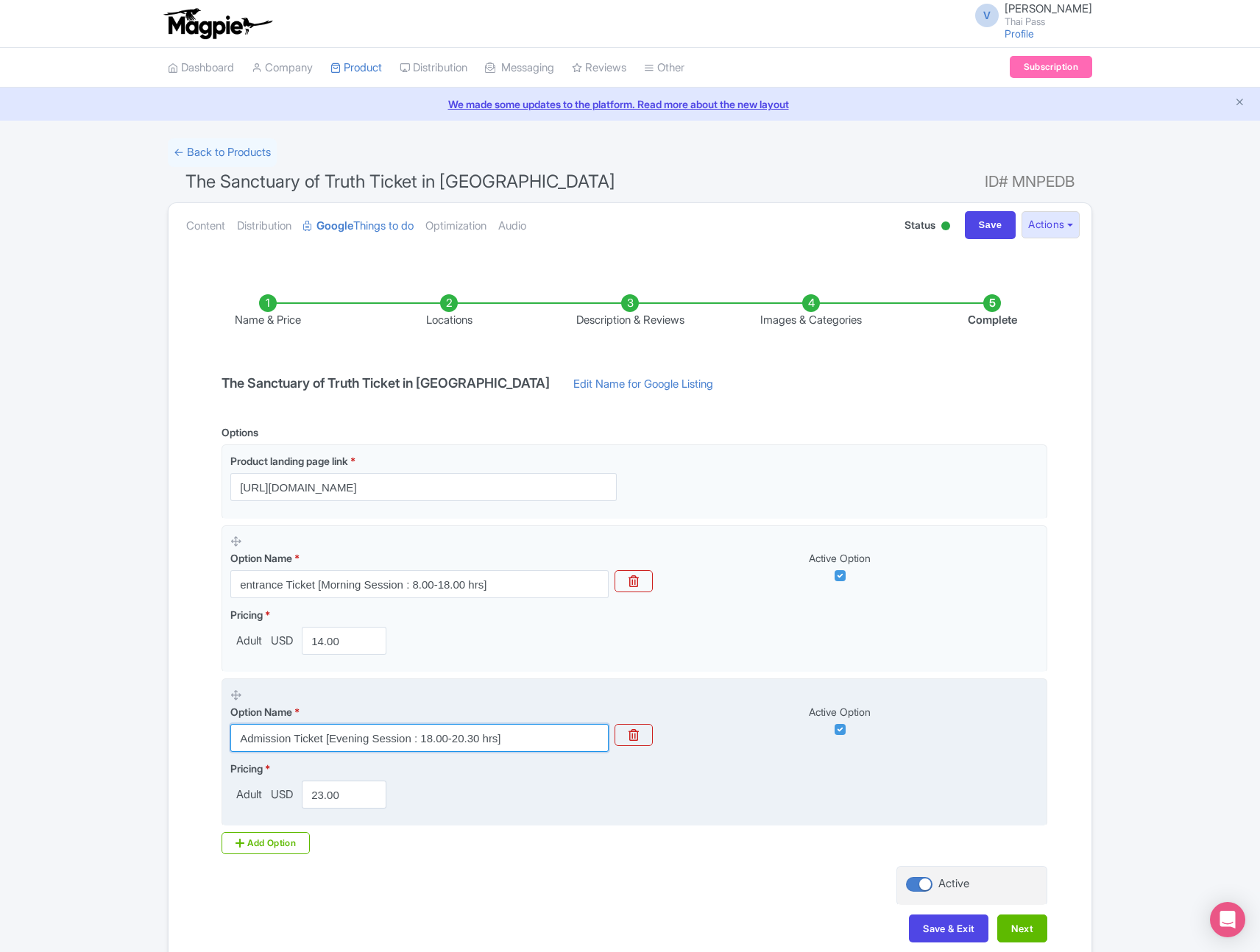
click at [264, 741] on input "Admission Ticket [Evening Session : 18.00-20.30 hrs]" at bounding box center [419, 738] width 378 height 28
paste input "entrance"
click at [249, 737] on input "entrance Ticket [Evening Session : 18.00-20.30 hrs]" at bounding box center [419, 738] width 378 height 28
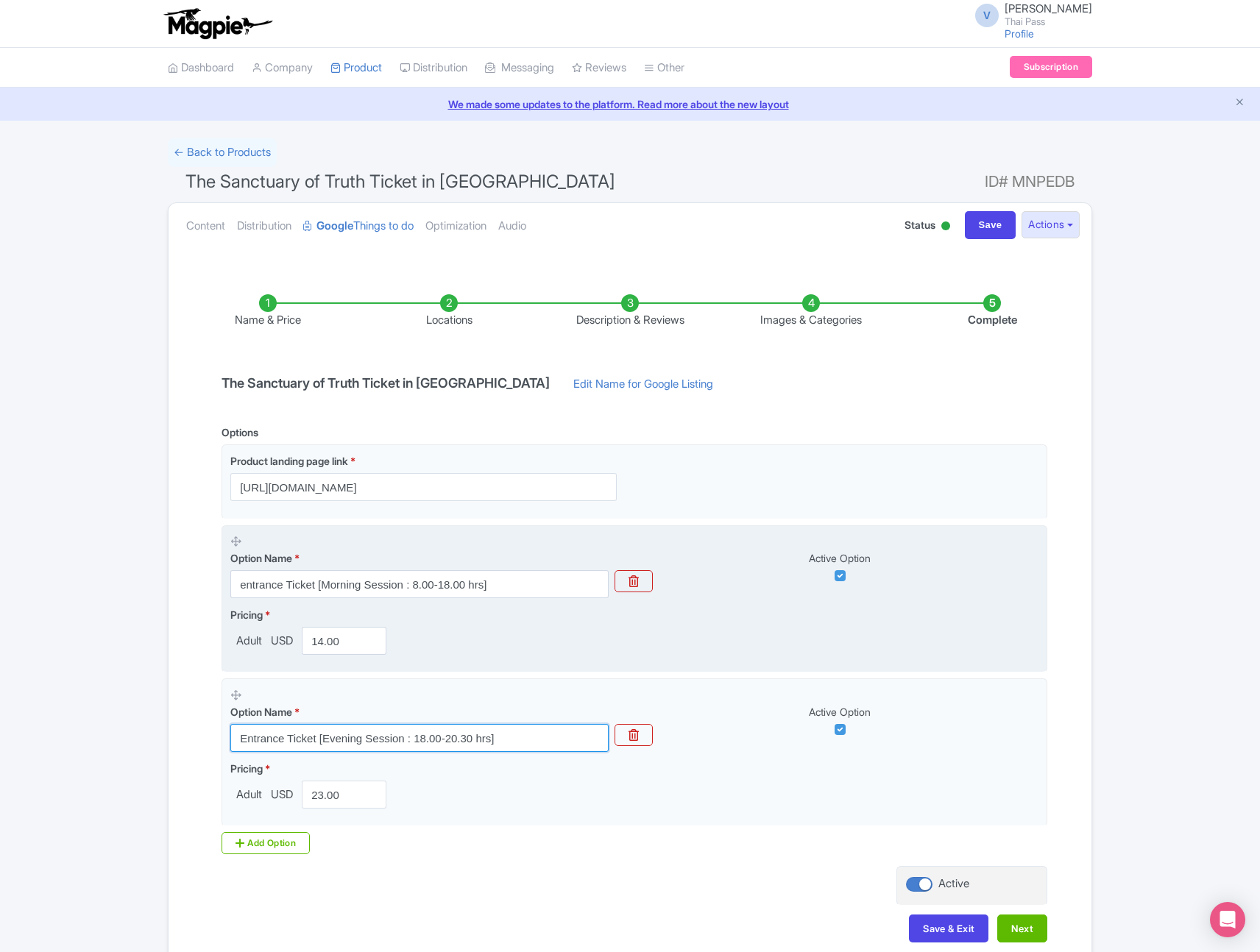
type input "Entrance Ticket [Evening Session : 18.00-20.30 hrs]"
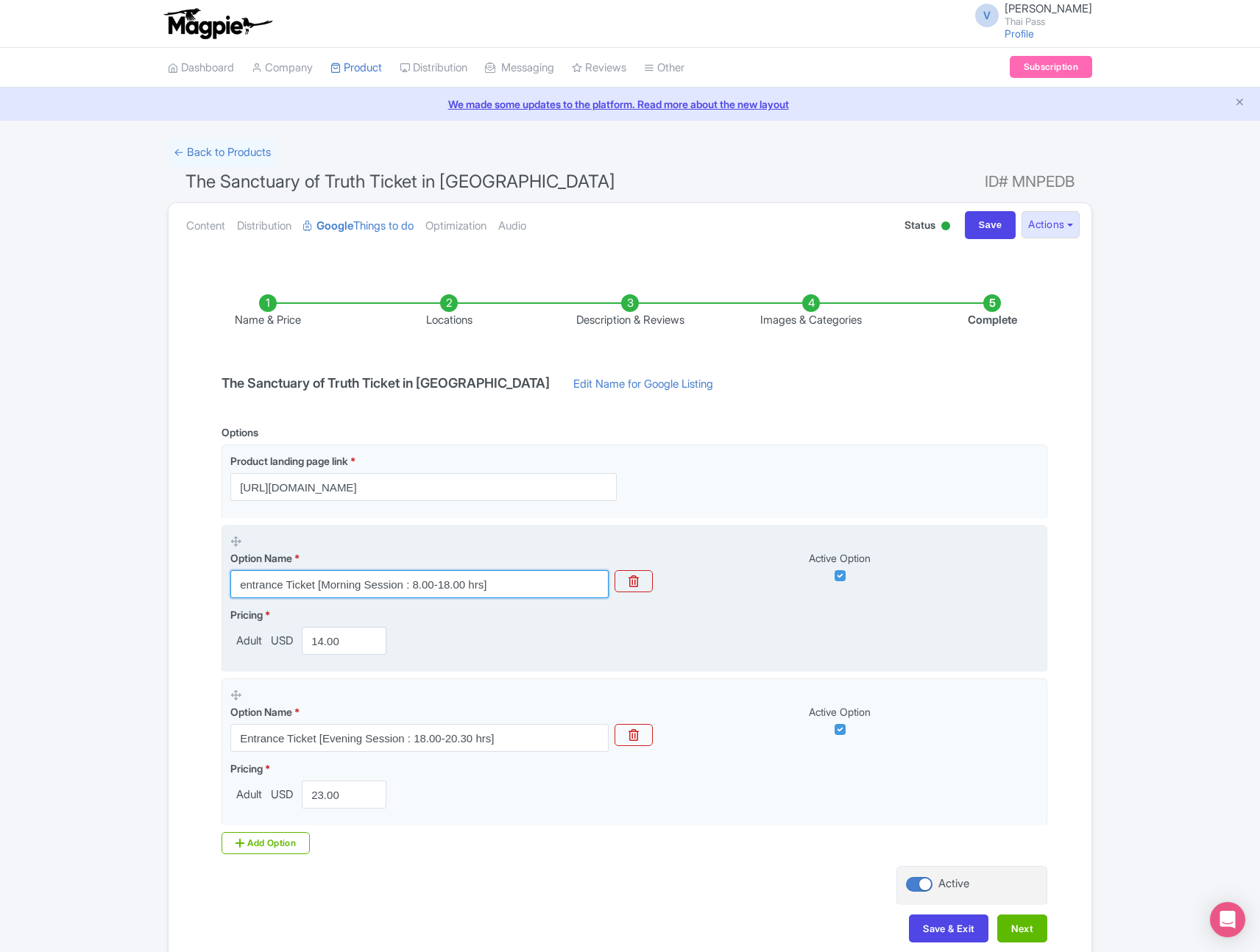
click at [247, 589] on input "entrance Ticket [Morning Session : 8.00-18.00 hrs]" at bounding box center [419, 584] width 378 height 28
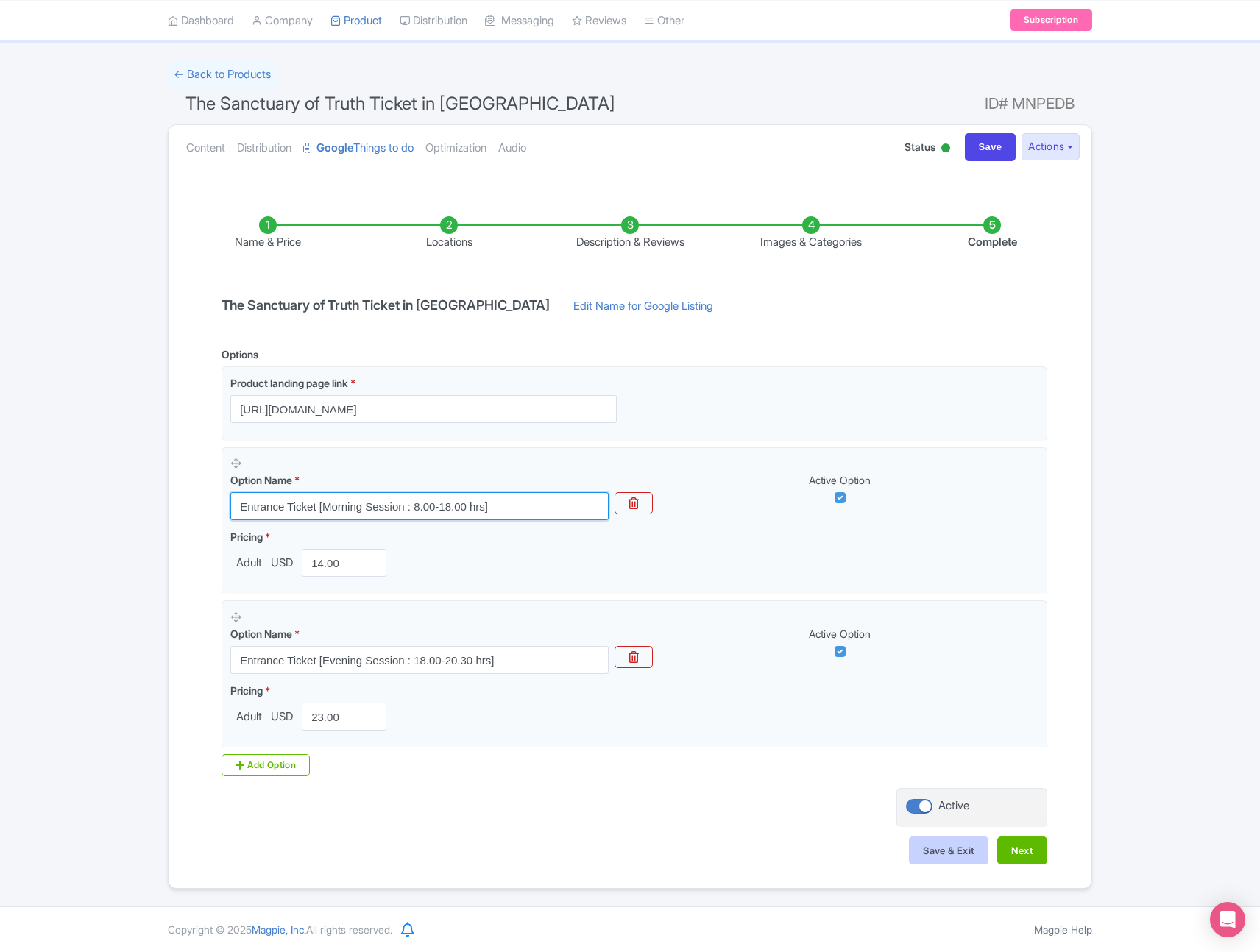
type input "Entrance Ticket [Morning Session : 8.00-18.00 hrs]"
click at [963, 854] on button "Save & Exit" at bounding box center [949, 851] width 79 height 28
click at [1055, 139] on button "Actions" at bounding box center [1050, 146] width 58 height 27
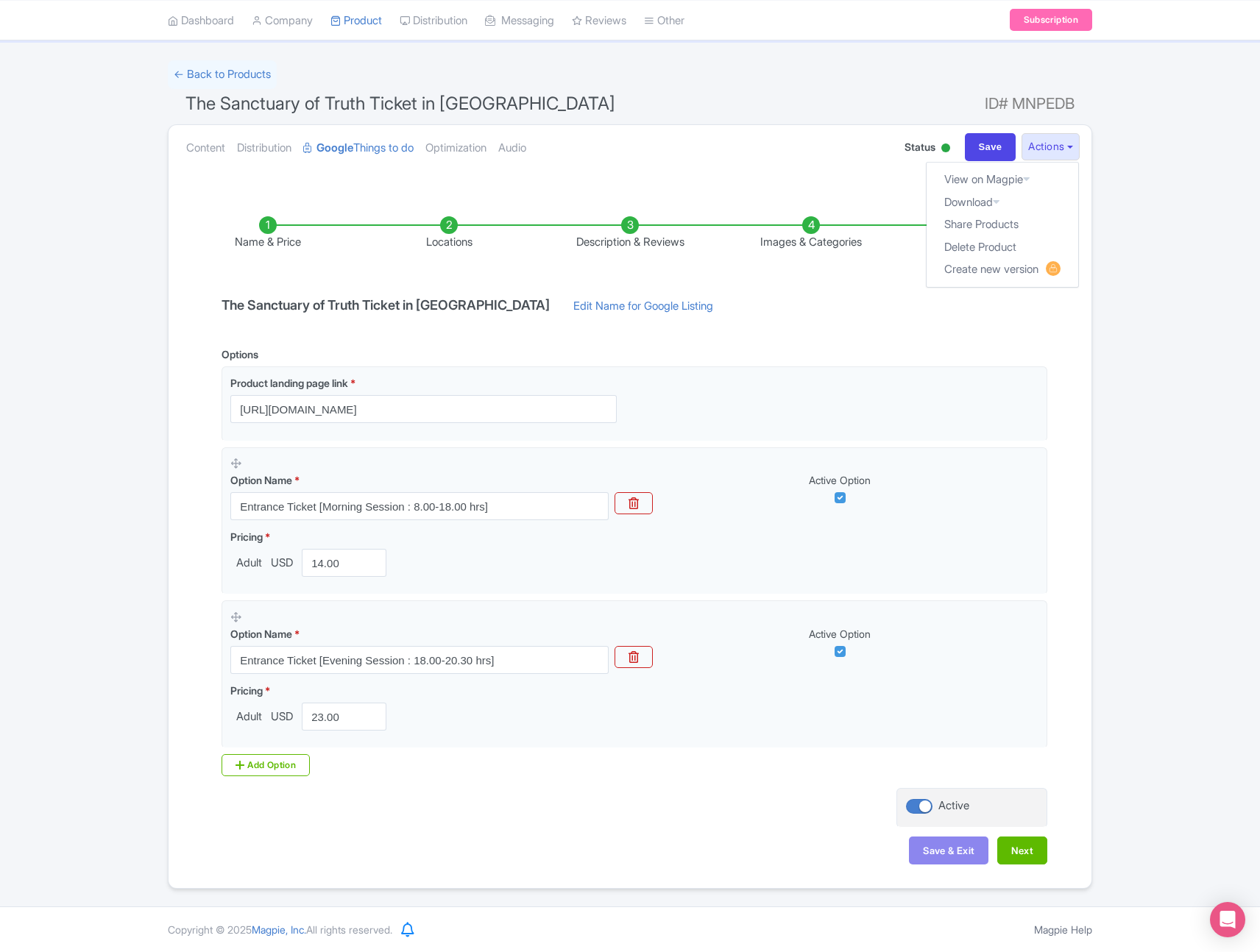
click at [1081, 343] on div "Name & Price Locations Description & Reviews Images & Categories Complete The S…" at bounding box center [630, 533] width 906 height 692
click at [1031, 852] on button "Next" at bounding box center [1022, 851] width 50 height 28
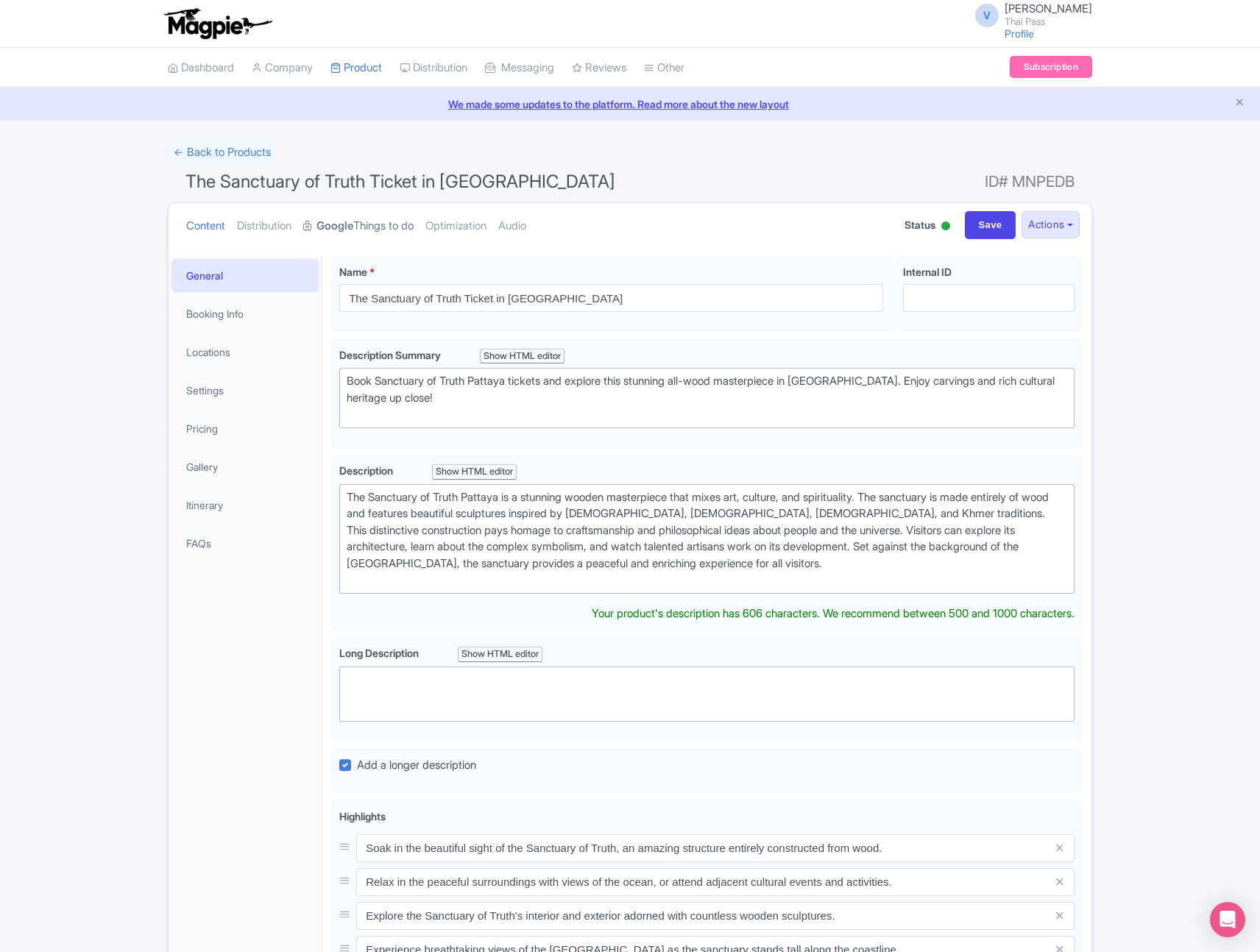
click at [382, 223] on link "Google Things to do" at bounding box center [358, 226] width 110 height 47
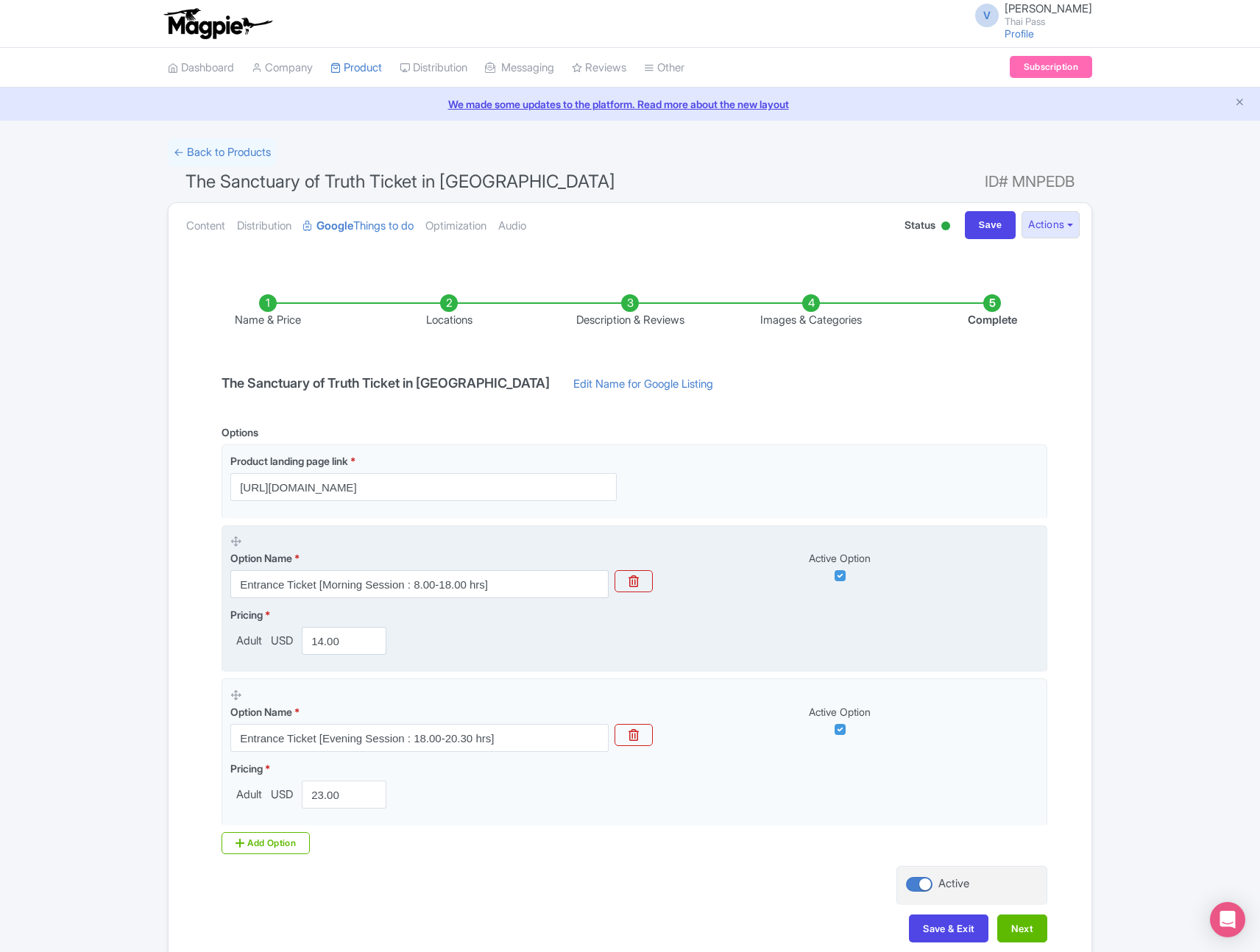
scroll to position [78, 0]
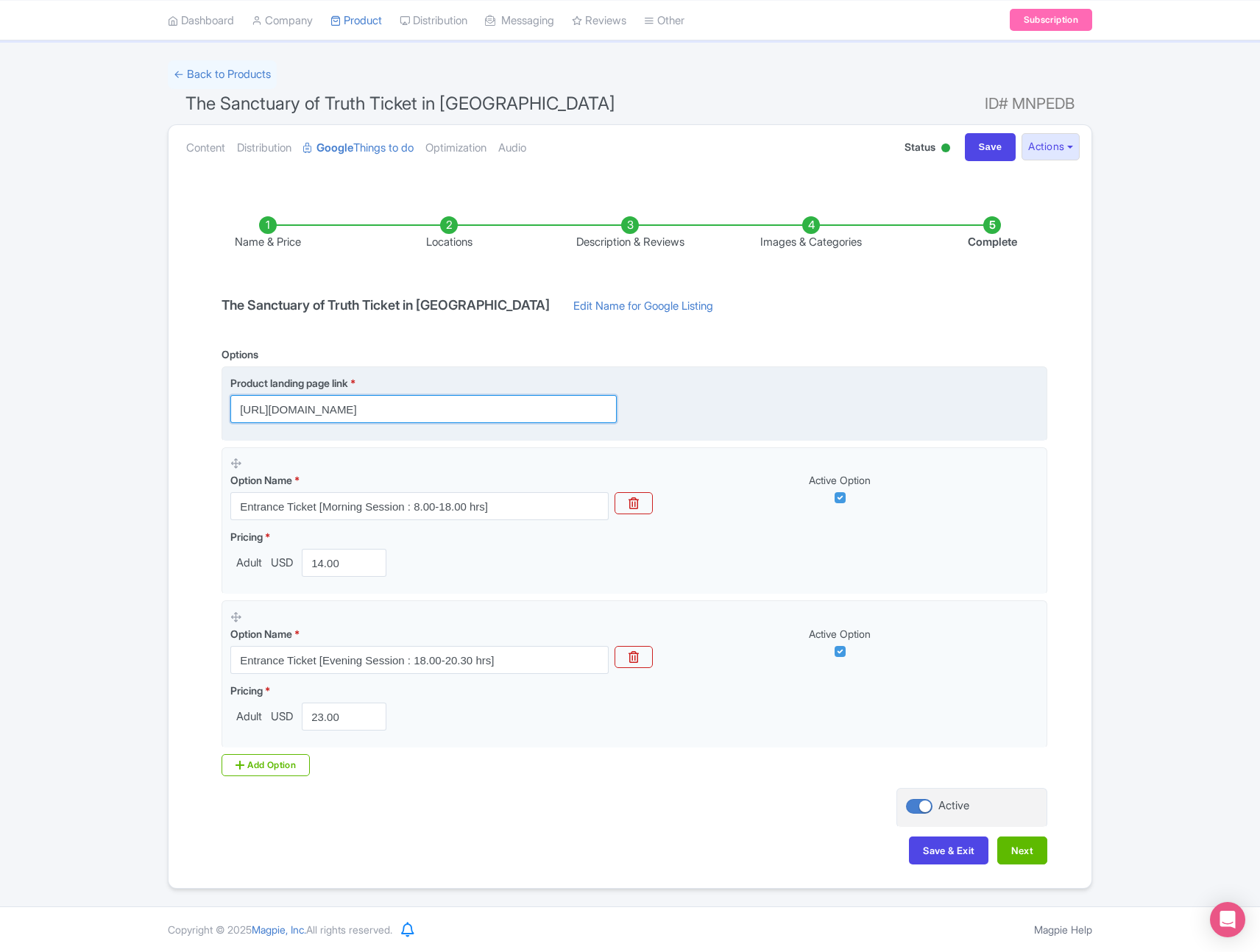
click at [471, 409] on input "[URL][DOMAIN_NAME]" at bounding box center [423, 410] width 387 height 28
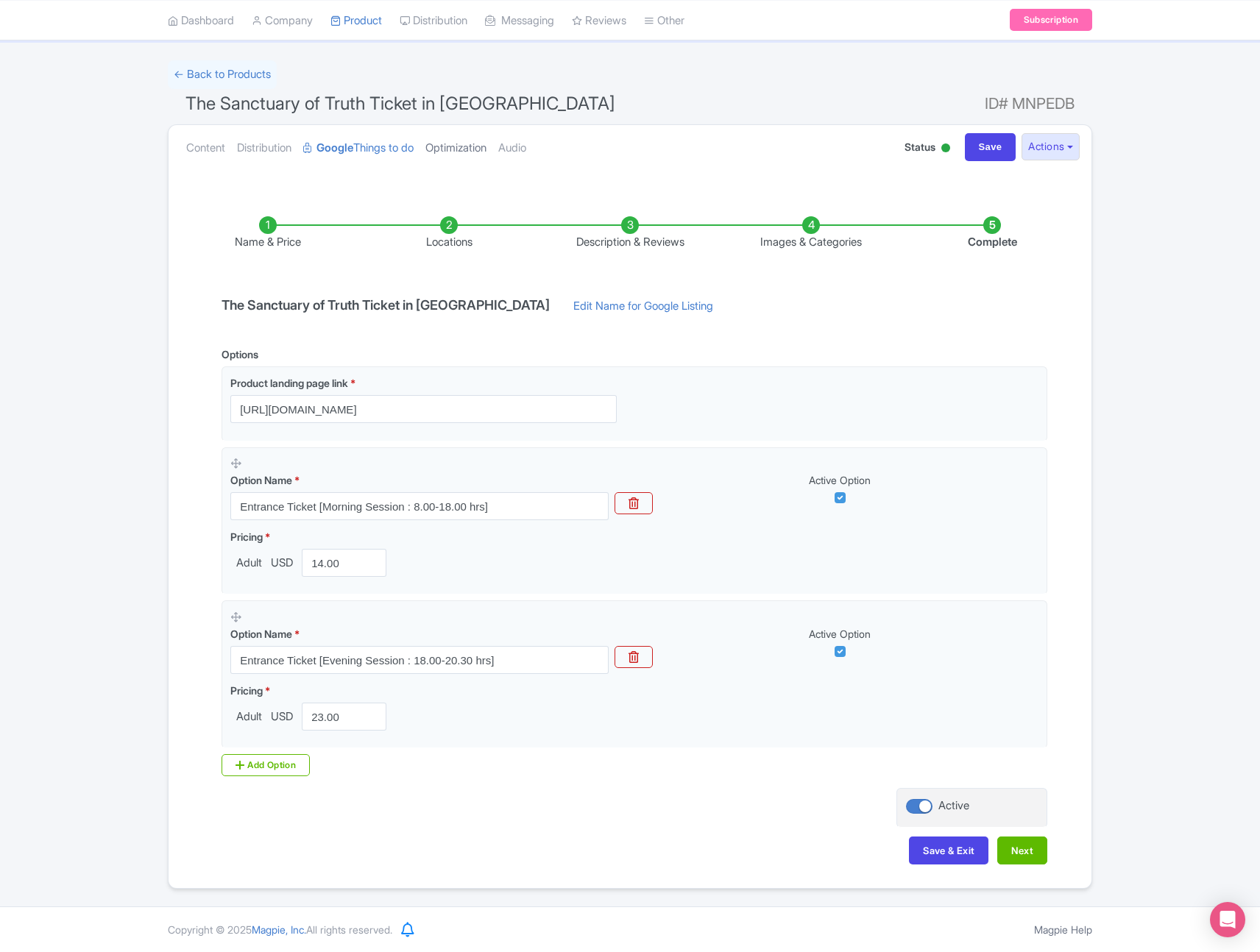
click at [485, 145] on link "Optimization" at bounding box center [456, 148] width 61 height 47
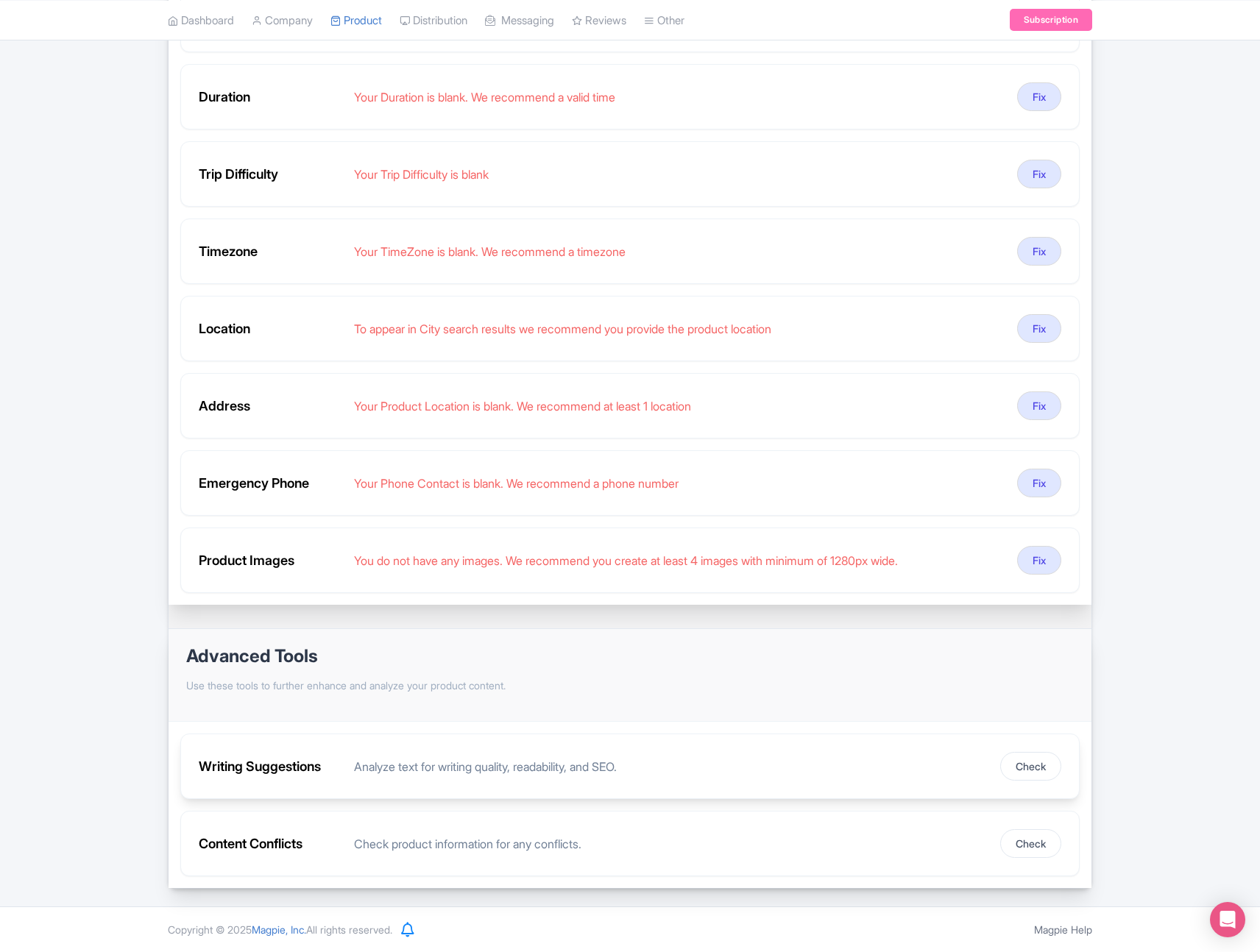
scroll to position [0, 0]
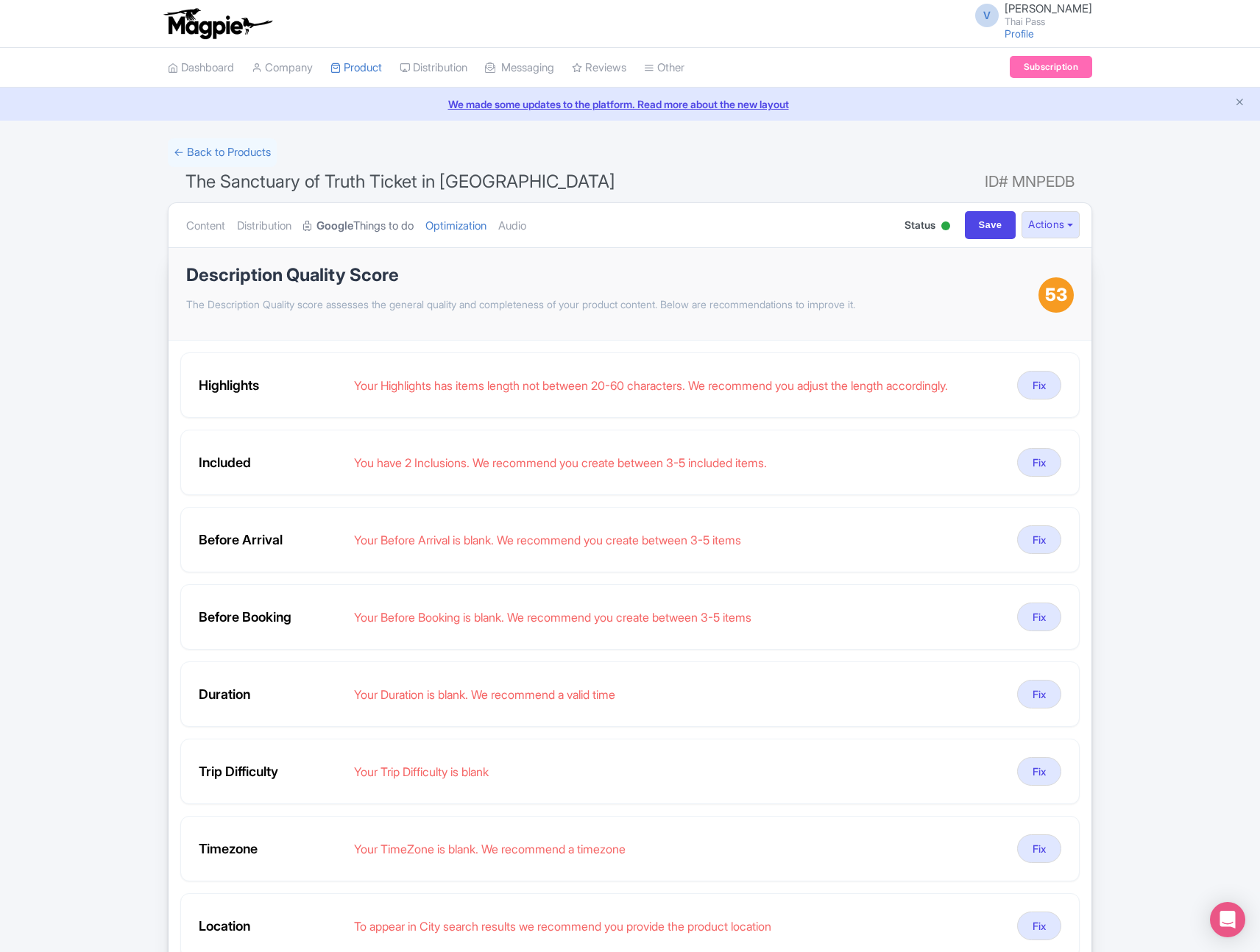
click at [363, 223] on link "Google Things to do" at bounding box center [358, 226] width 110 height 47
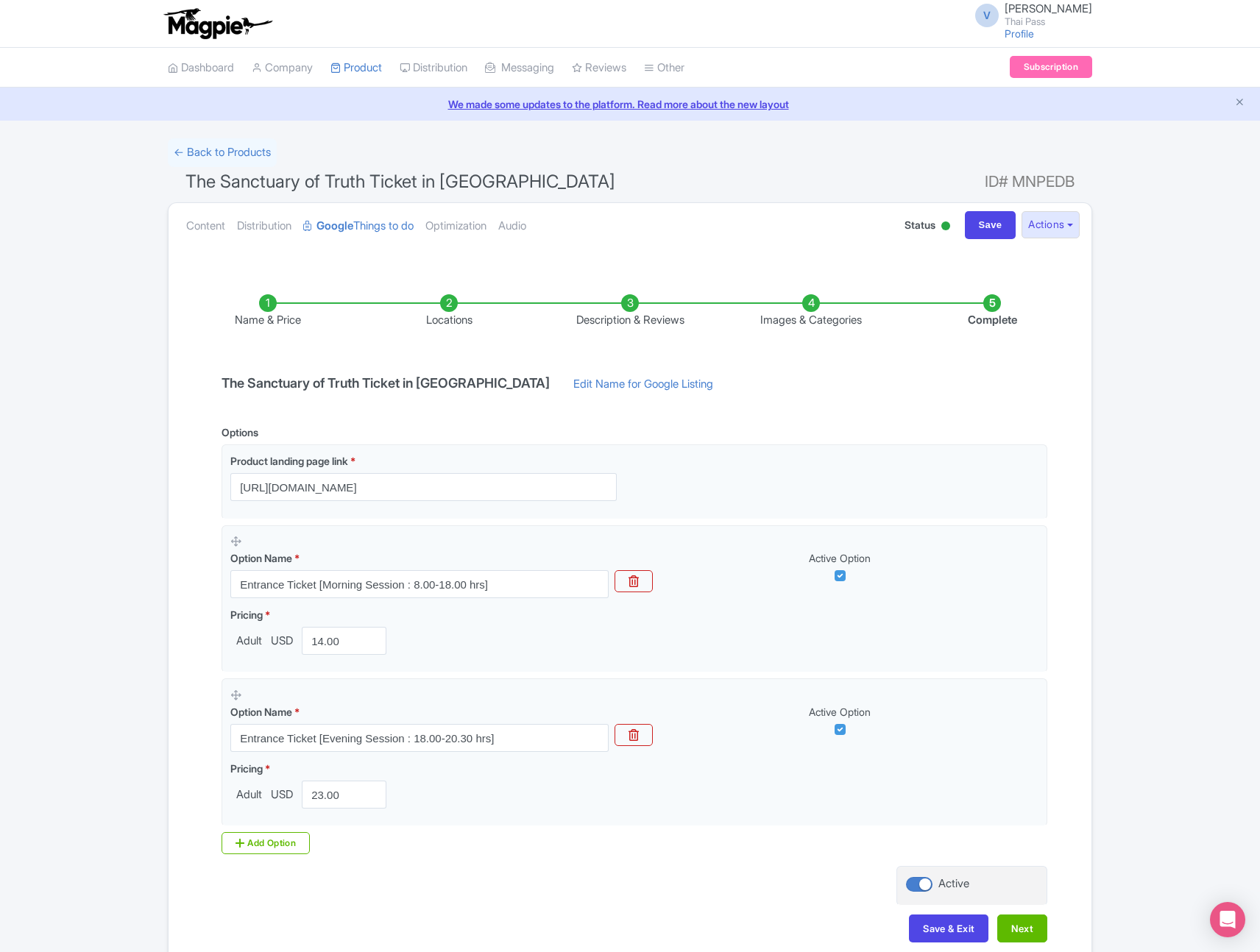
scroll to position [78, 0]
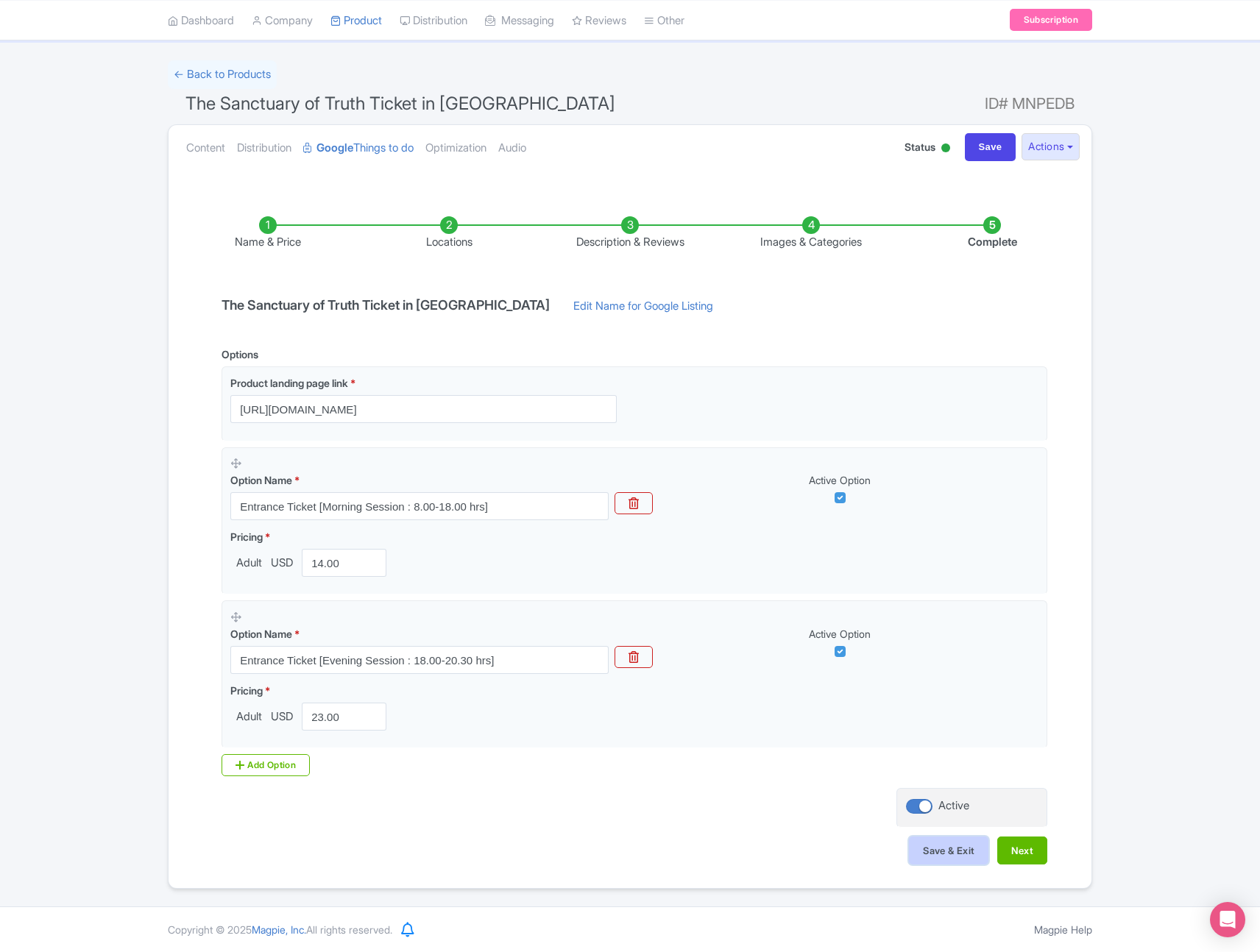
click at [955, 852] on button "Save & Exit" at bounding box center [949, 851] width 79 height 28
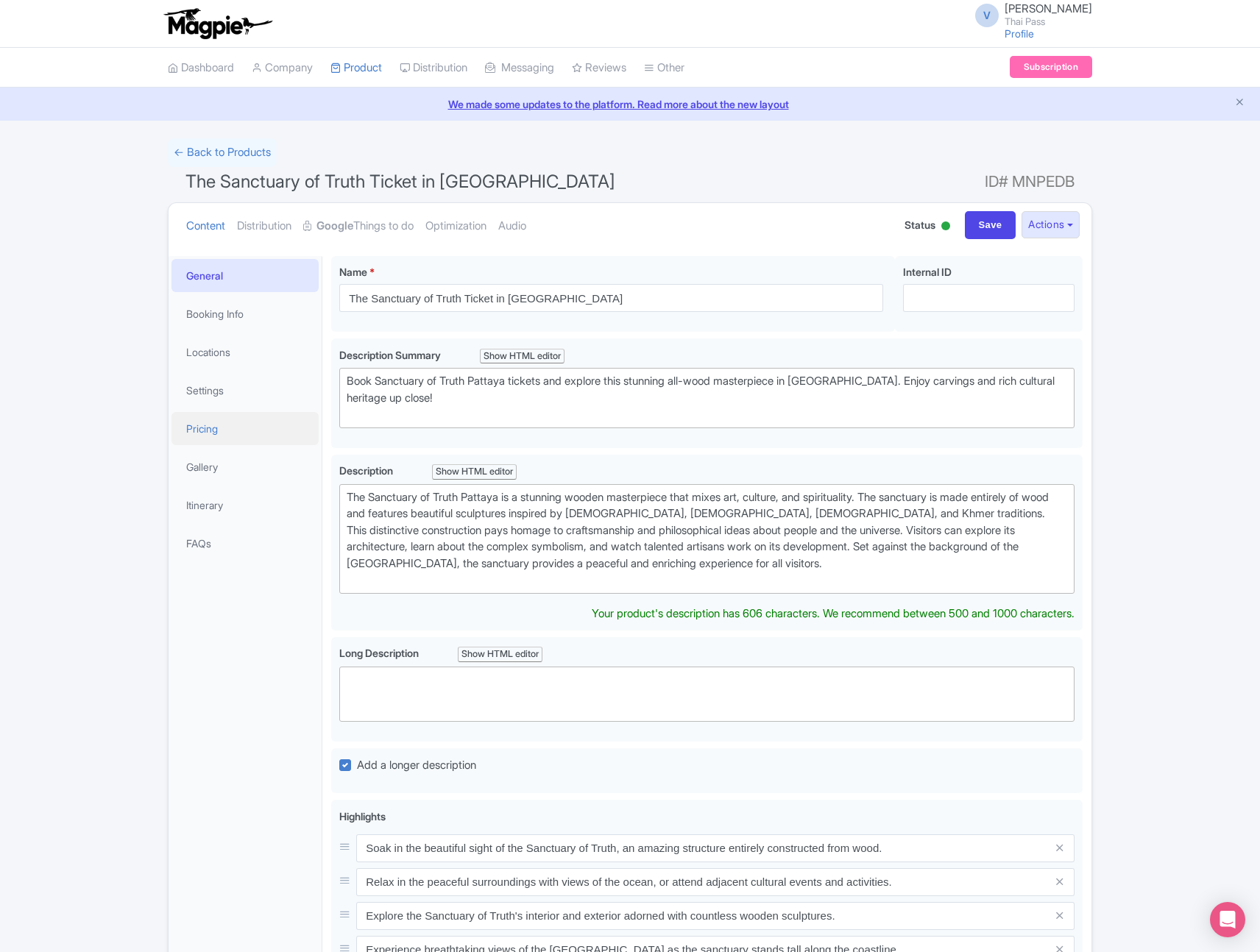
click at [233, 434] on link "Pricing" at bounding box center [245, 429] width 147 height 33
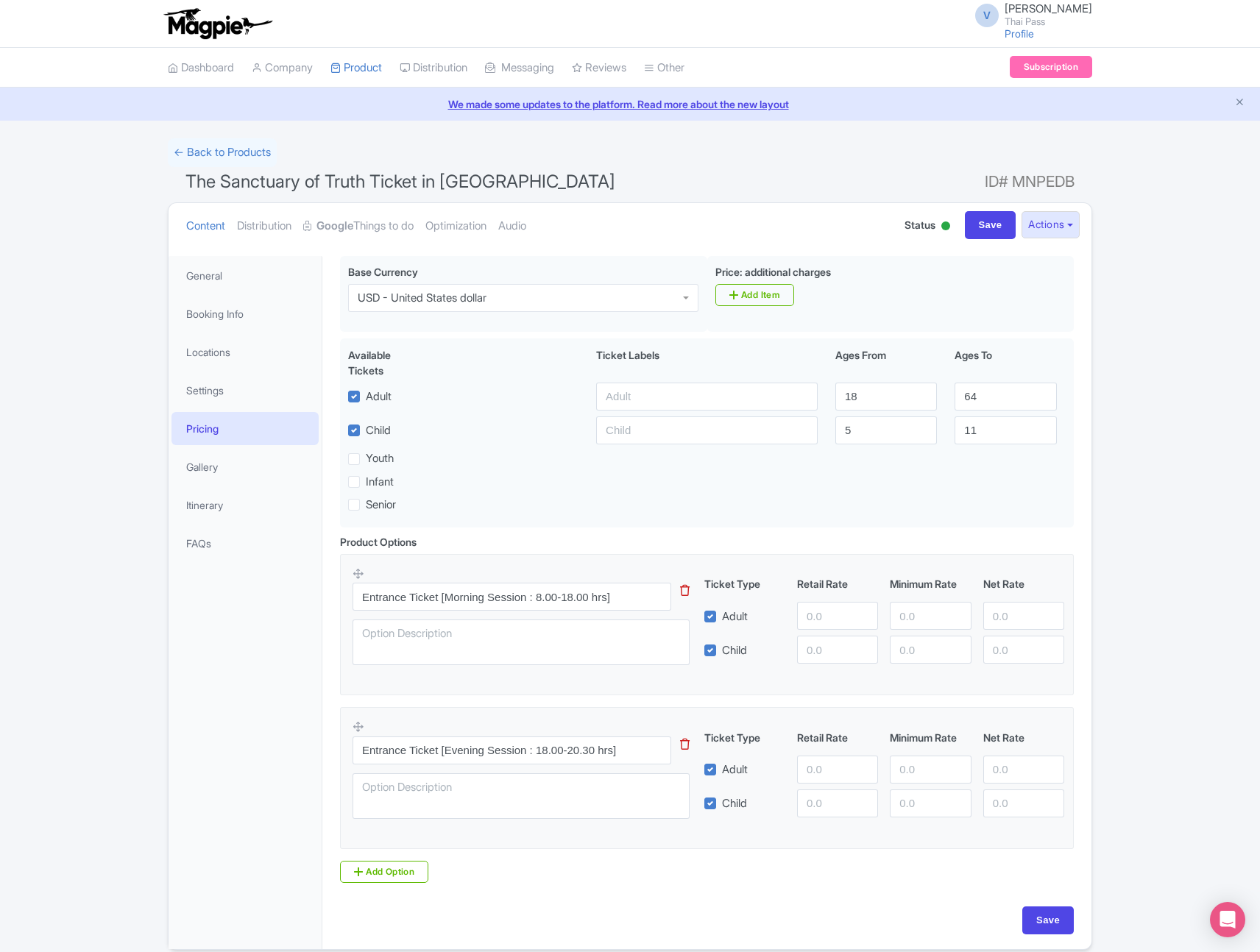
click at [1088, 228] on div "Content Distribution Google Things to do Optimization Audio Status Active Inact…" at bounding box center [630, 225] width 923 height 45
click at [1050, 231] on button "Actions" at bounding box center [1050, 225] width 58 height 27
click at [1025, 300] on link "Share Products" at bounding box center [1003, 303] width 152 height 23
click at [381, 219] on link "Google Things to do" at bounding box center [358, 226] width 110 height 47
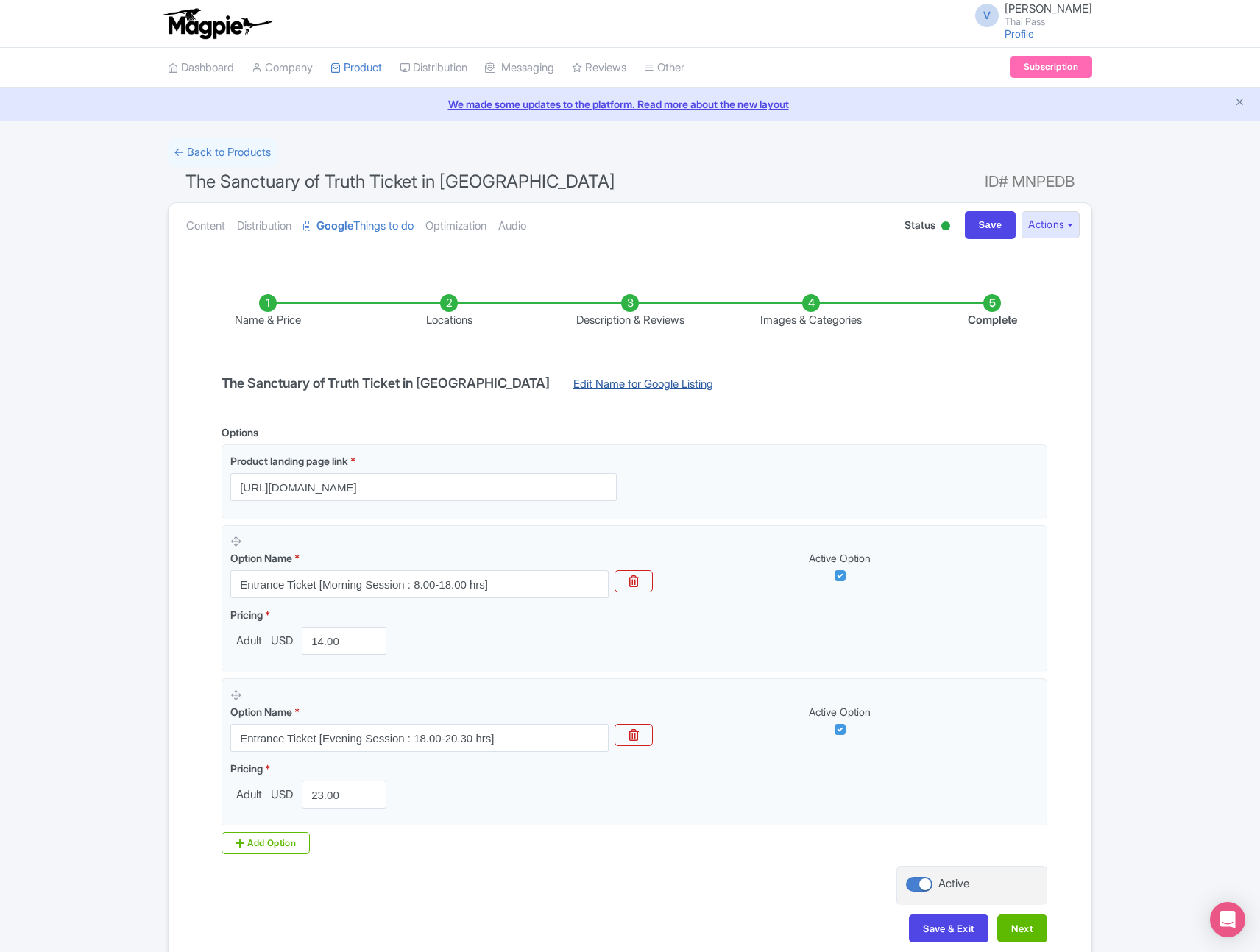
click at [559, 384] on link "Edit Name for Google Listing" at bounding box center [643, 387] width 169 height 24
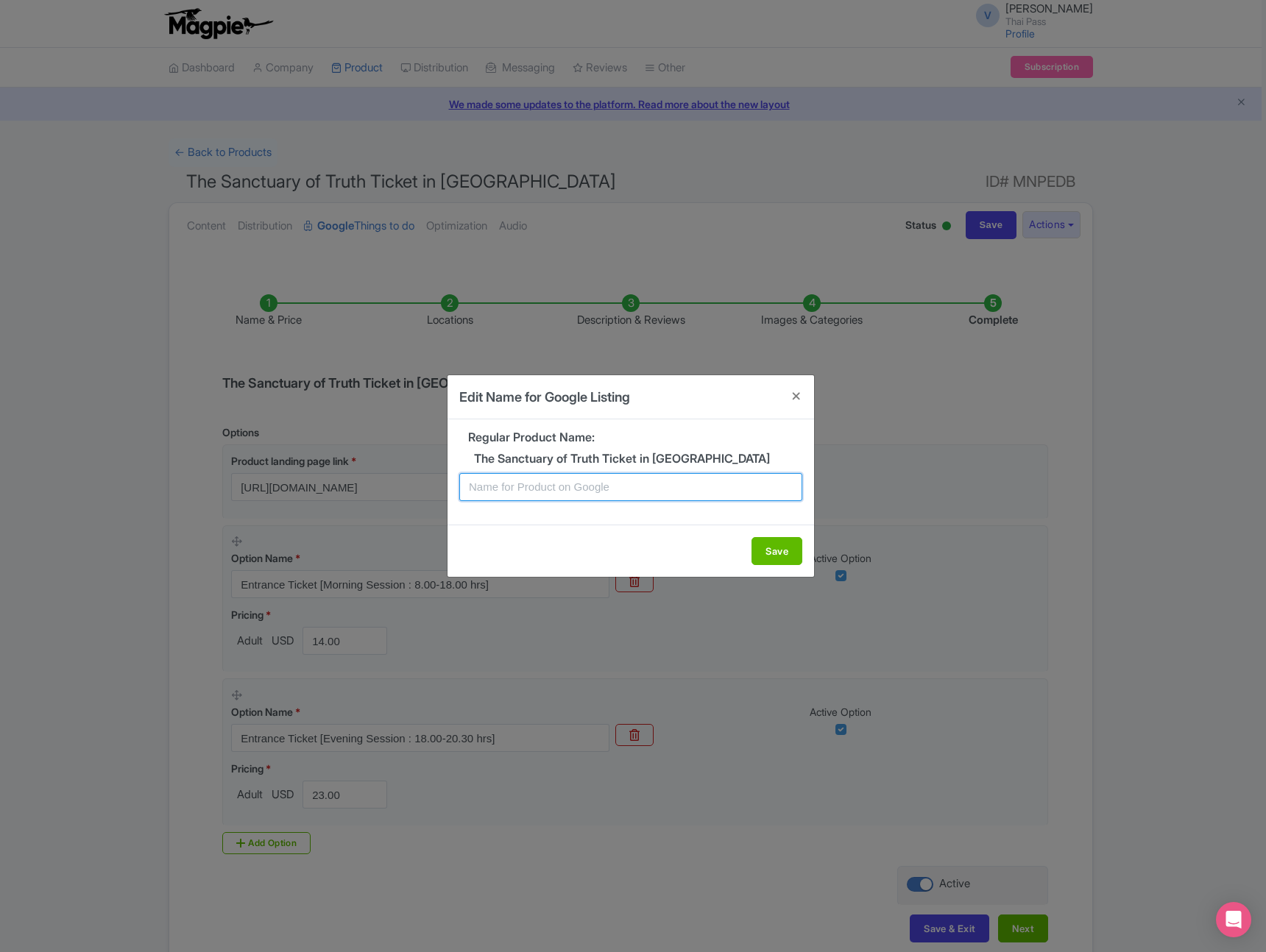
click at [638, 483] on input "text" at bounding box center [630, 487] width 343 height 28
click at [803, 390] on button "Close" at bounding box center [796, 396] width 35 height 42
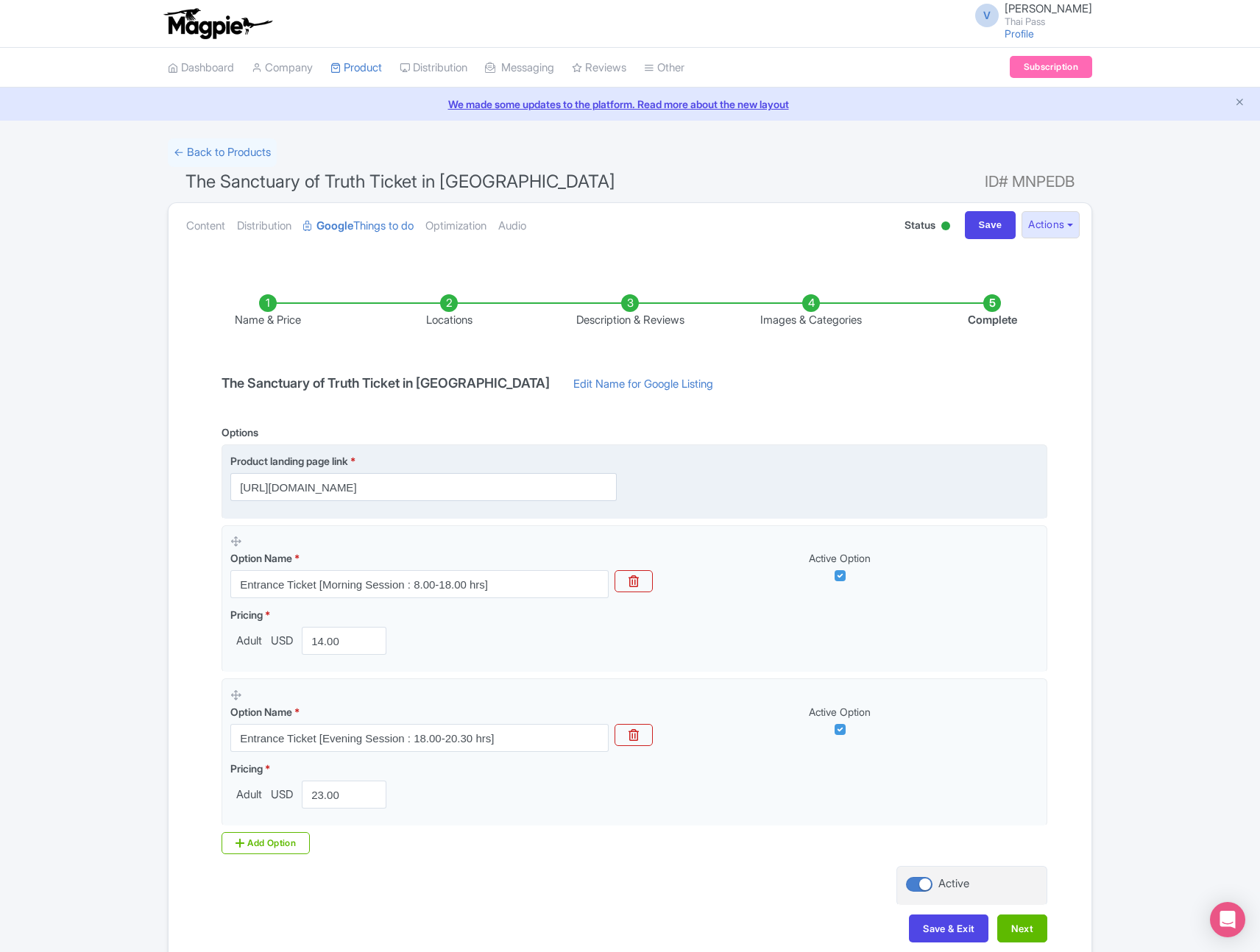
scroll to position [78, 0]
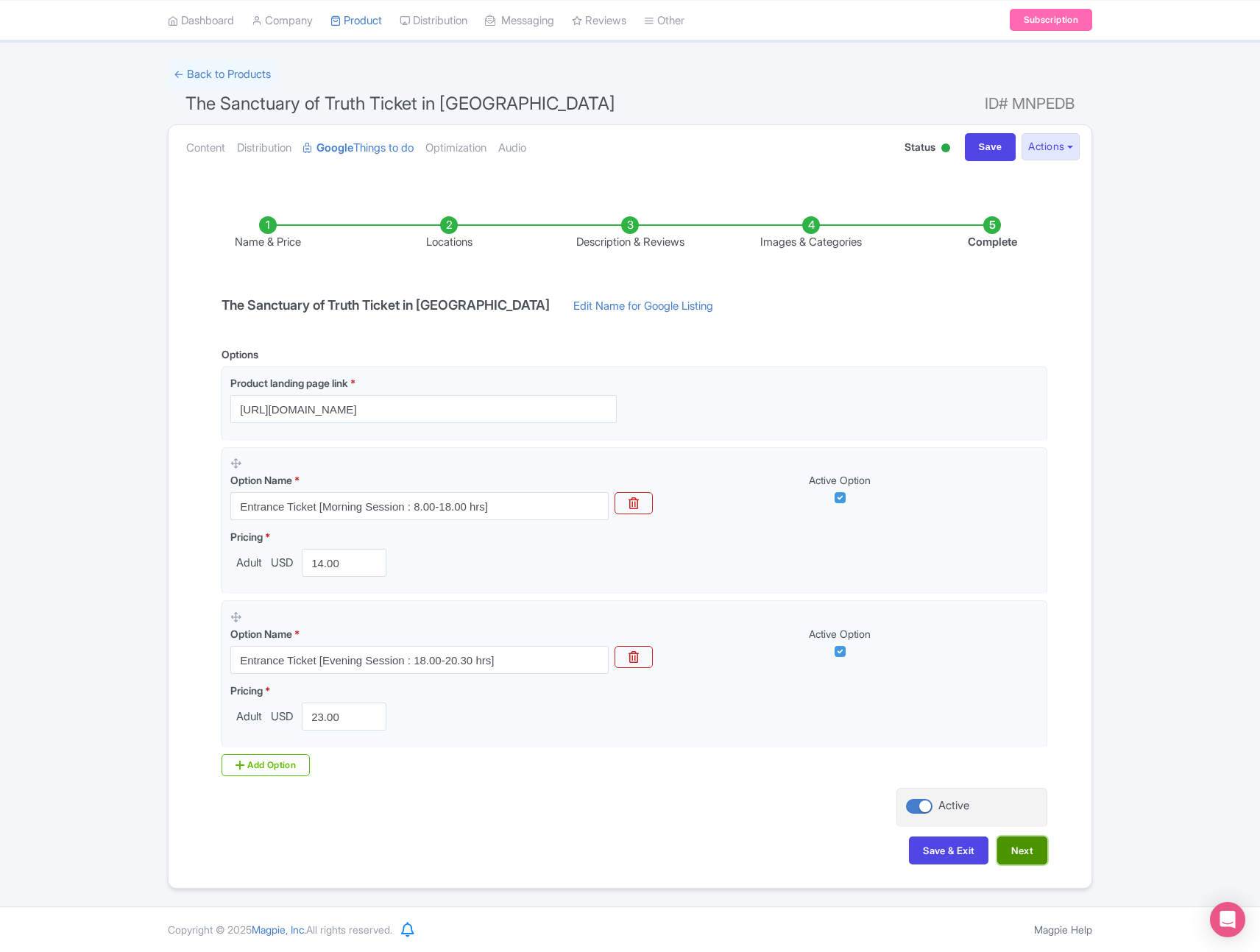
click at [1024, 855] on button "Next" at bounding box center [1022, 851] width 50 height 28
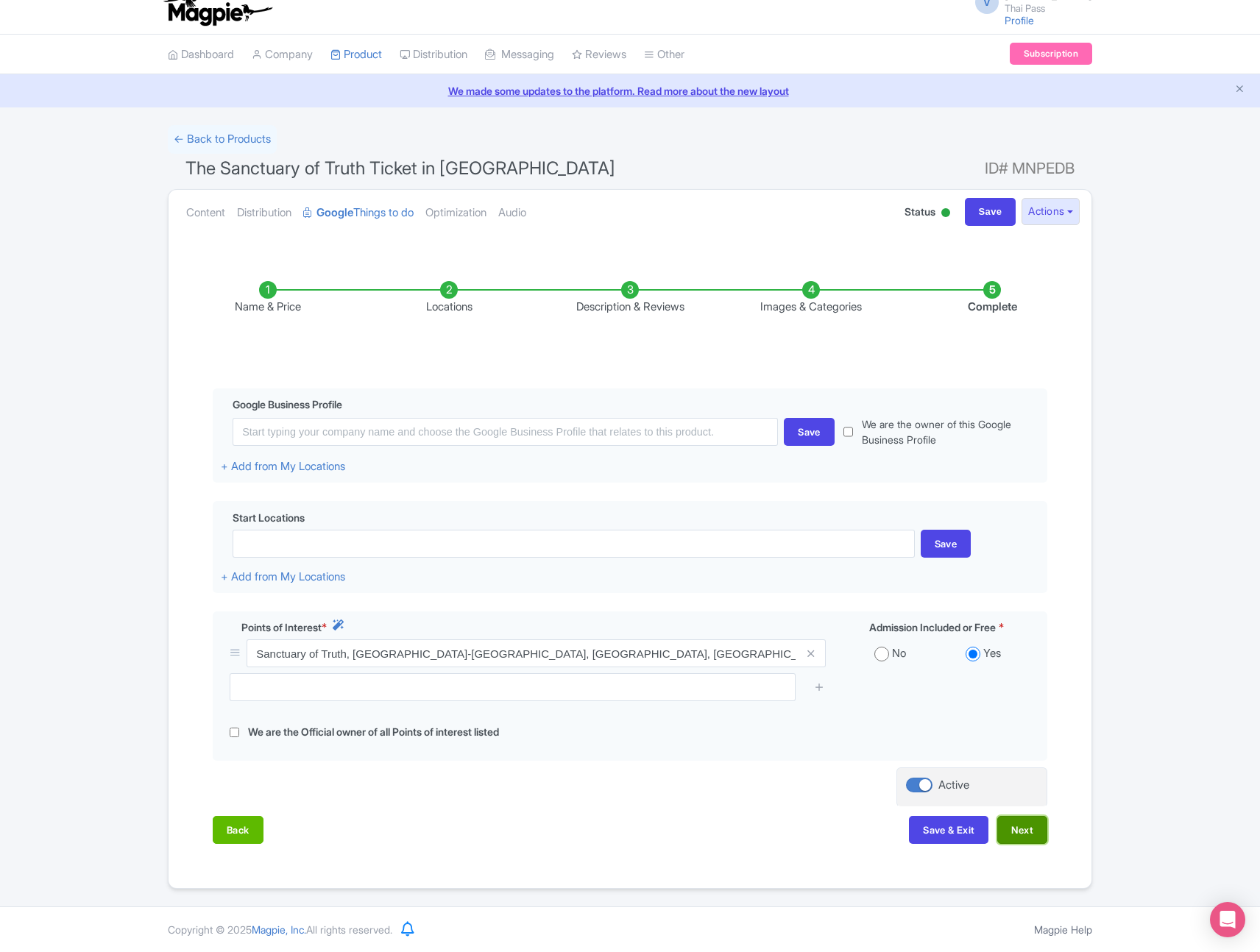
click at [1022, 833] on button "Next" at bounding box center [1022, 830] width 50 height 28
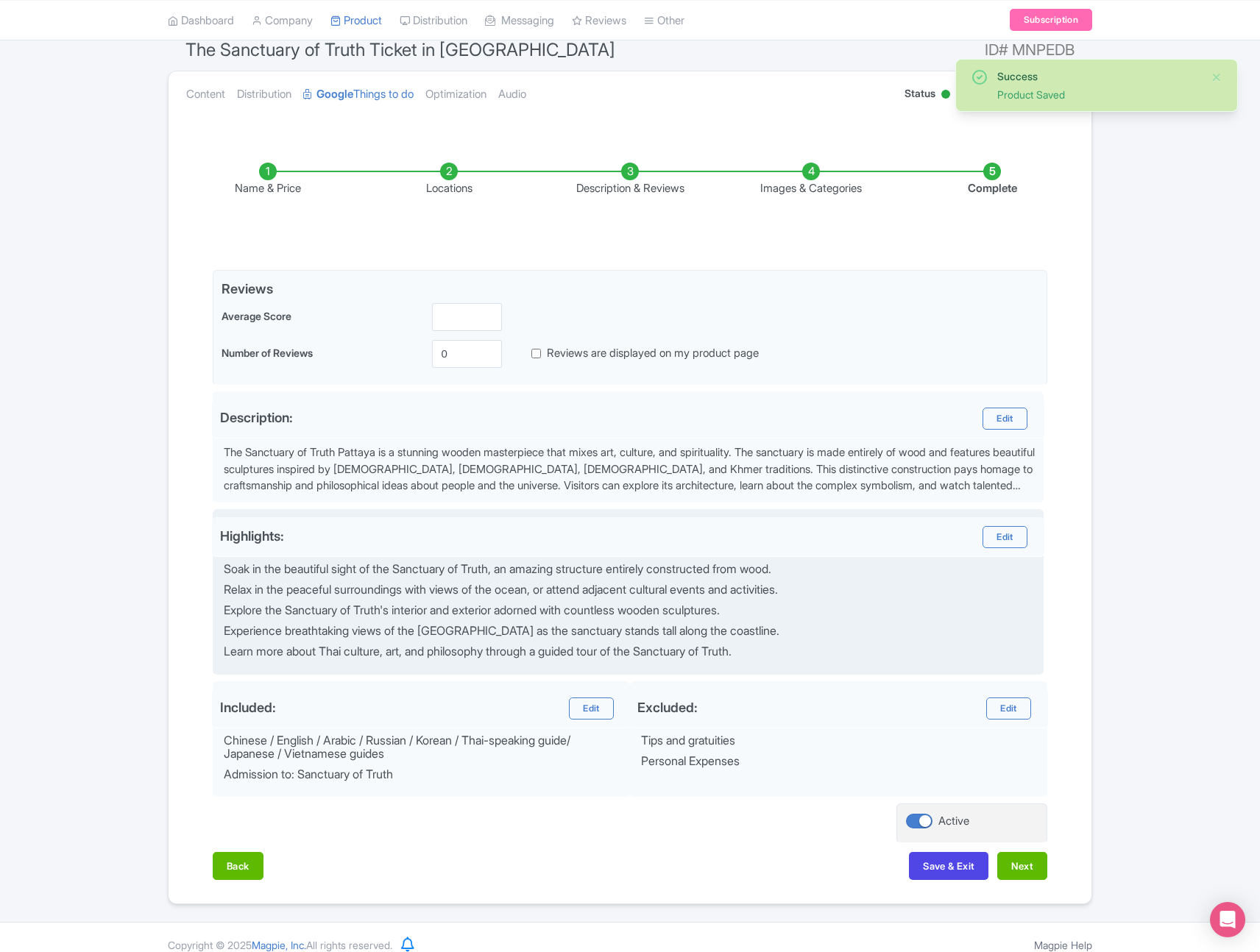
scroll to position [147, 0]
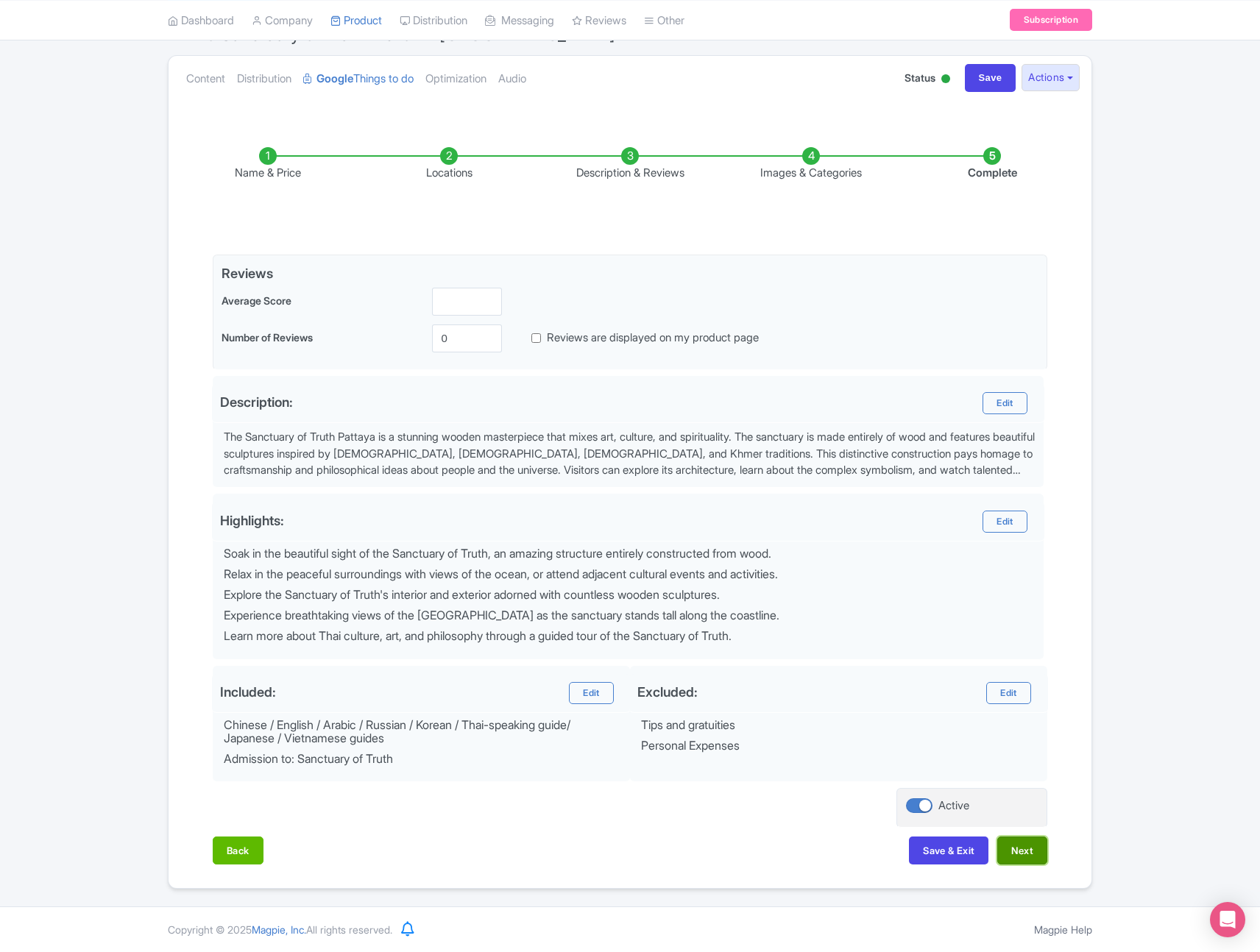
click at [1026, 842] on button "Next" at bounding box center [1022, 851] width 50 height 28
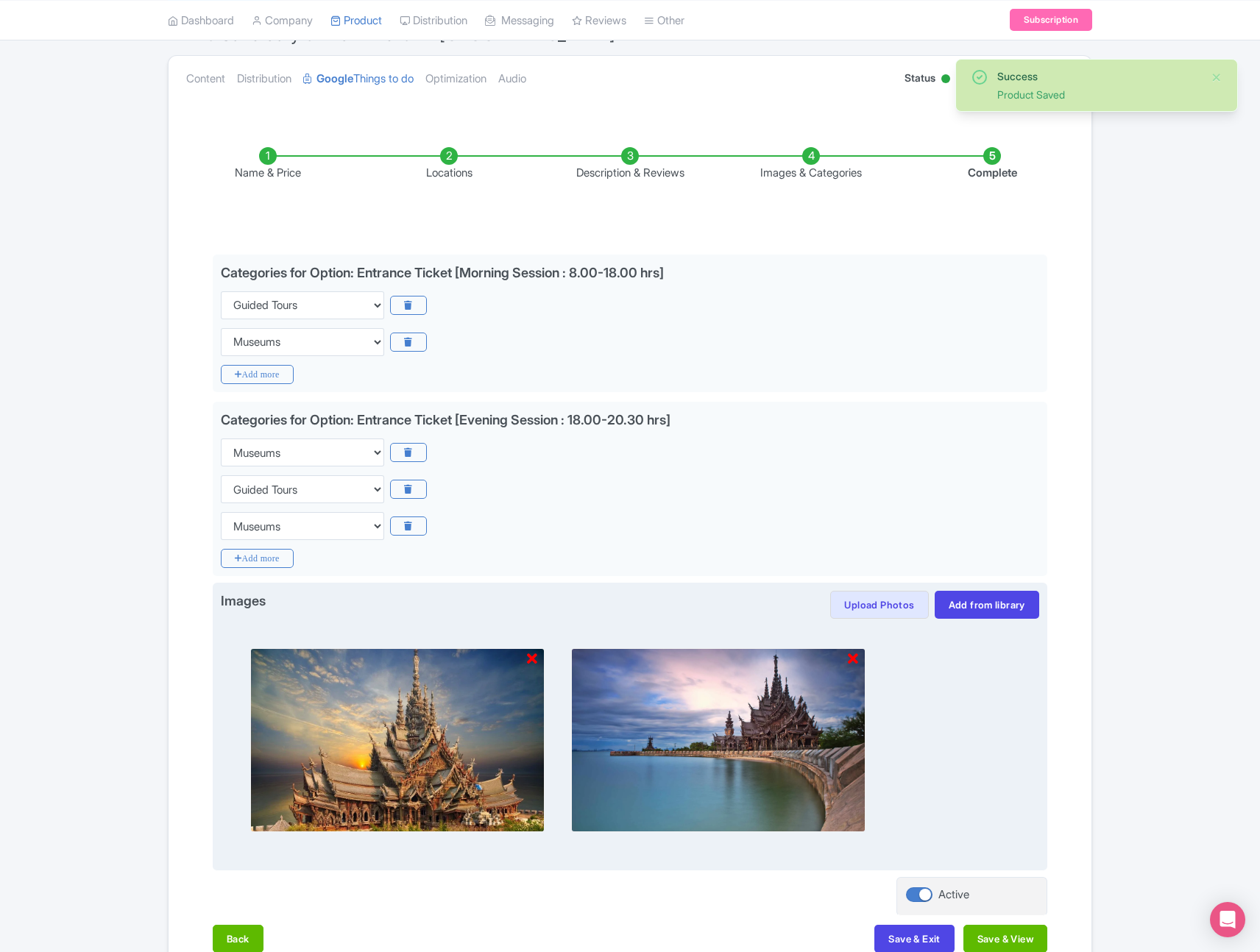
scroll to position [235, 0]
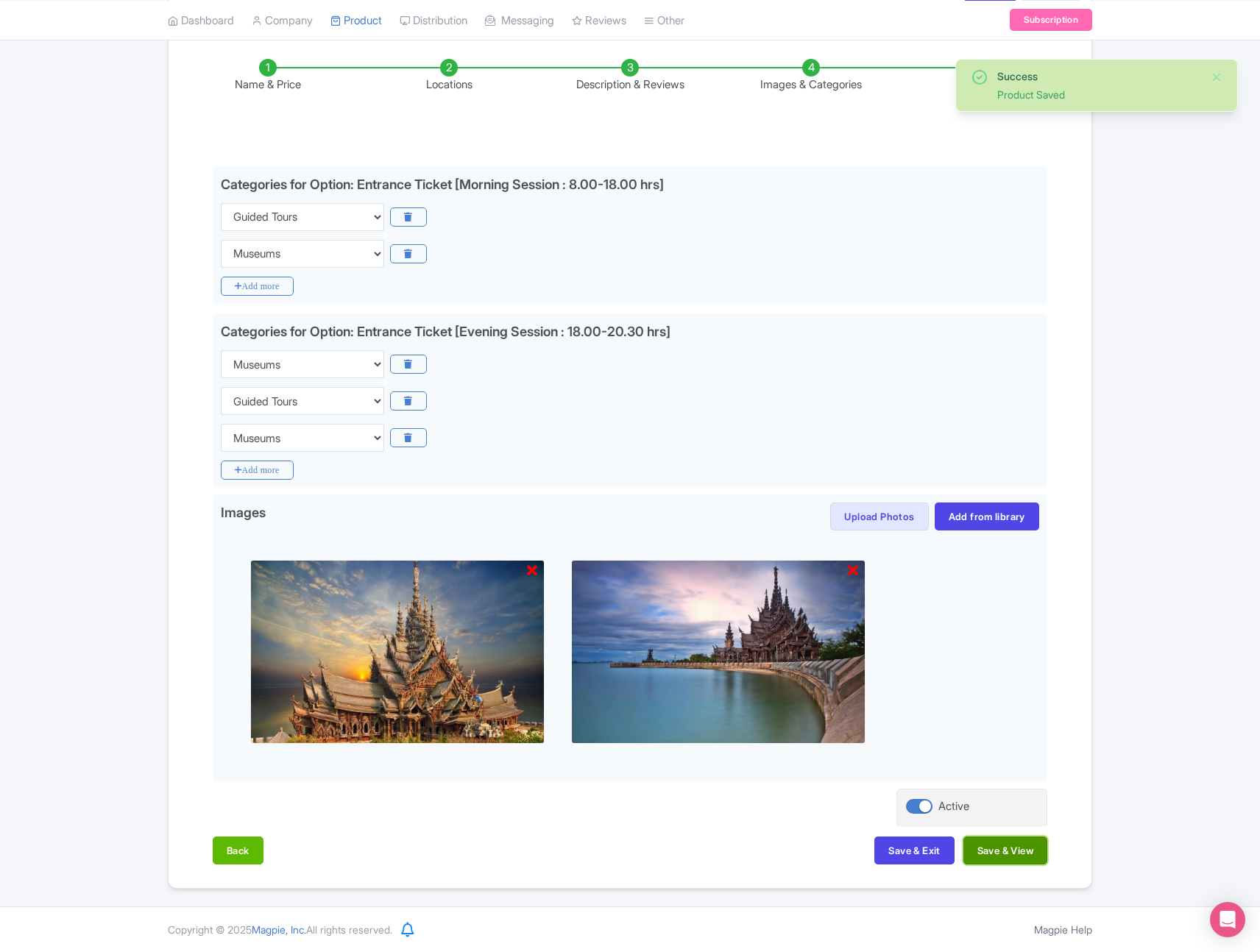
click at [1008, 843] on button "Save & View" at bounding box center [1005, 851] width 84 height 28
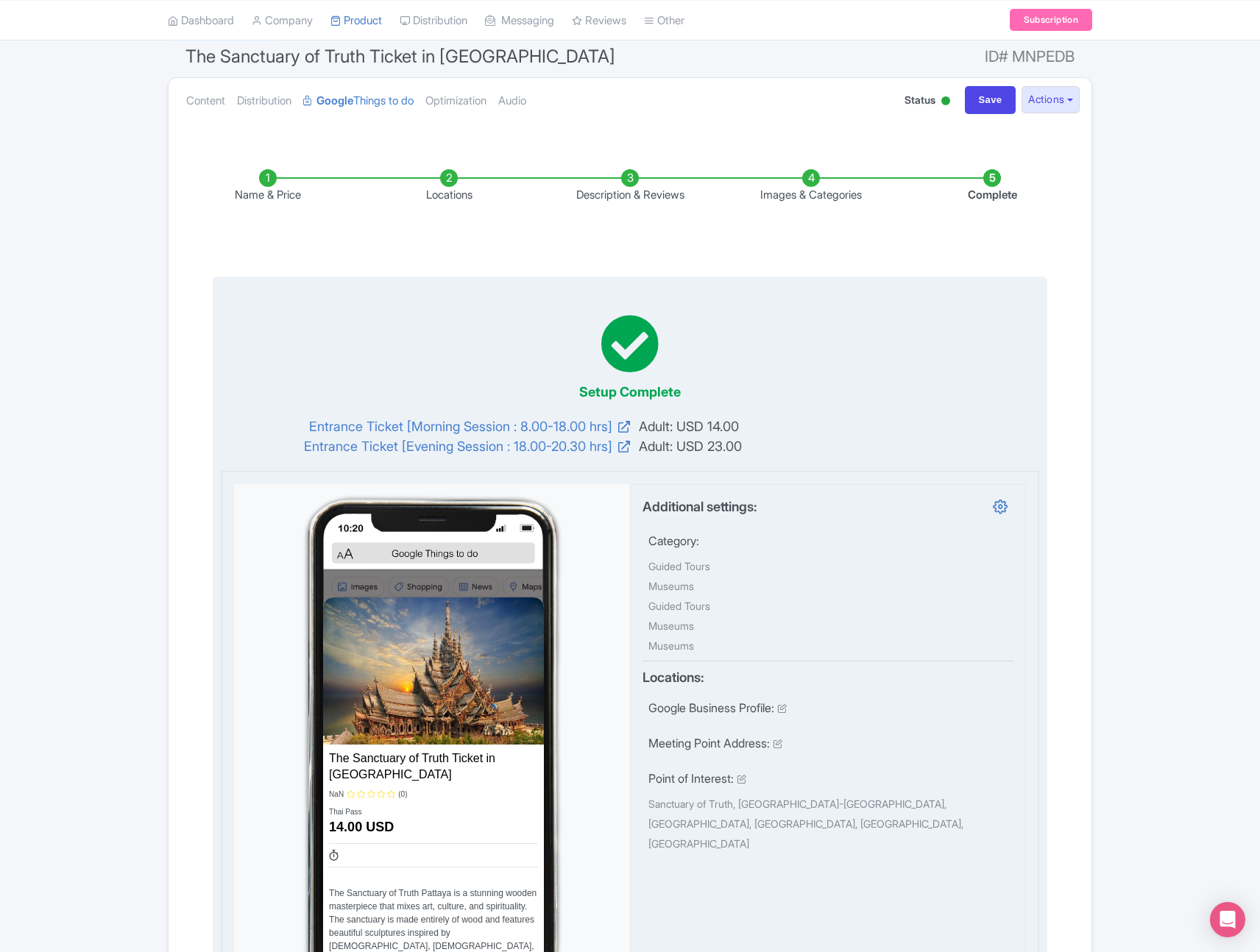
scroll to position [126, 0]
click at [834, 711] on div "Google Business Profile:" at bounding box center [828, 710] width 359 height 24
click at [848, 690] on div "Locations:" at bounding box center [827, 679] width 371 height 26
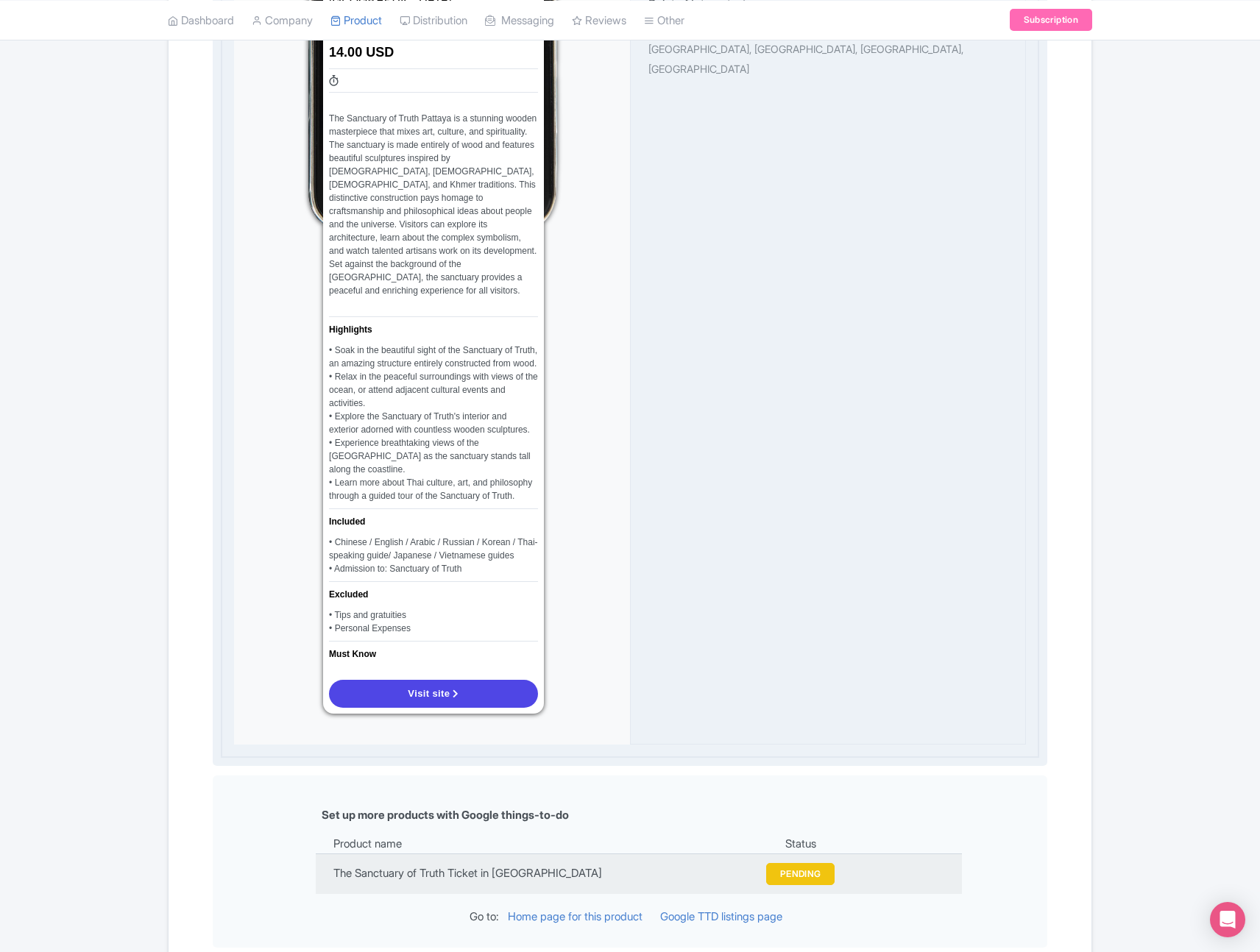
scroll to position [1048, 0]
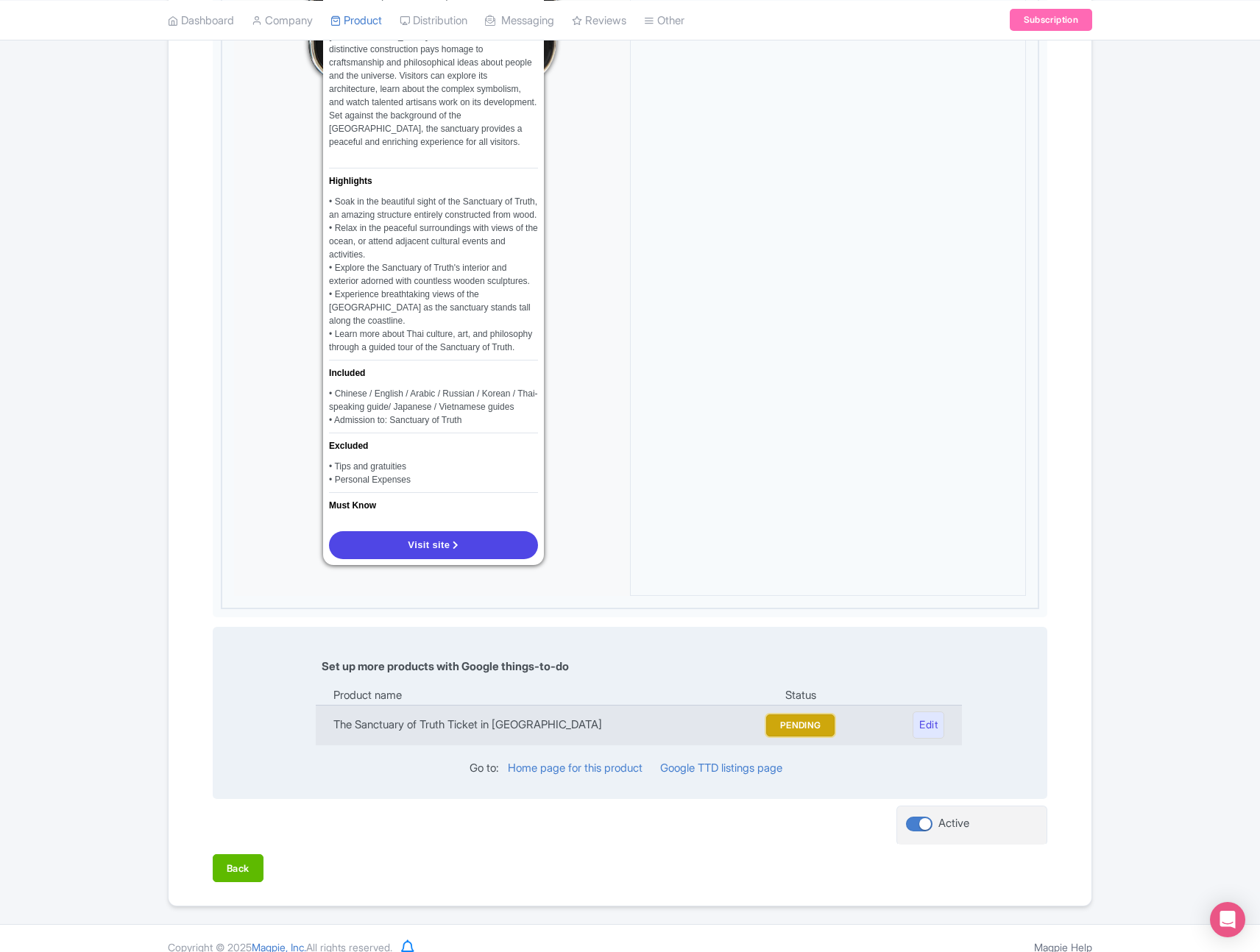
click at [805, 714] on button "PENDING" at bounding box center [801, 725] width 70 height 22
click at [930, 712] on link "Edit" at bounding box center [929, 725] width 32 height 27
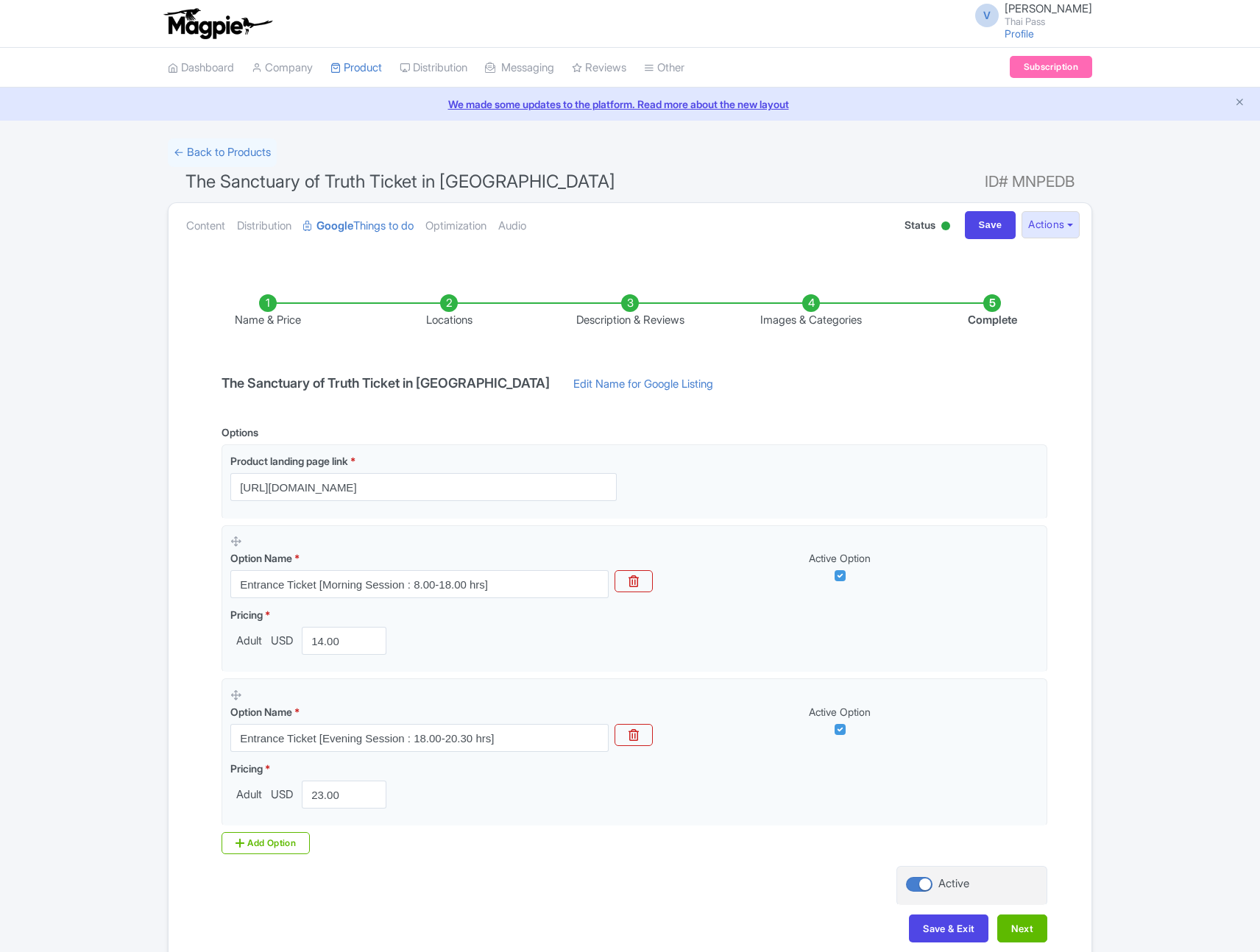
scroll to position [78, 0]
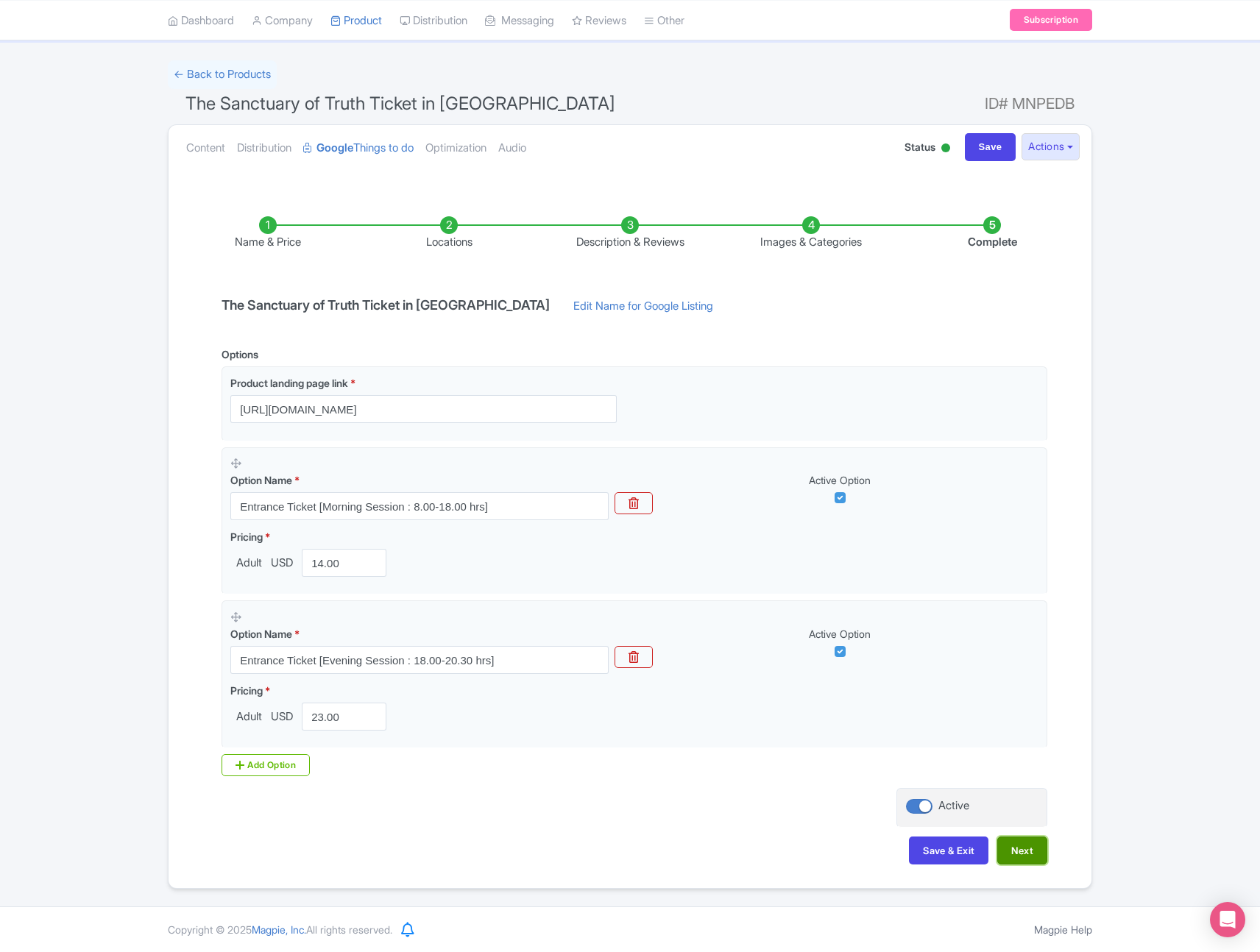
click at [1027, 855] on button "Next" at bounding box center [1022, 851] width 50 height 28
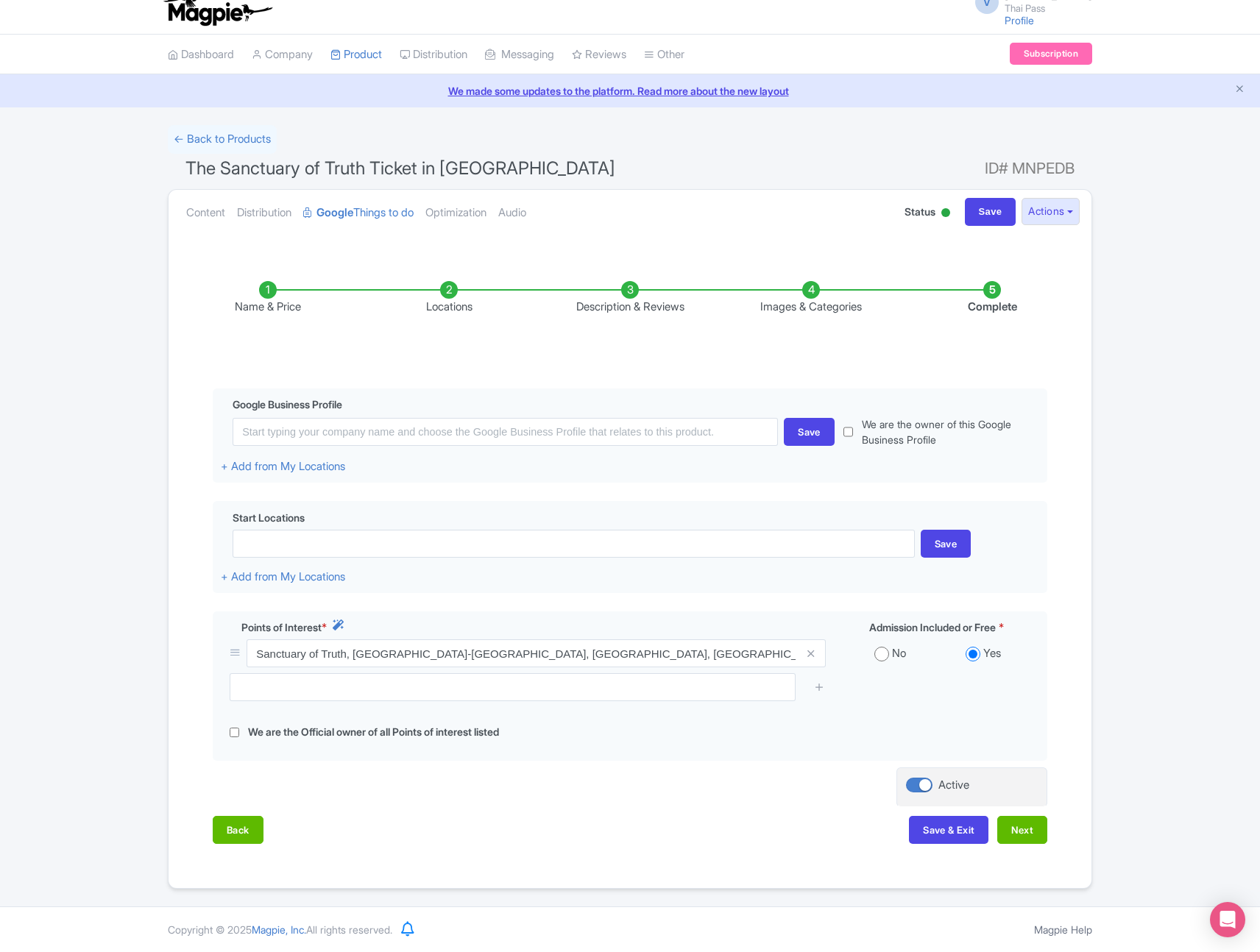
scroll to position [0, 0]
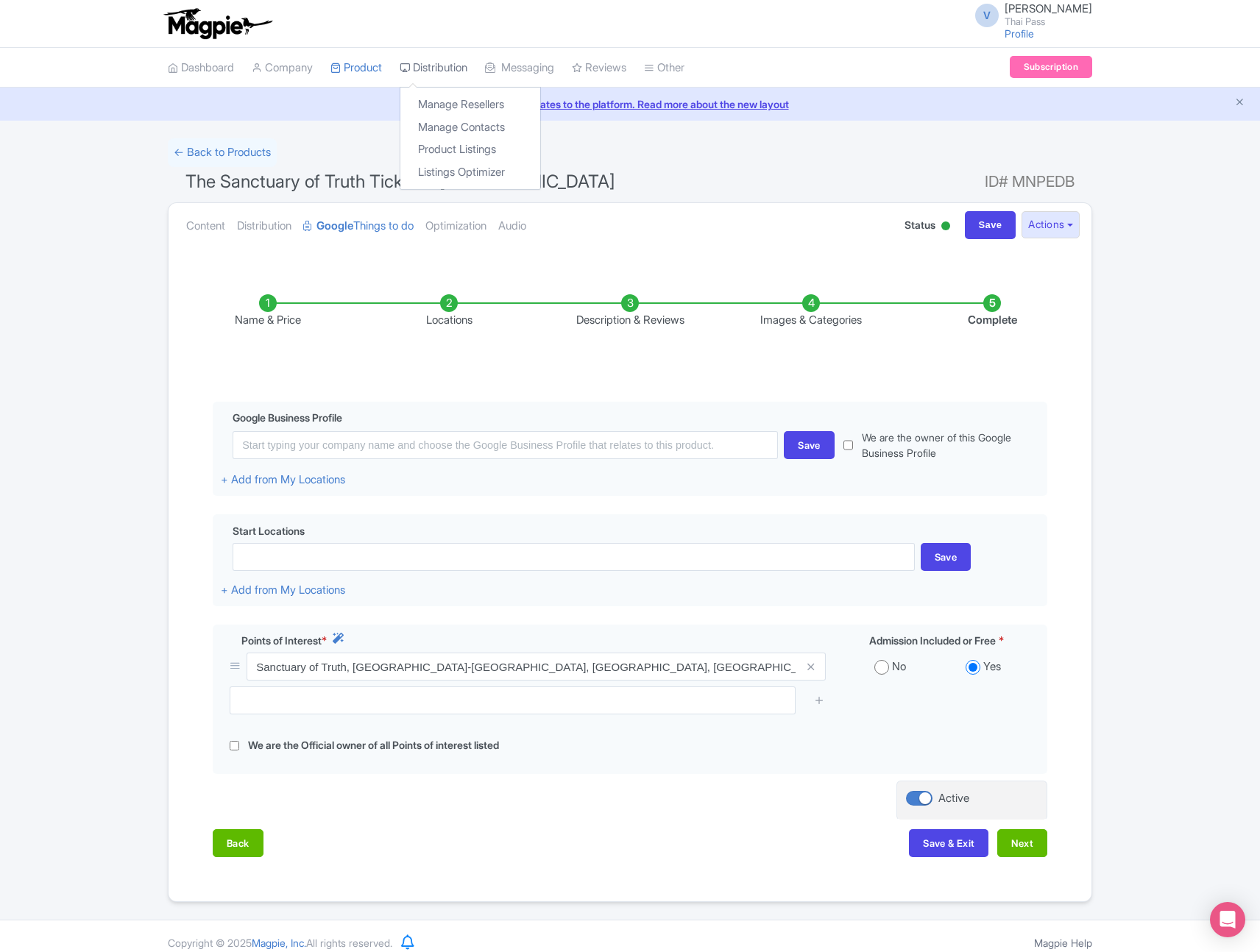
click at [445, 67] on link "Distribution" at bounding box center [434, 68] width 68 height 41
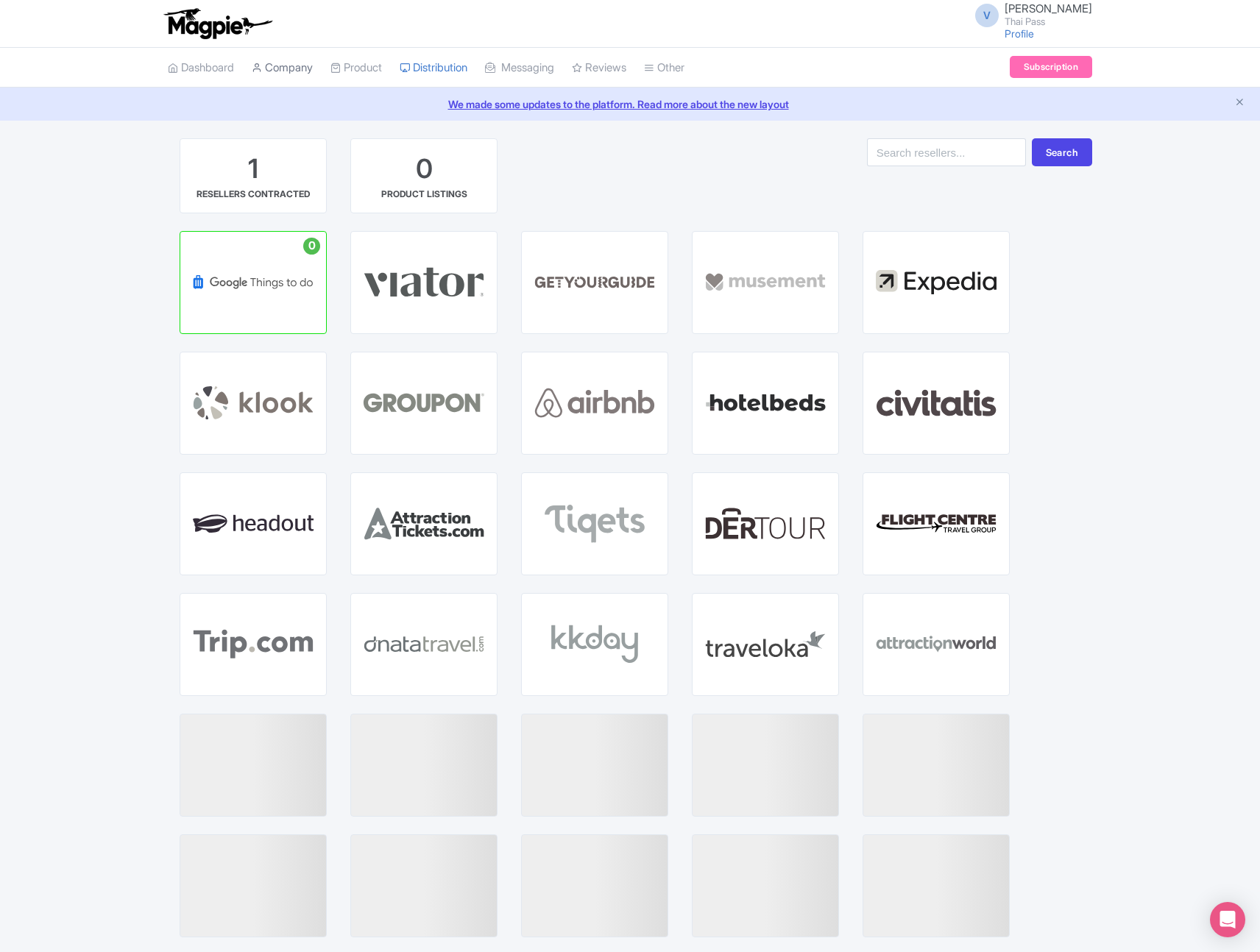
click at [308, 70] on link "Company" at bounding box center [282, 68] width 61 height 41
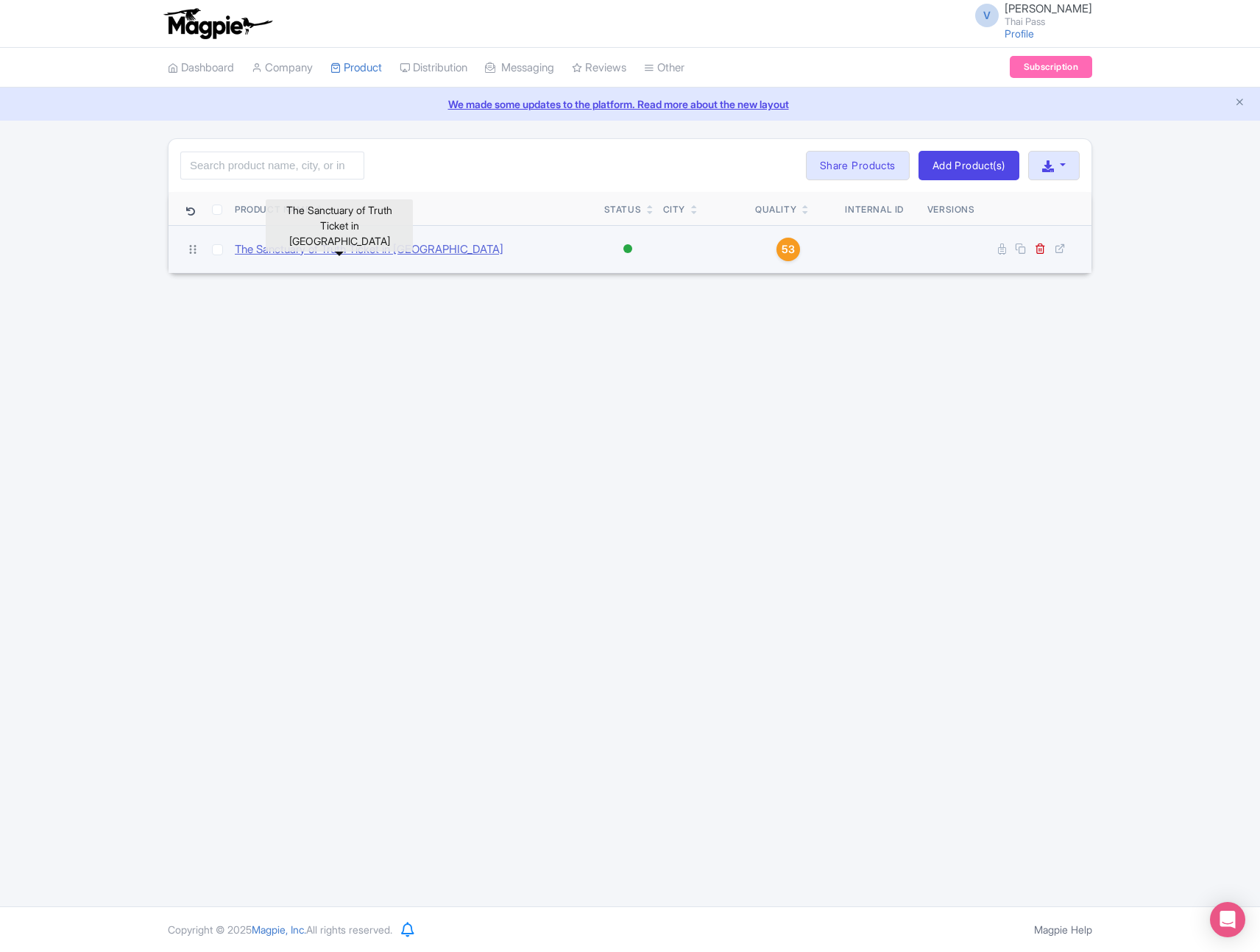
click at [368, 248] on link "The Sanctuary of Truth Ticket in [GEOGRAPHIC_DATA]" at bounding box center [368, 249] width 269 height 17
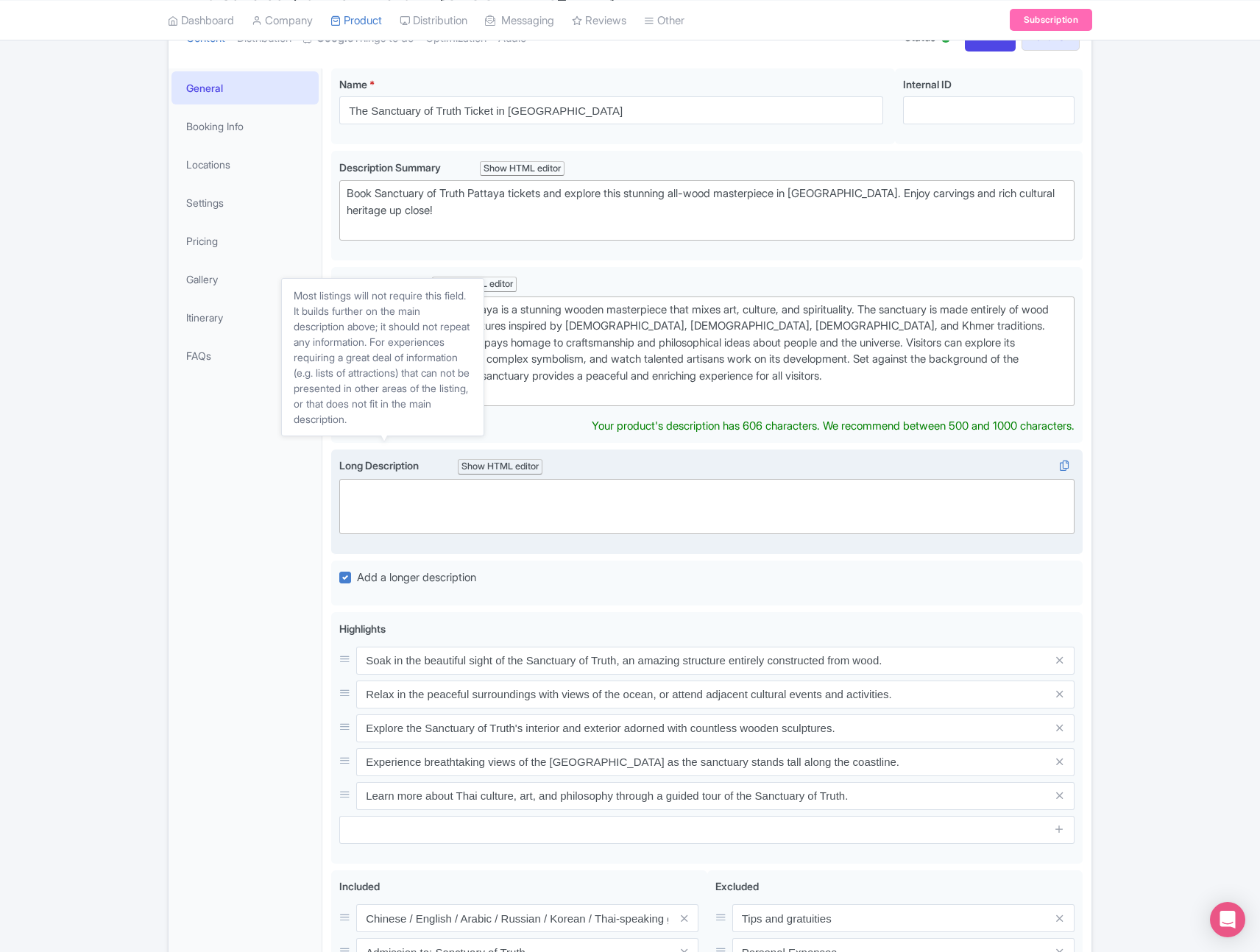
scroll to position [106, 0]
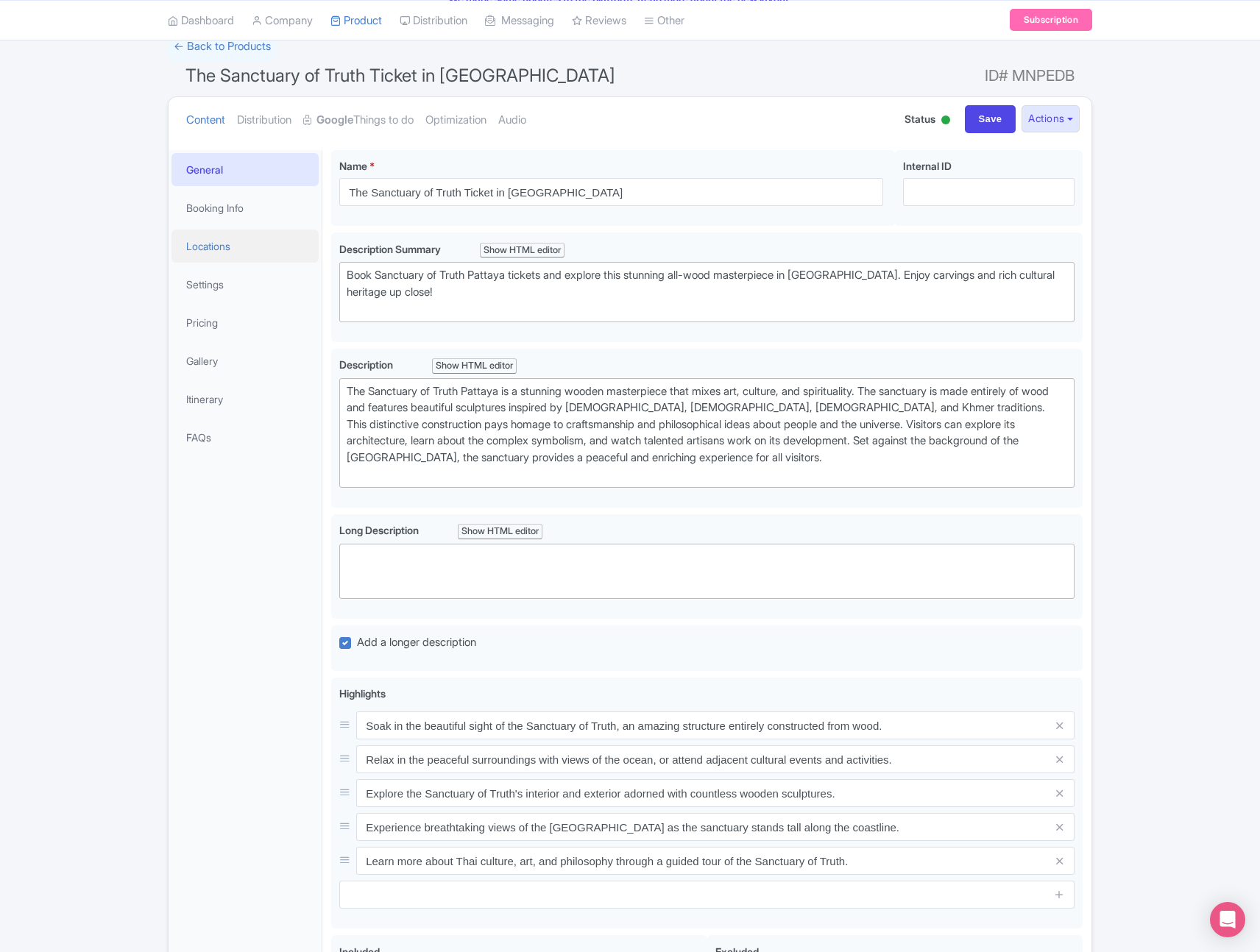
click at [264, 239] on link "Locations" at bounding box center [245, 247] width 147 height 33
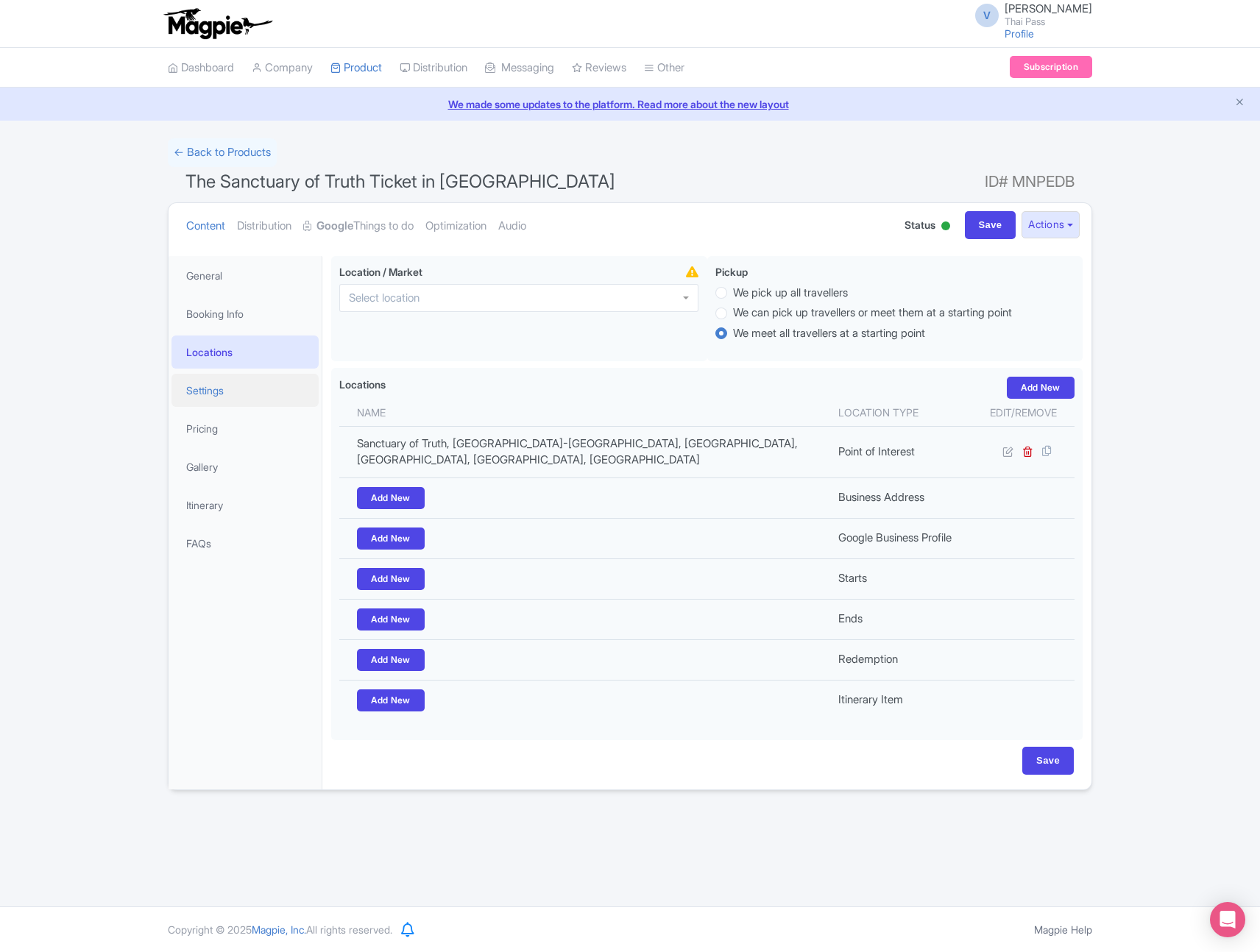
click at [255, 387] on link "Settings" at bounding box center [245, 390] width 147 height 33
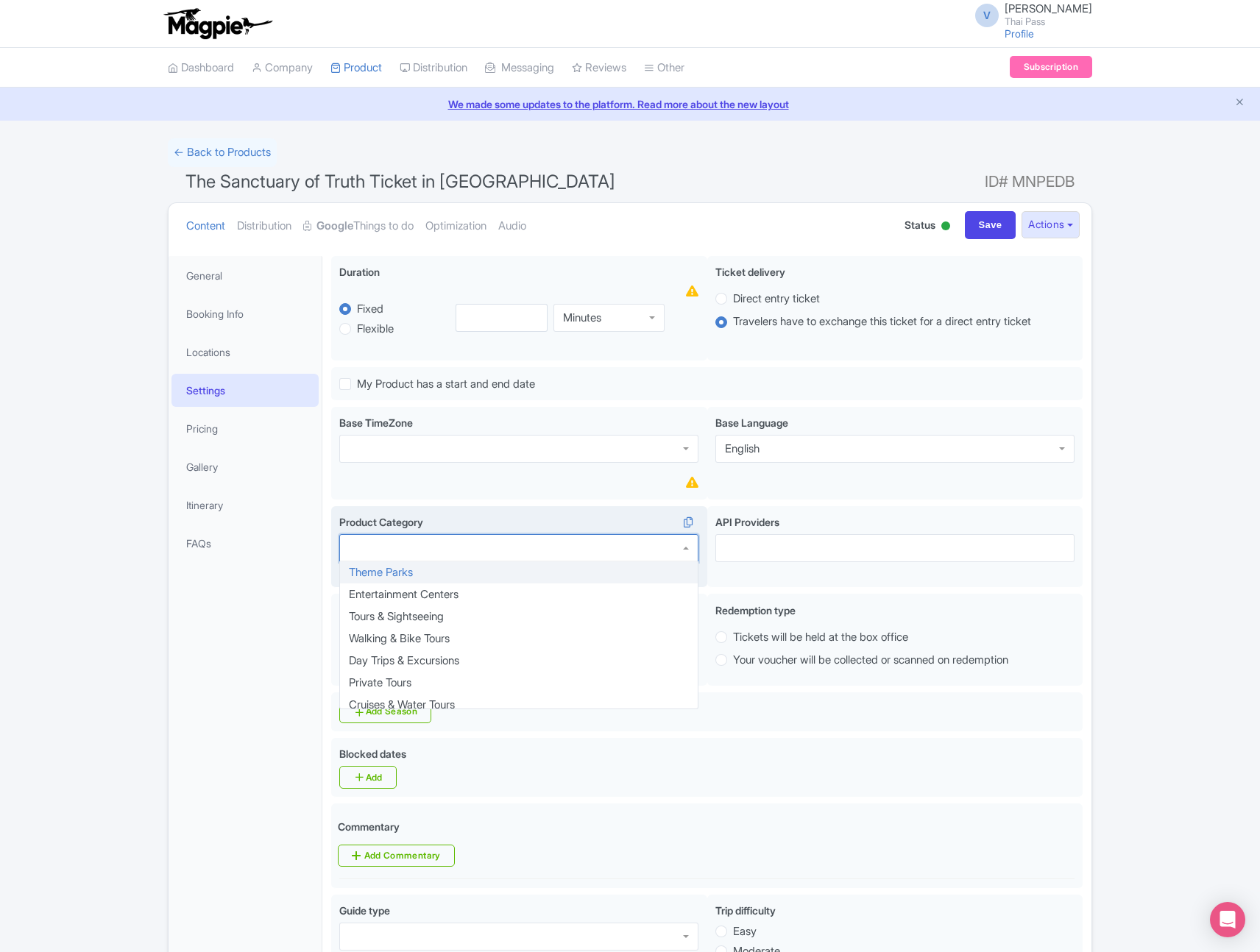
click at [498, 550] on div at bounding box center [519, 548] width 359 height 28
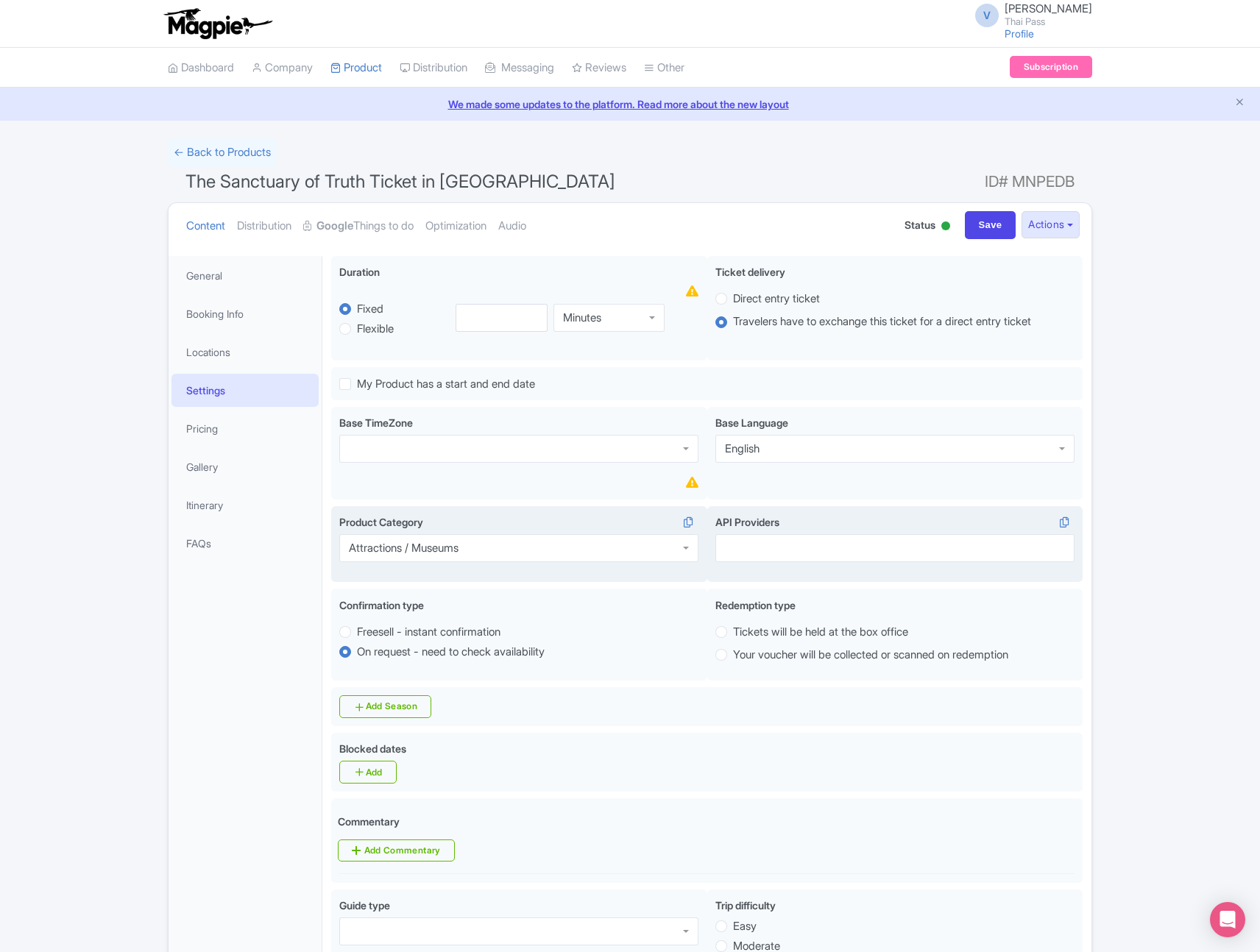
click at [735, 553] on div at bounding box center [895, 548] width 359 height 28
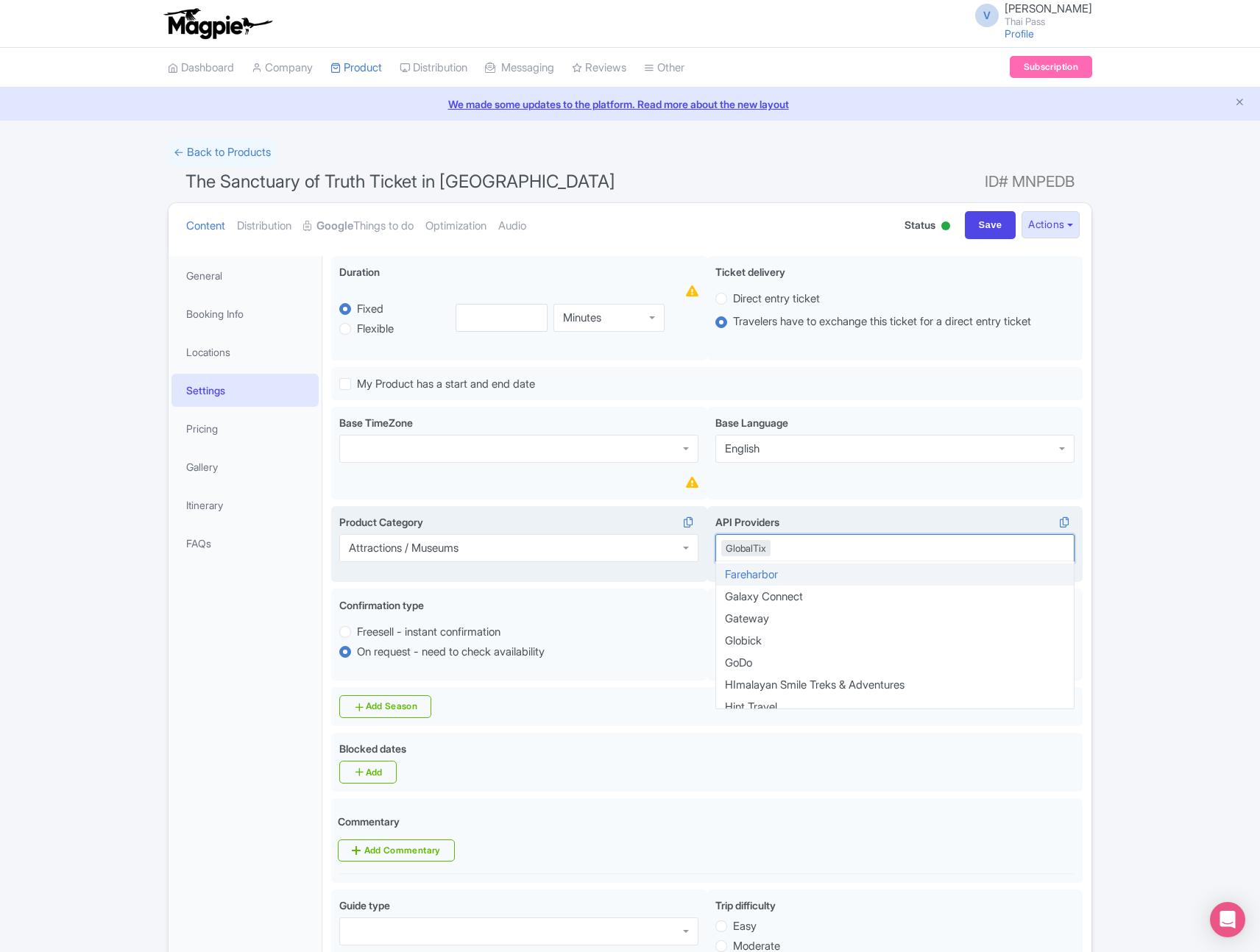
scroll to position [691, 0]
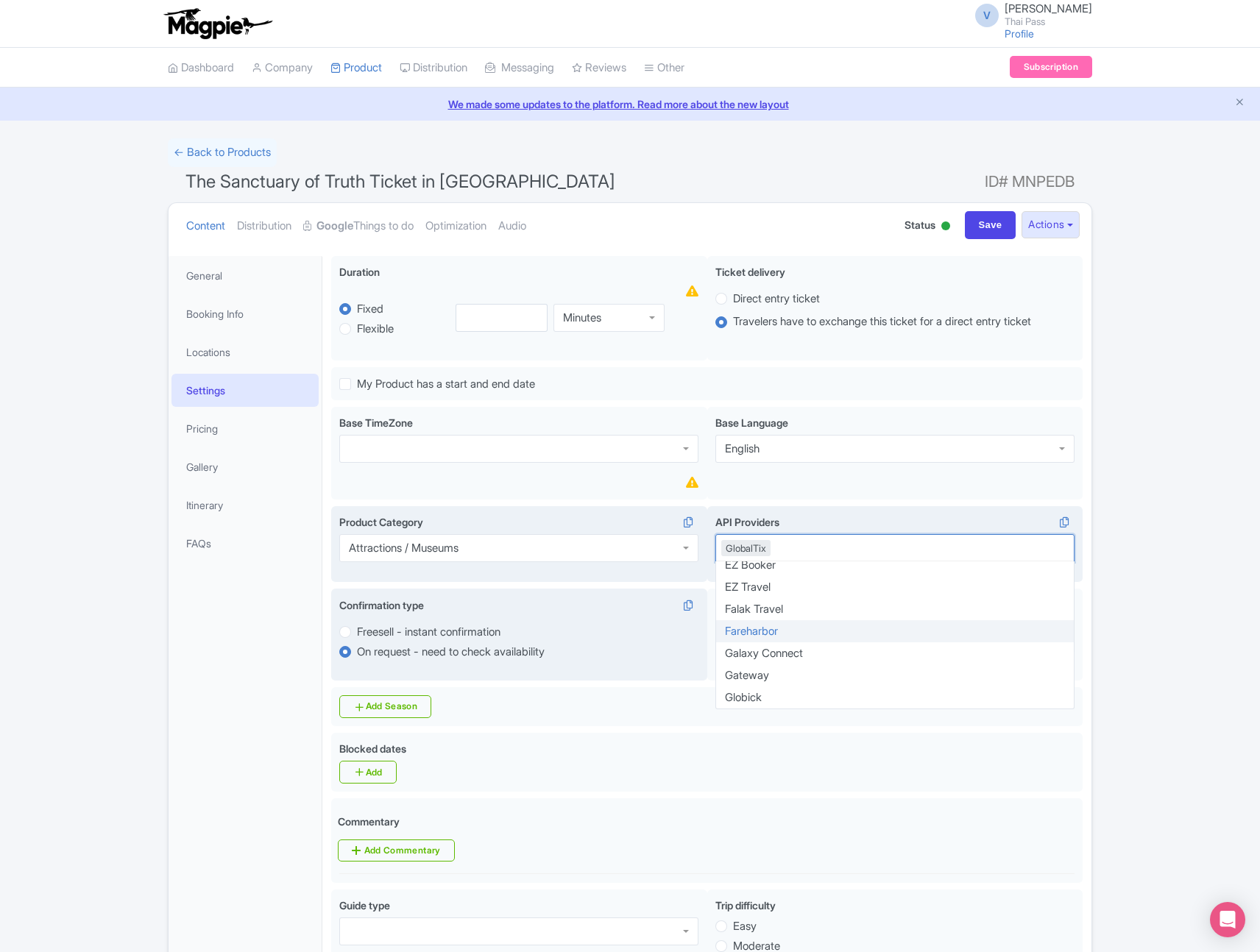
click at [669, 612] on div "Confirmation type i" at bounding box center [519, 608] width 359 height 21
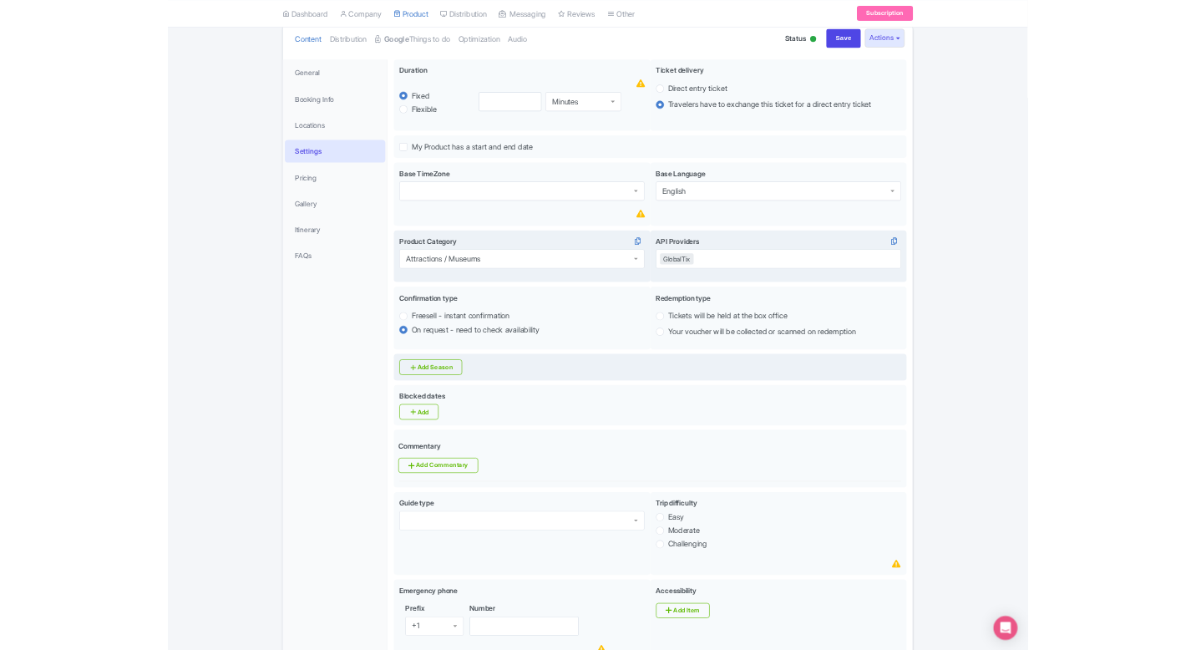
scroll to position [0, 0]
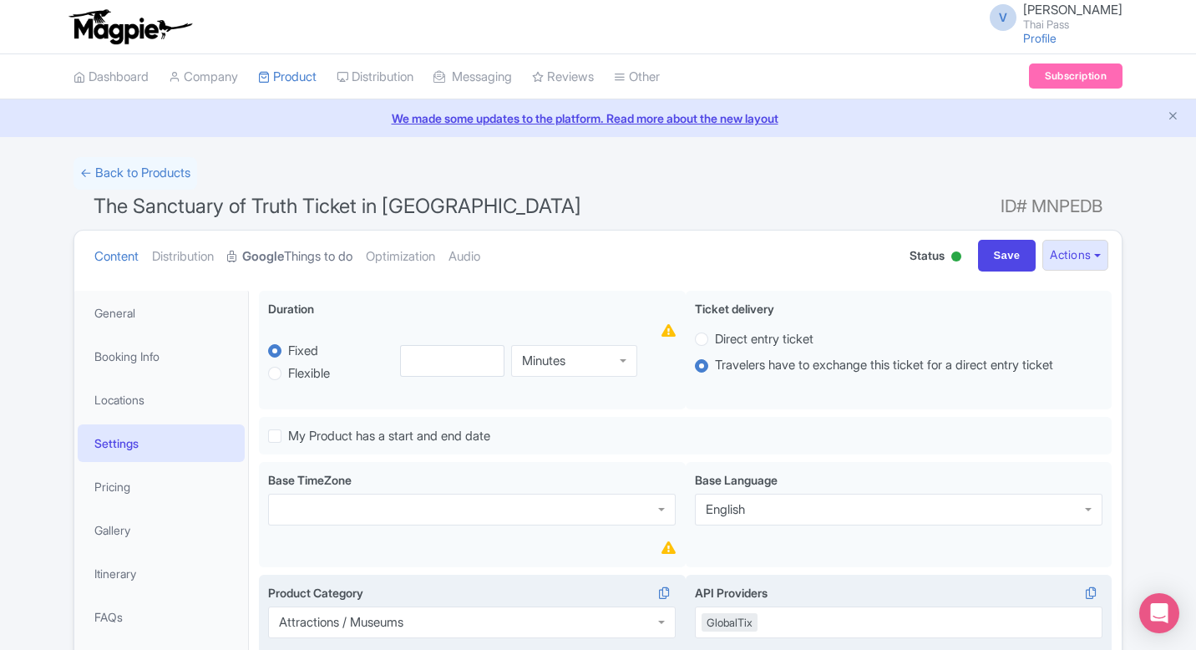
click at [311, 256] on link "Google Things to do" at bounding box center [289, 257] width 125 height 53
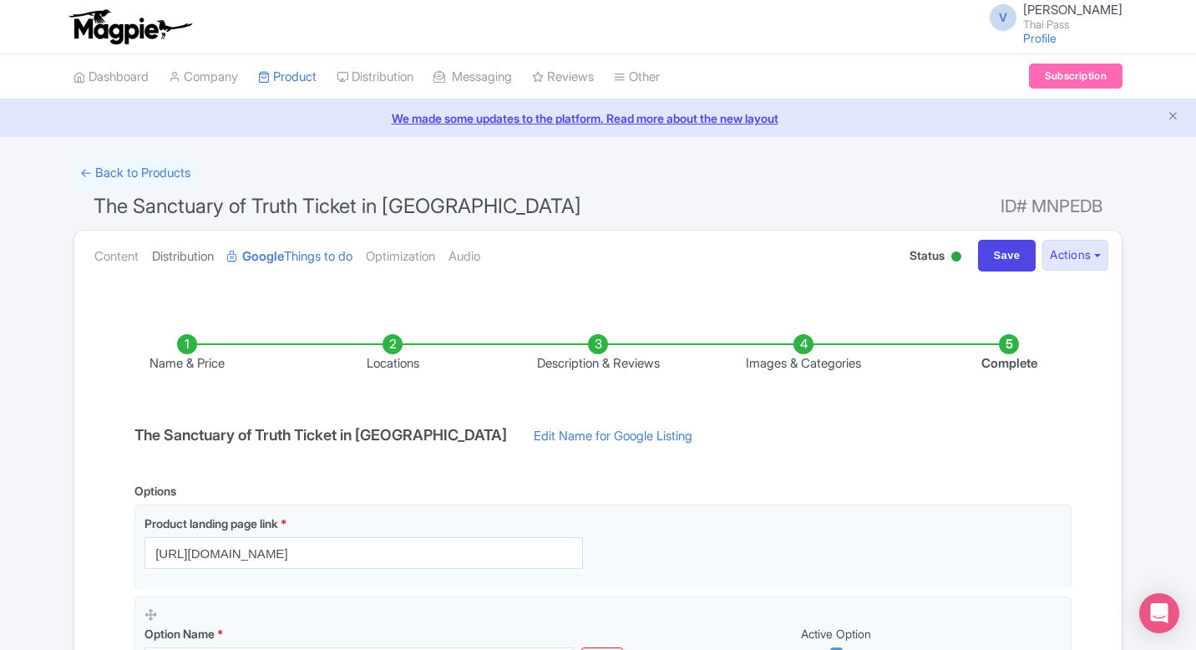
click at [190, 256] on link "Distribution" at bounding box center [183, 257] width 62 height 53
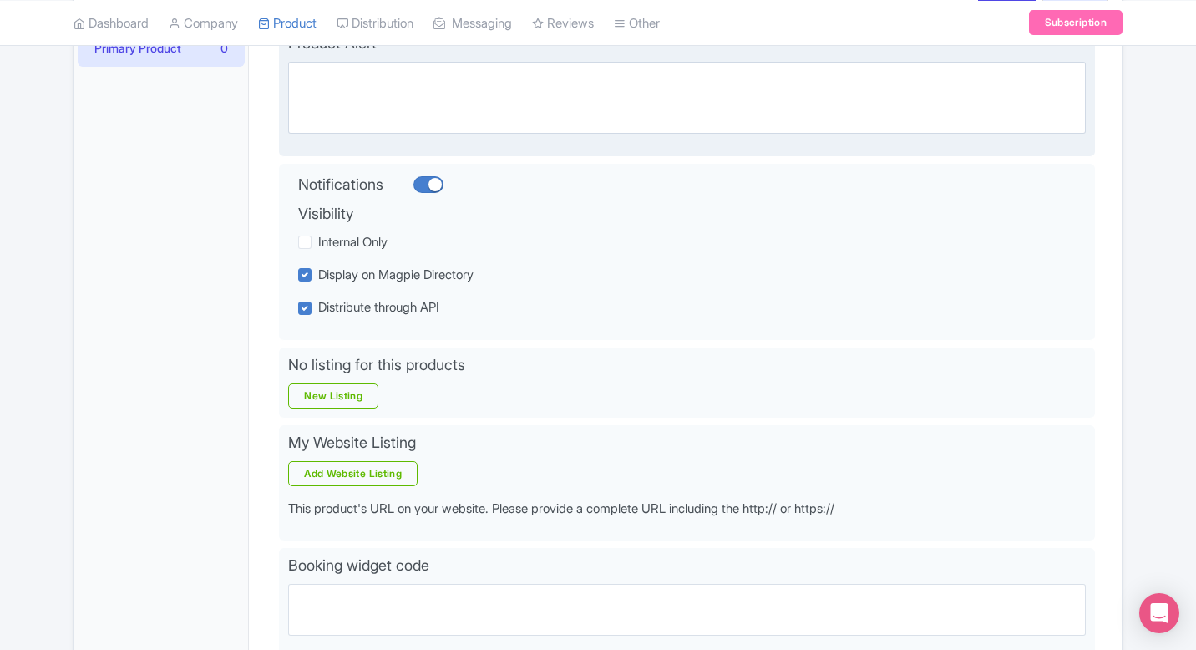
scroll to position [266, 0]
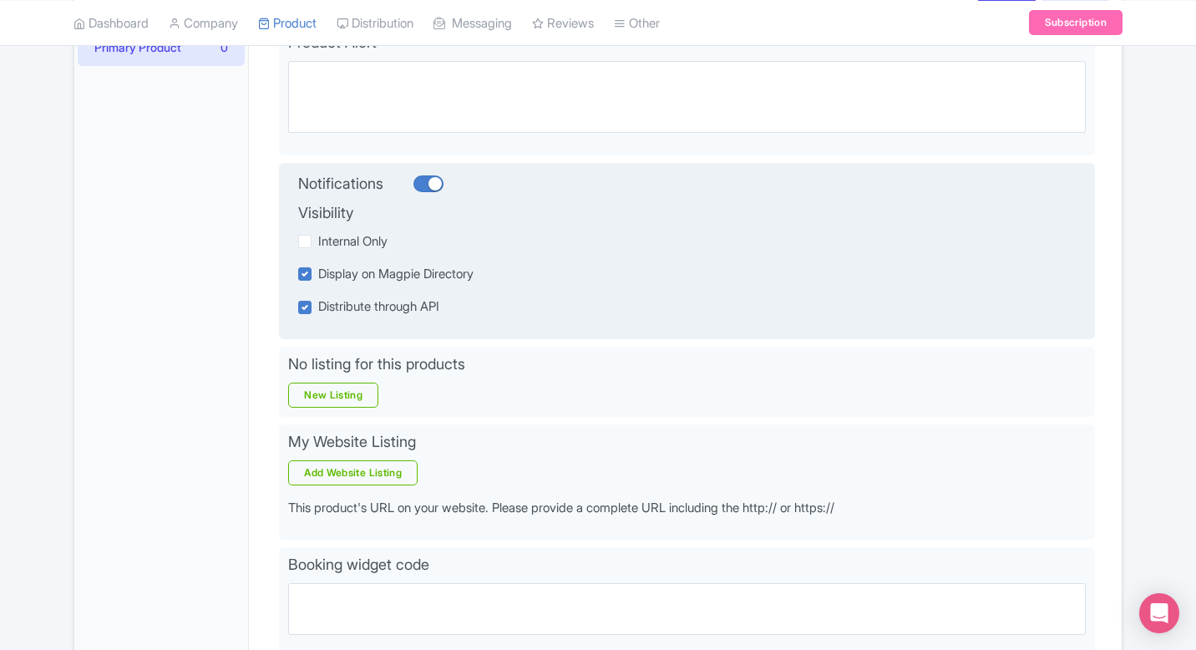
click at [318, 308] on label "Distribute through API" at bounding box center [378, 306] width 121 height 19
click at [318, 308] on input "Distribute through API" at bounding box center [323, 302] width 11 height 11
checkbox input "false"
click at [318, 269] on label "Display on Magpie Directory" at bounding box center [395, 274] width 155 height 19
click at [318, 269] on input "Display on Magpie Directory" at bounding box center [323, 269] width 11 height 11
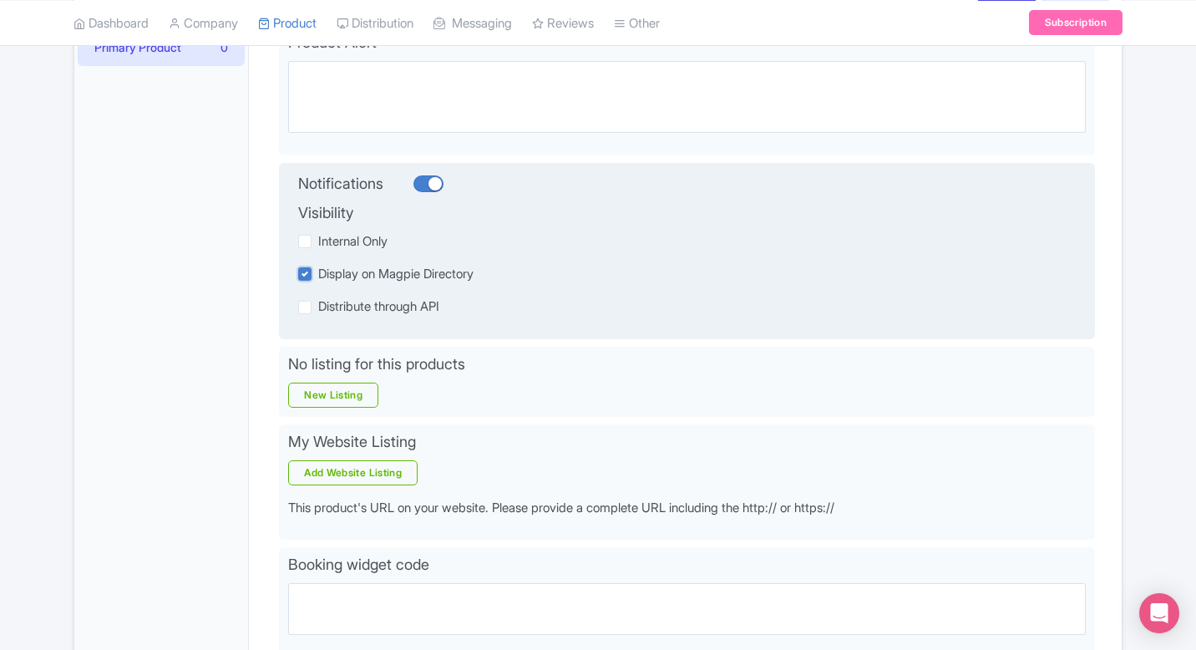
checkbox input "false"
click at [568, 312] on div "Distribute through API" at bounding box center [653, 306] width 711 height 19
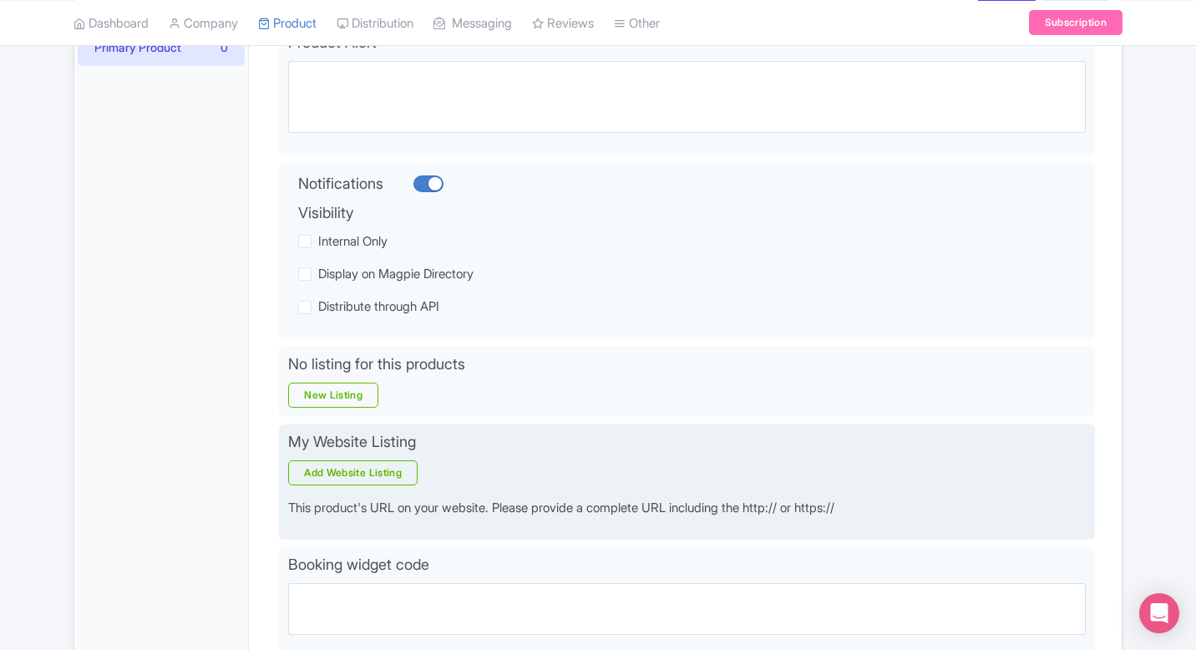
scroll to position [416, 0]
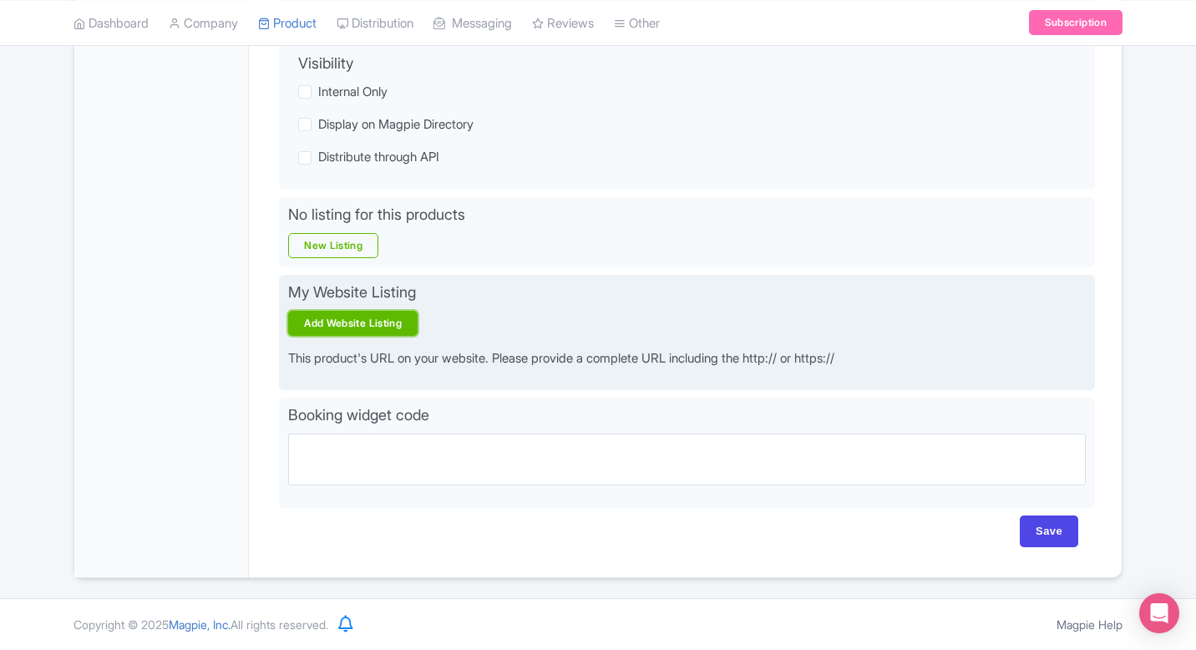
click at [400, 323] on link "Add Website Listing" at bounding box center [352, 323] width 129 height 25
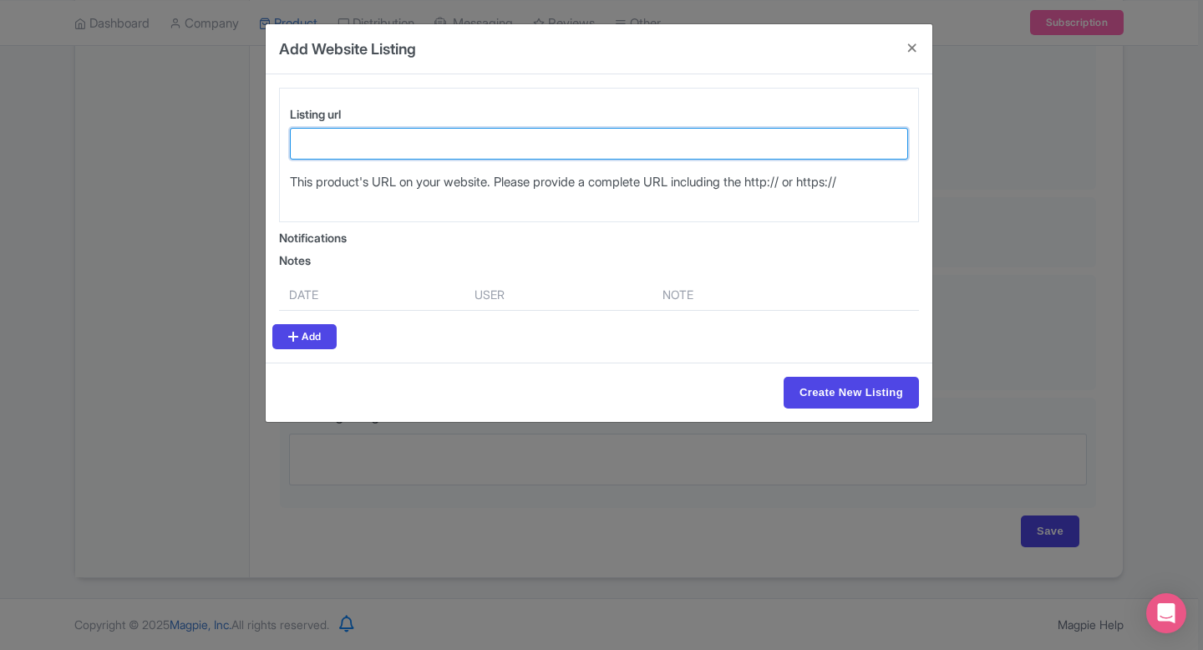
click at [447, 147] on input "Listing url" at bounding box center [599, 144] width 618 height 32
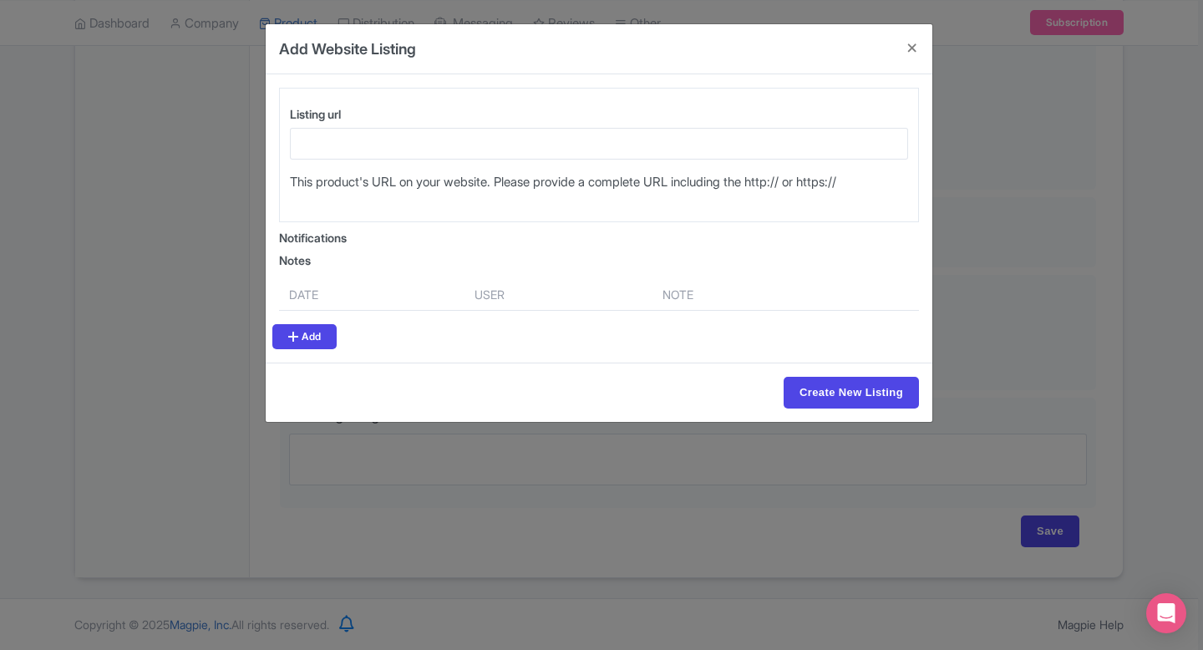
click at [419, 293] on th "Date" at bounding box center [371, 295] width 185 height 32
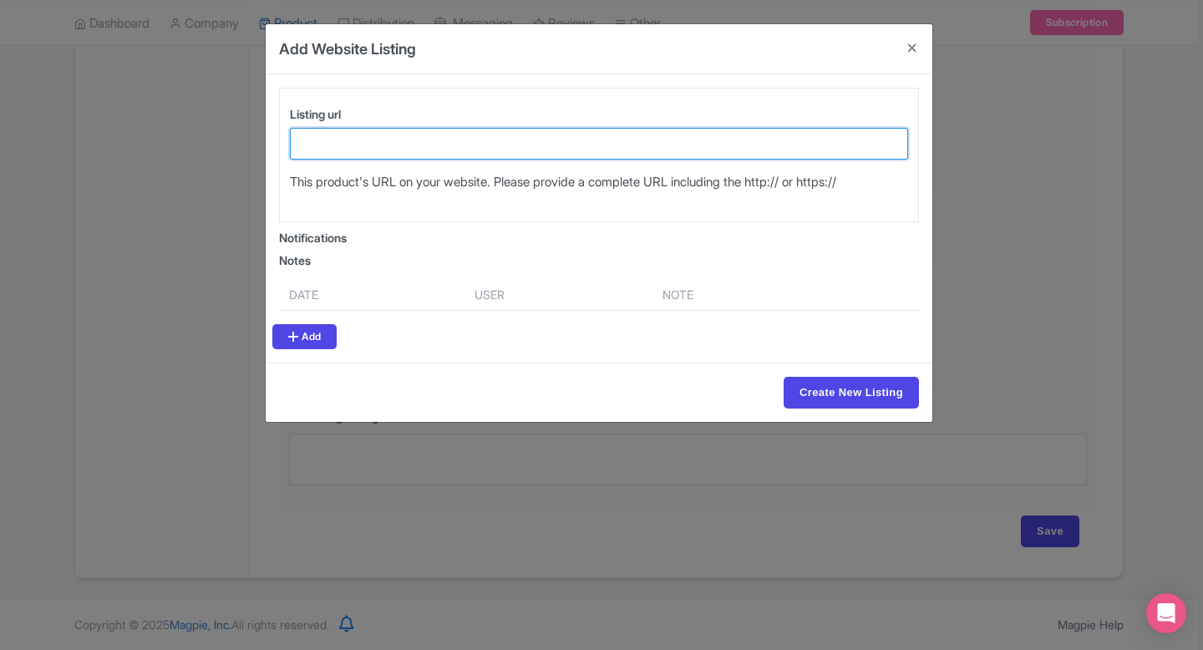
click at [421, 143] on input "Listing url" at bounding box center [599, 144] width 618 height 32
paste input "https://www.thethaipass.com/activities/thailand-pattaya/the-sanctuary-of-truth-…"
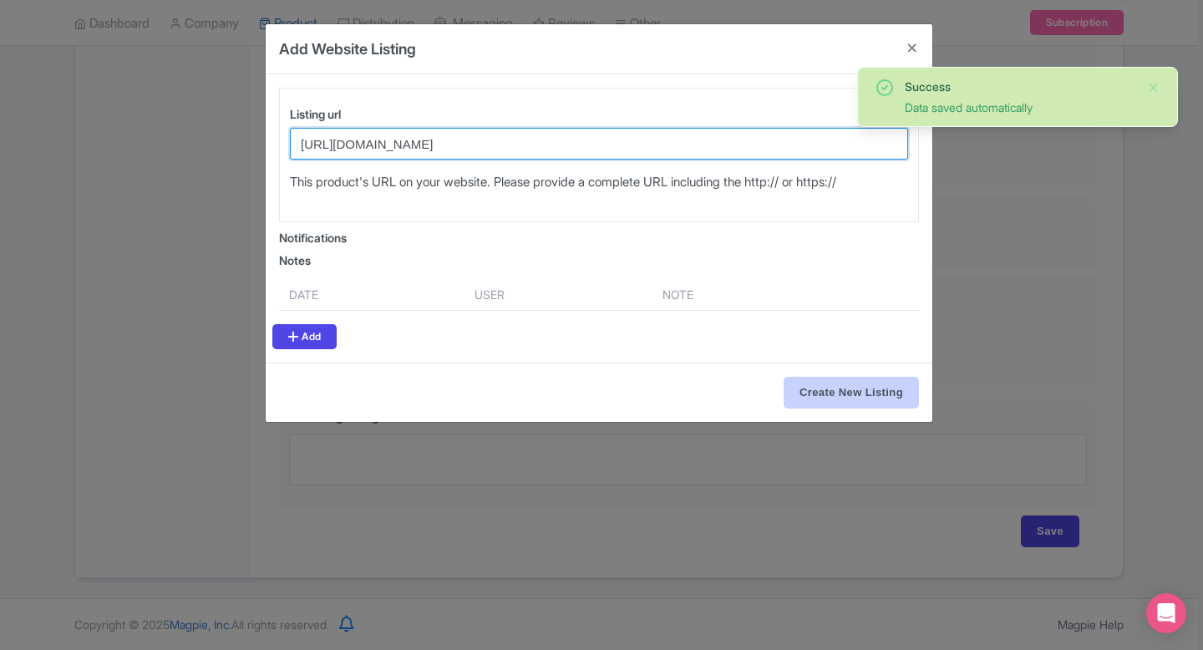
type input "[URL][DOMAIN_NAME]"
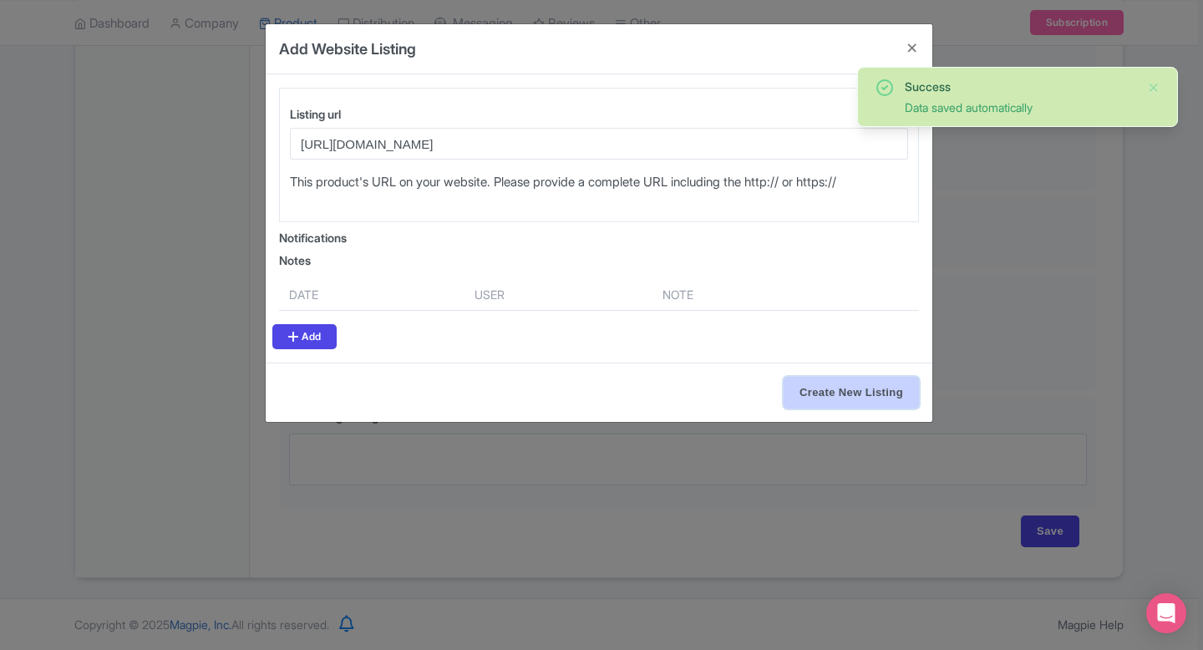
click at [835, 394] on input "Create New Listing" at bounding box center [851, 393] width 135 height 32
type input "Create New Listing"
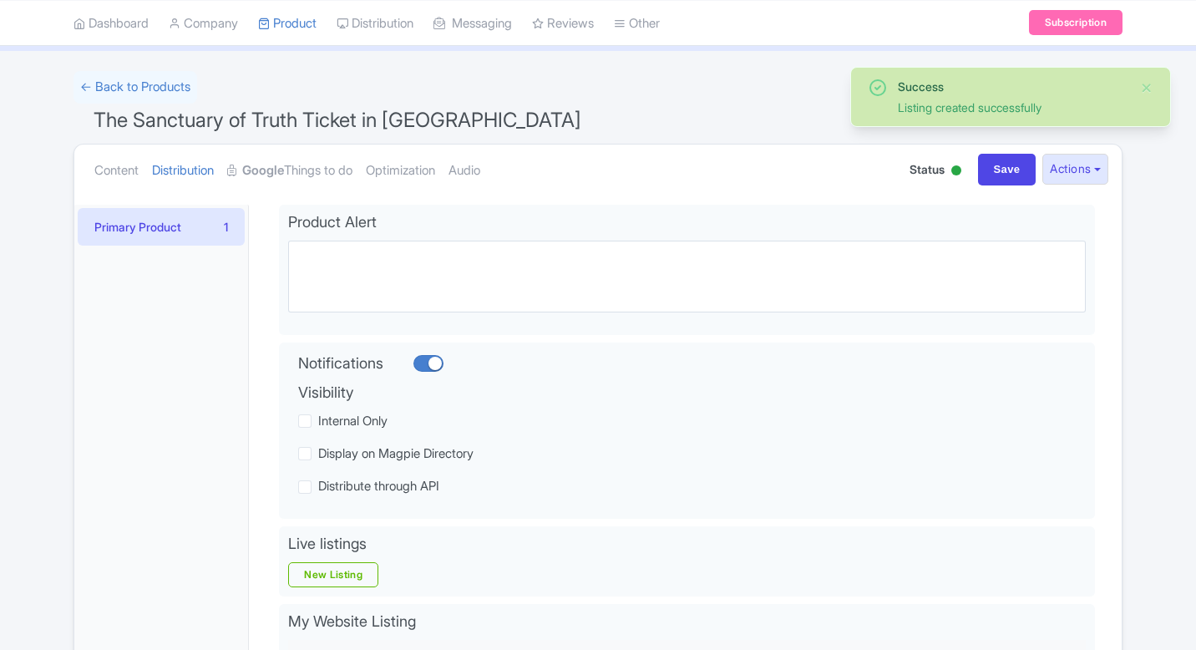
scroll to position [119, 0]
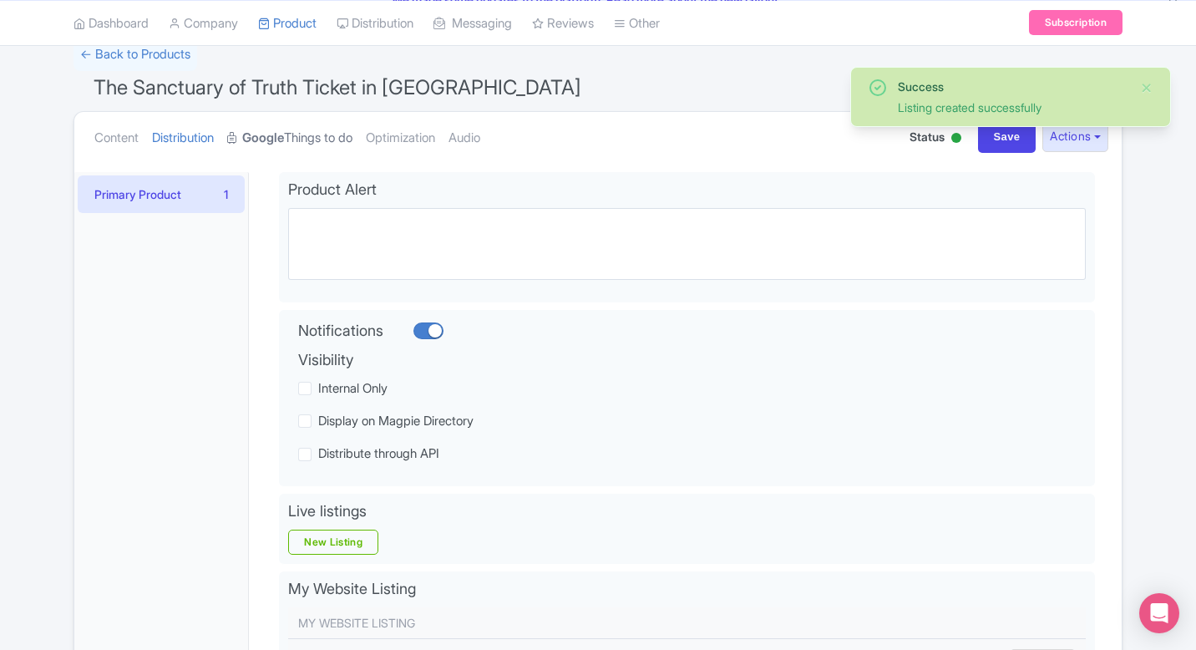
click at [311, 132] on link "Google Things to do" at bounding box center [289, 138] width 125 height 53
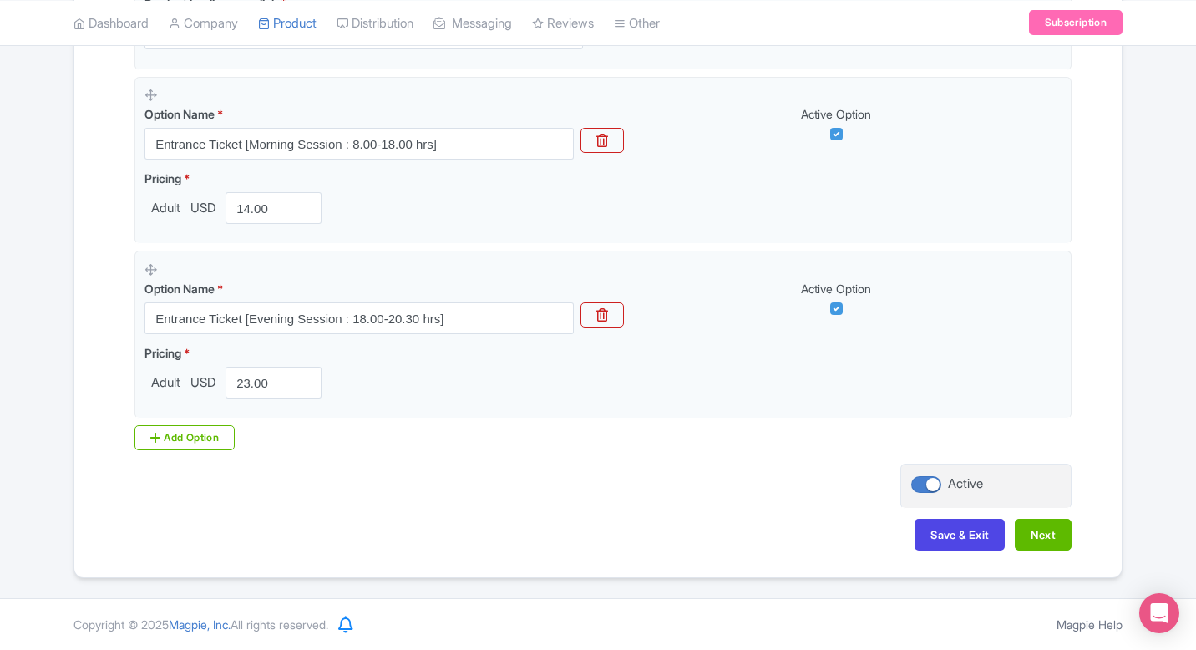
scroll to position [0, 0]
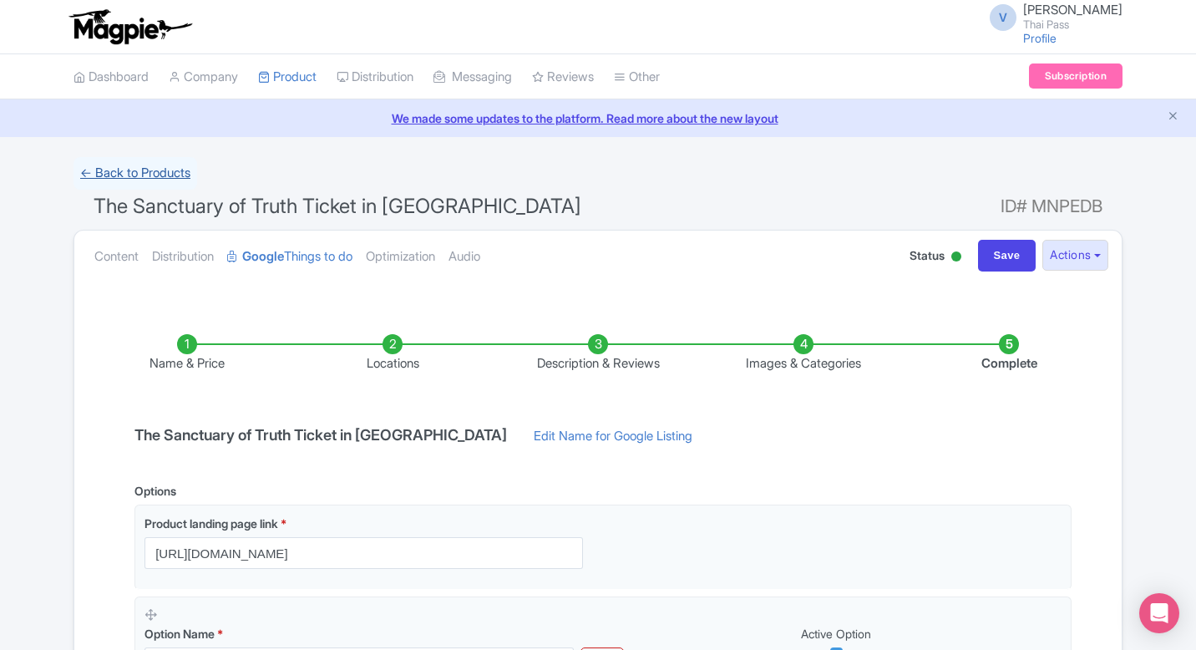
click at [174, 170] on link "← Back to Products" at bounding box center [136, 173] width 124 height 33
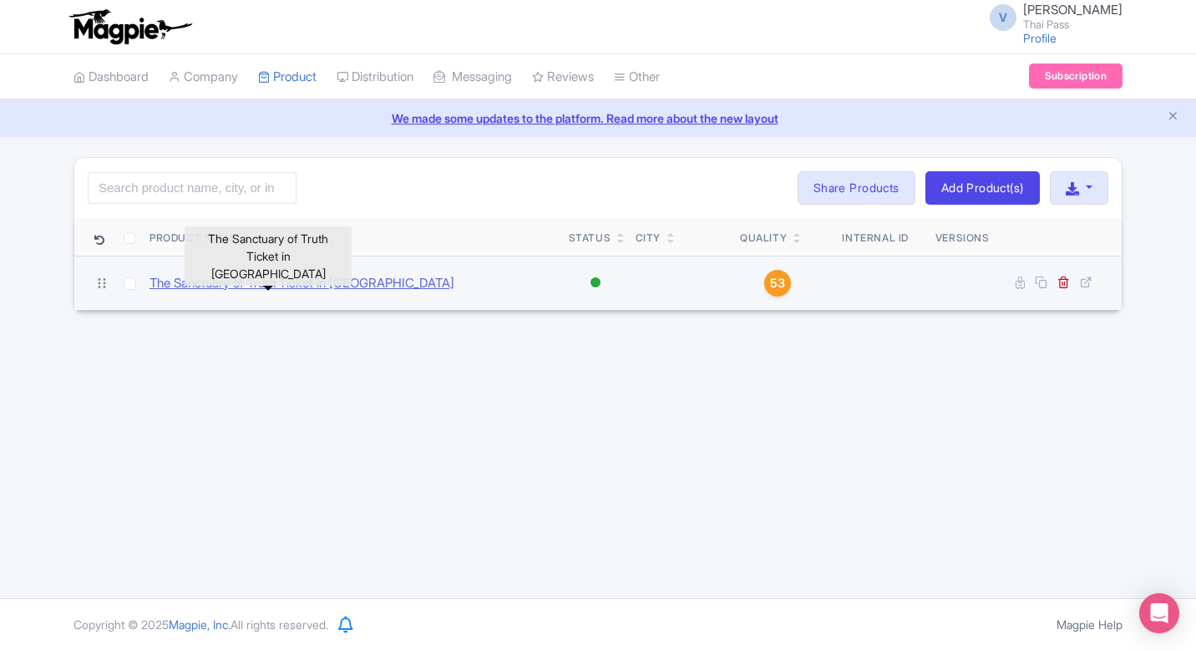
click at [345, 285] on link "The Sanctuary of Truth Ticket in [GEOGRAPHIC_DATA]" at bounding box center [302, 283] width 305 height 19
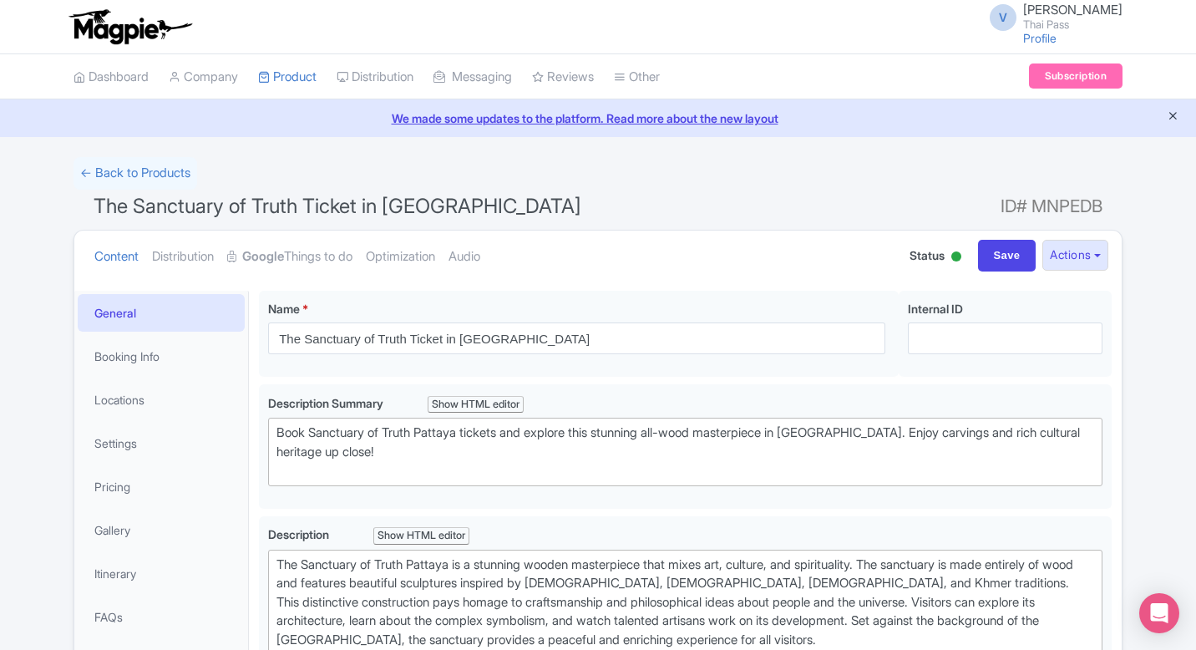
click at [1172, 118] on icon "Close announcement" at bounding box center [1173, 115] width 13 height 13
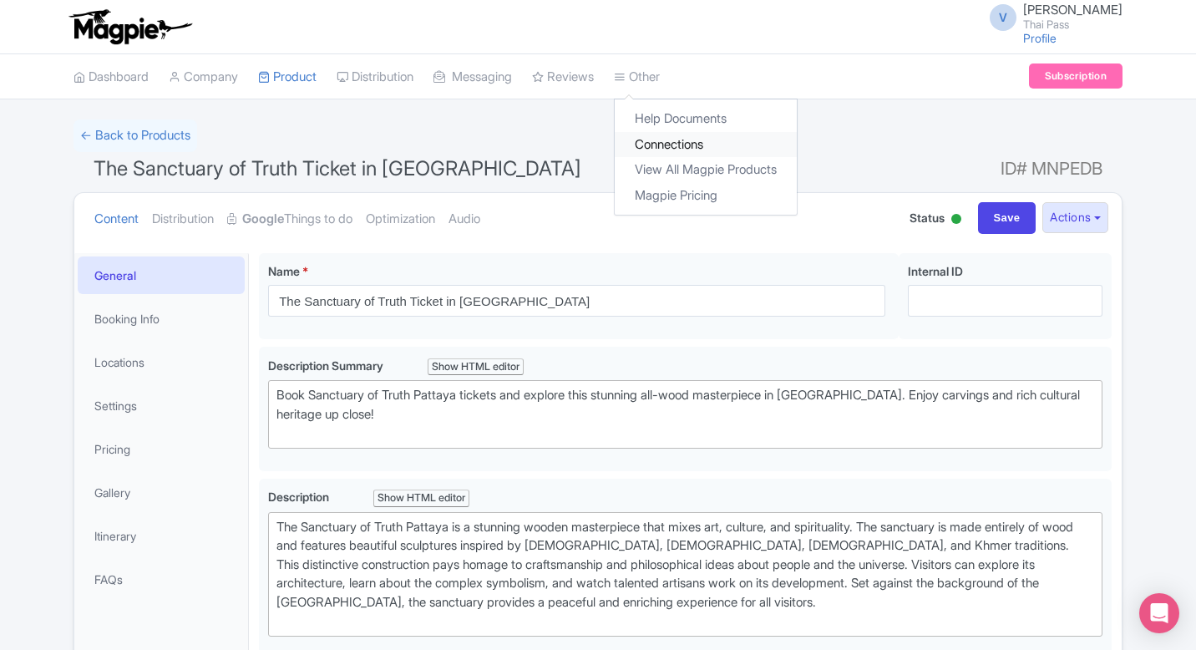
click at [711, 145] on link "Connections" at bounding box center [706, 145] width 182 height 26
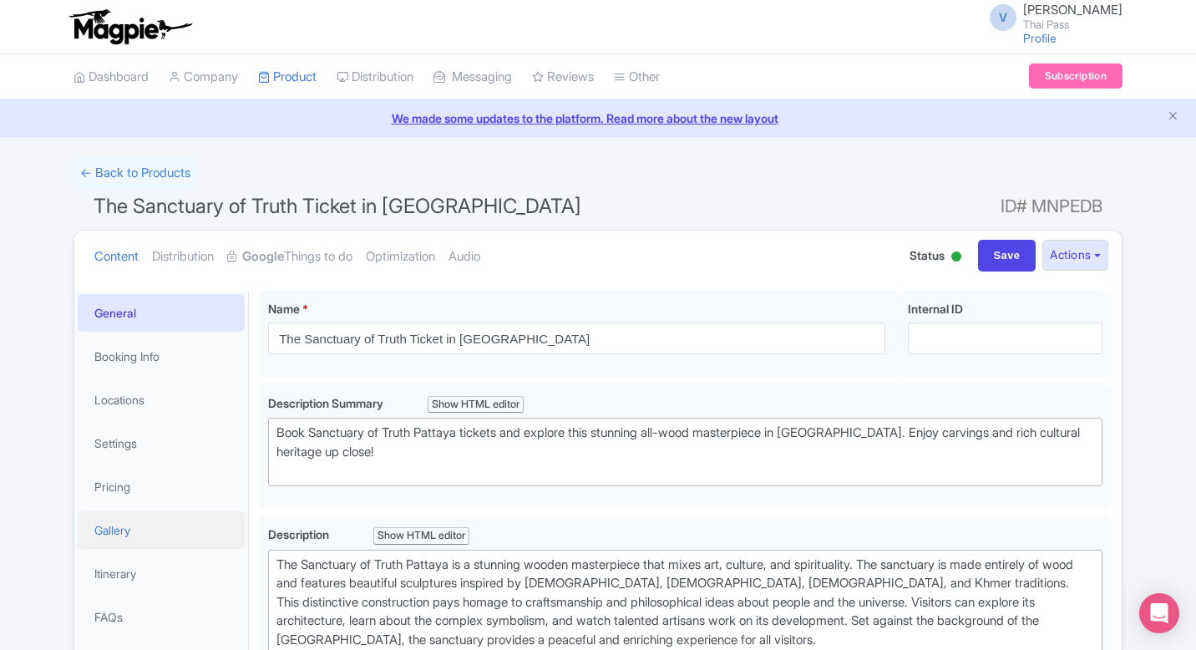
click at [180, 545] on link "Gallery" at bounding box center [161, 530] width 167 height 38
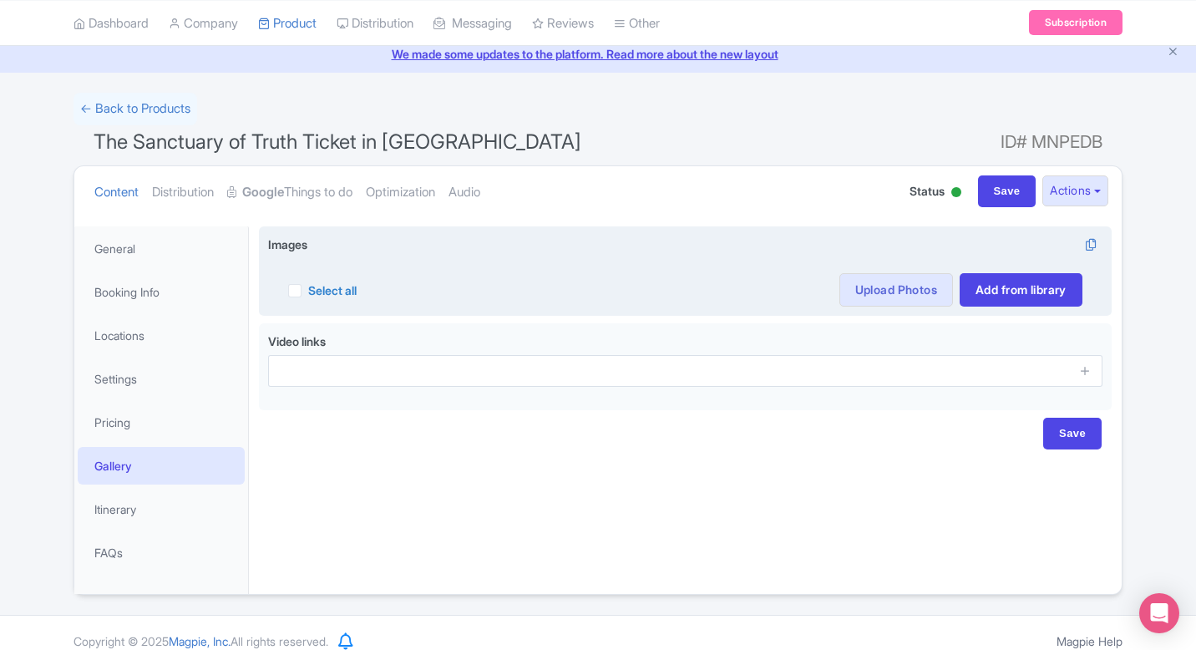
scroll to position [81, 0]
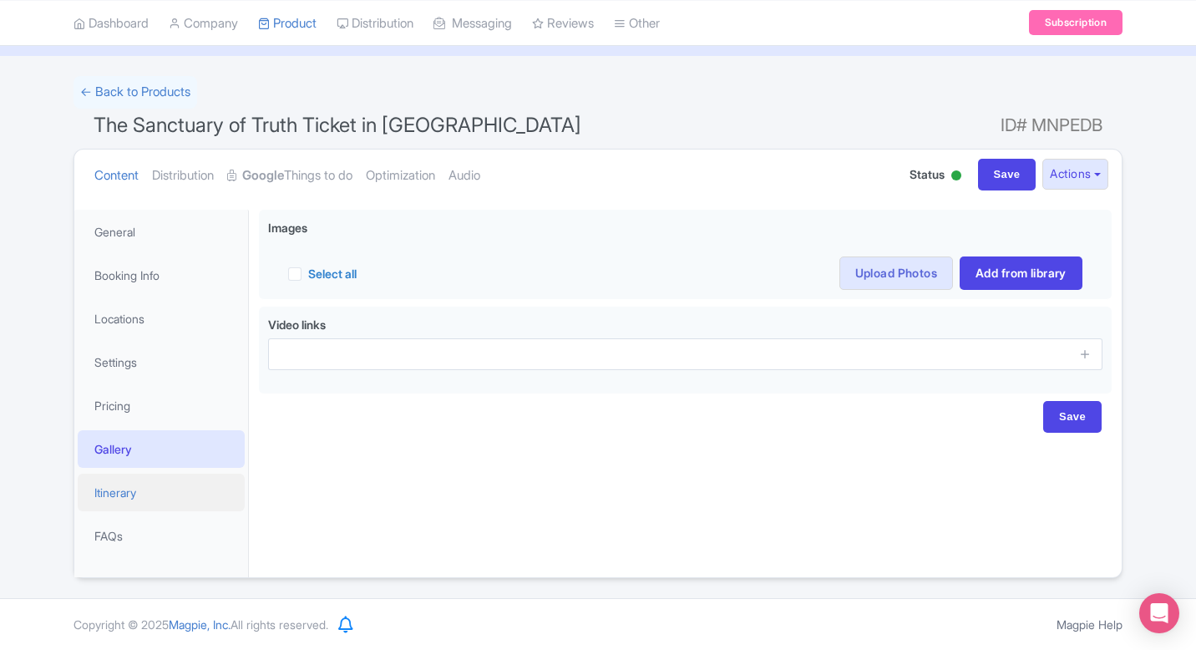
click at [165, 490] on link "Itinerary" at bounding box center [161, 493] width 167 height 38
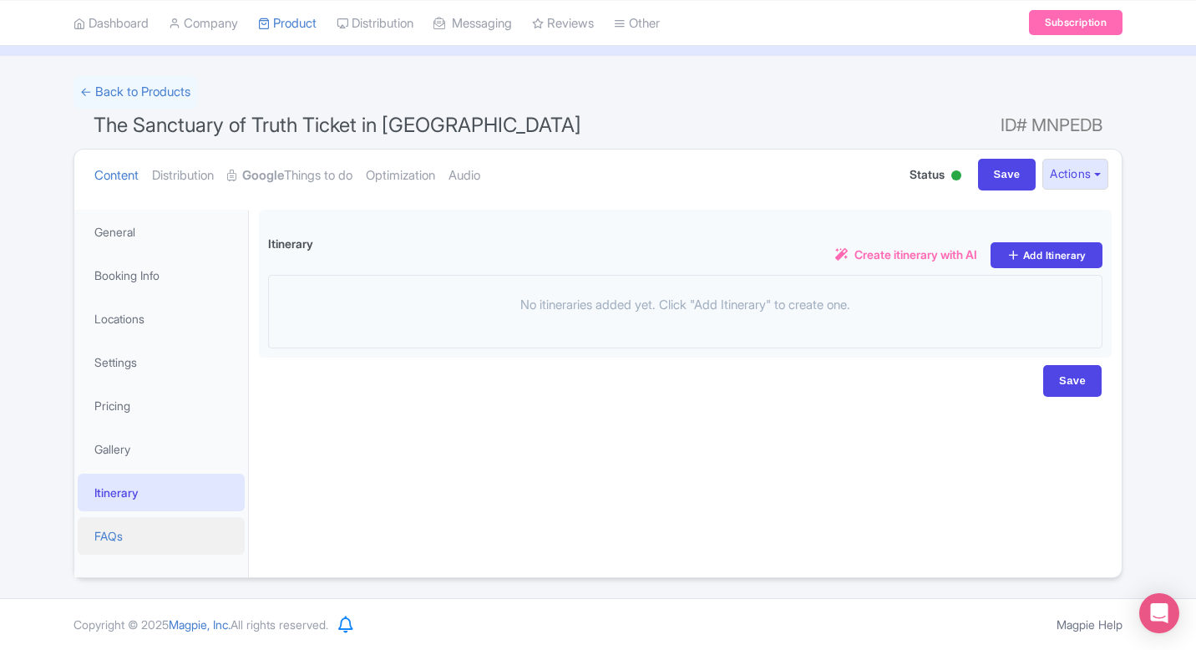
click at [161, 536] on link "FAQs" at bounding box center [161, 536] width 167 height 38
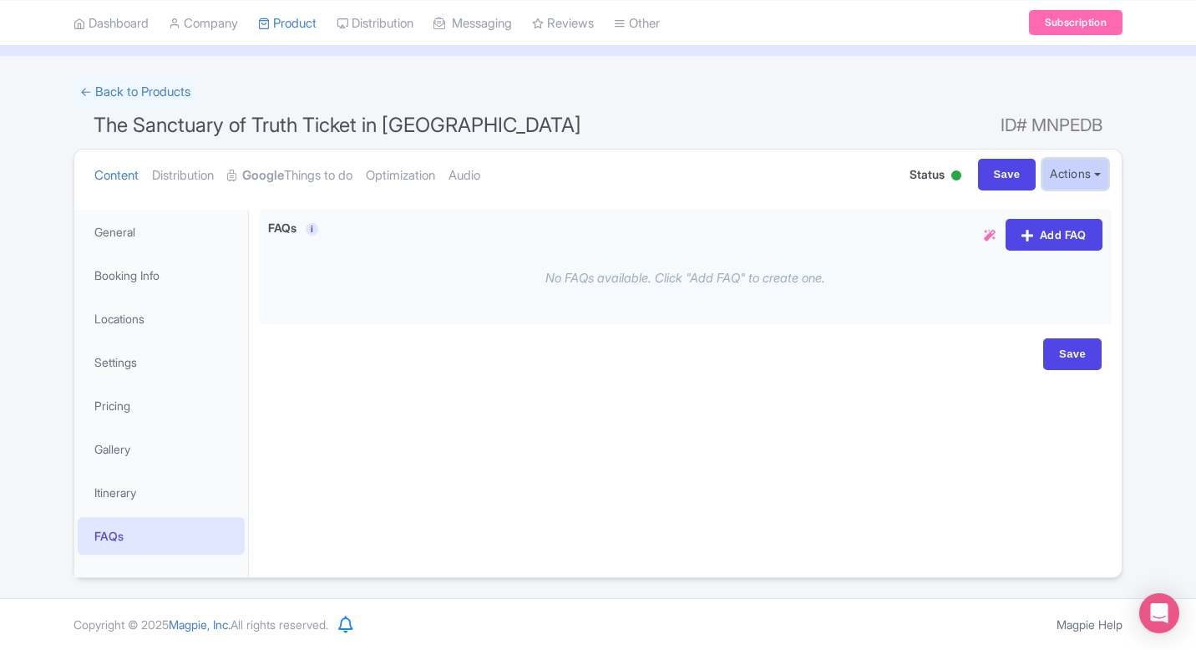
click at [1068, 174] on button "Actions" at bounding box center [1076, 174] width 66 height 31
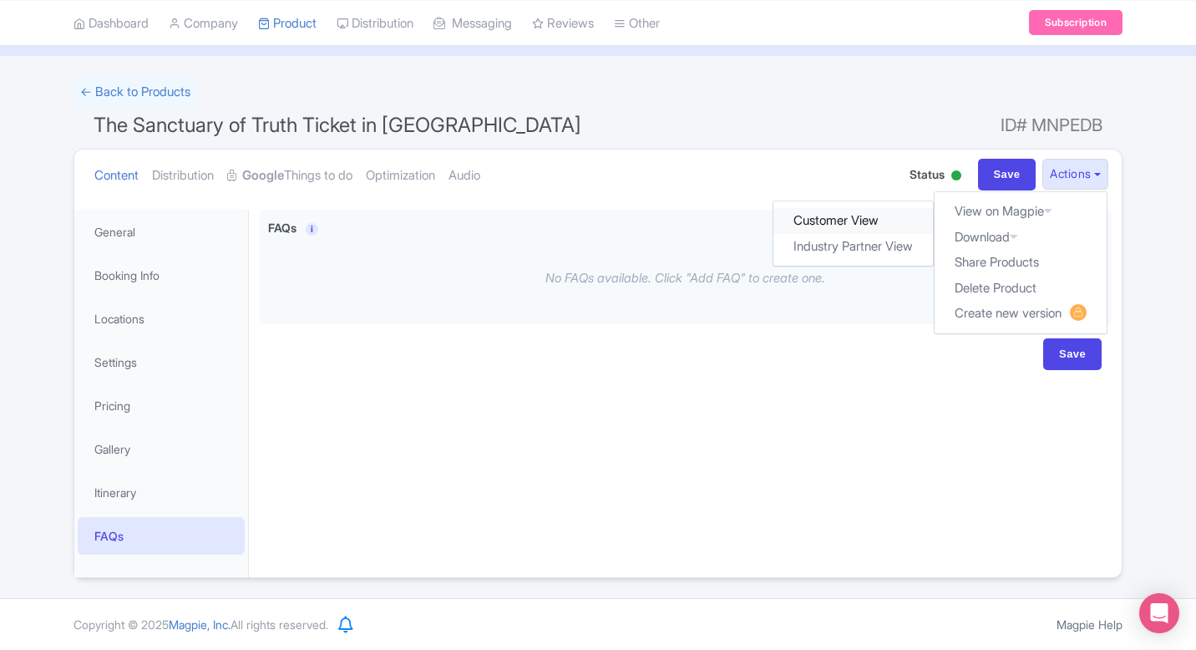
click at [858, 218] on link "Customer View" at bounding box center [854, 221] width 160 height 26
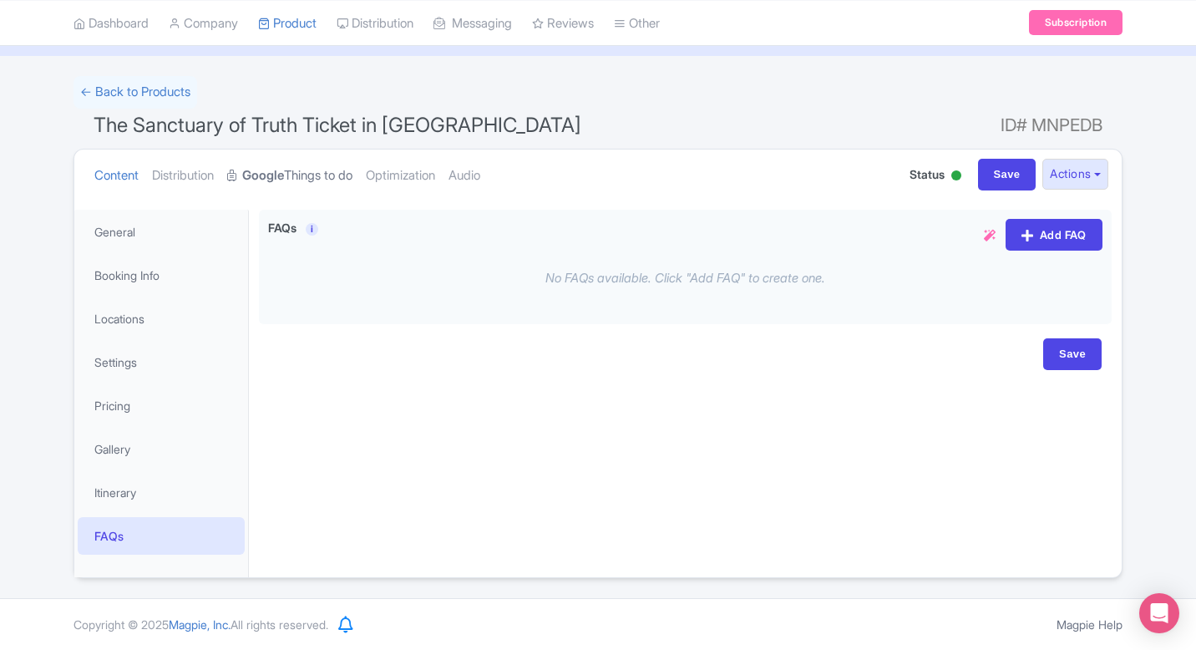
click at [298, 180] on link "Google Things to do" at bounding box center [289, 176] width 125 height 53
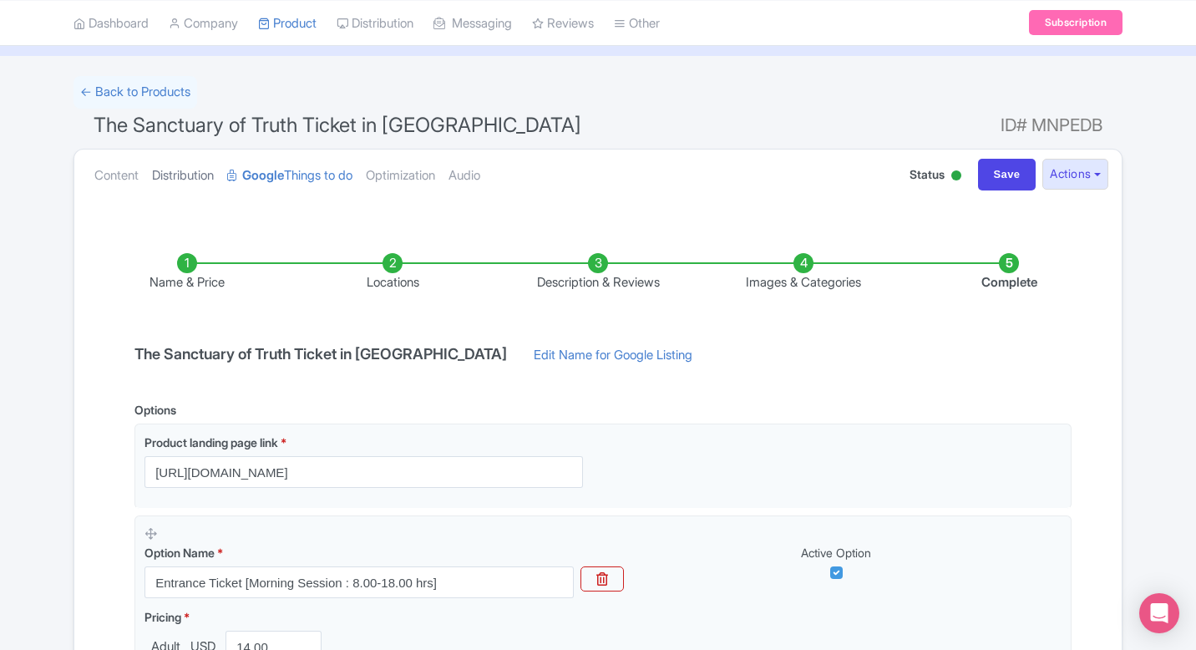
click at [202, 175] on link "Distribution" at bounding box center [183, 176] width 62 height 53
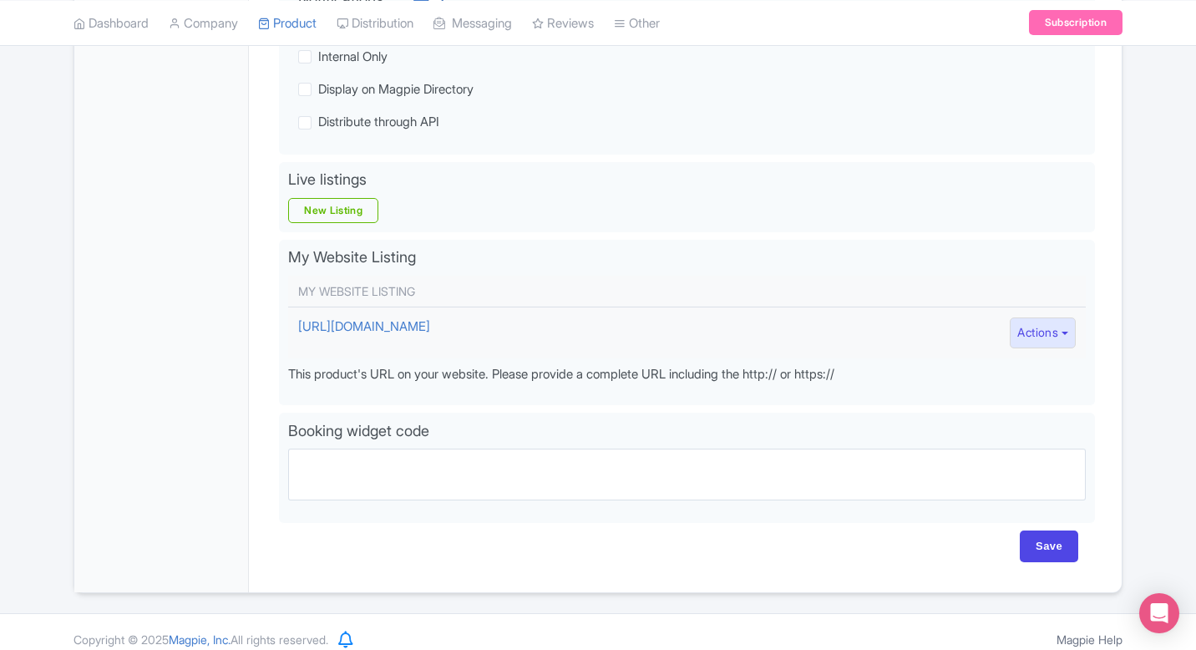
scroll to position [455, 0]
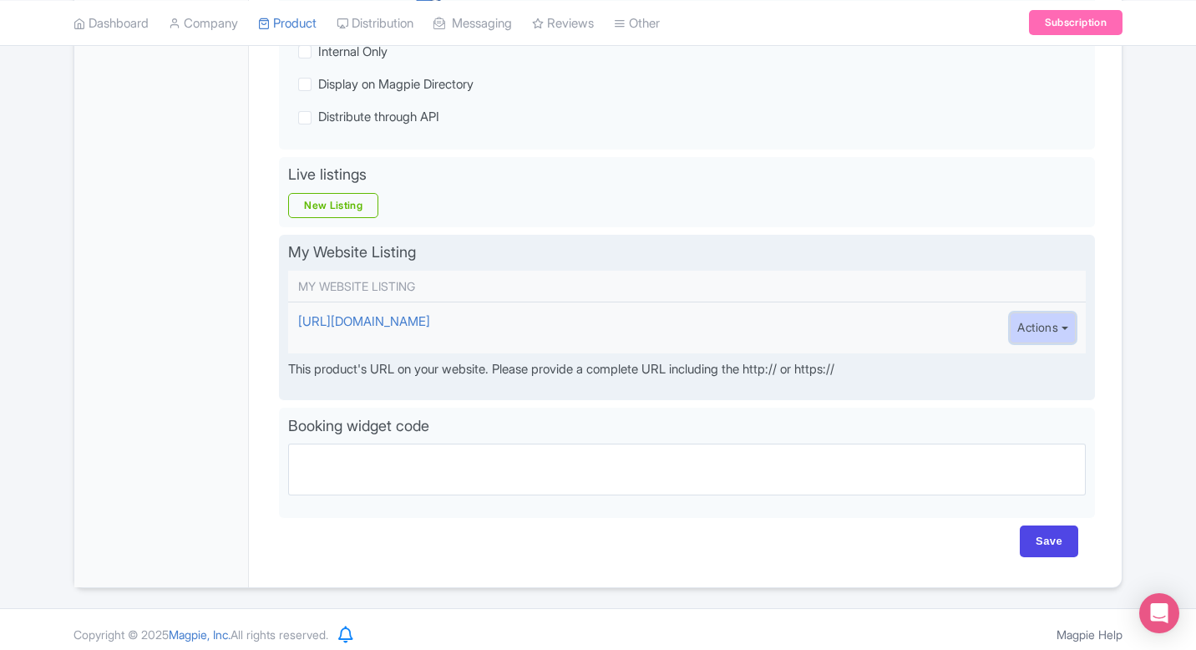
click at [1010, 322] on button "Actions" at bounding box center [1043, 327] width 66 height 31
click at [906, 327] on td "https://www.thethaipass.com/activities/thailand-pattaya/the-sanctuary-of-truth-…" at bounding box center [607, 327] width 638 height 51
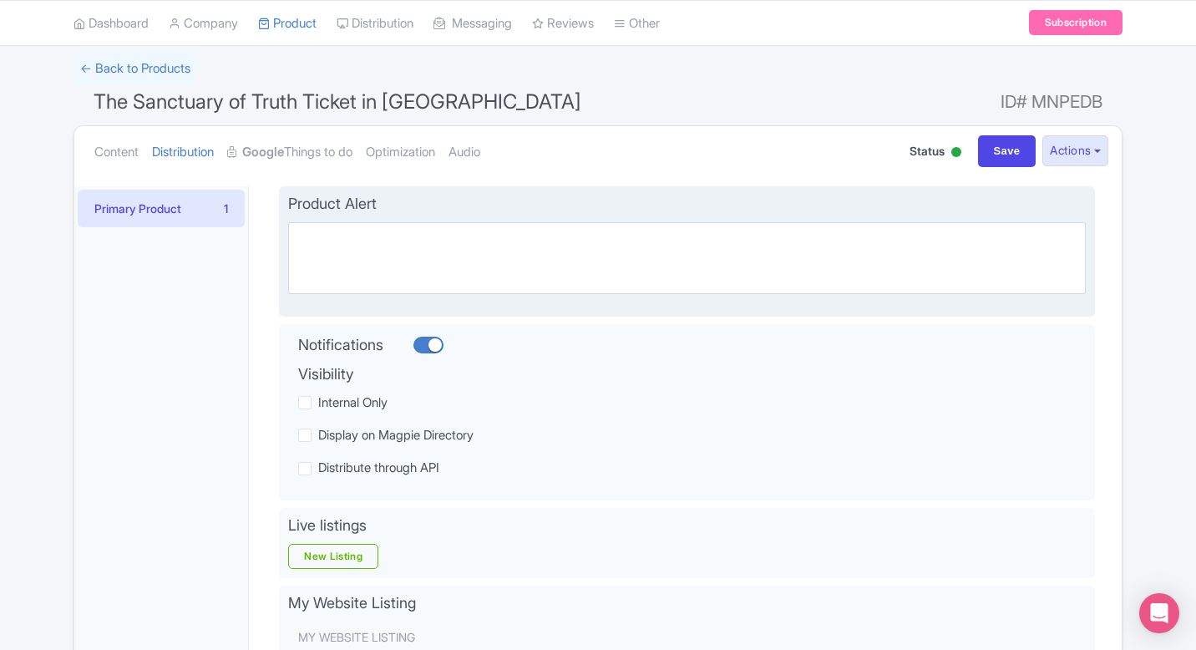
scroll to position [0, 0]
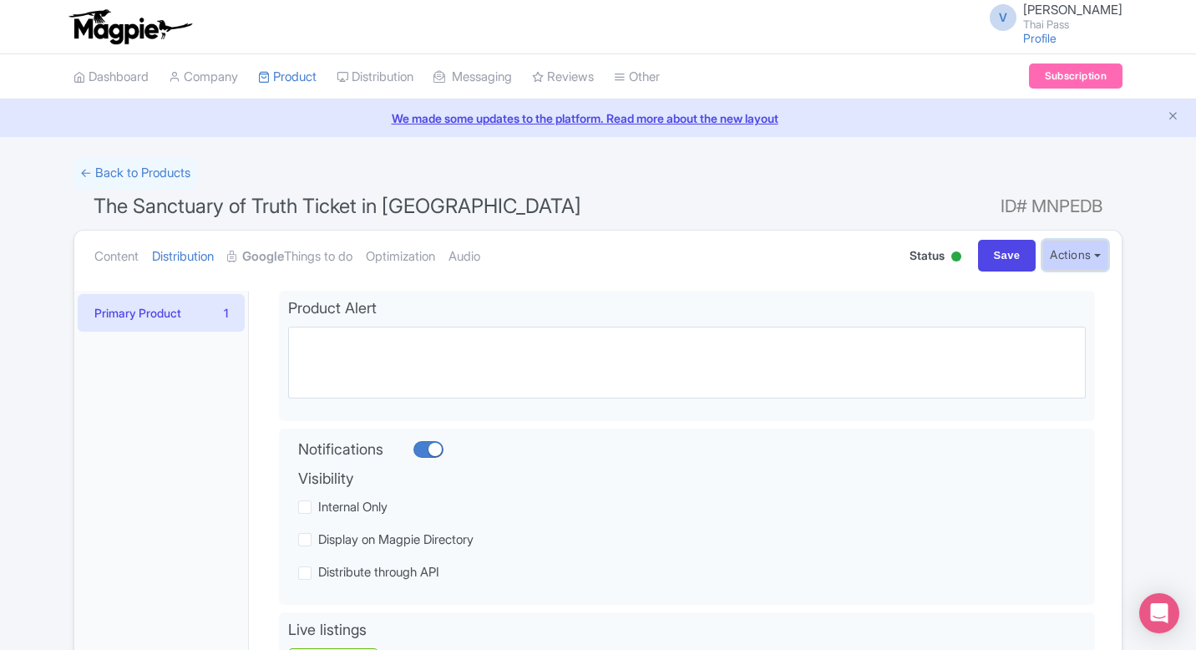
click at [1079, 245] on button "Actions" at bounding box center [1076, 255] width 66 height 31
click at [303, 251] on link "Google Things to do" at bounding box center [289, 257] width 125 height 53
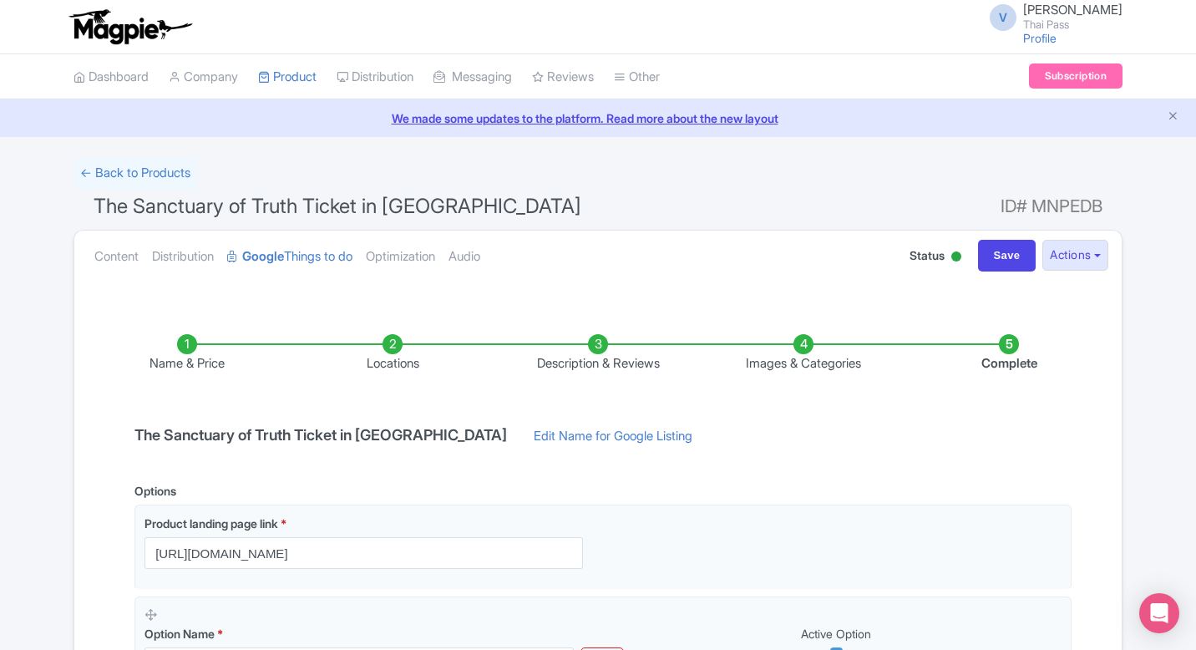
click at [1170, 114] on icon "Close announcement" at bounding box center [1173, 115] width 13 height 13
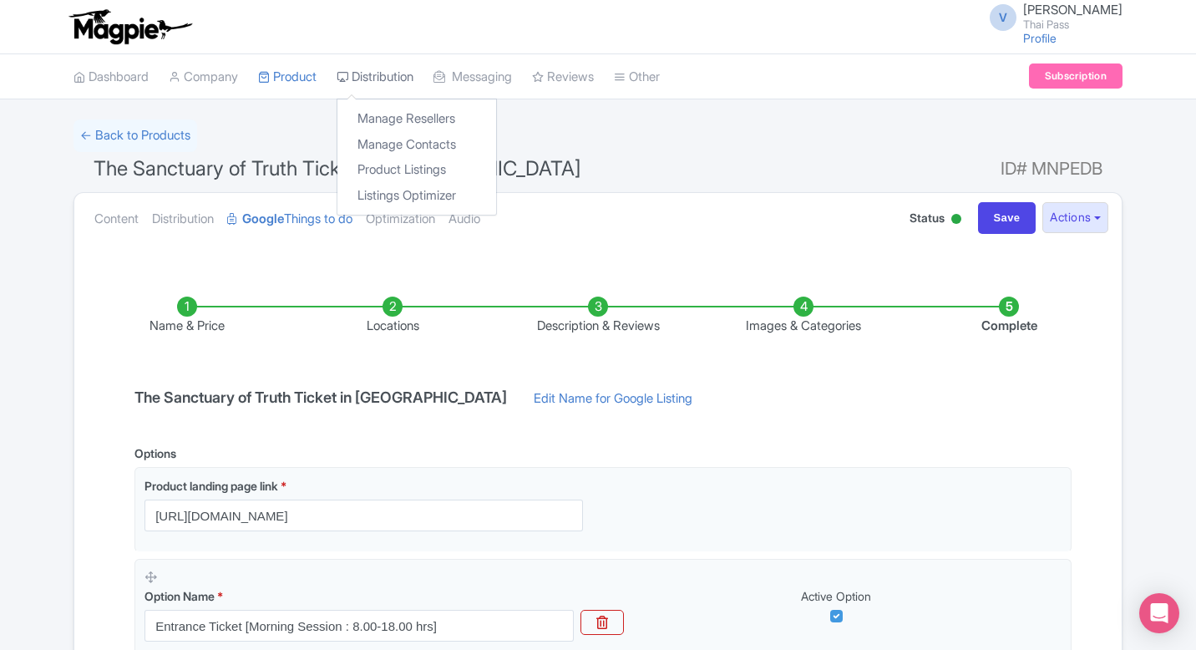
click at [396, 70] on link "Distribution" at bounding box center [375, 77] width 77 height 46
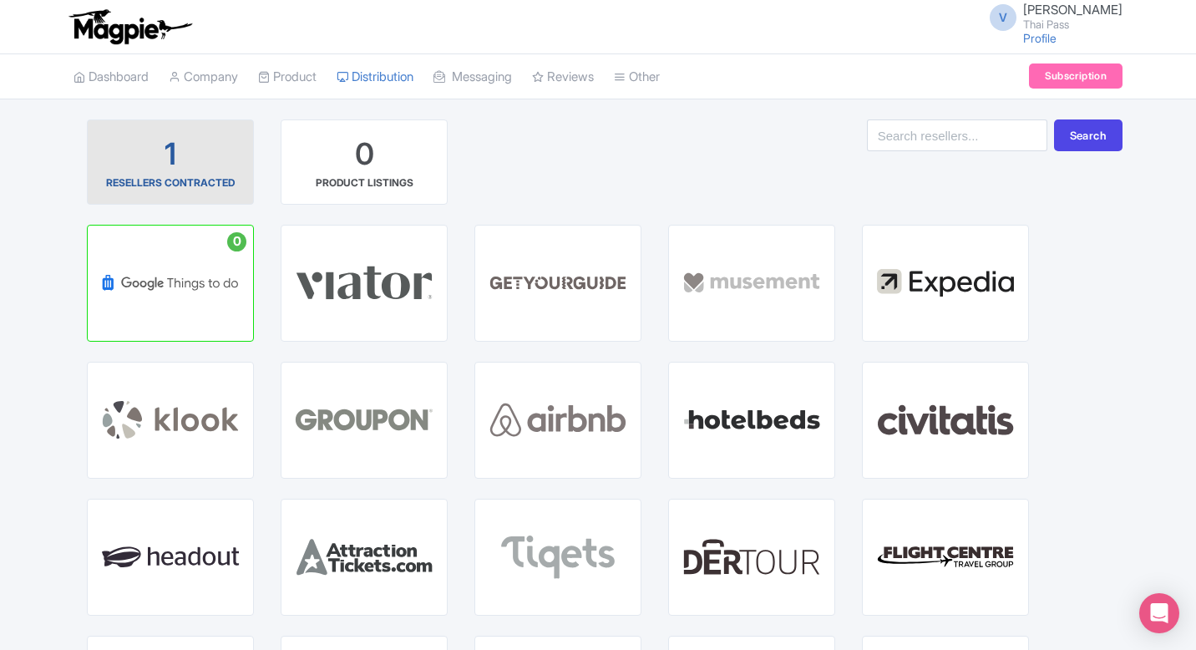
click at [172, 183] on div "RESELLERS CONTRACTED" at bounding box center [170, 182] width 129 height 15
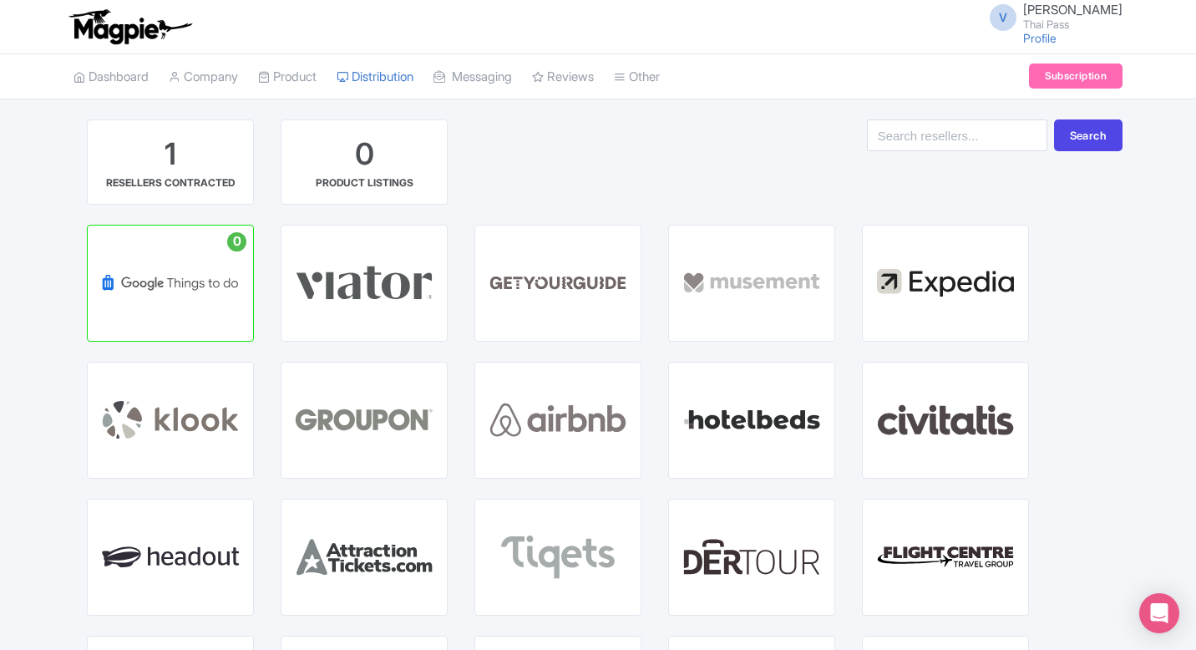
click at [555, 150] on div "1 RESELLERS CONTRACTED 0 PRODUCT LISTINGS" at bounding box center [389, 171] width 630 height 105
click at [1076, 74] on link "Subscription" at bounding box center [1076, 75] width 94 height 25
click at [891, 124] on div "1 RESELLERS CONTRACTED 0 PRODUCT LISTINGS Search" at bounding box center [598, 171] width 1049 height 105
click at [850, 130] on div "1 RESELLERS CONTRACTED 0 PRODUCT LISTINGS Search" at bounding box center [598, 171] width 1049 height 105
